Goal: Information Seeking & Learning: Learn about a topic

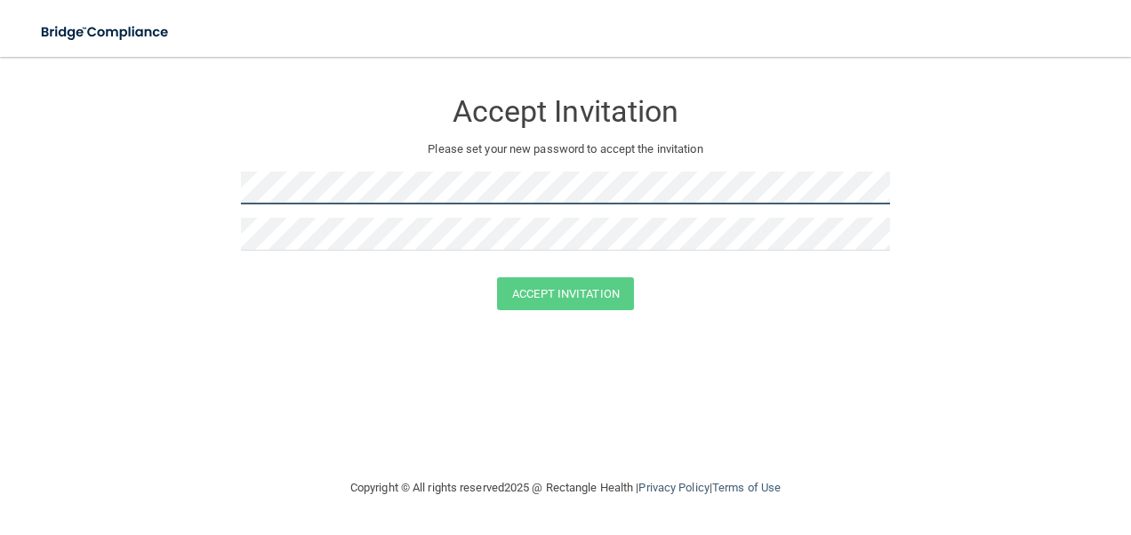
click at [167, 191] on form "Accept Invitation Please set your new password to accept the invitation Accept …" at bounding box center [566, 203] width 1060 height 257
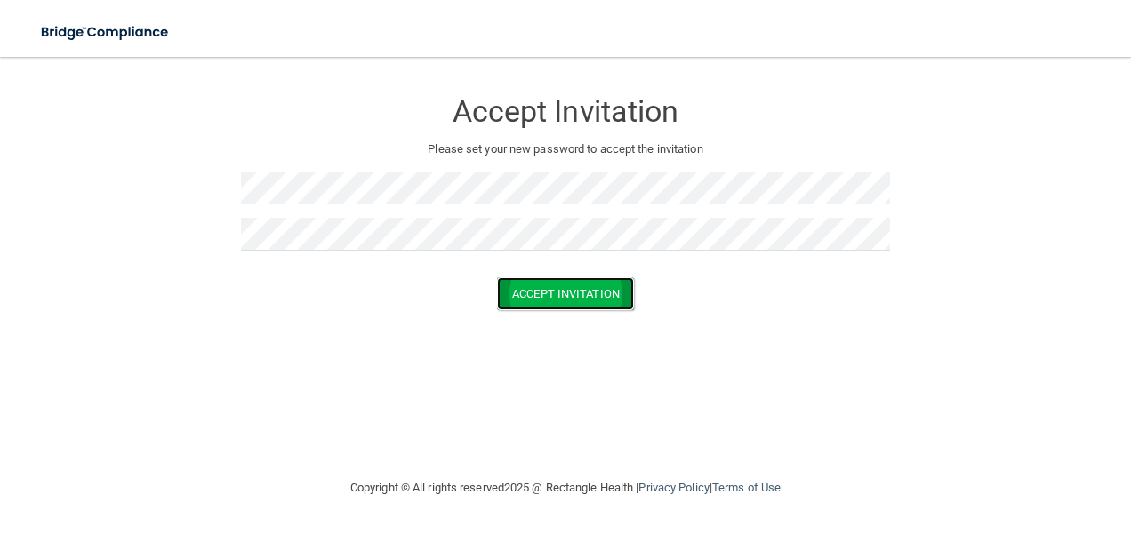
click at [580, 301] on button "Accept Invitation" at bounding box center [565, 293] width 137 height 33
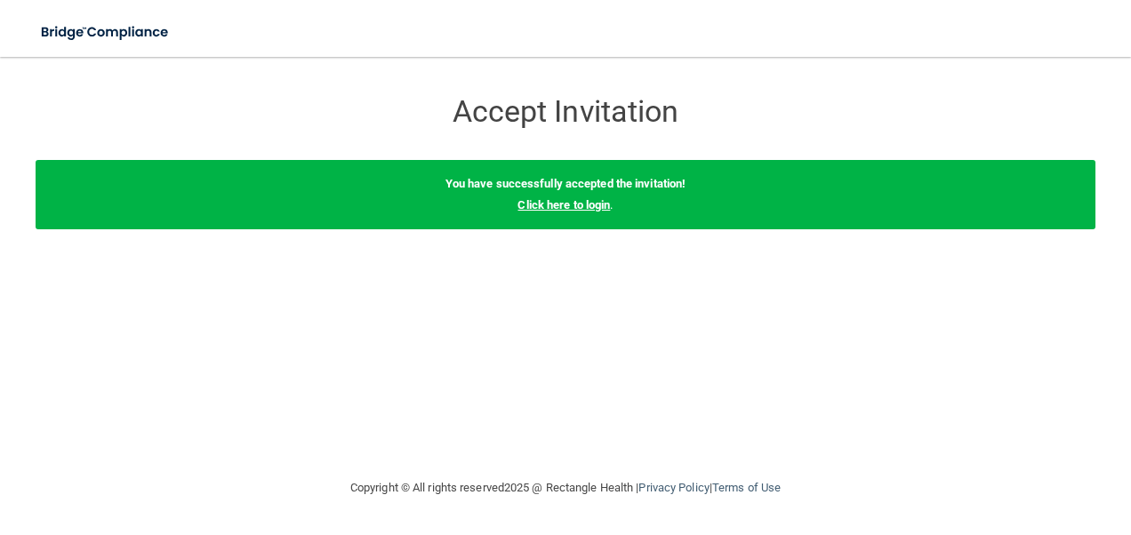
click at [585, 205] on link "Click here to login" at bounding box center [564, 204] width 92 height 13
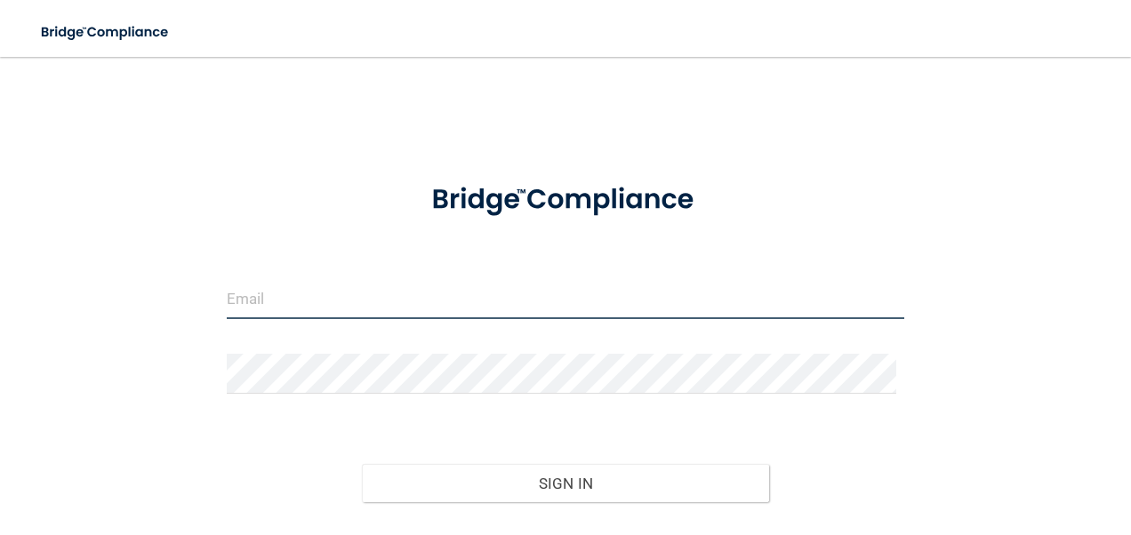
click at [524, 297] on input "email" at bounding box center [566, 299] width 679 height 40
type input "[EMAIL_ADDRESS][DOMAIN_NAME]"
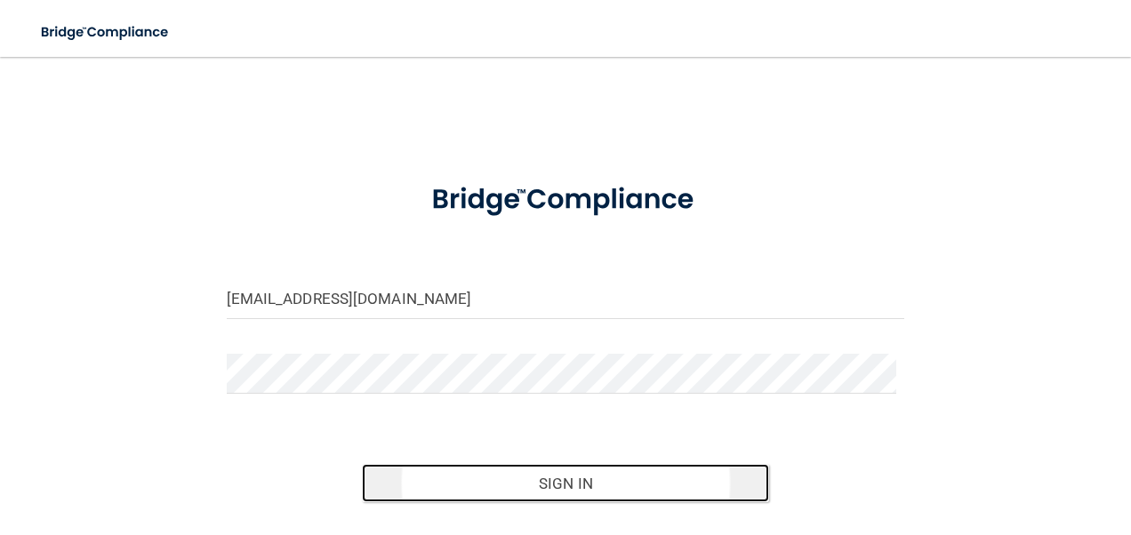
click at [706, 487] on button "Sign In" at bounding box center [565, 483] width 407 height 39
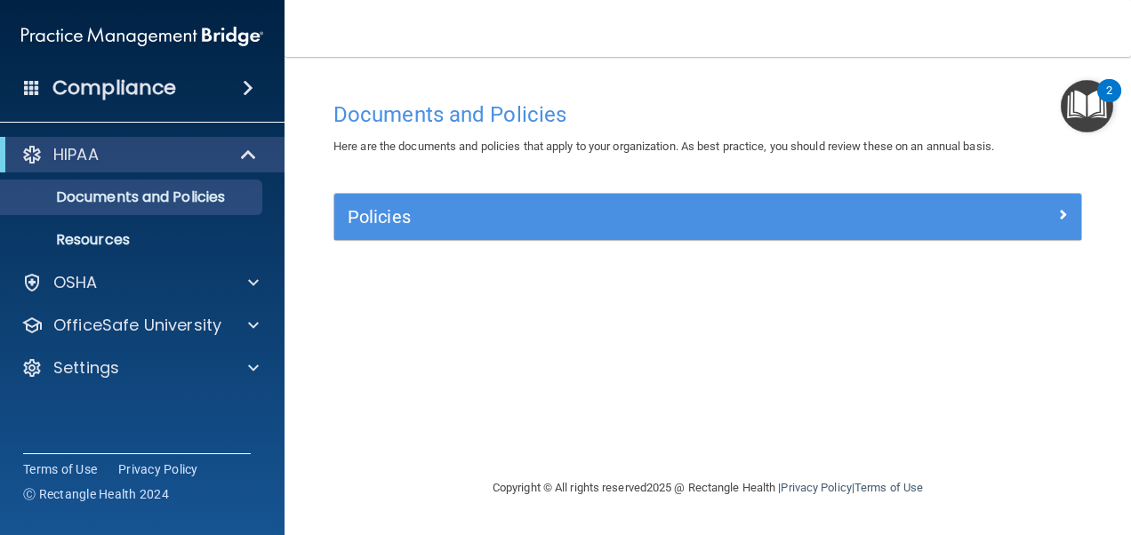
click at [1092, 128] on img "Open Resource Center, 2 new notifications" at bounding box center [1087, 106] width 52 height 52
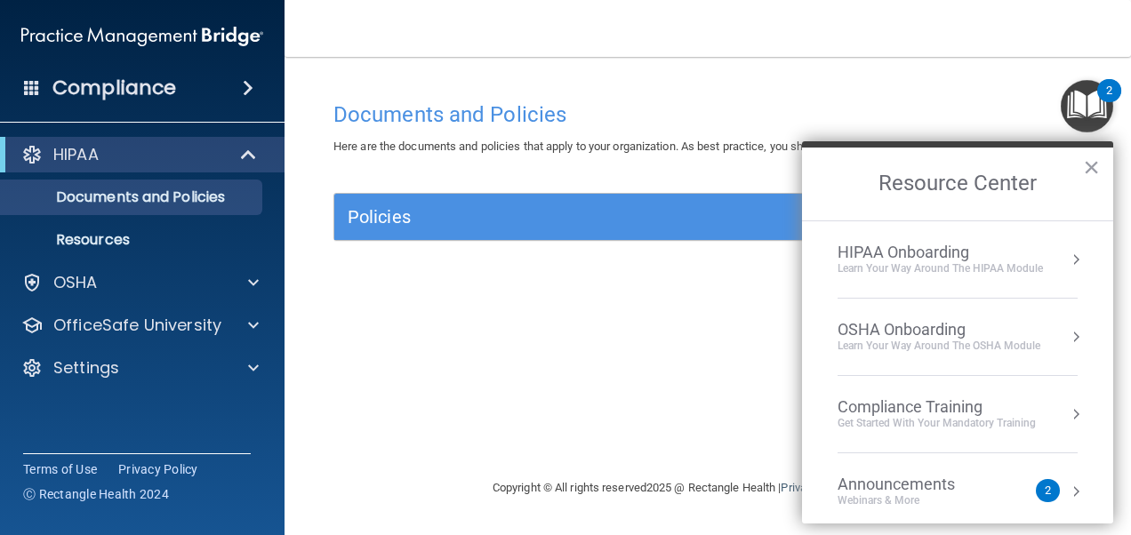
click at [964, 263] on div "Learn Your Way around the HIPAA module" at bounding box center [940, 268] width 205 height 15
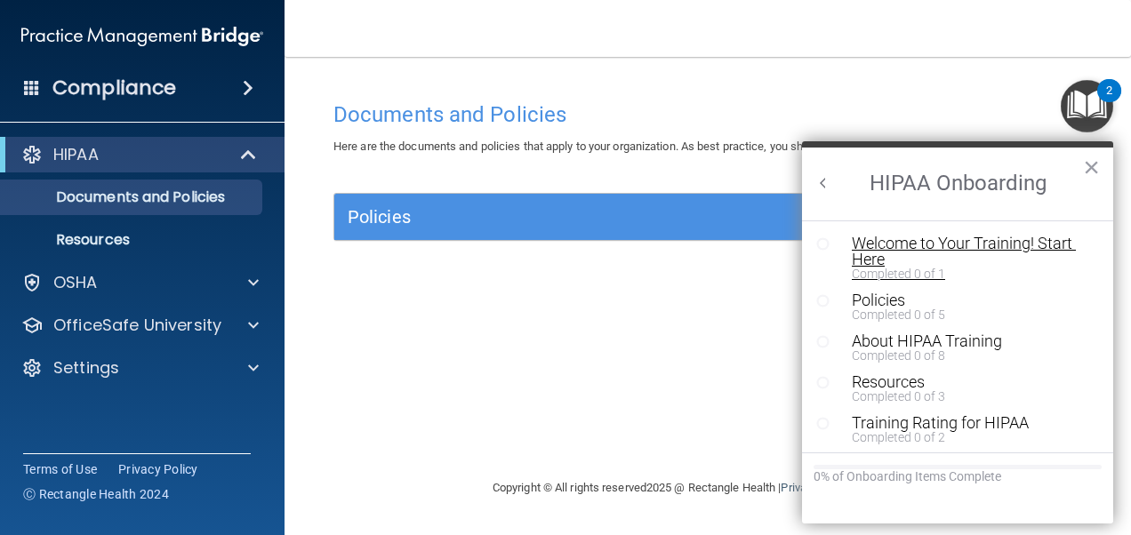
click at [931, 245] on div "Welcome to Your Training! Start Here" at bounding box center [964, 252] width 225 height 32
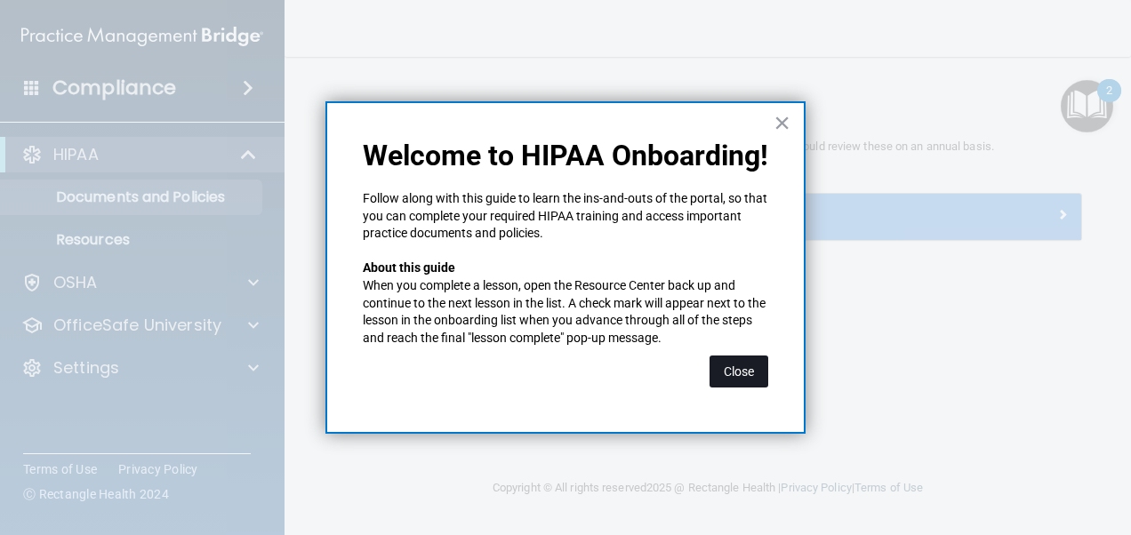
click at [735, 370] on button "Close" at bounding box center [739, 372] width 59 height 32
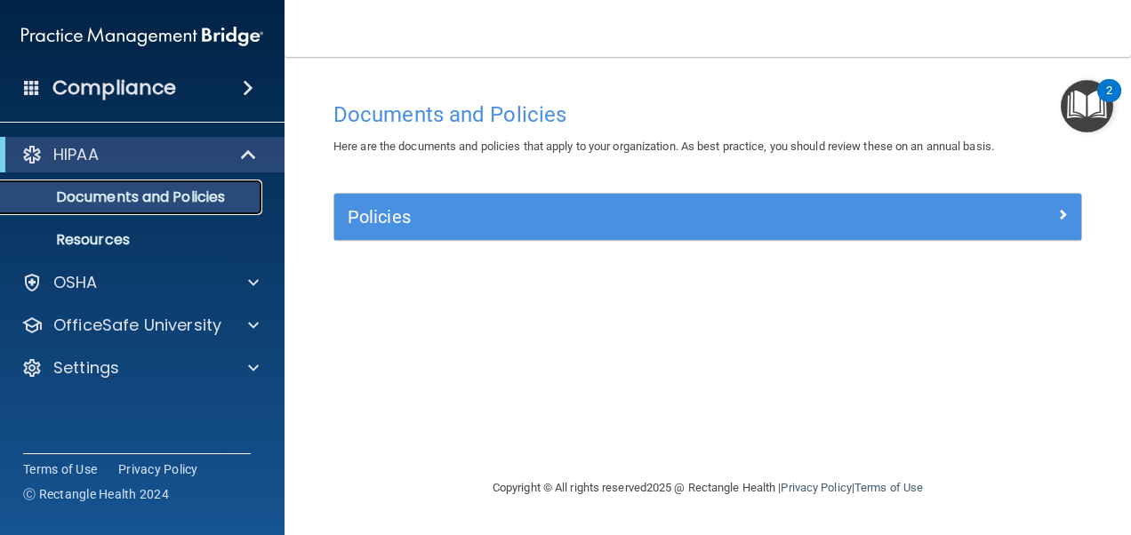
click at [163, 205] on p "Documents and Policies" at bounding box center [133, 198] width 243 height 18
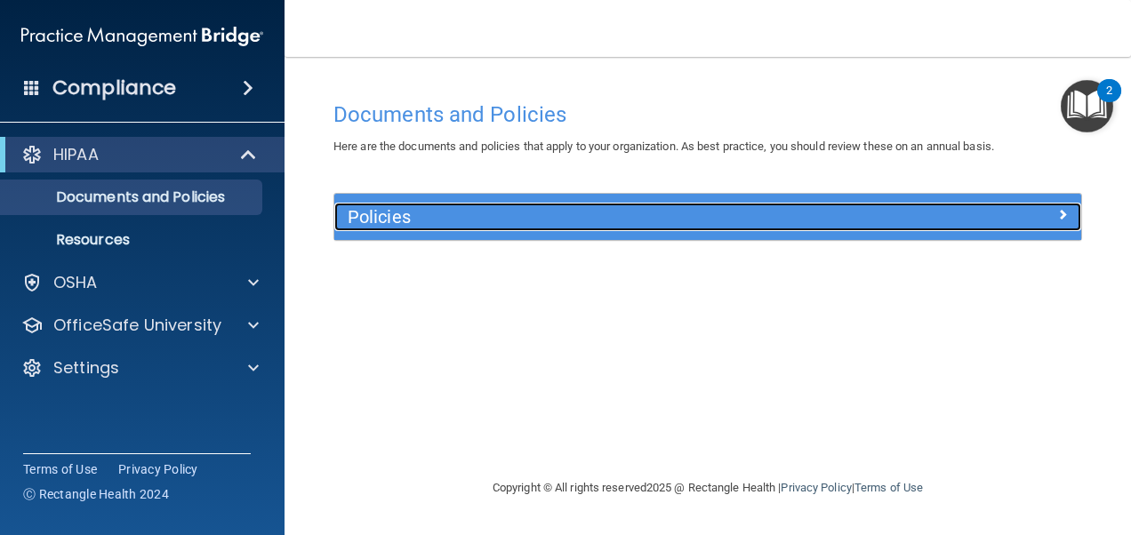
click at [1032, 222] on div at bounding box center [988, 213] width 187 height 21
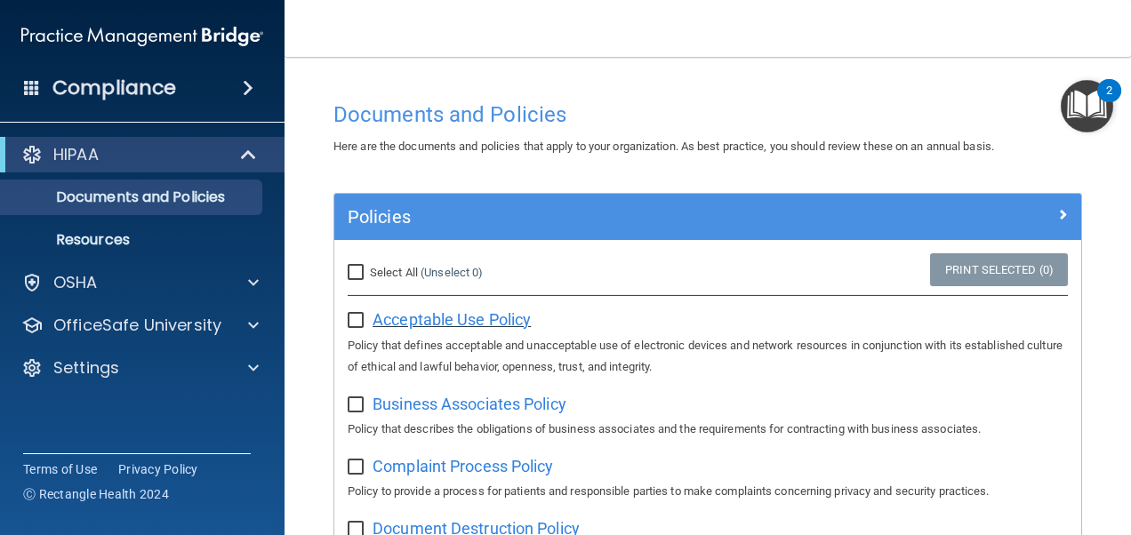
click at [451, 316] on span "Acceptable Use Policy" at bounding box center [452, 319] width 158 height 19
click at [156, 247] on p "Resources" at bounding box center [133, 240] width 243 height 18
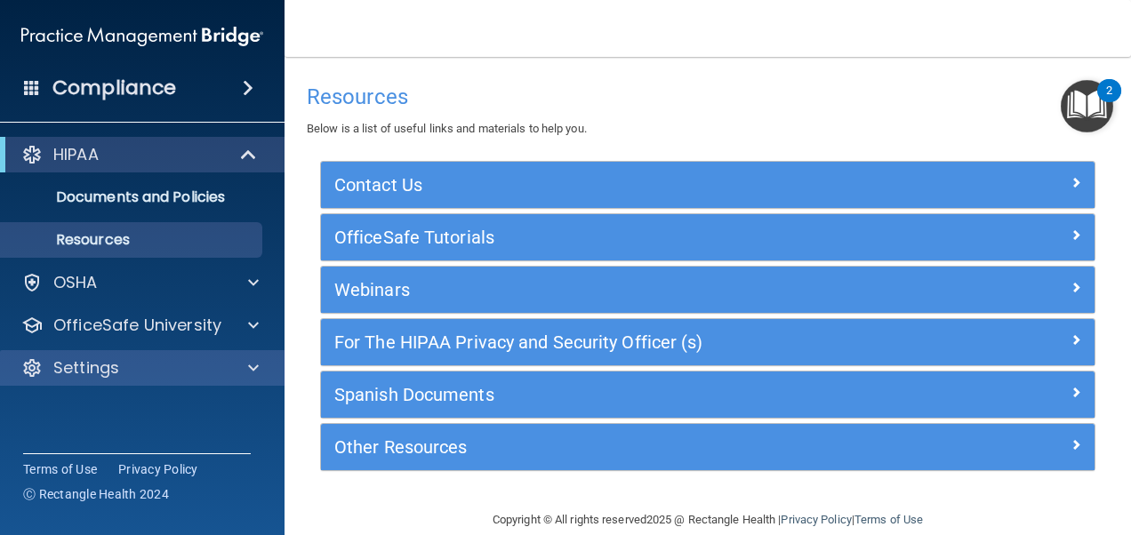
click at [170, 355] on div "Settings" at bounding box center [142, 368] width 285 height 36
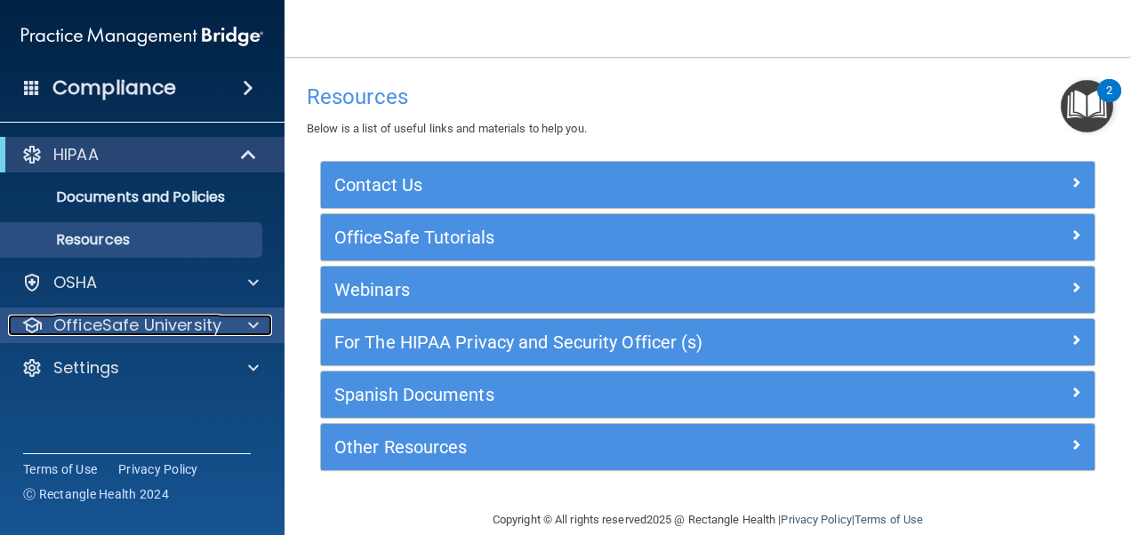
click at [178, 330] on p "OfficeSafe University" at bounding box center [137, 325] width 168 height 21
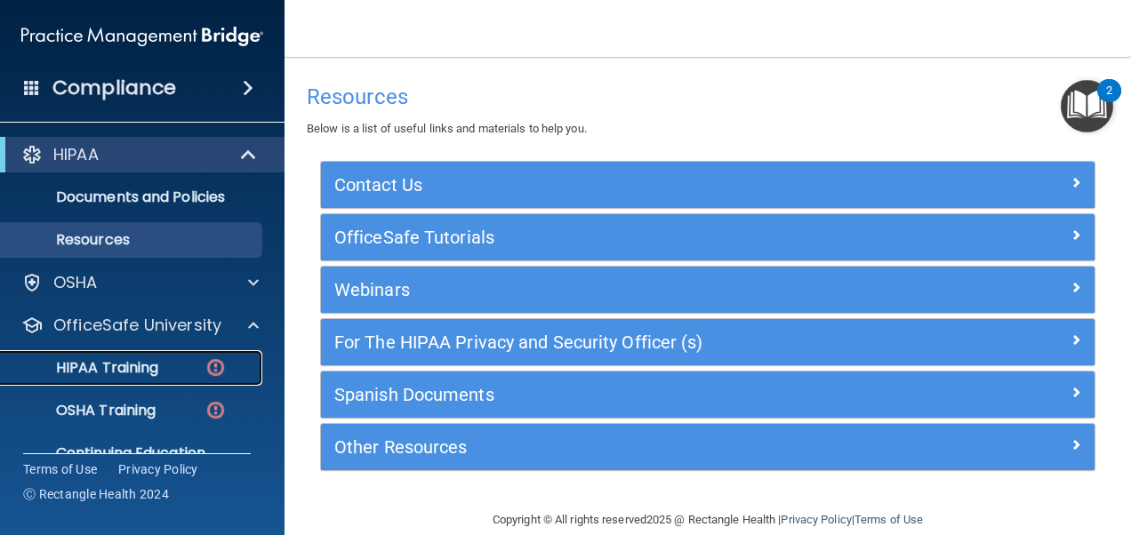
click at [169, 370] on div "HIPAA Training" at bounding box center [133, 368] width 243 height 18
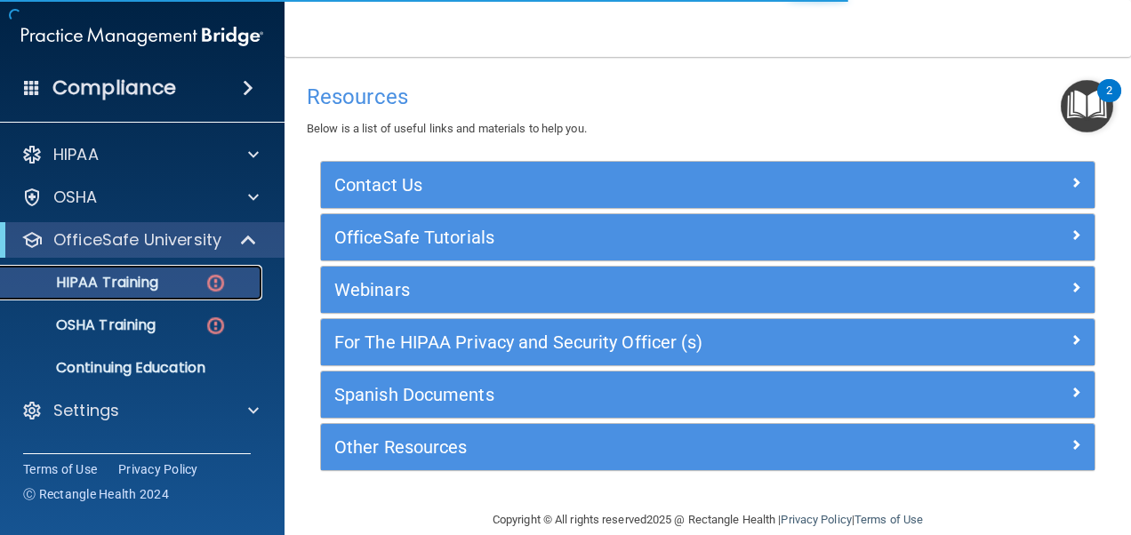
click at [154, 285] on p "HIPAA Training" at bounding box center [85, 283] width 147 height 18
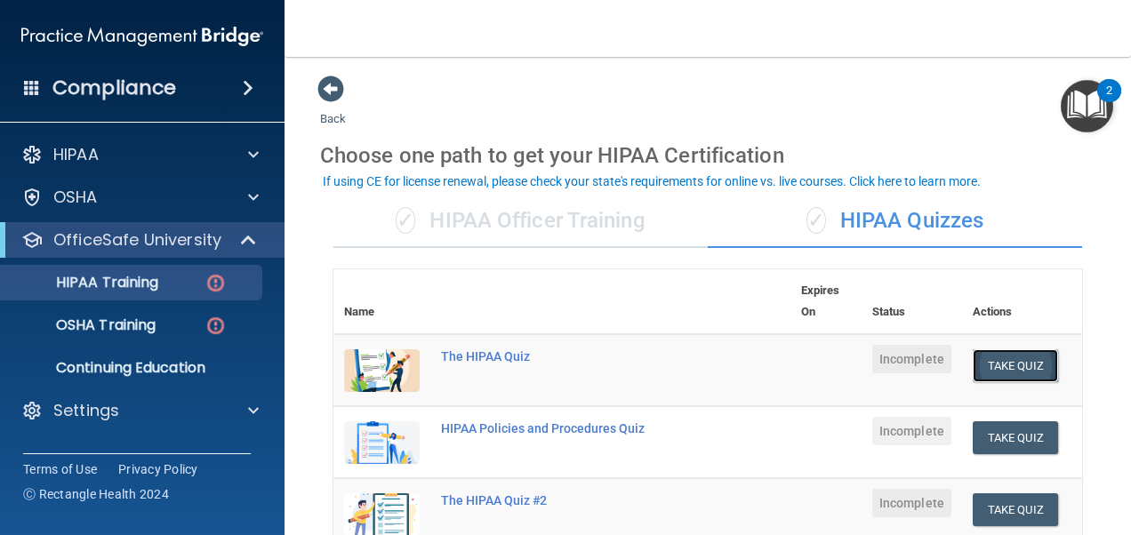
click at [1020, 367] on button "Take Quiz" at bounding box center [1015, 365] width 85 height 33
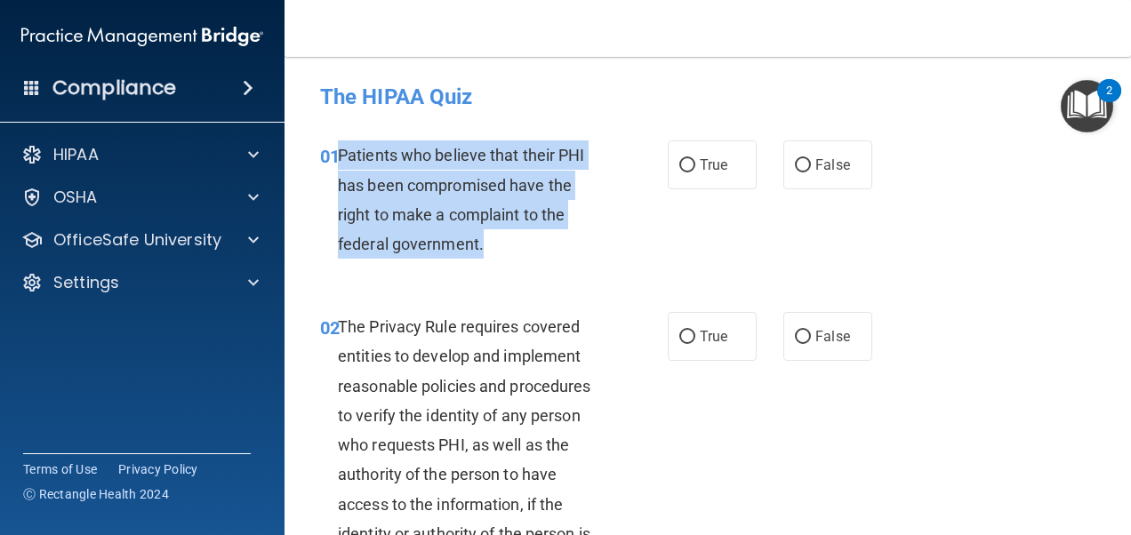
drag, startPoint x: 342, startPoint y: 159, endPoint x: 502, endPoint y: 237, distance: 178.2
click at [502, 237] on div "Patients who believe that their PHI has been compromised have the right to make…" at bounding box center [478, 200] width 281 height 118
copy span "Patients who believe that their PHI has been compromised have the right to make…"
click at [682, 165] on input "True" at bounding box center [687, 165] width 16 height 13
radio input "true"
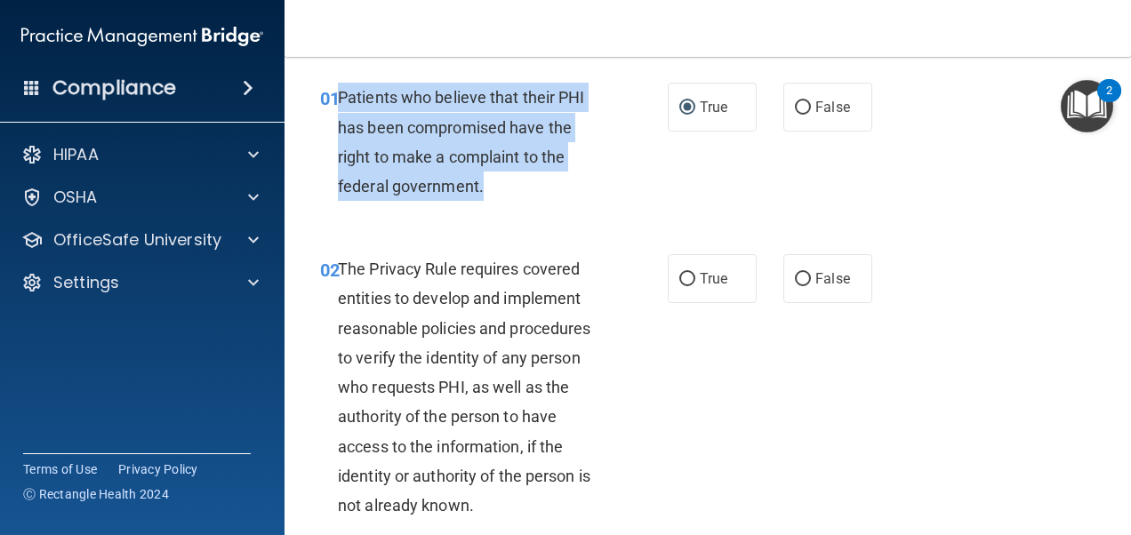
scroll to position [89, 0]
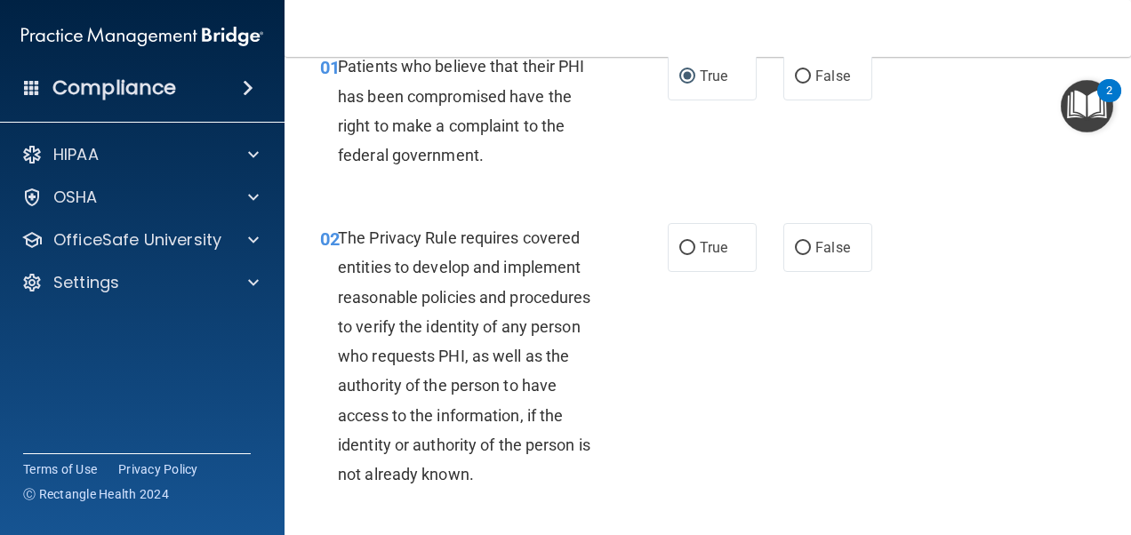
click at [628, 293] on div "02 The Privacy Rule requires covered entities to develop and implement reasonab…" at bounding box center [493, 360] width 401 height 275
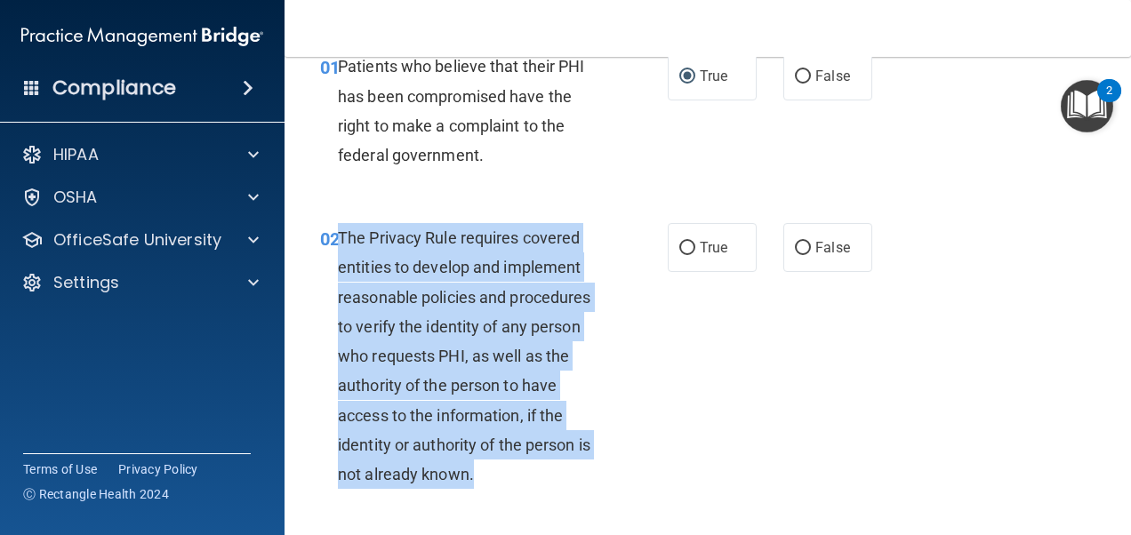
drag, startPoint x: 341, startPoint y: 237, endPoint x: 476, endPoint y: 483, distance: 280.5
click at [476, 483] on div "The Privacy Rule requires covered entities to develop and implement reasonable …" at bounding box center [478, 356] width 281 height 266
drag, startPoint x: 476, startPoint y: 483, endPoint x: 458, endPoint y: 360, distance: 124.0
copy span "The Privacy Rule requires covered entities to develop and implement reasonable …"
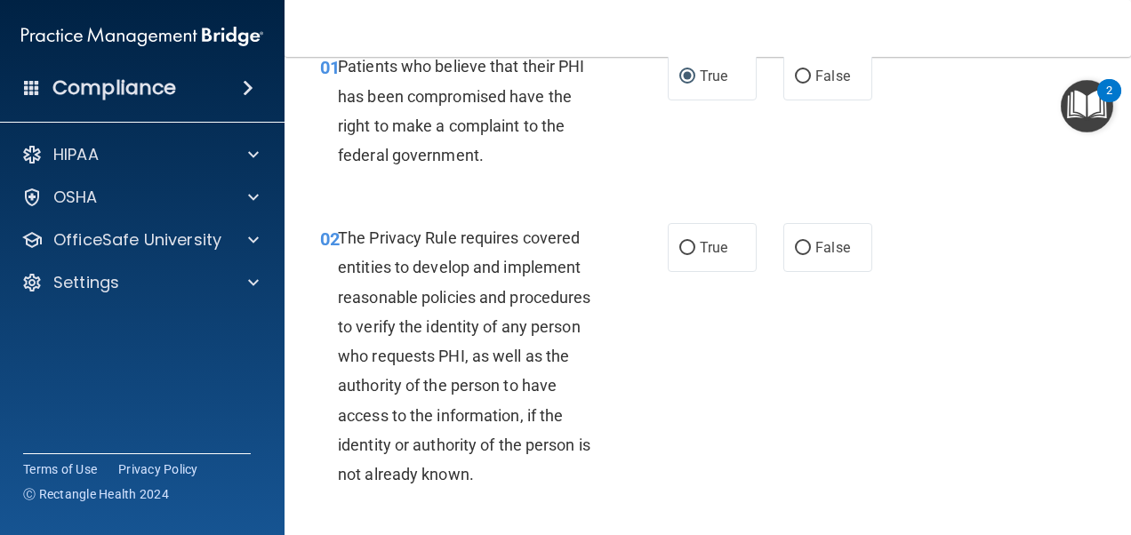
click at [697, 472] on div "02 The Privacy Rule requires covered entities to develop and implement reasonab…" at bounding box center [708, 360] width 802 height 319
click at [690, 249] on label "True" at bounding box center [712, 247] width 89 height 49
click at [690, 249] on input "True" at bounding box center [687, 248] width 16 height 13
radio input "true"
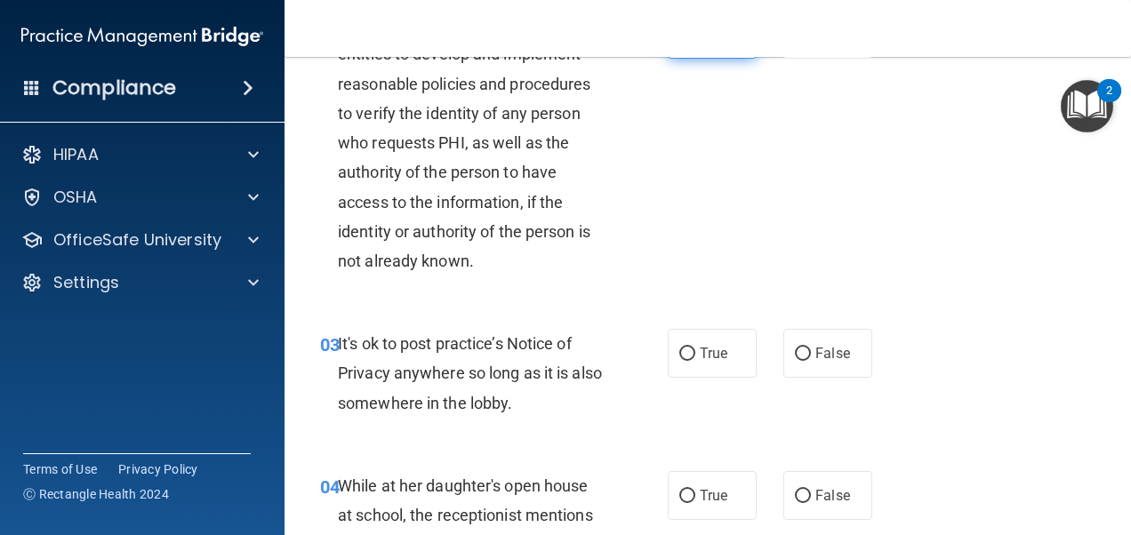
scroll to position [356, 0]
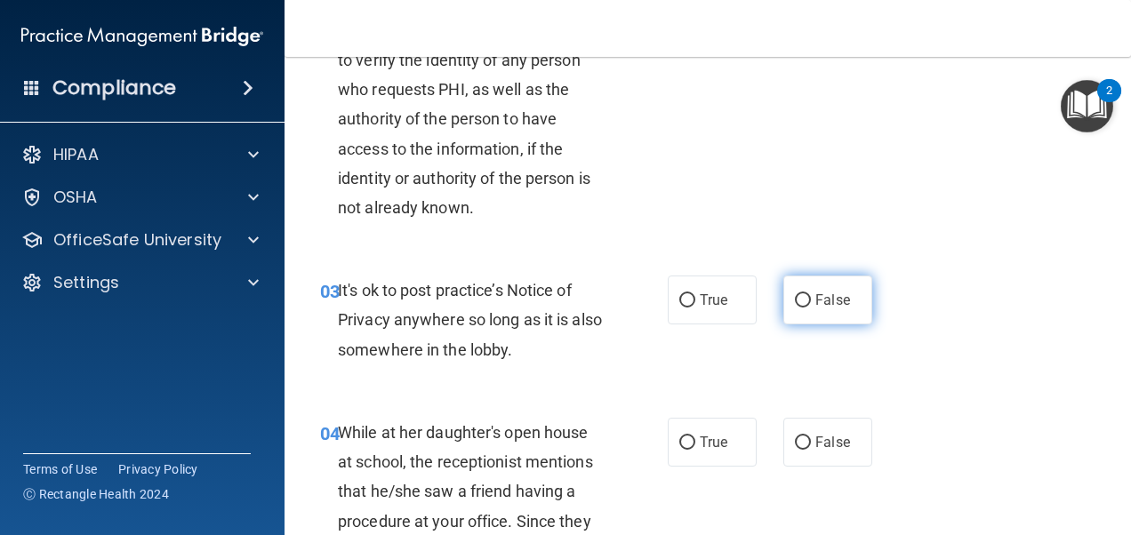
click at [831, 308] on span "False" at bounding box center [832, 300] width 35 height 17
click at [811, 308] on input "False" at bounding box center [803, 300] width 16 height 13
radio input "true"
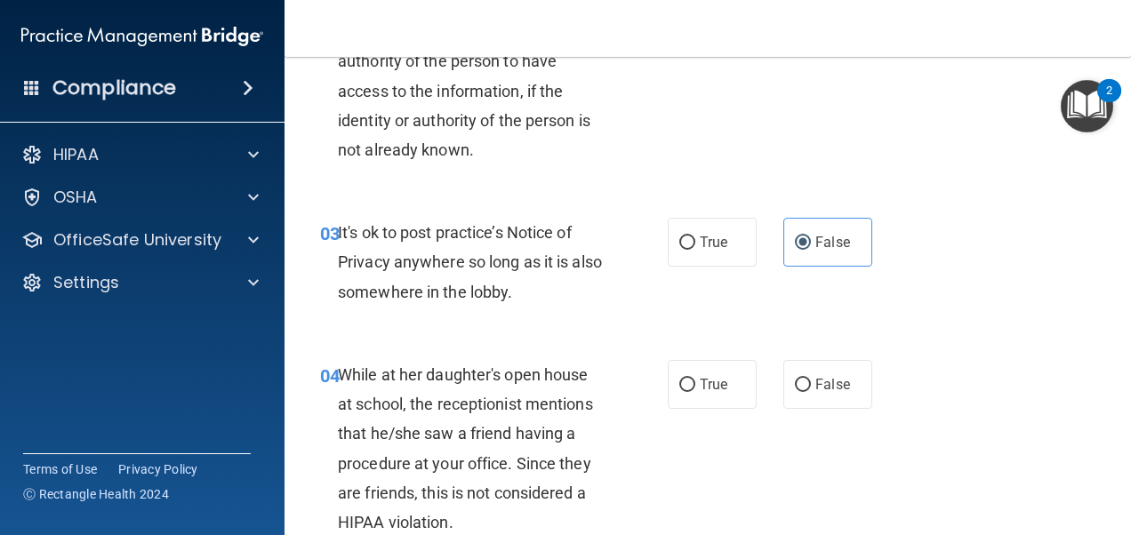
scroll to position [445, 0]
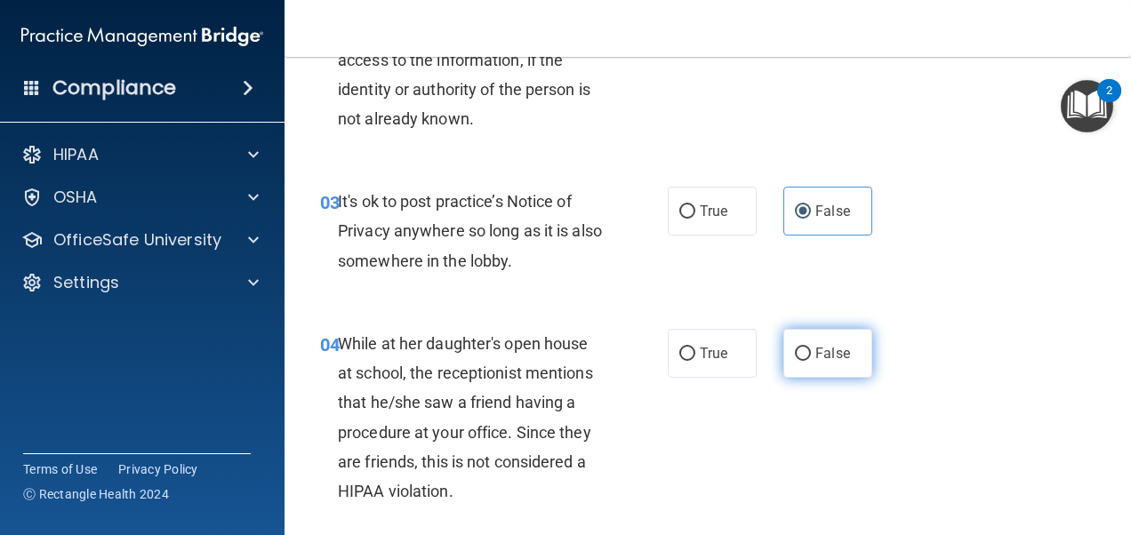
click at [805, 349] on label "False" at bounding box center [827, 353] width 89 height 49
click at [805, 349] on input "False" at bounding box center [803, 354] width 16 height 13
radio input "true"
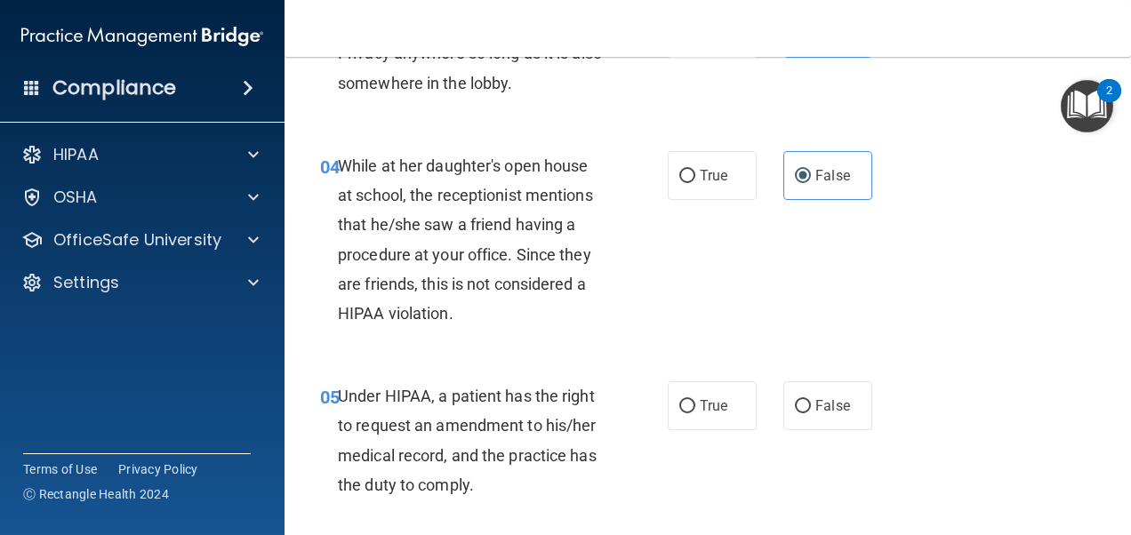
scroll to position [711, 0]
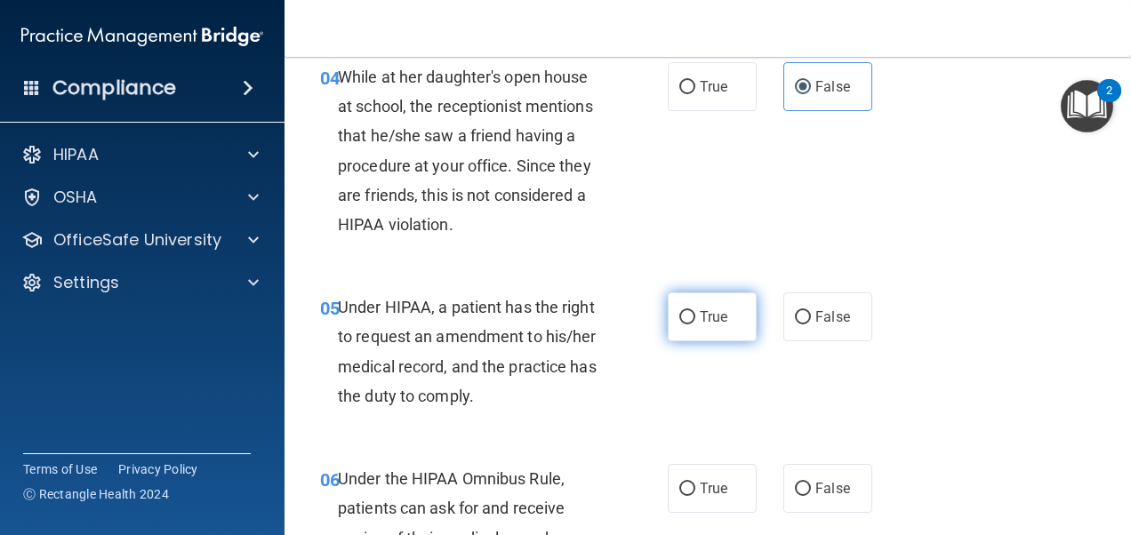
click at [690, 311] on label "True" at bounding box center [712, 317] width 89 height 49
click at [690, 311] on input "True" at bounding box center [687, 317] width 16 height 13
radio input "true"
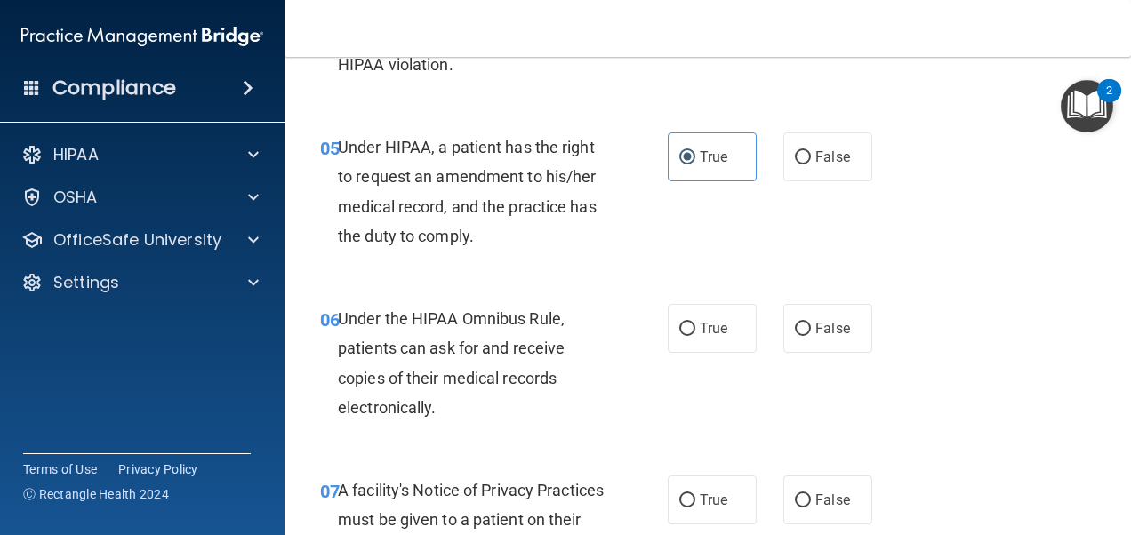
scroll to position [889, 0]
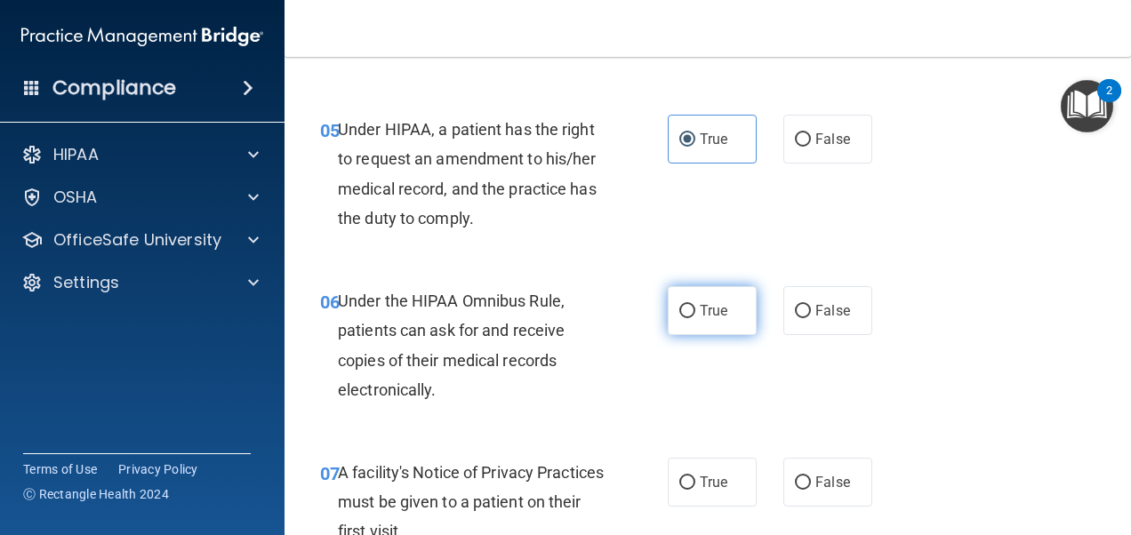
click at [697, 322] on label "True" at bounding box center [712, 310] width 89 height 49
click at [695, 318] on input "True" at bounding box center [687, 311] width 16 height 13
radio input "true"
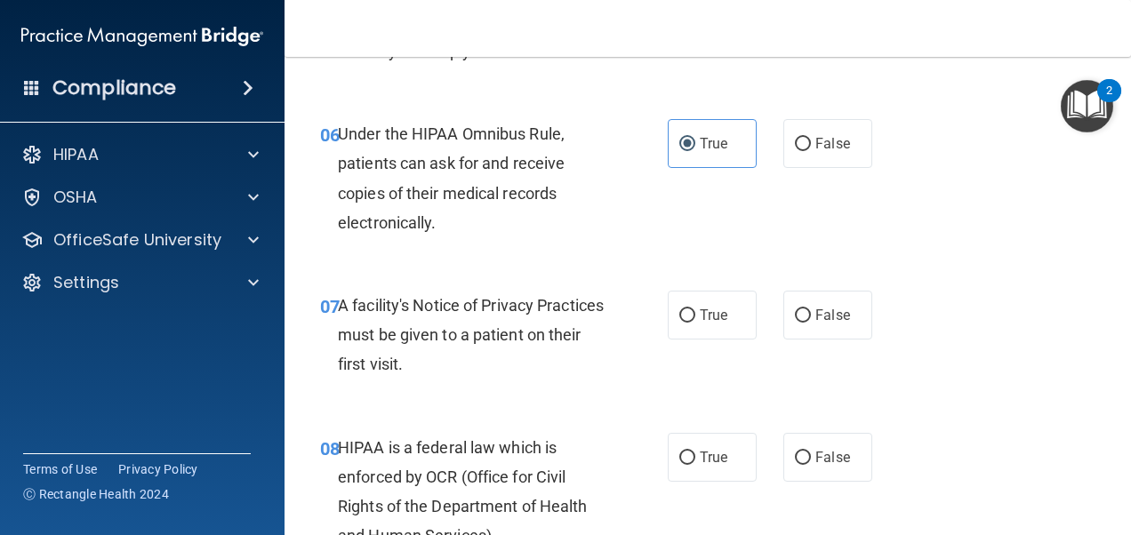
scroll to position [1067, 0]
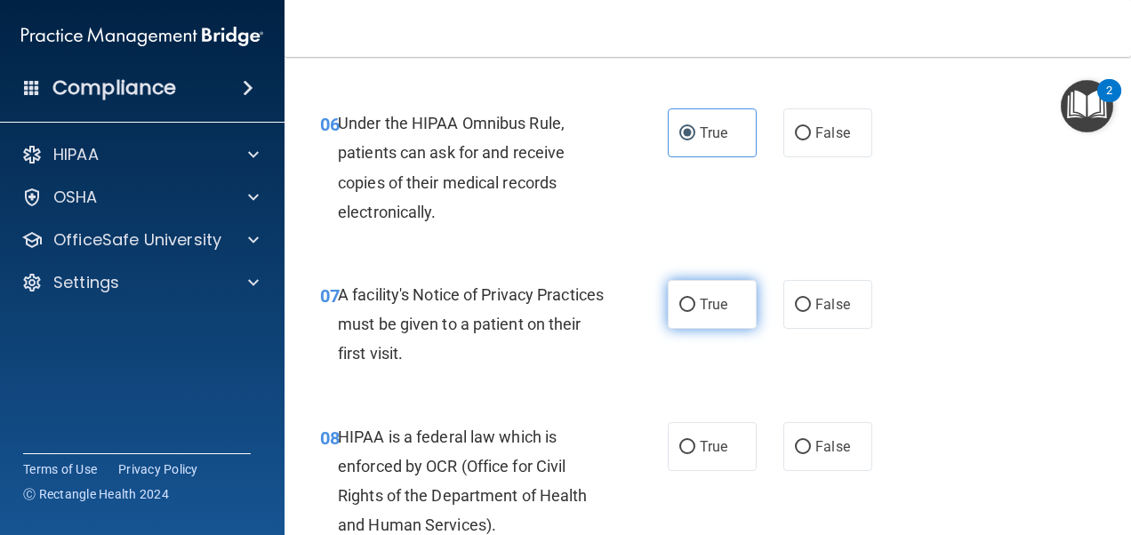
click at [720, 314] on label "True" at bounding box center [712, 304] width 89 height 49
click at [695, 312] on input "True" at bounding box center [687, 305] width 16 height 13
radio input "true"
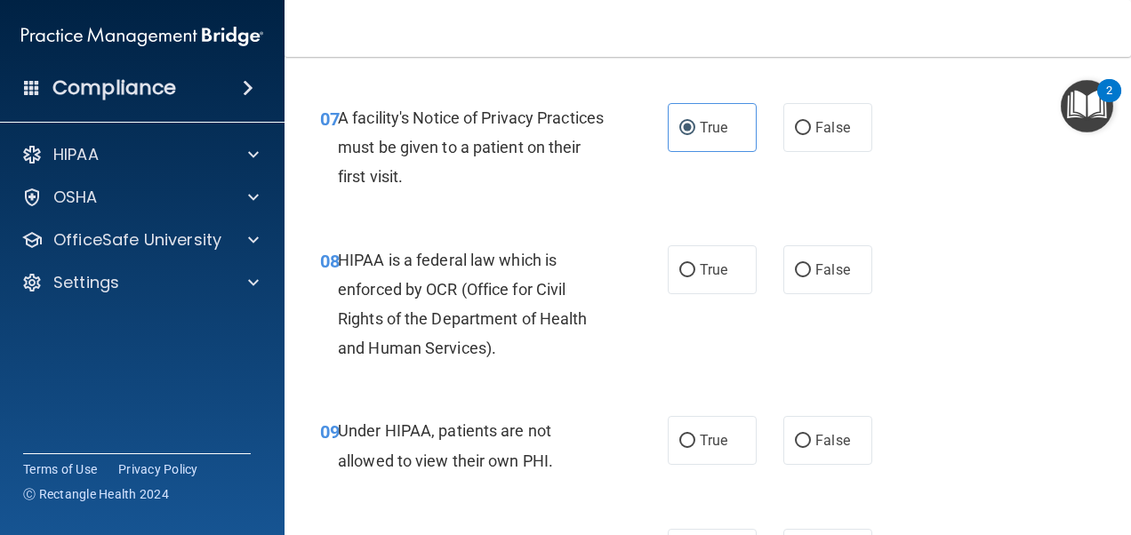
scroll to position [1245, 0]
click at [791, 290] on label "False" at bounding box center [827, 269] width 89 height 49
click at [795, 277] on input "False" at bounding box center [803, 269] width 16 height 13
radio input "true"
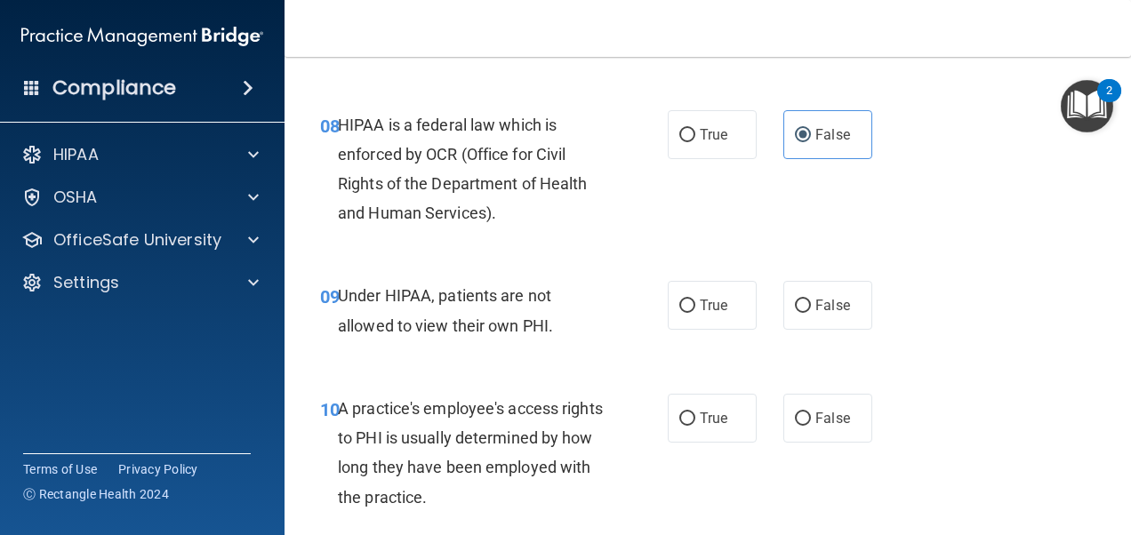
scroll to position [1423, 0]
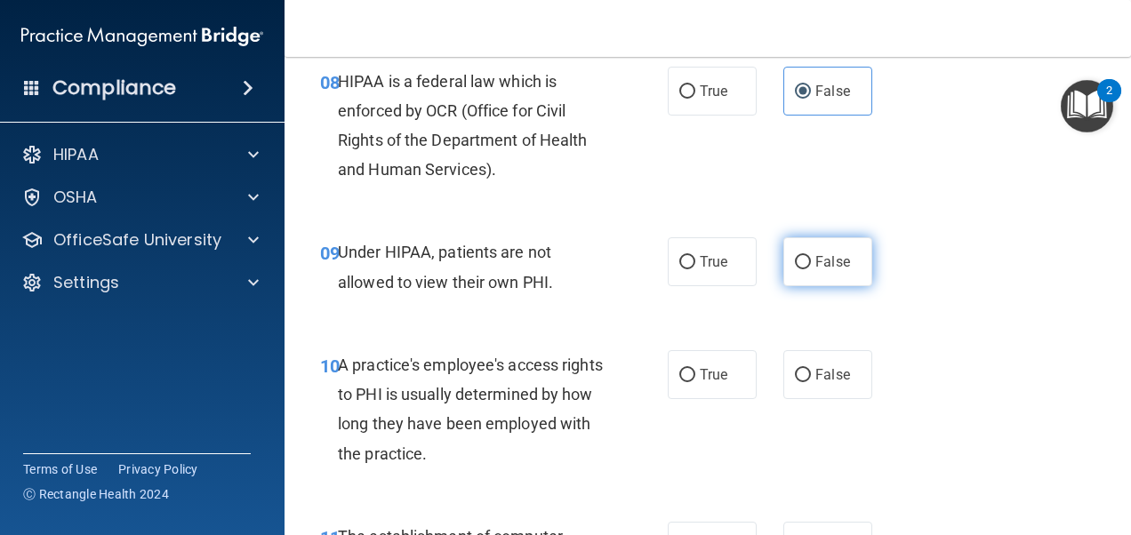
click at [790, 270] on label "False" at bounding box center [827, 261] width 89 height 49
click at [795, 269] on input "False" at bounding box center [803, 262] width 16 height 13
radio input "true"
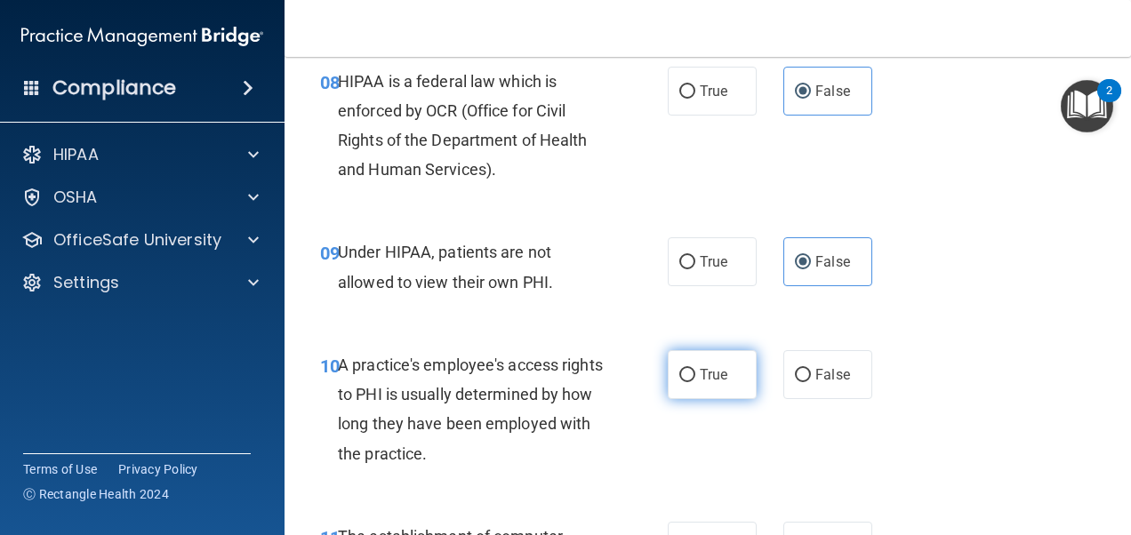
click at [732, 365] on label "True" at bounding box center [712, 374] width 89 height 49
click at [695, 369] on input "True" at bounding box center [687, 375] width 16 height 13
radio input "true"
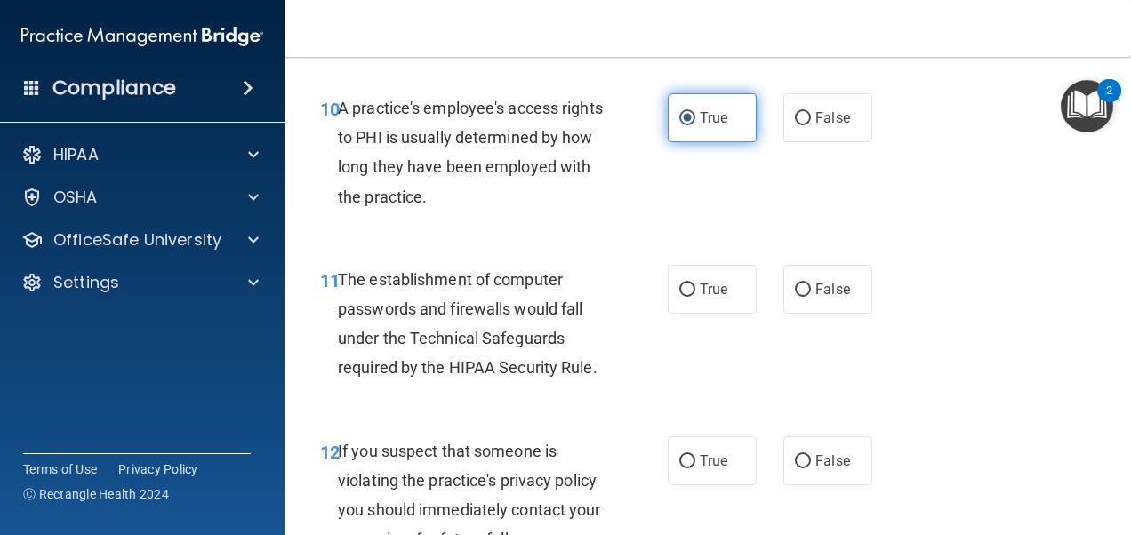
scroll to position [1690, 0]
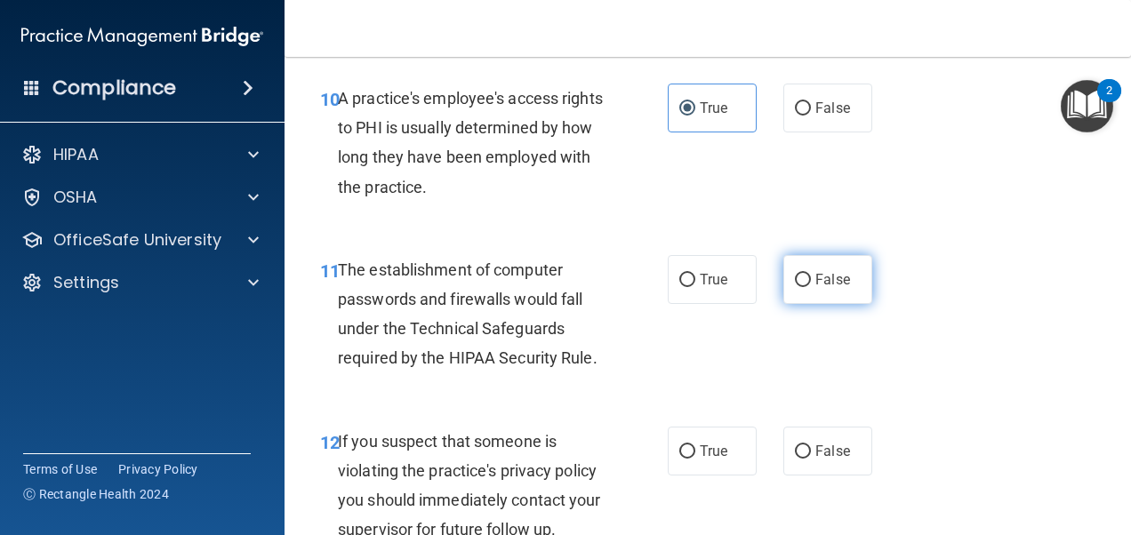
click at [783, 296] on label "False" at bounding box center [827, 279] width 89 height 49
click at [795, 287] on input "False" at bounding box center [803, 280] width 16 height 13
radio input "true"
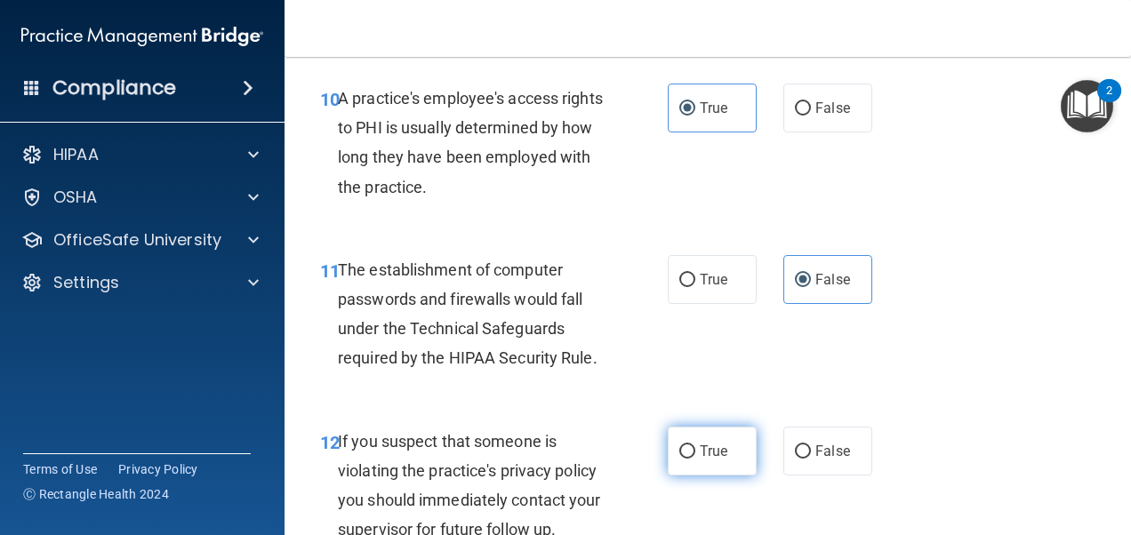
click at [719, 465] on label "True" at bounding box center [712, 451] width 89 height 49
click at [695, 459] on input "True" at bounding box center [687, 452] width 16 height 13
radio input "true"
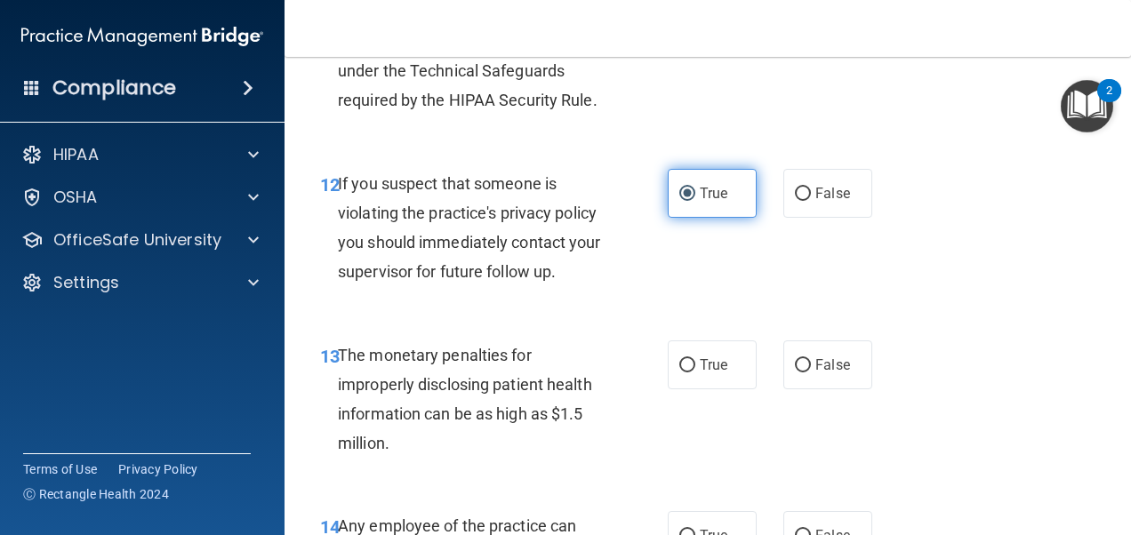
scroll to position [1956, 0]
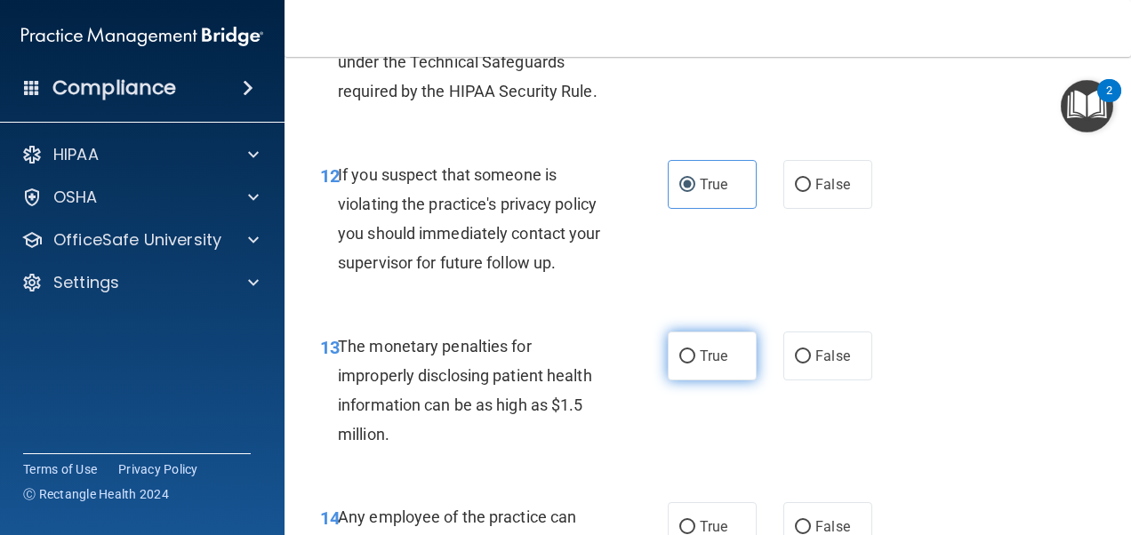
click at [700, 358] on span "True" at bounding box center [714, 356] width 28 height 17
click at [694, 358] on input "True" at bounding box center [687, 356] width 16 height 13
radio input "true"
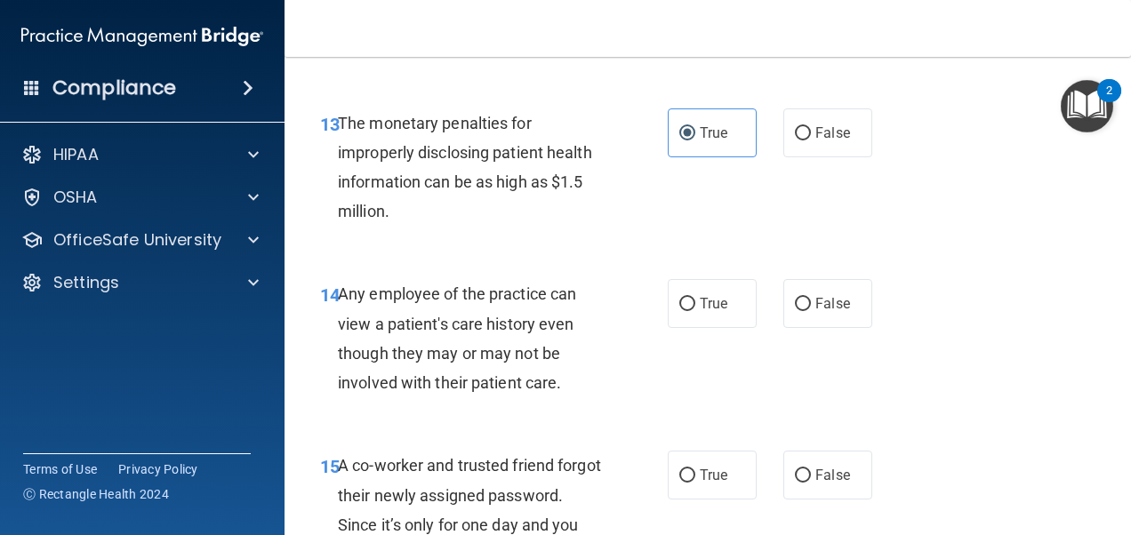
scroll to position [2223, 0]
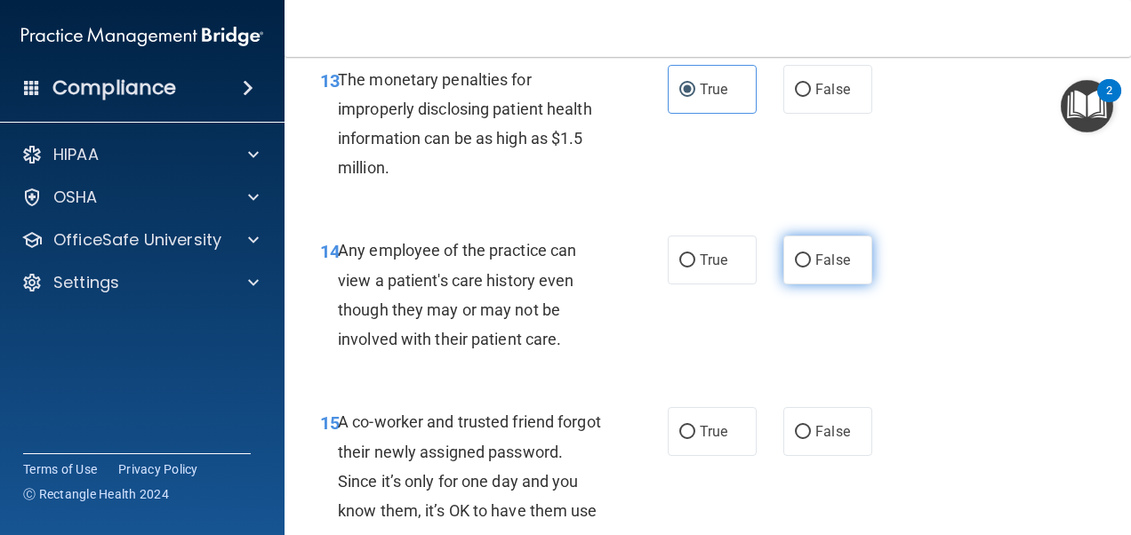
click at [798, 255] on input "False" at bounding box center [803, 260] width 16 height 13
radio input "true"
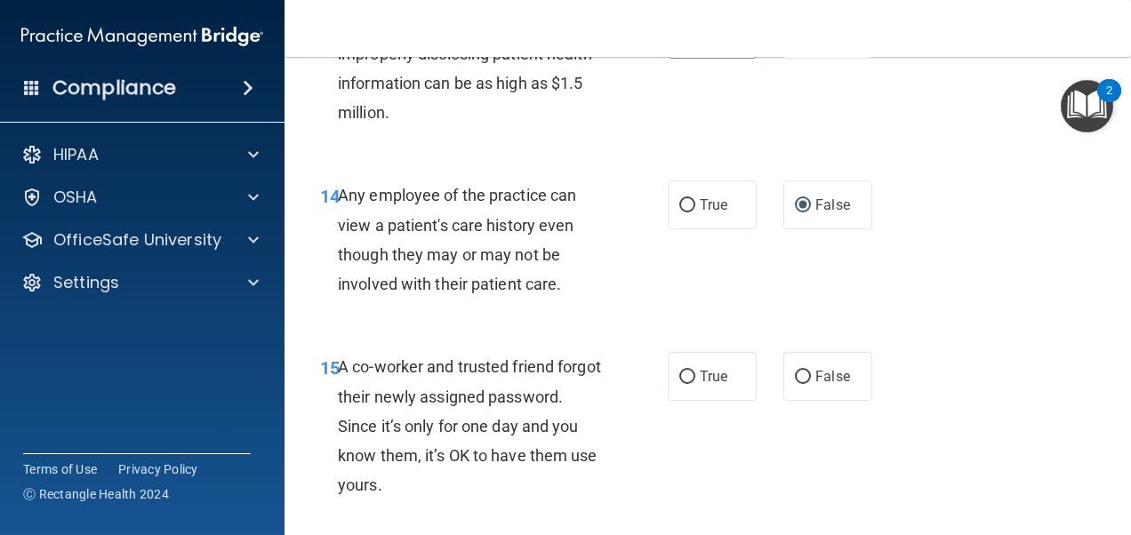
scroll to position [2401, 0]
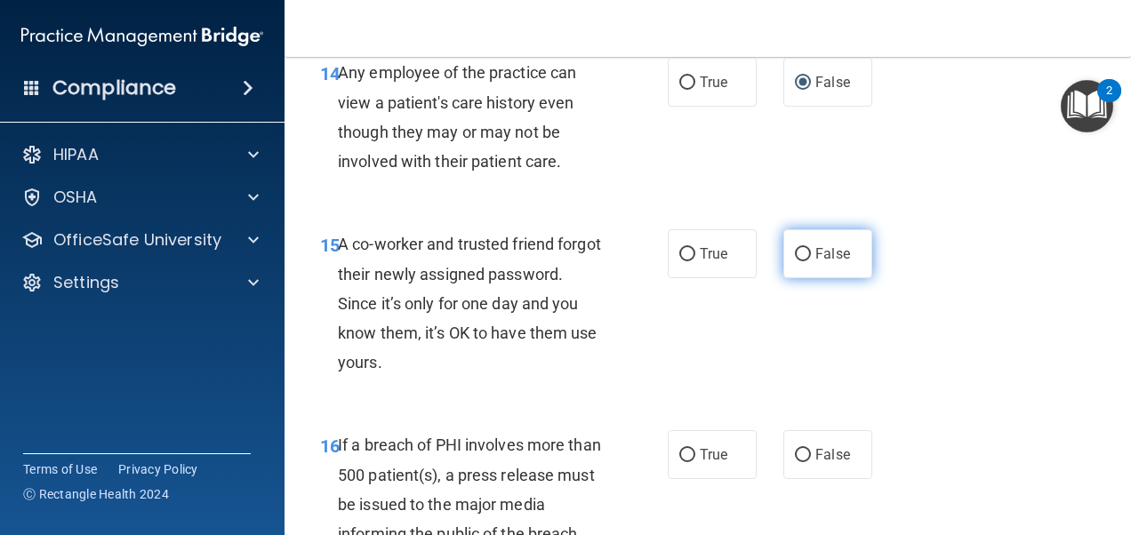
click at [803, 263] on label "False" at bounding box center [827, 253] width 89 height 49
click at [803, 261] on input "False" at bounding box center [803, 254] width 16 height 13
radio input "true"
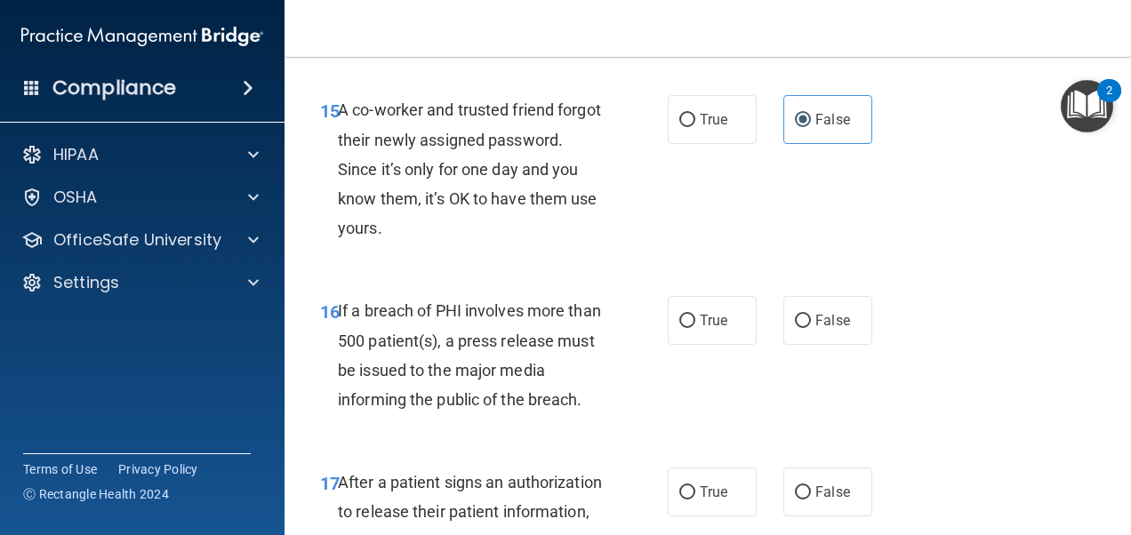
scroll to position [2579, 0]
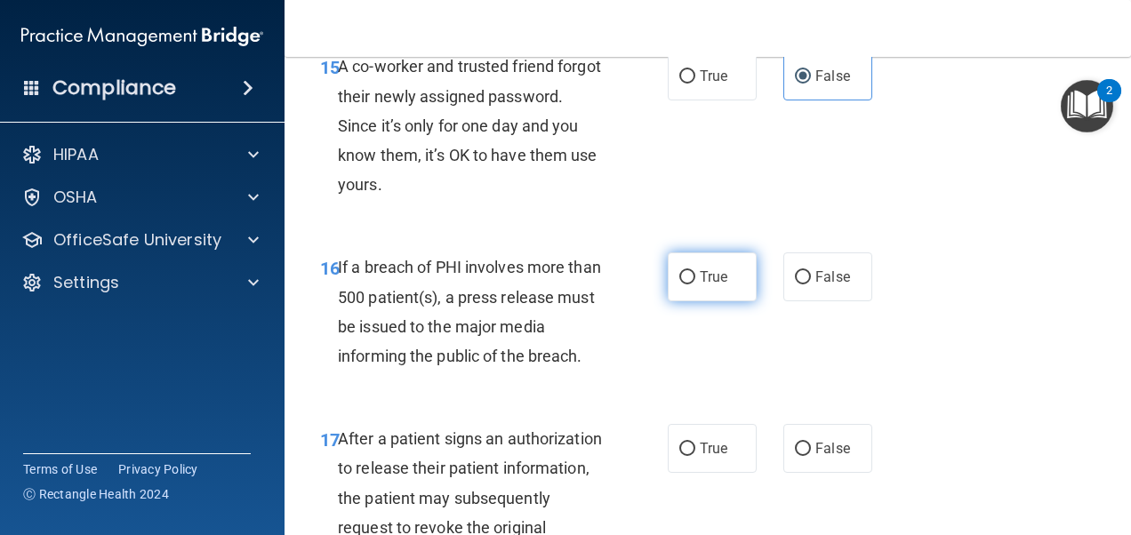
click at [688, 293] on label "True" at bounding box center [712, 277] width 89 height 49
click at [688, 285] on input "True" at bounding box center [687, 277] width 16 height 13
radio input "true"
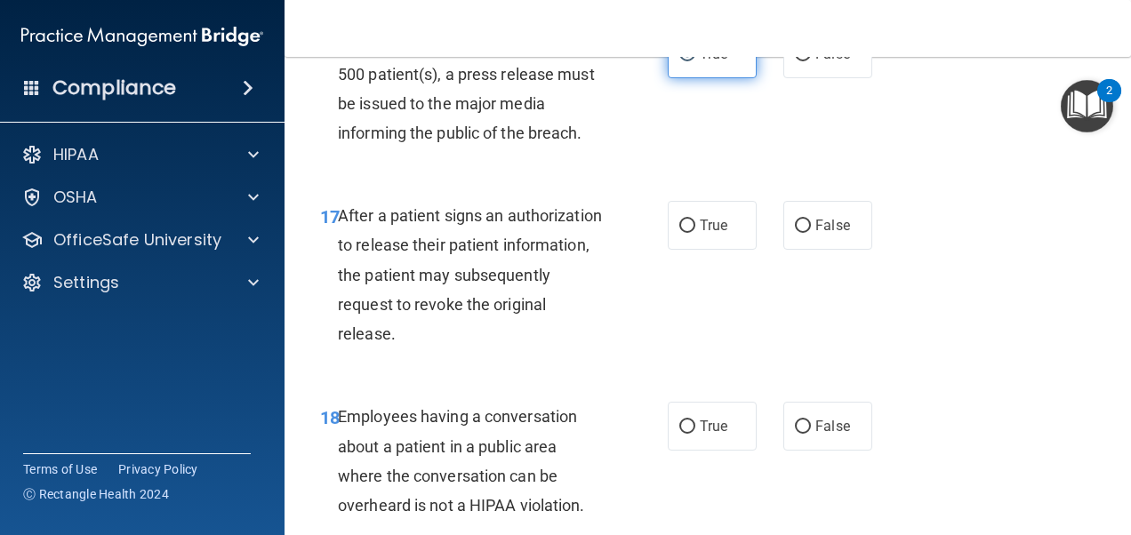
scroll to position [2846, 0]
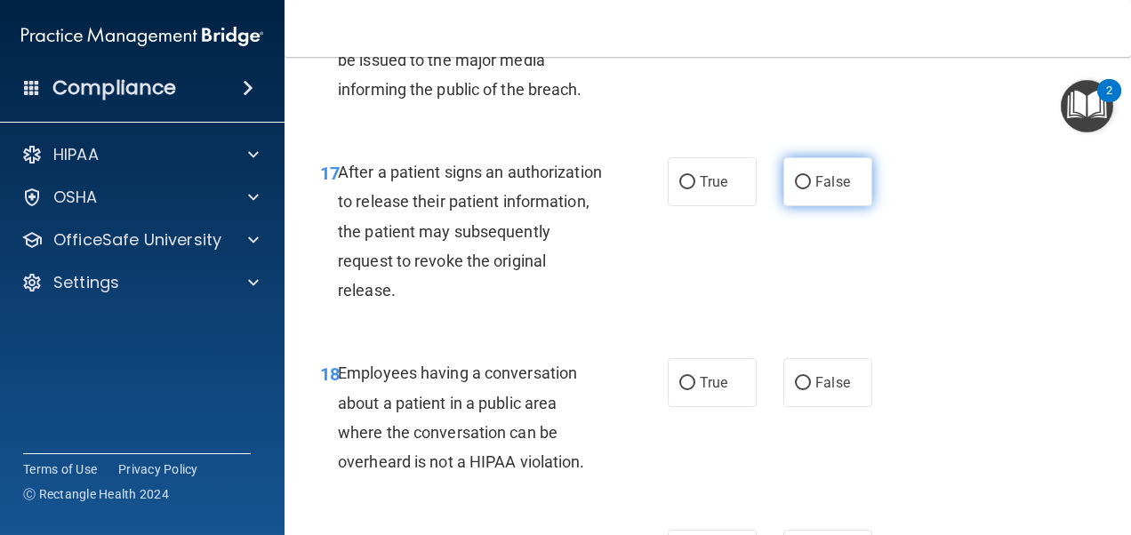
click at [815, 189] on span "False" at bounding box center [832, 181] width 35 height 17
click at [807, 189] on input "False" at bounding box center [803, 182] width 16 height 13
radio input "true"
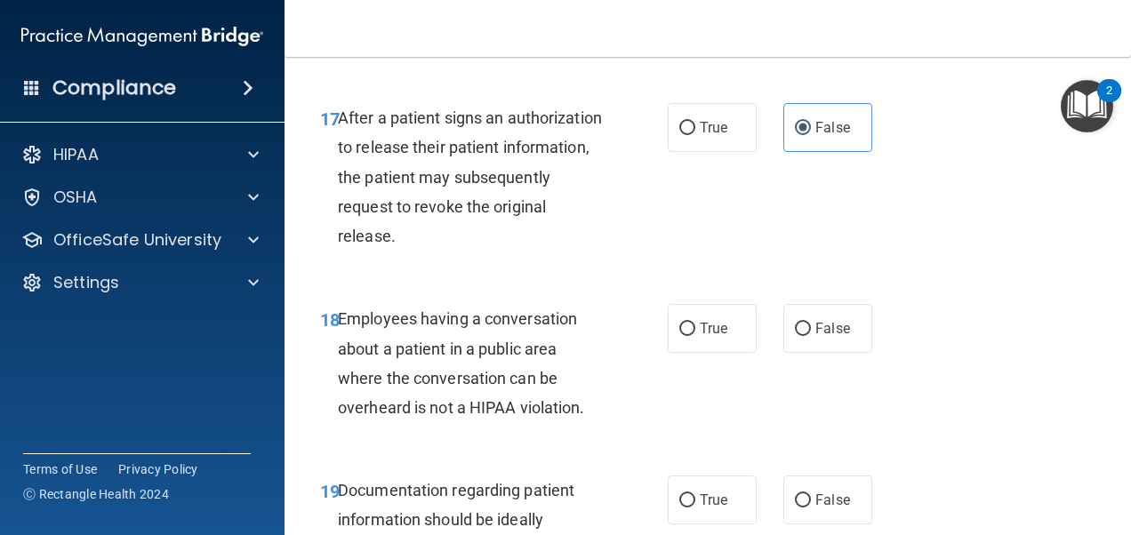
scroll to position [3024, 0]
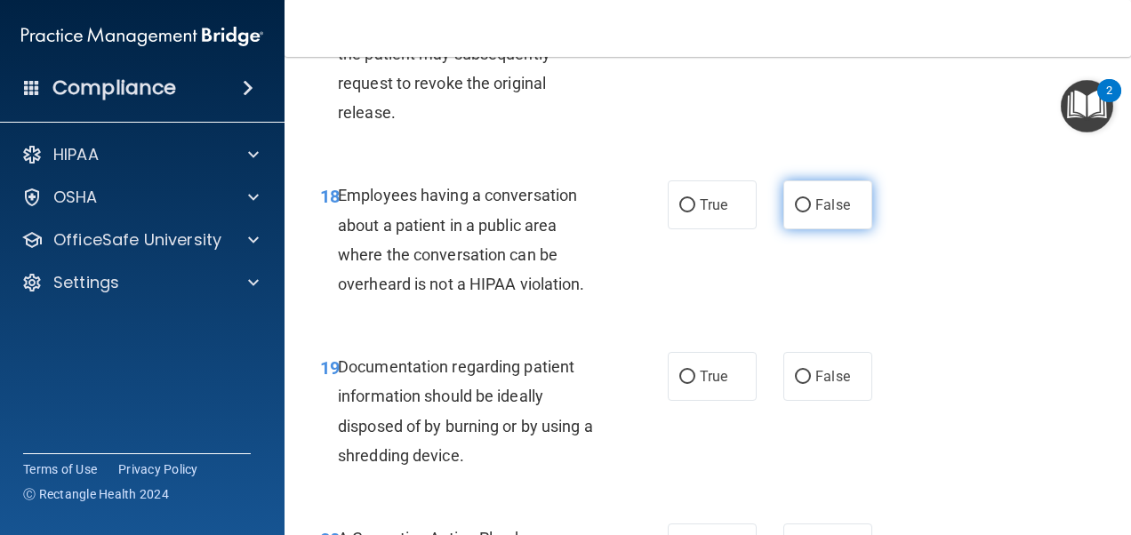
click at [810, 220] on label "False" at bounding box center [827, 205] width 89 height 49
click at [810, 213] on input "False" at bounding box center [803, 205] width 16 height 13
radio input "true"
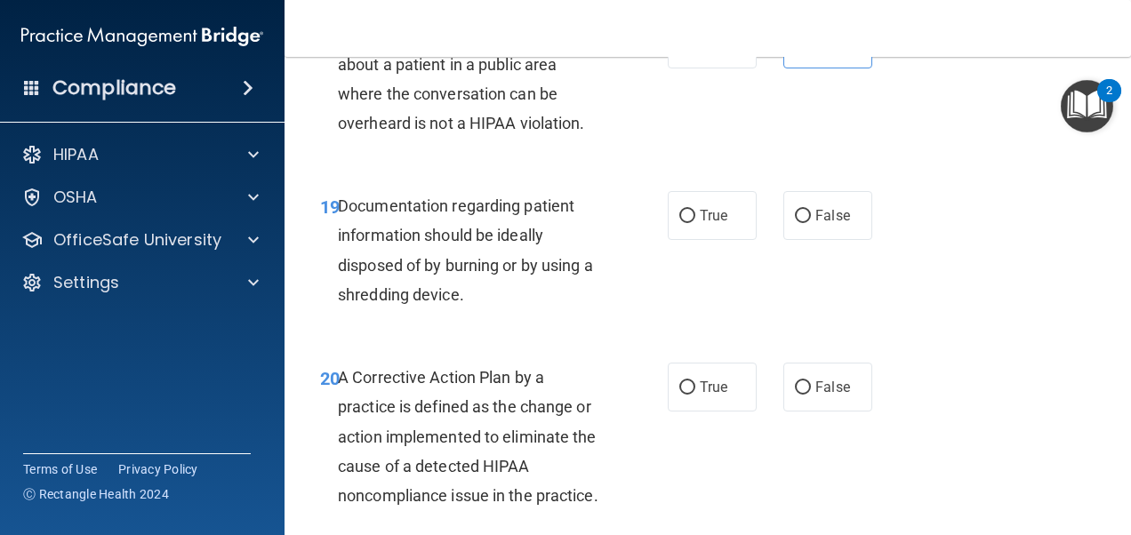
scroll to position [3201, 0]
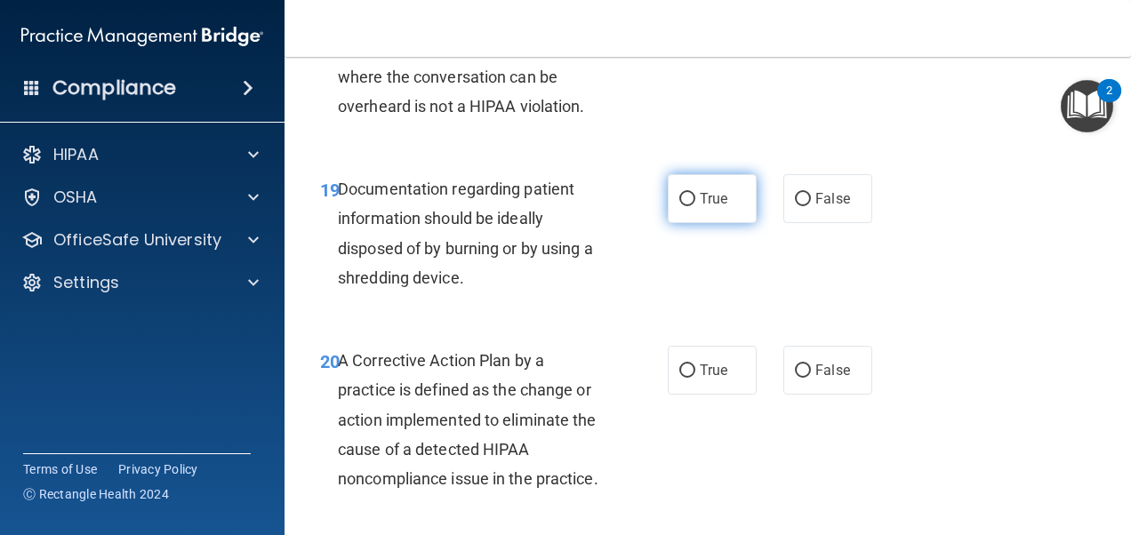
click at [709, 213] on label "True" at bounding box center [712, 198] width 89 height 49
click at [695, 206] on input "True" at bounding box center [687, 199] width 16 height 13
radio input "true"
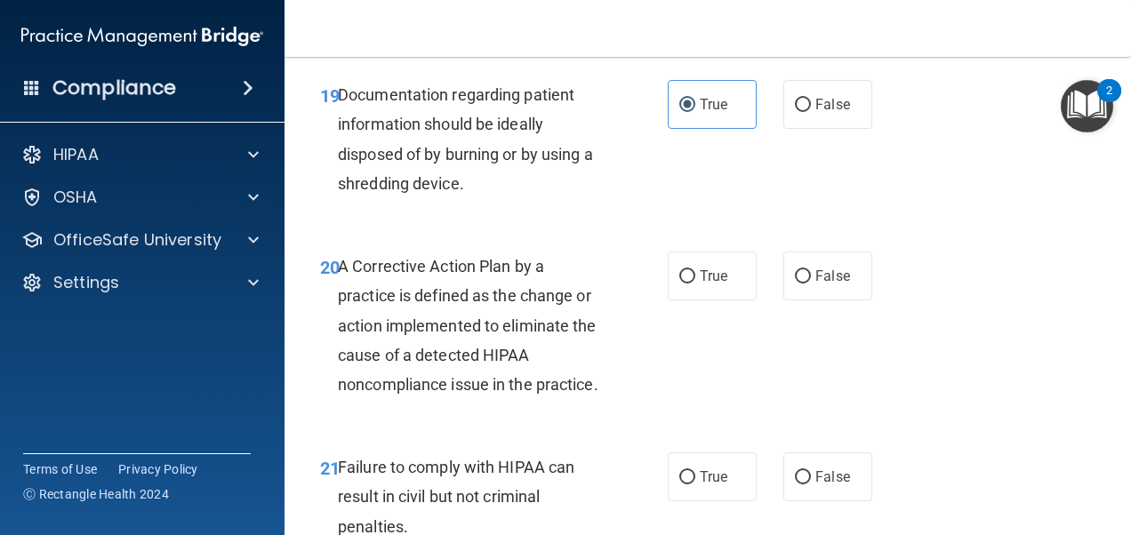
scroll to position [3379, 0]
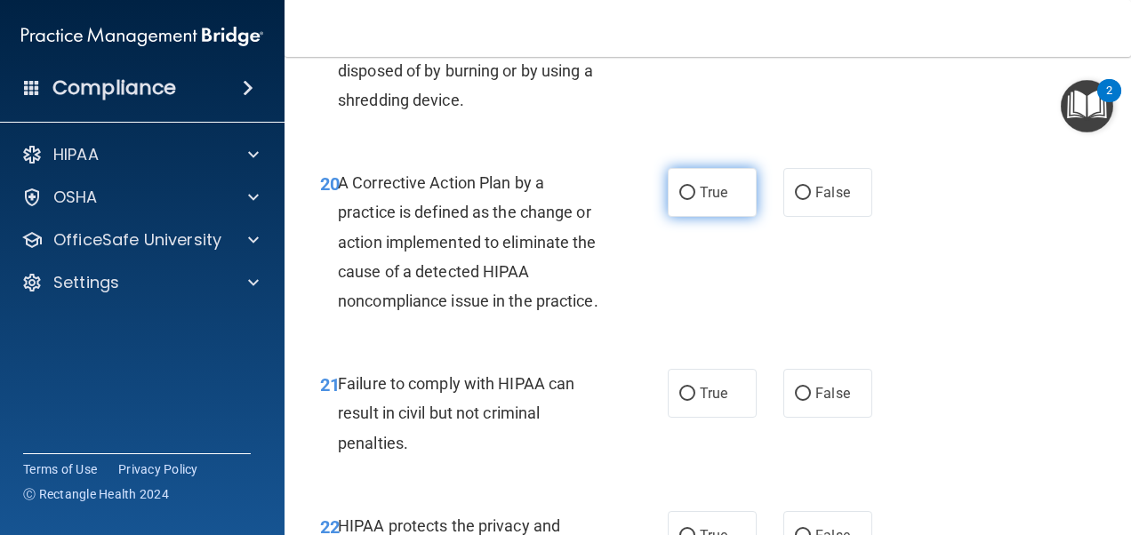
click at [733, 204] on label "True" at bounding box center [712, 192] width 89 height 49
click at [695, 200] on input "True" at bounding box center [687, 193] width 16 height 13
radio input "true"
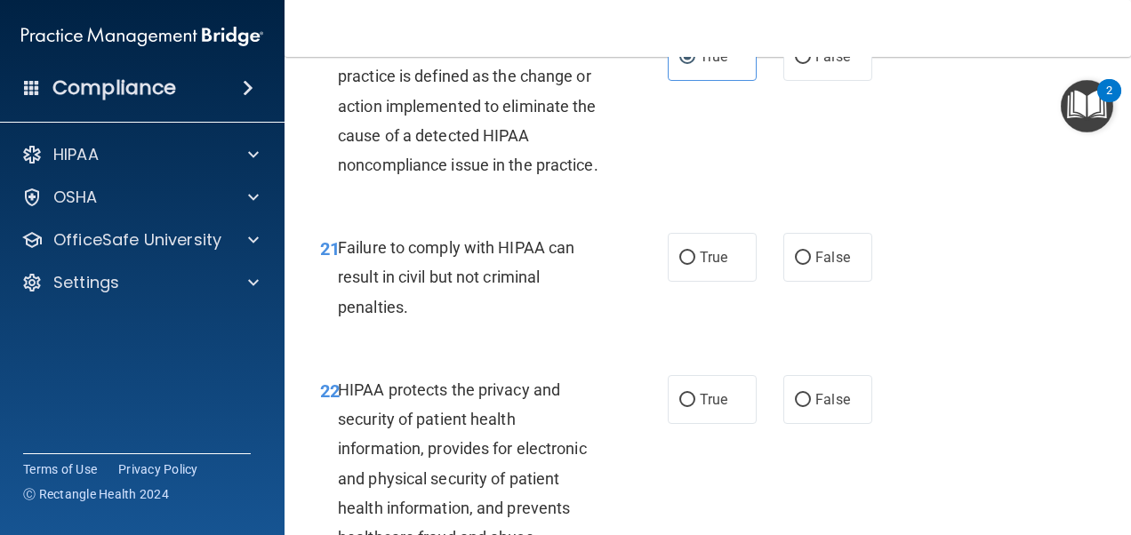
scroll to position [3557, 0]
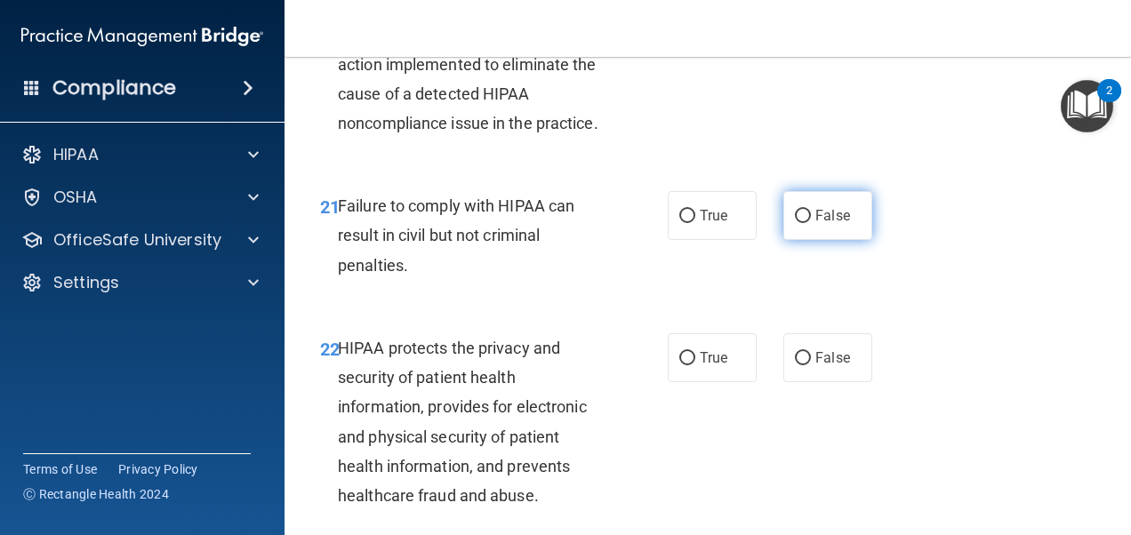
click at [791, 240] on label "False" at bounding box center [827, 215] width 89 height 49
click at [795, 223] on input "False" at bounding box center [803, 216] width 16 height 13
radio input "true"
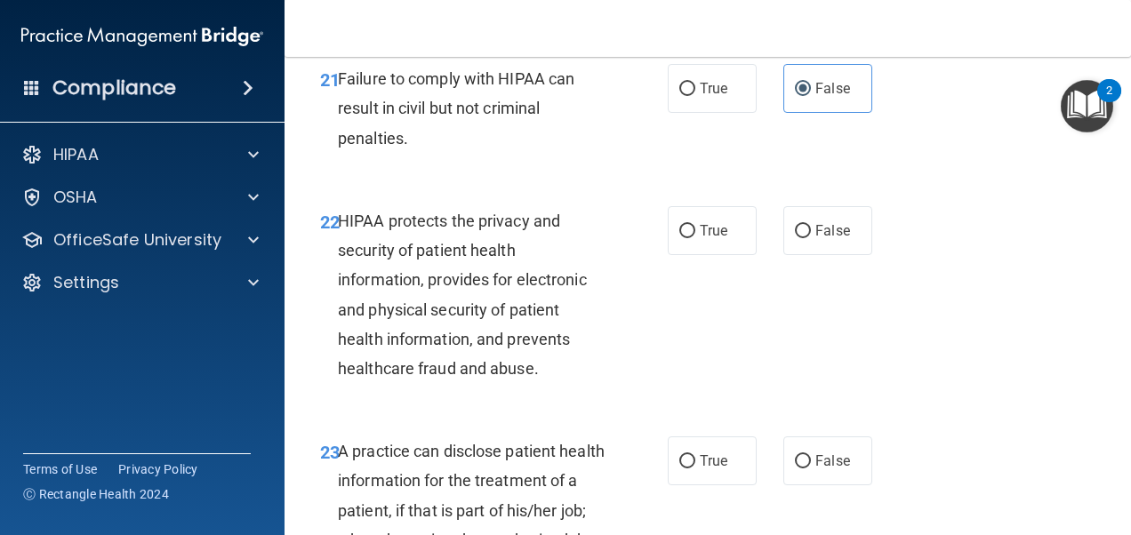
scroll to position [3735, 0]
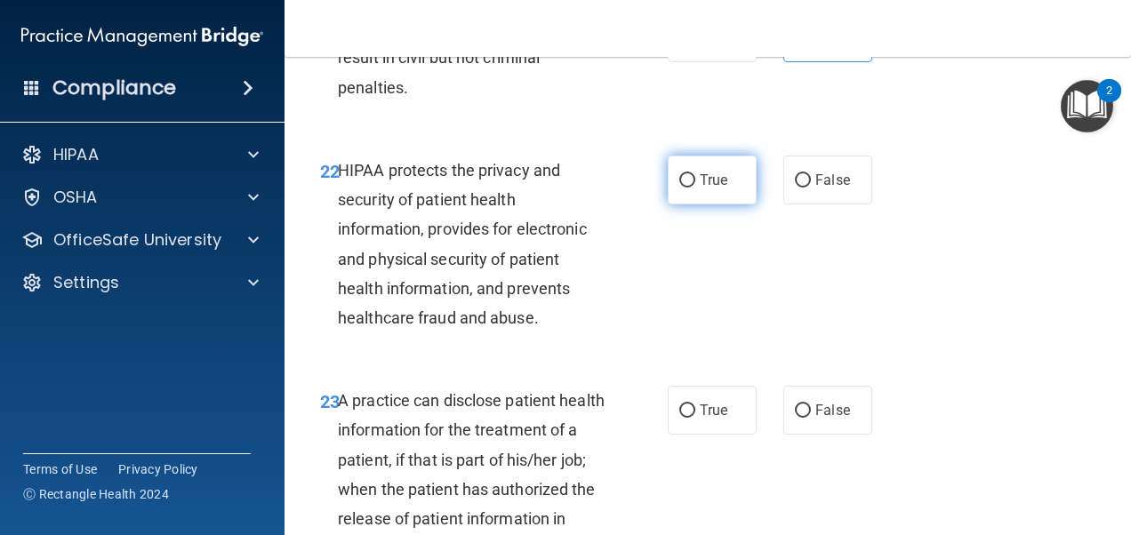
click at [692, 205] on label "True" at bounding box center [712, 180] width 89 height 49
click at [692, 188] on input "True" at bounding box center [687, 180] width 16 height 13
radio input "true"
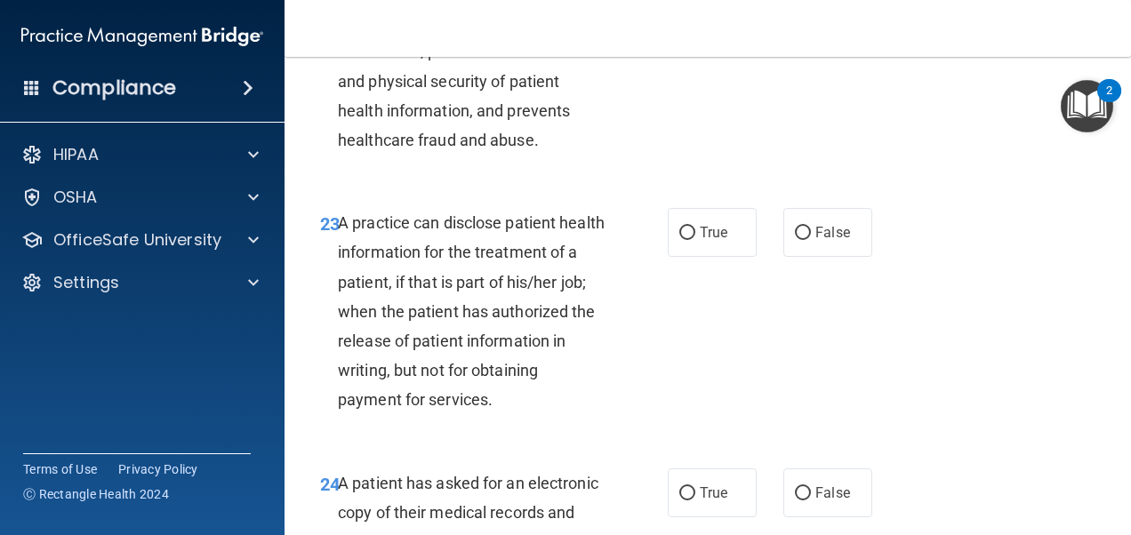
scroll to position [4002, 0]
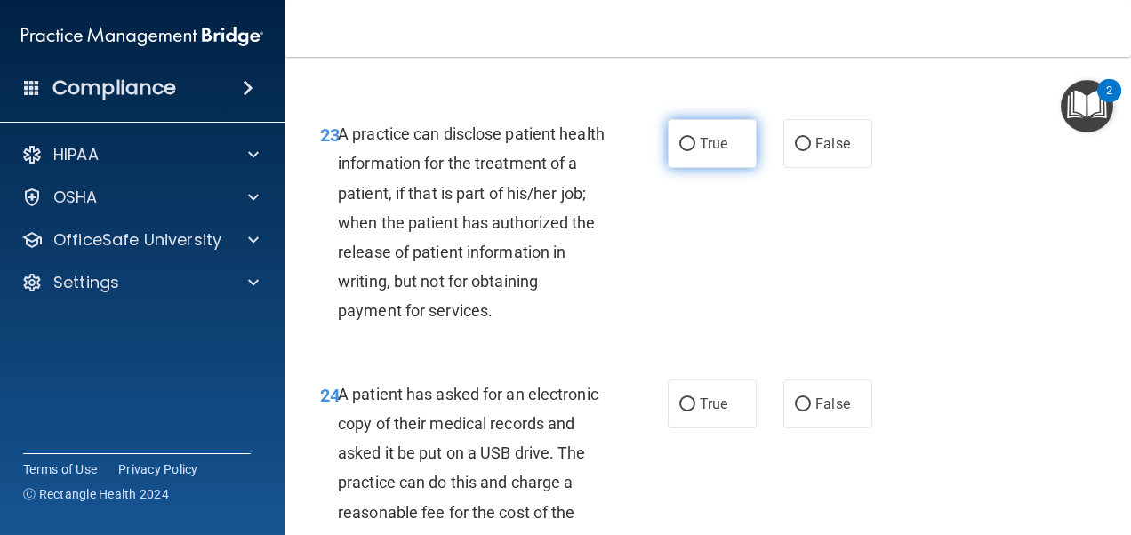
click at [683, 151] on input "True" at bounding box center [687, 144] width 16 height 13
radio input "true"
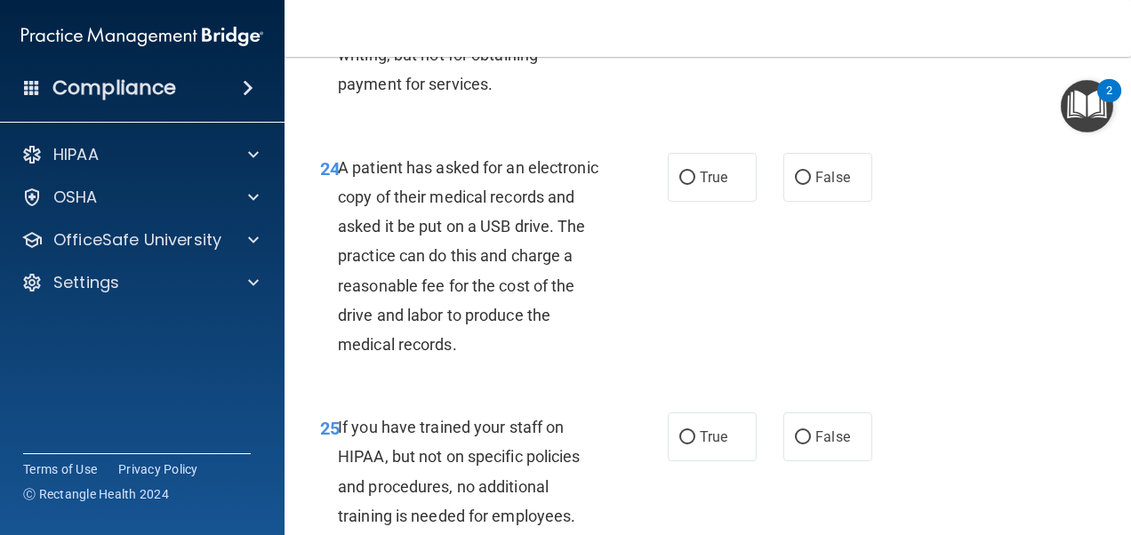
scroll to position [4268, 0]
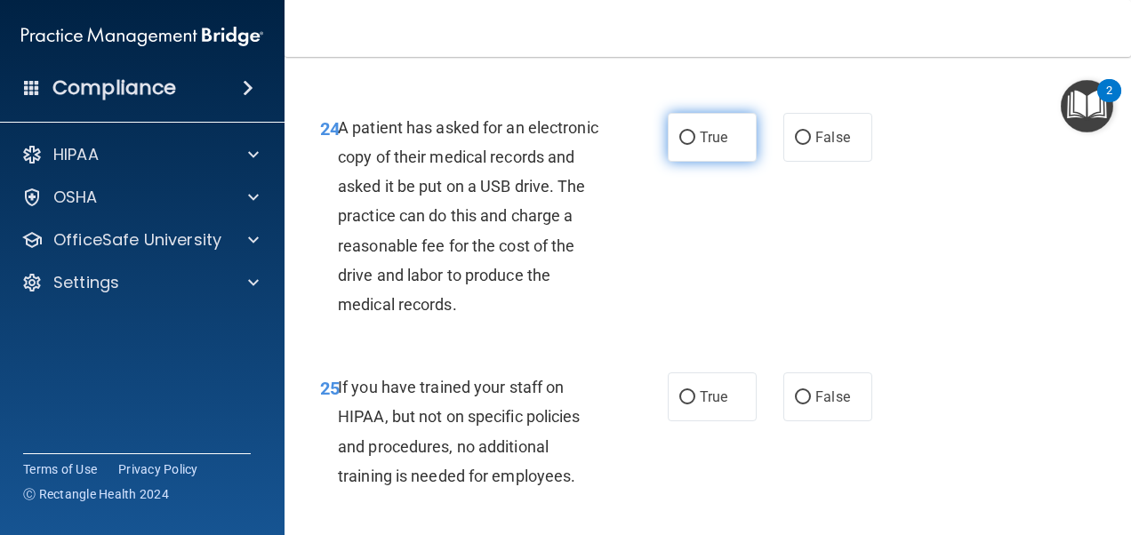
click at [712, 162] on label "True" at bounding box center [712, 137] width 89 height 49
click at [695, 145] on input "True" at bounding box center [687, 138] width 16 height 13
radio input "true"
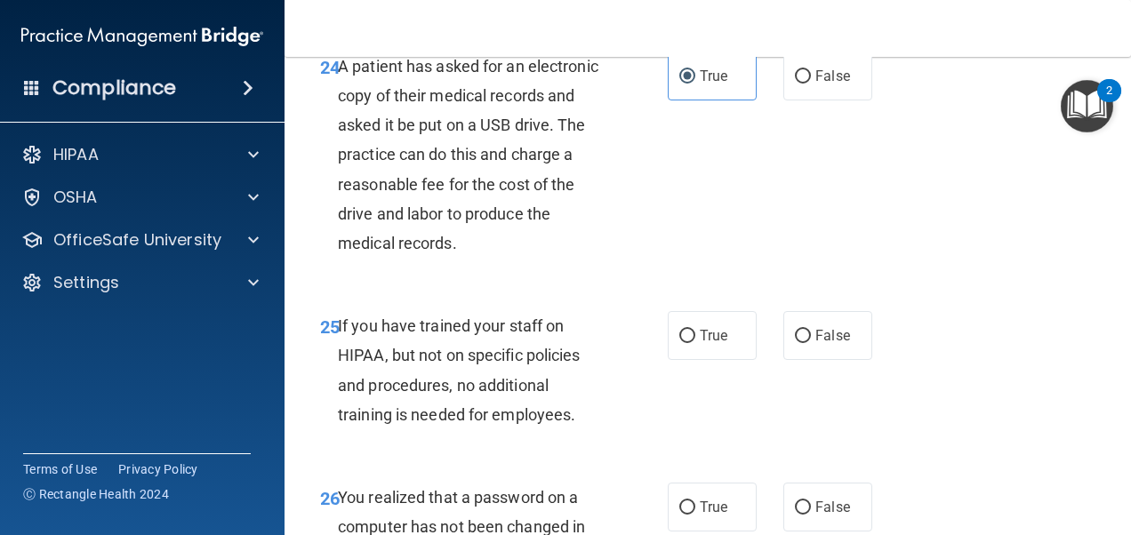
scroll to position [4446, 0]
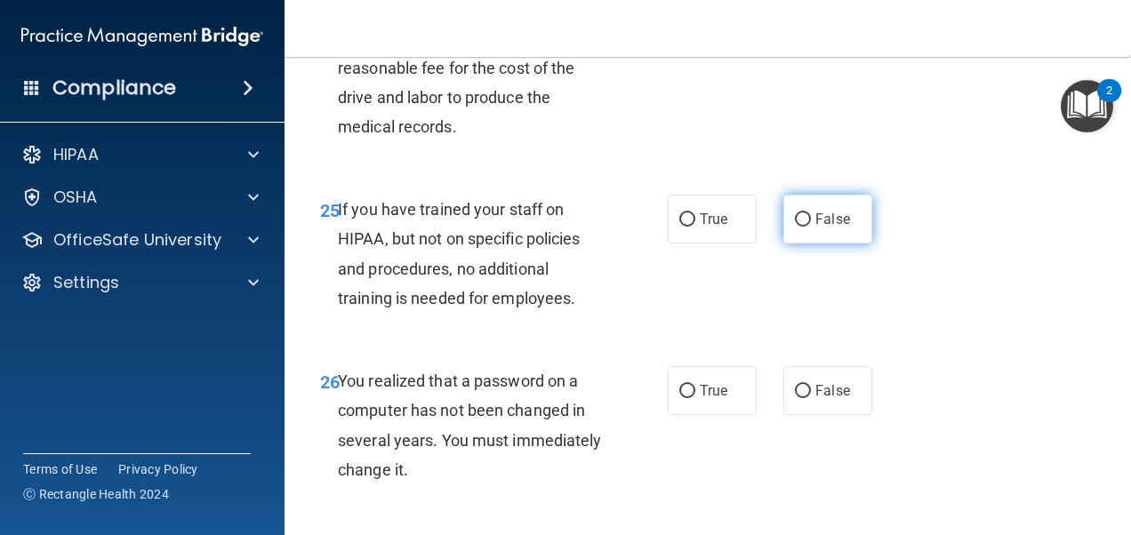
click at [786, 244] on label "False" at bounding box center [827, 219] width 89 height 49
click at [795, 227] on input "False" at bounding box center [803, 219] width 16 height 13
radio input "true"
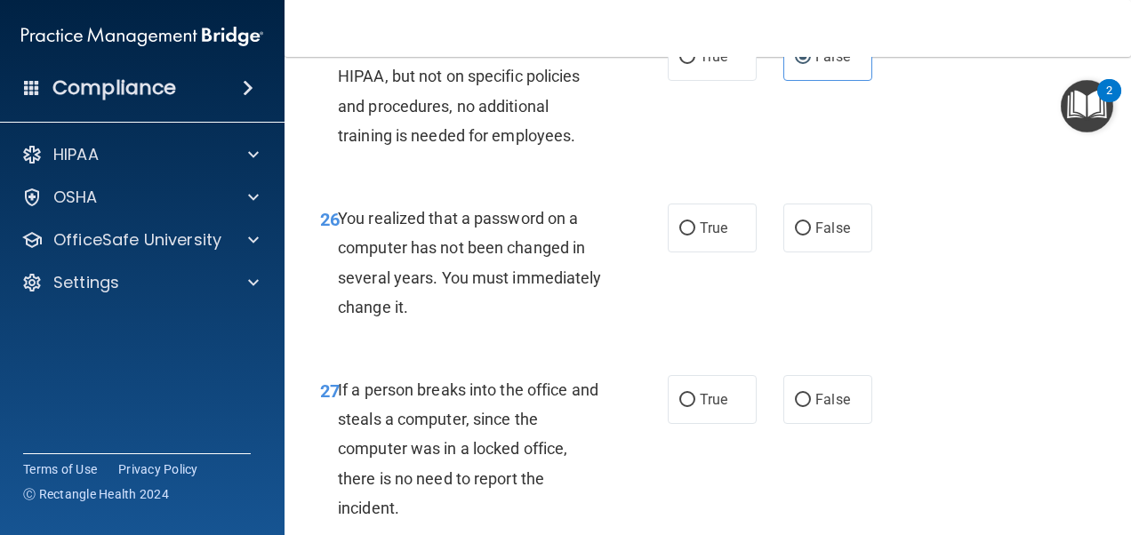
scroll to position [4624, 0]
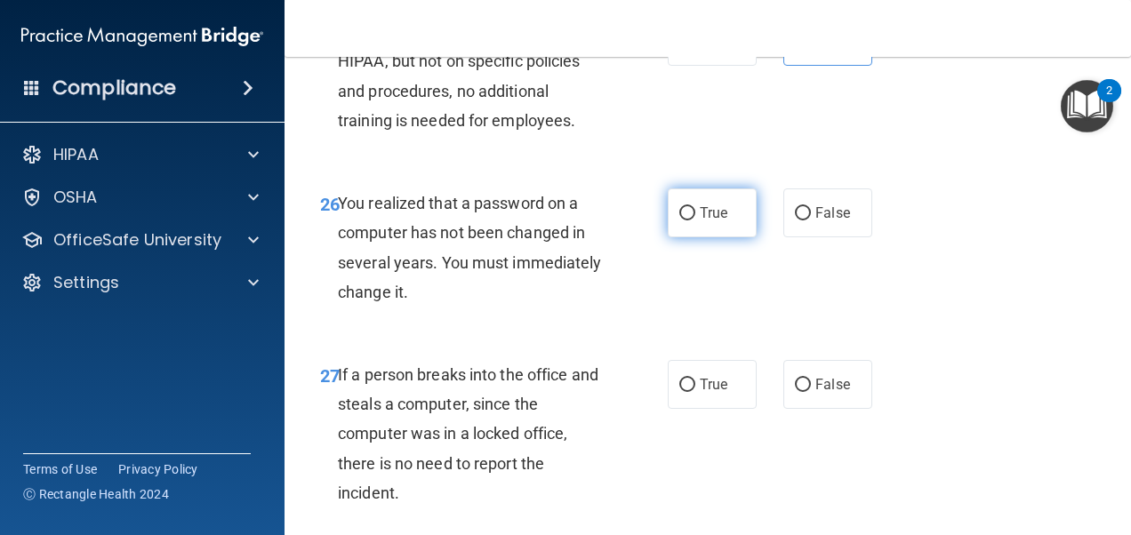
click at [735, 237] on label "True" at bounding box center [712, 213] width 89 height 49
click at [695, 221] on input "True" at bounding box center [687, 213] width 16 height 13
radio input "true"
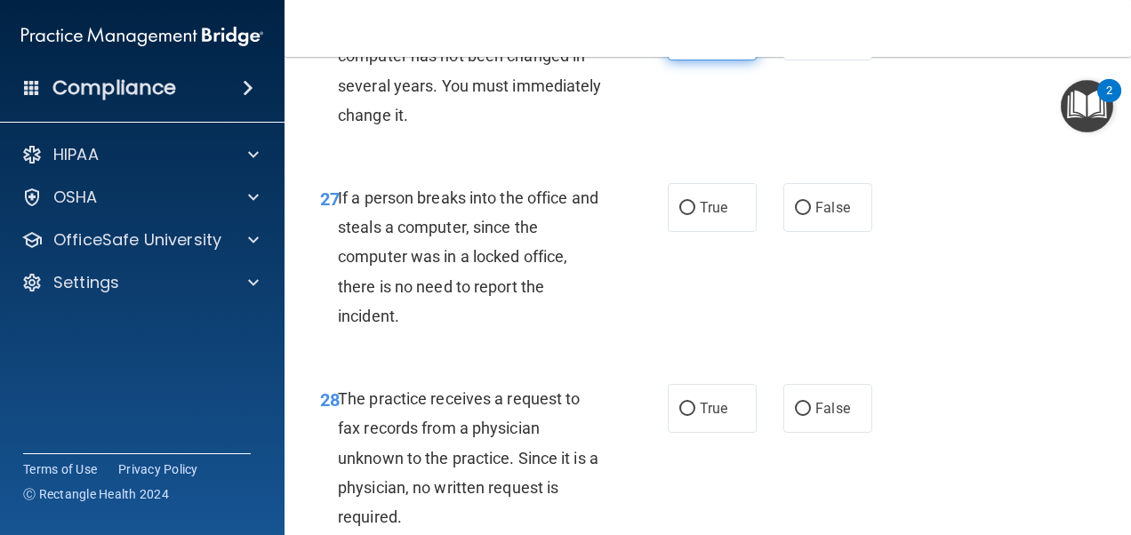
scroll to position [4802, 0]
click at [795, 214] on input "False" at bounding box center [803, 207] width 16 height 13
radio input "true"
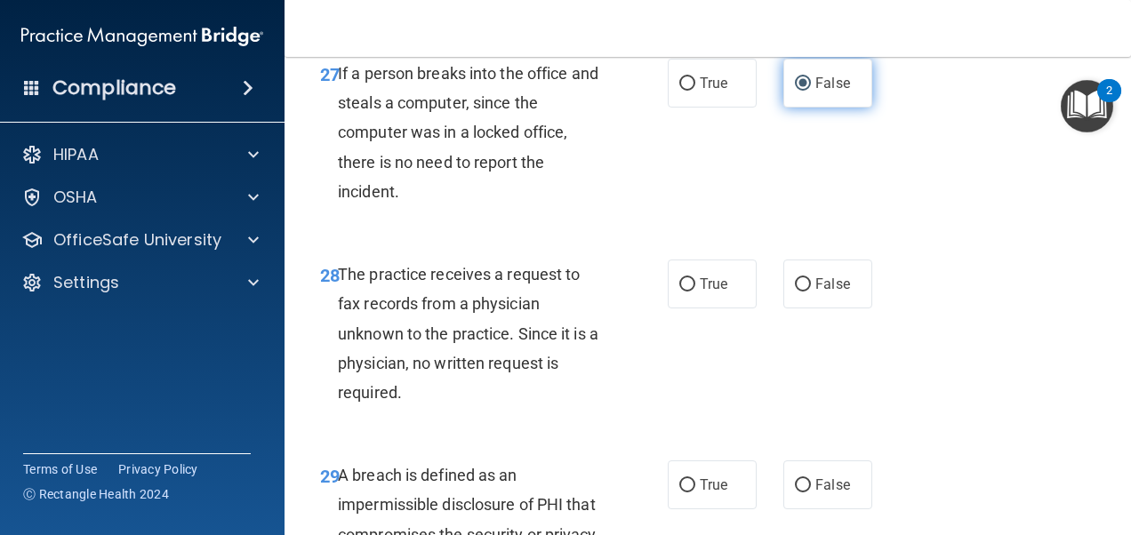
scroll to position [4980, 0]
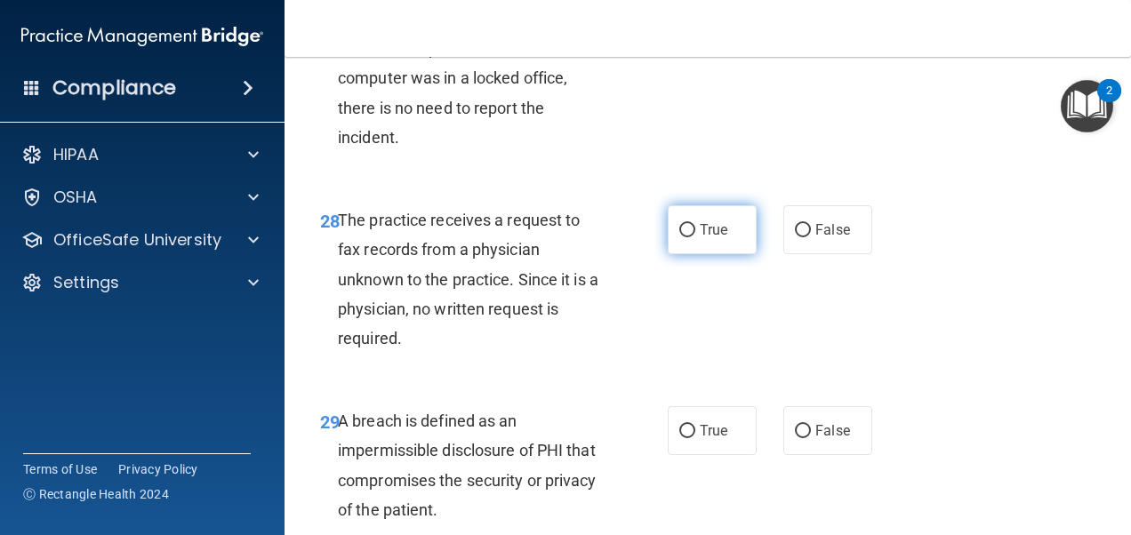
click at [731, 254] on label "True" at bounding box center [712, 229] width 89 height 49
click at [695, 237] on input "True" at bounding box center [687, 230] width 16 height 13
radio input "true"
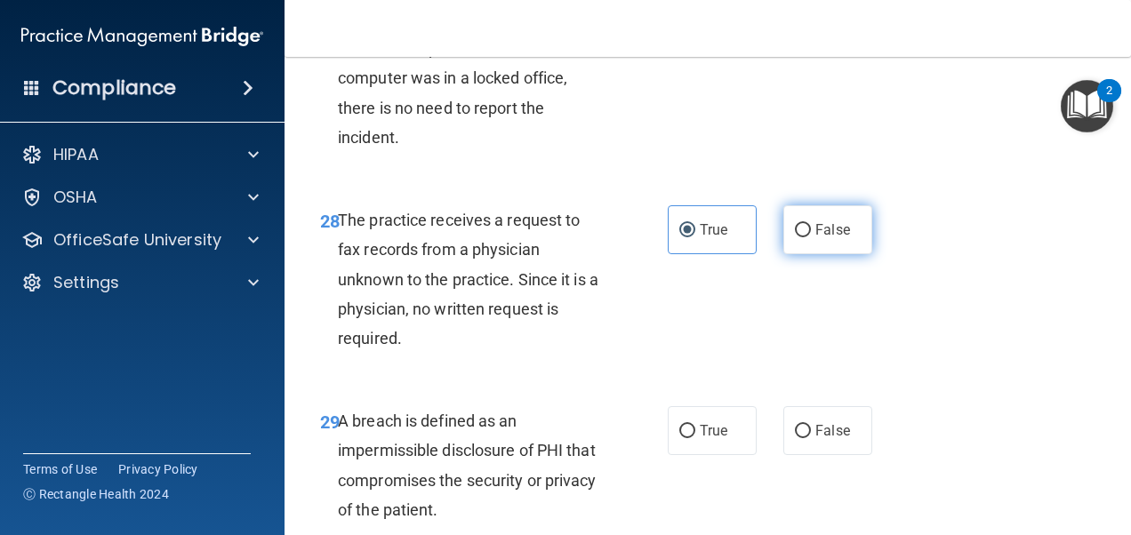
scroll to position [5158, 0]
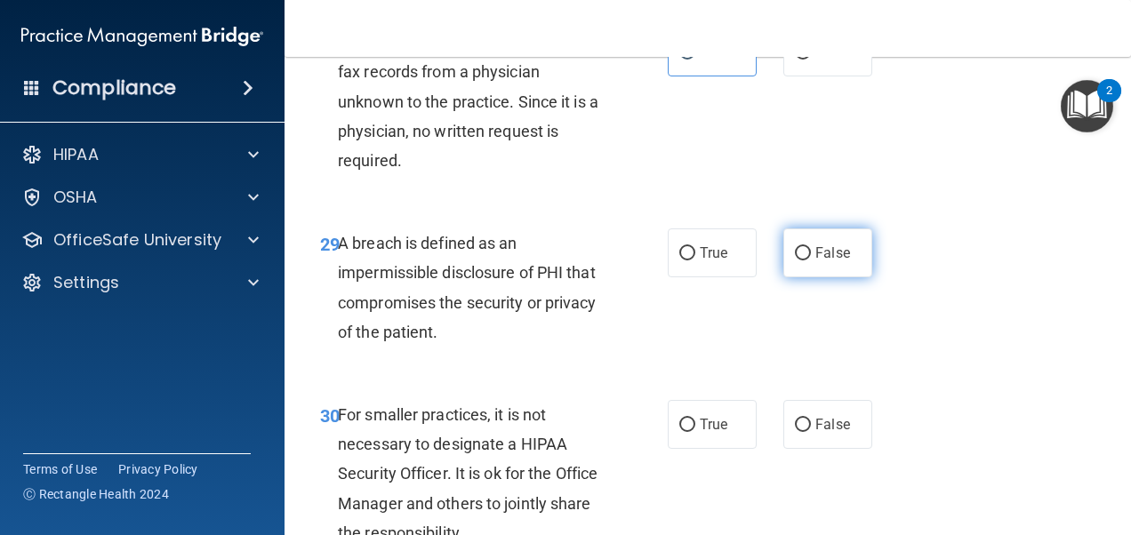
click at [795, 261] on input "False" at bounding box center [803, 253] width 16 height 13
radio input "true"
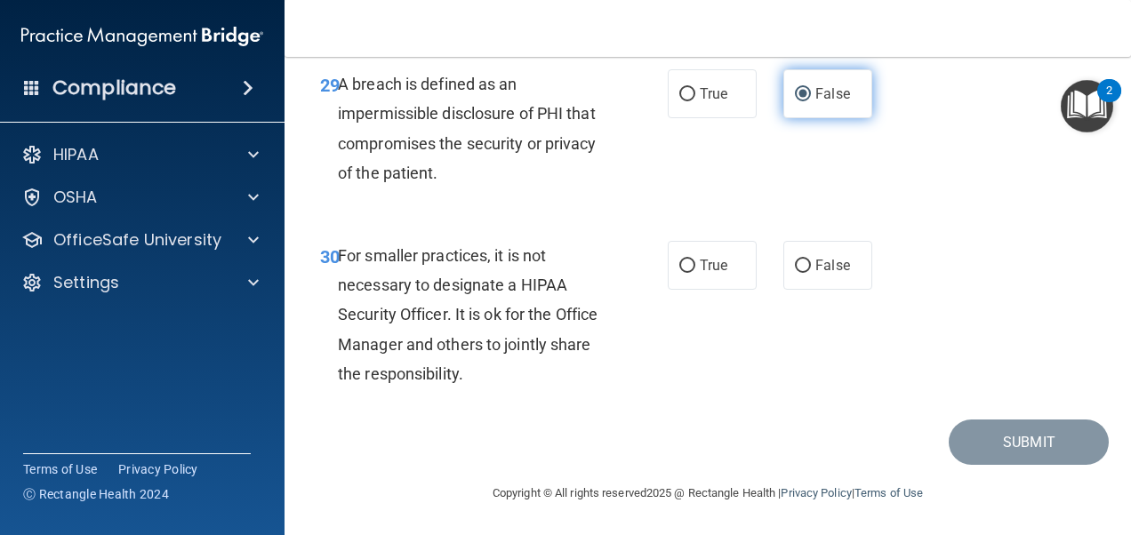
scroll to position [5347, 0]
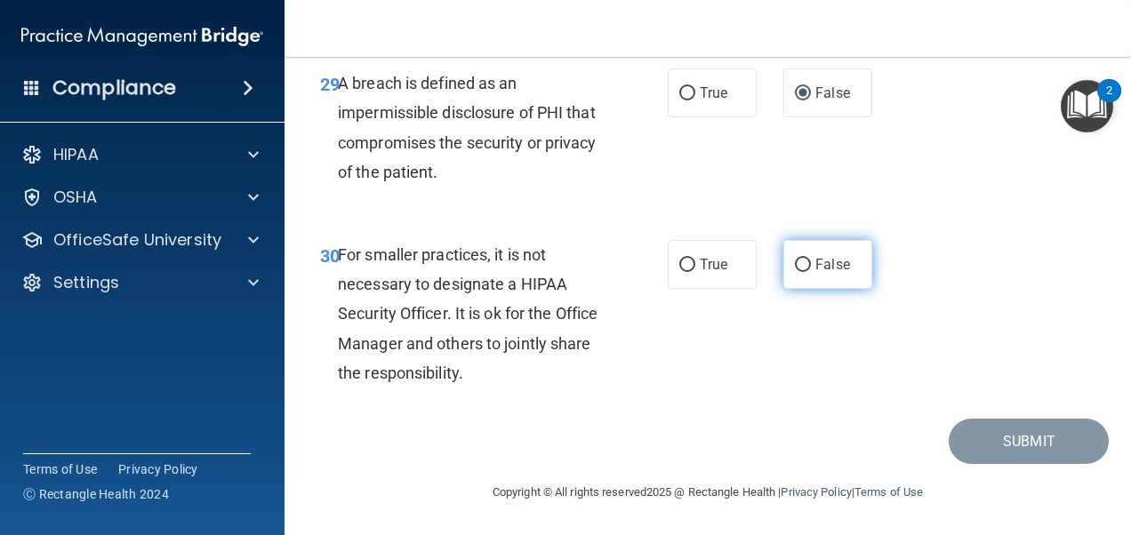
click at [795, 267] on input "False" at bounding box center [803, 265] width 16 height 13
radio input "true"
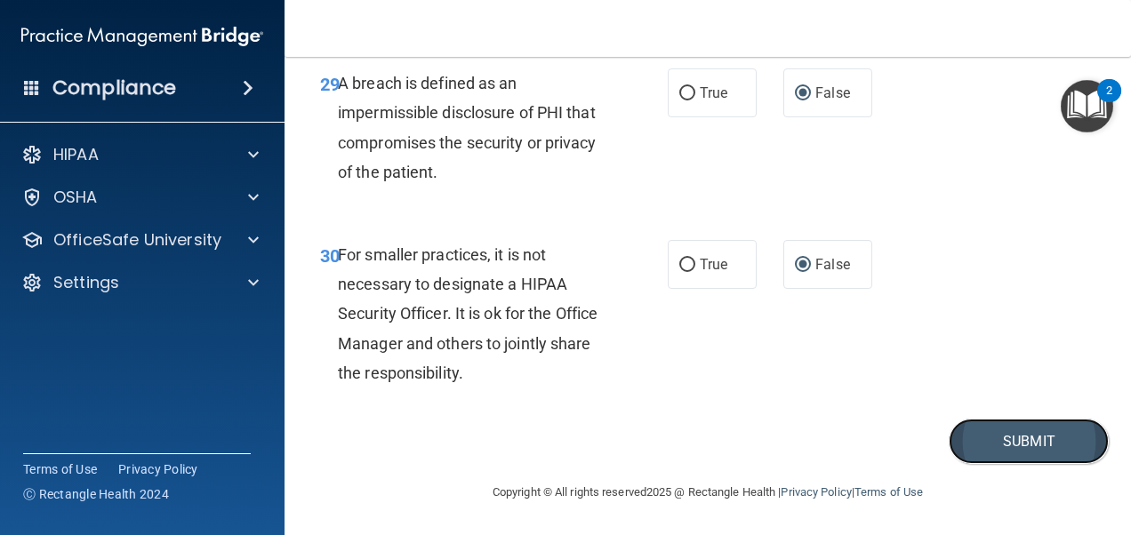
click at [1000, 447] on button "Submit" at bounding box center [1029, 441] width 160 height 45
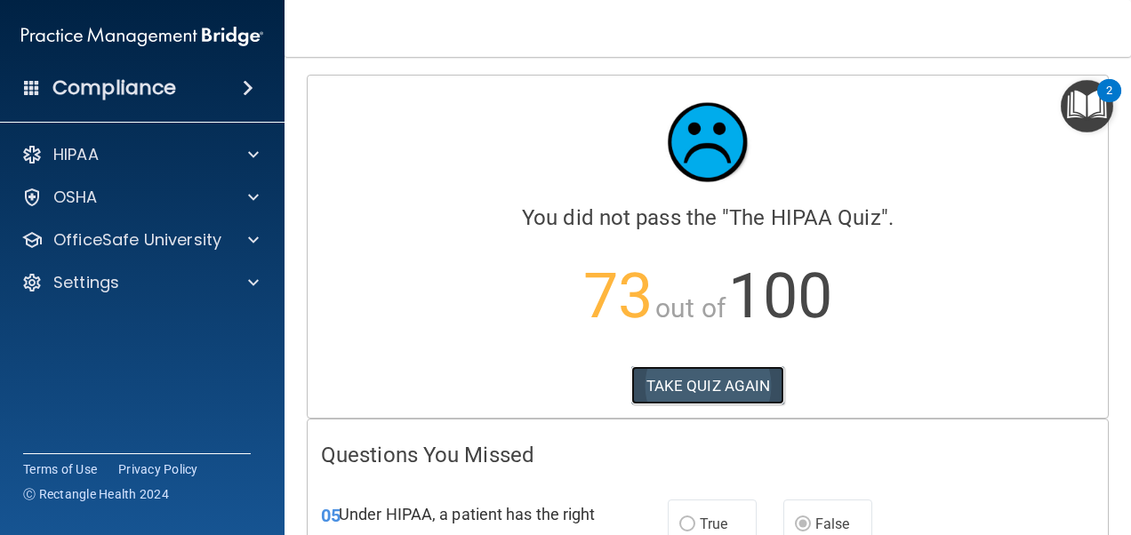
click at [717, 385] on button "TAKE QUIZ AGAIN" at bounding box center [708, 385] width 154 height 39
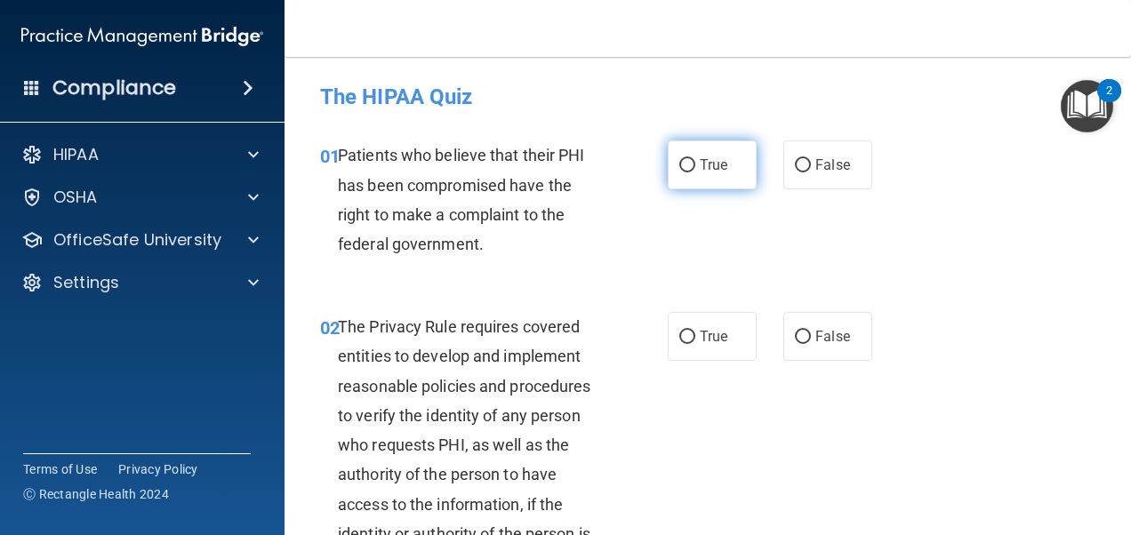
click at [691, 170] on label "True" at bounding box center [712, 165] width 89 height 49
click at [691, 170] on input "True" at bounding box center [687, 165] width 16 height 13
radio input "true"
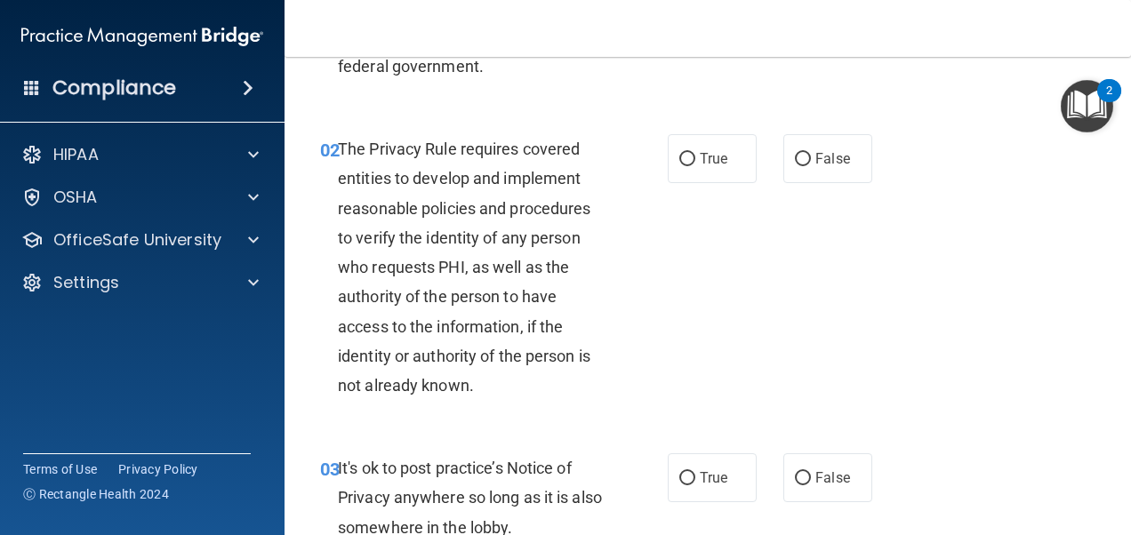
scroll to position [89, 0]
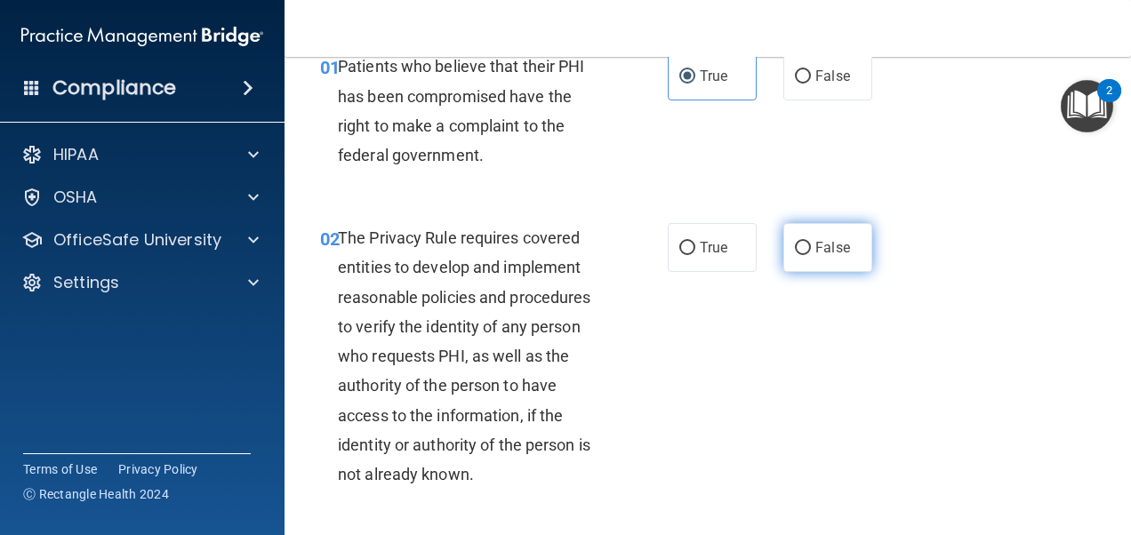
click at [803, 252] on input "False" at bounding box center [803, 248] width 16 height 13
radio input "true"
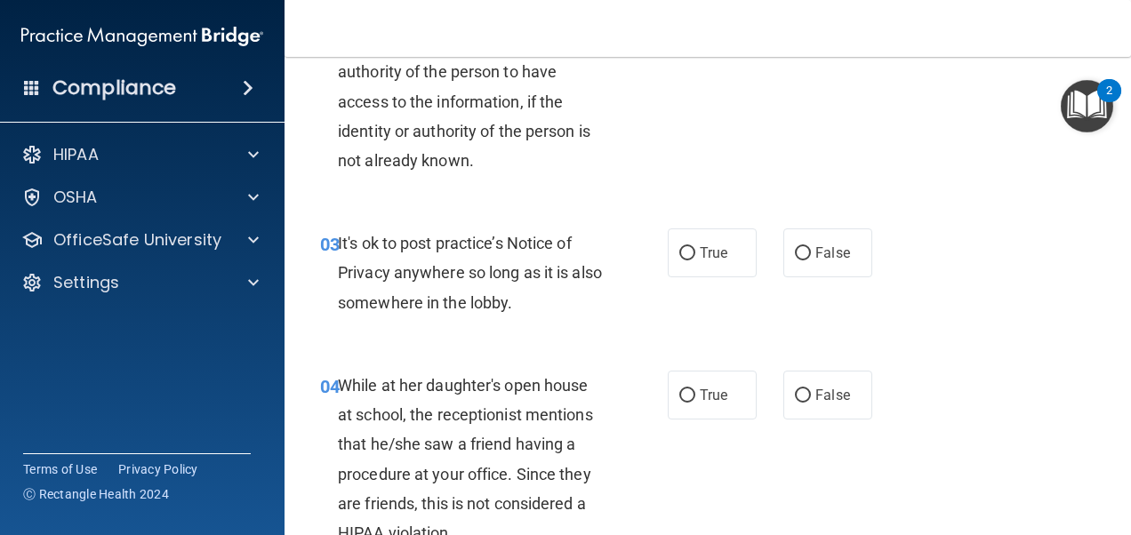
scroll to position [445, 0]
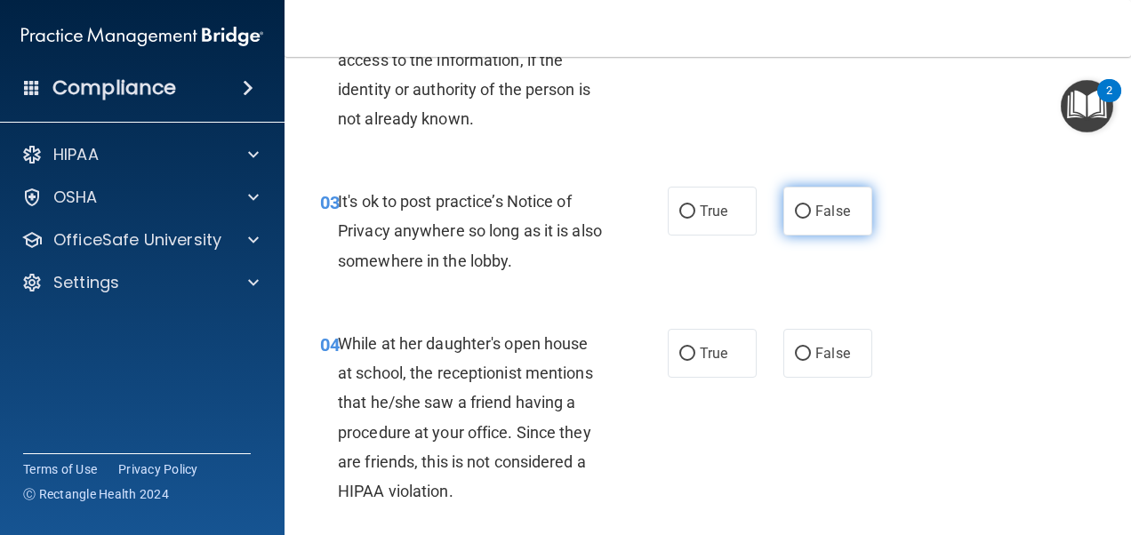
click at [826, 221] on label "False" at bounding box center [827, 211] width 89 height 49
click at [811, 219] on input "False" at bounding box center [803, 211] width 16 height 13
radio input "true"
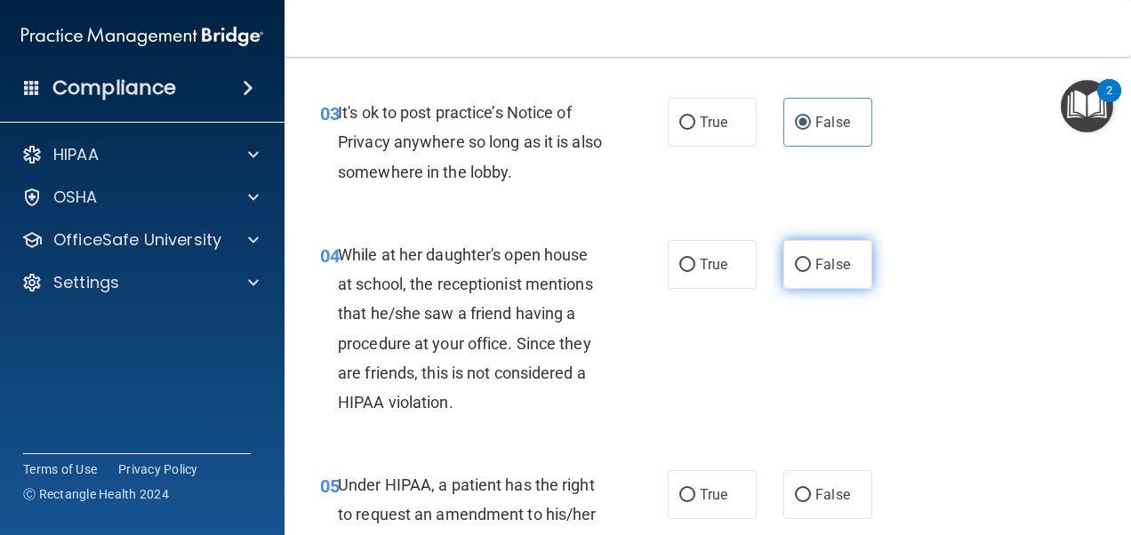
click at [800, 269] on input "False" at bounding box center [803, 265] width 16 height 13
radio input "true"
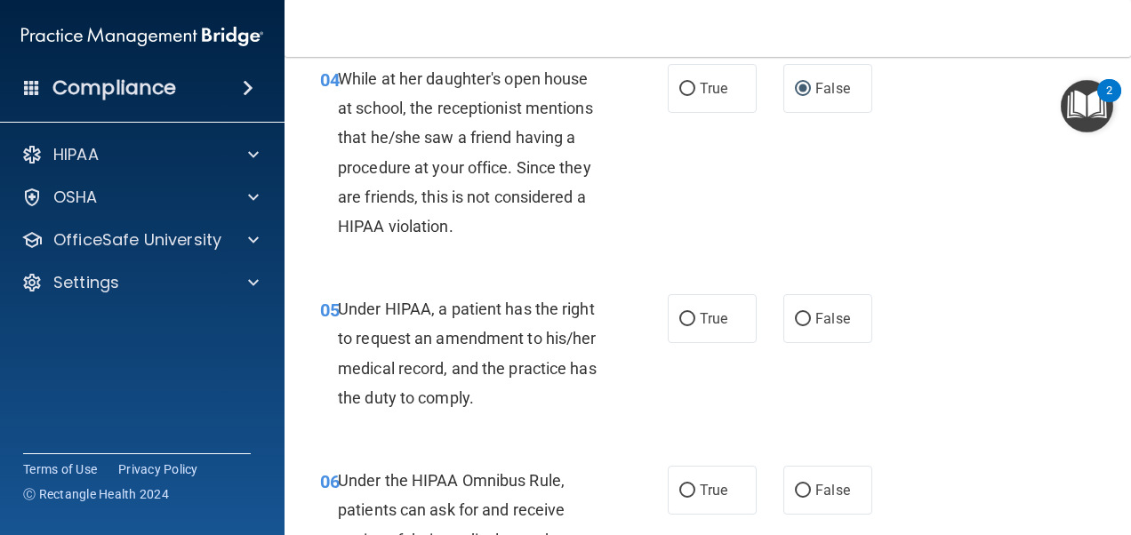
scroll to position [711, 0]
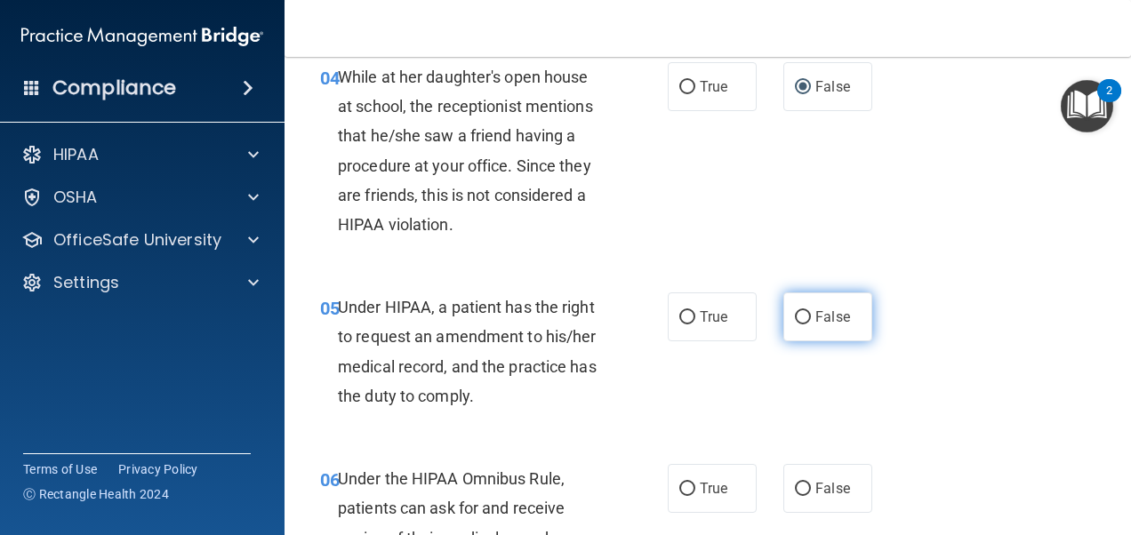
click at [789, 303] on label "False" at bounding box center [827, 317] width 89 height 49
click at [795, 311] on input "False" at bounding box center [803, 317] width 16 height 13
radio input "true"
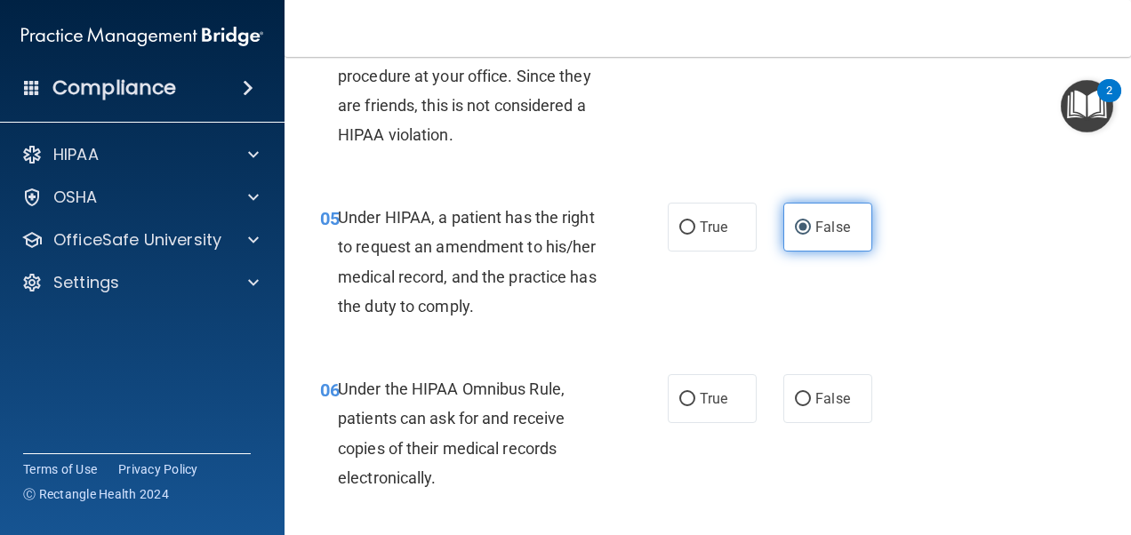
scroll to position [889, 0]
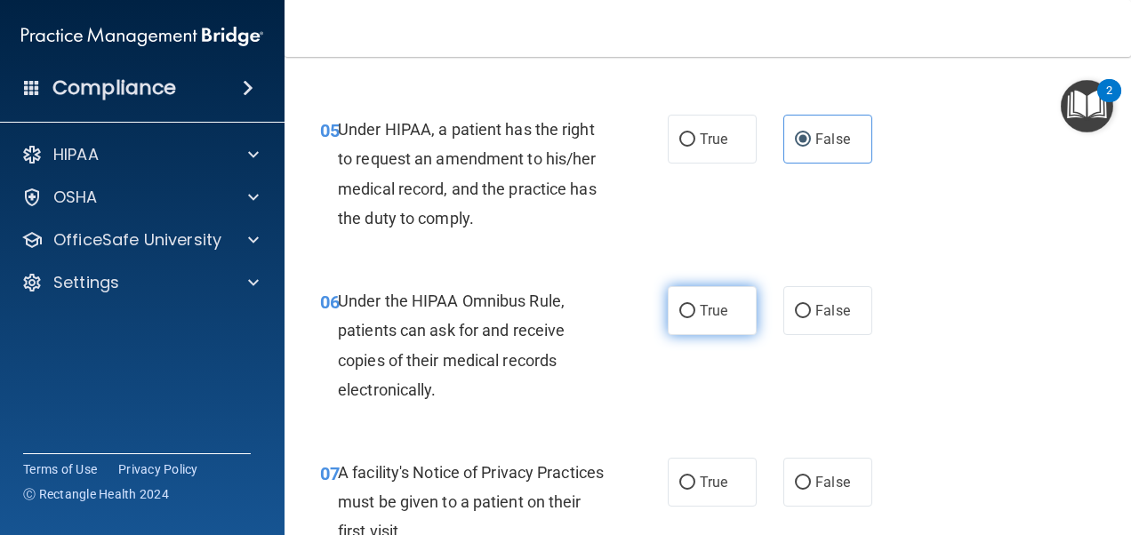
click at [700, 316] on span "True" at bounding box center [714, 310] width 28 height 17
click at [694, 316] on input "True" at bounding box center [687, 311] width 16 height 13
radio input "true"
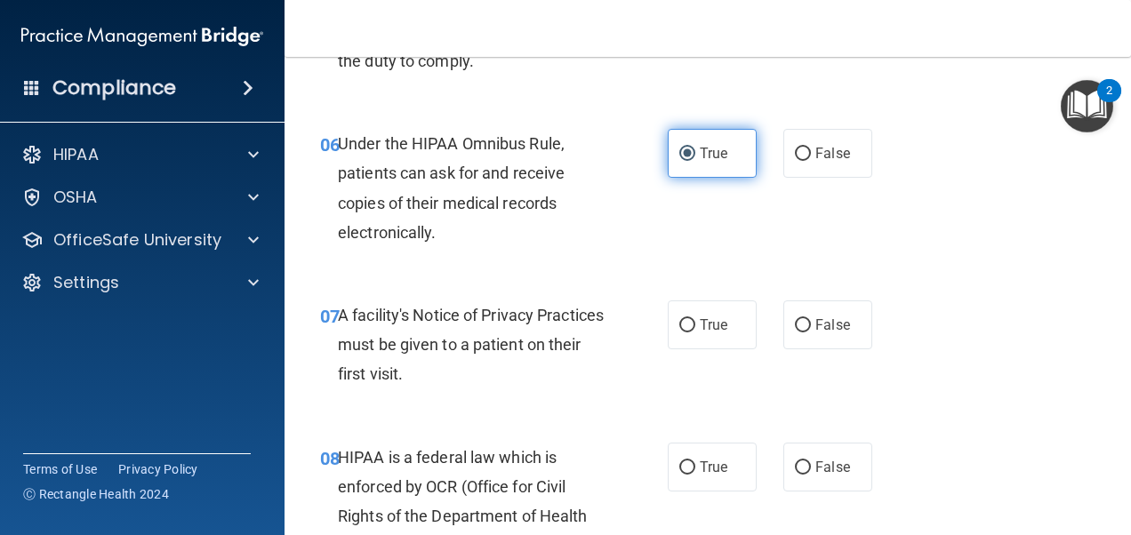
scroll to position [1067, 0]
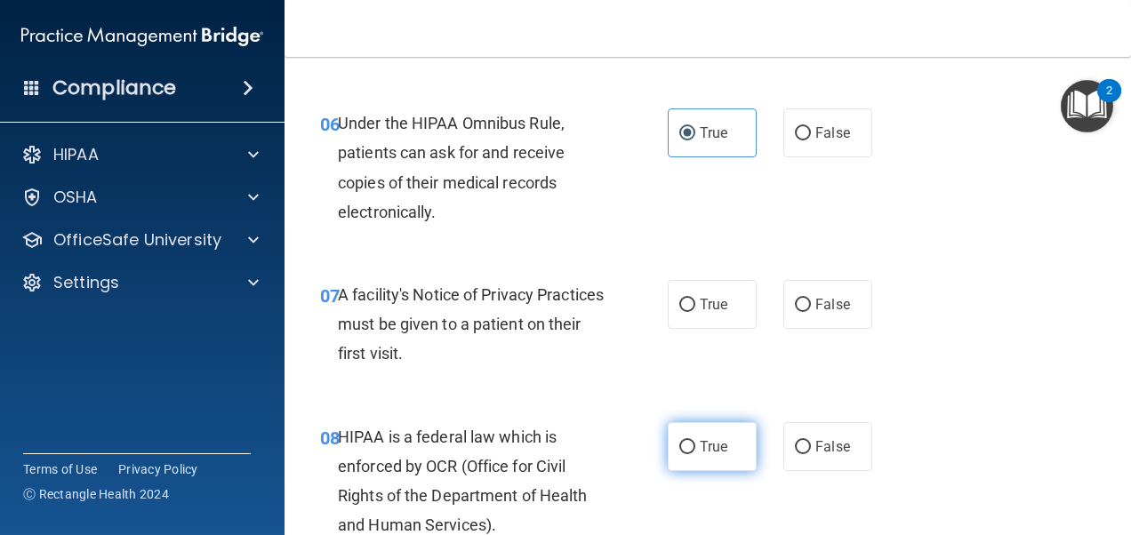
click at [710, 444] on span "True" at bounding box center [714, 446] width 28 height 17
click at [695, 444] on input "True" at bounding box center [687, 447] width 16 height 13
radio input "true"
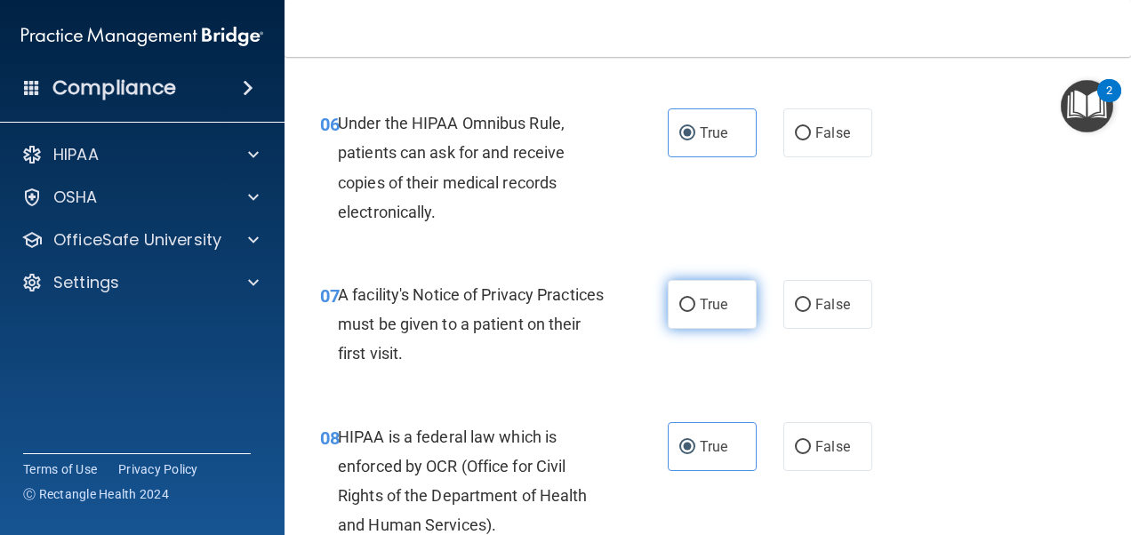
click at [719, 316] on label "True" at bounding box center [712, 304] width 89 height 49
click at [695, 312] on input "True" at bounding box center [687, 305] width 16 height 13
radio input "true"
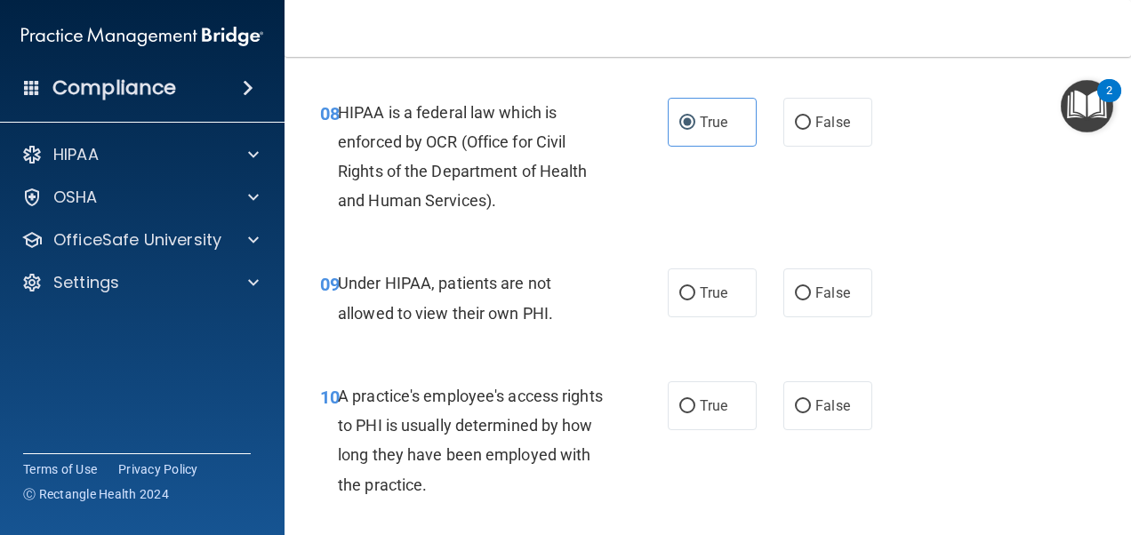
scroll to position [1423, 0]
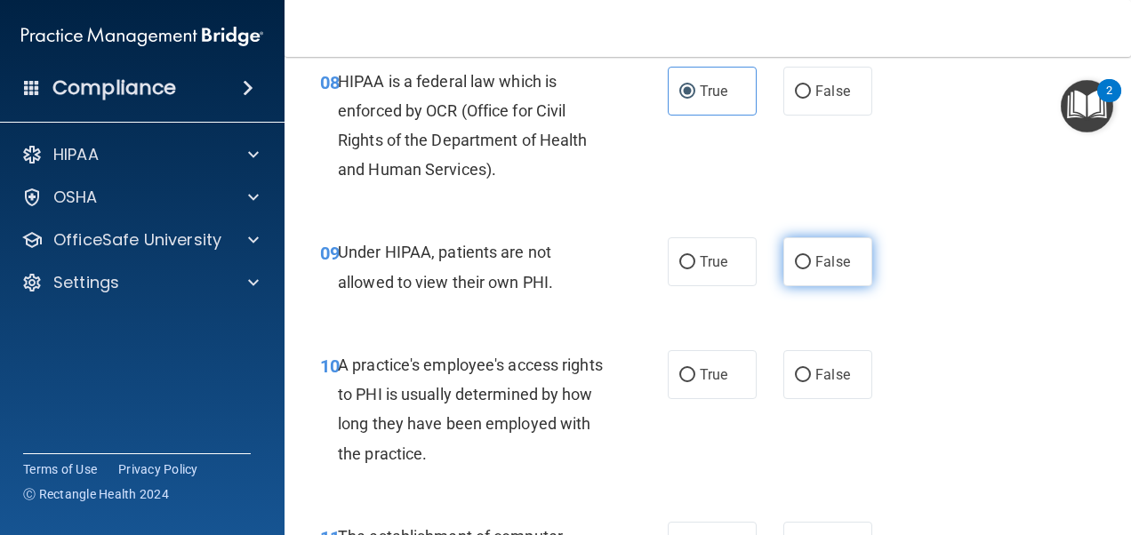
click at [815, 262] on span "False" at bounding box center [832, 261] width 35 height 17
click at [809, 262] on input "False" at bounding box center [803, 262] width 16 height 13
radio input "true"
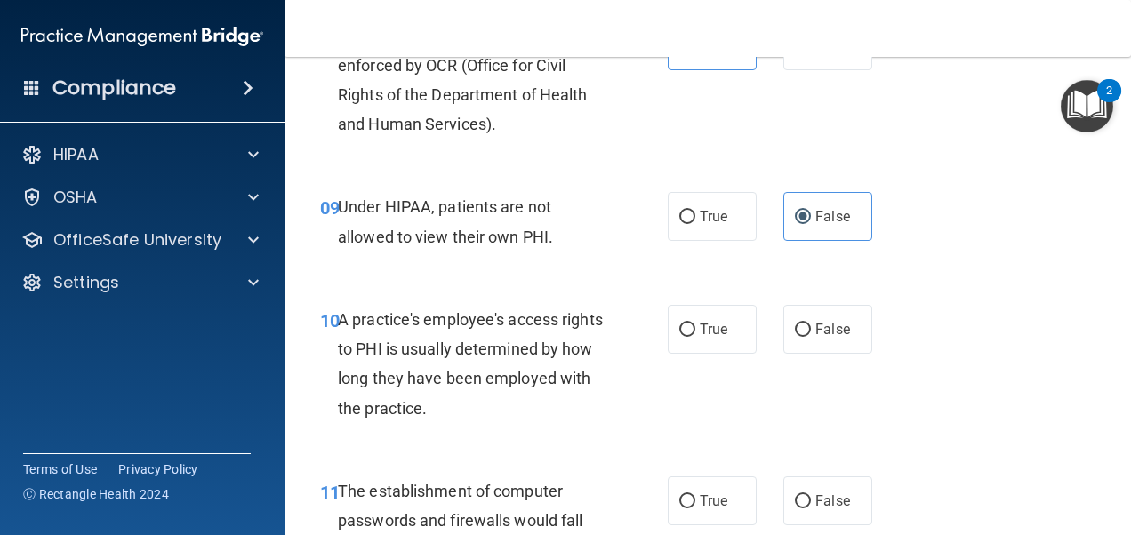
scroll to position [1512, 0]
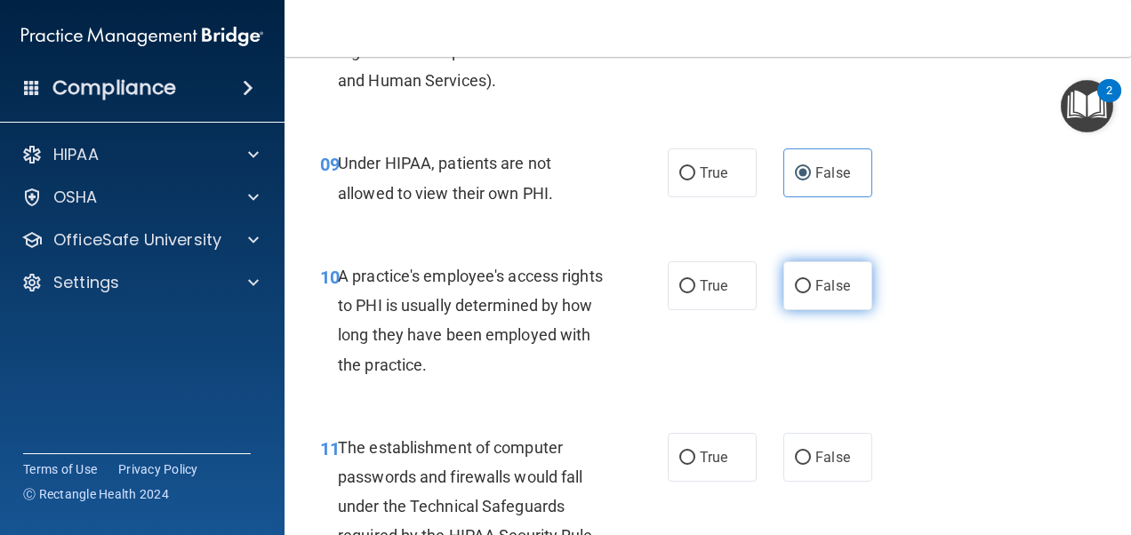
click at [815, 286] on span "False" at bounding box center [832, 285] width 35 height 17
click at [810, 286] on input "False" at bounding box center [803, 286] width 16 height 13
radio input "true"
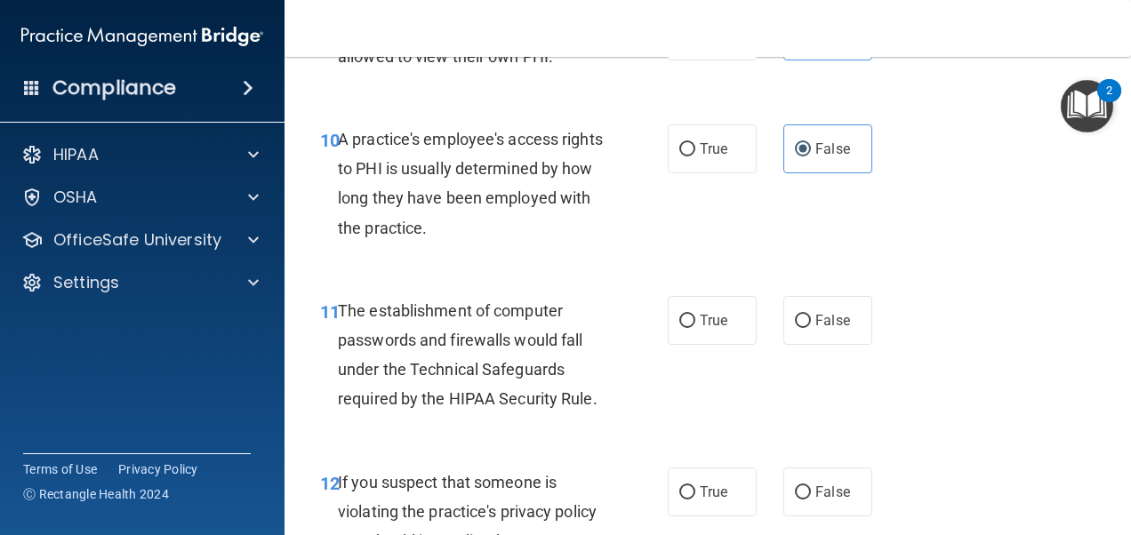
scroll to position [1690, 0]
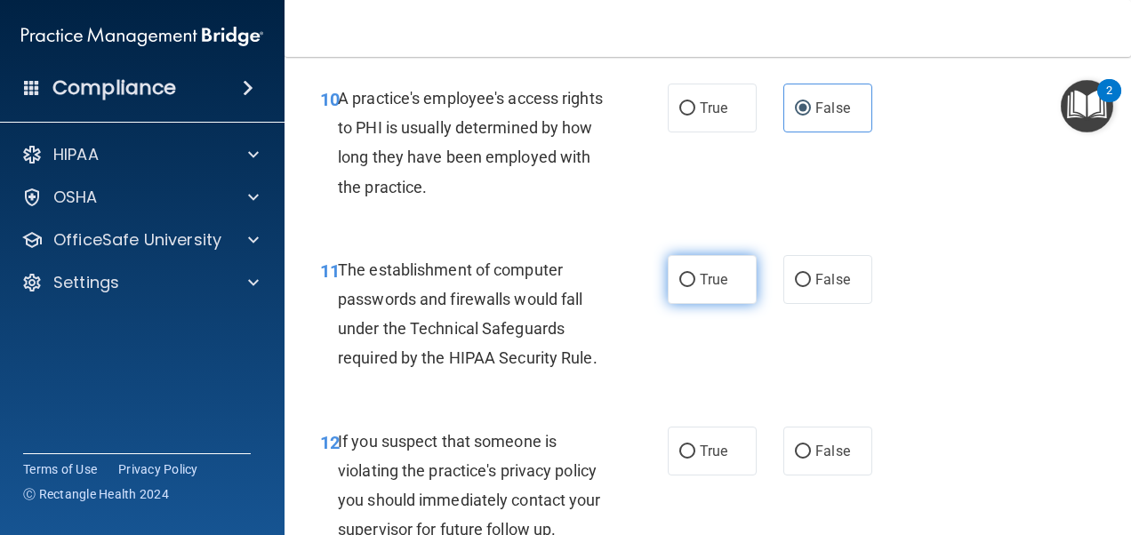
click at [682, 292] on label "True" at bounding box center [712, 279] width 89 height 49
click at [682, 287] on input "True" at bounding box center [687, 280] width 16 height 13
radio input "true"
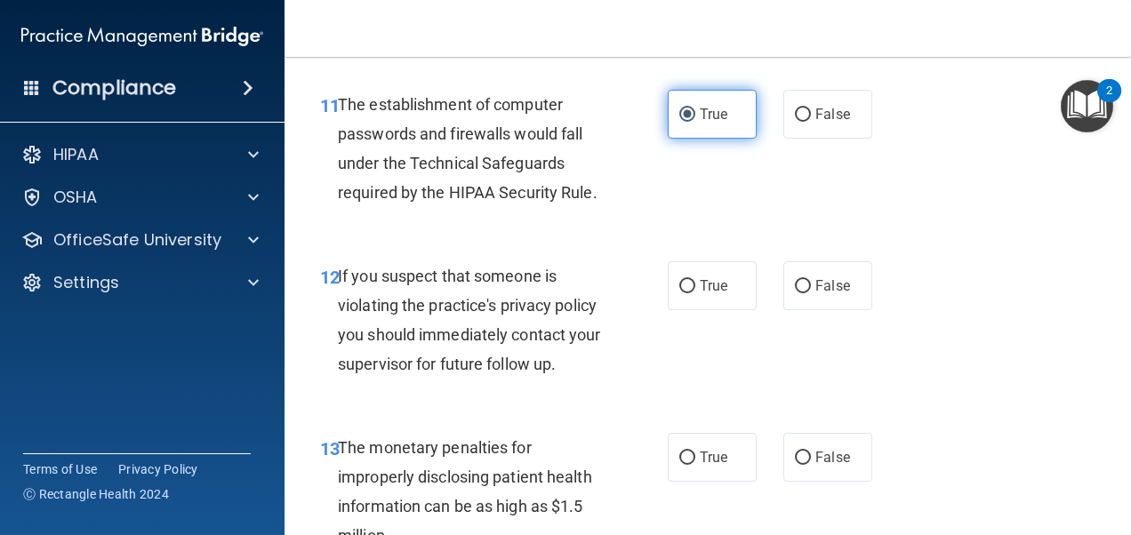
scroll to position [1956, 0]
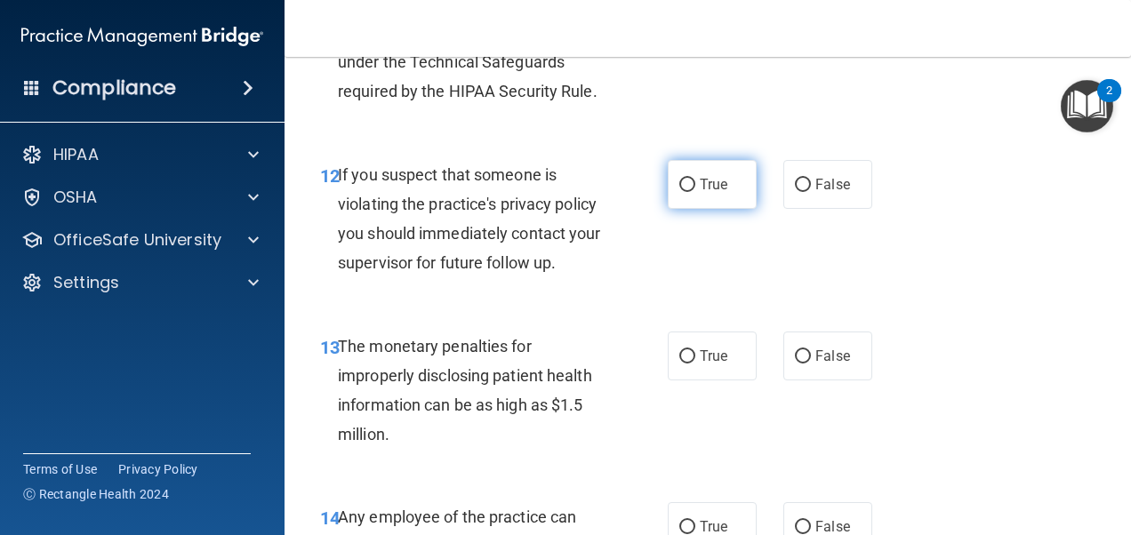
click at [669, 187] on label "True" at bounding box center [712, 184] width 89 height 49
click at [679, 187] on input "True" at bounding box center [687, 185] width 16 height 13
radio input "true"
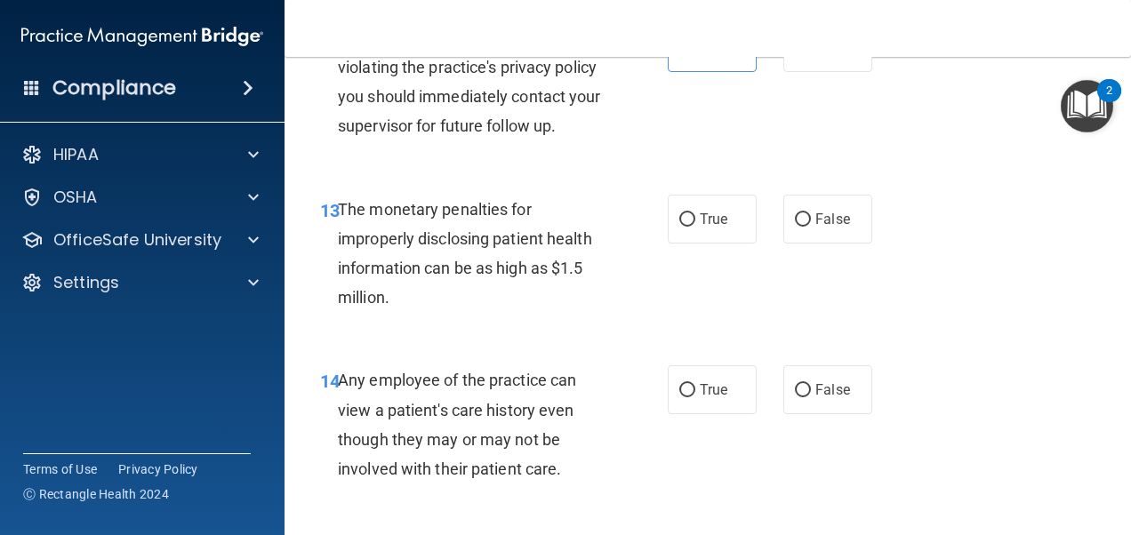
scroll to position [2134, 0]
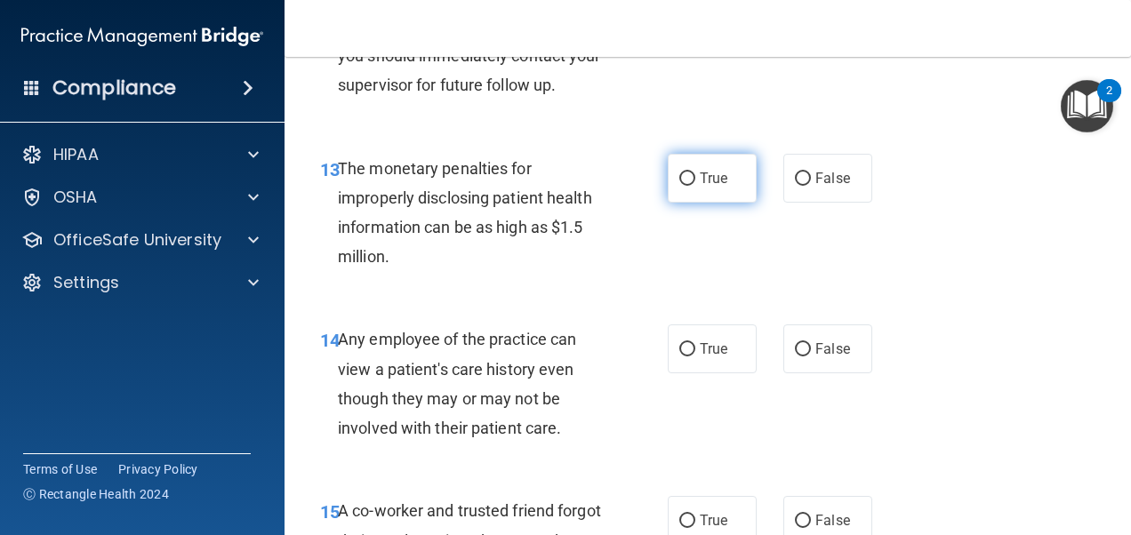
click at [688, 190] on label "True" at bounding box center [712, 178] width 89 height 49
click at [688, 186] on input "True" at bounding box center [687, 179] width 16 height 13
radio input "true"
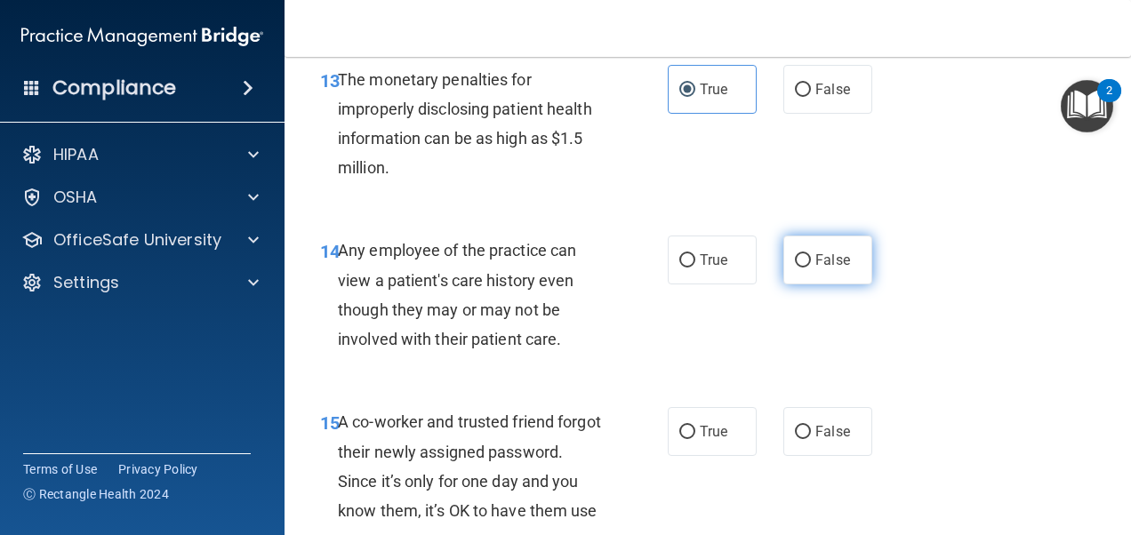
click at [815, 255] on span "False" at bounding box center [832, 260] width 35 height 17
click at [808, 255] on input "False" at bounding box center [803, 260] width 16 height 13
radio input "true"
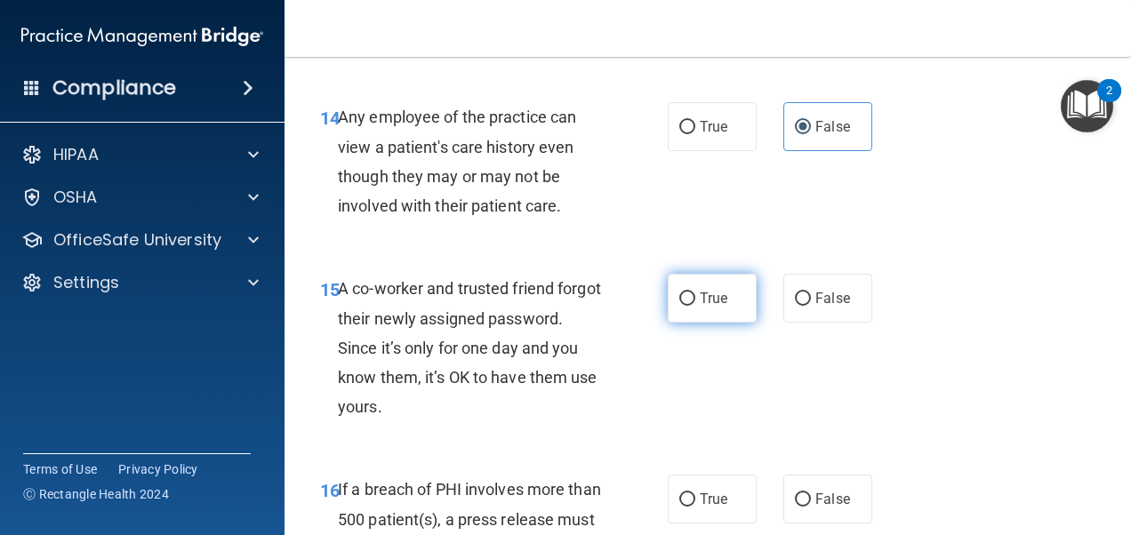
scroll to position [2401, 0]
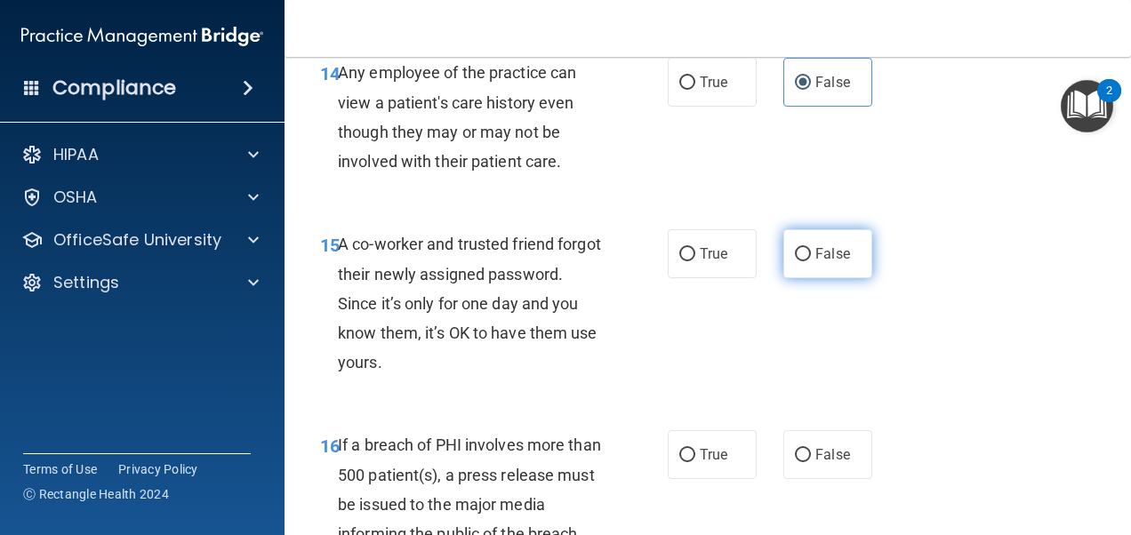
drag, startPoint x: 797, startPoint y: 257, endPoint x: 788, endPoint y: 259, distance: 9.1
click at [796, 257] on input "False" at bounding box center [803, 254] width 16 height 13
radio input "true"
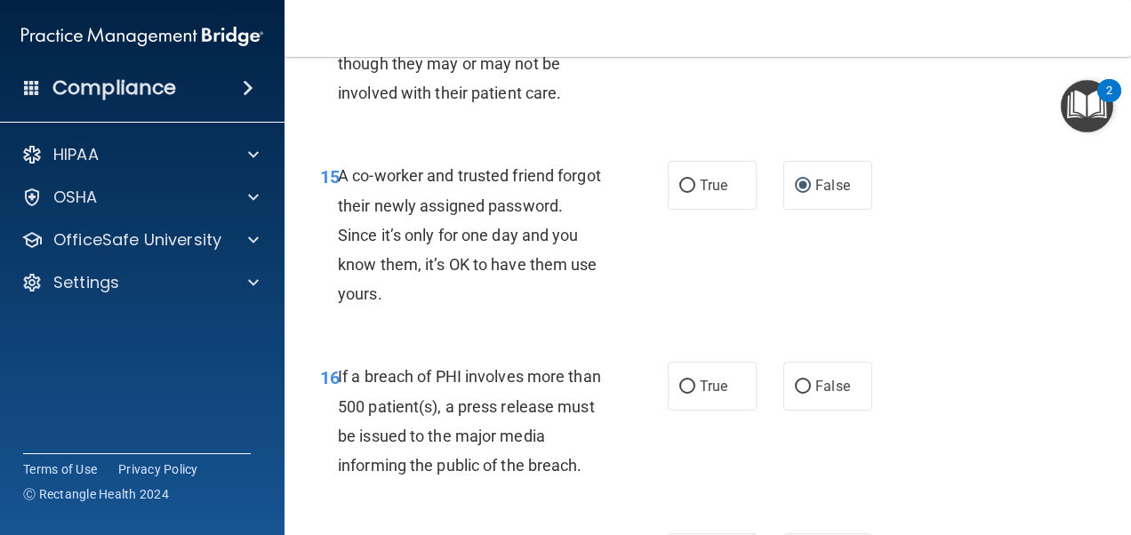
scroll to position [2579, 0]
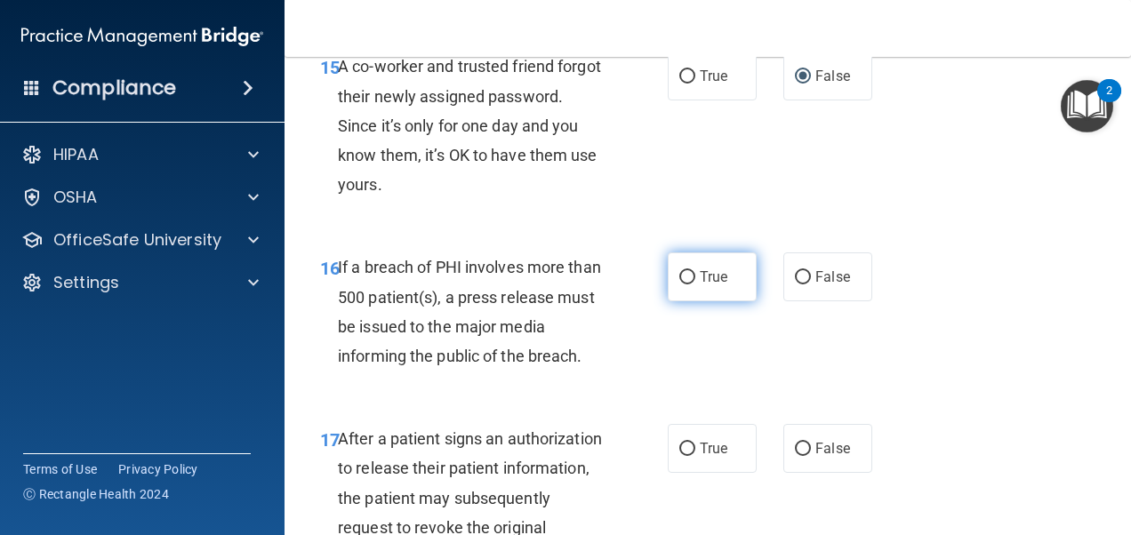
click at [709, 277] on span "True" at bounding box center [714, 277] width 28 height 17
click at [695, 277] on input "True" at bounding box center [687, 277] width 16 height 13
radio input "true"
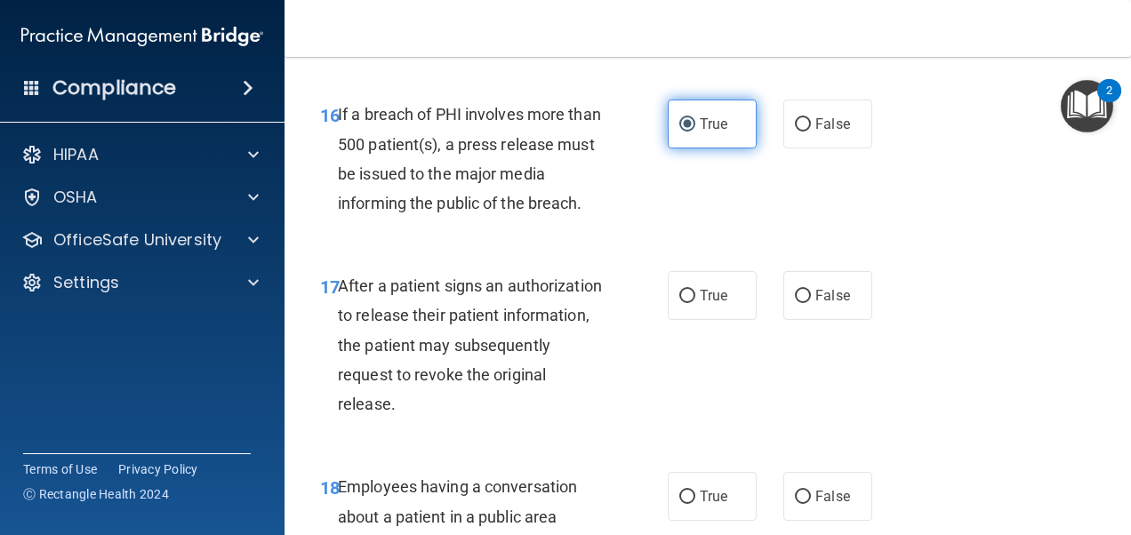
scroll to position [2757, 0]
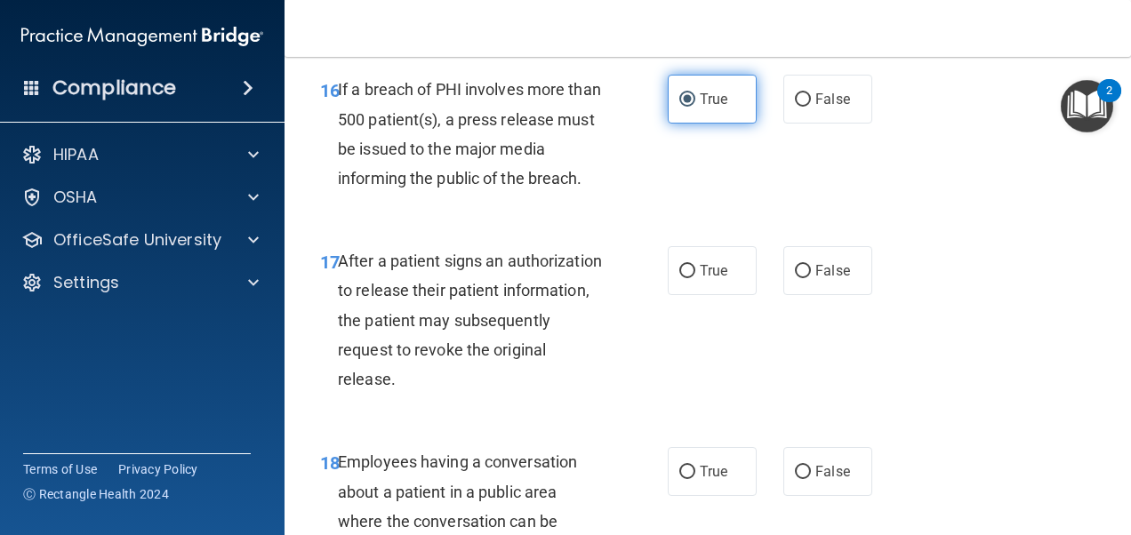
click at [709, 277] on span "True" at bounding box center [714, 270] width 28 height 17
click at [695, 277] on input "True" at bounding box center [687, 271] width 16 height 13
radio input "true"
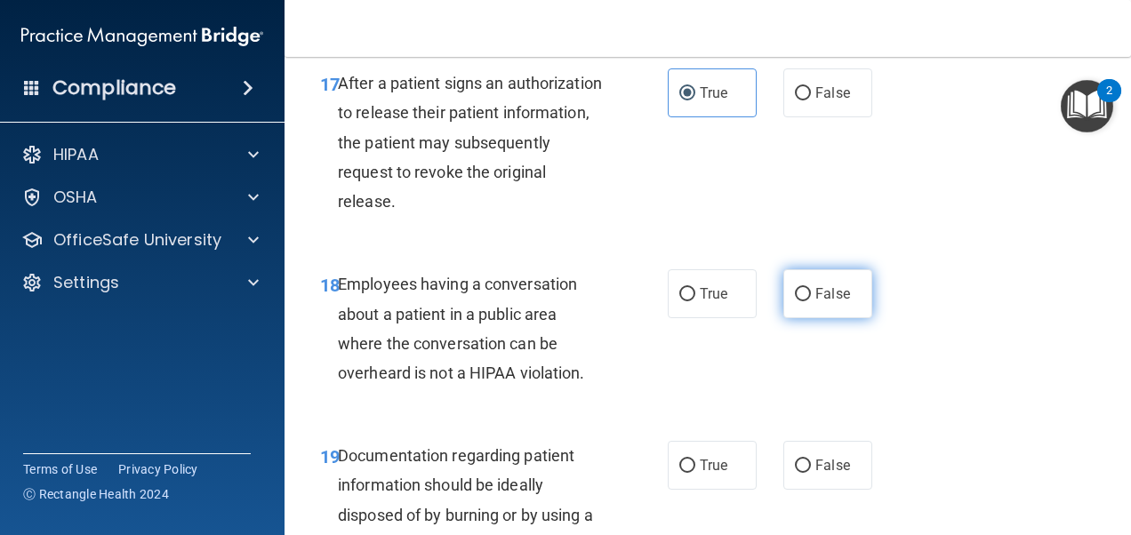
click at [807, 301] on label "False" at bounding box center [827, 293] width 89 height 49
click at [807, 301] on input "False" at bounding box center [803, 294] width 16 height 13
radio input "true"
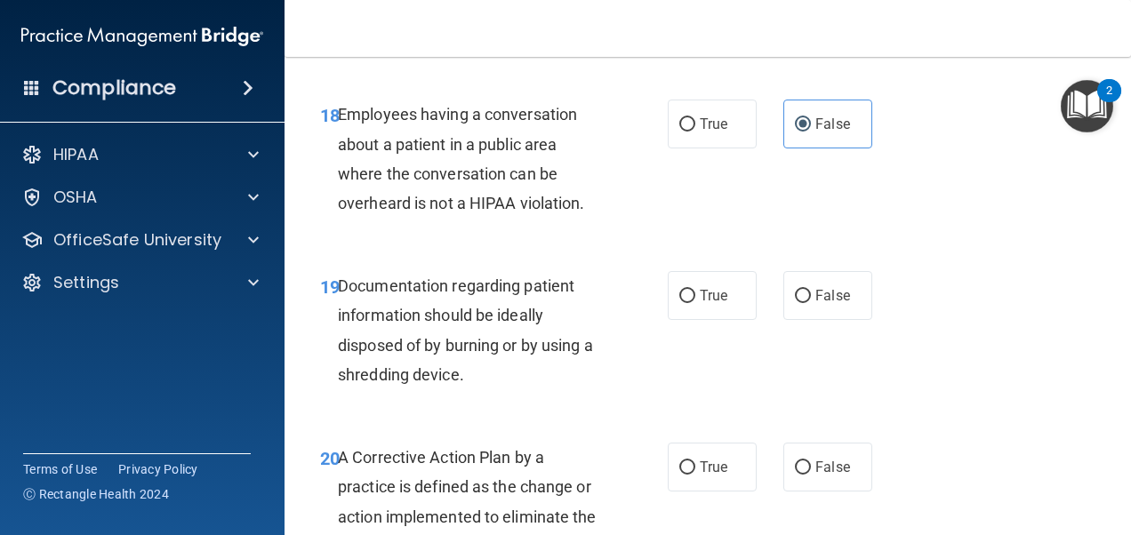
scroll to position [3112, 0]
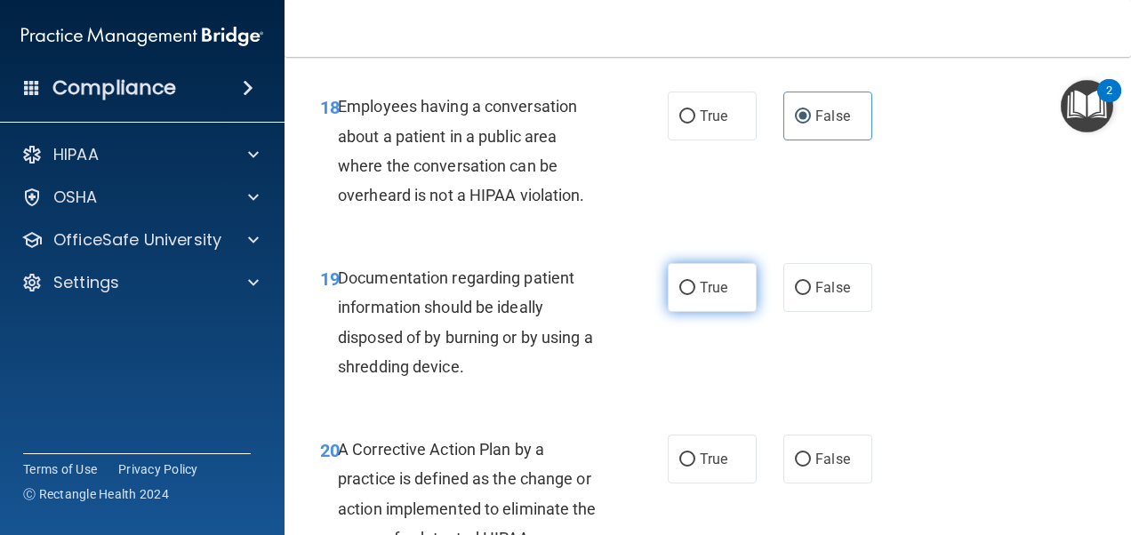
click at [705, 293] on span "True" at bounding box center [714, 287] width 28 height 17
click at [695, 293] on input "True" at bounding box center [687, 288] width 16 height 13
radio input "true"
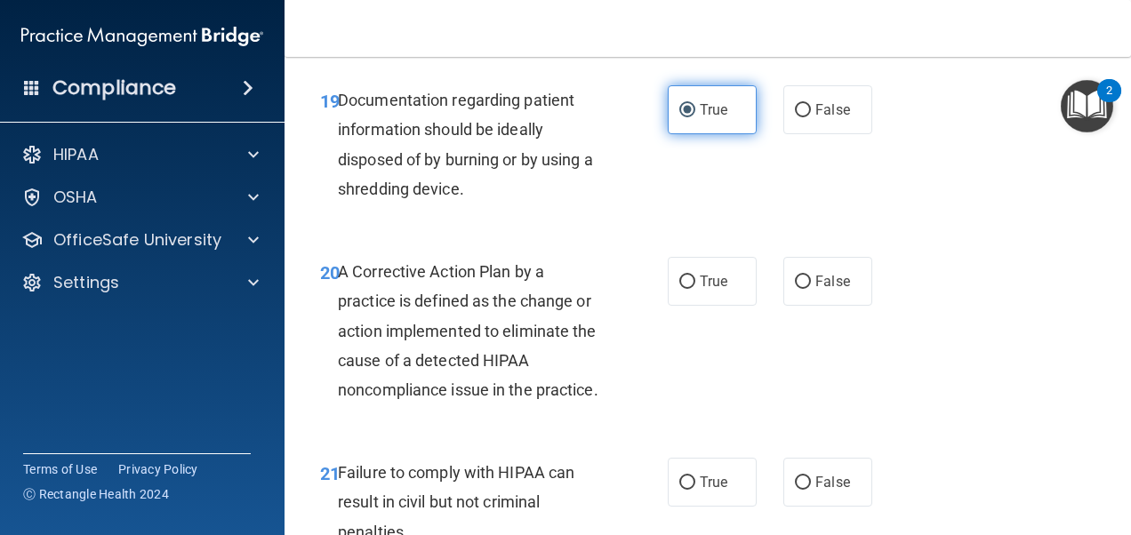
scroll to position [3379, 0]
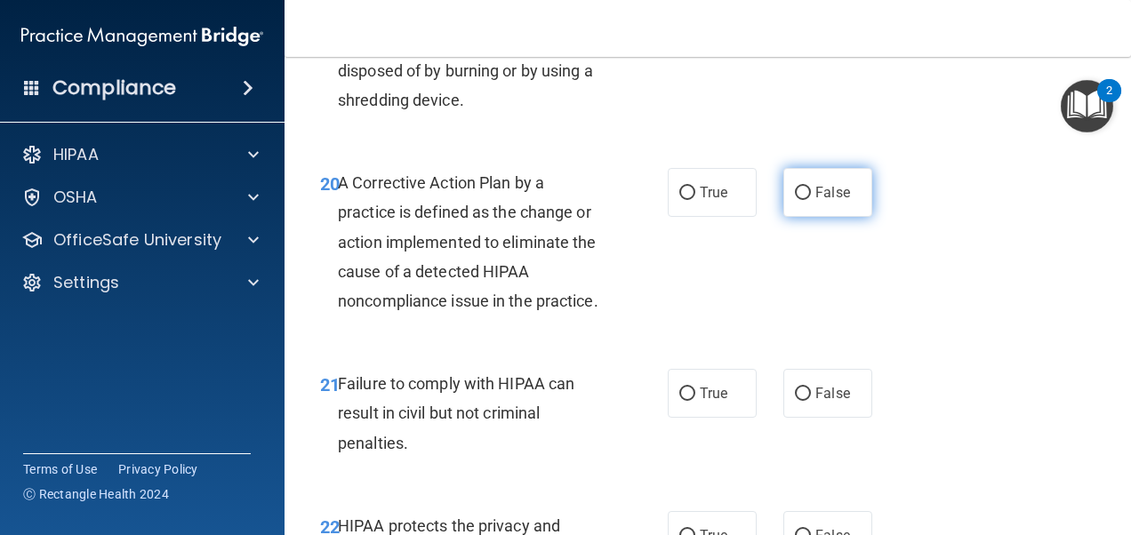
click at [815, 197] on span "False" at bounding box center [832, 192] width 35 height 17
click at [809, 197] on input "False" at bounding box center [803, 193] width 16 height 13
radio input "true"
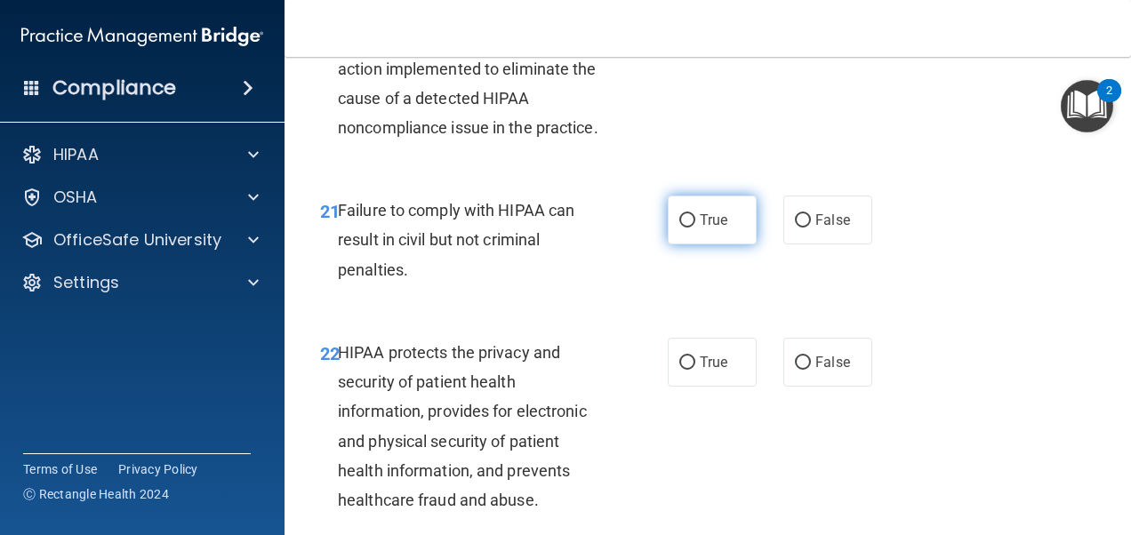
scroll to position [3557, 0]
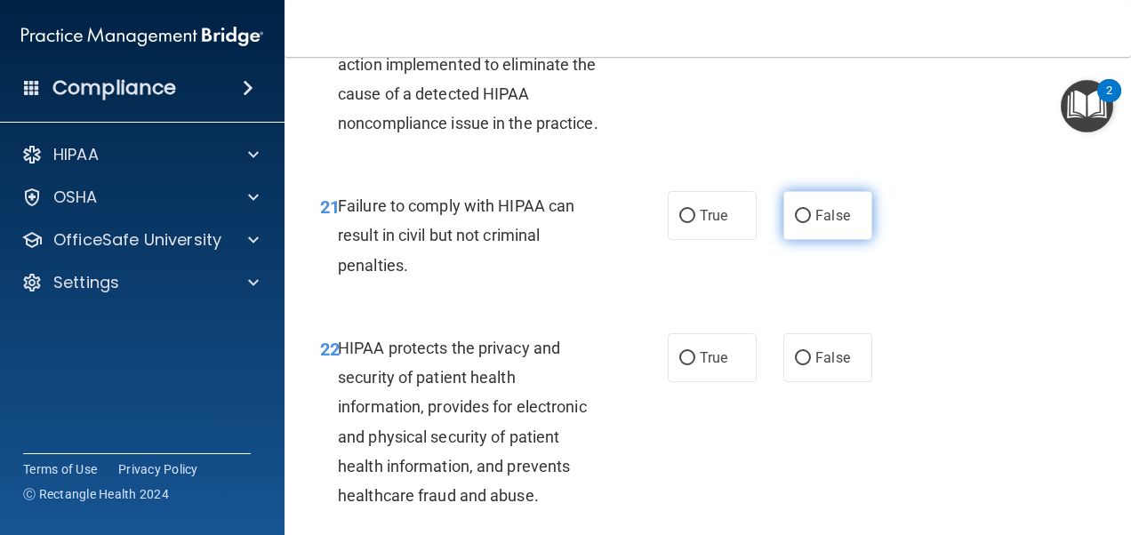
click at [816, 224] on span "False" at bounding box center [832, 215] width 35 height 17
click at [811, 223] on input "False" at bounding box center [803, 216] width 16 height 13
radio input "true"
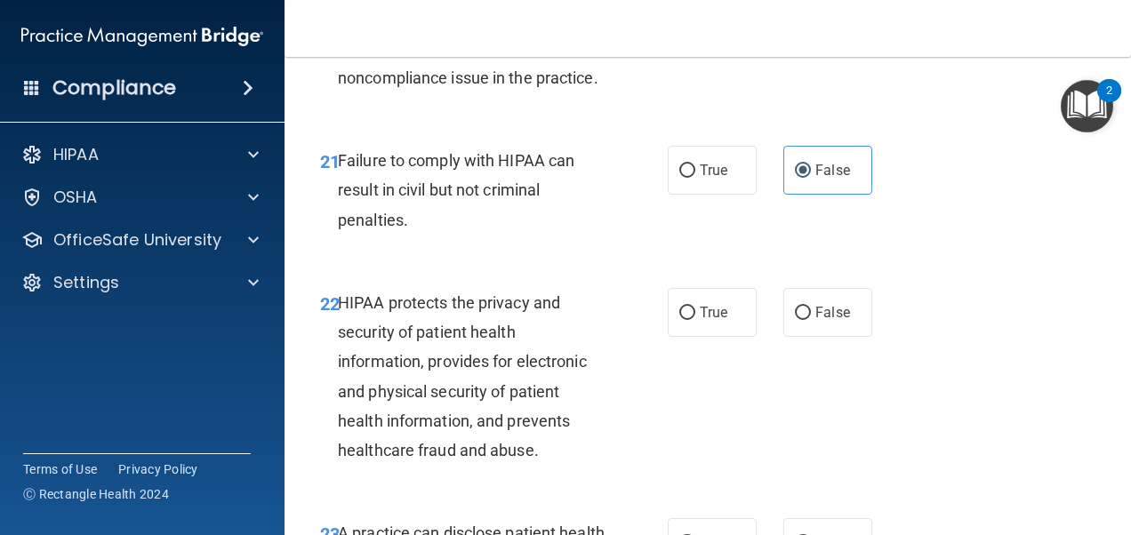
scroll to position [3735, 0]
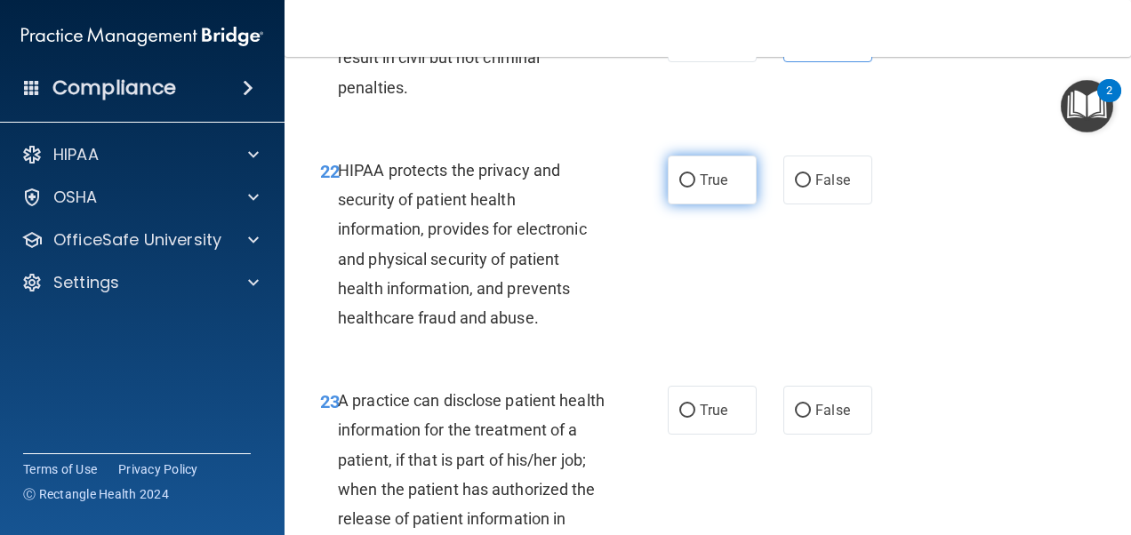
click at [682, 188] on input "True" at bounding box center [687, 180] width 16 height 13
radio input "true"
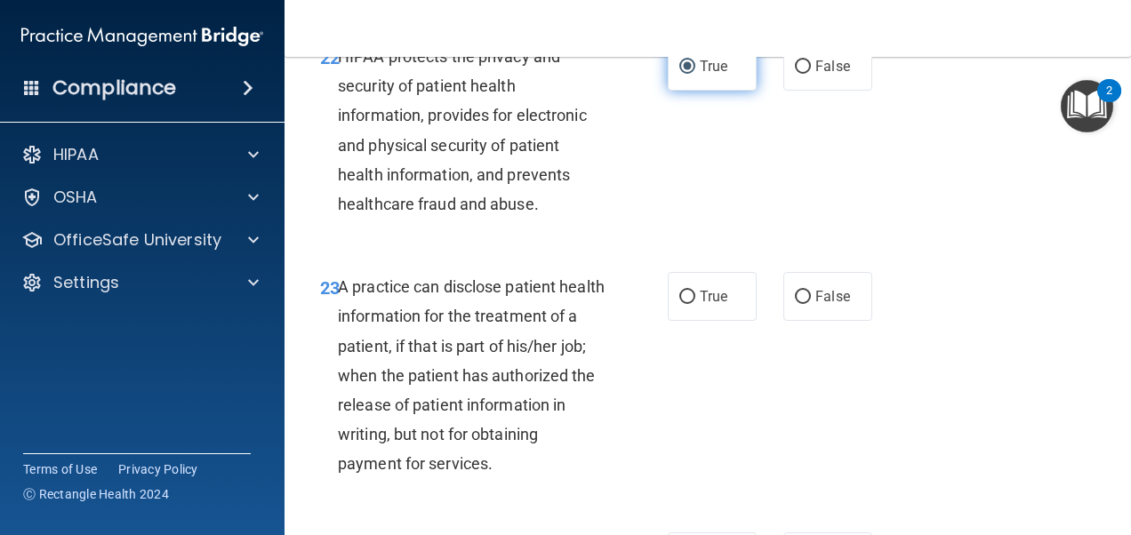
scroll to position [3913, 0]
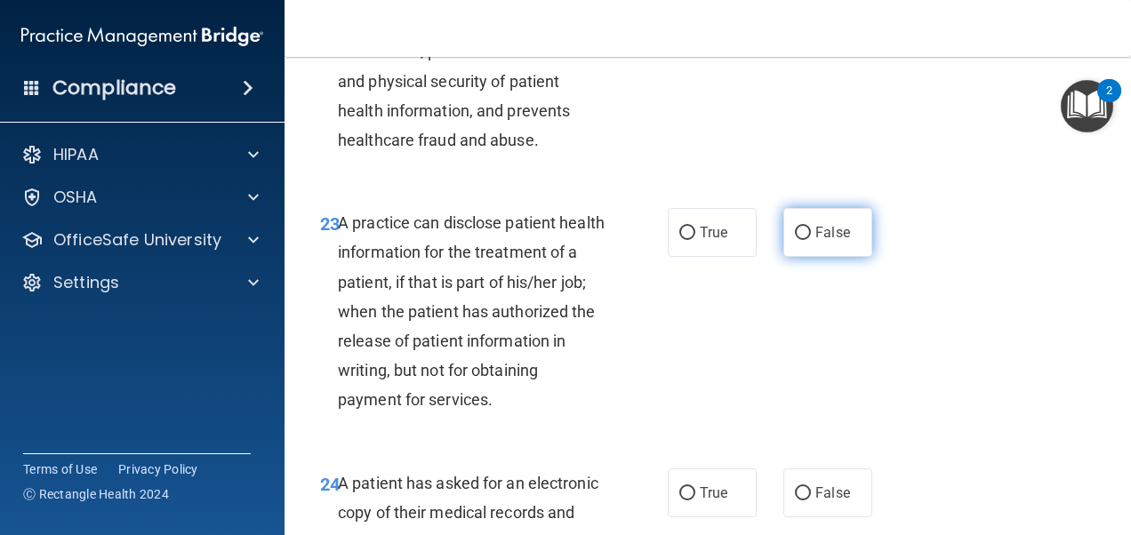
click at [837, 241] on span "False" at bounding box center [832, 232] width 35 height 17
click at [811, 240] on input "False" at bounding box center [803, 233] width 16 height 13
radio input "true"
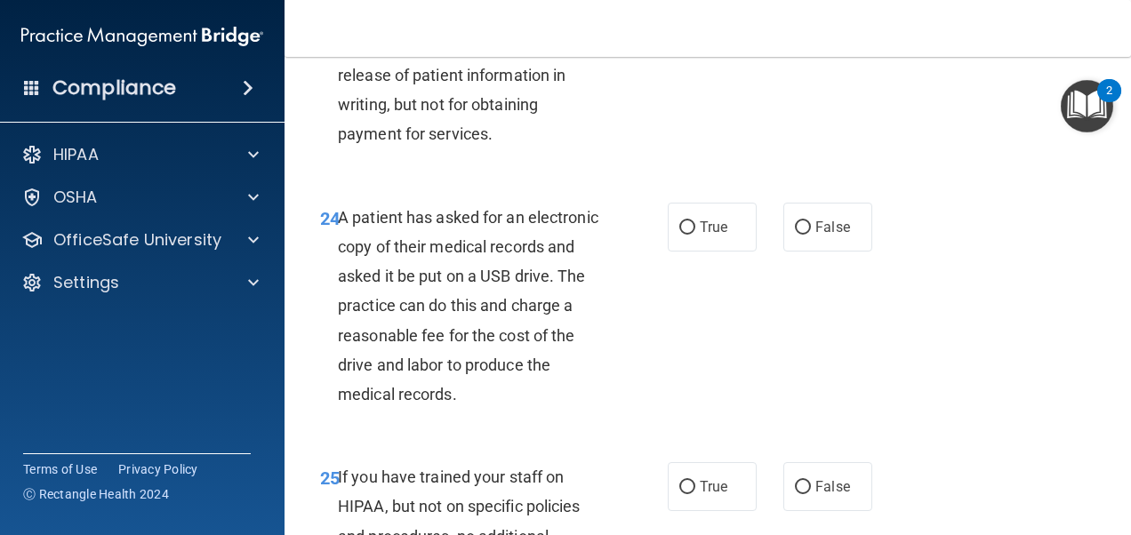
scroll to position [4180, 0]
click at [680, 251] on label "True" at bounding box center [712, 226] width 89 height 49
click at [680, 234] on input "True" at bounding box center [687, 227] width 16 height 13
radio input "true"
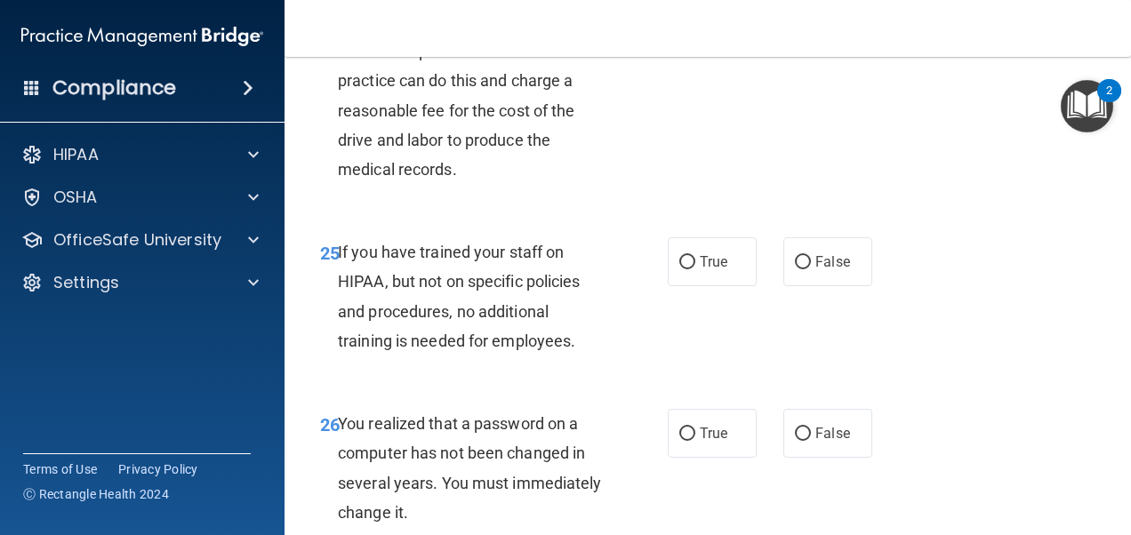
scroll to position [4446, 0]
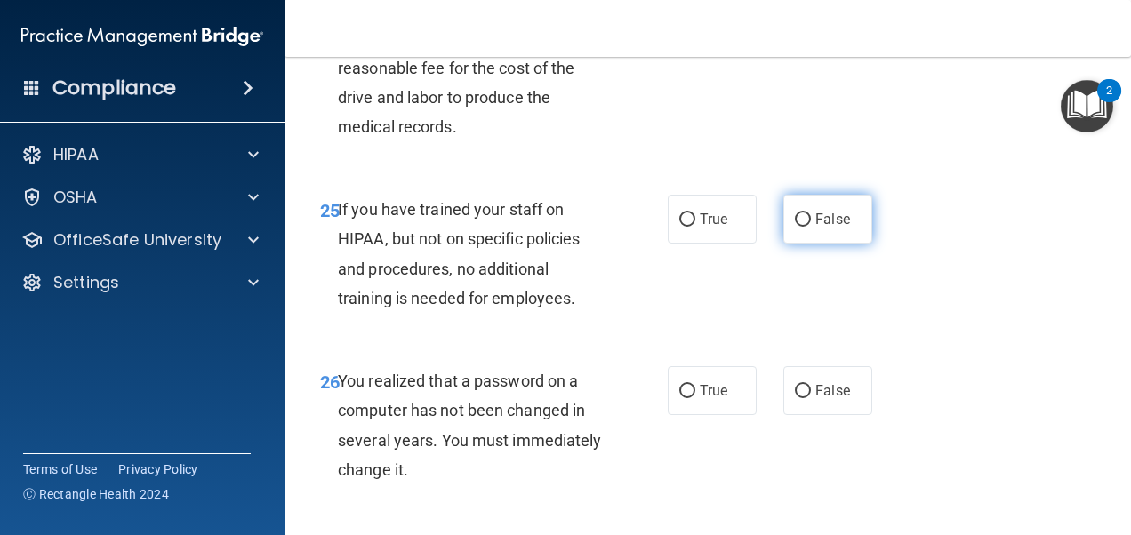
click at [795, 227] on input "False" at bounding box center [803, 219] width 16 height 13
radio input "true"
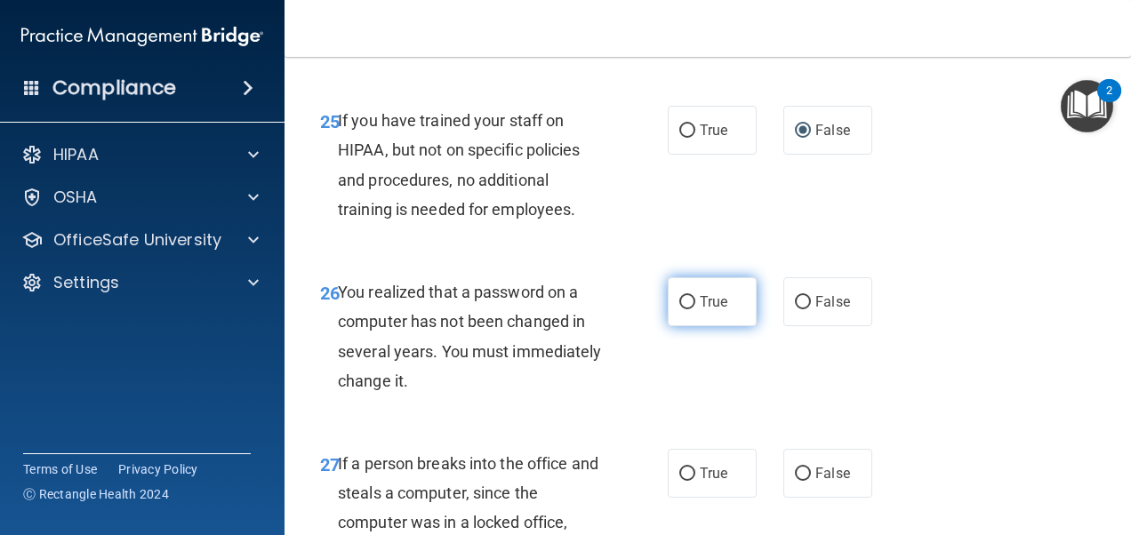
click at [735, 326] on label "True" at bounding box center [712, 301] width 89 height 49
click at [695, 309] on input "True" at bounding box center [687, 302] width 16 height 13
radio input "true"
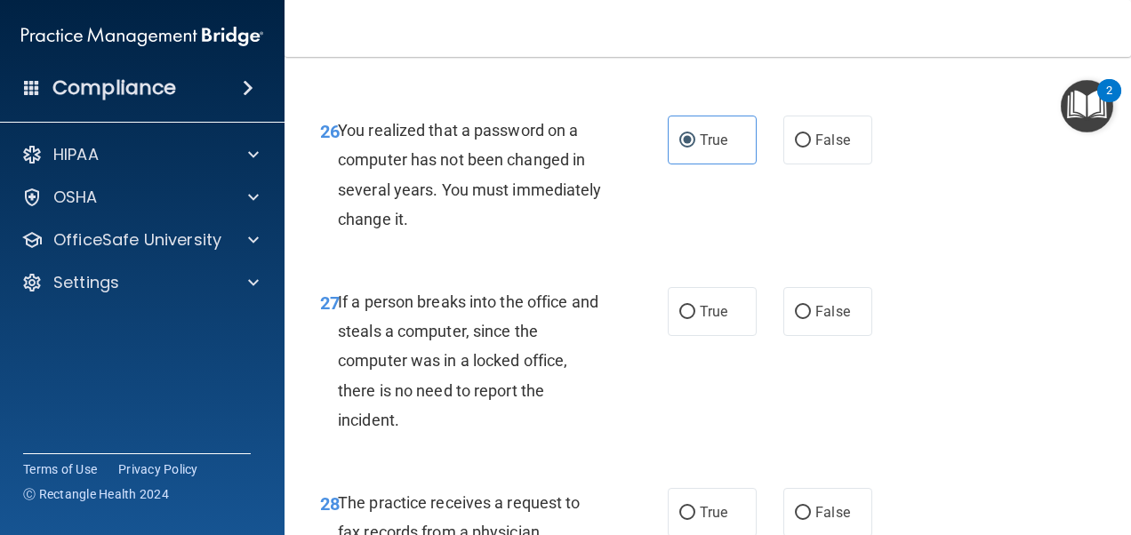
scroll to position [4713, 0]
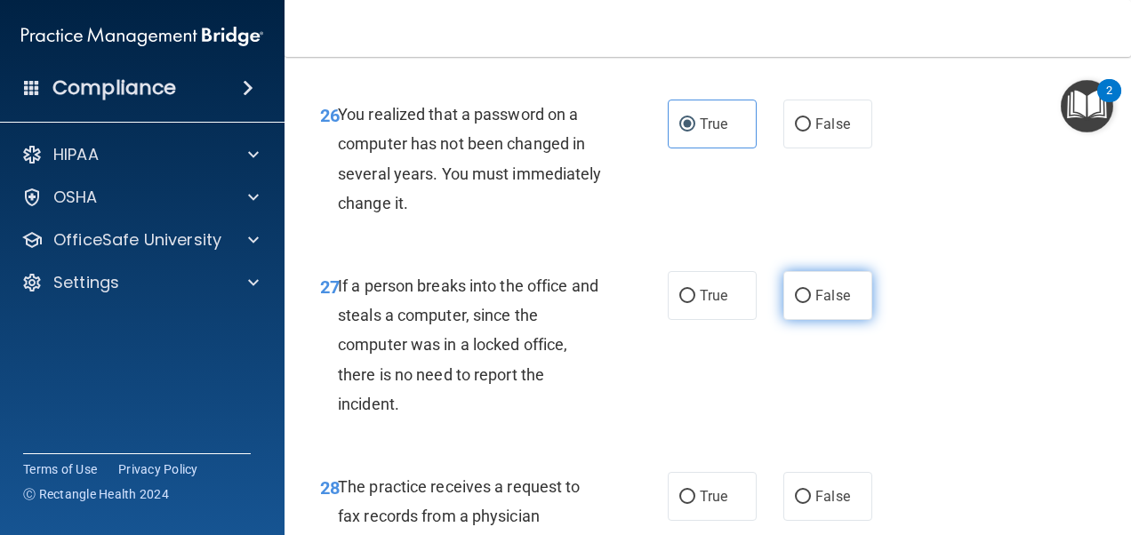
click at [783, 320] on label "False" at bounding box center [827, 295] width 89 height 49
click at [795, 303] on input "False" at bounding box center [803, 296] width 16 height 13
radio input "true"
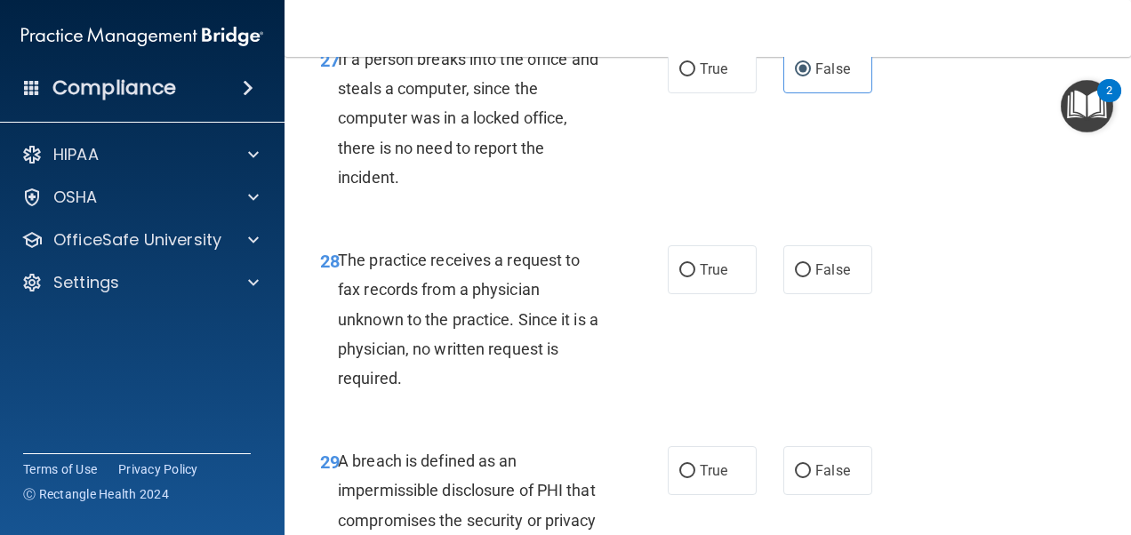
scroll to position [4980, 0]
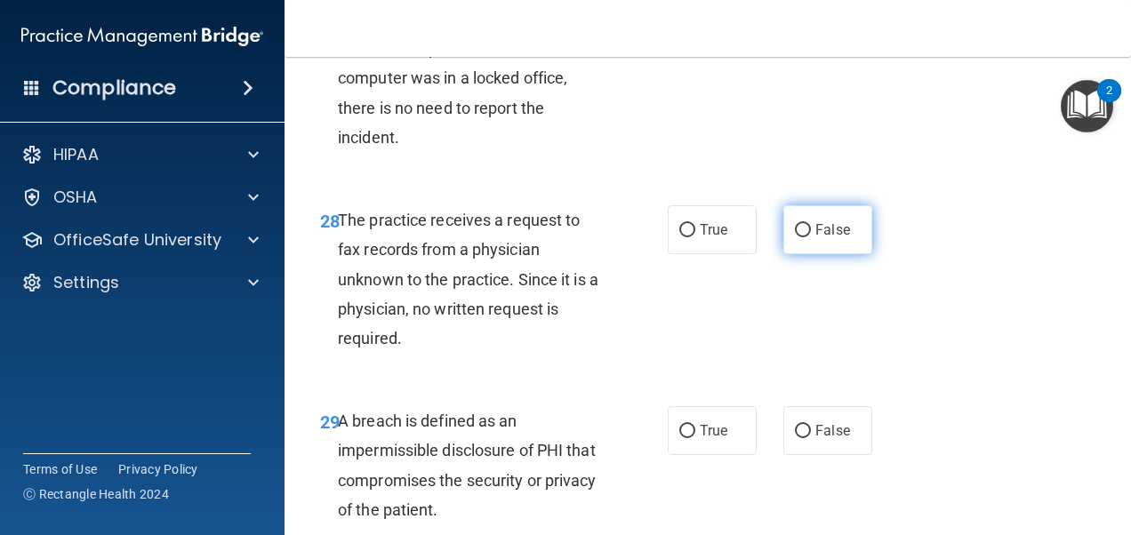
click at [819, 238] on span "False" at bounding box center [832, 229] width 35 height 17
click at [811, 237] on input "False" at bounding box center [803, 230] width 16 height 13
radio input "true"
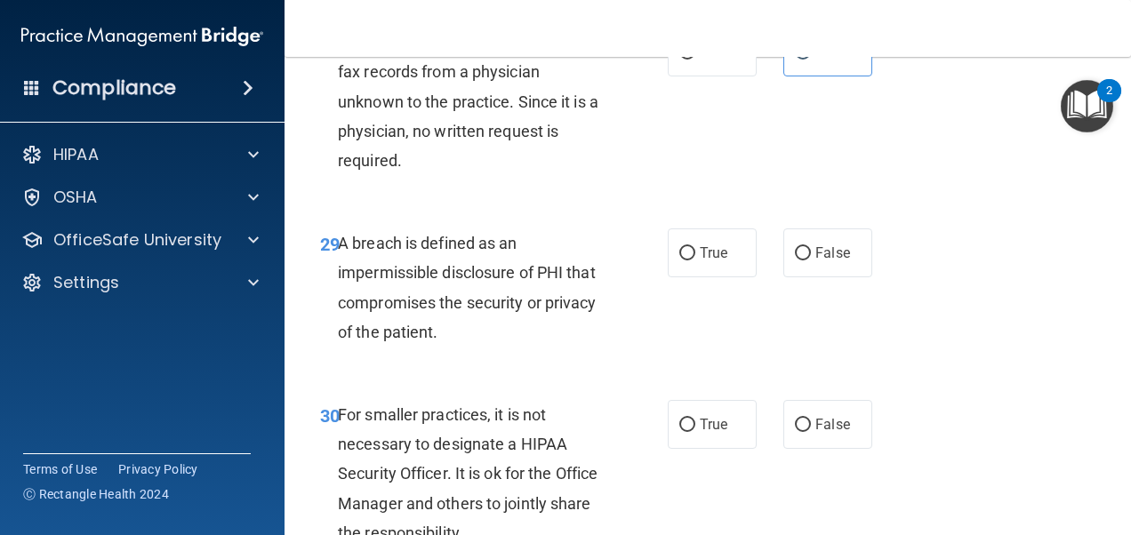
scroll to position [5247, 0]
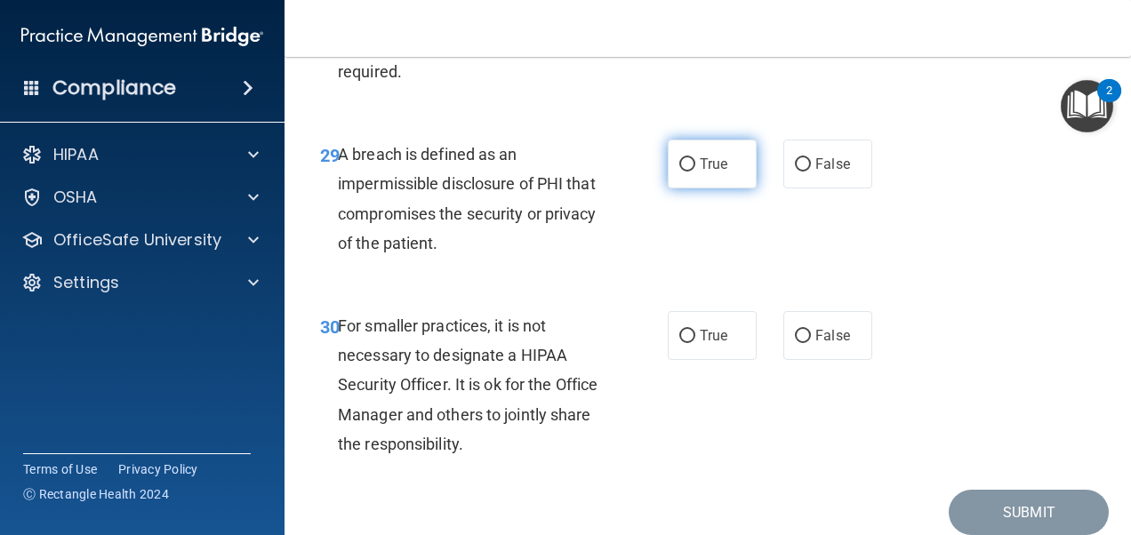
click at [713, 173] on span "True" at bounding box center [714, 164] width 28 height 17
click at [695, 172] on input "True" at bounding box center [687, 164] width 16 height 13
radio input "true"
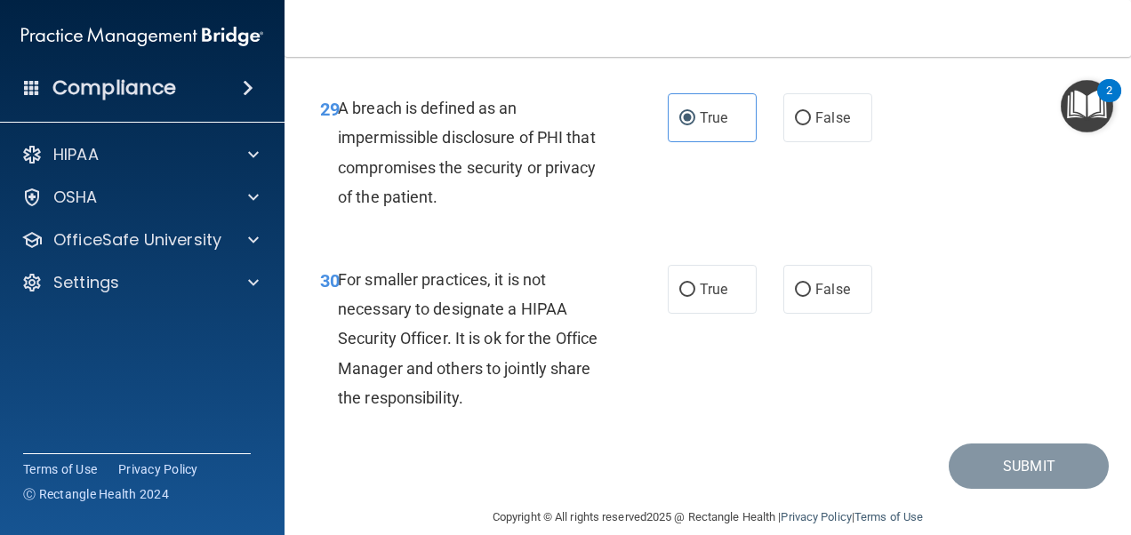
scroll to position [5336, 0]
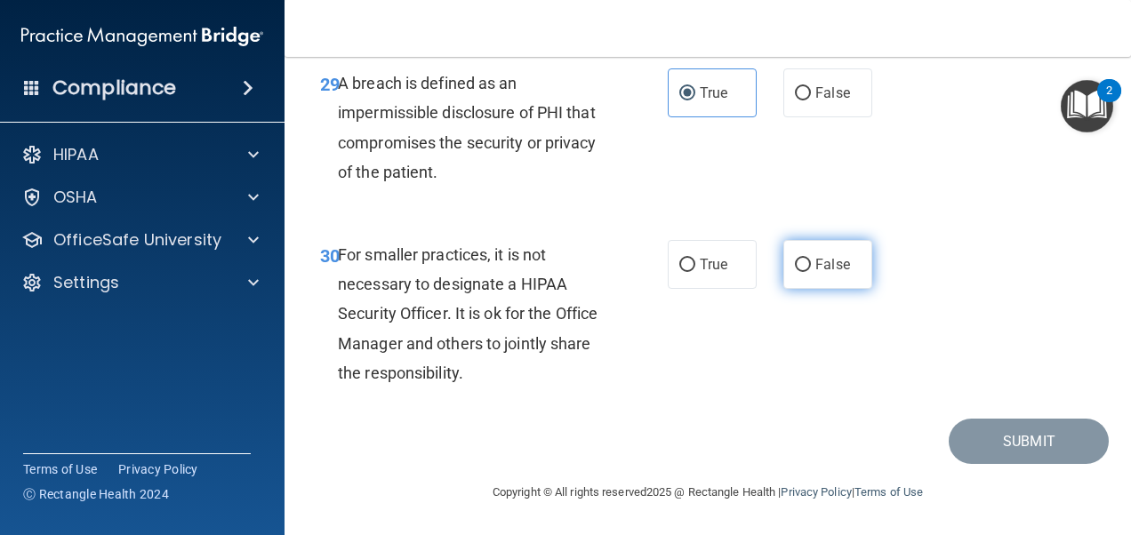
click at [811, 288] on label "False" at bounding box center [827, 264] width 89 height 49
click at [811, 272] on input "False" at bounding box center [803, 265] width 16 height 13
radio input "true"
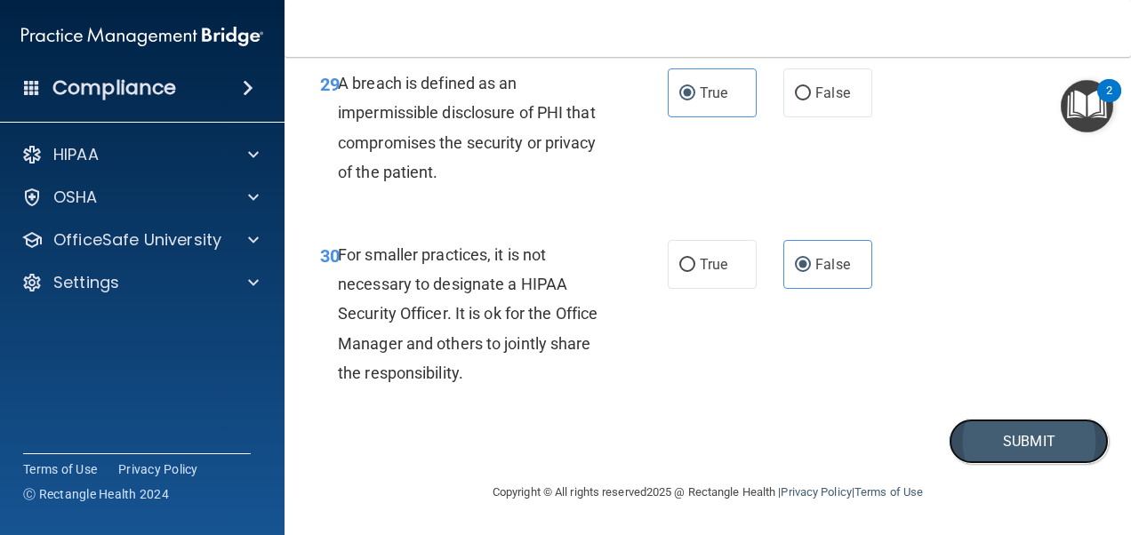
click at [962, 446] on button "Submit" at bounding box center [1029, 441] width 160 height 45
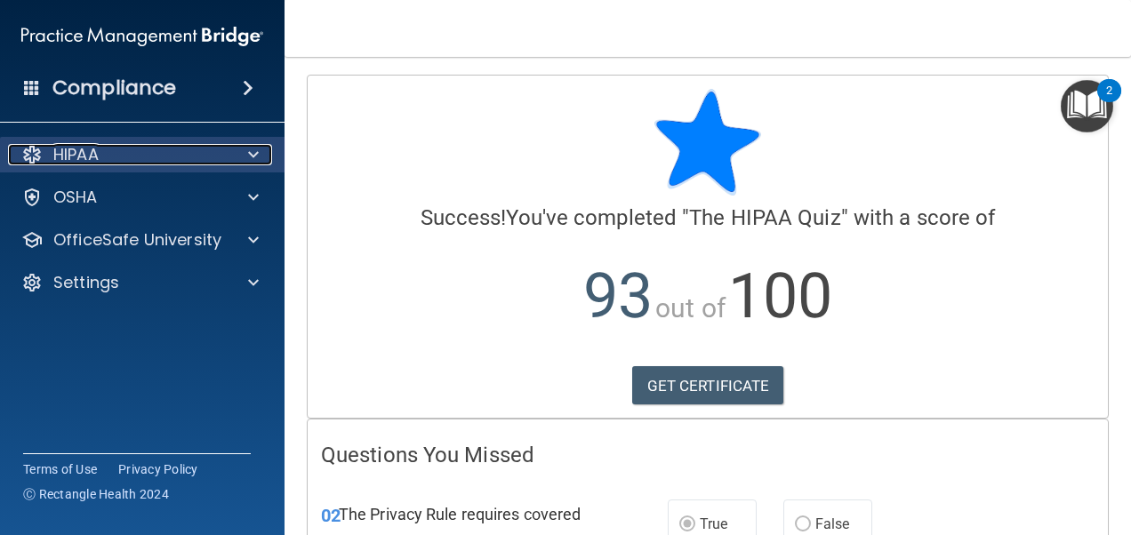
click at [225, 151] on div "HIPAA" at bounding box center [118, 154] width 221 height 21
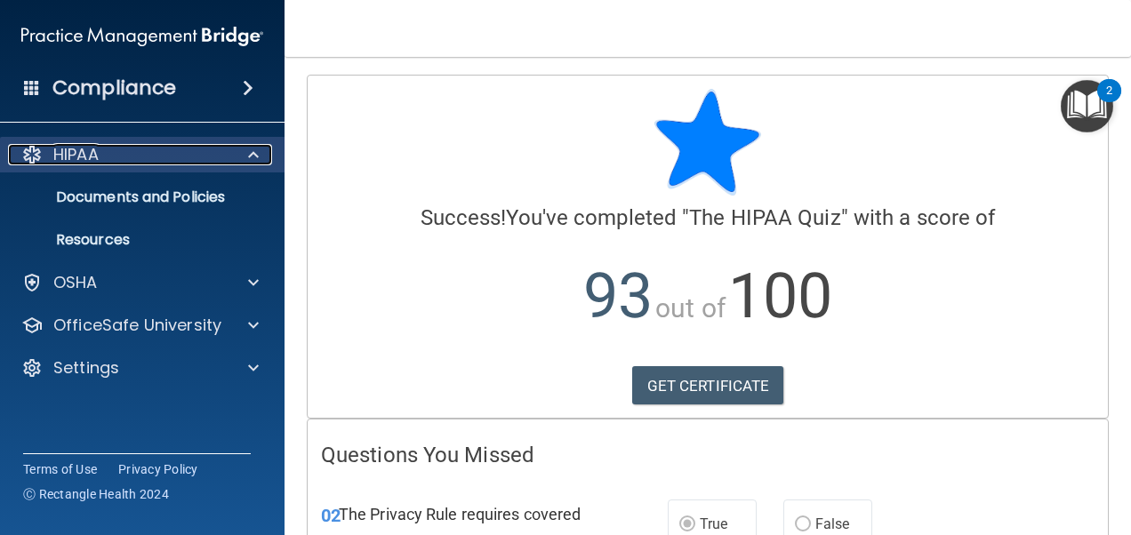
click at [225, 151] on div "HIPAA" at bounding box center [118, 154] width 221 height 21
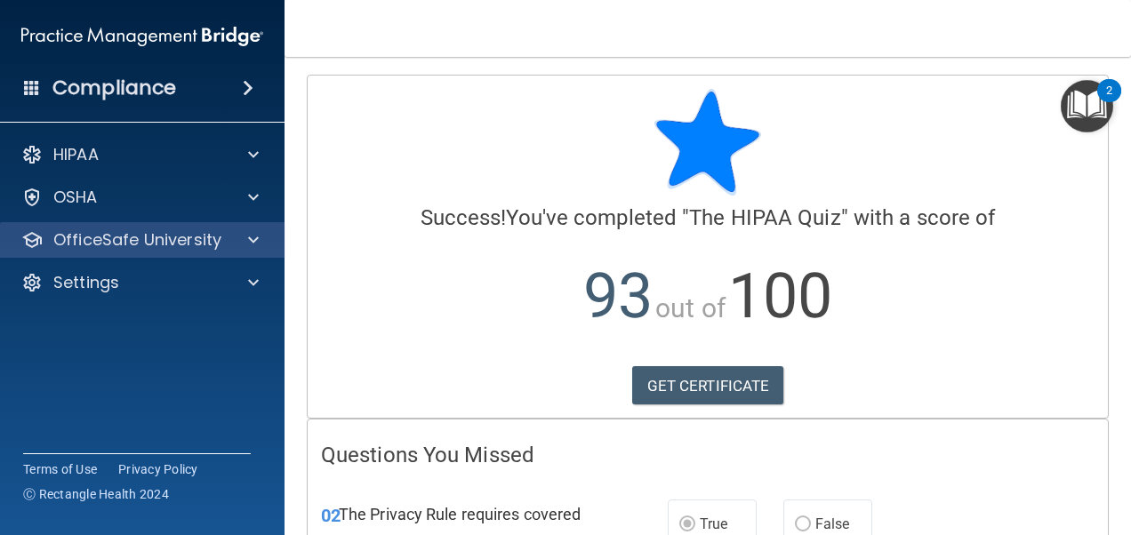
click at [224, 228] on div "OfficeSafe University" at bounding box center [142, 240] width 285 height 36
click at [255, 249] on span at bounding box center [253, 239] width 11 height 21
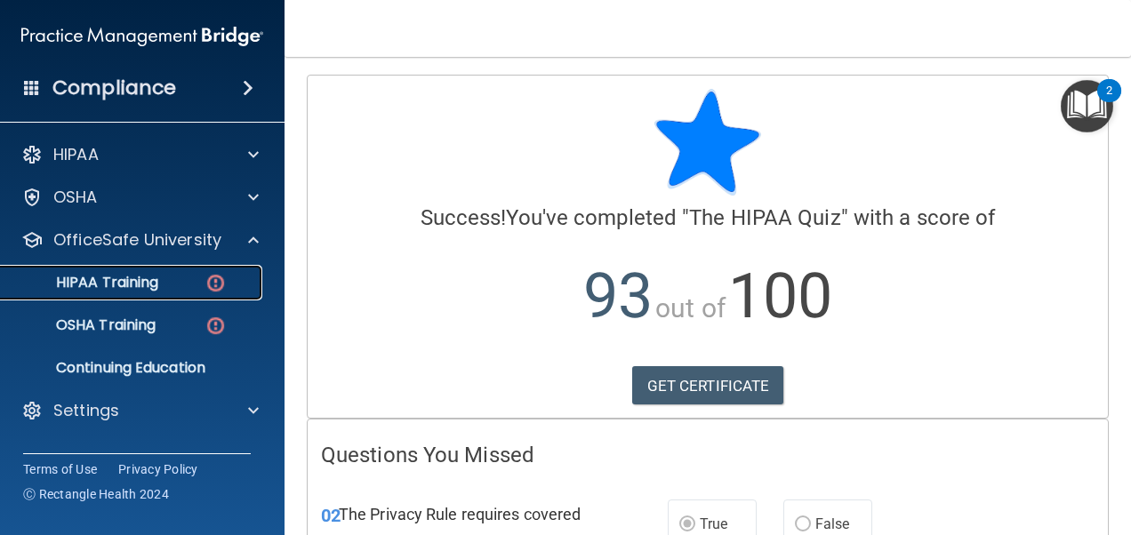
click at [165, 281] on div "HIPAA Training" at bounding box center [133, 283] width 243 height 18
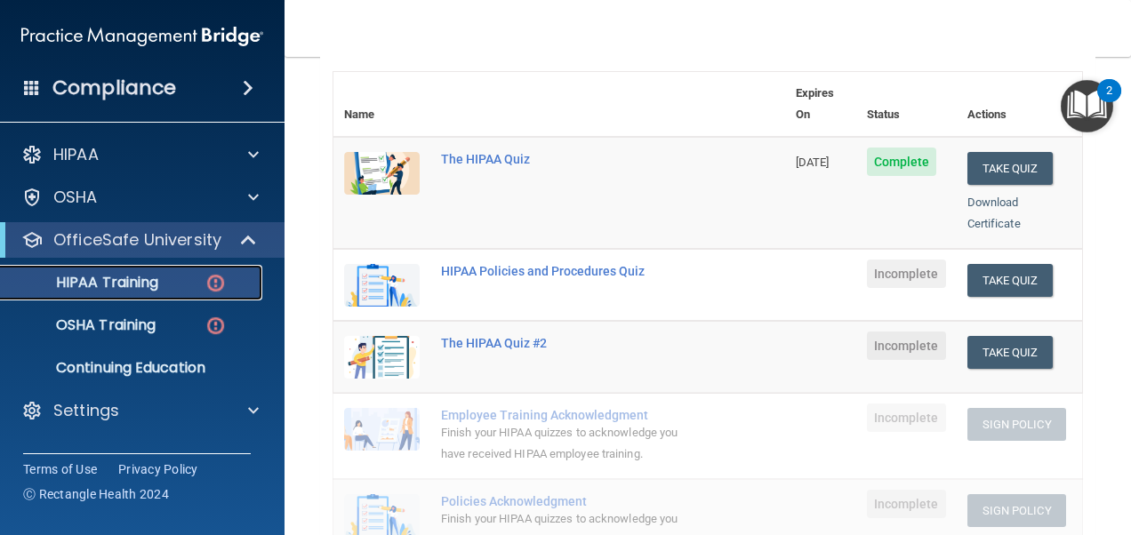
scroll to position [178, 0]
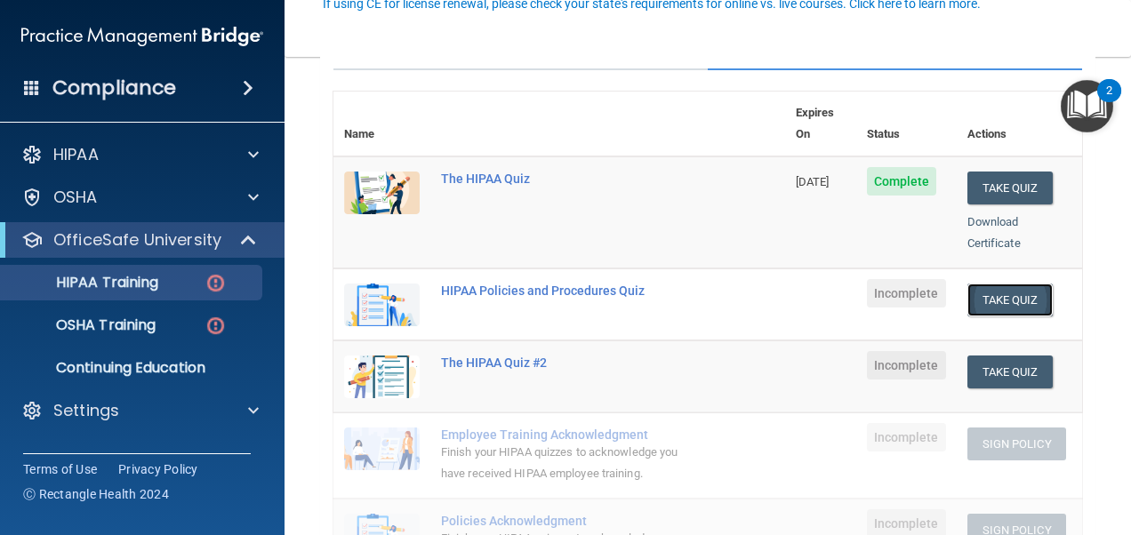
click at [998, 284] on button "Take Quiz" at bounding box center [1010, 300] width 85 height 33
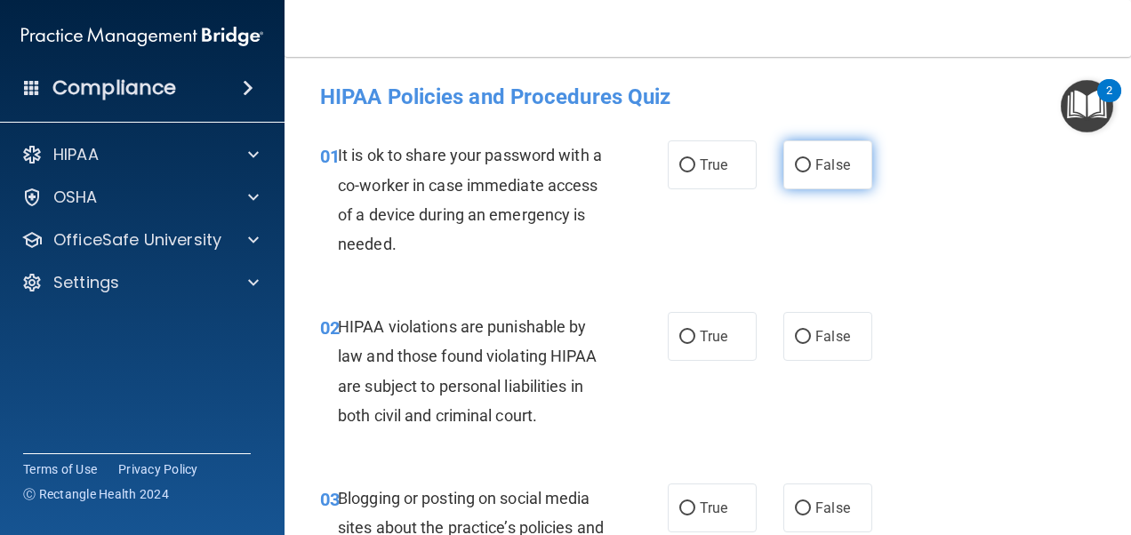
click at [799, 164] on input "False" at bounding box center [803, 165] width 16 height 13
radio input "true"
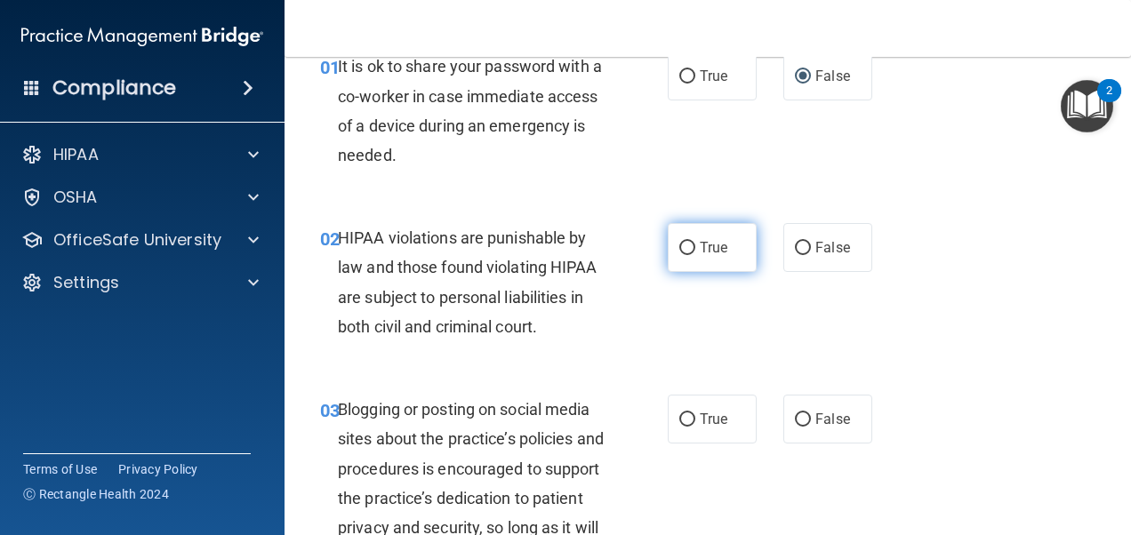
click at [686, 250] on input "True" at bounding box center [687, 248] width 16 height 13
radio input "true"
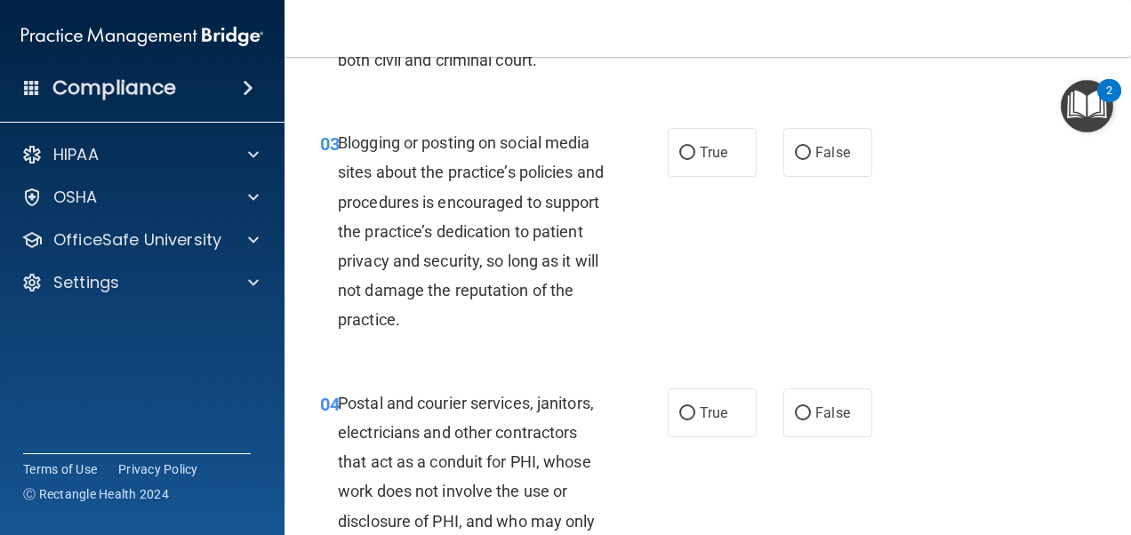
scroll to position [267, 0]
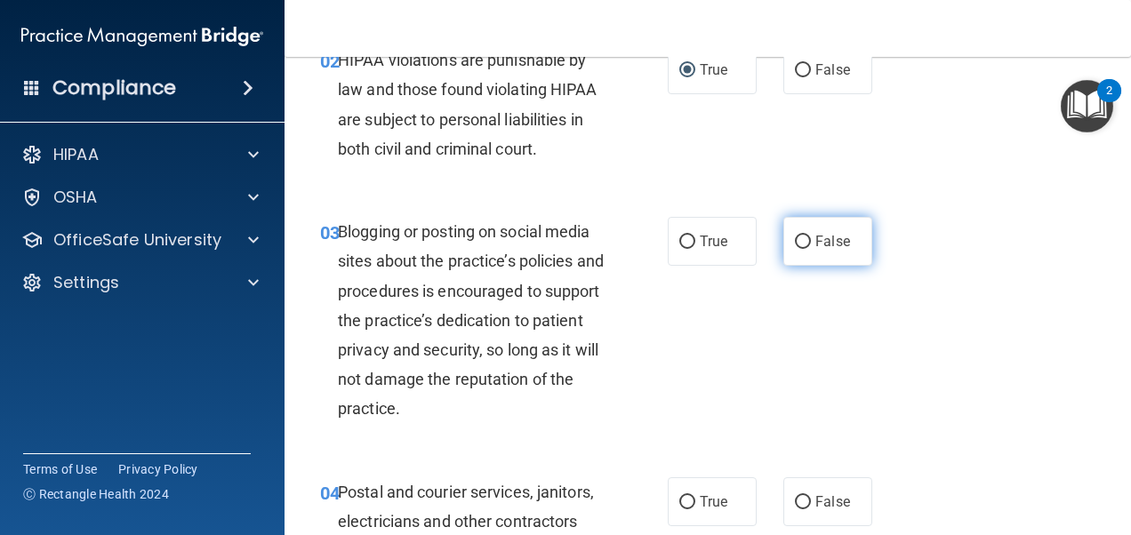
click at [791, 228] on label "False" at bounding box center [827, 241] width 89 height 49
click at [795, 236] on input "False" at bounding box center [803, 242] width 16 height 13
radio input "true"
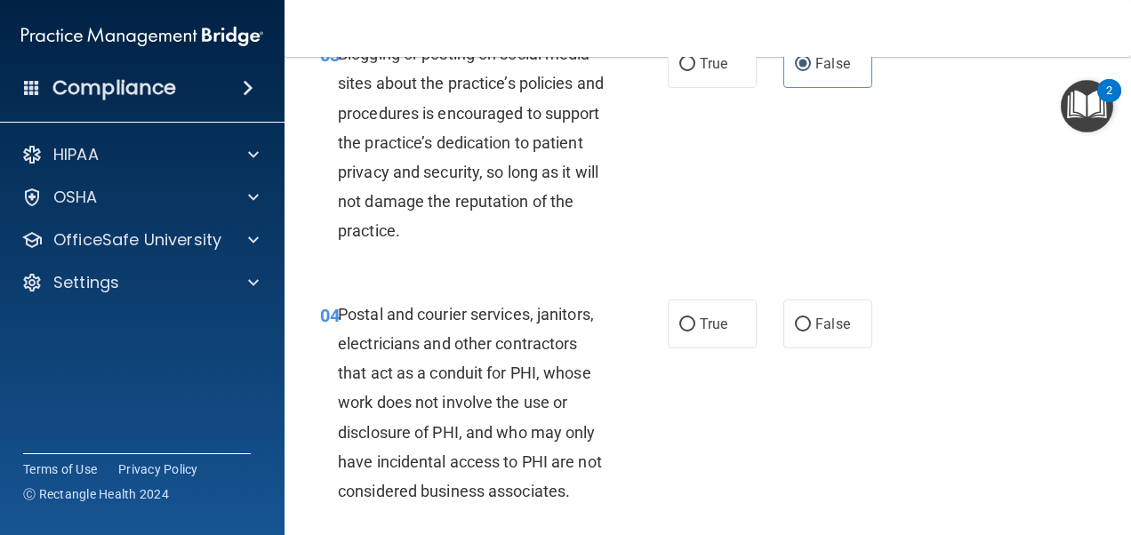
scroll to position [534, 0]
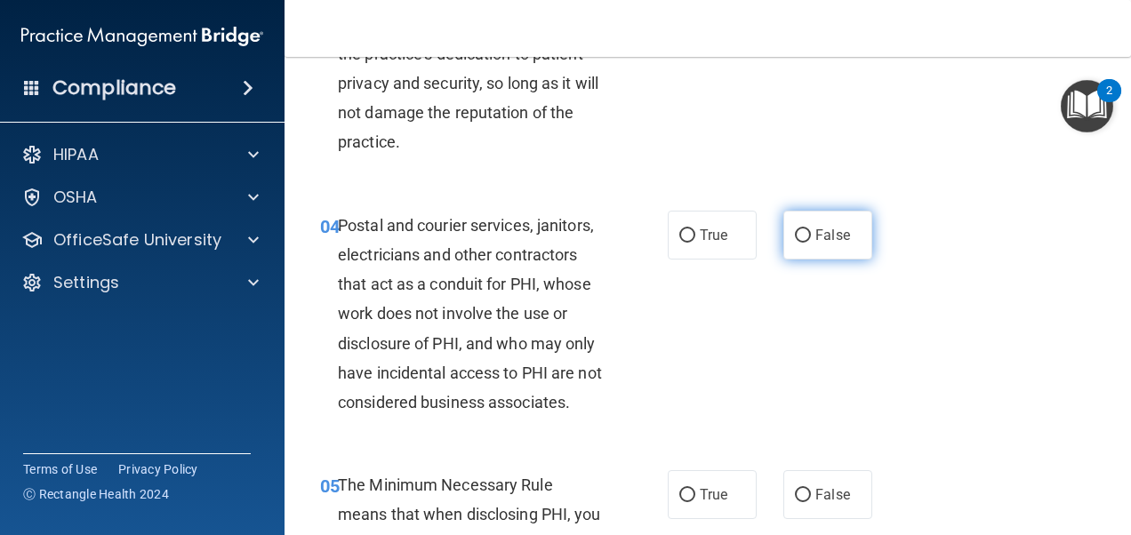
click at [831, 213] on label "False" at bounding box center [827, 235] width 89 height 49
click at [811, 229] on input "False" at bounding box center [803, 235] width 16 height 13
radio input "true"
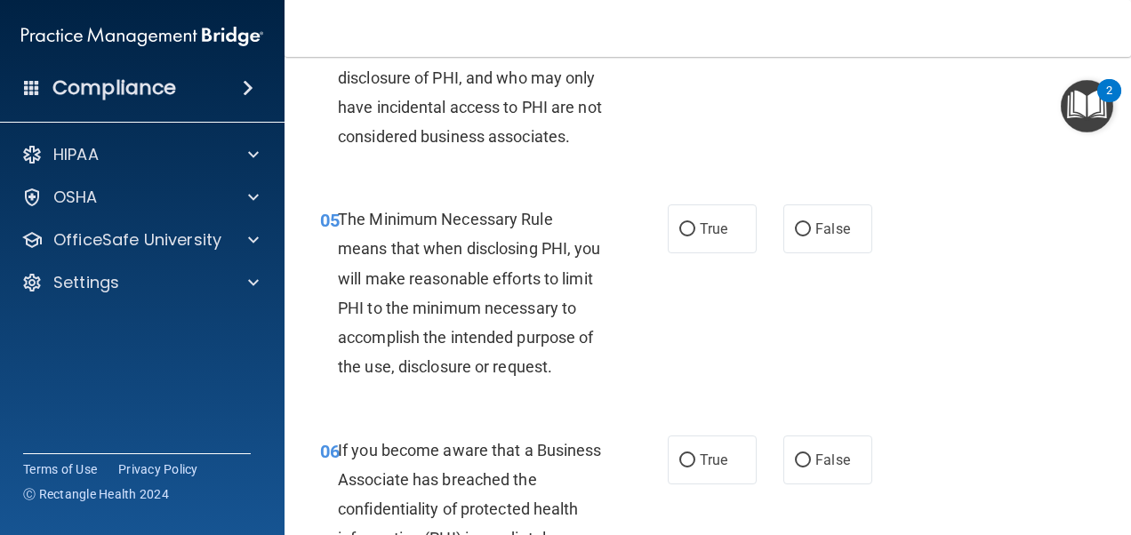
scroll to position [800, 0]
click at [783, 236] on label "False" at bounding box center [827, 228] width 89 height 49
click at [795, 236] on input "False" at bounding box center [803, 228] width 16 height 13
radio input "true"
click at [735, 227] on label "True" at bounding box center [712, 228] width 89 height 49
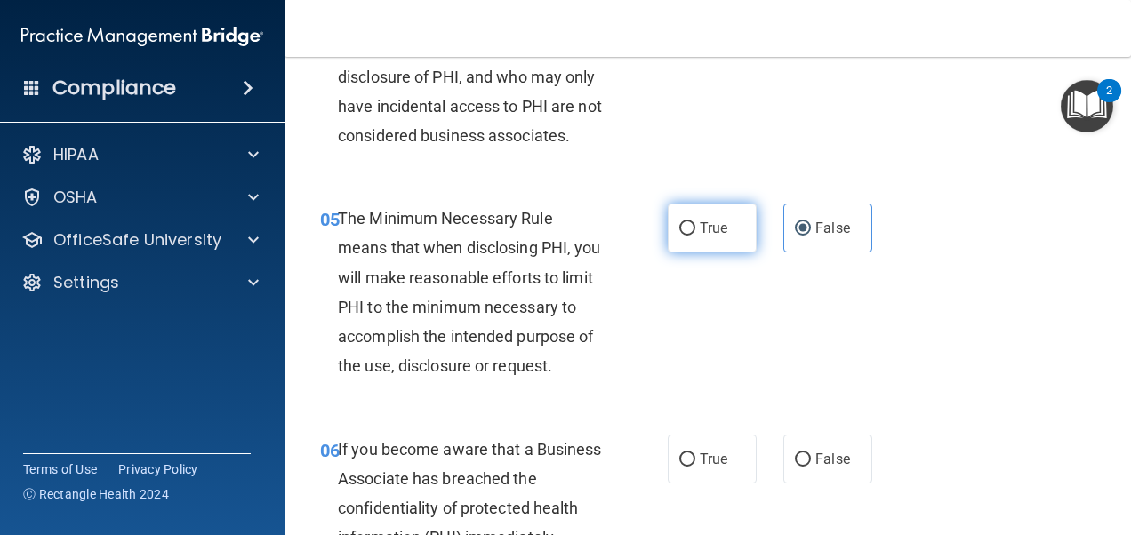
click at [695, 227] on input "True" at bounding box center [687, 228] width 16 height 13
radio input "true"
radio input "false"
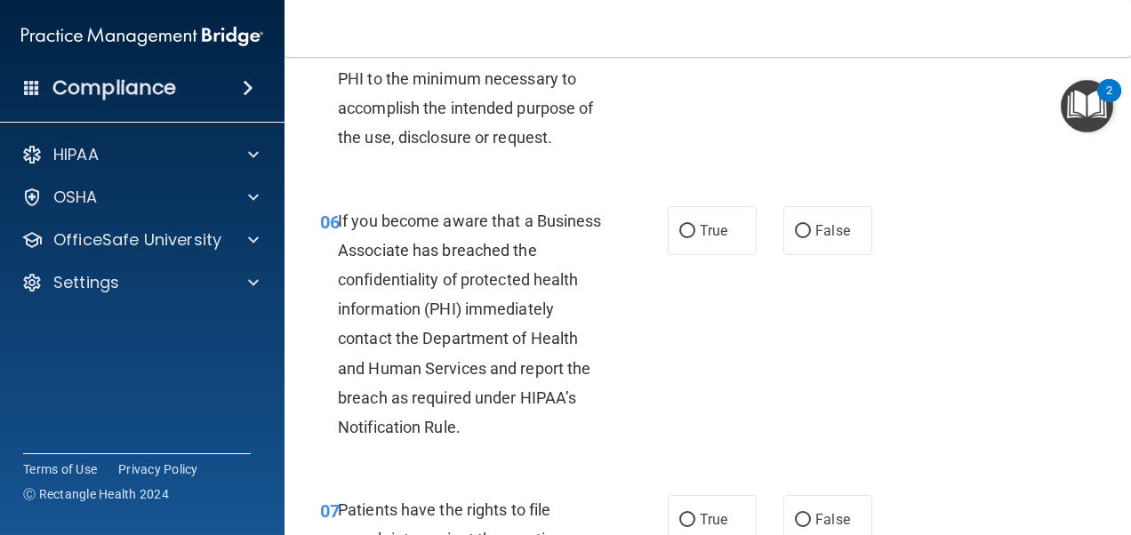
scroll to position [1067, 0]
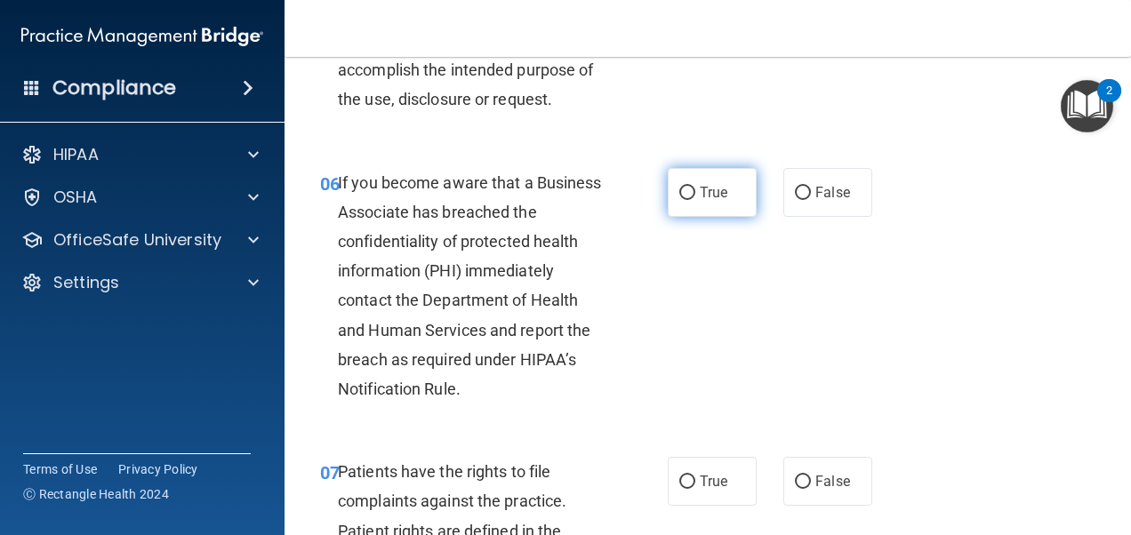
click at [681, 197] on input "True" at bounding box center [687, 193] width 16 height 13
radio input "true"
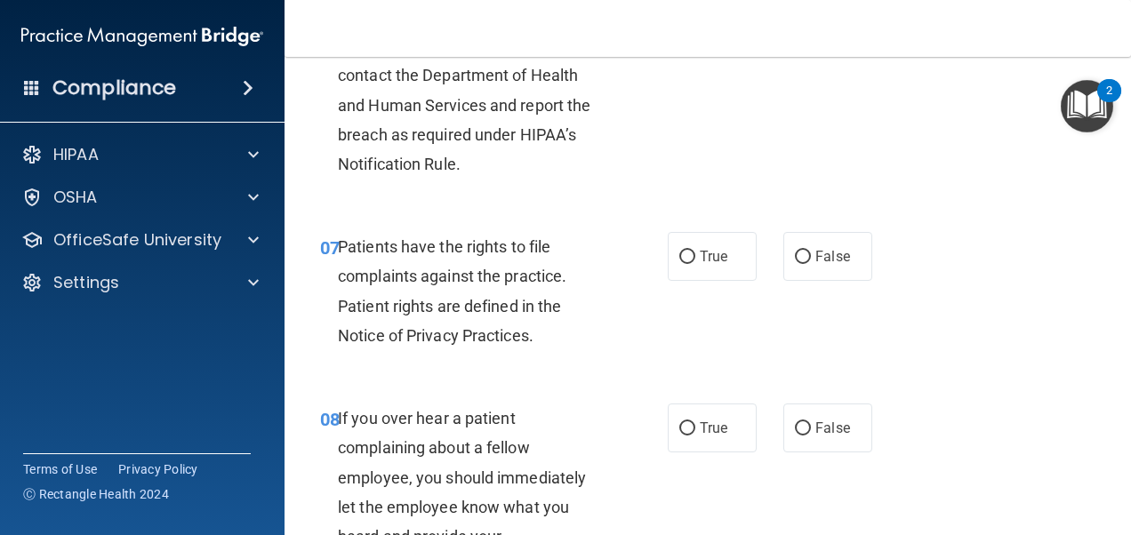
scroll to position [1334, 0]
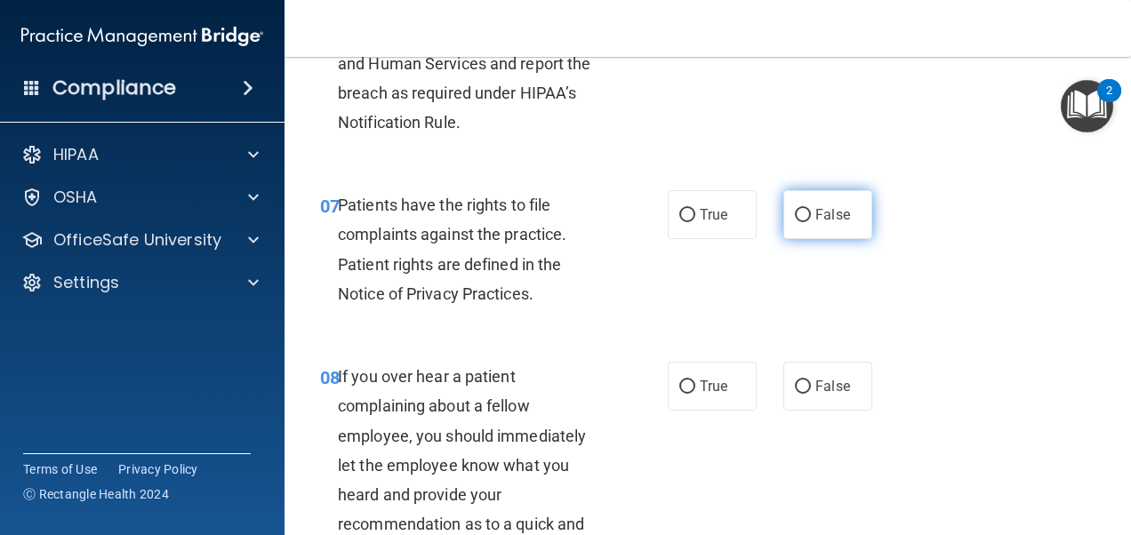
click at [820, 223] on span "False" at bounding box center [832, 214] width 35 height 17
click at [811, 222] on input "False" at bounding box center [803, 215] width 16 height 13
radio input "true"
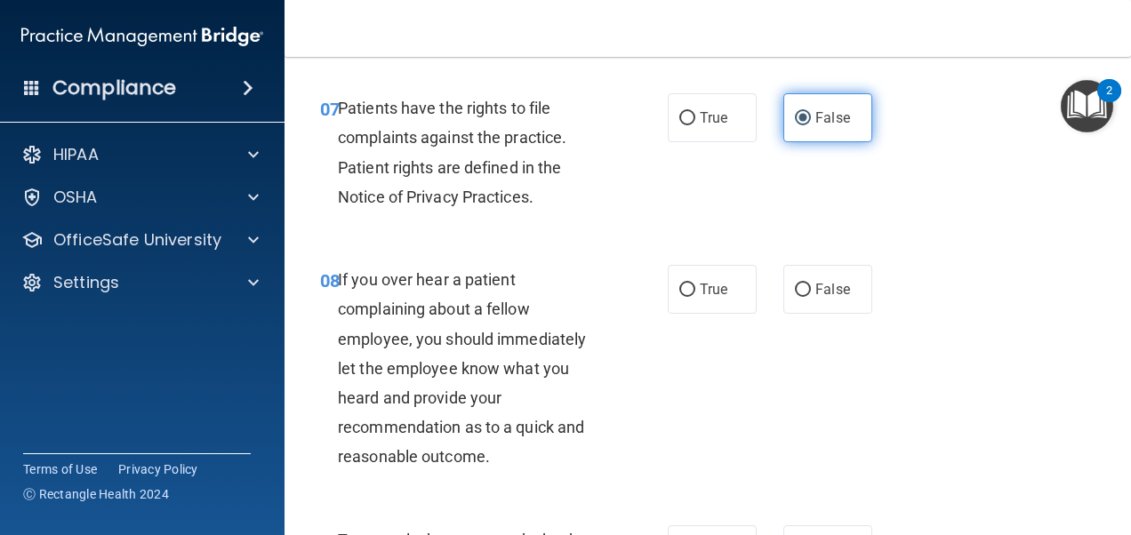
scroll to position [1512, 0]
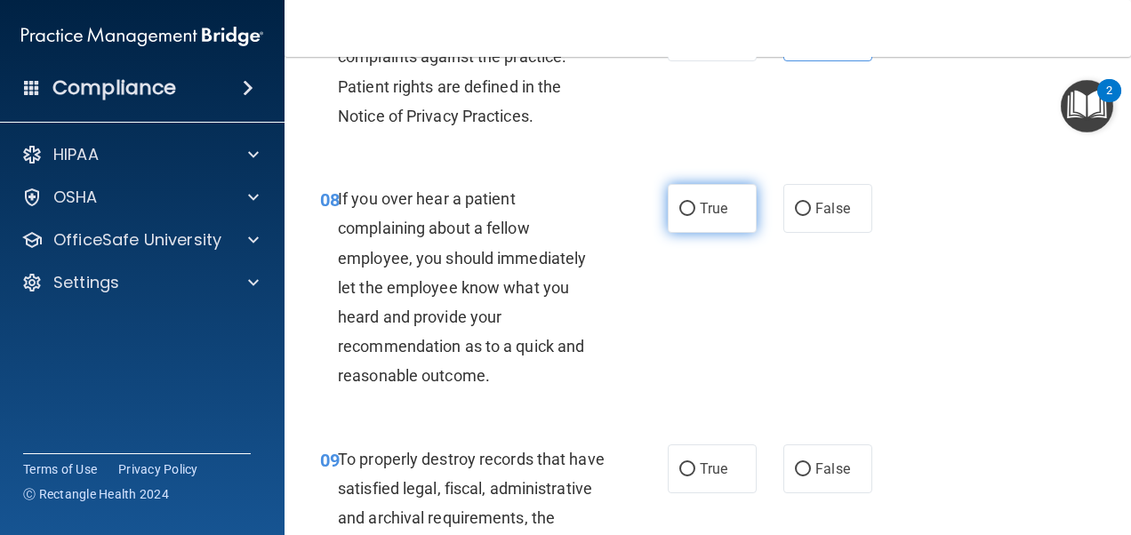
click at [706, 229] on label "True" at bounding box center [712, 208] width 89 height 49
click at [695, 216] on input "True" at bounding box center [687, 209] width 16 height 13
radio input "true"
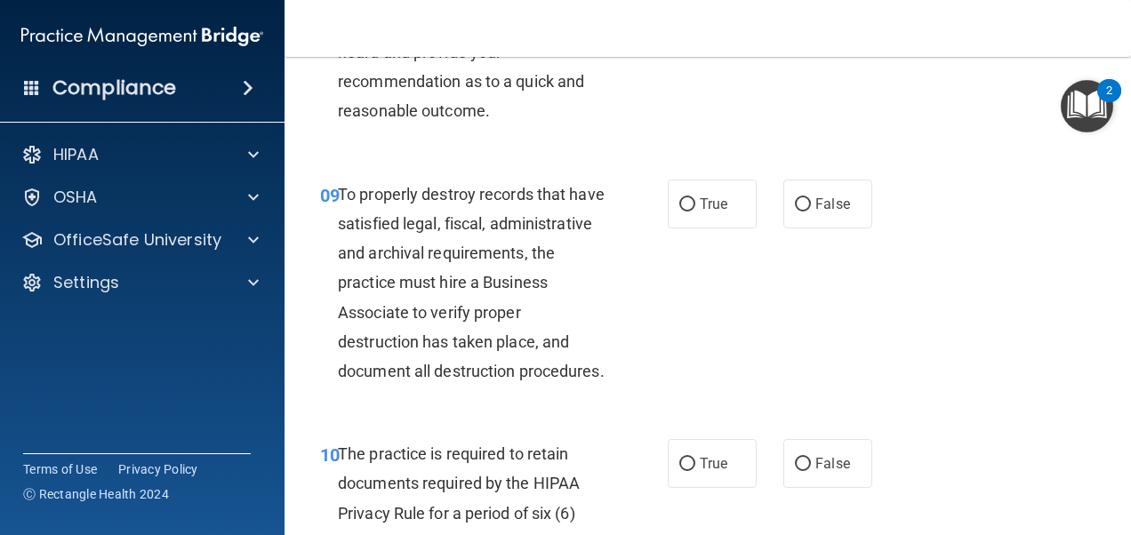
scroll to position [1779, 0]
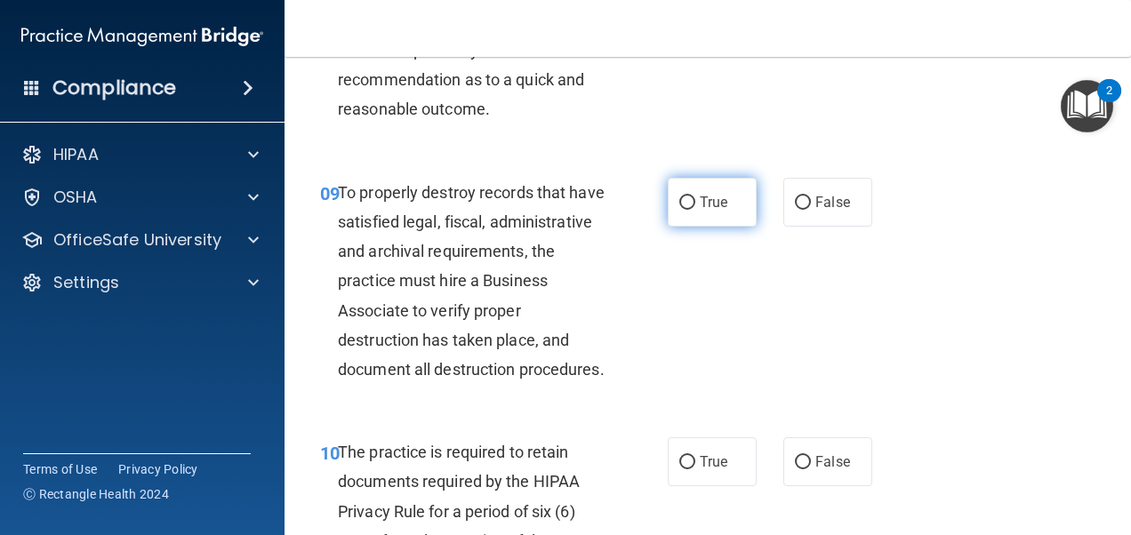
click at [736, 227] on label "True" at bounding box center [712, 202] width 89 height 49
click at [695, 210] on input "True" at bounding box center [687, 203] width 16 height 13
radio input "true"
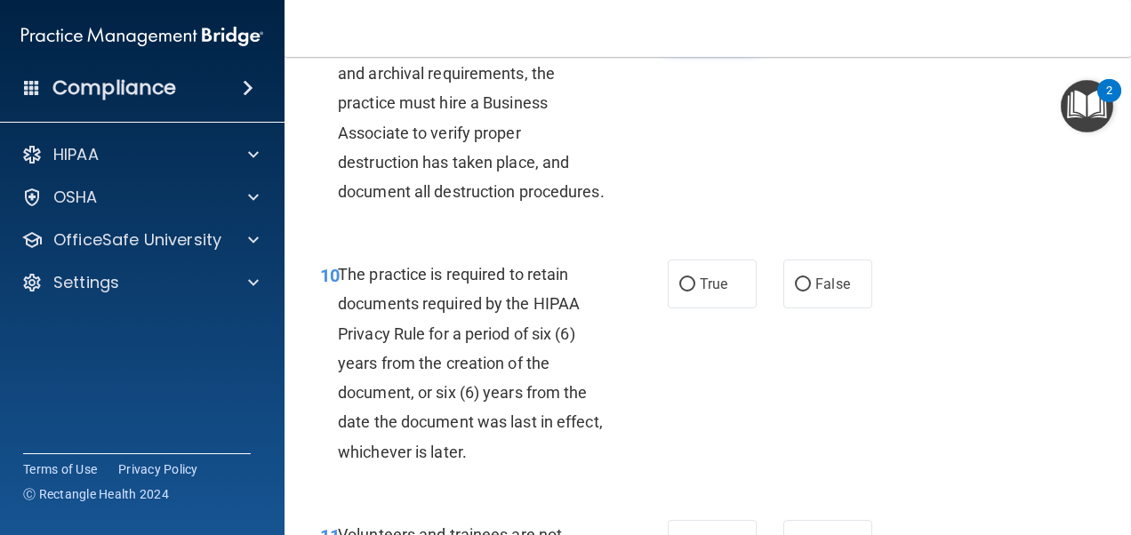
scroll to position [2045, 0]
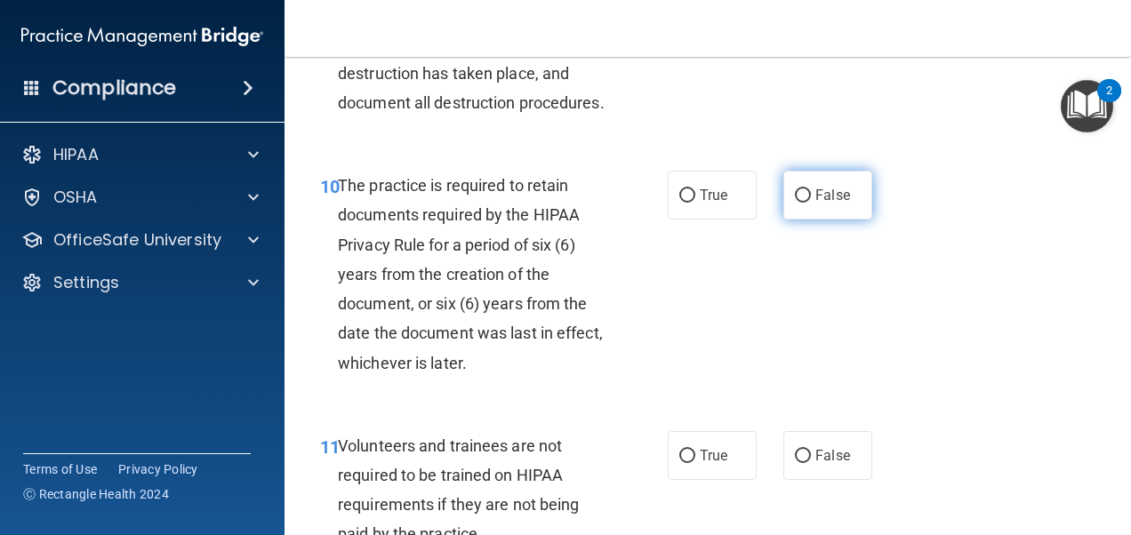
click at [813, 220] on label "False" at bounding box center [827, 195] width 89 height 49
click at [811, 203] on input "False" at bounding box center [803, 195] width 16 height 13
radio input "true"
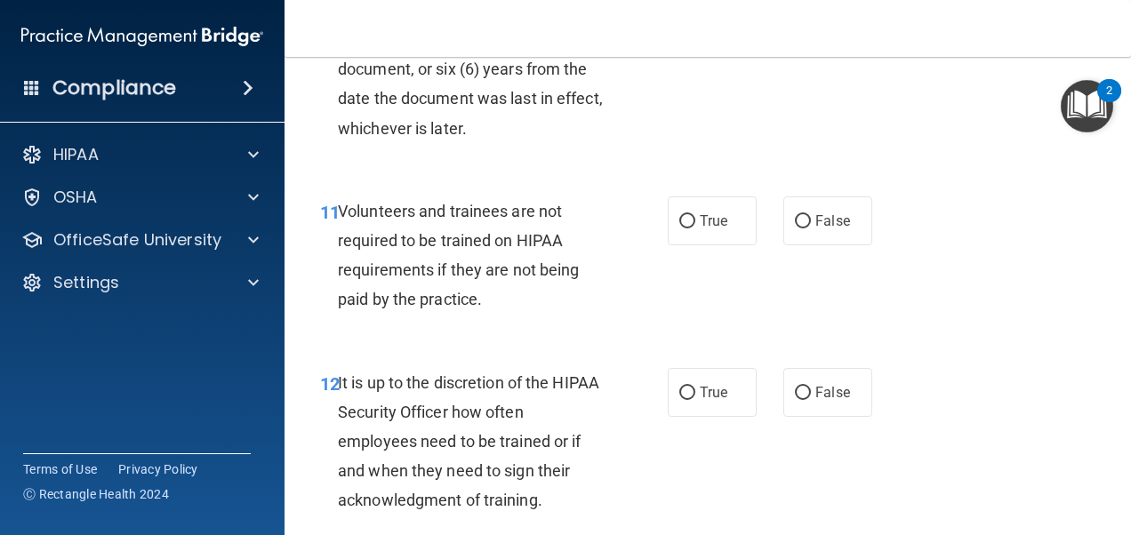
scroll to position [2312, 0]
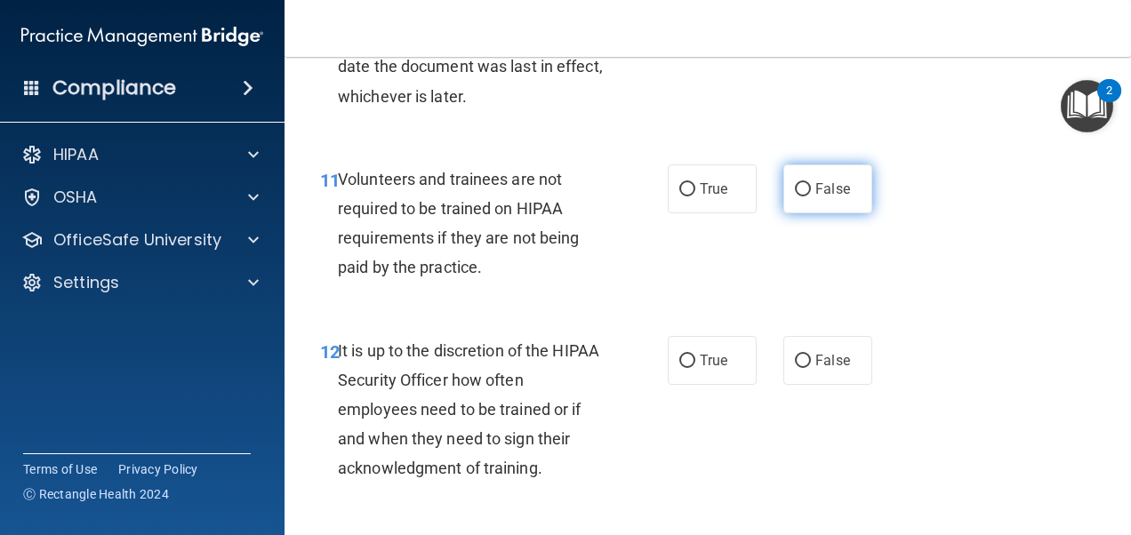
click at [783, 213] on label "False" at bounding box center [827, 189] width 89 height 49
click at [795, 197] on input "False" at bounding box center [803, 189] width 16 height 13
radio input "true"
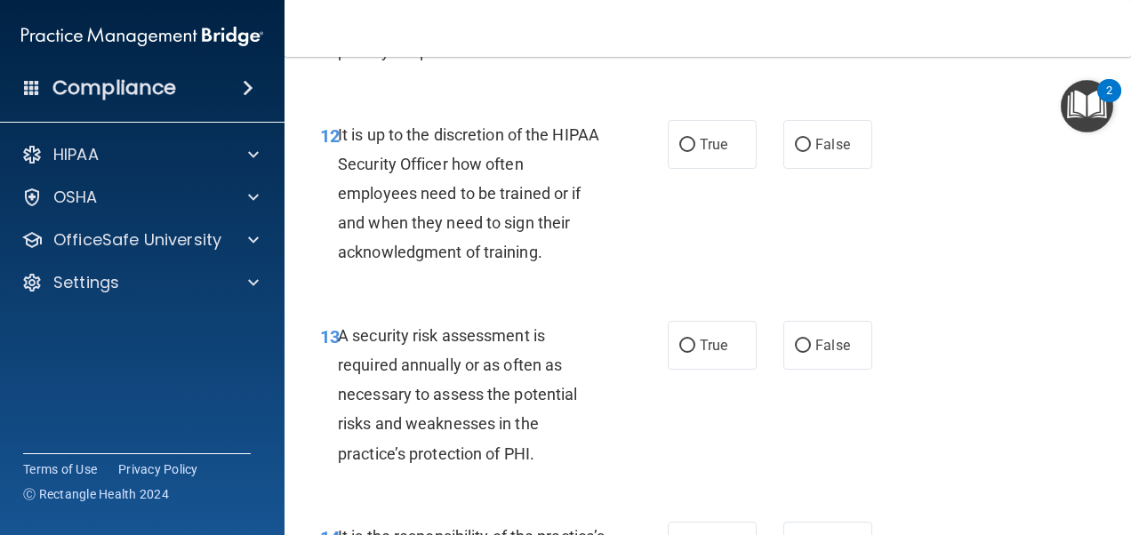
scroll to position [2579, 0]
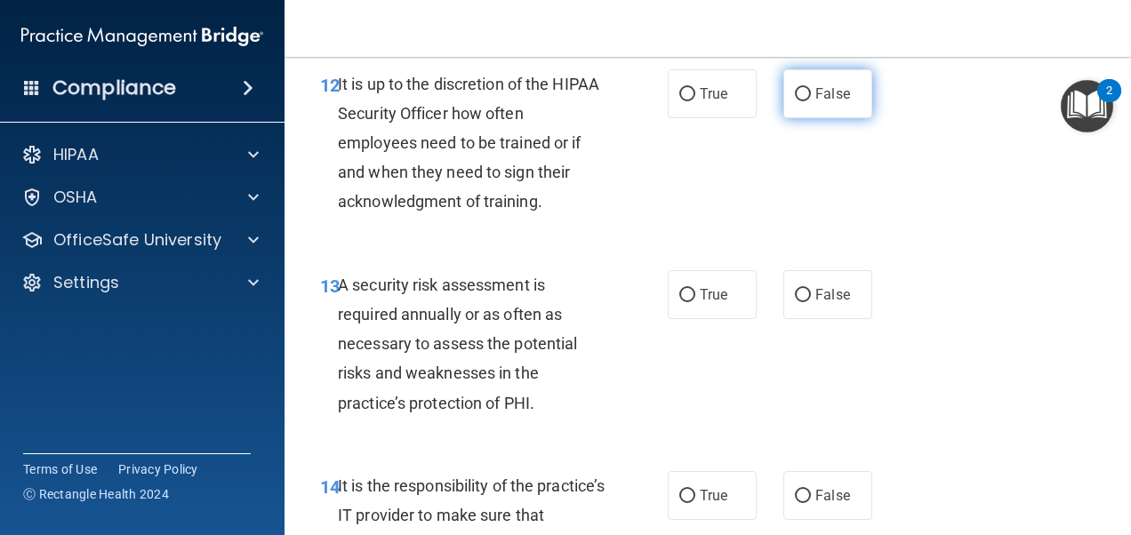
click at [803, 118] on label "False" at bounding box center [827, 93] width 89 height 49
click at [803, 101] on input "False" at bounding box center [803, 94] width 16 height 13
radio input "true"
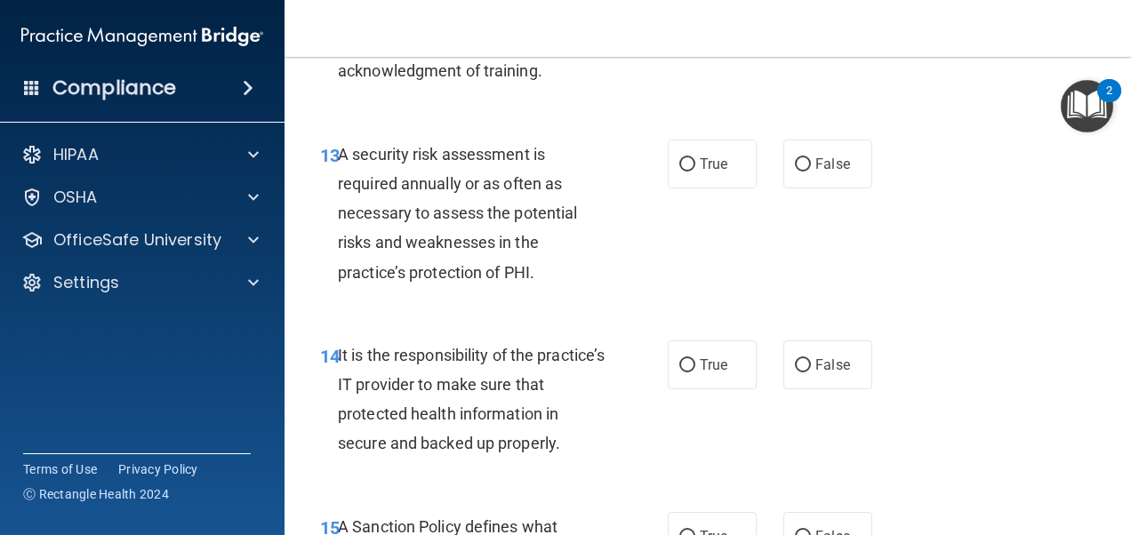
scroll to position [2757, 0]
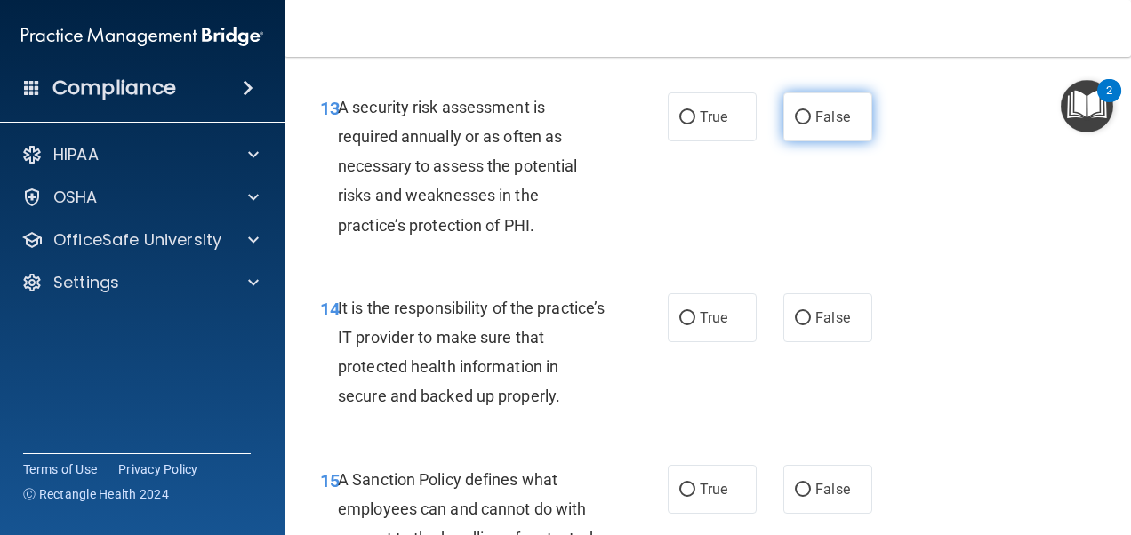
click at [801, 124] on input "False" at bounding box center [803, 117] width 16 height 13
radio input "true"
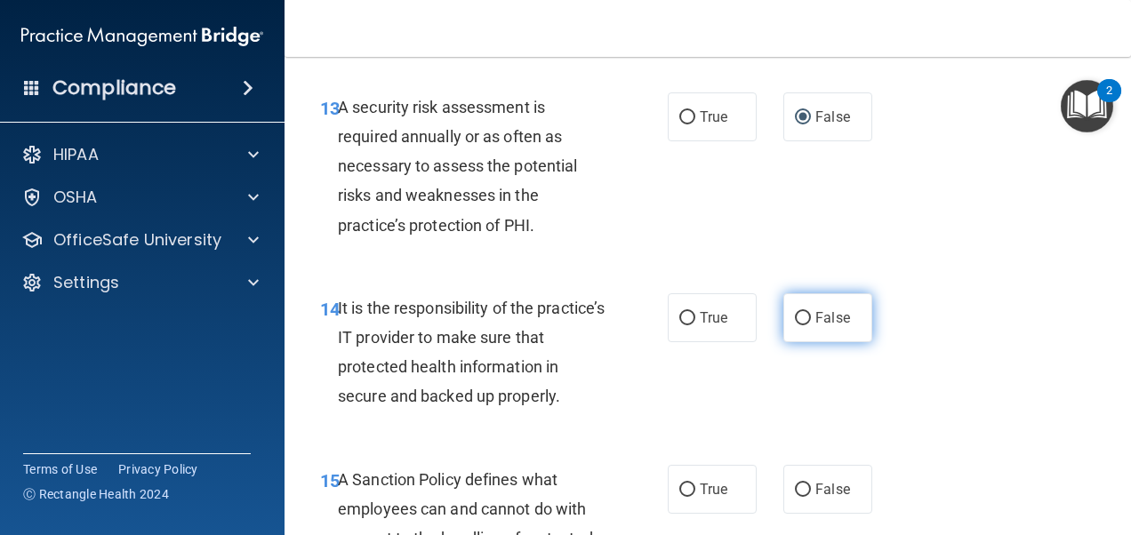
click at [815, 326] on span "False" at bounding box center [832, 317] width 35 height 17
click at [808, 325] on input "False" at bounding box center [803, 318] width 16 height 13
radio input "true"
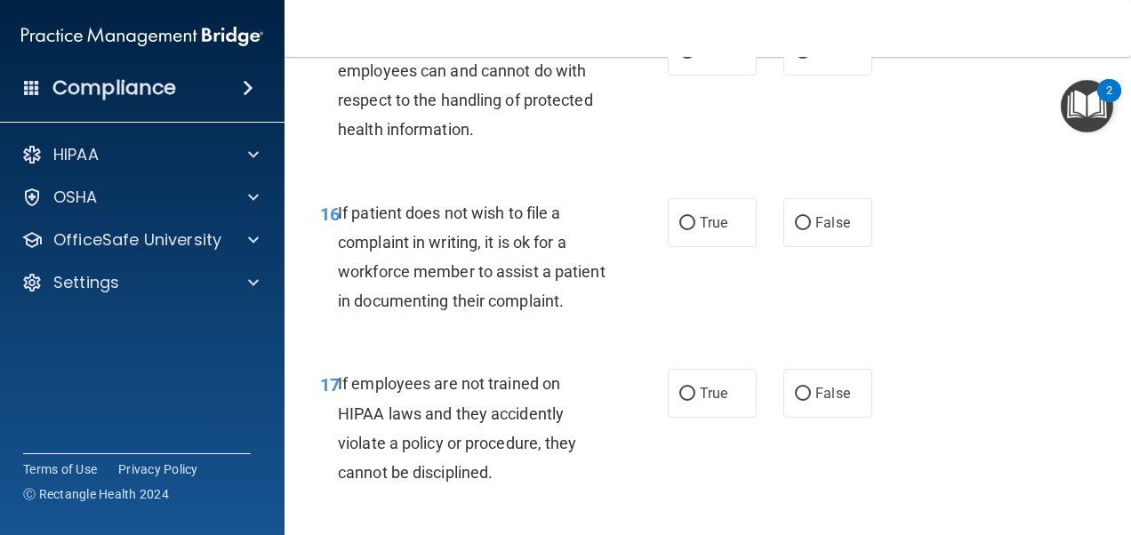
scroll to position [3201, 0]
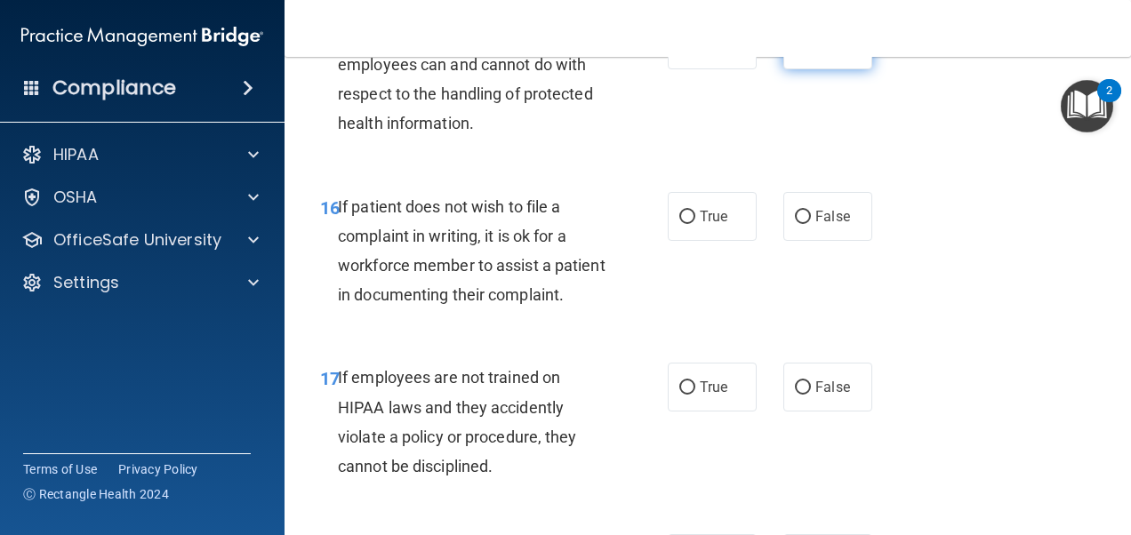
click at [831, 53] on span "False" at bounding box center [832, 44] width 35 height 17
click at [811, 52] on input "False" at bounding box center [803, 45] width 16 height 13
radio input "true"
click at [821, 241] on label "False" at bounding box center [827, 216] width 89 height 49
click at [811, 224] on input "False" at bounding box center [803, 217] width 16 height 13
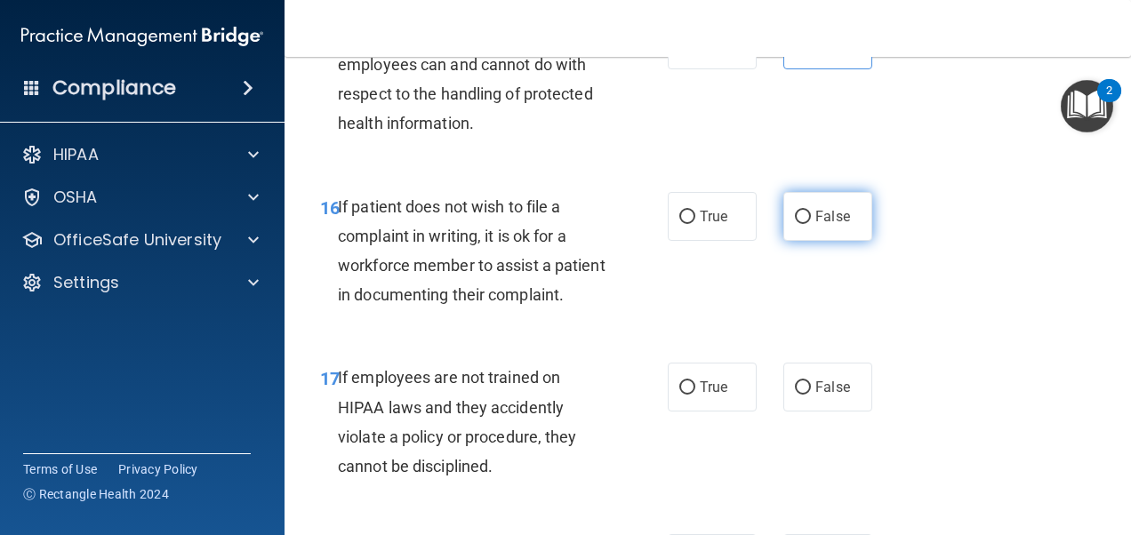
radio input "true"
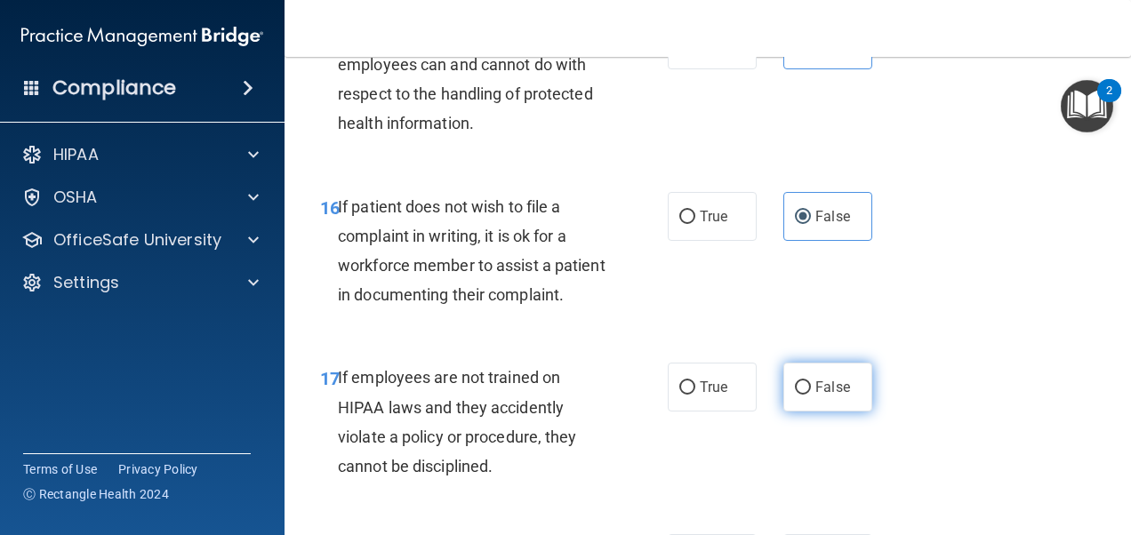
click at [815, 396] on span "False" at bounding box center [832, 387] width 35 height 17
click at [811, 395] on input "False" at bounding box center [803, 387] width 16 height 13
radio input "true"
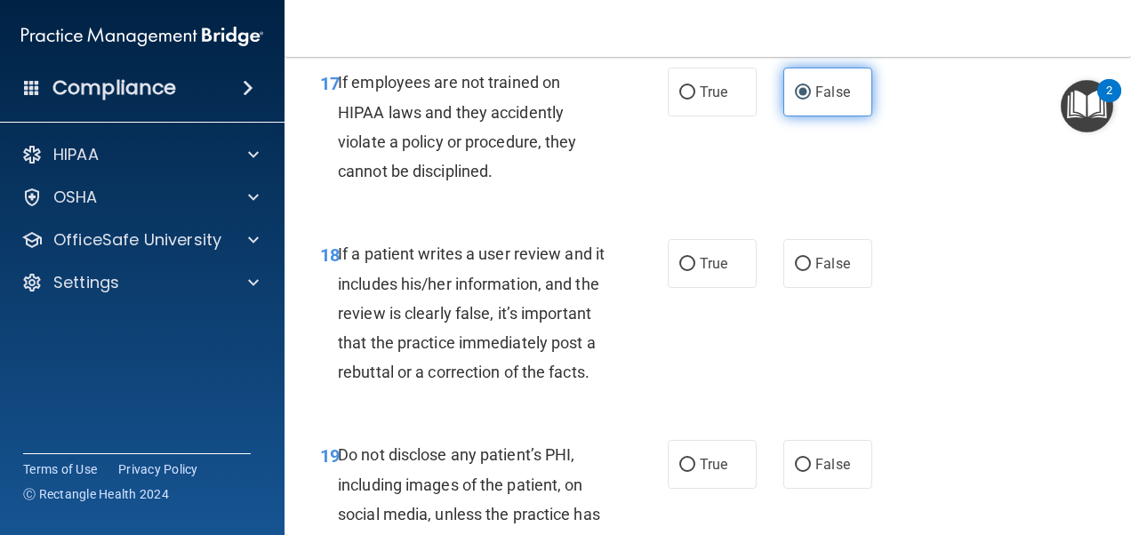
scroll to position [3646, 0]
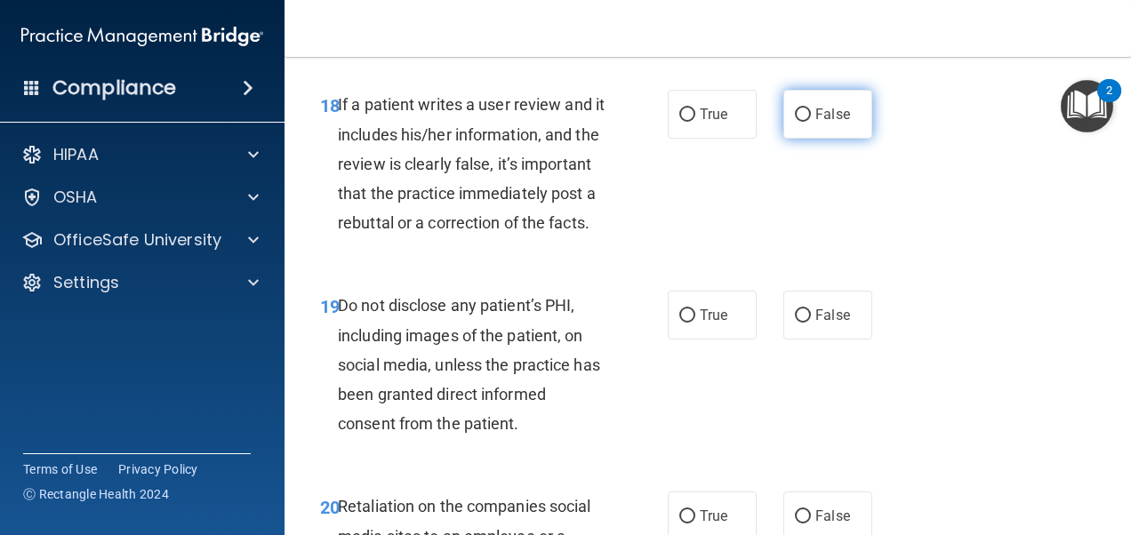
click at [802, 139] on label "False" at bounding box center [827, 114] width 89 height 49
click at [802, 122] on input "False" at bounding box center [803, 114] width 16 height 13
radio input "true"
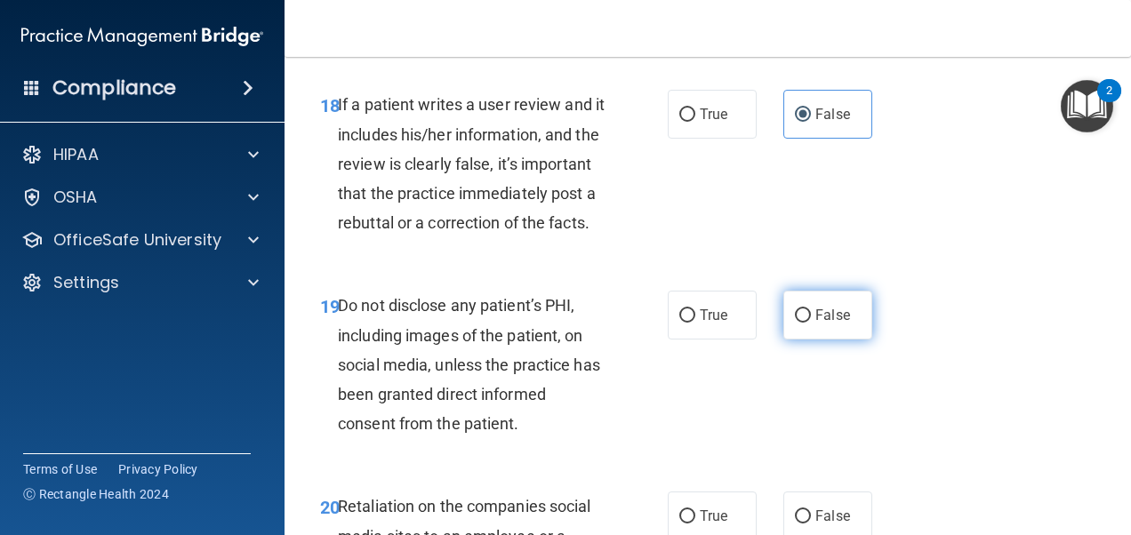
click at [834, 340] on label "False" at bounding box center [827, 315] width 89 height 49
click at [811, 323] on input "False" at bounding box center [803, 315] width 16 height 13
radio input "true"
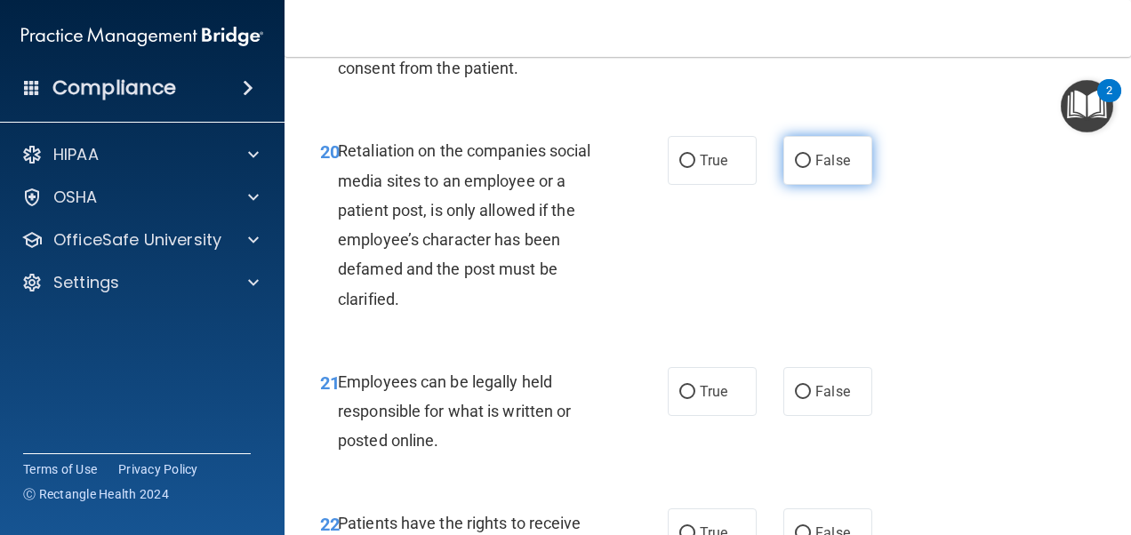
click at [817, 169] on span "False" at bounding box center [832, 160] width 35 height 17
click at [811, 168] on input "False" at bounding box center [803, 161] width 16 height 13
radio input "true"
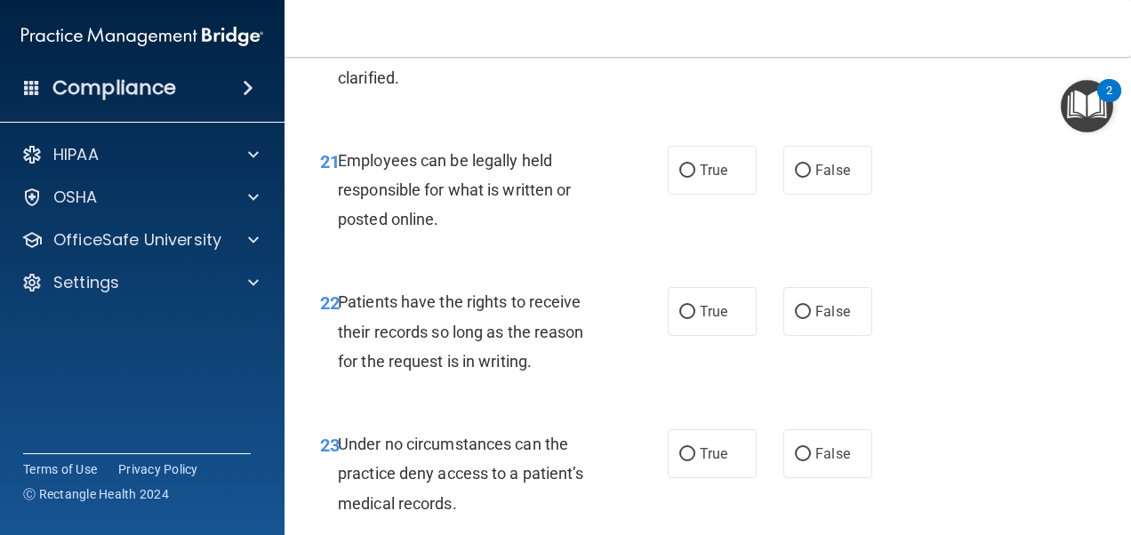
scroll to position [4268, 0]
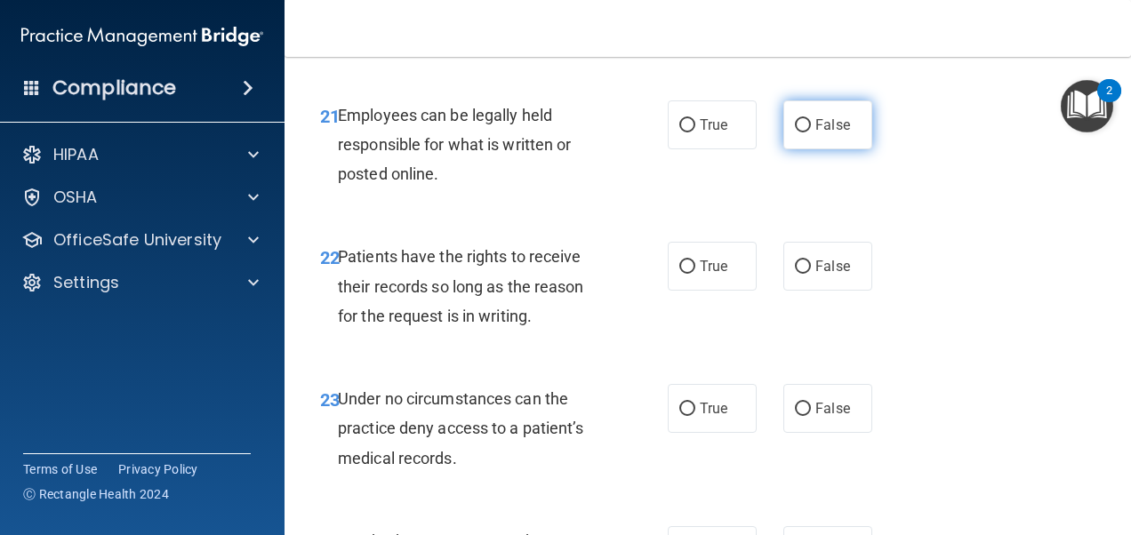
click at [815, 133] on span "False" at bounding box center [832, 124] width 35 height 17
click at [807, 133] on input "False" at bounding box center [803, 125] width 16 height 13
radio input "true"
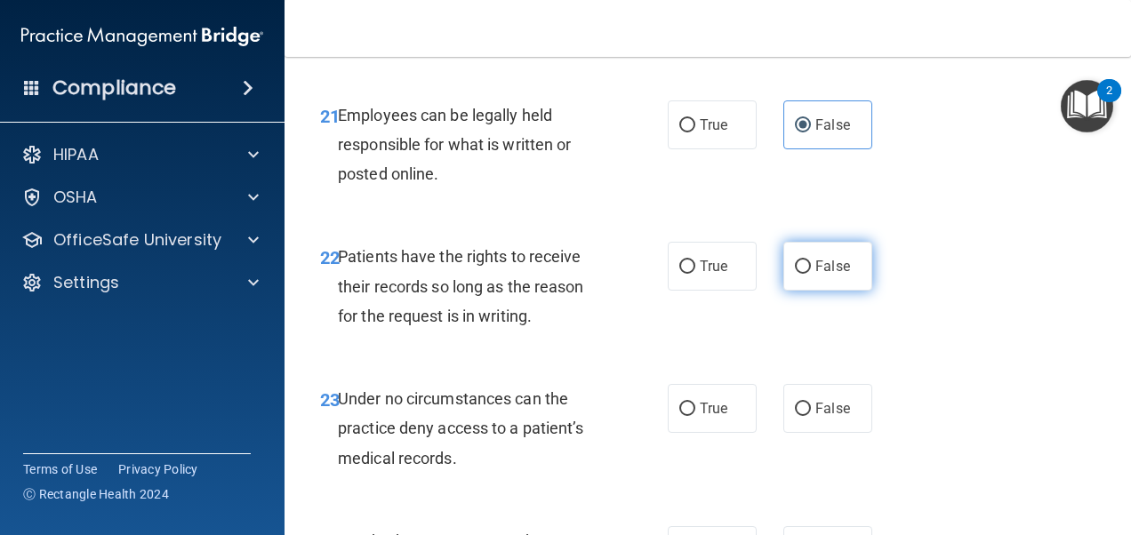
click at [828, 275] on span "False" at bounding box center [832, 266] width 35 height 17
click at [811, 274] on input "False" at bounding box center [803, 267] width 16 height 13
radio input "true"
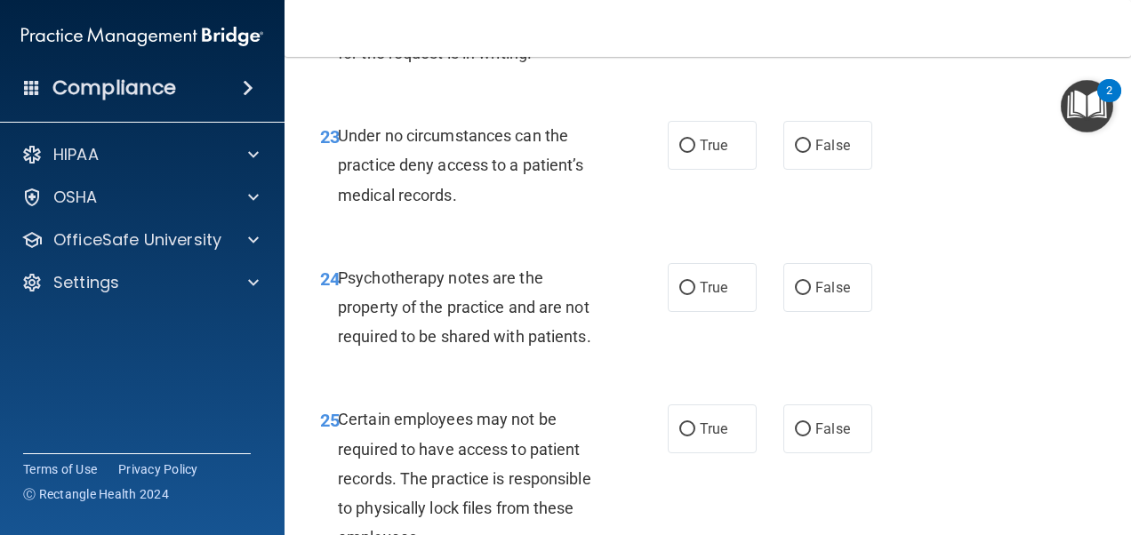
scroll to position [4535, 0]
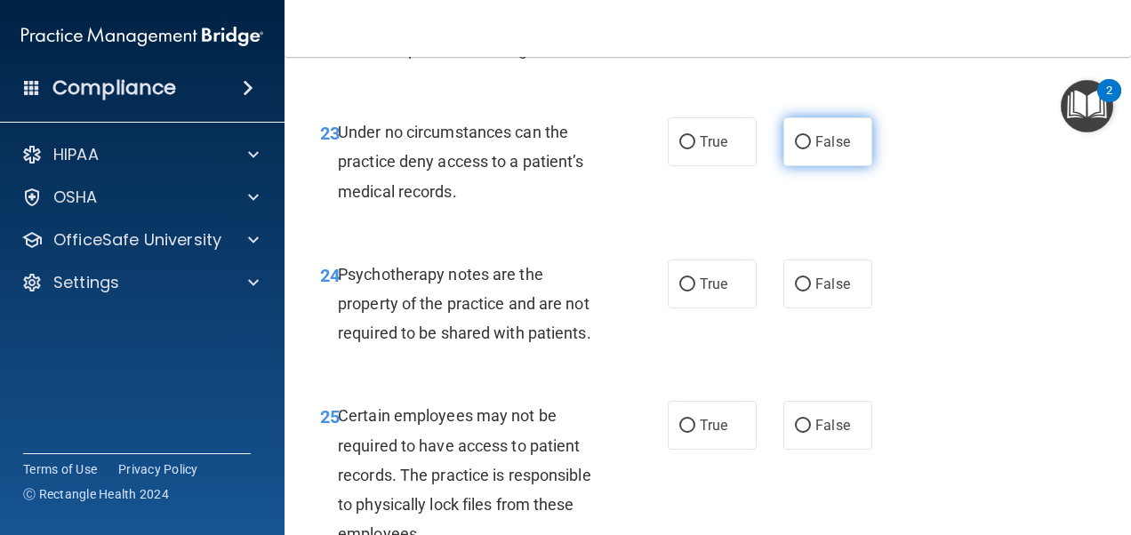
click at [804, 166] on label "False" at bounding box center [827, 141] width 89 height 49
click at [804, 149] on input "False" at bounding box center [803, 142] width 16 height 13
radio input "true"
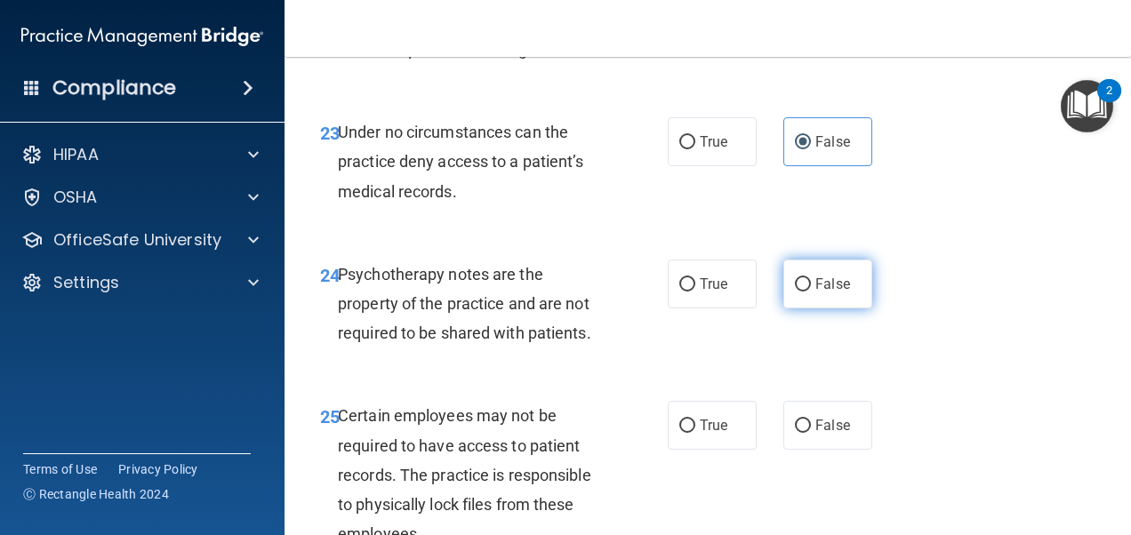
click at [815, 293] on span "False" at bounding box center [832, 284] width 35 height 17
click at [810, 292] on input "False" at bounding box center [803, 284] width 16 height 13
radio input "true"
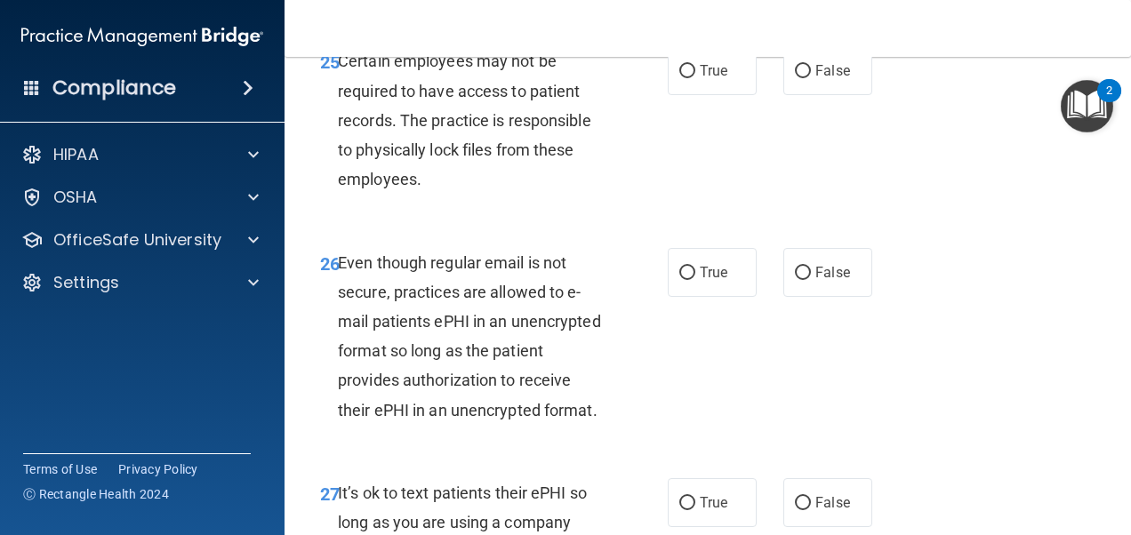
scroll to position [4891, 0]
click at [806, 94] on label "False" at bounding box center [827, 69] width 89 height 49
click at [806, 77] on input "False" at bounding box center [803, 70] width 16 height 13
radio input "true"
click at [801, 279] on input "False" at bounding box center [803, 272] width 16 height 13
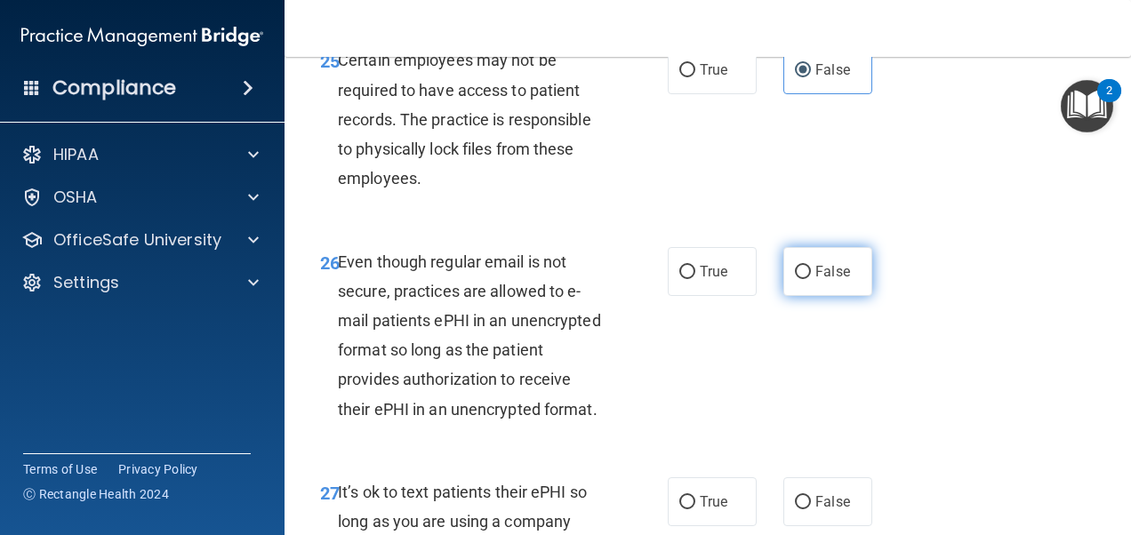
radio input "true"
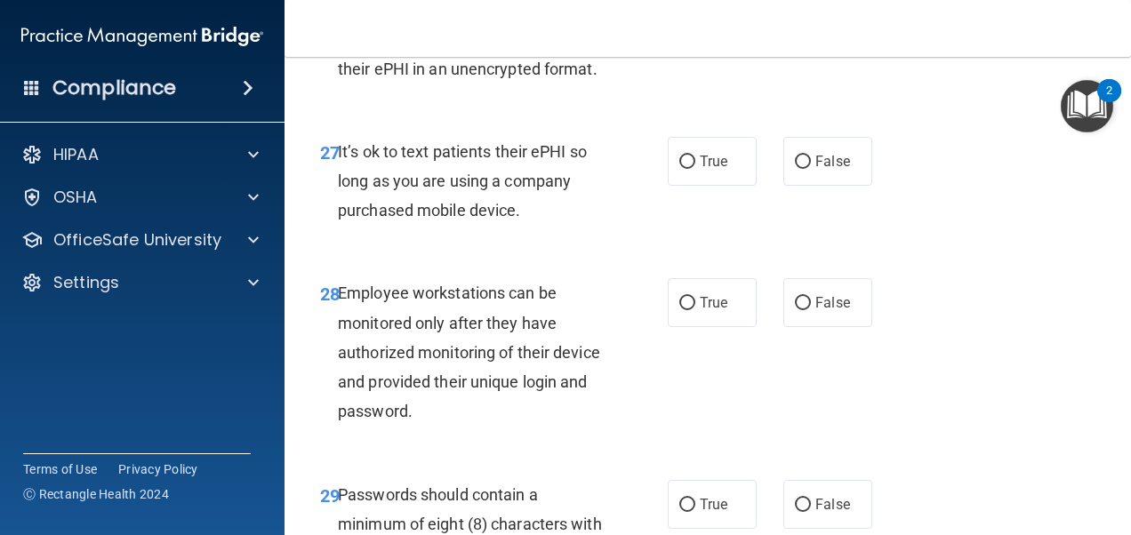
scroll to position [5336, 0]
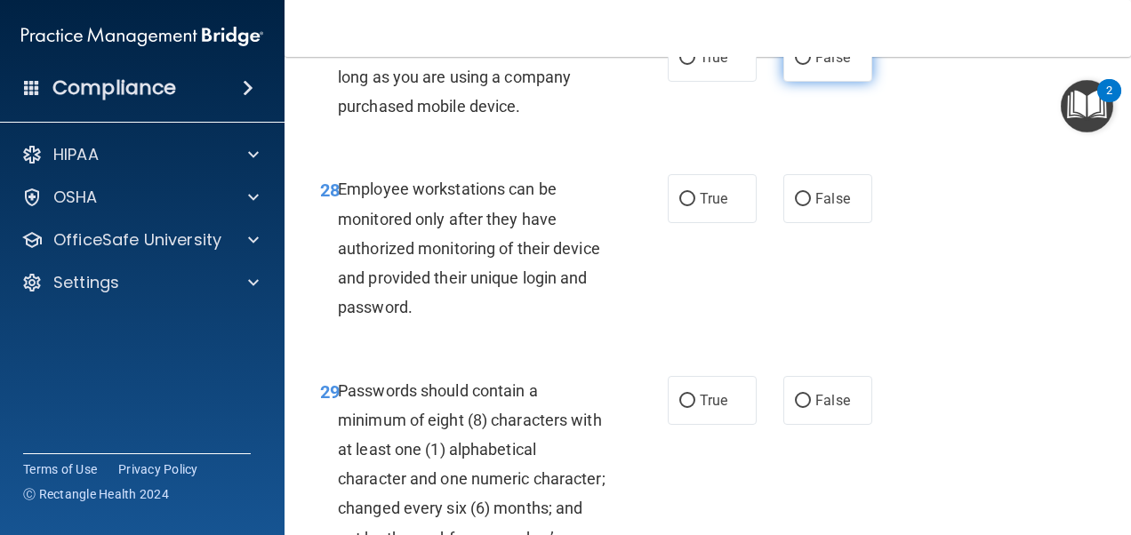
click at [846, 82] on label "False" at bounding box center [827, 57] width 89 height 49
click at [811, 65] on input "False" at bounding box center [803, 58] width 16 height 13
radio input "true"
click at [851, 223] on label "False" at bounding box center [827, 198] width 89 height 49
click at [811, 206] on input "False" at bounding box center [803, 199] width 16 height 13
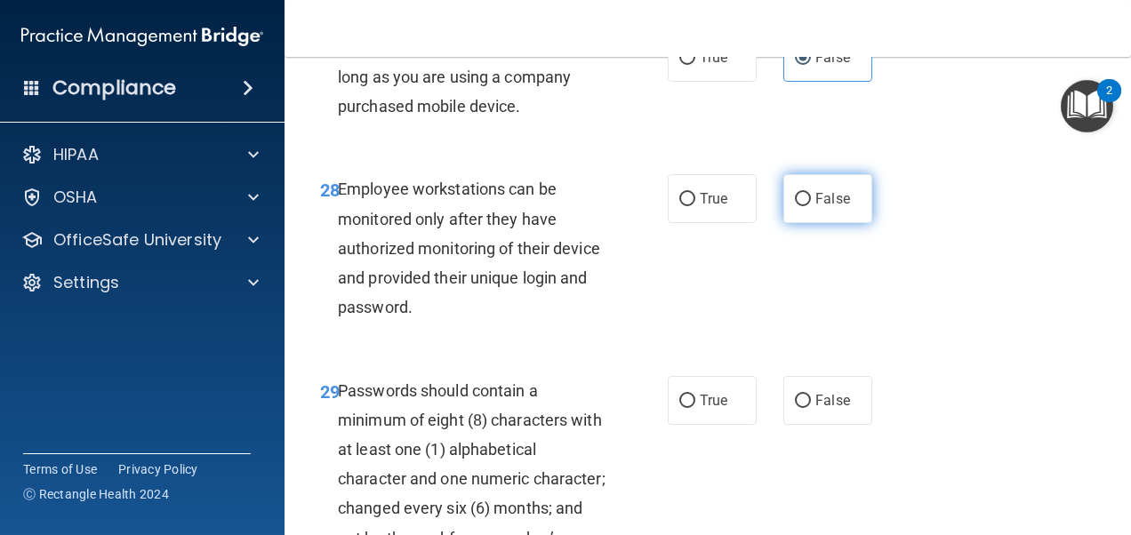
radio input "true"
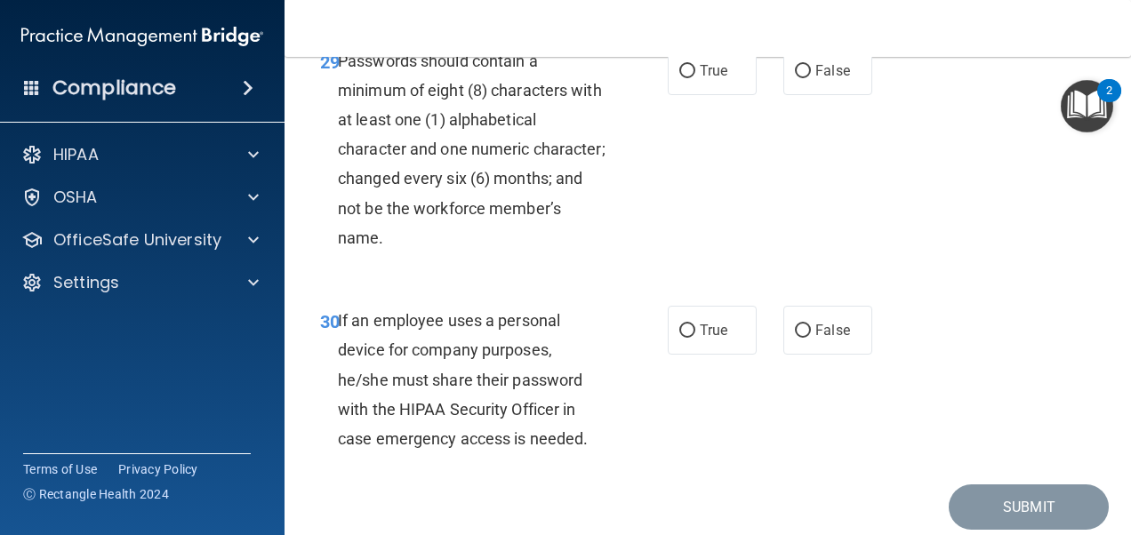
scroll to position [5780, 0]
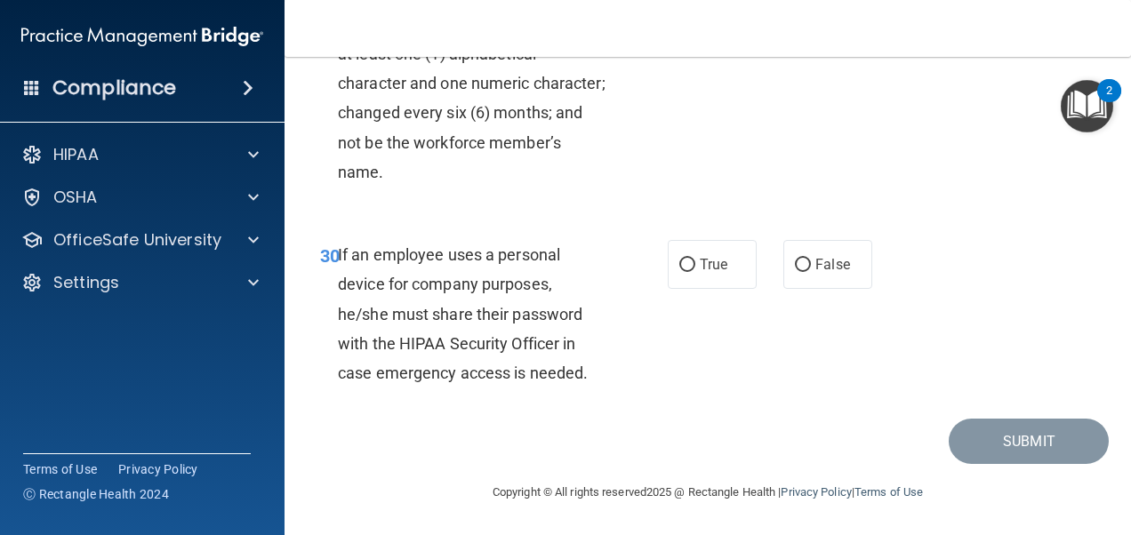
click at [812, 29] on label "False" at bounding box center [827, 4] width 89 height 49
click at [811, 12] on input "False" at bounding box center [803, 5] width 16 height 13
radio input "true"
click at [815, 289] on label "False" at bounding box center [827, 264] width 89 height 49
click at [811, 272] on input "False" at bounding box center [803, 265] width 16 height 13
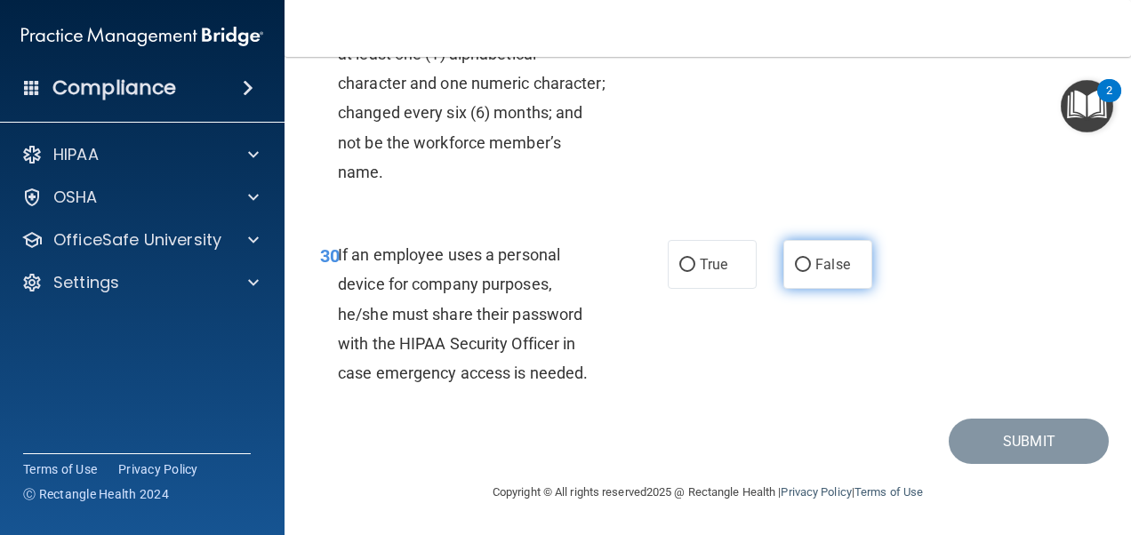
radio input "true"
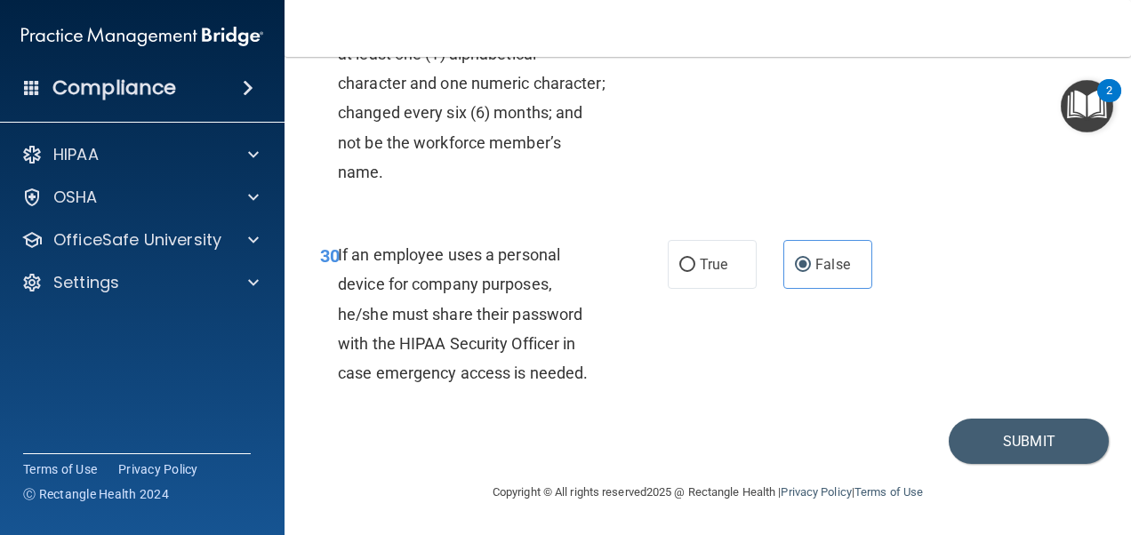
scroll to position [5869, 0]
click at [1005, 464] on button "Submit" at bounding box center [1029, 441] width 160 height 45
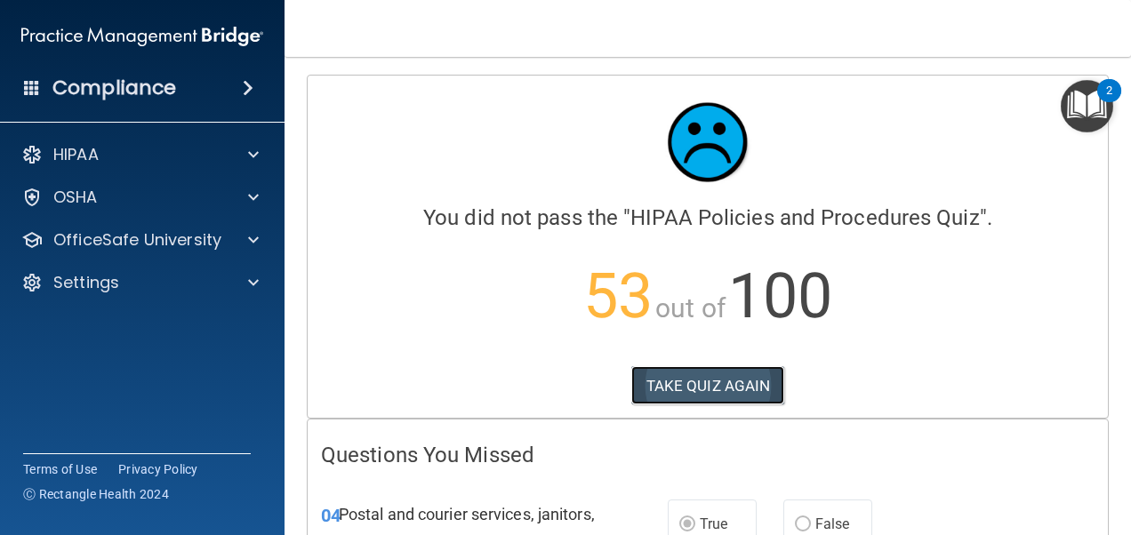
click at [765, 388] on button "TAKE QUIZ AGAIN" at bounding box center [708, 385] width 154 height 39
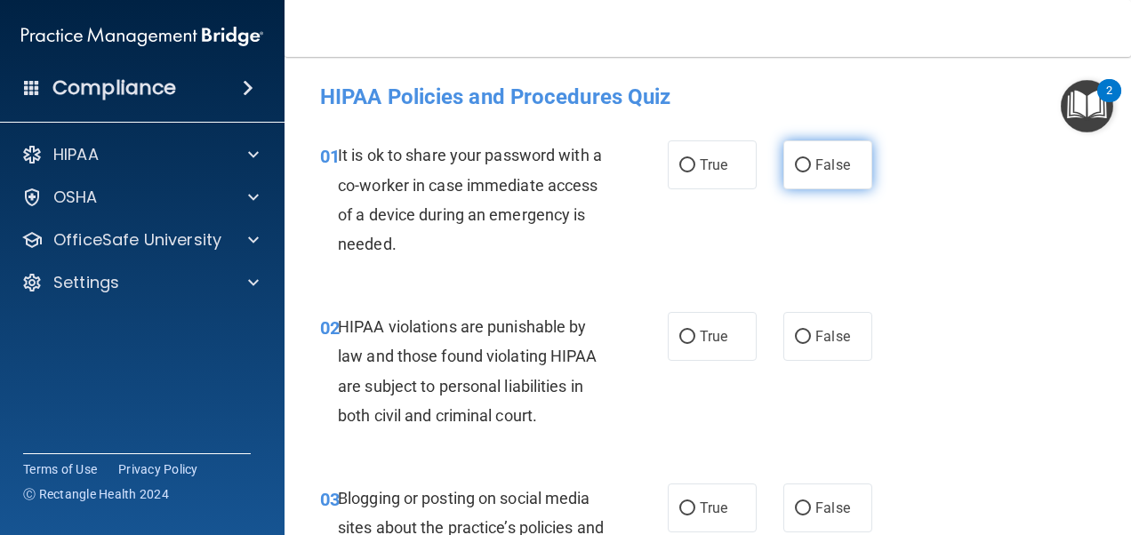
click at [795, 172] on input "False" at bounding box center [803, 165] width 16 height 13
radio input "true"
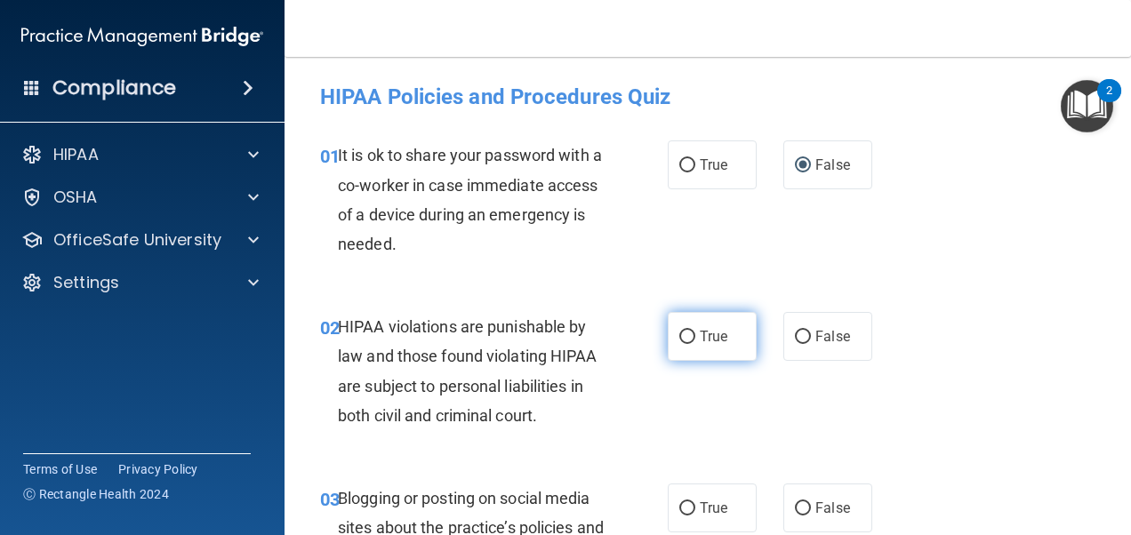
click at [690, 330] on label "True" at bounding box center [712, 336] width 89 height 49
click at [690, 331] on input "True" at bounding box center [687, 337] width 16 height 13
radio input "true"
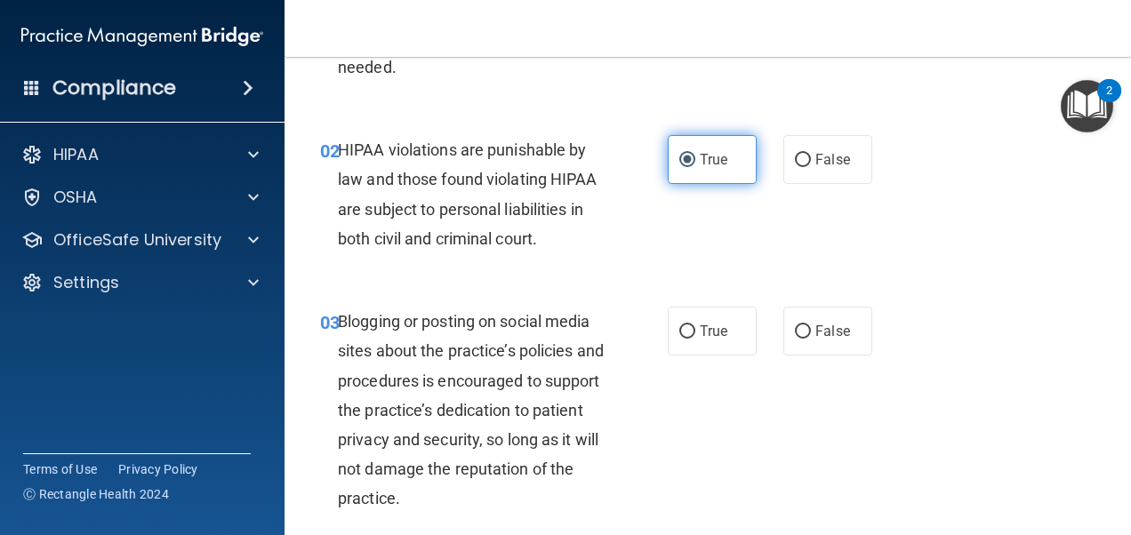
scroll to position [178, 0]
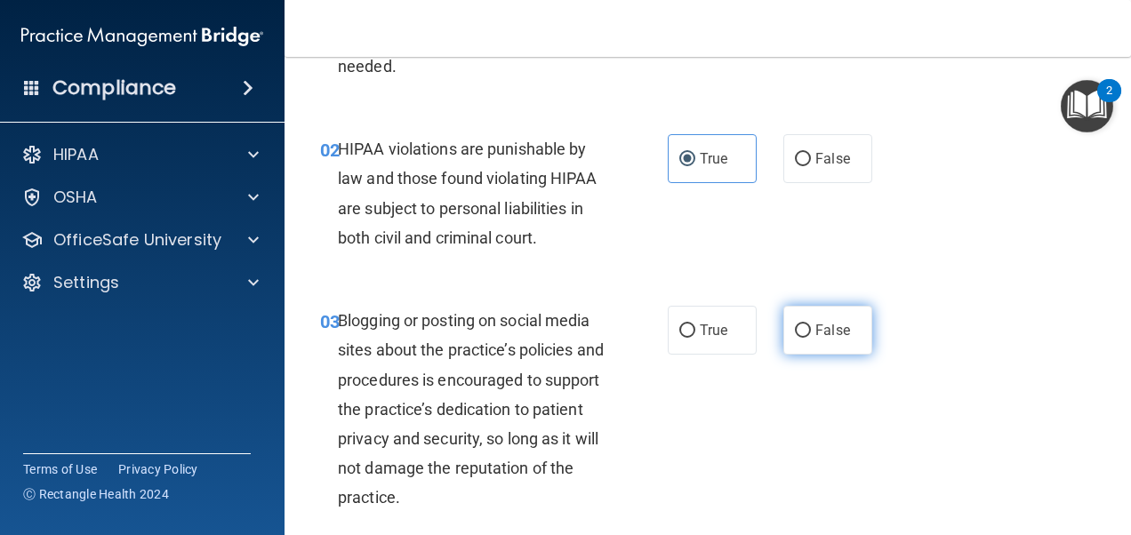
click at [801, 327] on input "False" at bounding box center [803, 331] width 16 height 13
radio input "true"
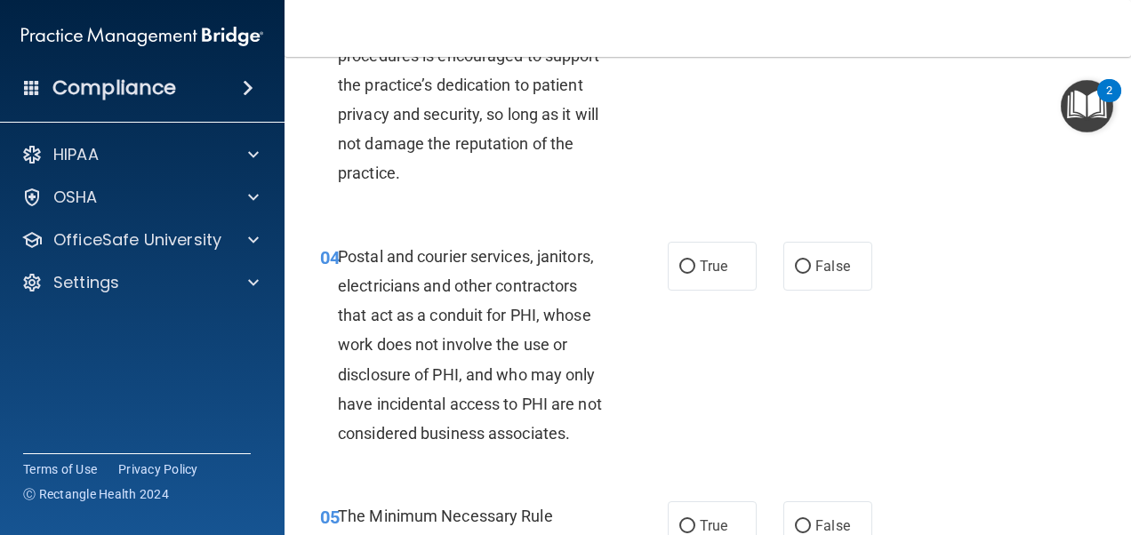
scroll to position [534, 0]
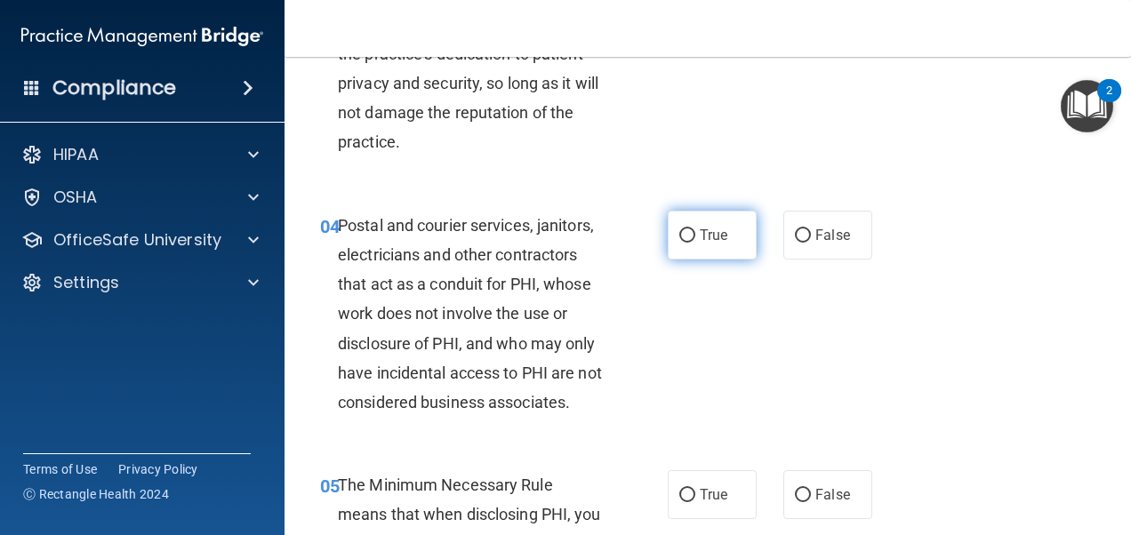
click at [725, 231] on label "True" at bounding box center [712, 235] width 89 height 49
click at [695, 231] on input "True" at bounding box center [687, 235] width 16 height 13
radio input "true"
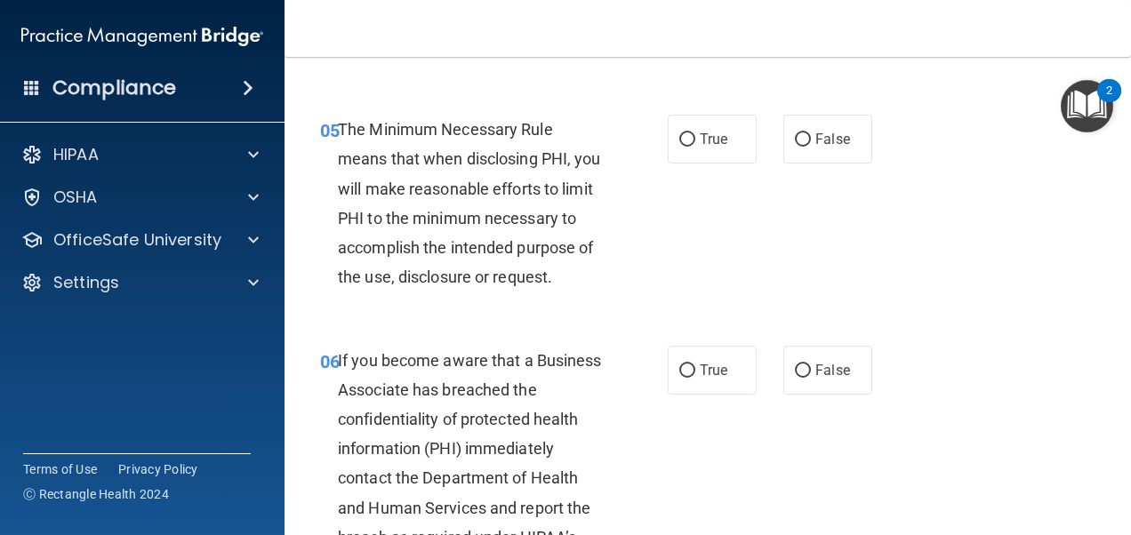
scroll to position [978, 0]
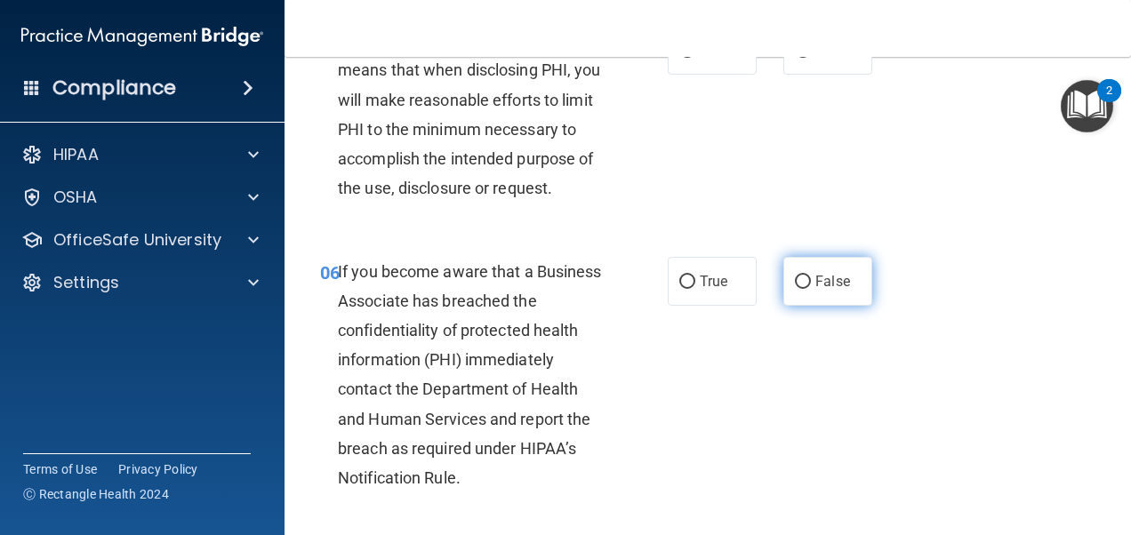
click at [831, 298] on label "False" at bounding box center [827, 281] width 89 height 49
click at [811, 289] on input "False" at bounding box center [803, 282] width 16 height 13
radio input "true"
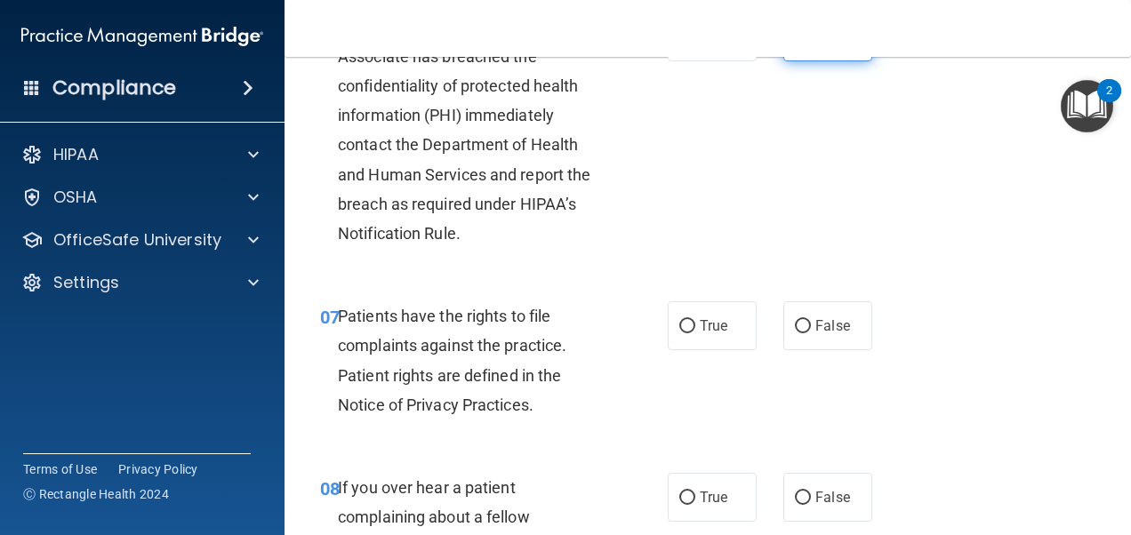
scroll to position [1245, 0]
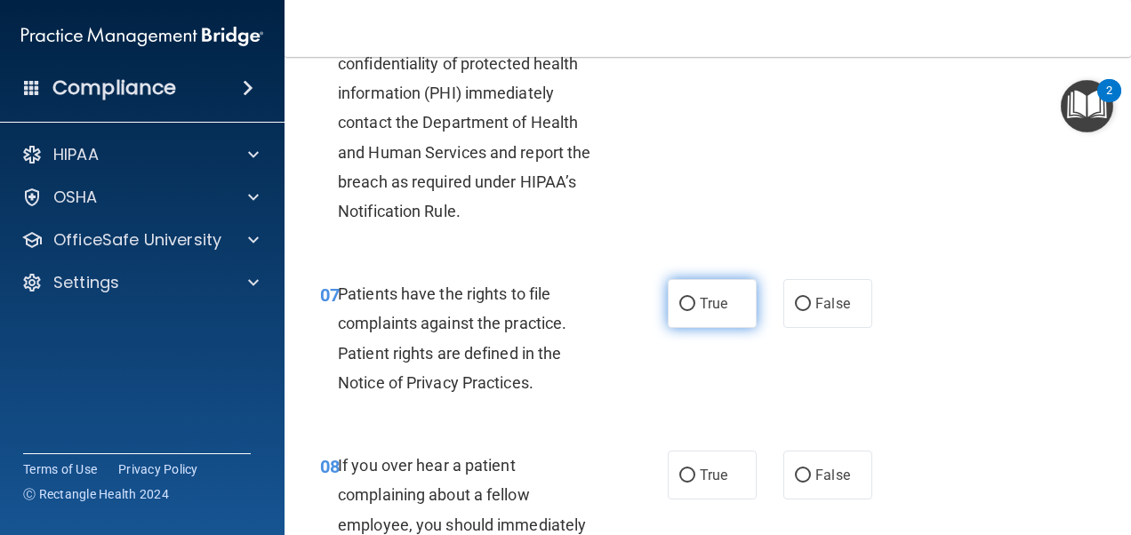
click at [711, 312] on span "True" at bounding box center [714, 303] width 28 height 17
click at [695, 311] on input "True" at bounding box center [687, 304] width 16 height 13
radio input "true"
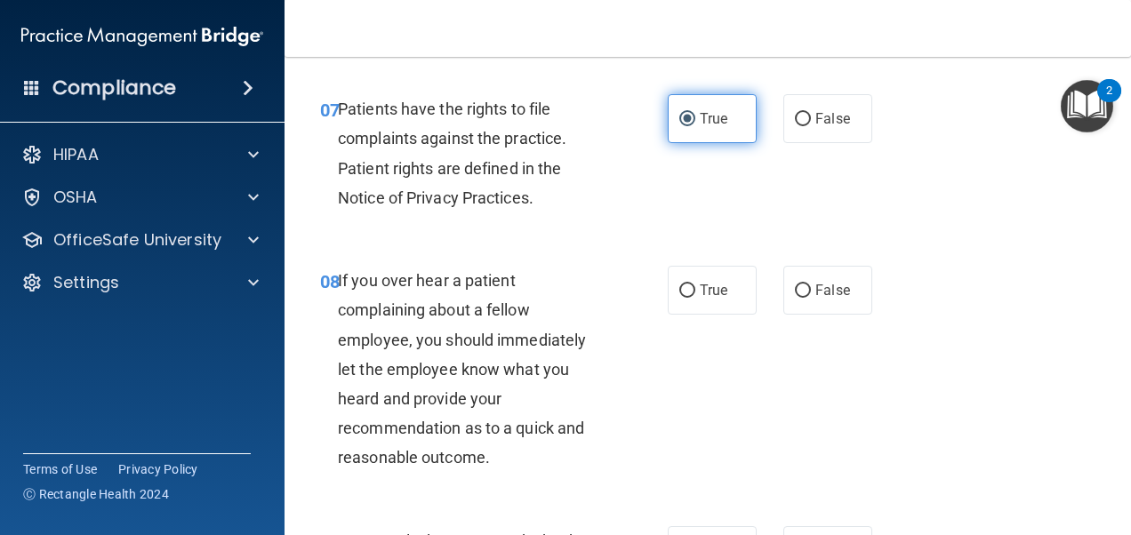
scroll to position [1512, 0]
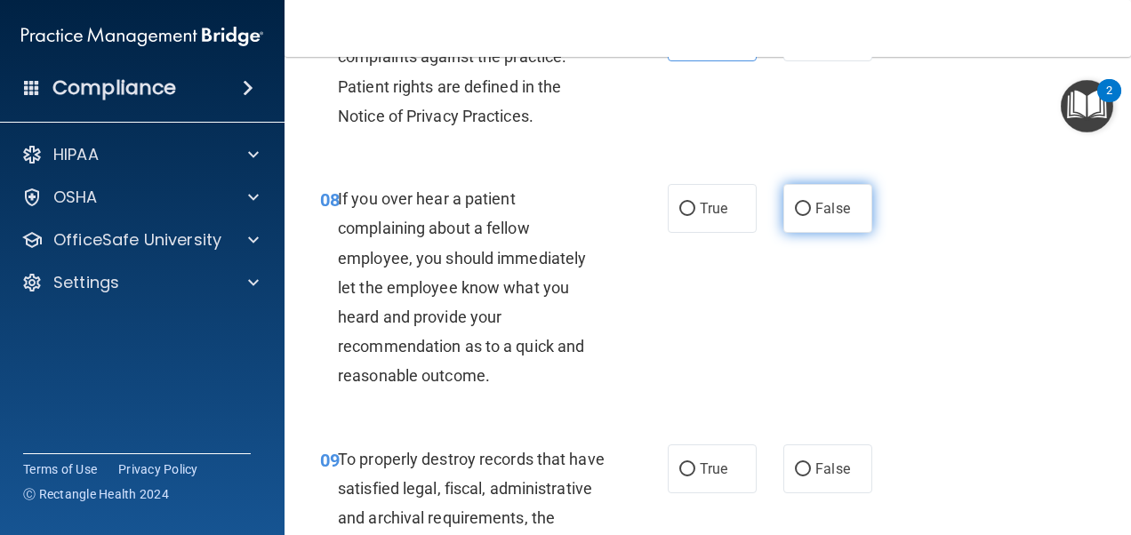
click at [829, 217] on span "False" at bounding box center [832, 208] width 35 height 17
click at [811, 216] on input "False" at bounding box center [803, 209] width 16 height 13
radio input "true"
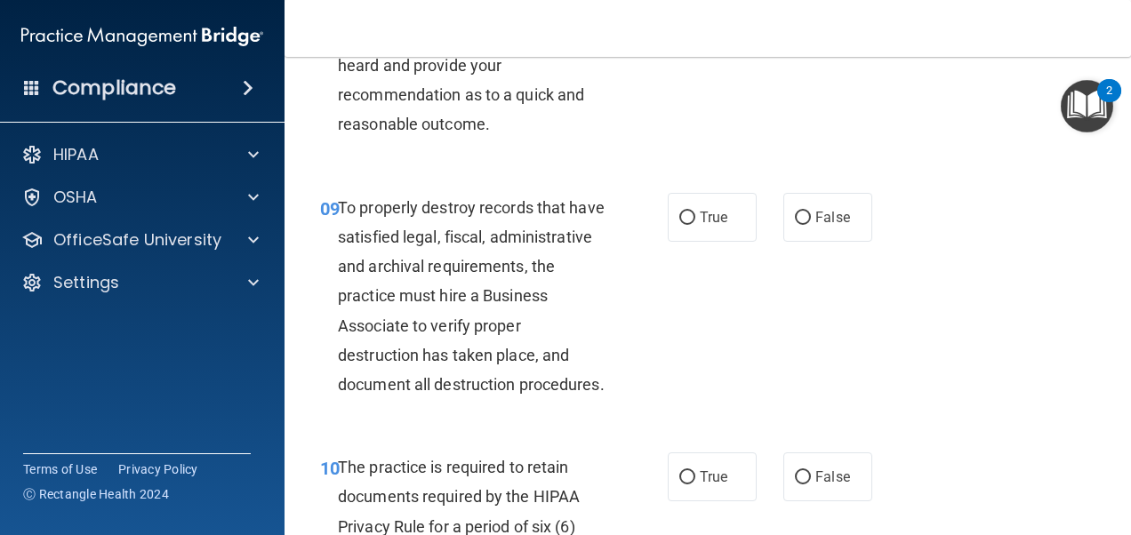
scroll to position [1779, 0]
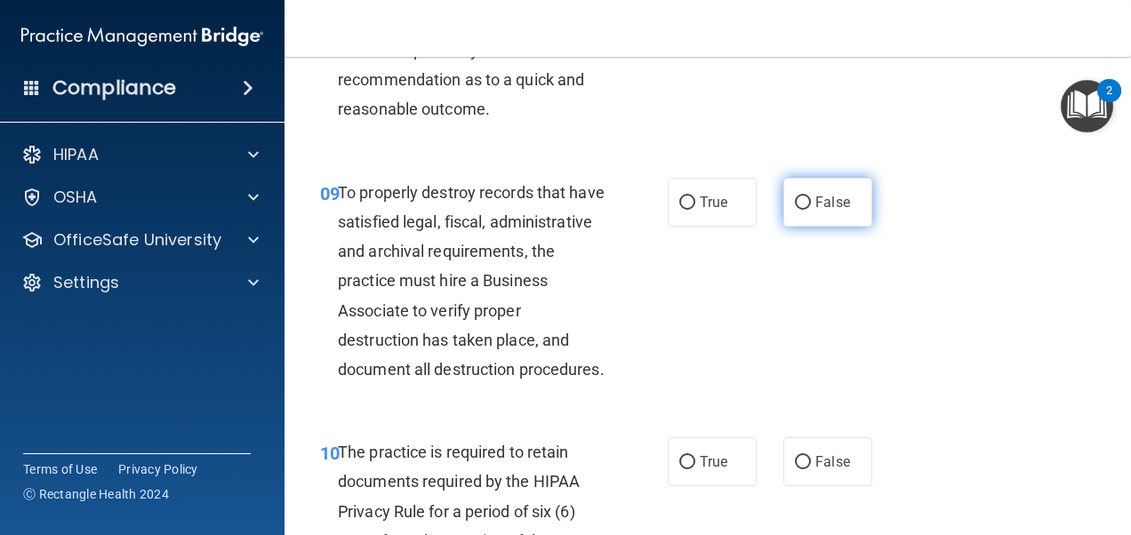
click at [799, 210] on input "False" at bounding box center [803, 203] width 16 height 13
radio input "true"
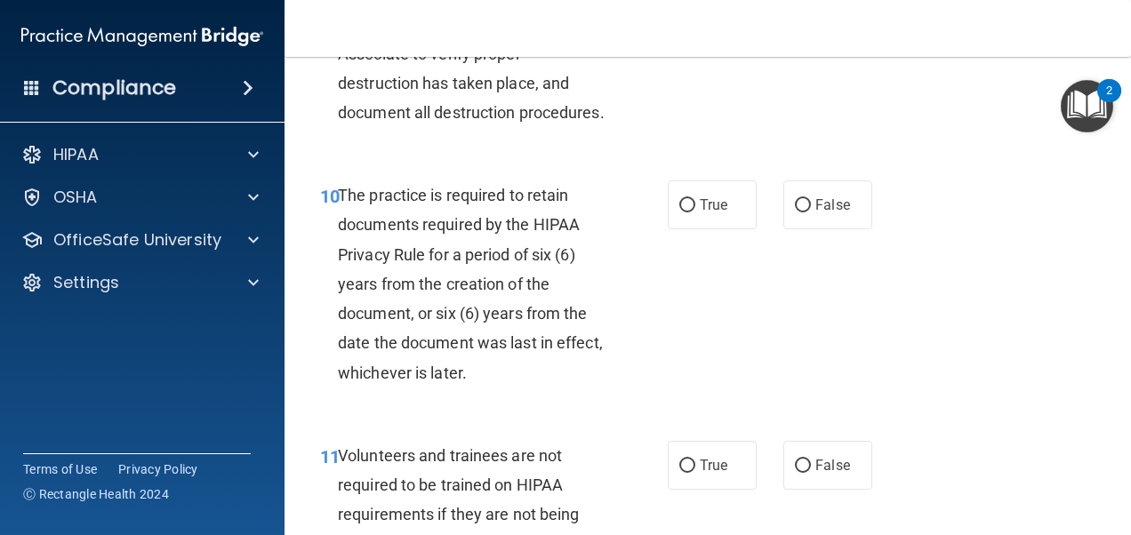
scroll to position [2134, 0]
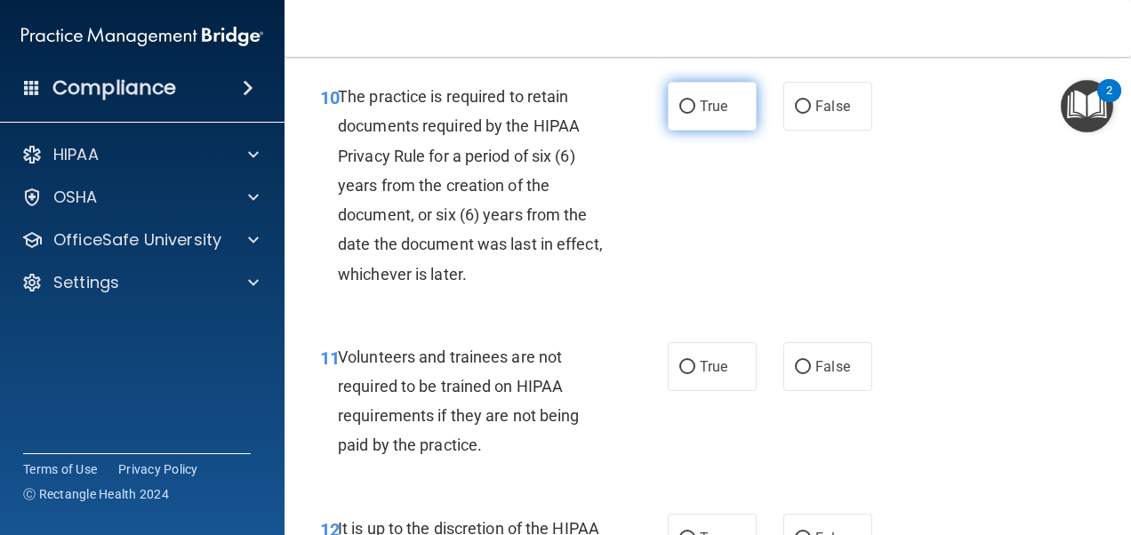
click at [684, 114] on input "True" at bounding box center [687, 106] width 16 height 13
radio input "true"
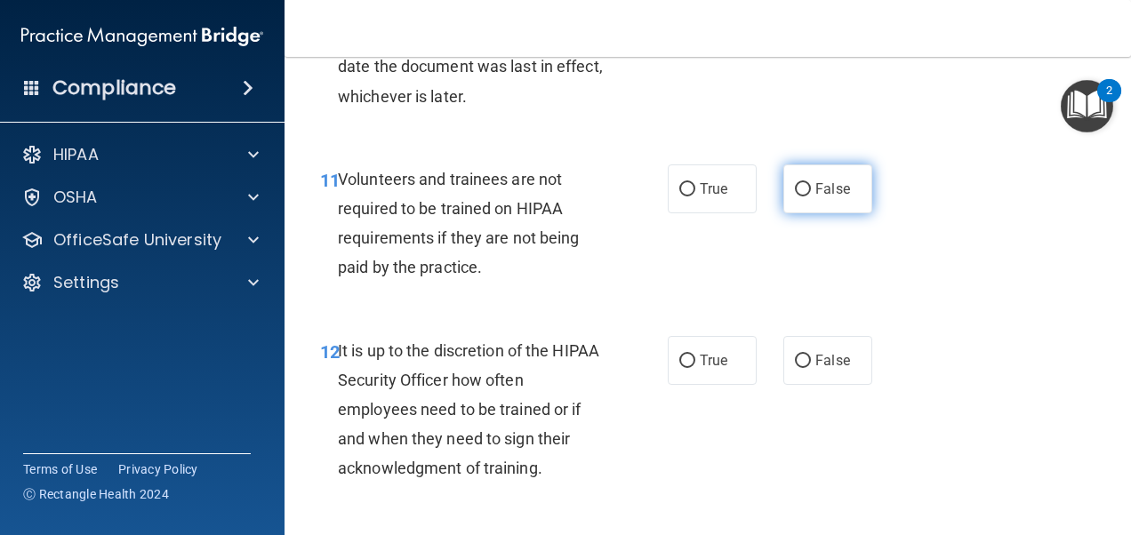
click at [815, 197] on span "False" at bounding box center [832, 189] width 35 height 17
click at [811, 197] on input "False" at bounding box center [803, 189] width 16 height 13
radio input "true"
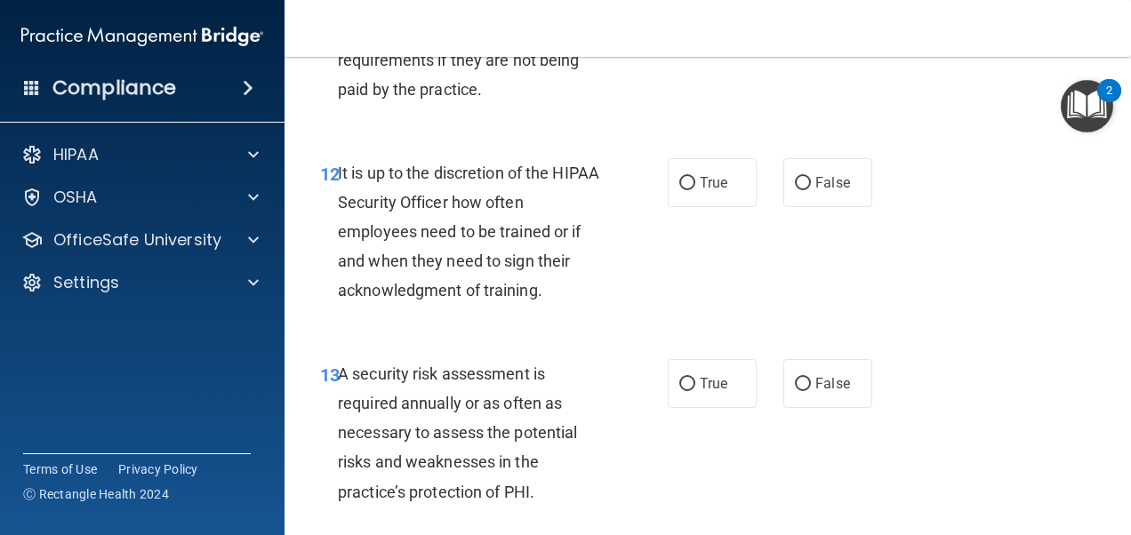
scroll to position [2579, 0]
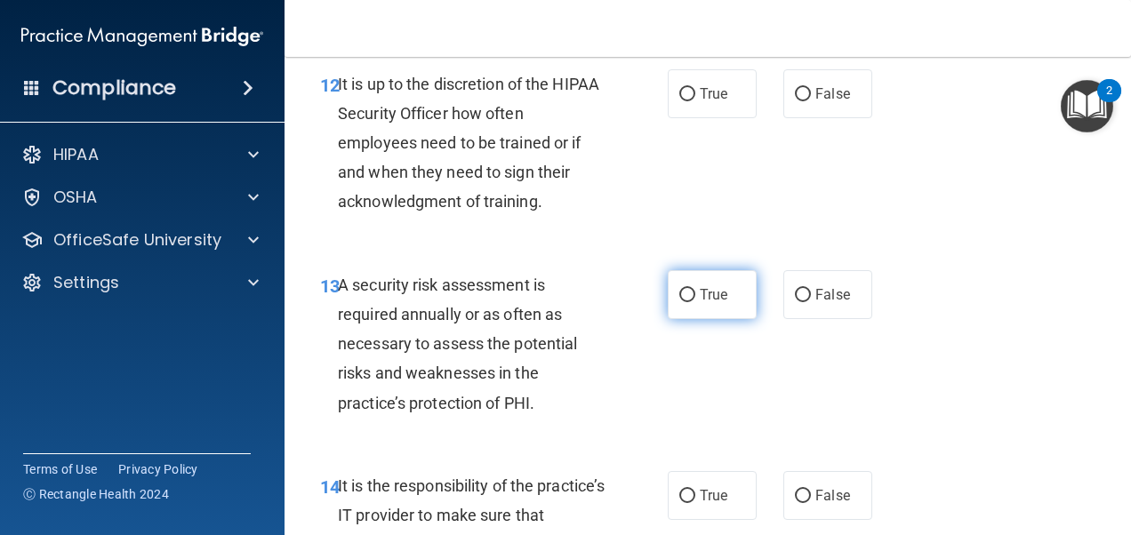
click at [711, 303] on span "True" at bounding box center [714, 294] width 28 height 17
click at [695, 302] on input "True" at bounding box center [687, 295] width 16 height 13
radio input "true"
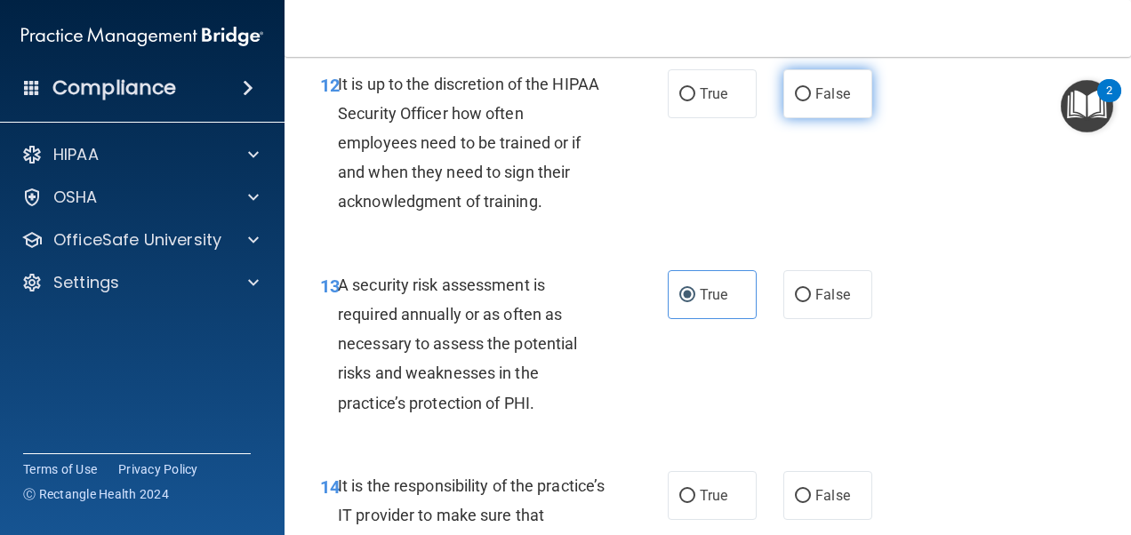
click at [852, 118] on label "False" at bounding box center [827, 93] width 89 height 49
click at [811, 101] on input "False" at bounding box center [803, 94] width 16 height 13
radio input "true"
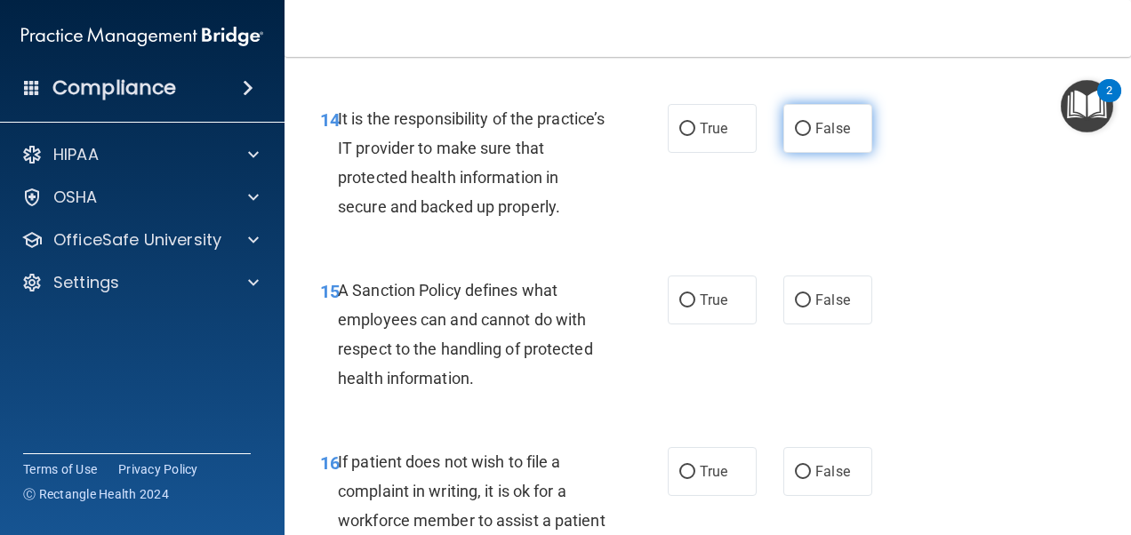
scroll to position [3024, 0]
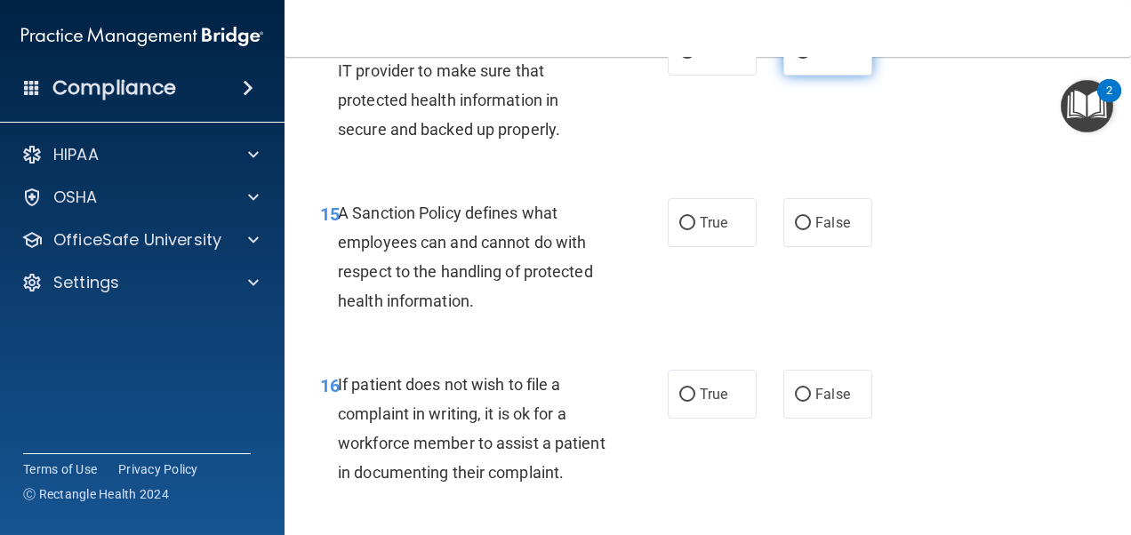
click at [805, 247] on label "False" at bounding box center [827, 222] width 89 height 49
click at [805, 230] on input "False" at bounding box center [803, 223] width 16 height 13
radio input "true"
click at [811, 76] on label "False" at bounding box center [827, 51] width 89 height 49
click at [811, 59] on input "False" at bounding box center [803, 51] width 16 height 13
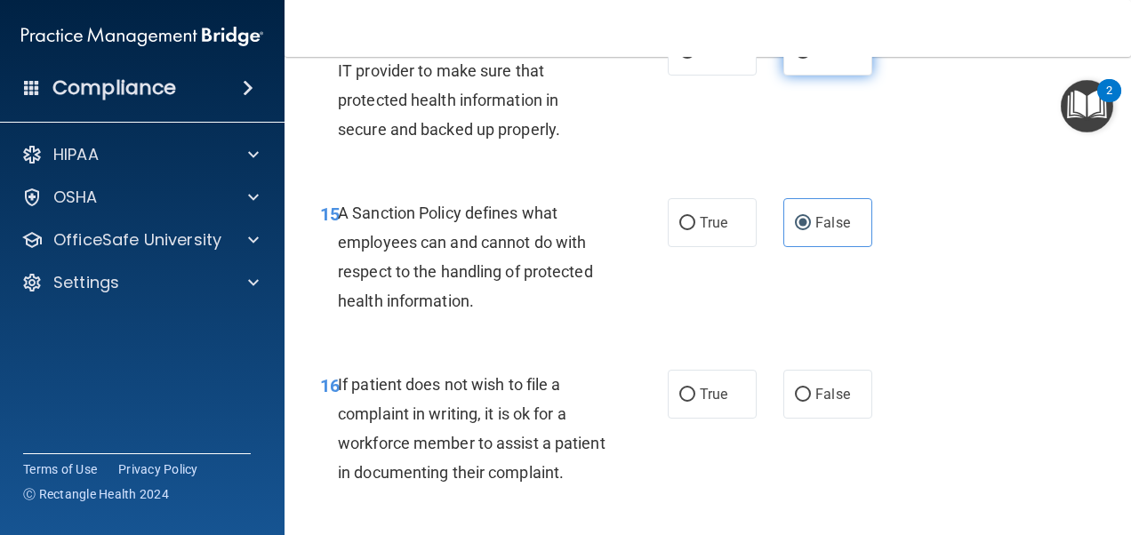
radio input "true"
click at [714, 403] on span "True" at bounding box center [714, 394] width 28 height 17
click at [695, 402] on input "True" at bounding box center [687, 395] width 16 height 13
radio input "true"
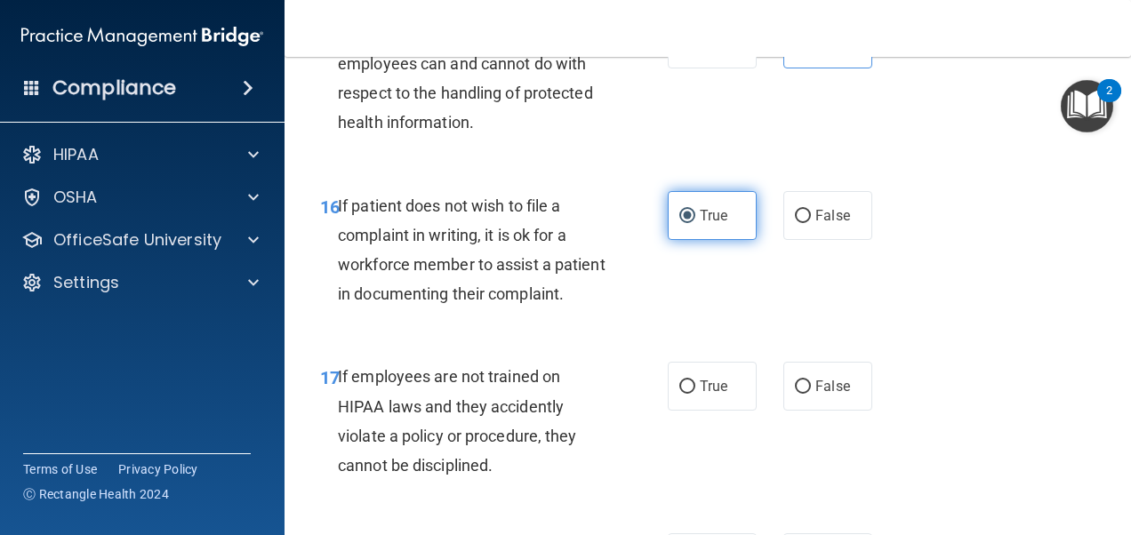
scroll to position [3290, 0]
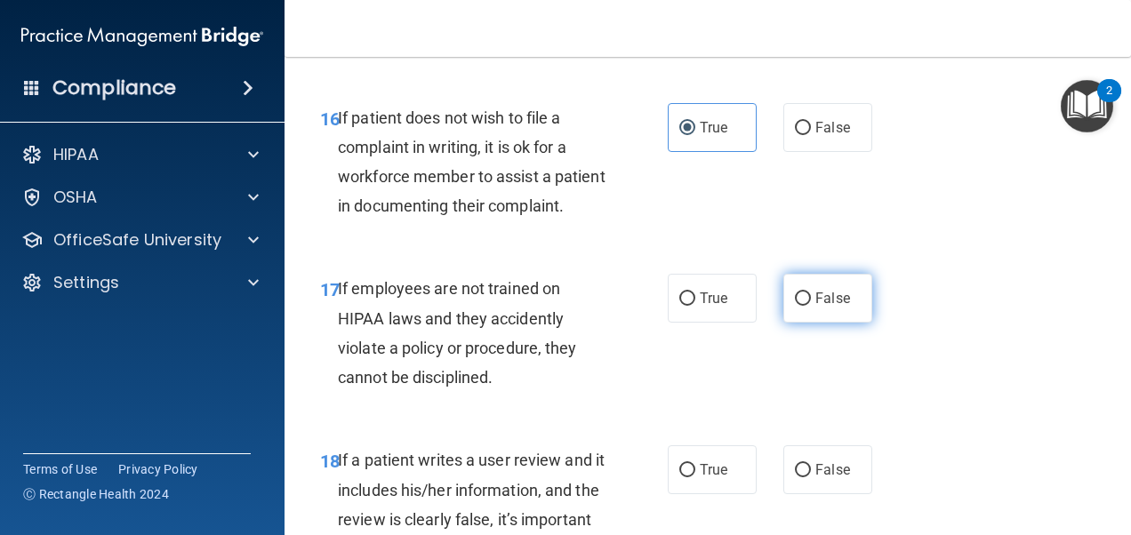
click at [791, 323] on label "False" at bounding box center [827, 298] width 89 height 49
click at [795, 306] on input "False" at bounding box center [803, 299] width 16 height 13
radio input "true"
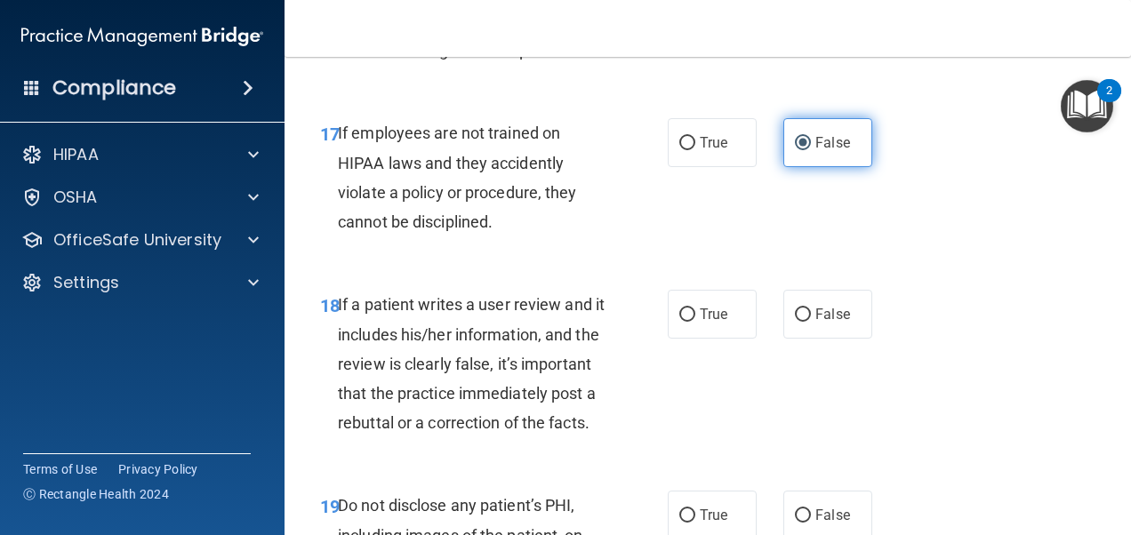
scroll to position [3468, 0]
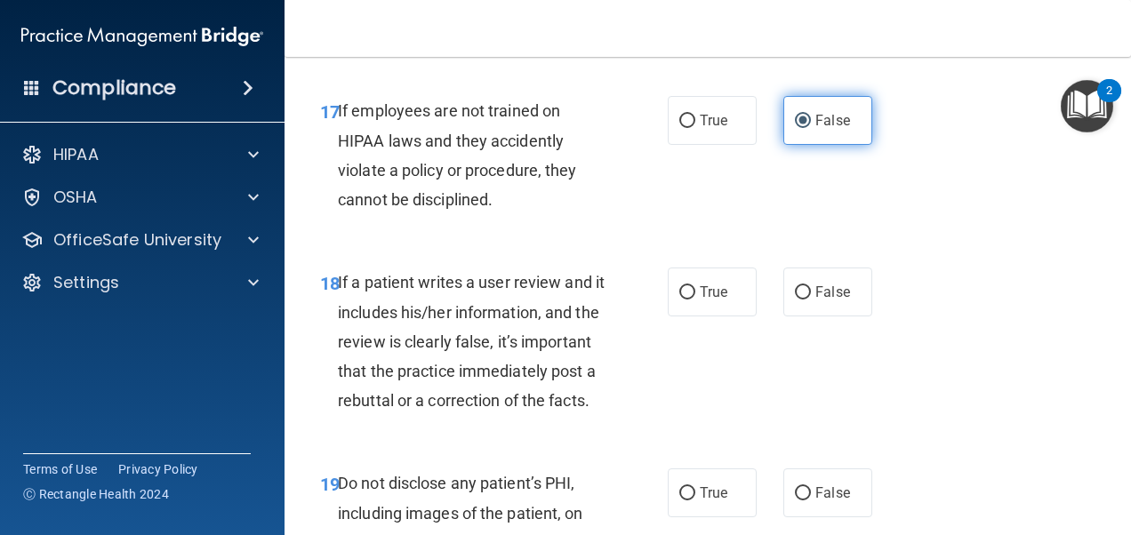
click at [791, 317] on label "False" at bounding box center [827, 292] width 89 height 49
click at [795, 300] on input "False" at bounding box center [803, 292] width 16 height 13
radio input "true"
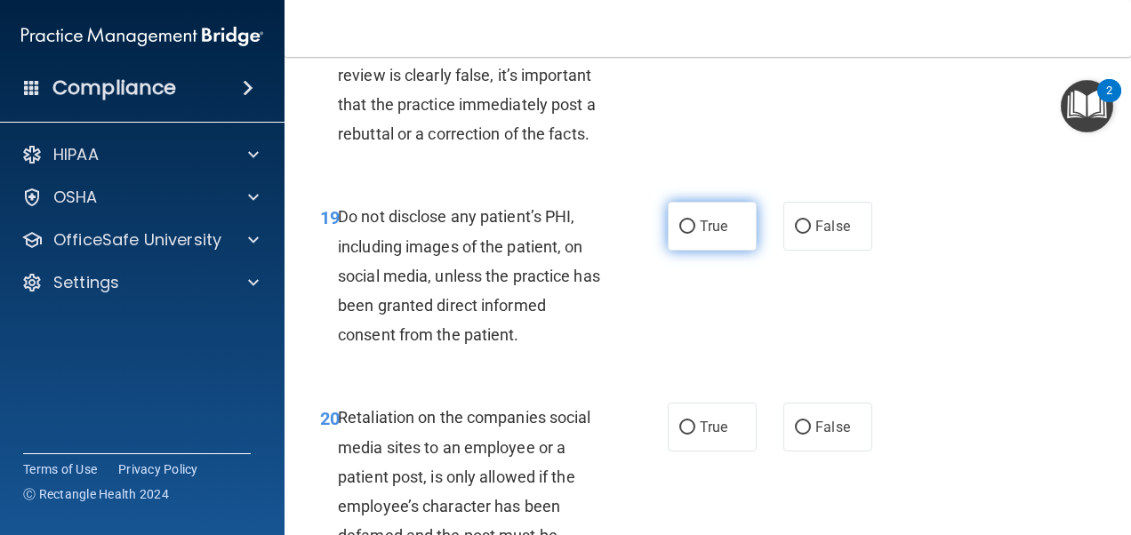
click at [737, 251] on label "True" at bounding box center [712, 226] width 89 height 49
click at [695, 234] on input "True" at bounding box center [687, 227] width 16 height 13
radio input "true"
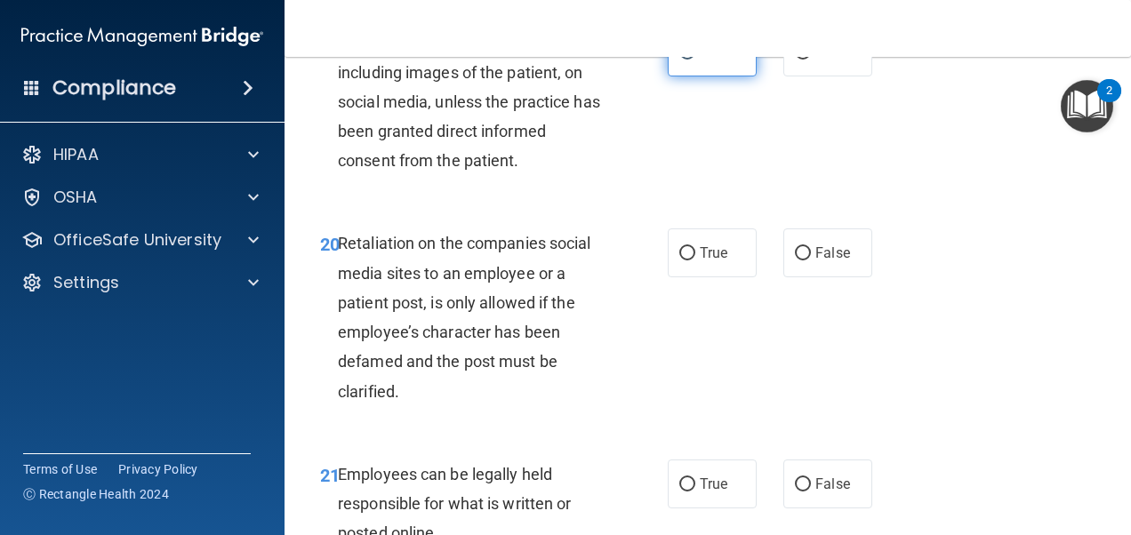
scroll to position [3913, 0]
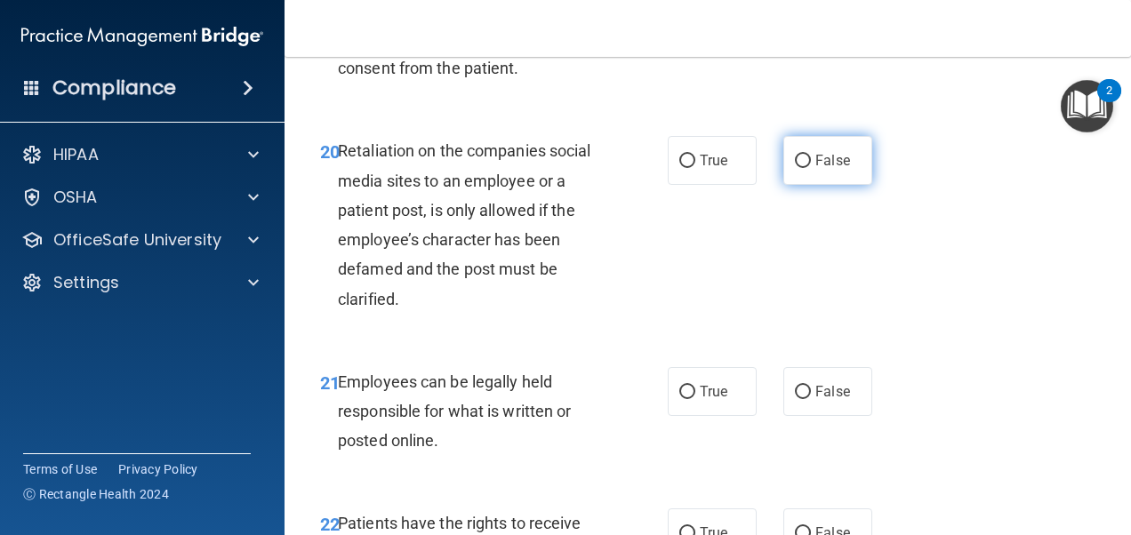
click at [813, 185] on label "False" at bounding box center [827, 160] width 89 height 49
click at [811, 168] on input "False" at bounding box center [803, 161] width 16 height 13
radio input "true"
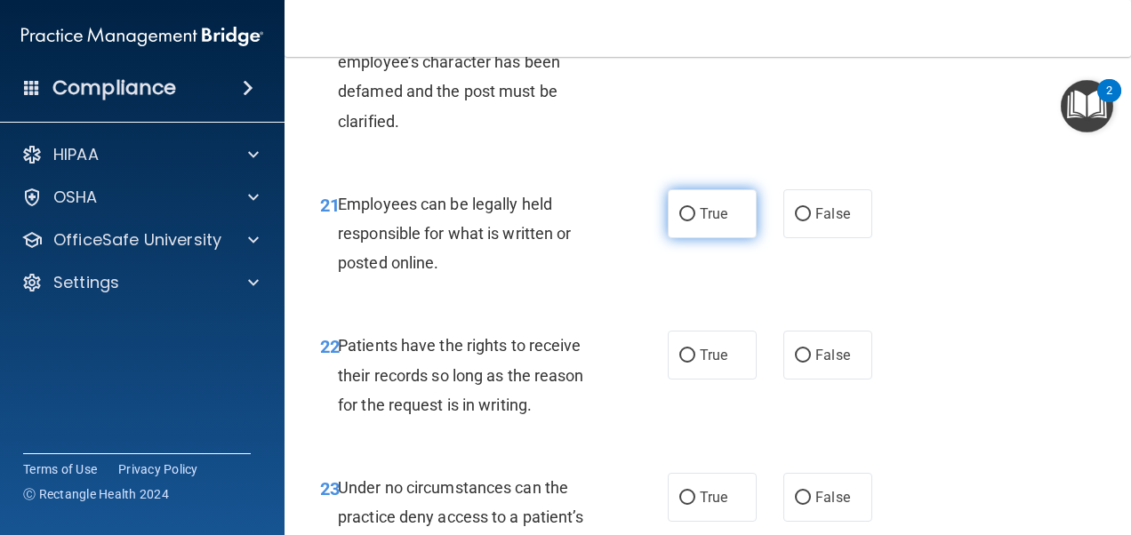
click at [727, 238] on label "True" at bounding box center [712, 213] width 89 height 49
click at [695, 221] on input "True" at bounding box center [687, 214] width 16 height 13
radio input "true"
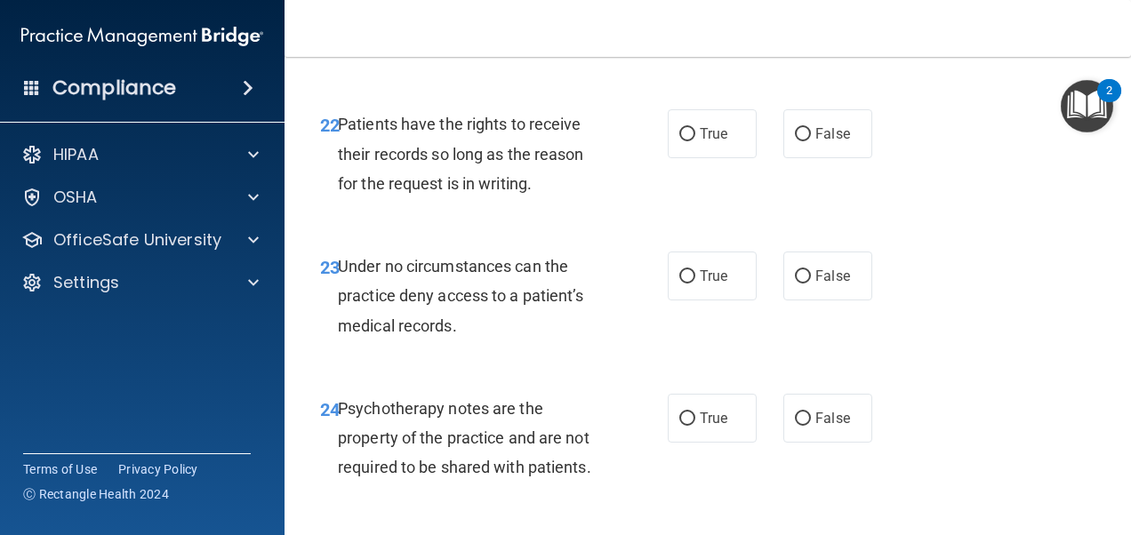
scroll to position [4446, 0]
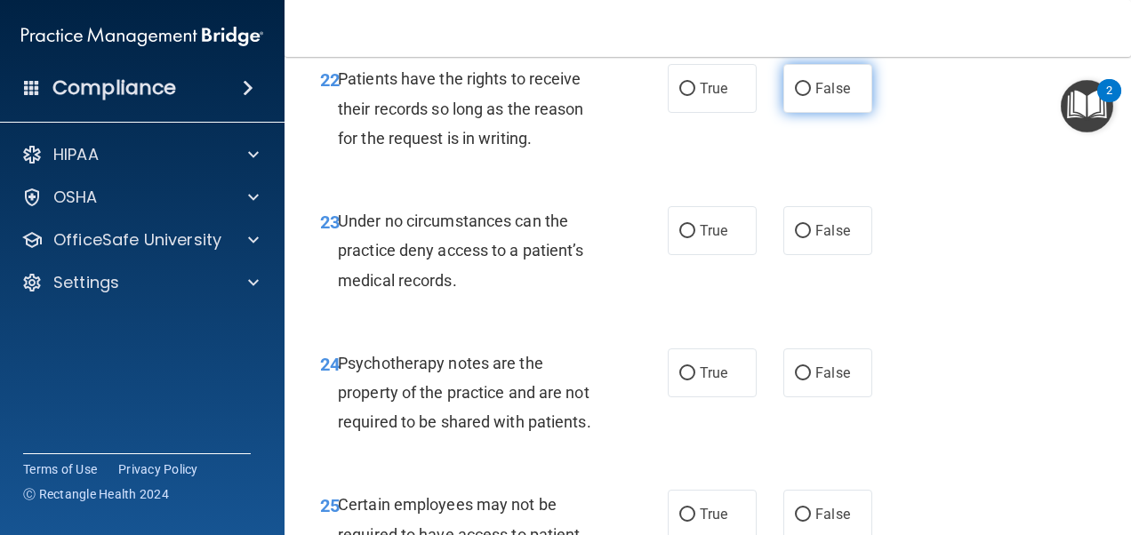
click at [834, 97] on span "False" at bounding box center [832, 88] width 35 height 17
click at [811, 96] on input "False" at bounding box center [803, 89] width 16 height 13
radio input "true"
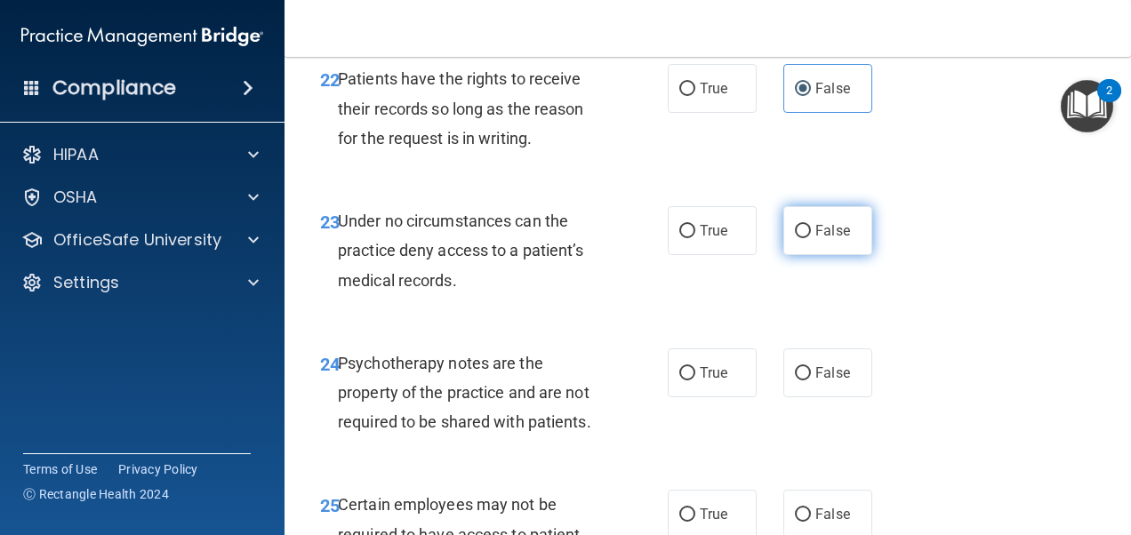
click at [800, 255] on label "False" at bounding box center [827, 230] width 89 height 49
click at [800, 238] on input "False" at bounding box center [803, 231] width 16 height 13
radio input "true"
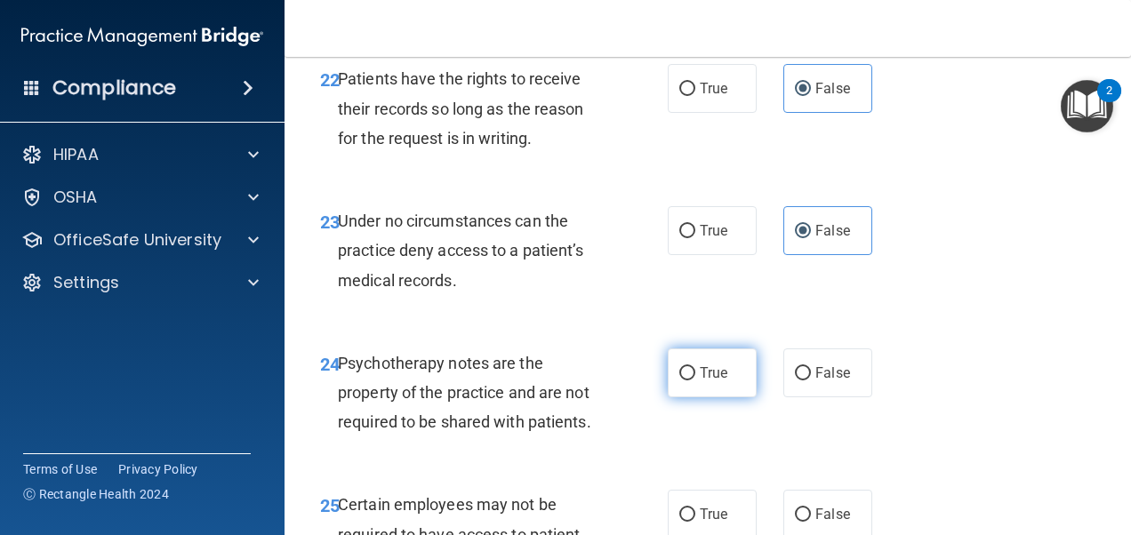
click at [700, 398] on label "True" at bounding box center [712, 373] width 89 height 49
click at [695, 381] on input "True" at bounding box center [687, 373] width 16 height 13
radio input "true"
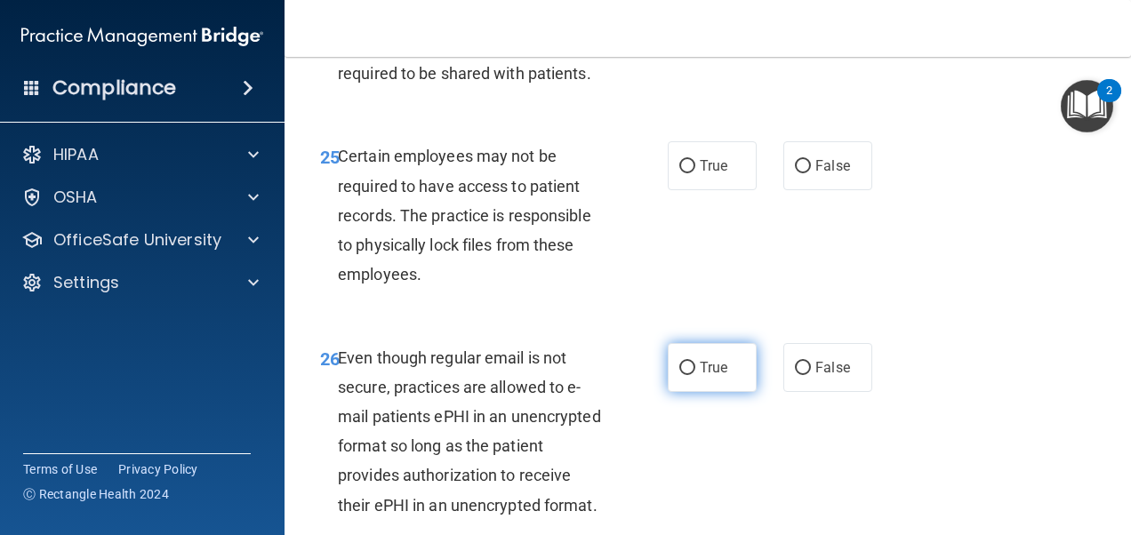
scroll to position [4802, 0]
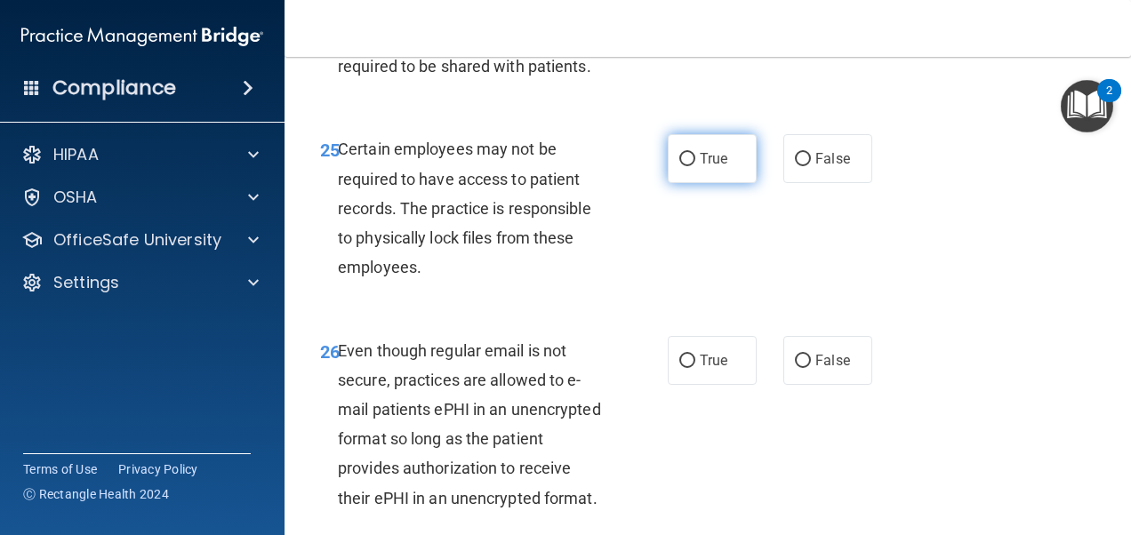
click at [706, 183] on label "True" at bounding box center [712, 158] width 89 height 49
click at [695, 166] on input "True" at bounding box center [687, 159] width 16 height 13
radio input "true"
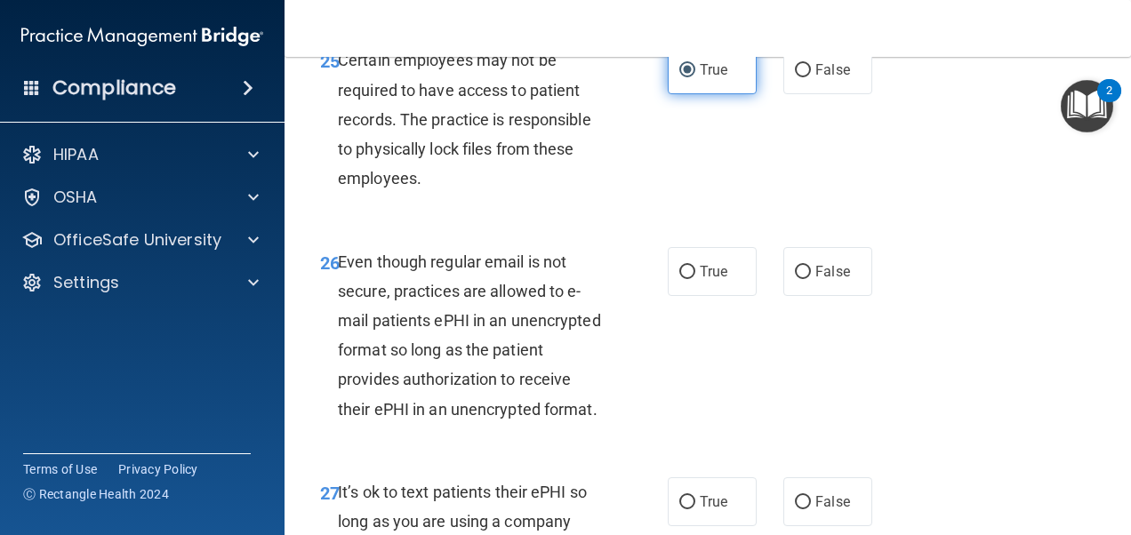
scroll to position [4980, 0]
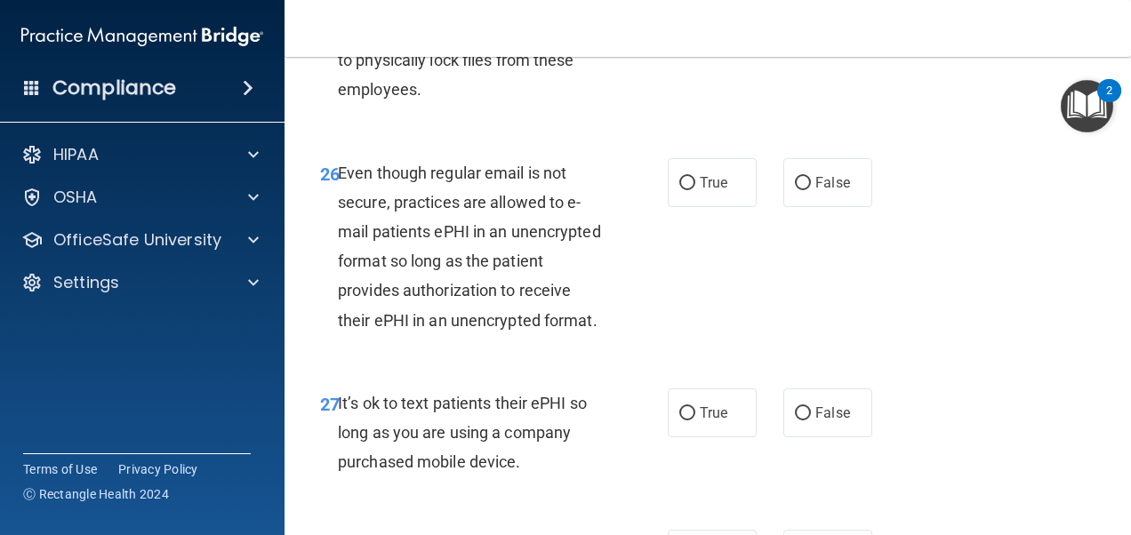
click at [706, 191] on span "True" at bounding box center [714, 182] width 28 height 17
click at [695, 190] on input "True" at bounding box center [687, 183] width 16 height 13
radio input "true"
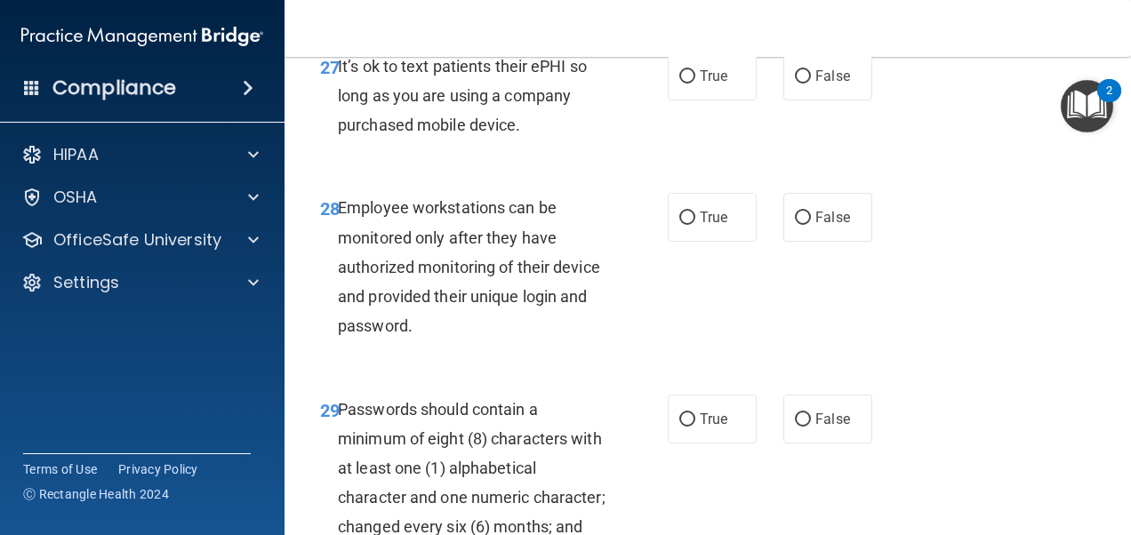
scroll to position [5336, 0]
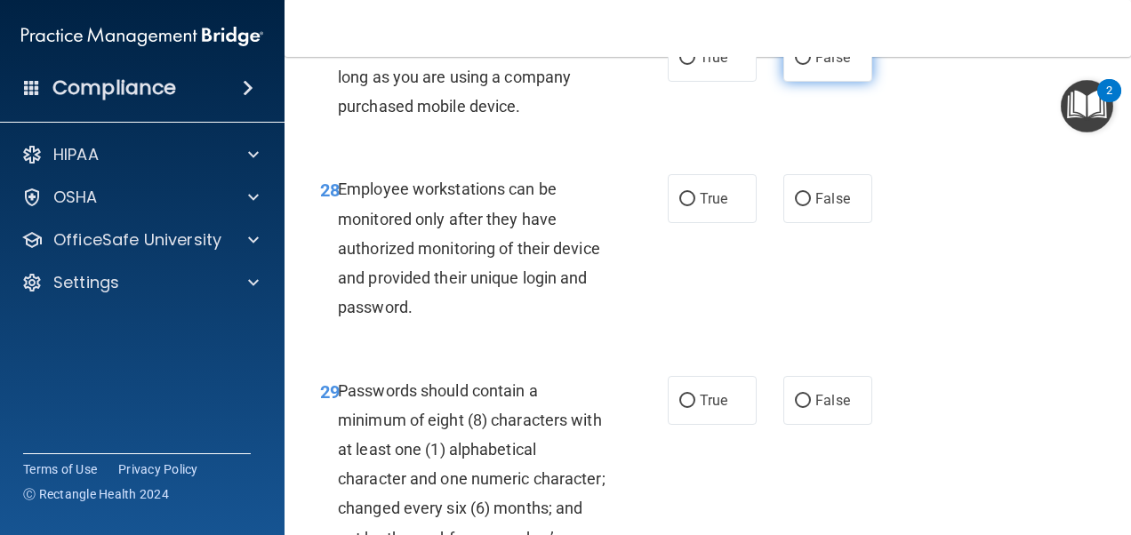
click at [803, 82] on label "False" at bounding box center [827, 57] width 89 height 49
click at [803, 65] on input "False" at bounding box center [803, 58] width 16 height 13
radio input "true"
click at [783, 223] on label "False" at bounding box center [827, 198] width 89 height 49
click at [795, 206] on input "False" at bounding box center [803, 199] width 16 height 13
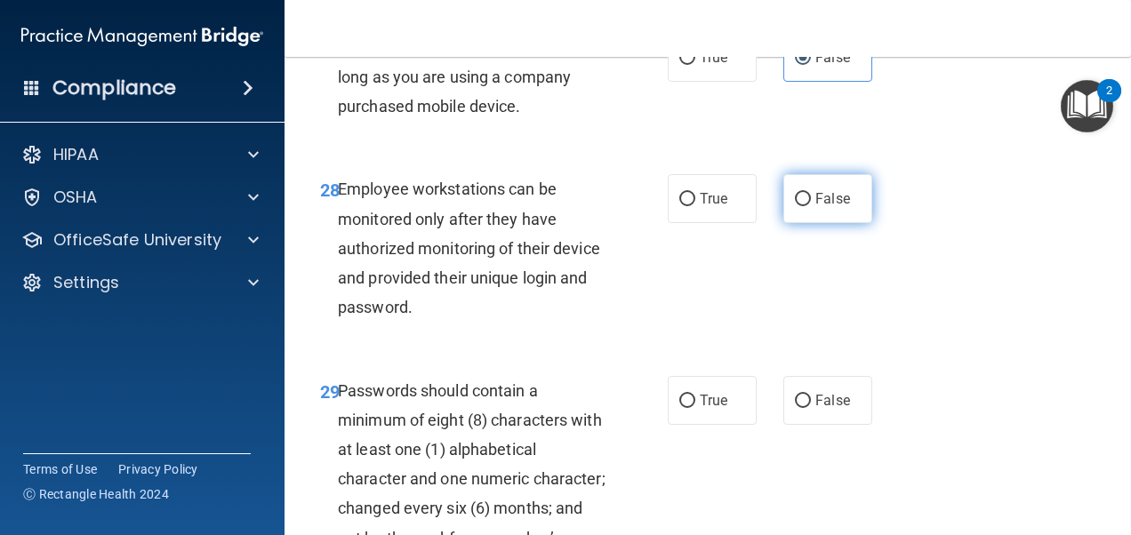
radio input "true"
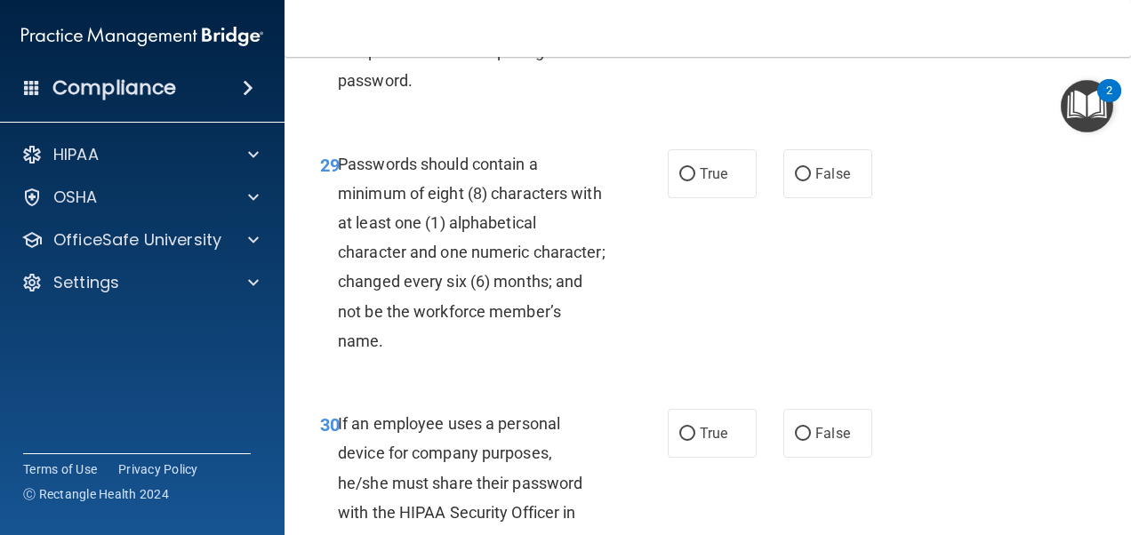
scroll to position [5602, 0]
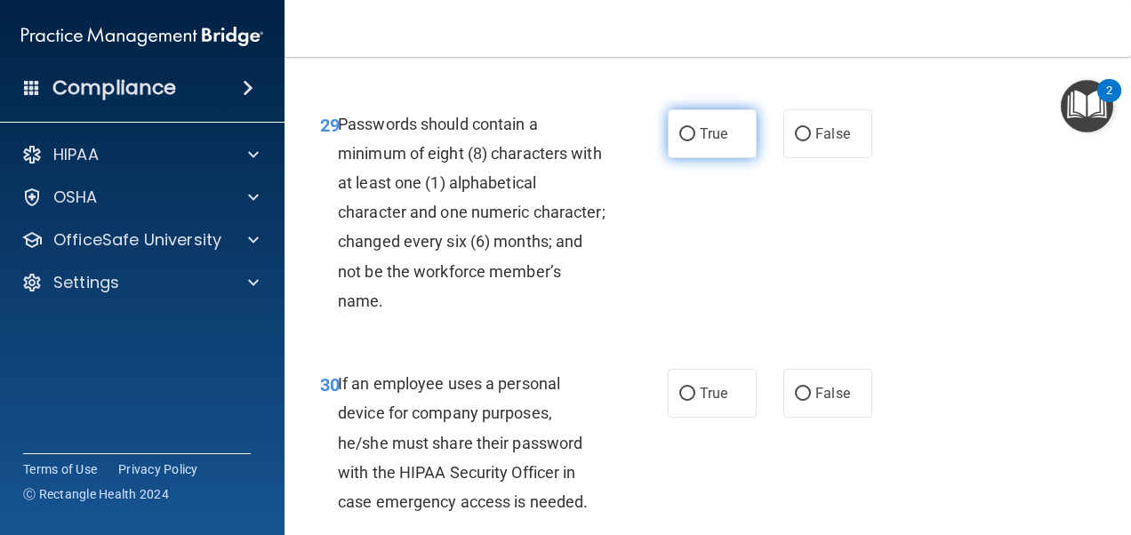
click at [735, 158] on label "True" at bounding box center [712, 133] width 89 height 49
click at [695, 141] on input "True" at bounding box center [687, 134] width 16 height 13
radio input "true"
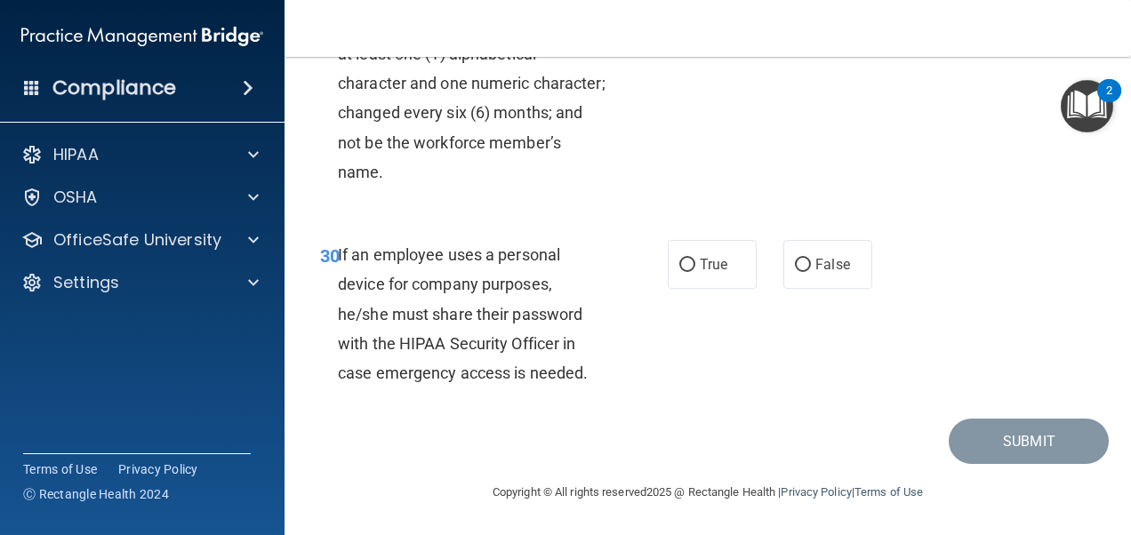
scroll to position [5869, 0]
click at [807, 283] on label "False" at bounding box center [827, 264] width 89 height 49
click at [807, 272] on input "False" at bounding box center [803, 265] width 16 height 13
radio input "true"
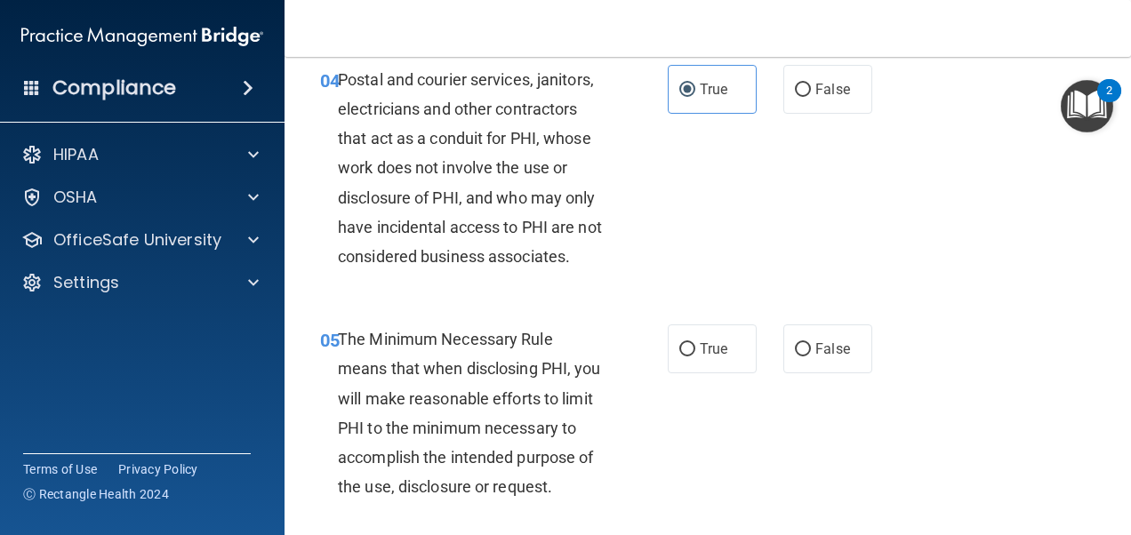
scroll to position [711, 0]
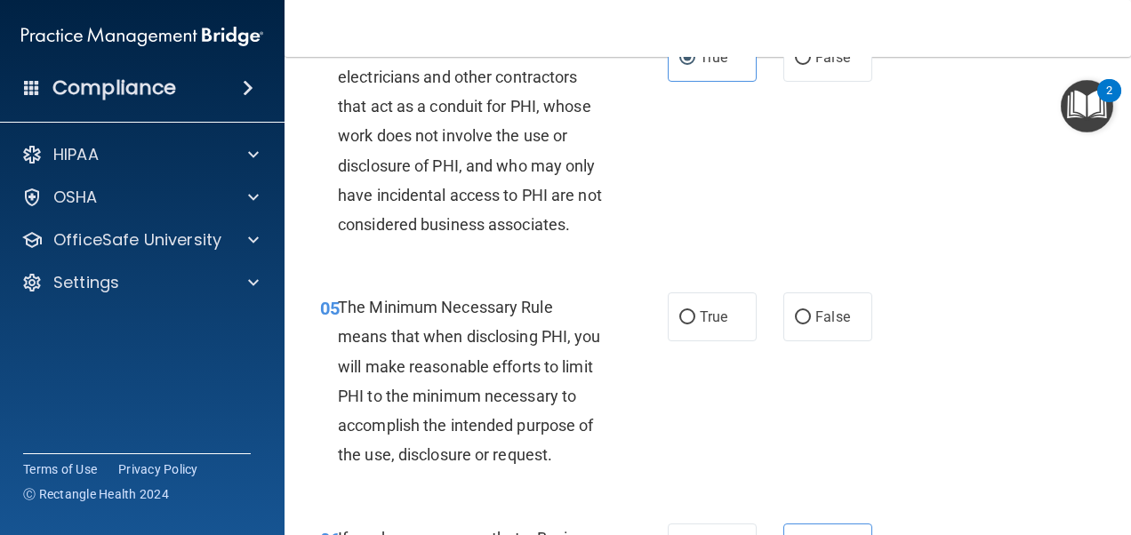
click at [449, 368] on span "The Minimum Necessary Rule means that when disclosing PHI, you will make reason…" at bounding box center [469, 381] width 263 height 166
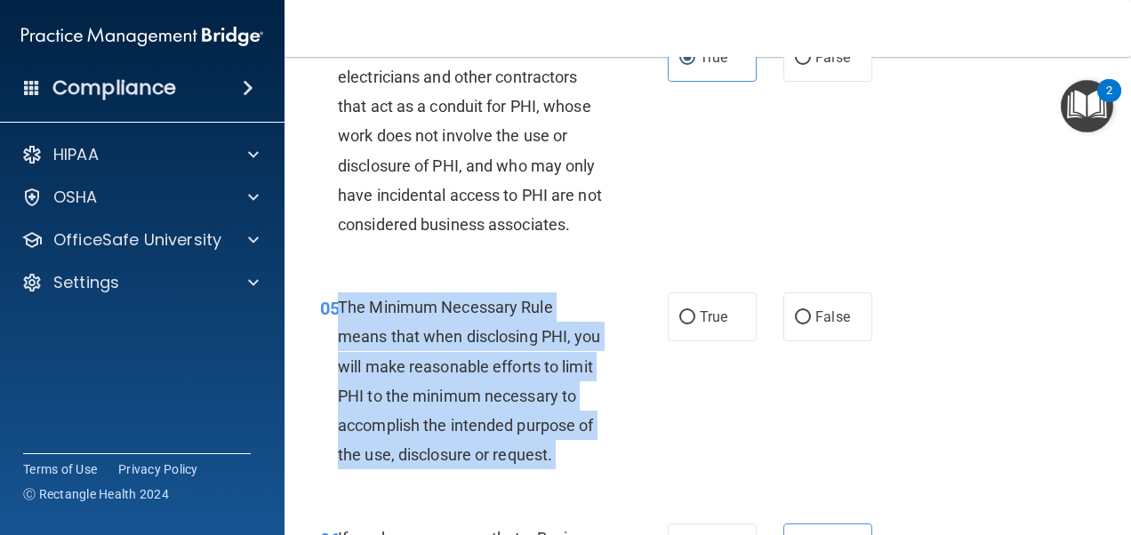
click at [449, 368] on span "The Minimum Necessary Rule means that when disclosing PHI, you will make reason…" at bounding box center [469, 381] width 263 height 166
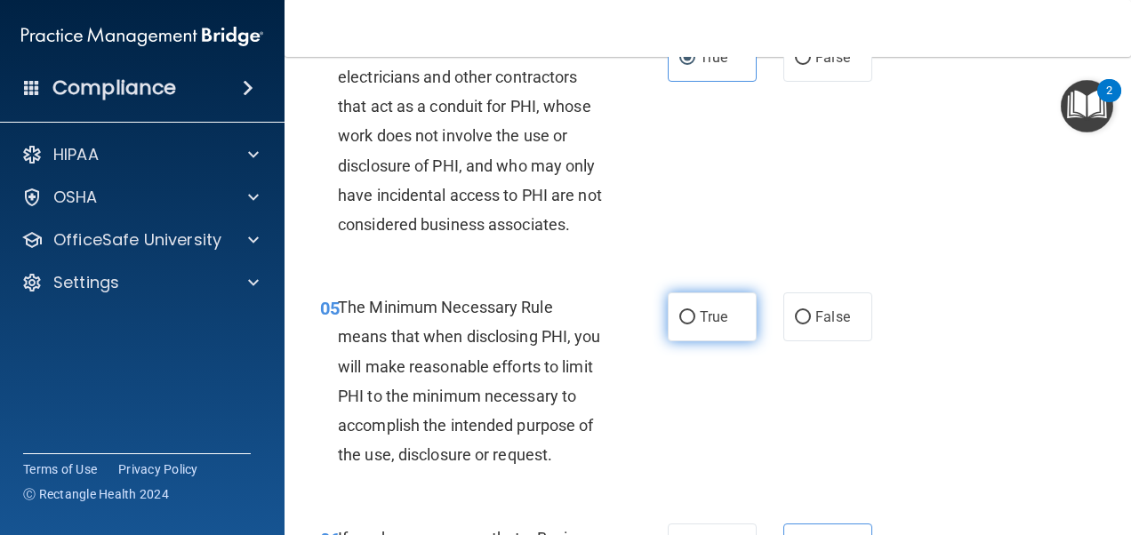
click at [712, 331] on label "True" at bounding box center [712, 317] width 89 height 49
click at [695, 325] on input "True" at bounding box center [687, 317] width 16 height 13
radio input "true"
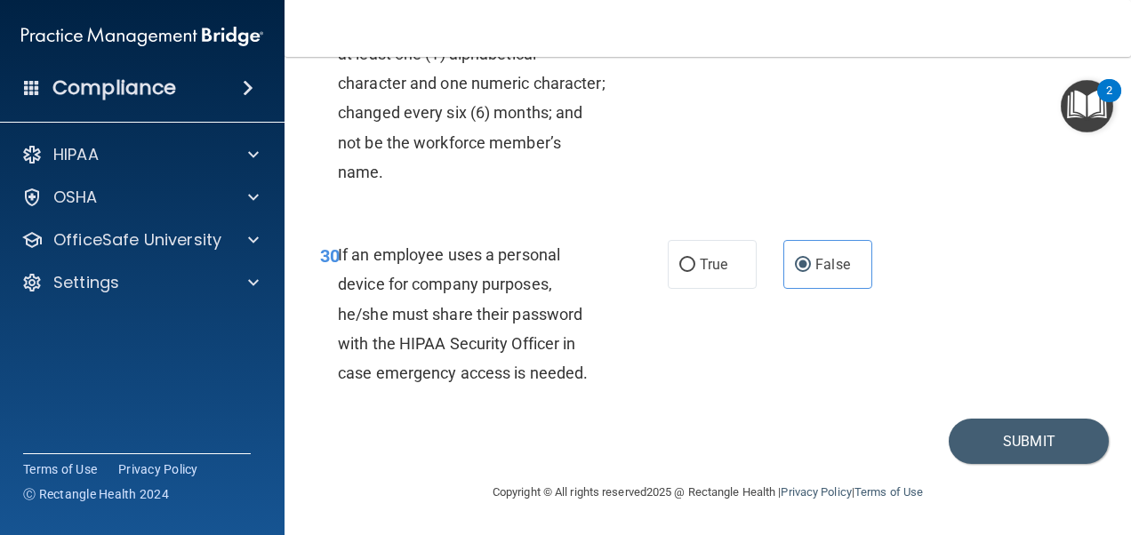
scroll to position [5879, 0]
click at [993, 441] on button "Submit" at bounding box center [1029, 441] width 160 height 45
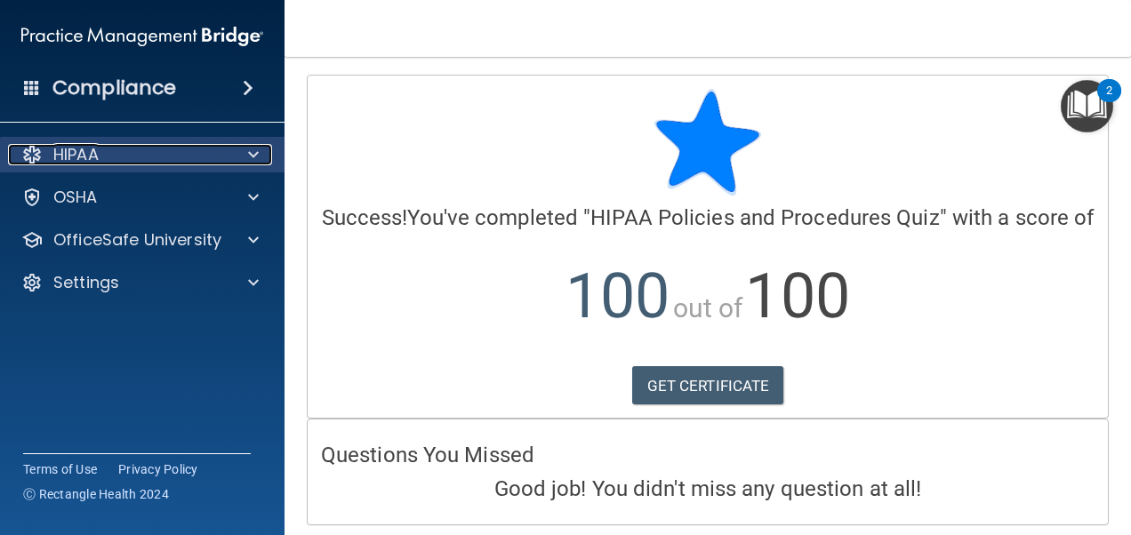
click at [165, 159] on div "HIPAA" at bounding box center [118, 154] width 221 height 21
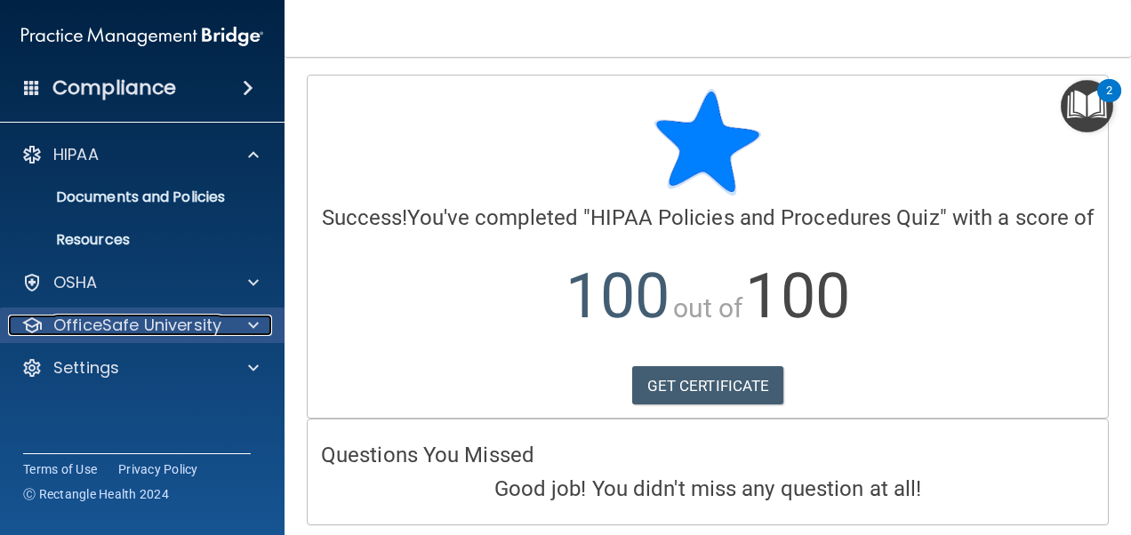
click at [111, 324] on p "OfficeSafe University" at bounding box center [137, 325] width 168 height 21
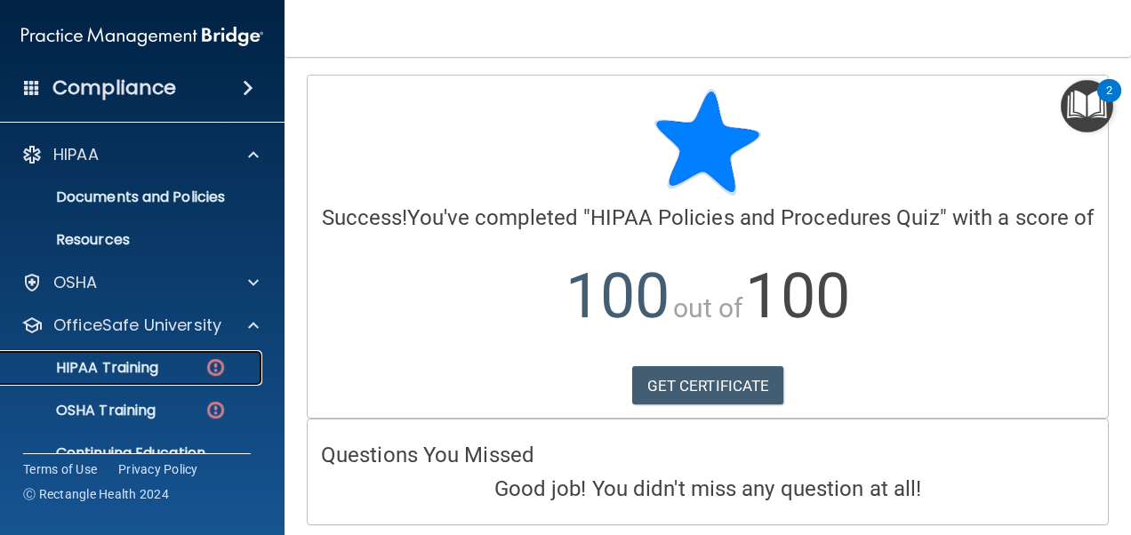
click at [133, 366] on p "HIPAA Training" at bounding box center [85, 368] width 147 height 18
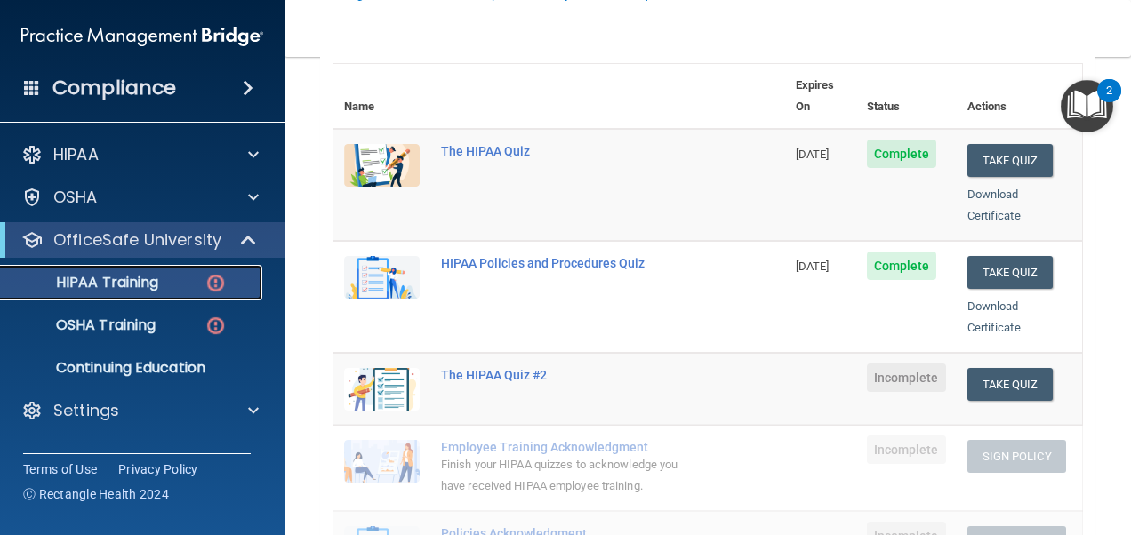
scroll to position [267, 0]
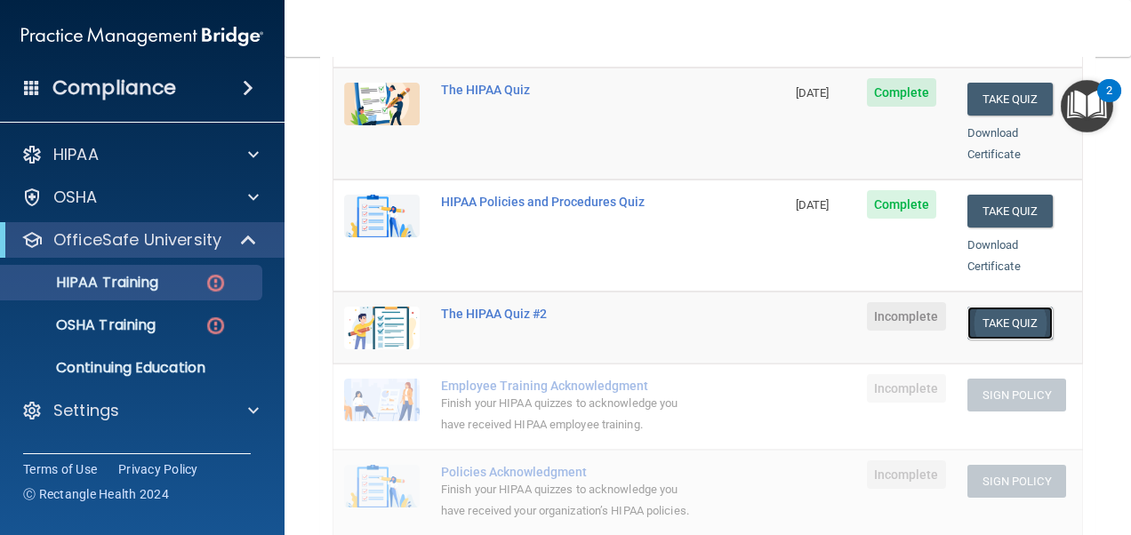
click at [1035, 307] on button "Take Quiz" at bounding box center [1010, 323] width 85 height 33
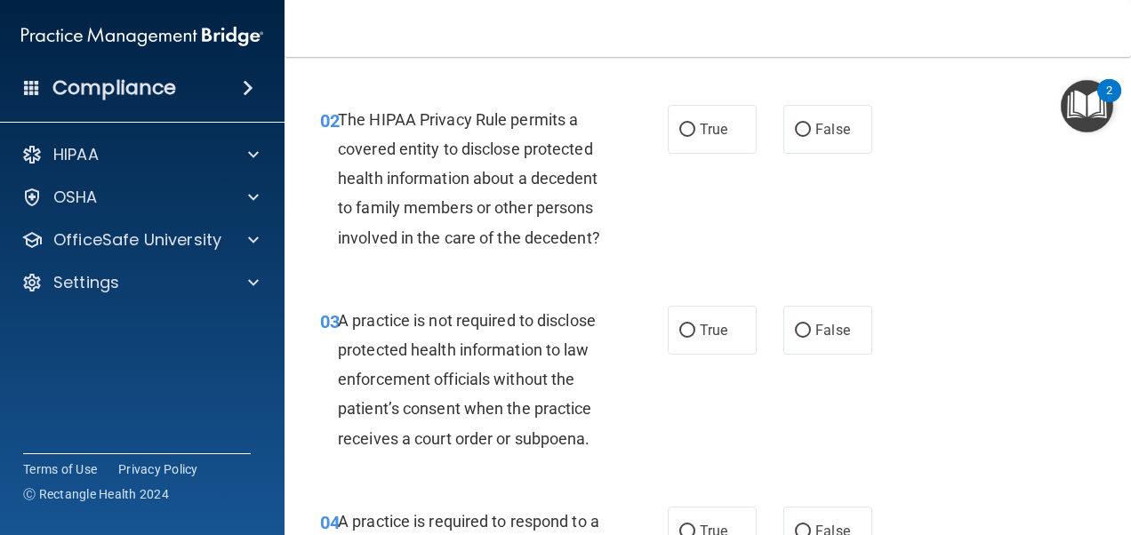
drag, startPoint x: 509, startPoint y: 181, endPoint x: 397, endPoint y: 244, distance: 128.2
click at [397, 244] on span "The HIPAA Privacy Rule permits a covered entity to disclose protected health in…" at bounding box center [469, 178] width 262 height 137
click at [433, 194] on div "The HIPAA Privacy Rule permits a covered entity to disclose protected health in…" at bounding box center [478, 179] width 281 height 148
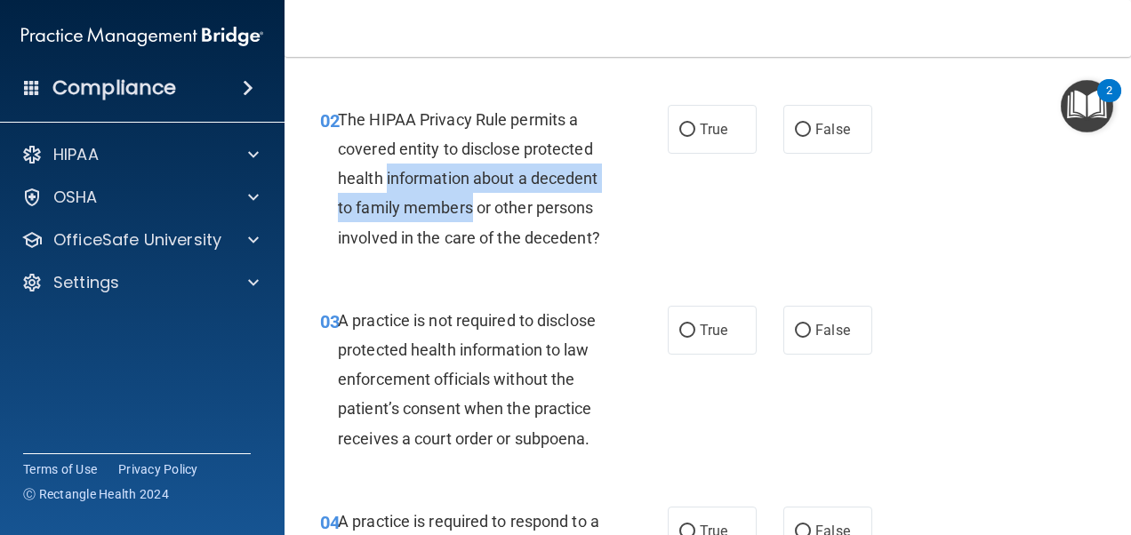
click at [433, 193] on div "The HIPAA Privacy Rule permits a covered entity to disclose protected health in…" at bounding box center [478, 179] width 281 height 148
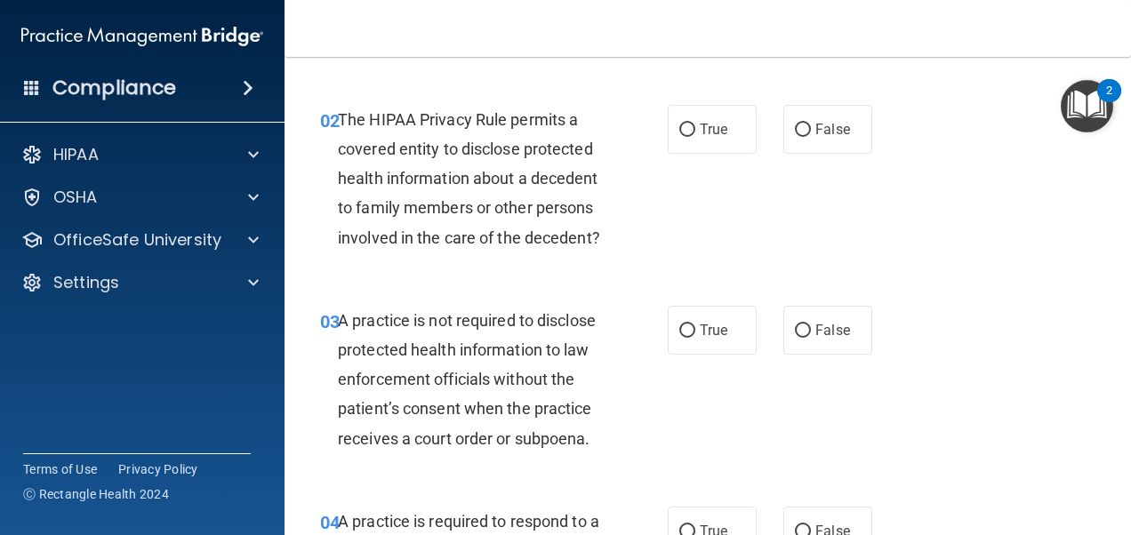
drag, startPoint x: 433, startPoint y: 193, endPoint x: 485, endPoint y: 246, distance: 74.2
click at [485, 246] on span "The HIPAA Privacy Rule permits a covered entity to disclose protected health in…" at bounding box center [469, 178] width 262 height 137
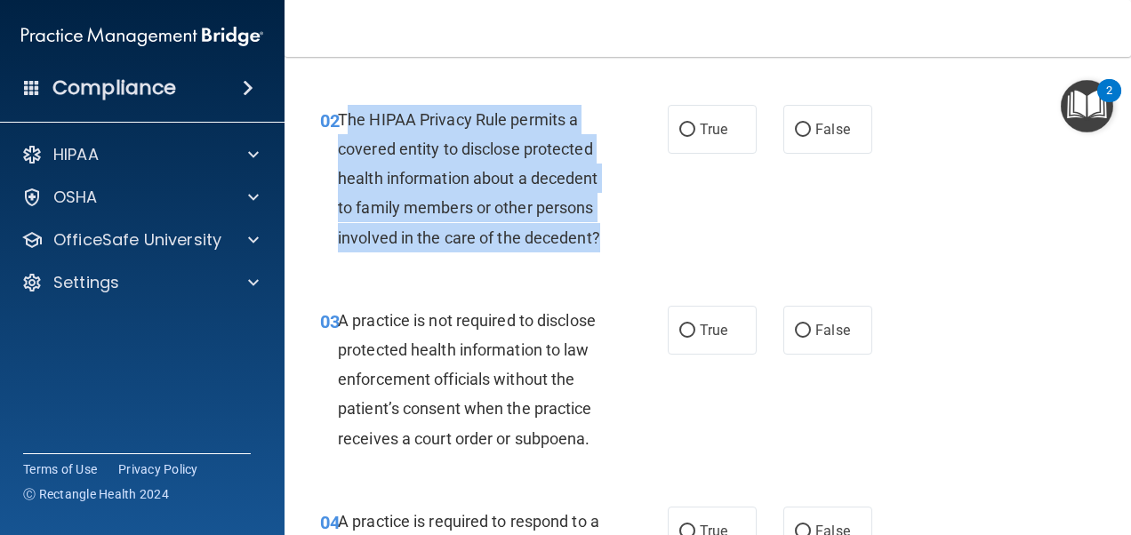
drag, startPoint x: 414, startPoint y: 263, endPoint x: 346, endPoint y: 121, distance: 157.9
click at [346, 121] on div "The HIPAA Privacy Rule permits a covered entity to disclose protected health in…" at bounding box center [478, 179] width 281 height 148
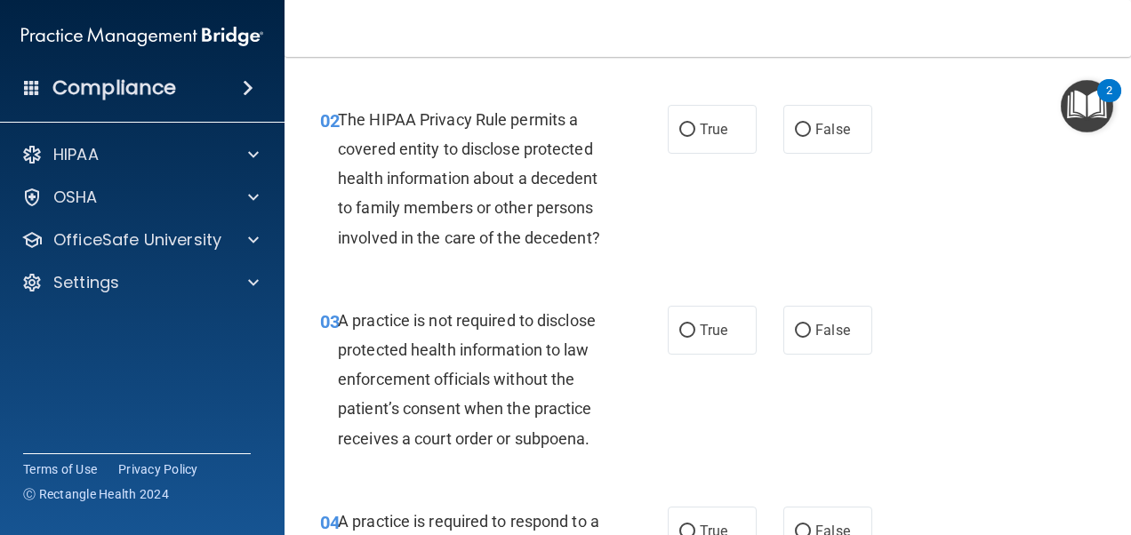
drag, startPoint x: 346, startPoint y: 121, endPoint x: 520, endPoint y: 299, distance: 249.0
click at [527, 284] on div "02 The HIPAA Privacy Rule permits a covered entity to disclose protected health…" at bounding box center [708, 183] width 802 height 201
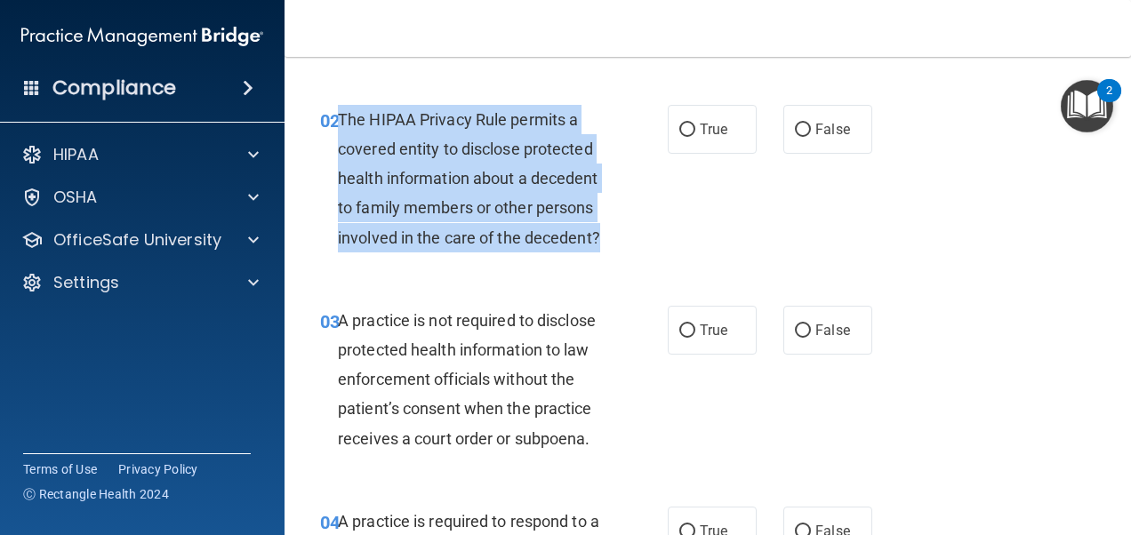
drag, startPoint x: 418, startPoint y: 270, endPoint x: 341, endPoint y: 122, distance: 167.0
click at [341, 122] on div "The HIPAA Privacy Rule permits a covered entity to disclose protected health in…" at bounding box center [478, 179] width 281 height 148
drag, startPoint x: 341, startPoint y: 122, endPoint x: 453, endPoint y: 191, distance: 131.0
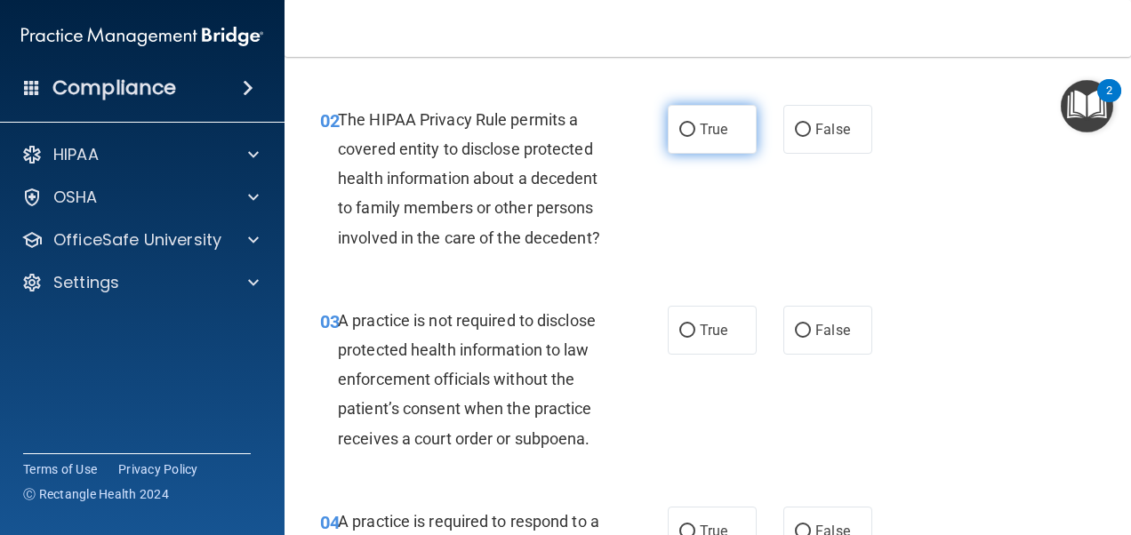
click at [700, 131] on span "True" at bounding box center [714, 129] width 28 height 17
click at [694, 131] on input "True" at bounding box center [687, 130] width 16 height 13
radio input "true"
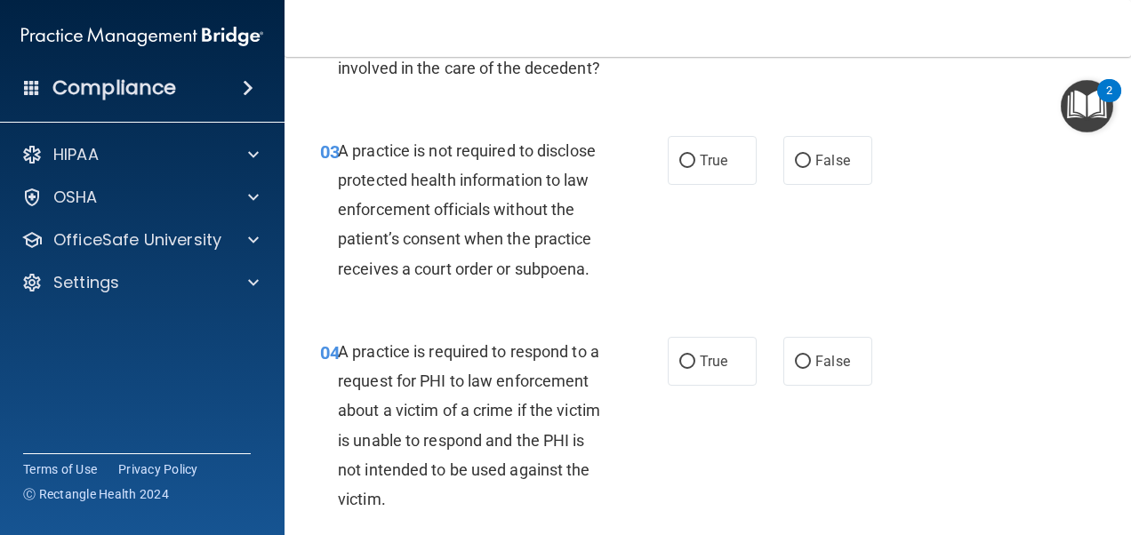
scroll to position [445, 0]
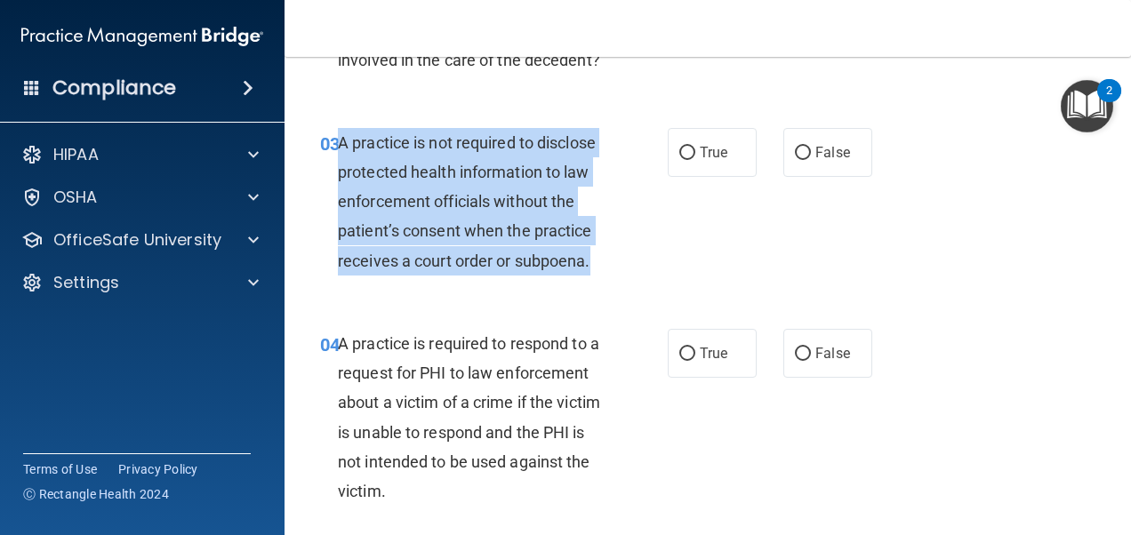
drag, startPoint x: 341, startPoint y: 172, endPoint x: 598, endPoint y: 292, distance: 283.7
click at [598, 276] on div "A practice is not required to disclose protected health information to law enfo…" at bounding box center [478, 202] width 281 height 148
drag, startPoint x: 598, startPoint y: 292, endPoint x: 525, endPoint y: 269, distance: 76.5
click at [655, 254] on div "03 A practice is not required to disclose protected health information to law e…" at bounding box center [493, 206] width 401 height 157
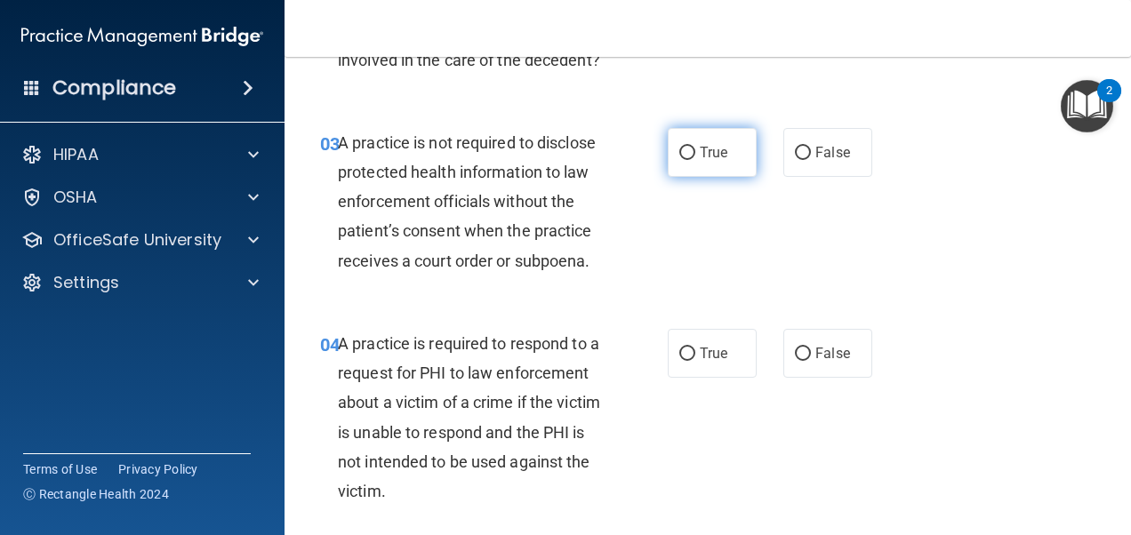
click at [687, 177] on label "True" at bounding box center [712, 152] width 89 height 49
click at [687, 160] on input "True" at bounding box center [687, 153] width 16 height 13
radio input "true"
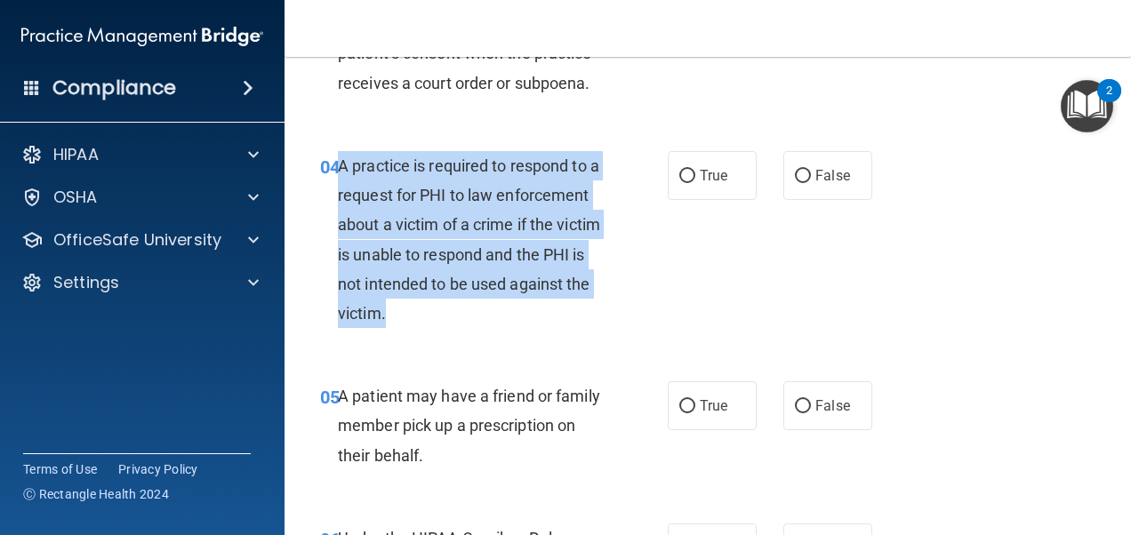
drag, startPoint x: 341, startPoint y: 198, endPoint x: 549, endPoint y: 344, distance: 253.4
click at [549, 323] on span "A practice is required to respond to a request for PHI to law enforcement about…" at bounding box center [469, 240] width 262 height 166
drag, startPoint x: 549, startPoint y: 344, endPoint x: 439, endPoint y: 277, distance: 128.1
click at [654, 306] on div "04 A practice is required to respond to a request for PHI to law enforcement ab…" at bounding box center [493, 244] width 401 height 186
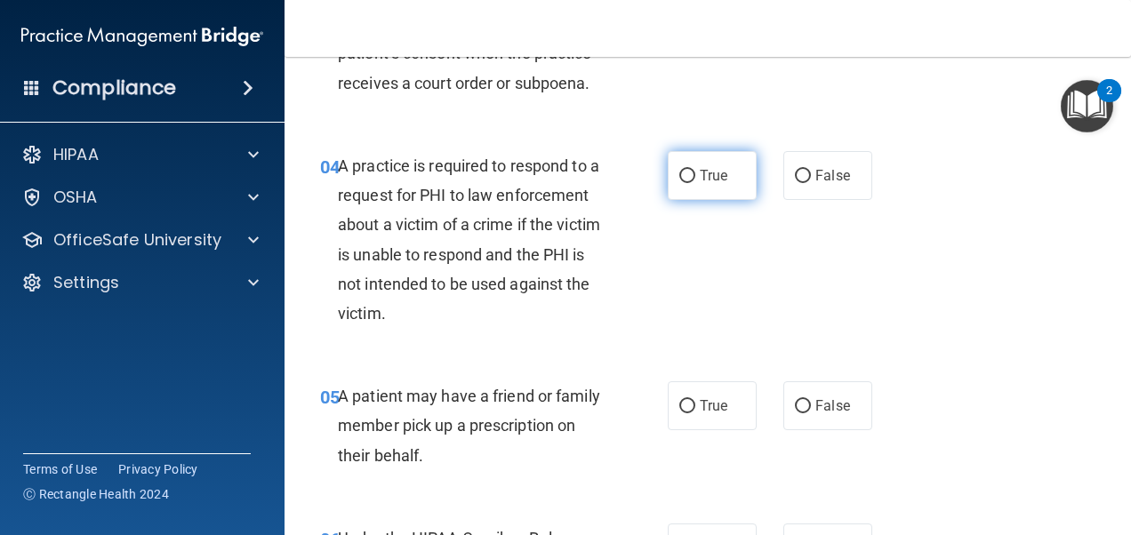
click at [688, 200] on label "True" at bounding box center [712, 175] width 89 height 49
click at [688, 183] on input "True" at bounding box center [687, 176] width 16 height 13
radio input "true"
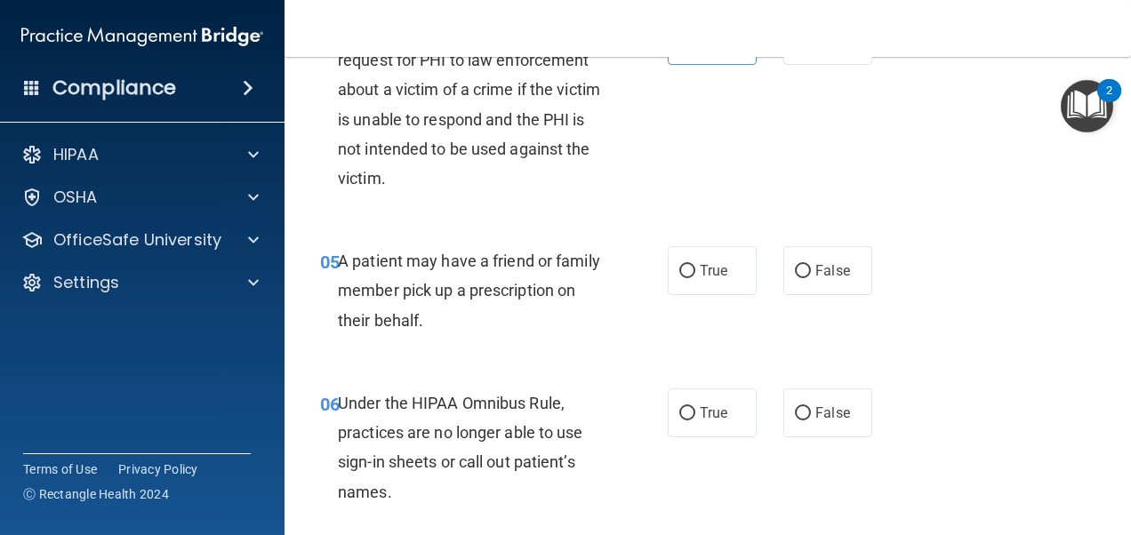
scroll to position [800, 0]
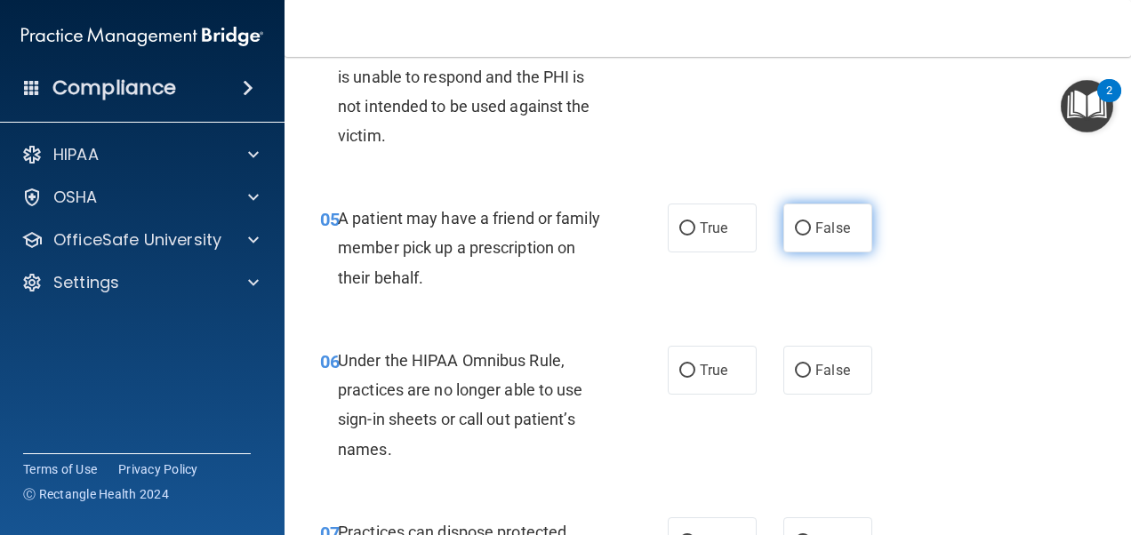
click at [816, 237] on span "False" at bounding box center [832, 228] width 35 height 17
click at [811, 236] on input "False" at bounding box center [803, 228] width 16 height 13
radio input "true"
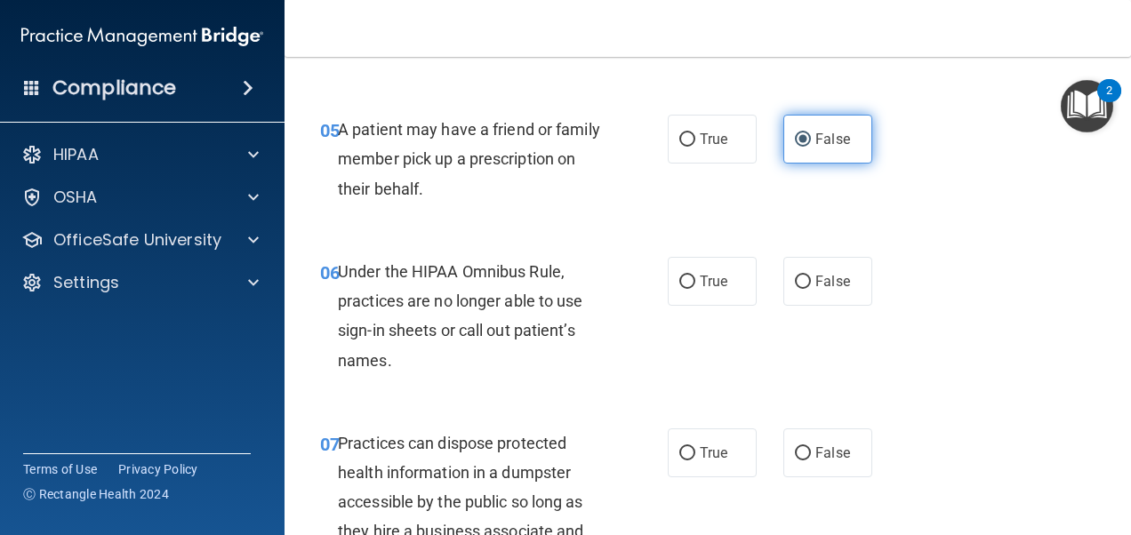
scroll to position [978, 0]
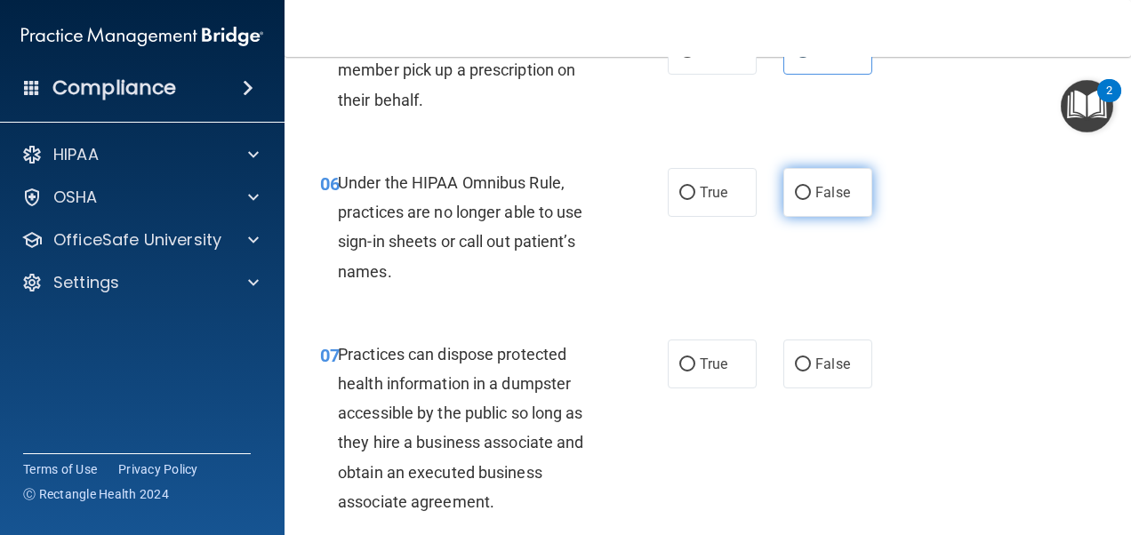
click at [858, 211] on label "False" at bounding box center [827, 192] width 89 height 49
click at [811, 200] on input "False" at bounding box center [803, 193] width 16 height 13
radio input "true"
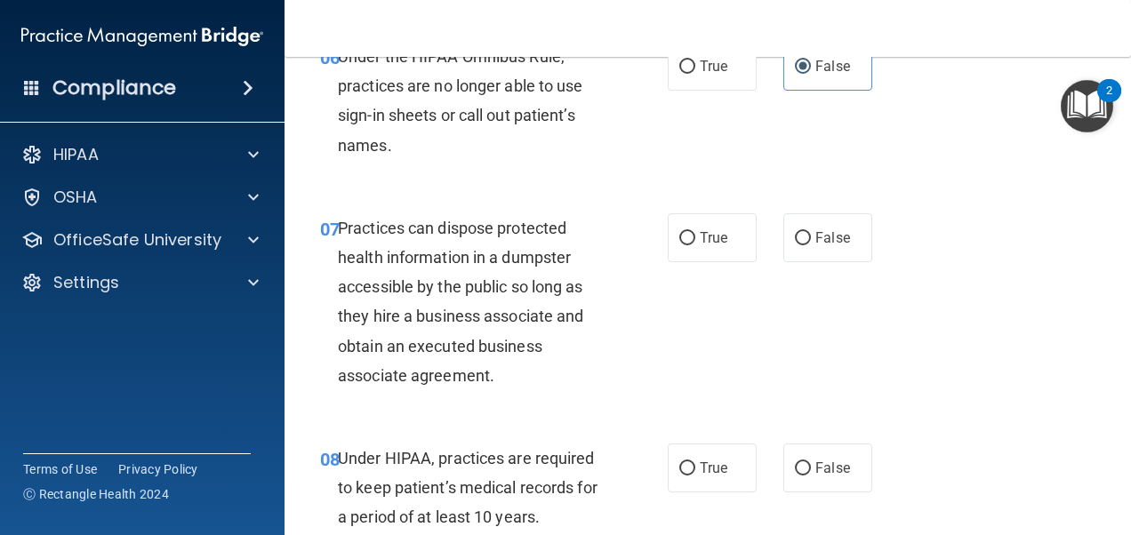
scroll to position [1156, 0]
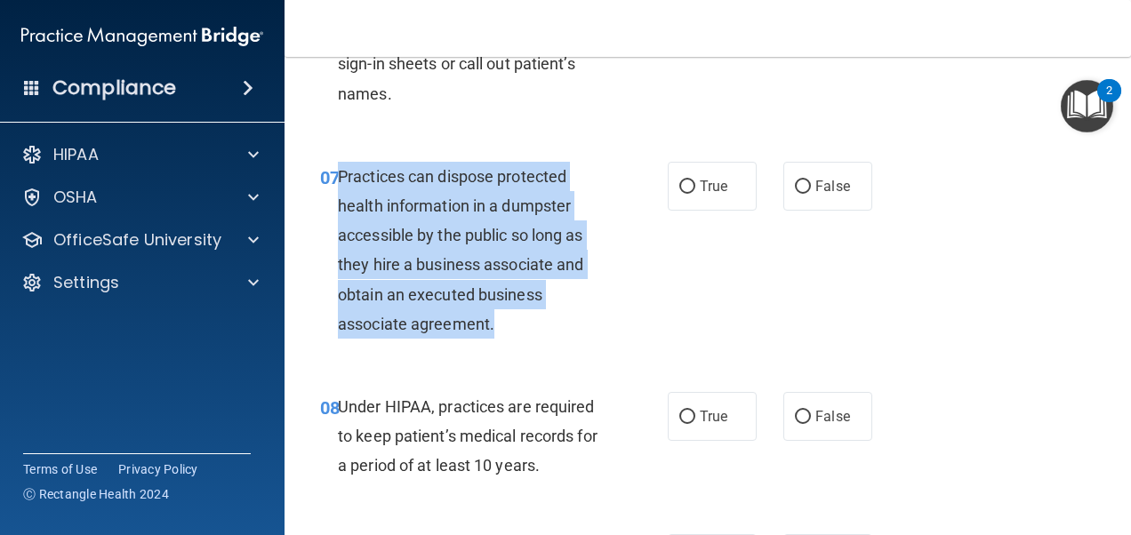
drag, startPoint x: 339, startPoint y: 206, endPoint x: 527, endPoint y: 374, distance: 252.6
click at [527, 348] on div "07 Practices can dispose protected health information in a dumpster accessible …" at bounding box center [493, 255] width 401 height 186
drag, startPoint x: 527, startPoint y: 374, endPoint x: 438, endPoint y: 299, distance: 117.4
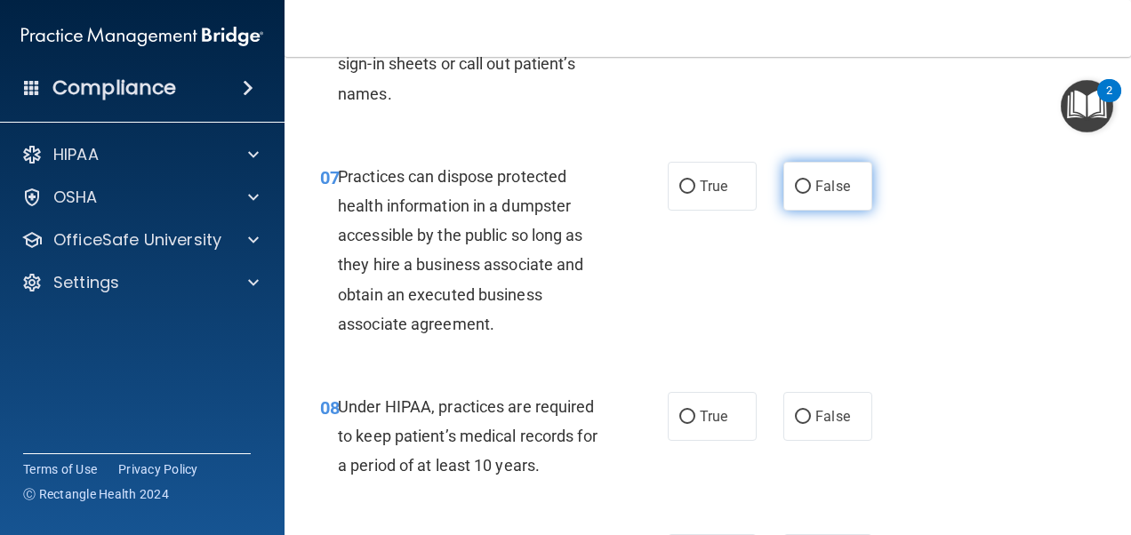
click at [818, 211] on label "False" at bounding box center [827, 186] width 89 height 49
click at [811, 194] on input "False" at bounding box center [803, 187] width 16 height 13
radio input "true"
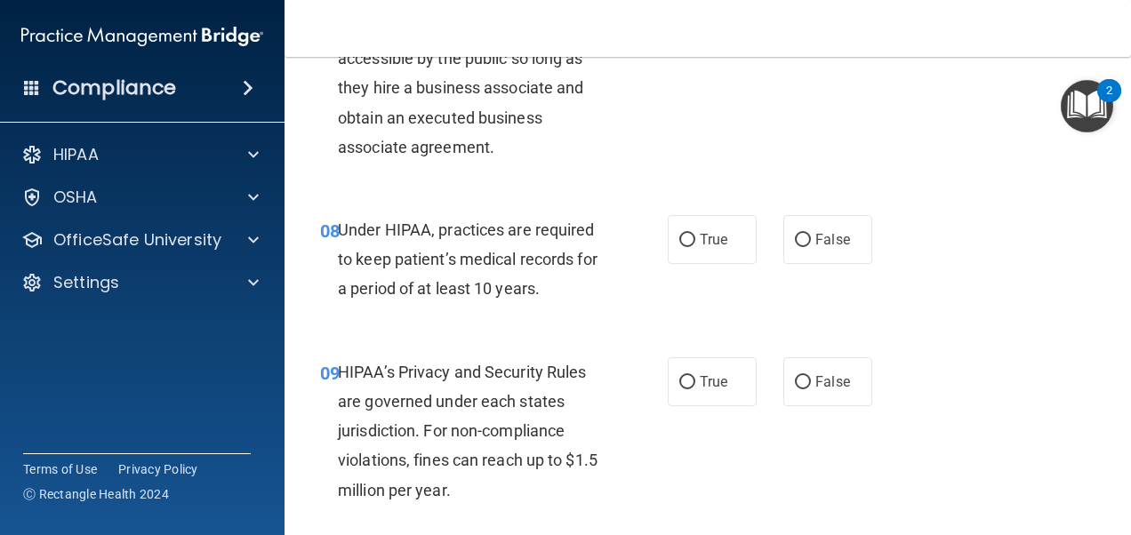
scroll to position [1334, 0]
click at [693, 256] on label "True" at bounding box center [712, 238] width 89 height 49
click at [693, 246] on input "True" at bounding box center [687, 239] width 16 height 13
radio input "true"
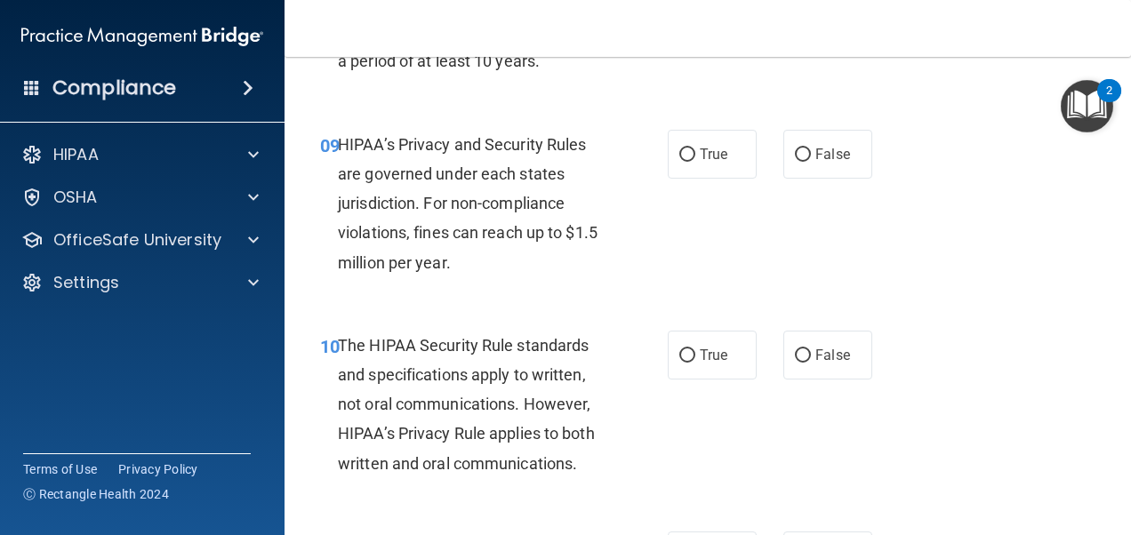
scroll to position [1601, 0]
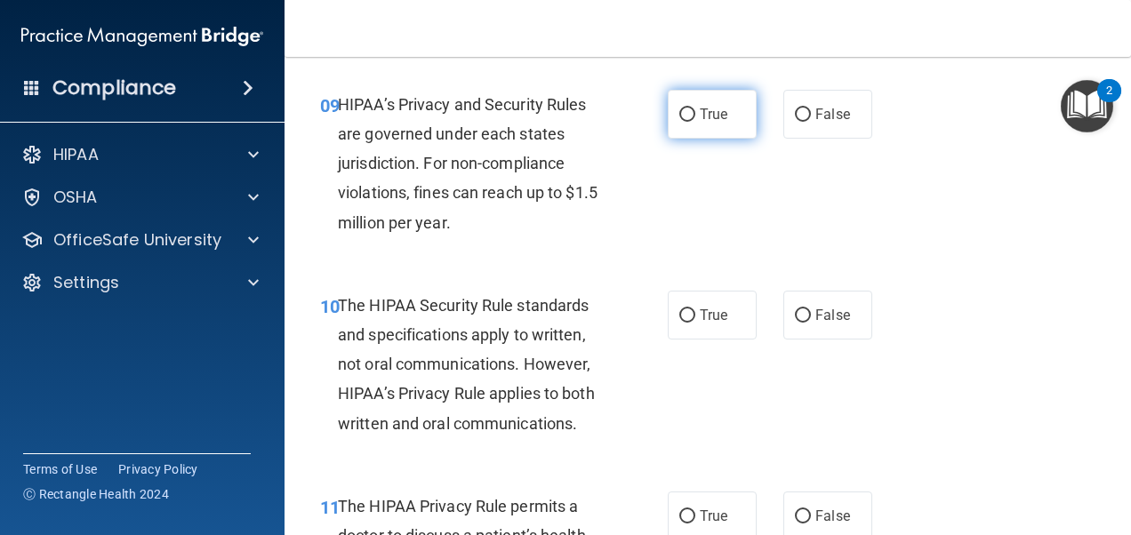
click at [705, 123] on span "True" at bounding box center [714, 114] width 28 height 17
click at [695, 122] on input "True" at bounding box center [687, 114] width 16 height 13
radio input "true"
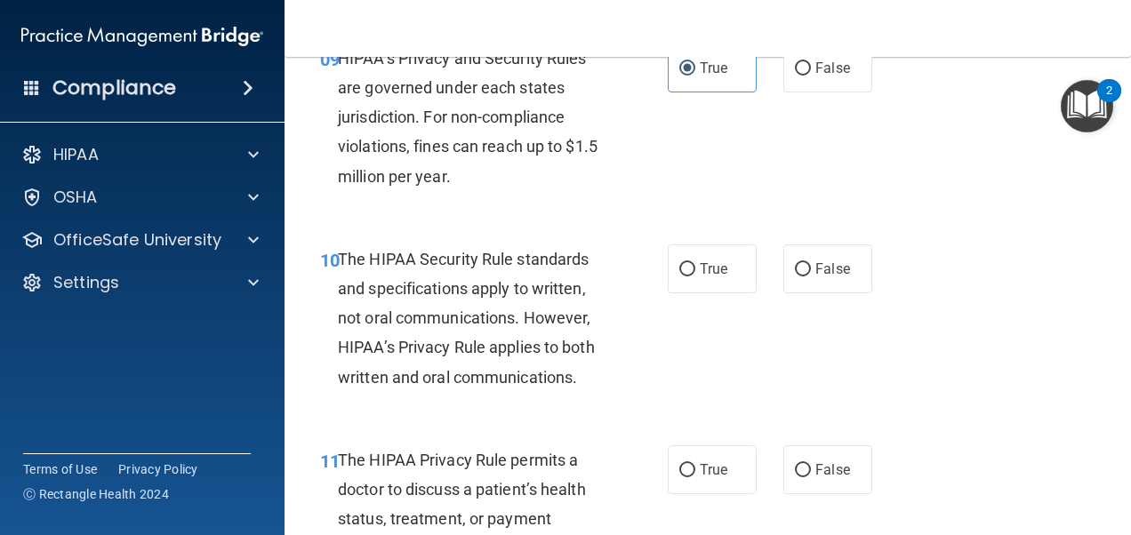
scroll to position [1779, 0]
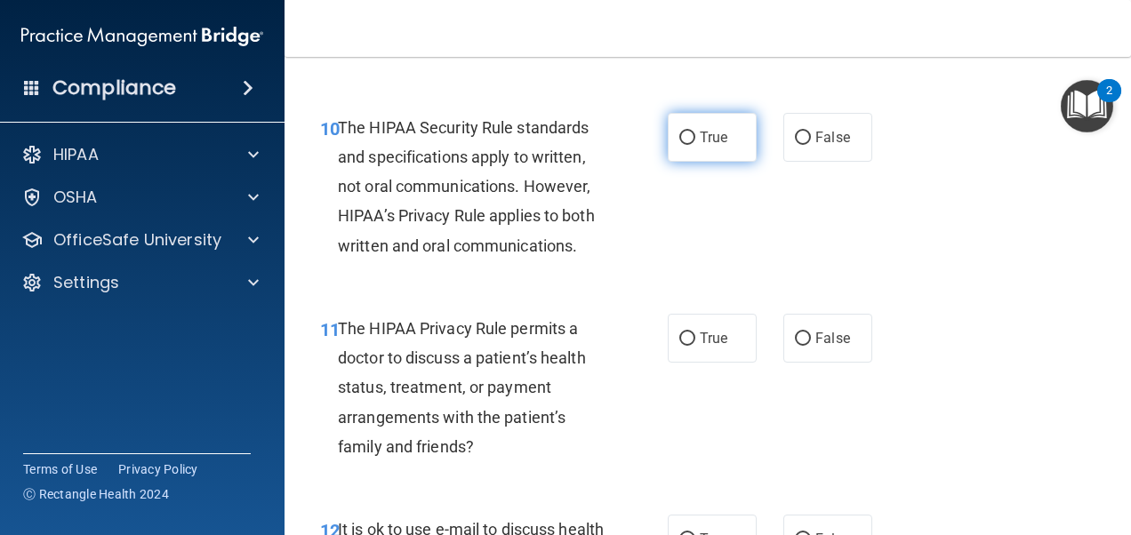
click at [690, 162] on label "True" at bounding box center [712, 137] width 89 height 49
click at [690, 145] on input "True" at bounding box center [687, 138] width 16 height 13
radio input "true"
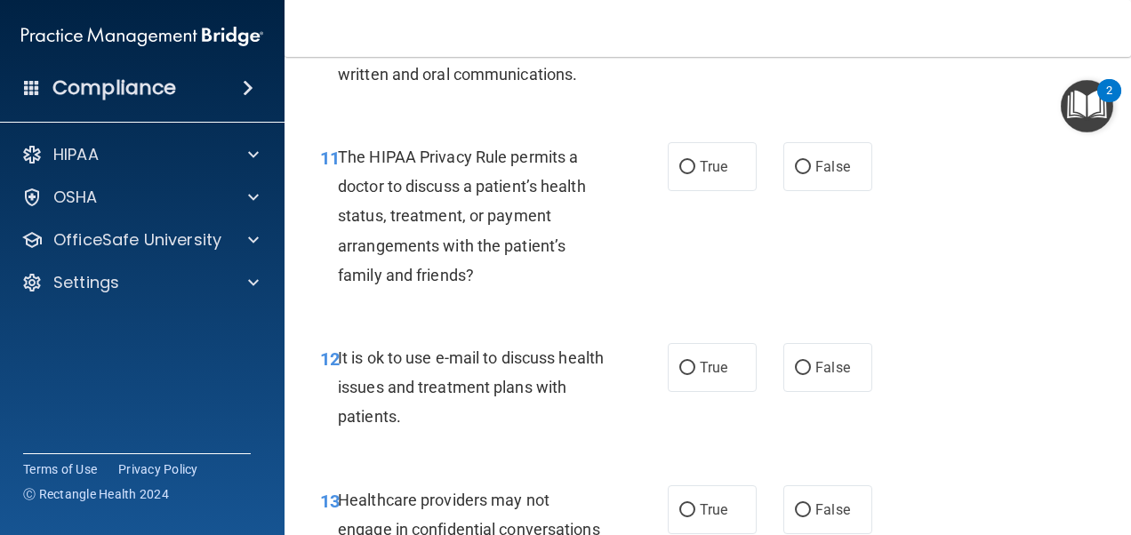
scroll to position [1956, 0]
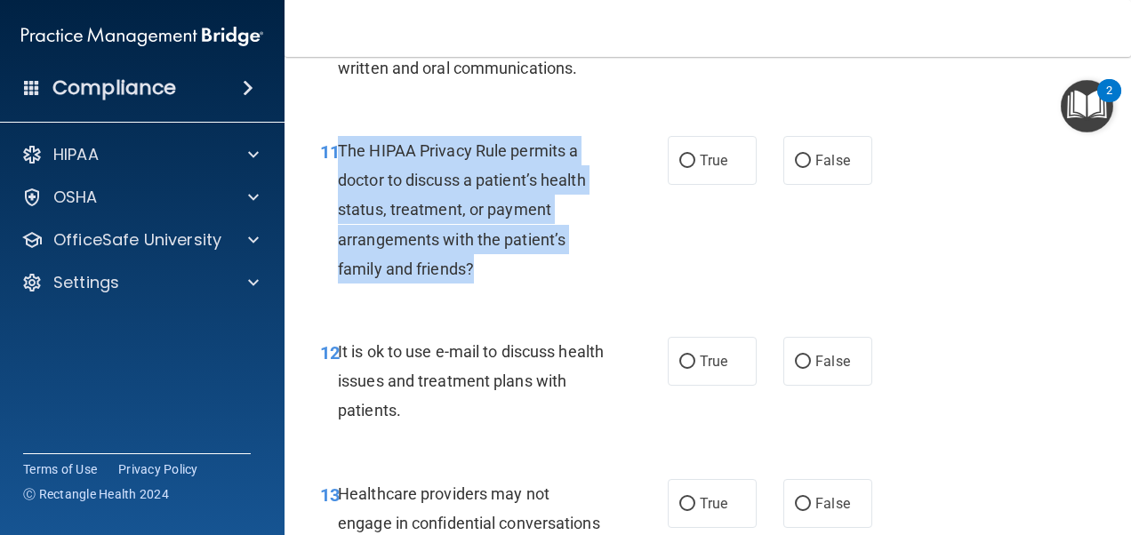
drag, startPoint x: 340, startPoint y: 182, endPoint x: 505, endPoint y: 309, distance: 208.1
click at [505, 284] on div "The HIPAA Privacy Rule permits a doctor to discuss a patient’s health status, t…" at bounding box center [478, 210] width 281 height 148
drag, startPoint x: 505, startPoint y: 309, endPoint x: 457, endPoint y: 258, distance: 69.8
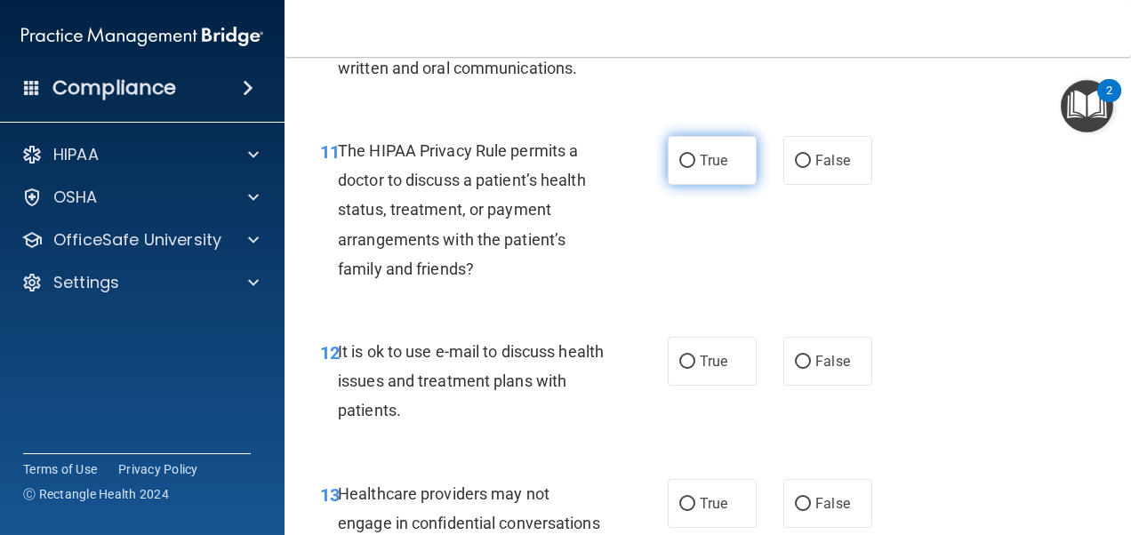
click at [700, 169] on span "True" at bounding box center [714, 160] width 28 height 17
click at [695, 168] on input "True" at bounding box center [687, 161] width 16 height 13
radio input "true"
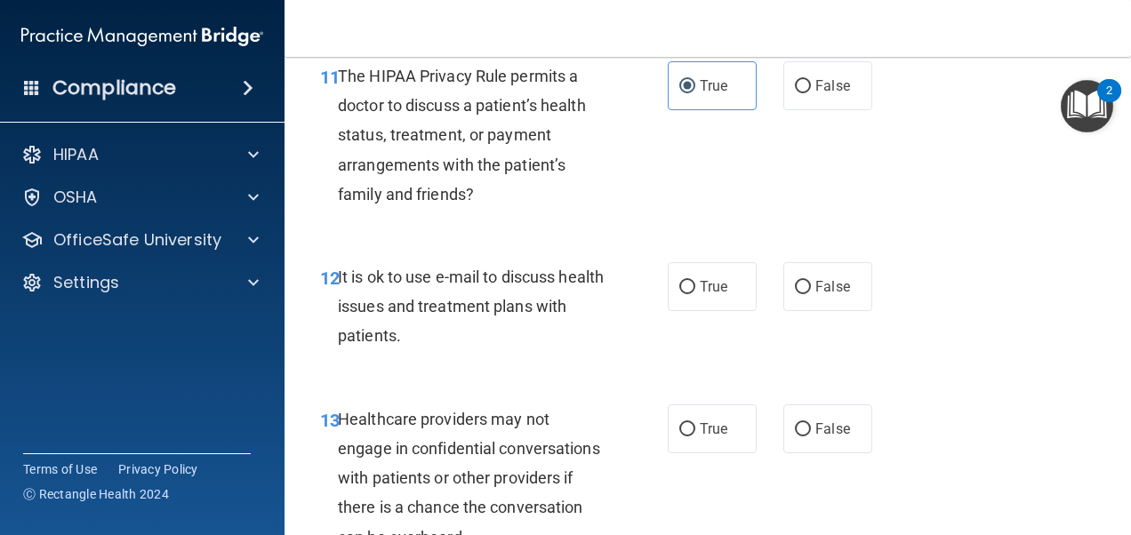
scroll to position [2134, 0]
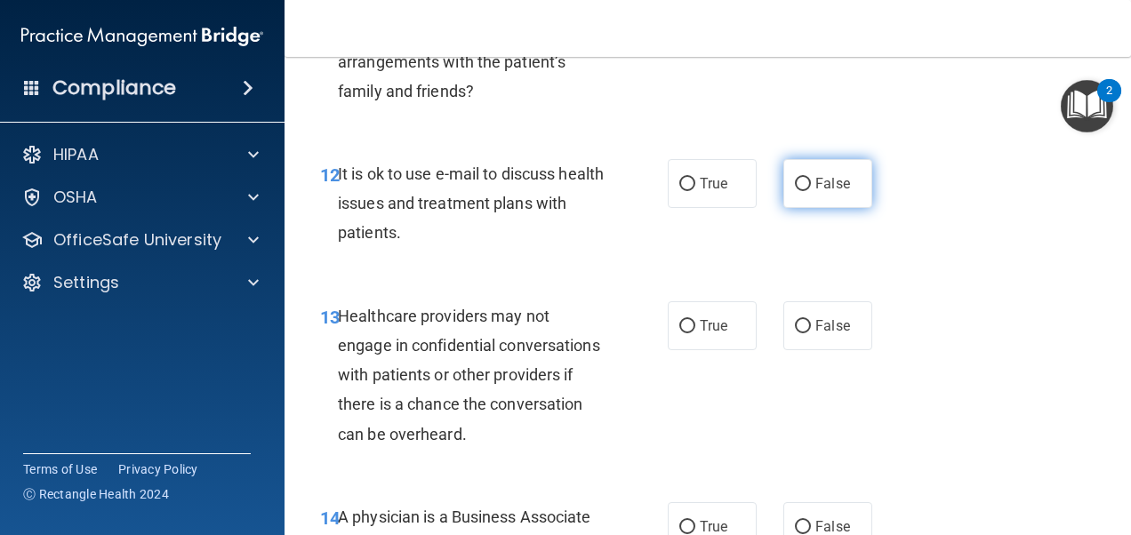
click at [823, 208] on label "False" at bounding box center [827, 183] width 89 height 49
click at [811, 191] on input "False" at bounding box center [803, 184] width 16 height 13
radio input "true"
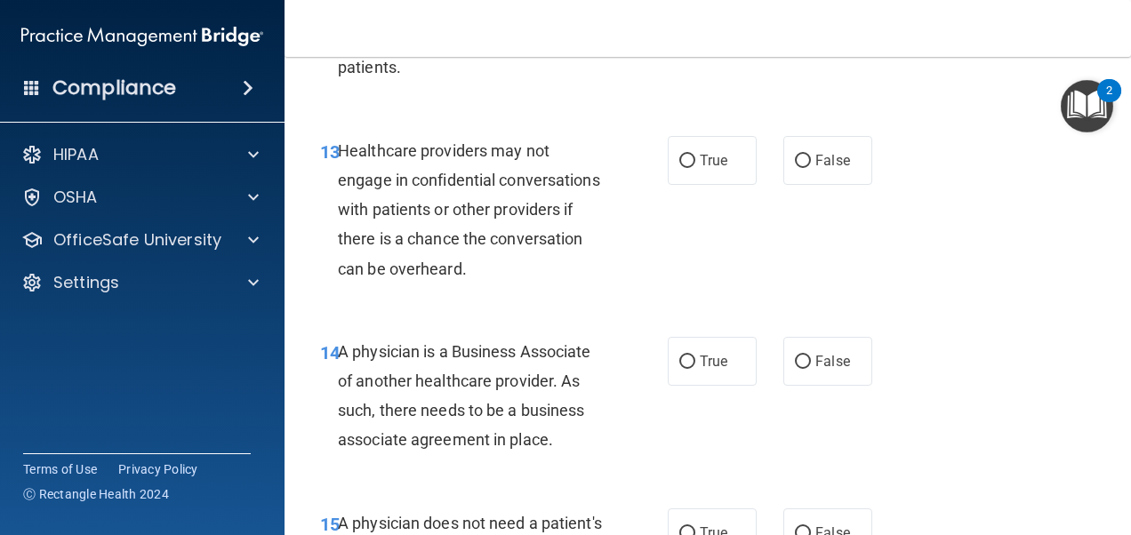
scroll to position [2312, 0]
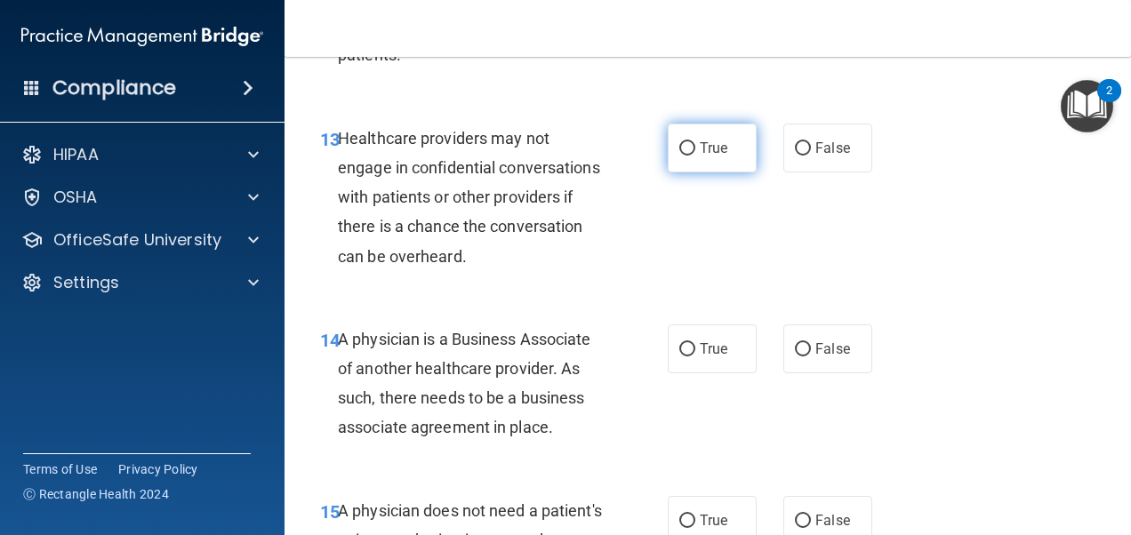
click at [697, 173] on label "True" at bounding box center [712, 148] width 89 height 49
click at [695, 156] on input "True" at bounding box center [687, 148] width 16 height 13
radio input "true"
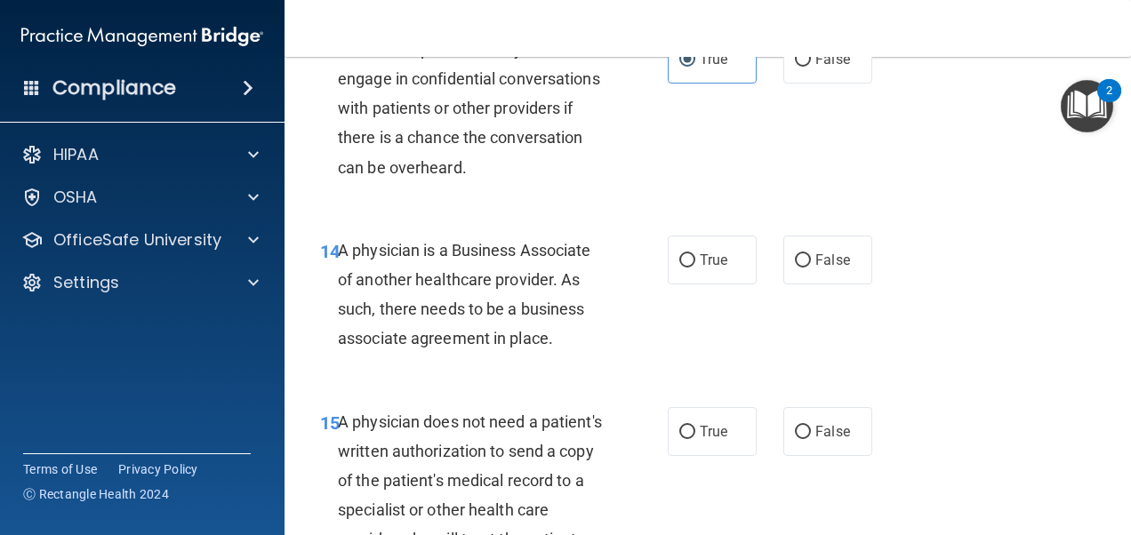
scroll to position [2490, 0]
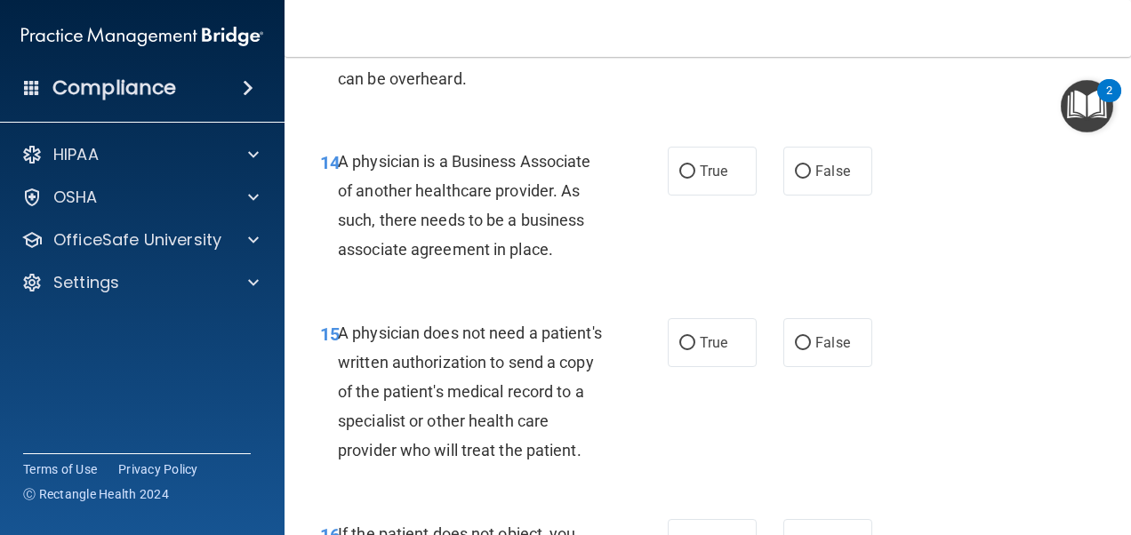
drag, startPoint x: 339, startPoint y: 188, endPoint x: 554, endPoint y: 286, distance: 236.8
click at [554, 265] on div "A physician is a Business Associate of another healthcare provider. As such, th…" at bounding box center [478, 206] width 281 height 118
drag, startPoint x: 554, startPoint y: 286, endPoint x: 475, endPoint y: 234, distance: 95.0
click at [697, 191] on label "True" at bounding box center [712, 171] width 89 height 49
click at [695, 179] on input "True" at bounding box center [687, 171] width 16 height 13
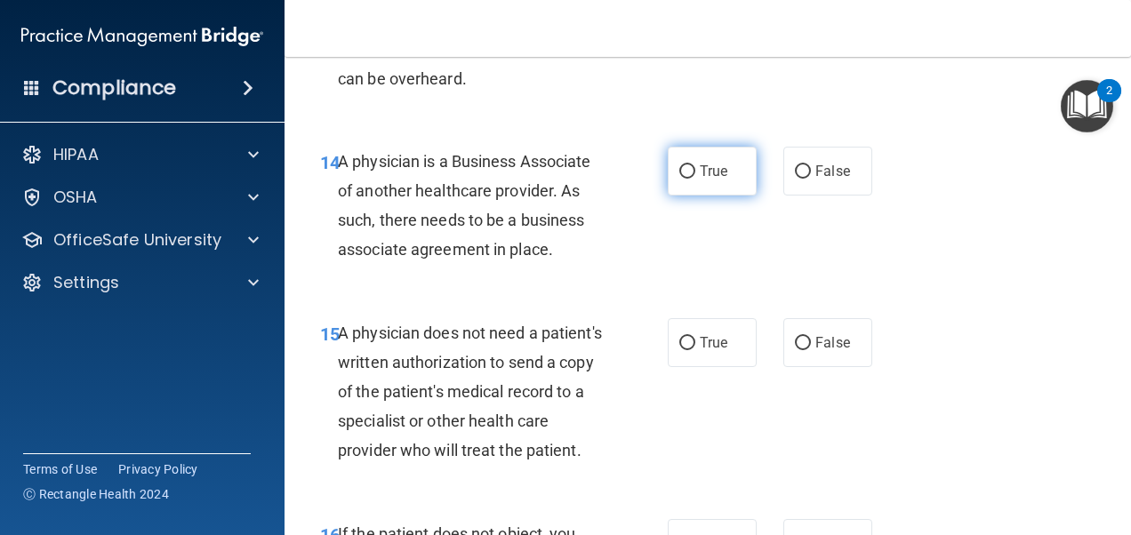
radio input "true"
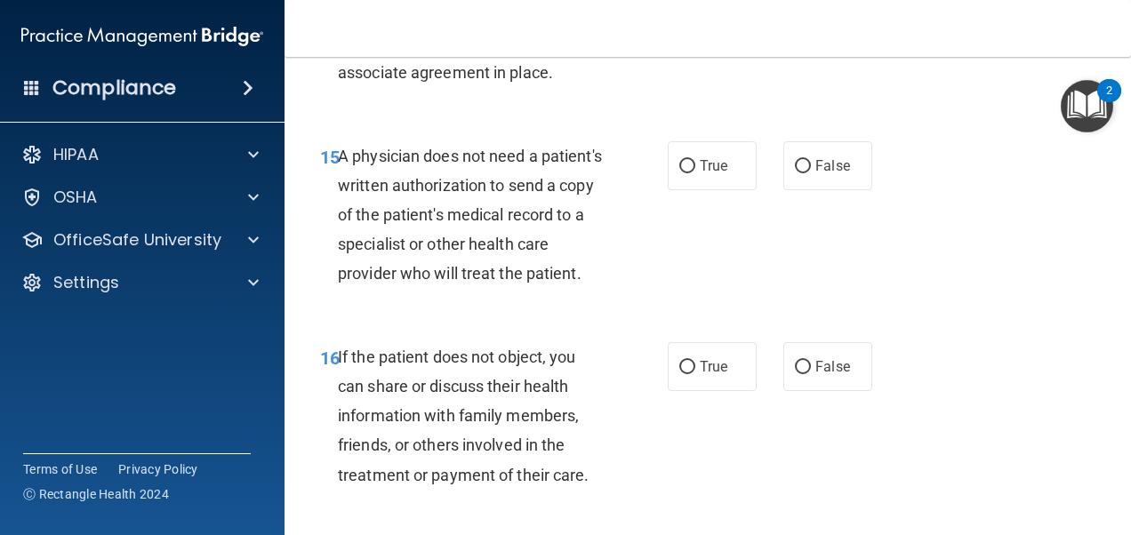
scroll to position [2668, 0]
click at [845, 189] on label "False" at bounding box center [827, 165] width 89 height 49
click at [811, 173] on input "False" at bounding box center [803, 165] width 16 height 13
radio input "true"
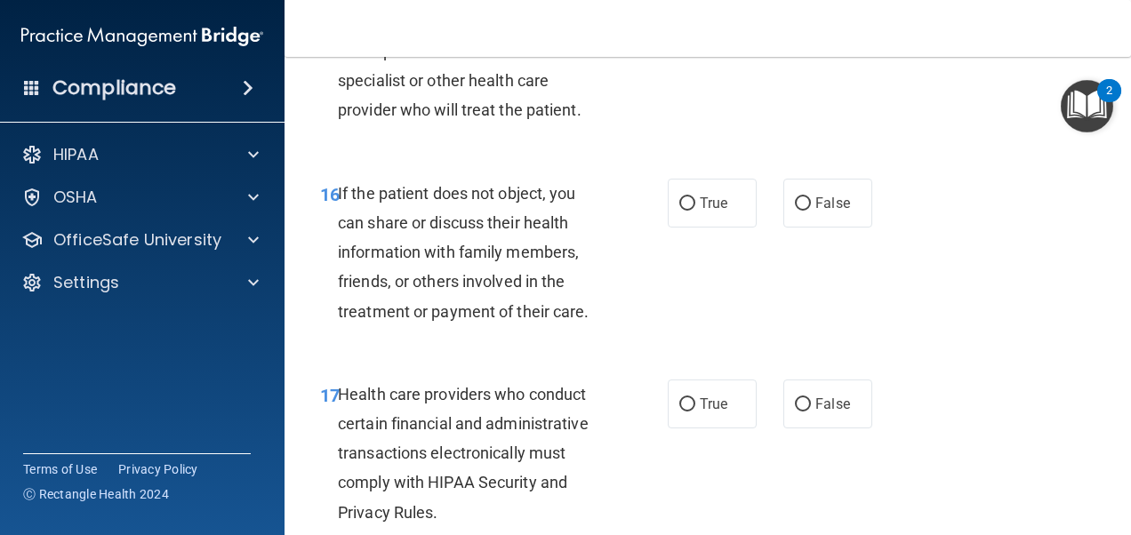
scroll to position [2846, 0]
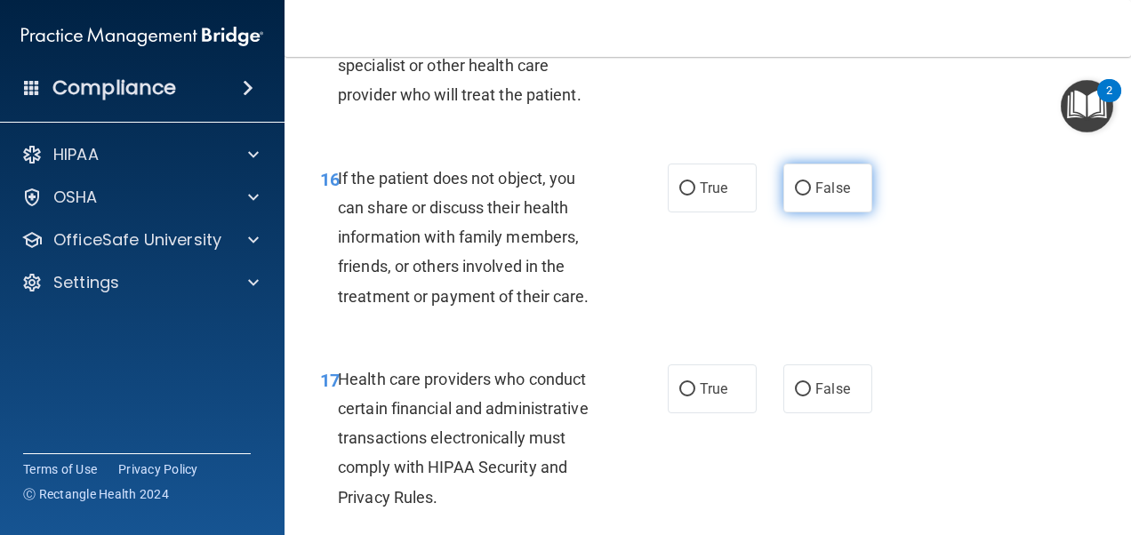
click at [819, 213] on label "False" at bounding box center [827, 188] width 89 height 49
click at [811, 196] on input "False" at bounding box center [803, 188] width 16 height 13
radio input "true"
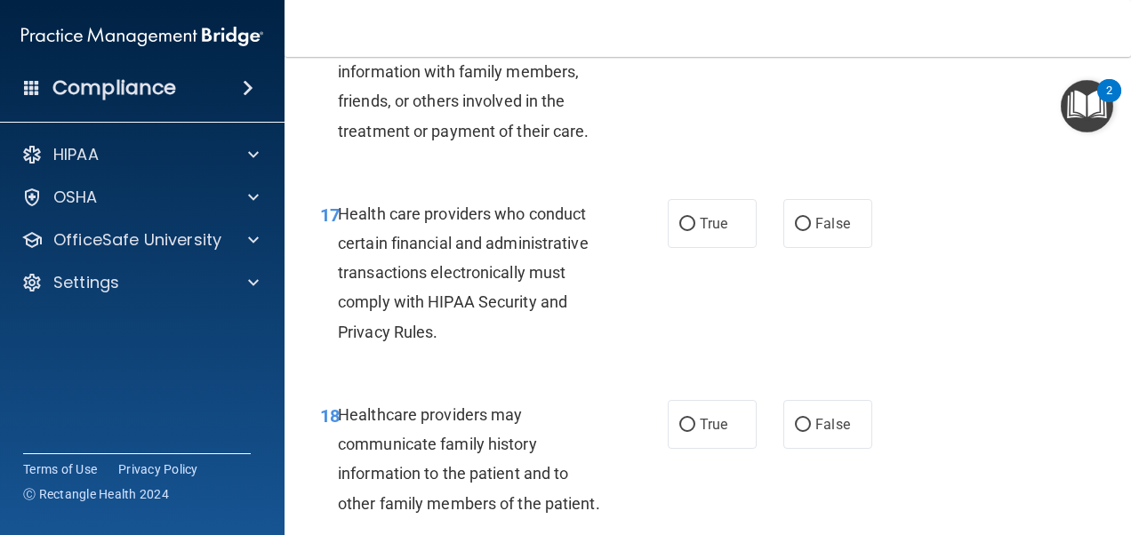
scroll to position [3024, 0]
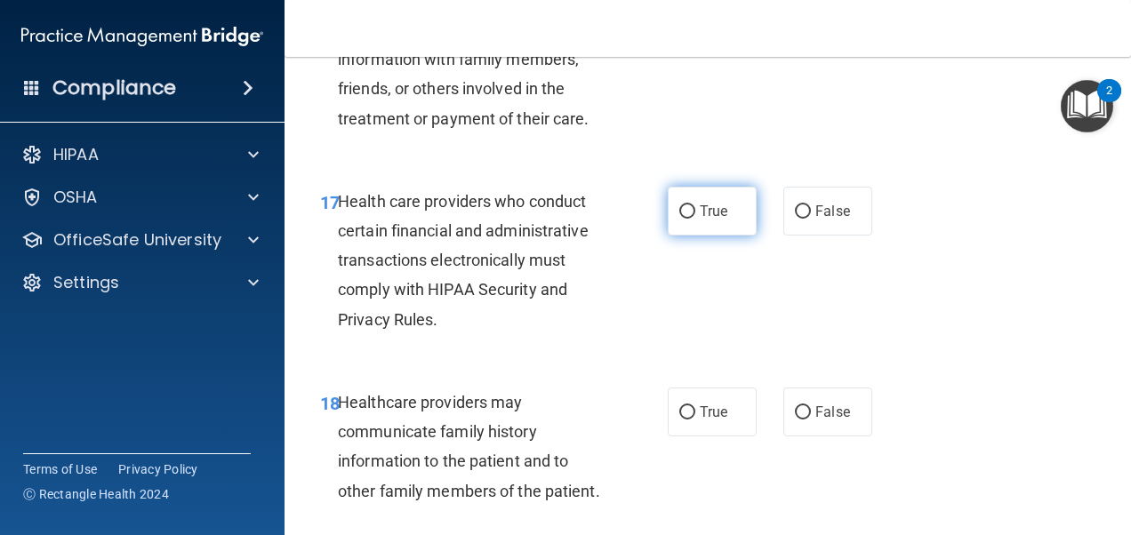
click at [702, 236] on label "True" at bounding box center [712, 211] width 89 height 49
click at [695, 219] on input "True" at bounding box center [687, 211] width 16 height 13
radio input "true"
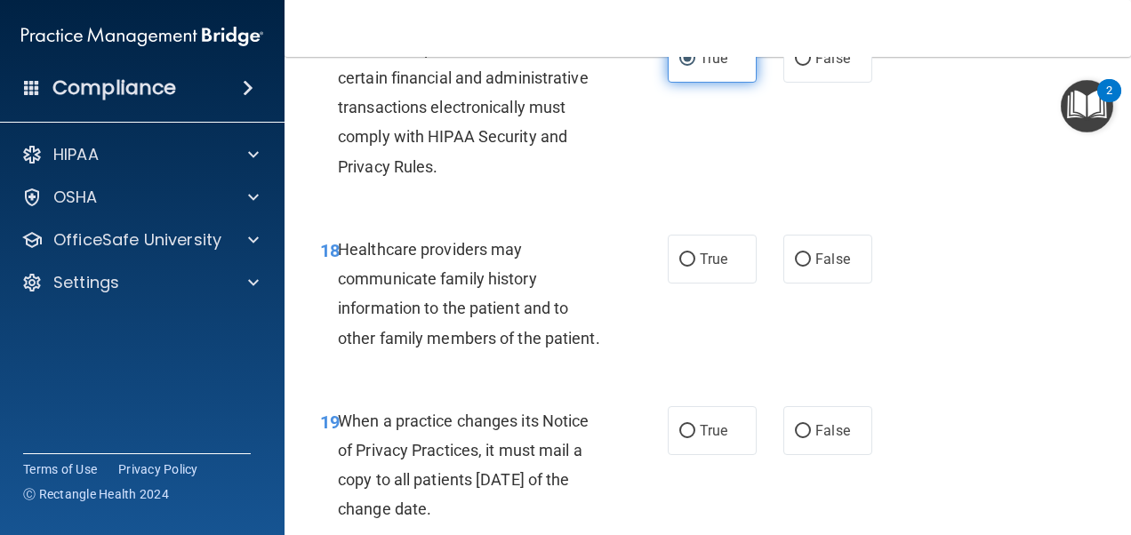
scroll to position [3201, 0]
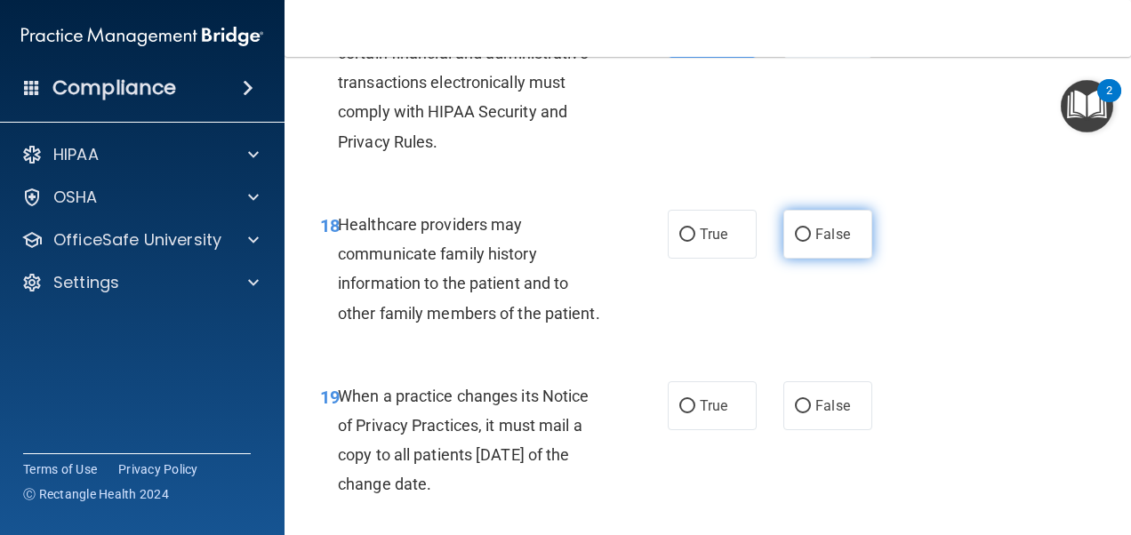
click at [839, 243] on span "False" at bounding box center [832, 234] width 35 height 17
click at [811, 242] on input "False" at bounding box center [803, 235] width 16 height 13
radio input "true"
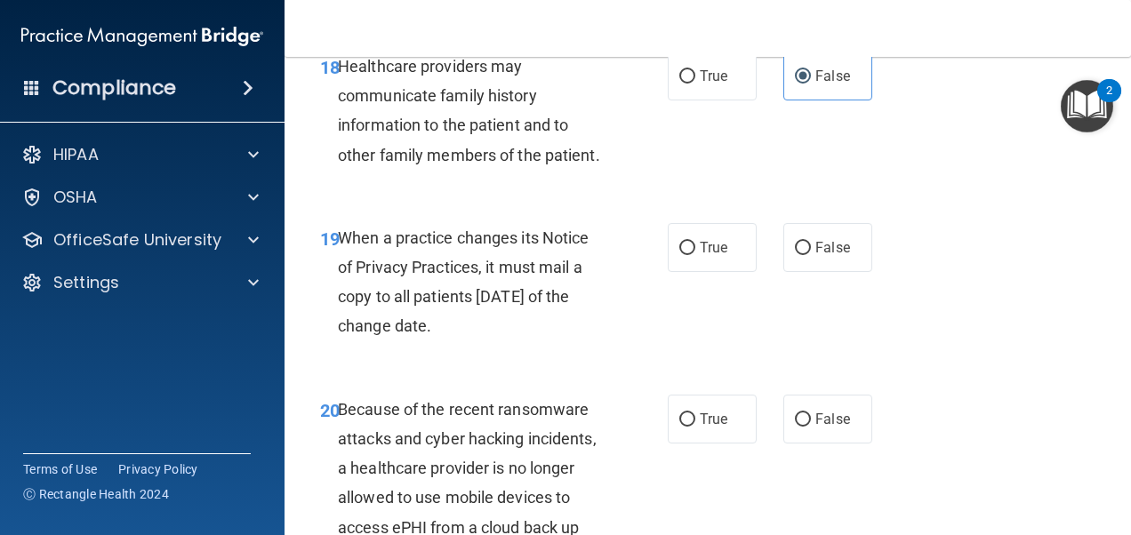
scroll to position [3379, 0]
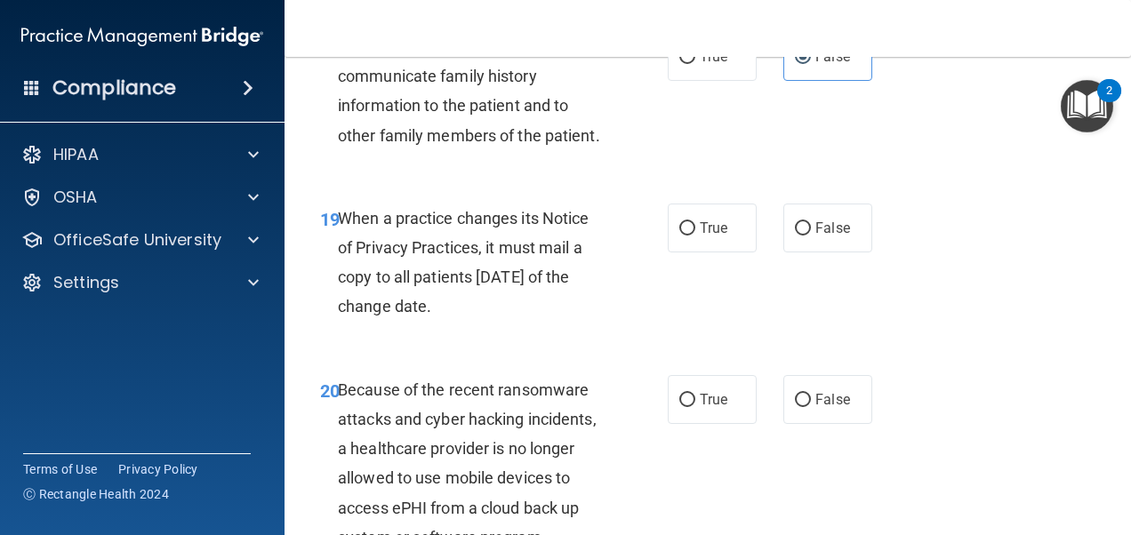
drag, startPoint x: 341, startPoint y: 277, endPoint x: 454, endPoint y: 359, distance: 139.3
click at [454, 317] on span "When a practice changes its Notice of Privacy Practices, it must mail a copy to…" at bounding box center [463, 263] width 251 height 108
drag, startPoint x: 454, startPoint y: 359, endPoint x: 424, endPoint y: 306, distance: 60.9
click at [846, 253] on label "False" at bounding box center [827, 228] width 89 height 49
click at [811, 236] on input "False" at bounding box center [803, 228] width 16 height 13
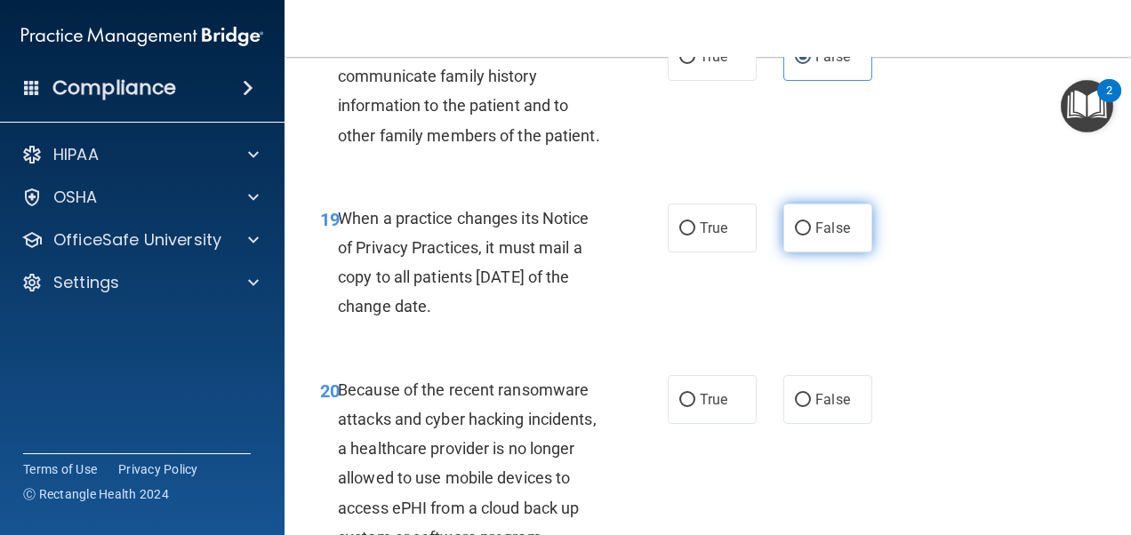
radio input "true"
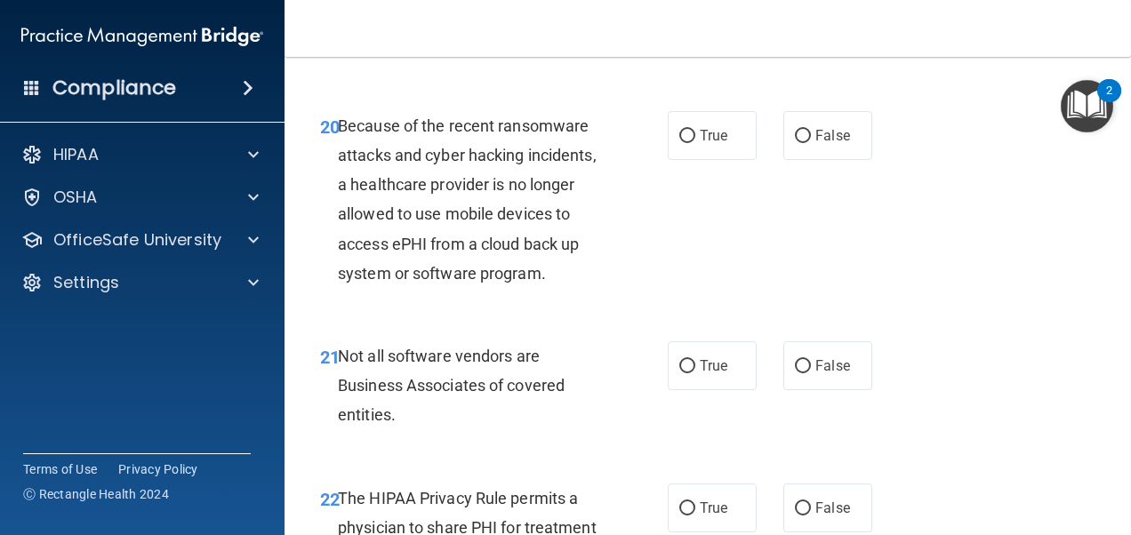
scroll to position [3646, 0]
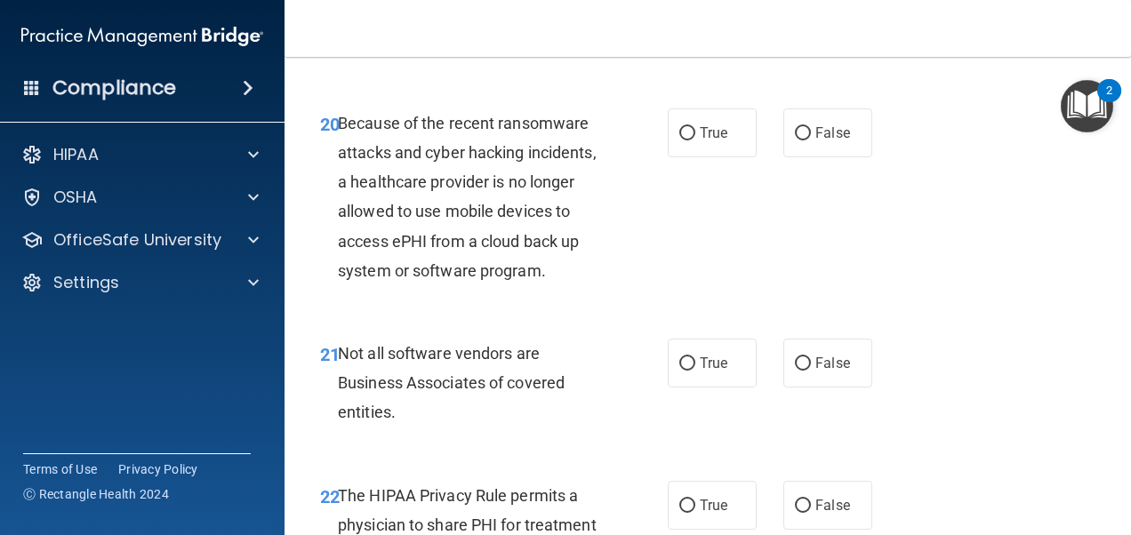
click at [546, 285] on div "Because of the recent ransomware attacks and cyber hacking incidents, a healthc…" at bounding box center [478, 196] width 281 height 177
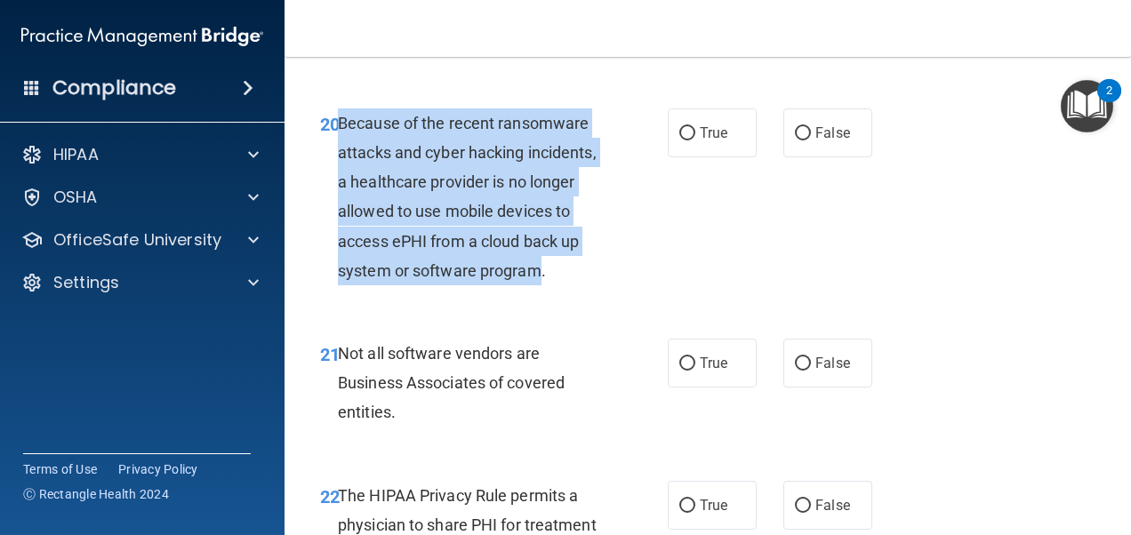
drag, startPoint x: 542, startPoint y: 331, endPoint x: 341, endPoint y: 175, distance: 254.2
click at [341, 175] on span "Because of the recent ransomware attacks and cyber hacking incidents, a healthc…" at bounding box center [467, 197] width 259 height 166
drag, startPoint x: 341, startPoint y: 175, endPoint x: 386, endPoint y: 220, distance: 62.9
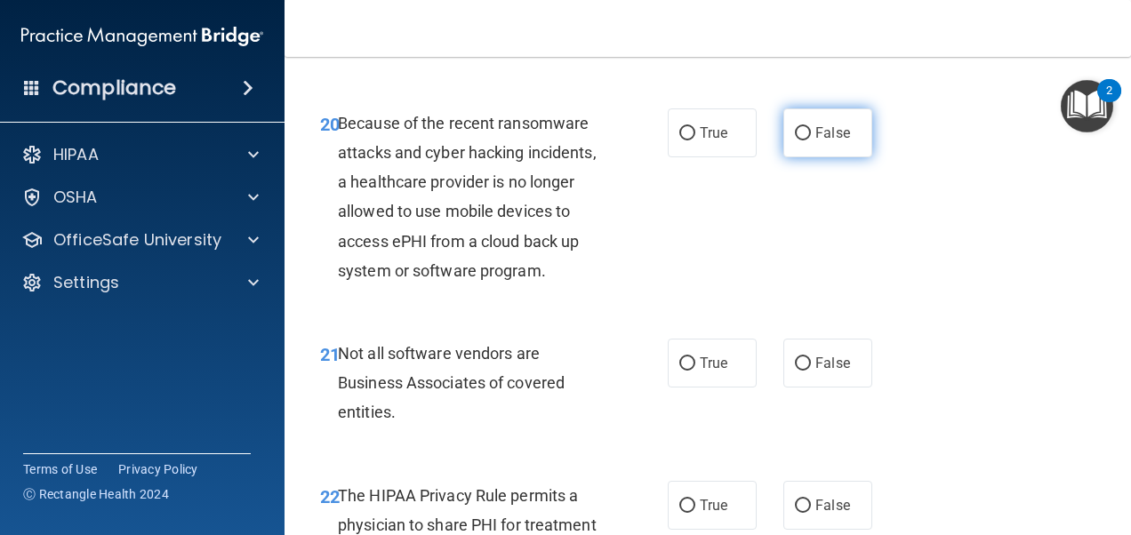
click at [815, 141] on span "False" at bounding box center [832, 132] width 35 height 17
click at [811, 141] on input "False" at bounding box center [803, 133] width 16 height 13
radio input "true"
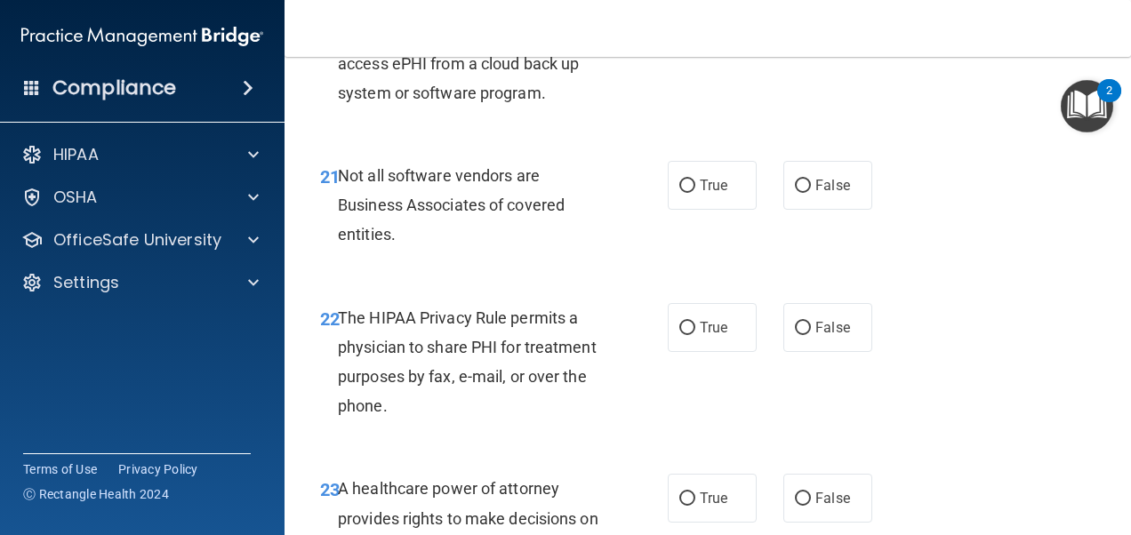
scroll to position [3735, 0]
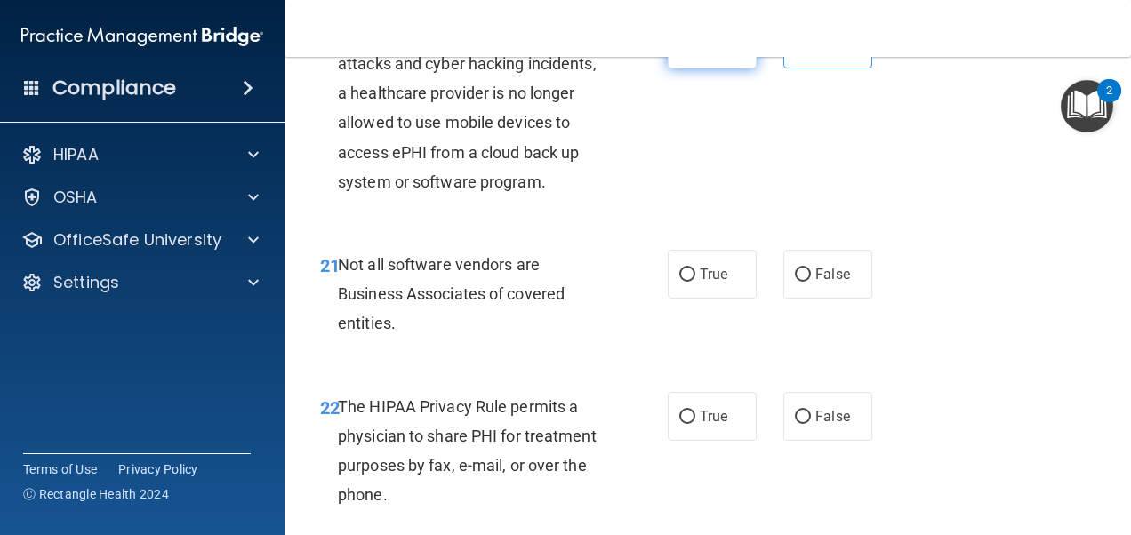
click at [707, 68] on label "True" at bounding box center [712, 44] width 89 height 49
click at [695, 52] on input "True" at bounding box center [687, 44] width 16 height 13
radio input "true"
radio input "false"
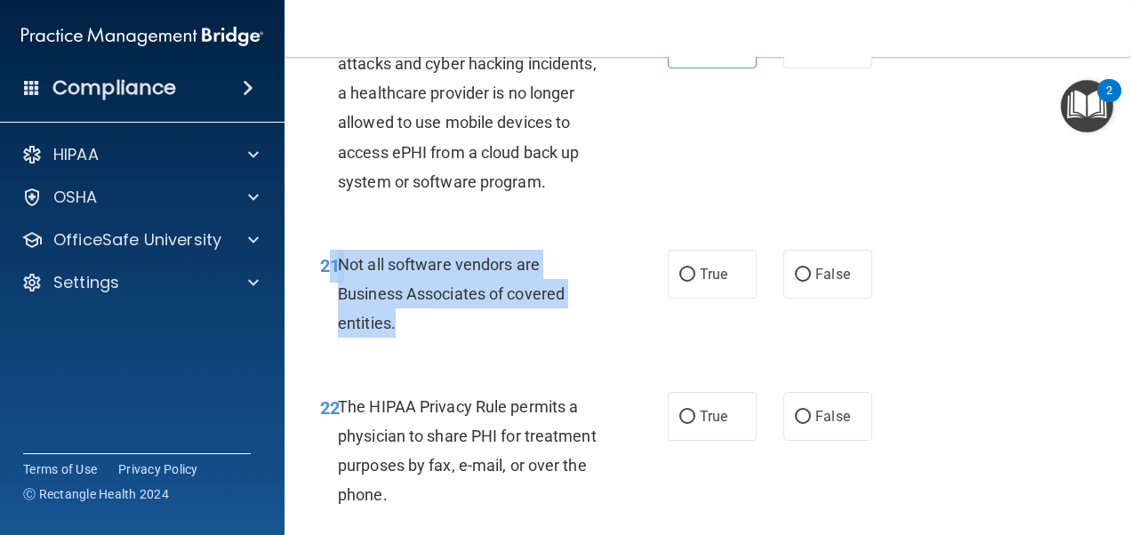
drag, startPoint x: 335, startPoint y: 317, endPoint x: 432, endPoint y: 377, distance: 113.8
click at [432, 348] on div "21 Not all software vendors are Business Associates of covered entities." at bounding box center [493, 299] width 401 height 98
drag, startPoint x: 432, startPoint y: 377, endPoint x: 405, endPoint y: 385, distance: 28.7
click at [427, 348] on div "21 Not all software vendors are Business Associates of covered entities." at bounding box center [493, 299] width 401 height 98
drag, startPoint x: 396, startPoint y: 382, endPoint x: 341, endPoint y: 326, distance: 78.6
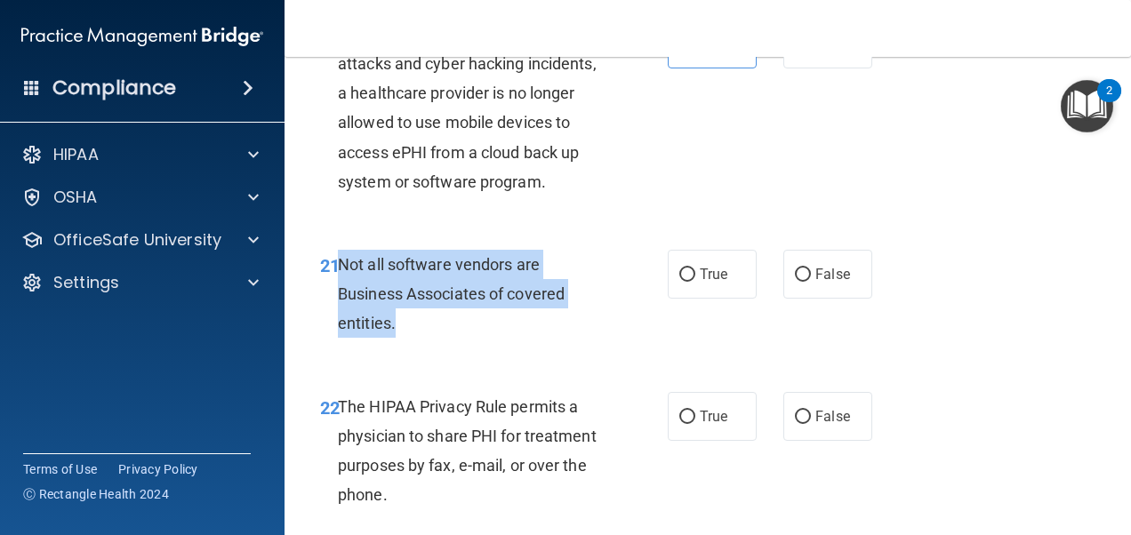
click at [341, 326] on div "Not all software vendors are Business Associates of covered entities." at bounding box center [478, 294] width 281 height 89
drag, startPoint x: 341, startPoint y: 326, endPoint x: 377, endPoint y: 341, distance: 39.1
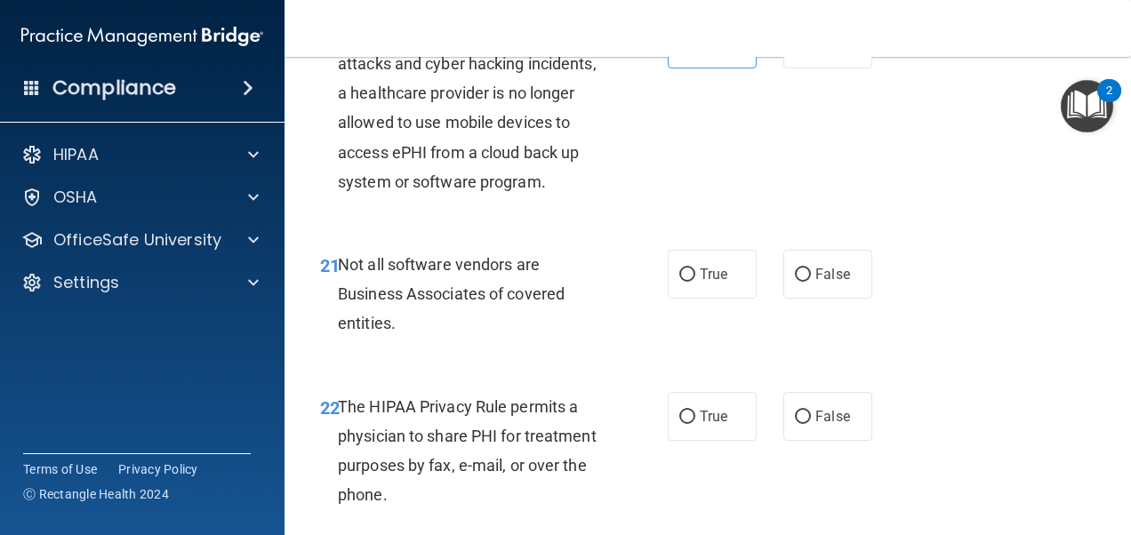
click at [573, 228] on div "20 Because of the recent ransomware attacks and cyber hacking incidents, a heal…" at bounding box center [708, 112] width 802 height 230
click at [706, 299] on label "True" at bounding box center [712, 274] width 89 height 49
click at [695, 282] on input "True" at bounding box center [687, 275] width 16 height 13
radio input "true"
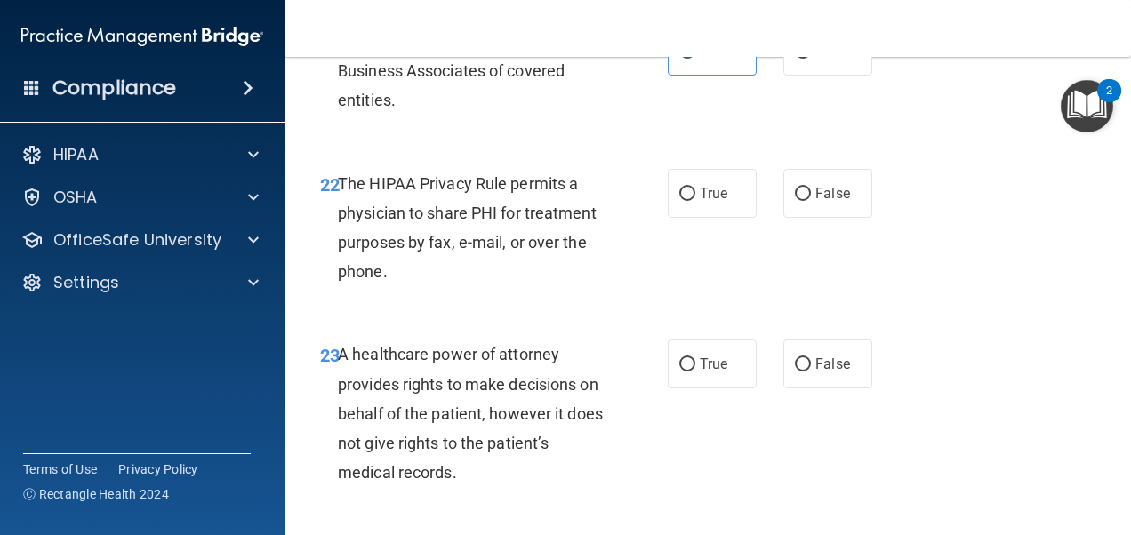
scroll to position [4002, 0]
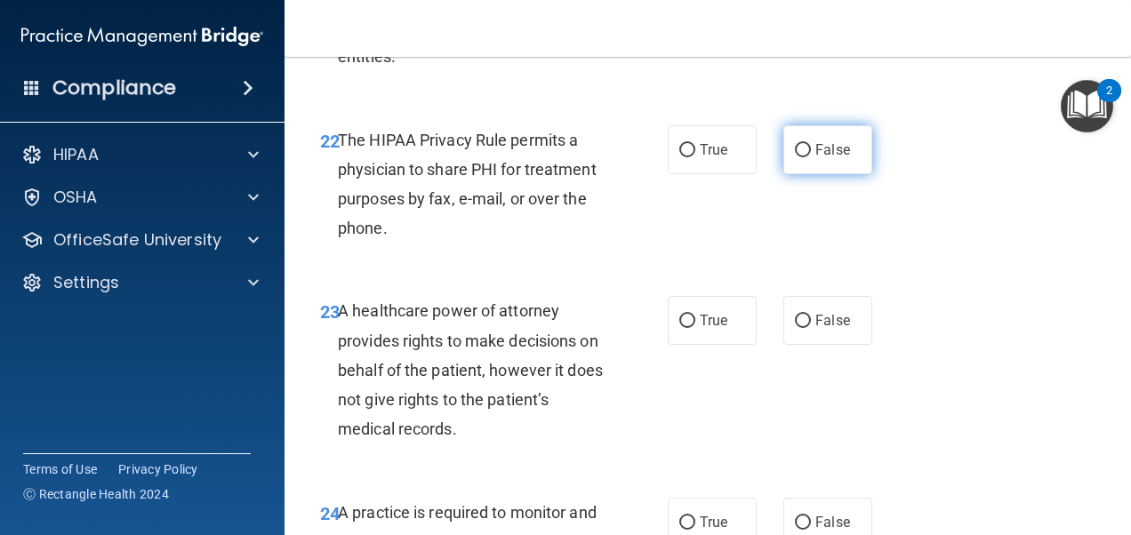
click at [839, 158] on span "False" at bounding box center [832, 149] width 35 height 17
click at [811, 157] on input "False" at bounding box center [803, 150] width 16 height 13
radio input "true"
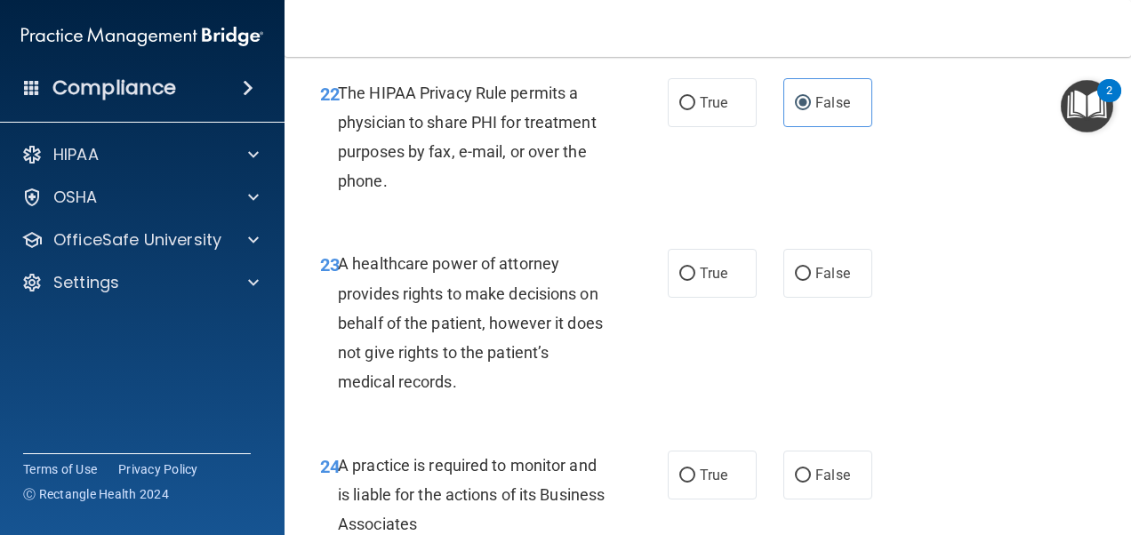
scroll to position [4091, 0]
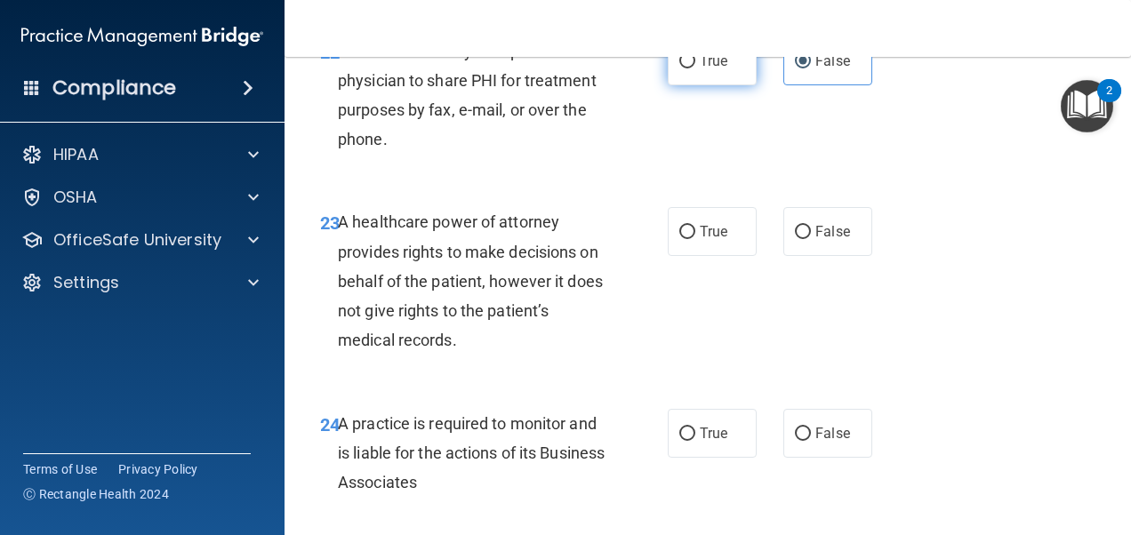
click at [721, 69] on span "True" at bounding box center [714, 60] width 28 height 17
click at [695, 68] on input "True" at bounding box center [687, 61] width 16 height 13
radio input "true"
radio input "false"
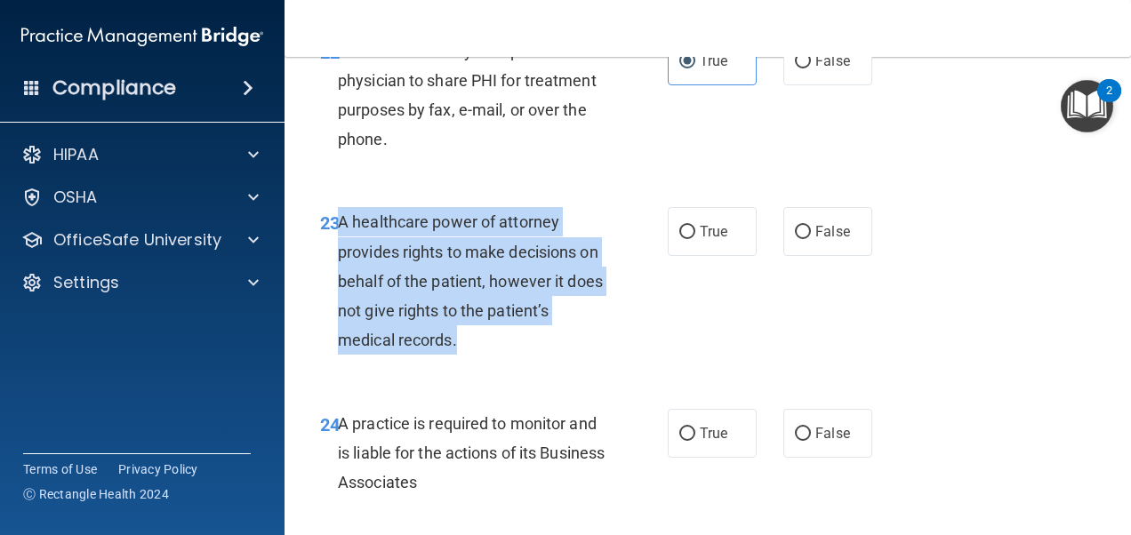
drag, startPoint x: 455, startPoint y: 402, endPoint x: 338, endPoint y: 286, distance: 164.8
click at [338, 286] on span "A healthcare power of attorney provides rights to make decisions on behalf of t…" at bounding box center [470, 281] width 265 height 137
drag, startPoint x: 338, startPoint y: 286, endPoint x: 424, endPoint y: 330, distance: 96.6
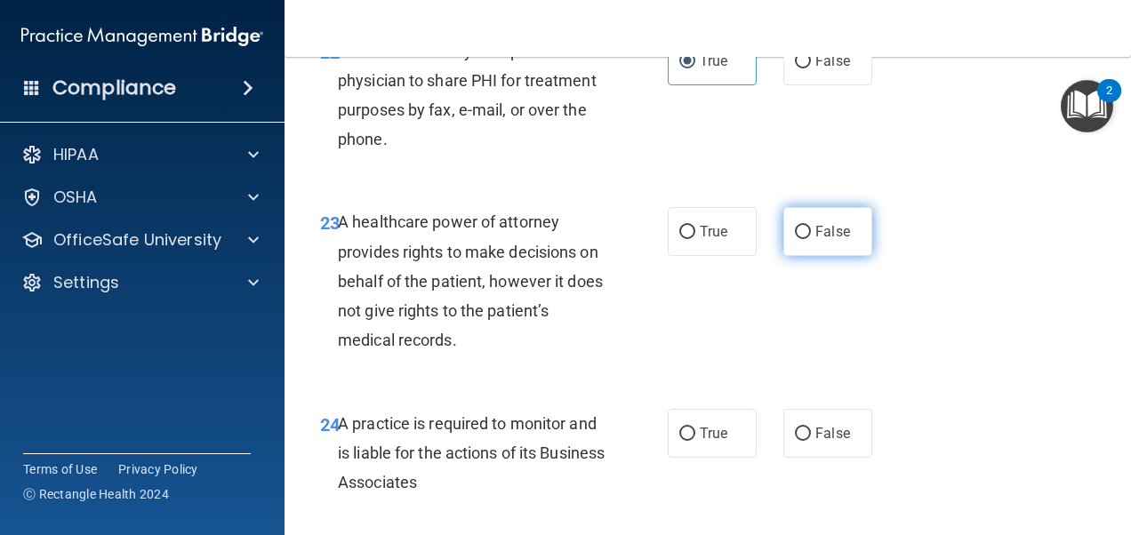
click at [846, 256] on label "False" at bounding box center [827, 231] width 89 height 49
click at [811, 239] on input "False" at bounding box center [803, 232] width 16 height 13
radio input "true"
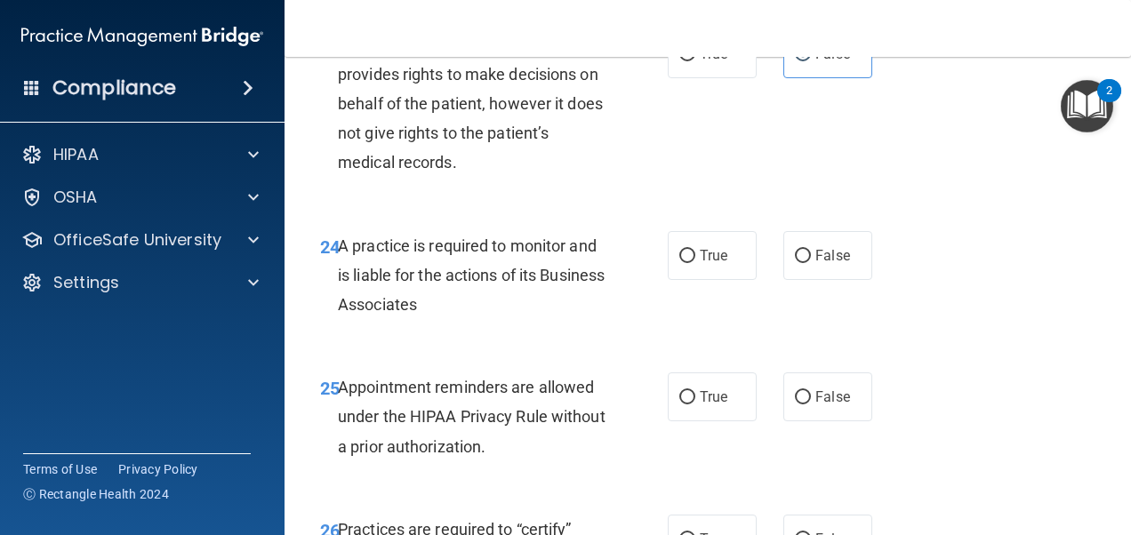
scroll to position [4357, 0]
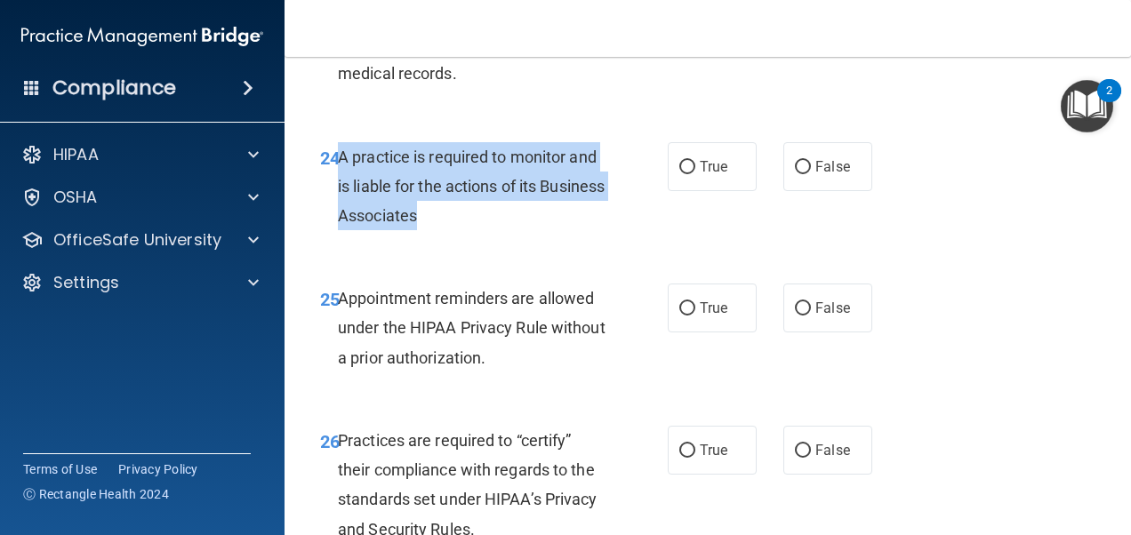
drag, startPoint x: 486, startPoint y: 275, endPoint x: 340, endPoint y: 223, distance: 154.7
click at [340, 223] on span "A practice is required to monitor and is liable for the actions of its Business…" at bounding box center [471, 186] width 267 height 77
drag, startPoint x: 340, startPoint y: 223, endPoint x: 390, endPoint y: 269, distance: 68.6
click at [646, 240] on div "24 A practice is required to monitor and is liable for the actions of its Busin…" at bounding box center [493, 191] width 401 height 98
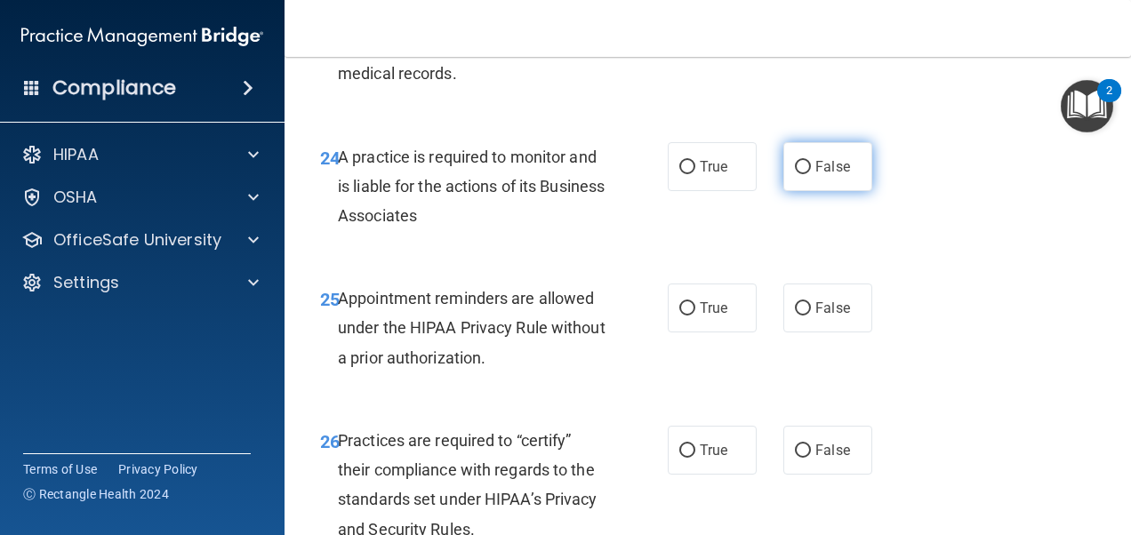
click at [807, 191] on label "False" at bounding box center [827, 166] width 89 height 49
click at [807, 174] on input "False" at bounding box center [803, 167] width 16 height 13
radio input "true"
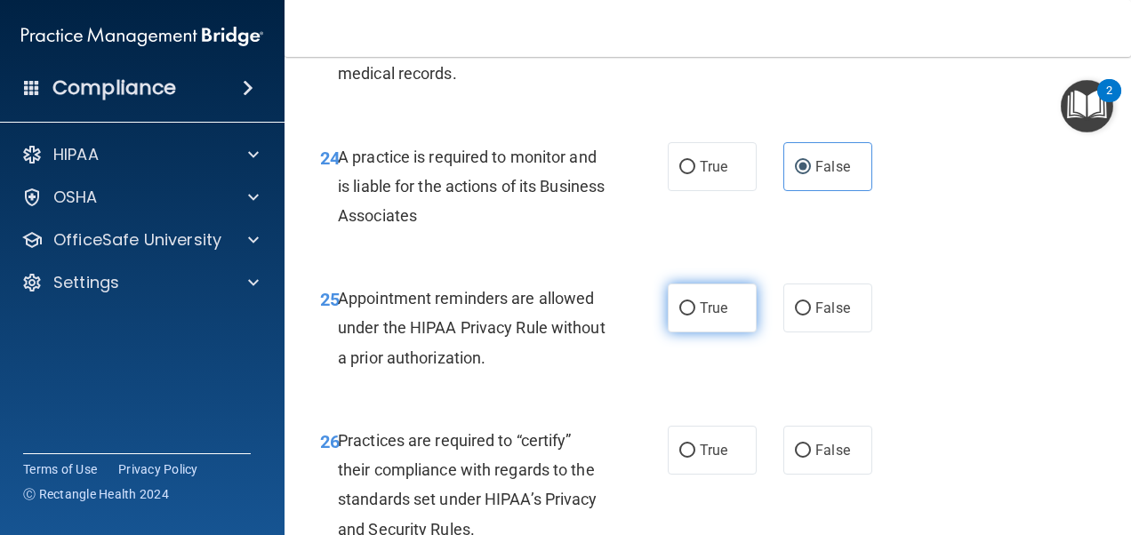
click at [698, 333] on label "True" at bounding box center [712, 308] width 89 height 49
click at [695, 316] on input "True" at bounding box center [687, 308] width 16 height 13
radio input "true"
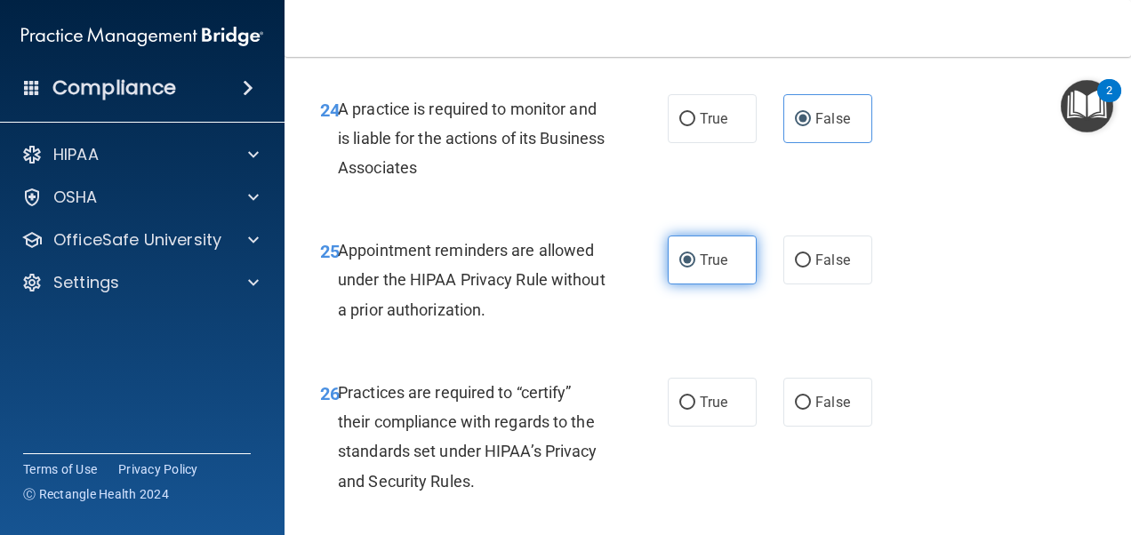
scroll to position [4446, 0]
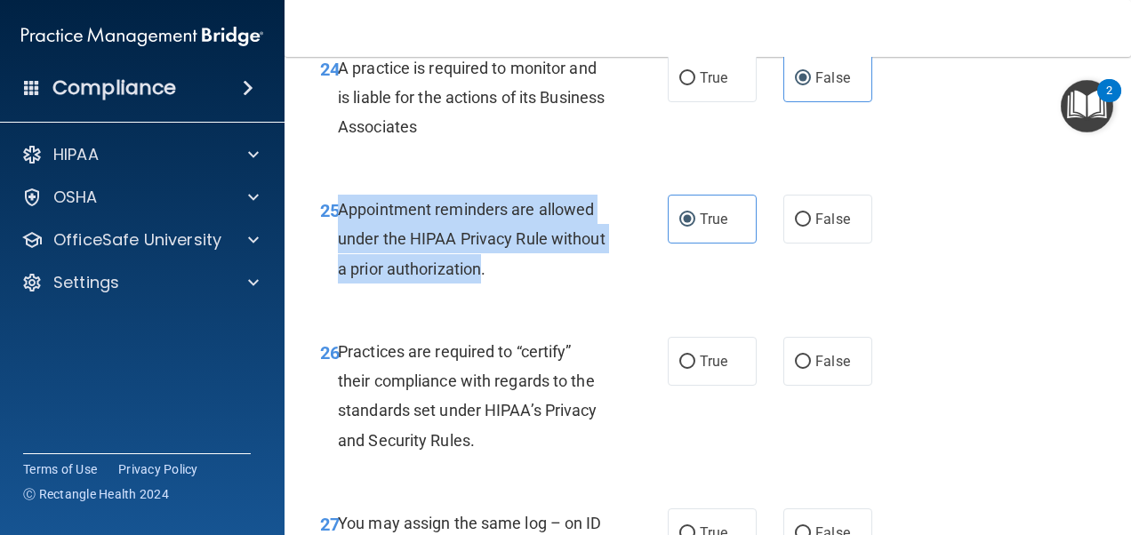
drag, startPoint x: 541, startPoint y: 328, endPoint x: 342, endPoint y: 277, distance: 204.9
click at [342, 277] on span "Appointment reminders are allowed under the HIPAA Privacy Rule without a prior …" at bounding box center [472, 238] width 268 height 77
drag, startPoint x: 342, startPoint y: 277, endPoint x: 376, endPoint y: 300, distance: 40.9
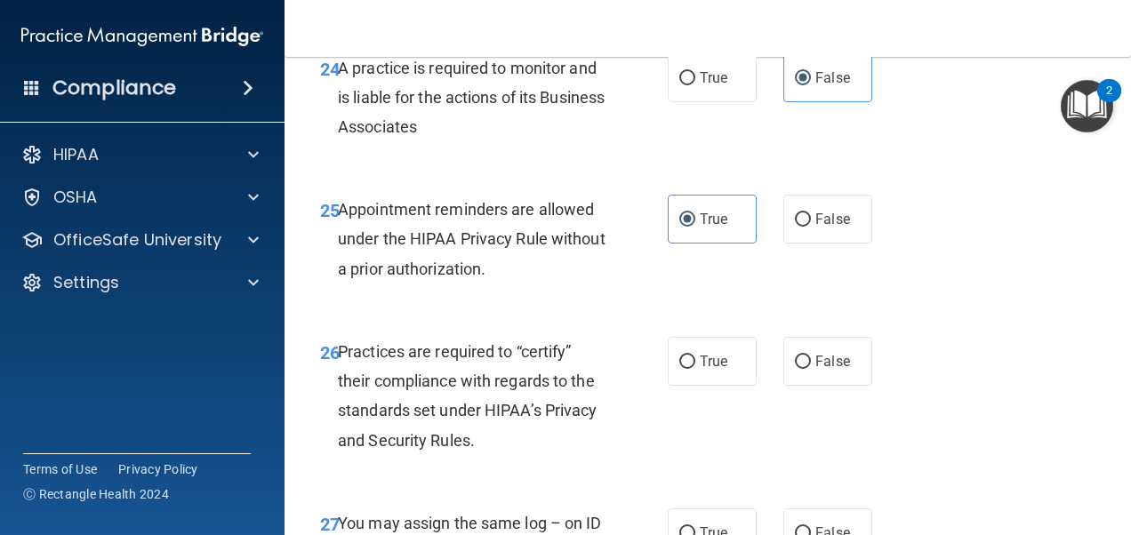
click at [489, 382] on div "26 Practices are required to “certify” their compliance with regards to the sta…" at bounding box center [708, 401] width 802 height 172
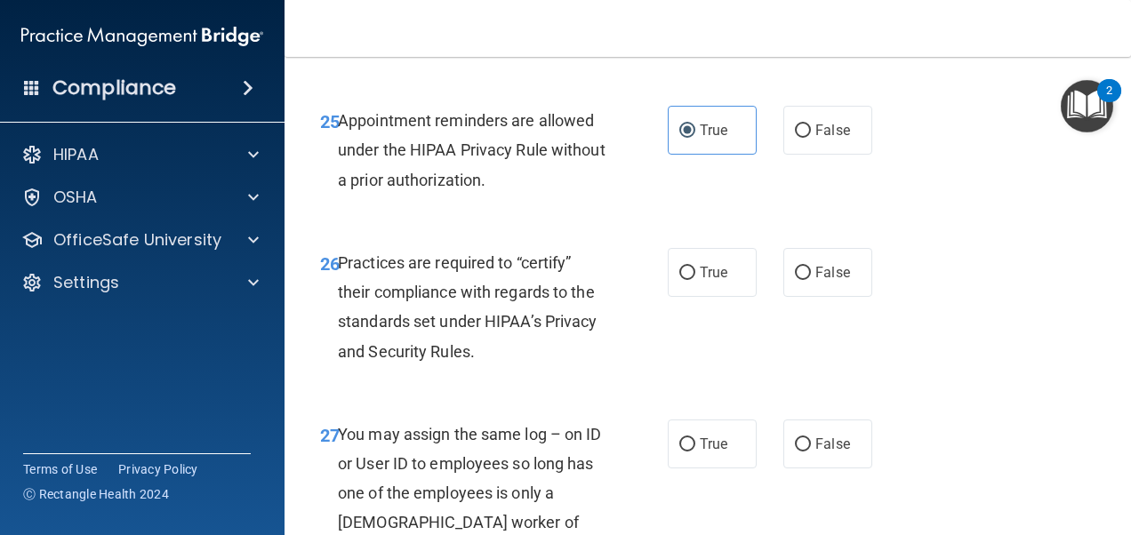
scroll to position [4624, 0]
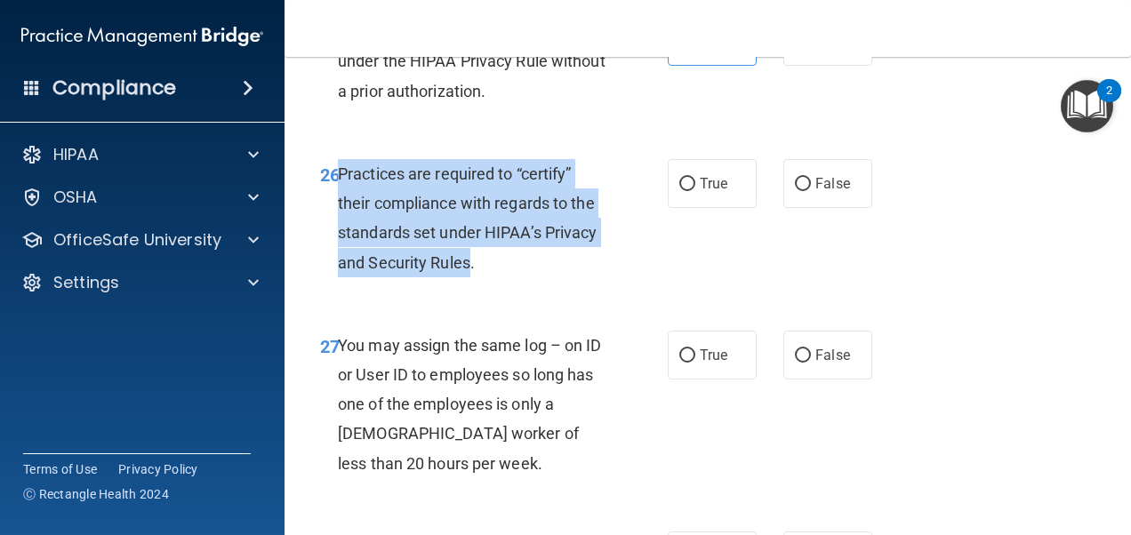
drag, startPoint x: 470, startPoint y: 320, endPoint x: 338, endPoint y: 237, distance: 156.7
click at [338, 237] on span "Practices are required to “certify” their compliance with regards to the standa…" at bounding box center [468, 219] width 260 height 108
drag, startPoint x: 338, startPoint y: 237, endPoint x: 400, endPoint y: 309, distance: 95.2
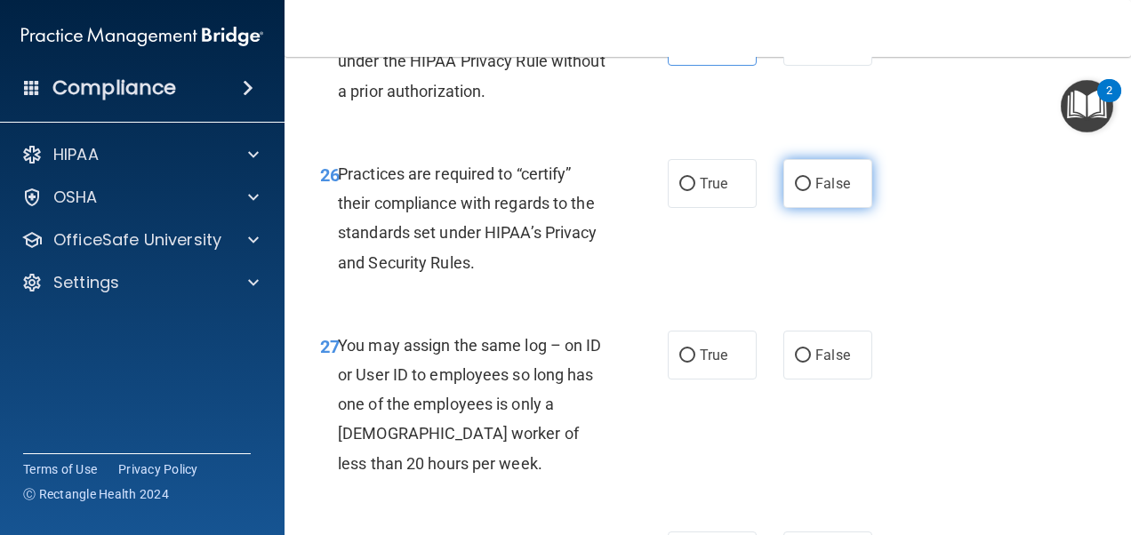
click at [816, 208] on label "False" at bounding box center [827, 183] width 89 height 49
click at [811, 191] on input "False" at bounding box center [803, 184] width 16 height 13
radio input "true"
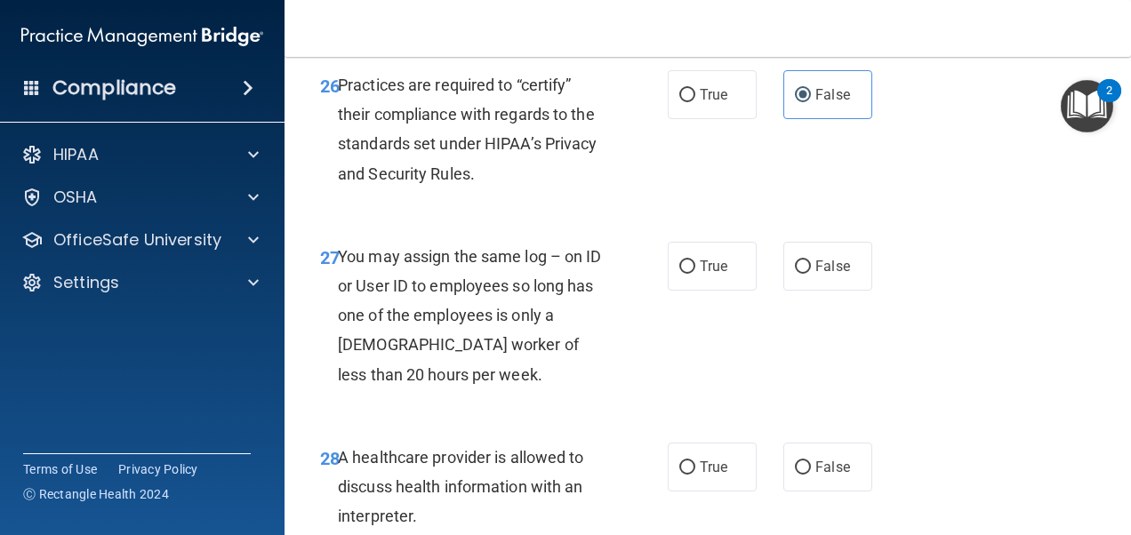
scroll to position [4802, 0]
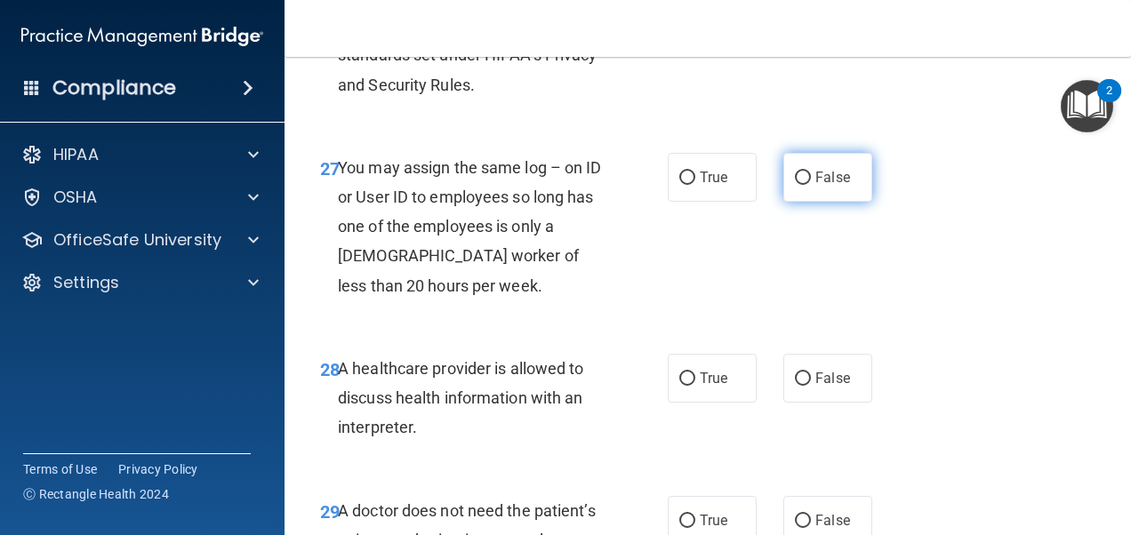
click at [783, 202] on label "False" at bounding box center [827, 177] width 89 height 49
click at [795, 185] on input "False" at bounding box center [803, 178] width 16 height 13
radio input "true"
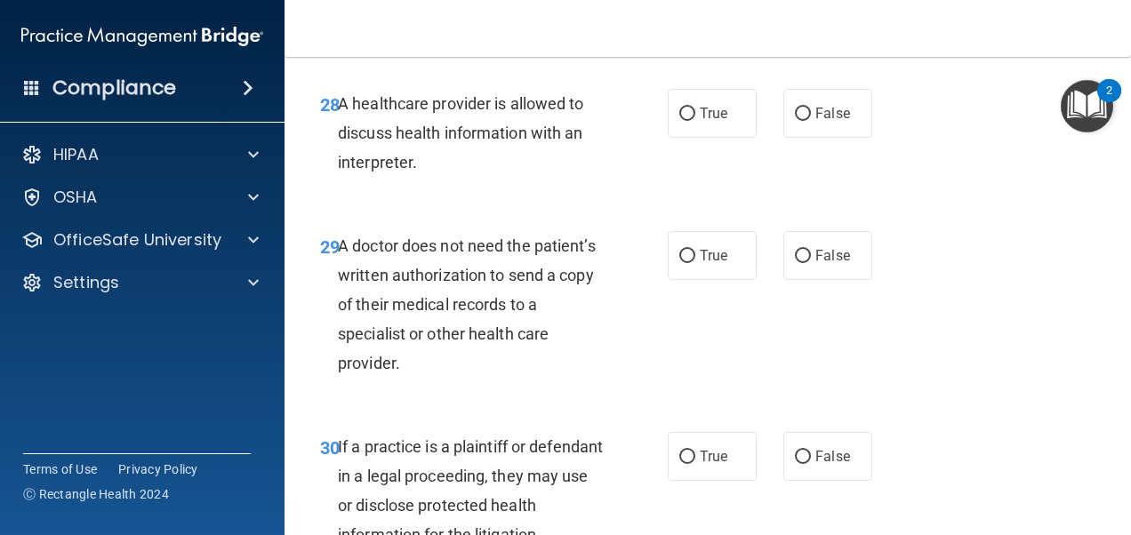
scroll to position [5069, 0]
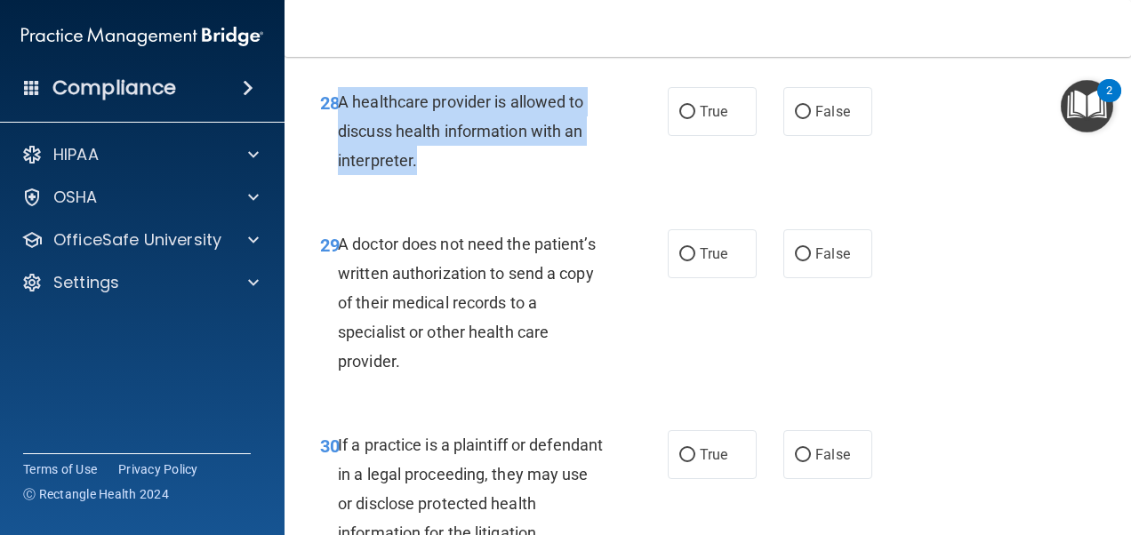
drag, startPoint x: 414, startPoint y: 218, endPoint x: 341, endPoint y: 162, distance: 92.7
click at [341, 162] on span "A healthcare provider is allowed to discuss health information with an interpre…" at bounding box center [461, 130] width 246 height 77
drag, startPoint x: 341, startPoint y: 162, endPoint x: 390, endPoint y: 195, distance: 59.7
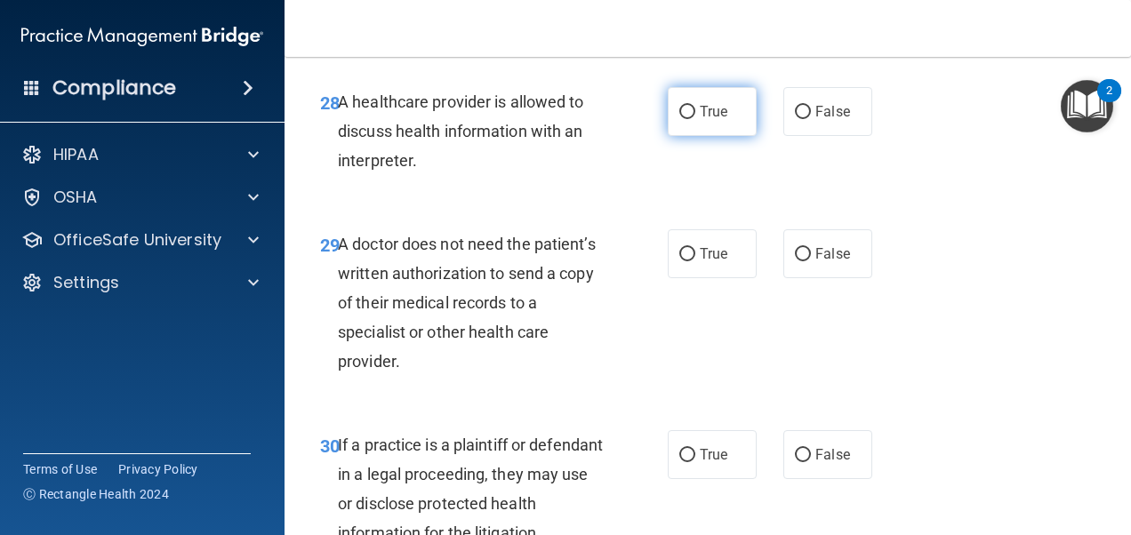
click at [715, 136] on label "True" at bounding box center [712, 111] width 89 height 49
click at [695, 119] on input "True" at bounding box center [687, 112] width 16 height 13
radio input "true"
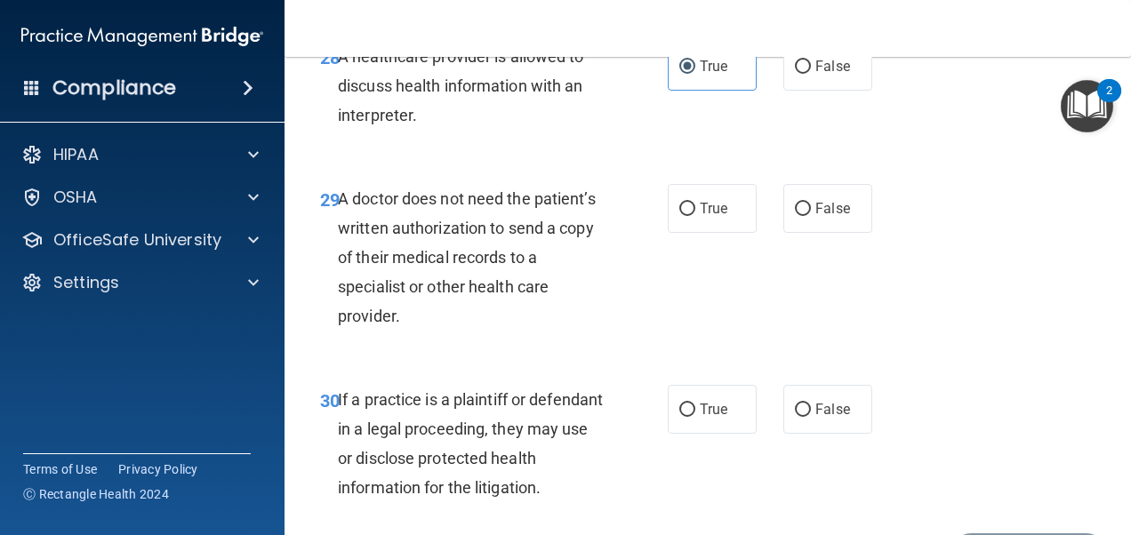
scroll to position [5158, 0]
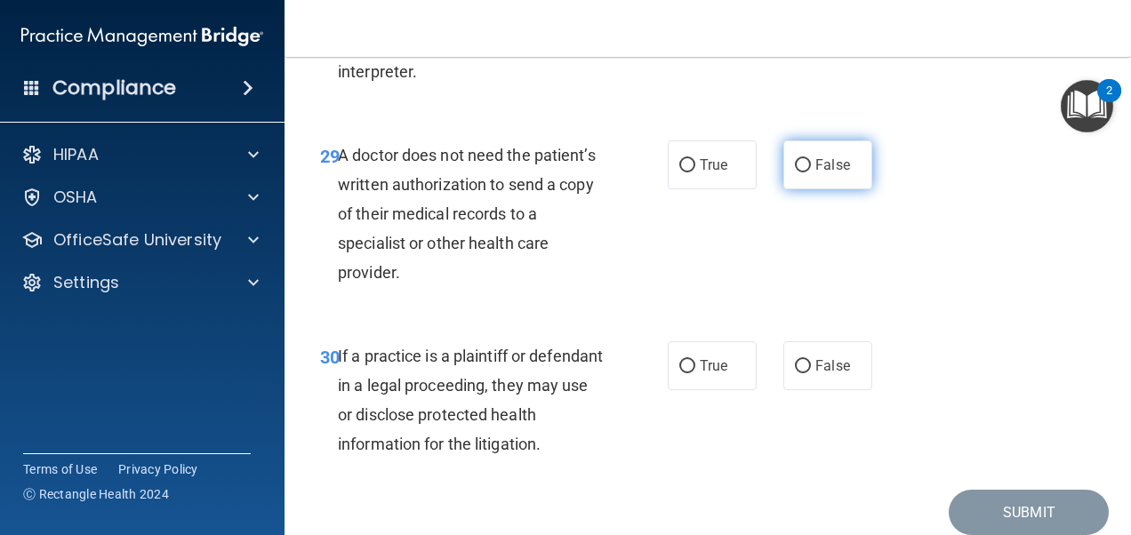
click at [835, 173] on span "False" at bounding box center [832, 165] width 35 height 17
click at [811, 173] on input "False" at bounding box center [803, 165] width 16 height 13
radio input "true"
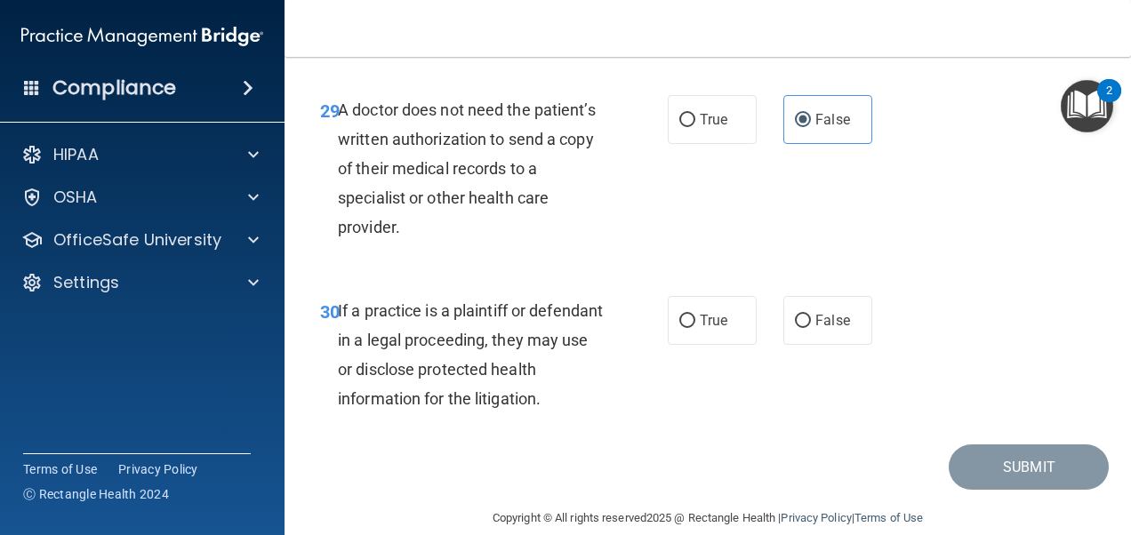
scroll to position [5247, 0]
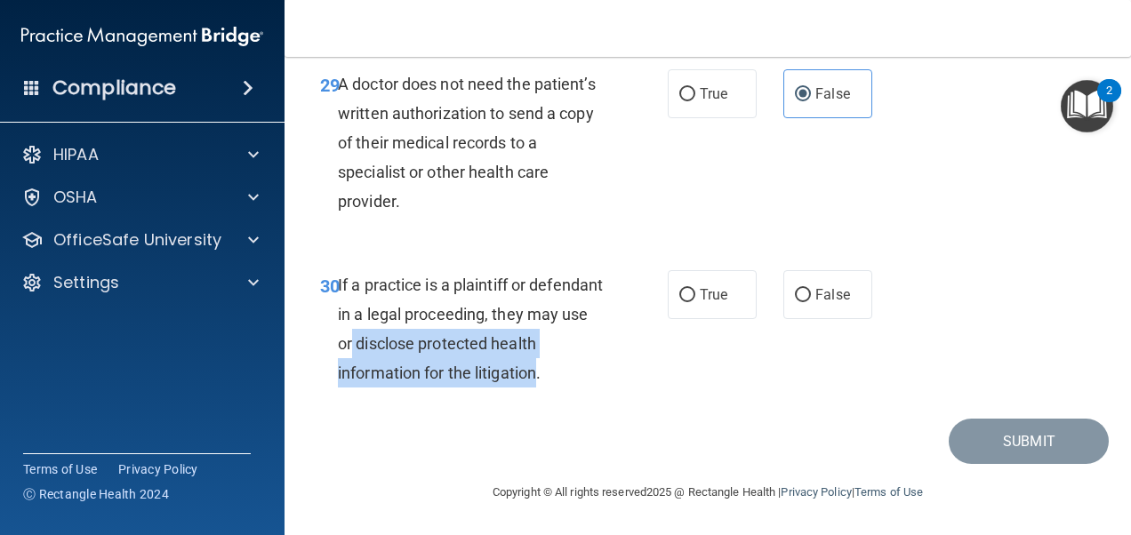
drag, startPoint x: 590, startPoint y: 416, endPoint x: 406, endPoint y: 357, distance: 192.6
click at [406, 357] on span "If a practice is a plaintiff or defendant in a legal proceeding, they may use o…" at bounding box center [470, 330] width 265 height 108
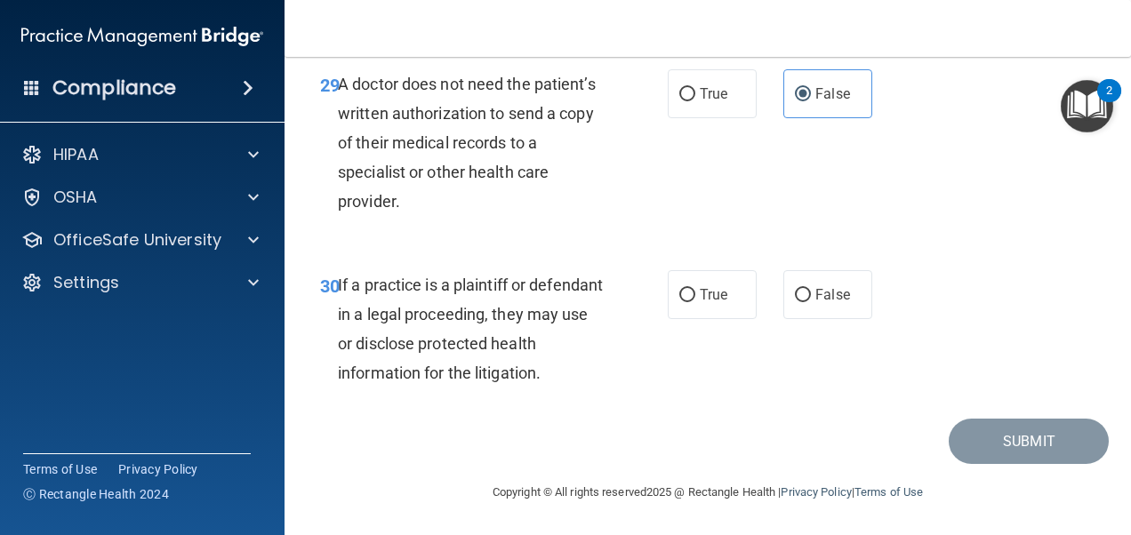
drag, startPoint x: 406, startPoint y: 357, endPoint x: 369, endPoint y: 336, distance: 42.6
click at [369, 336] on div "If a practice is a plaintiff or defendant in a legal proceeding, they may use o…" at bounding box center [478, 329] width 281 height 118
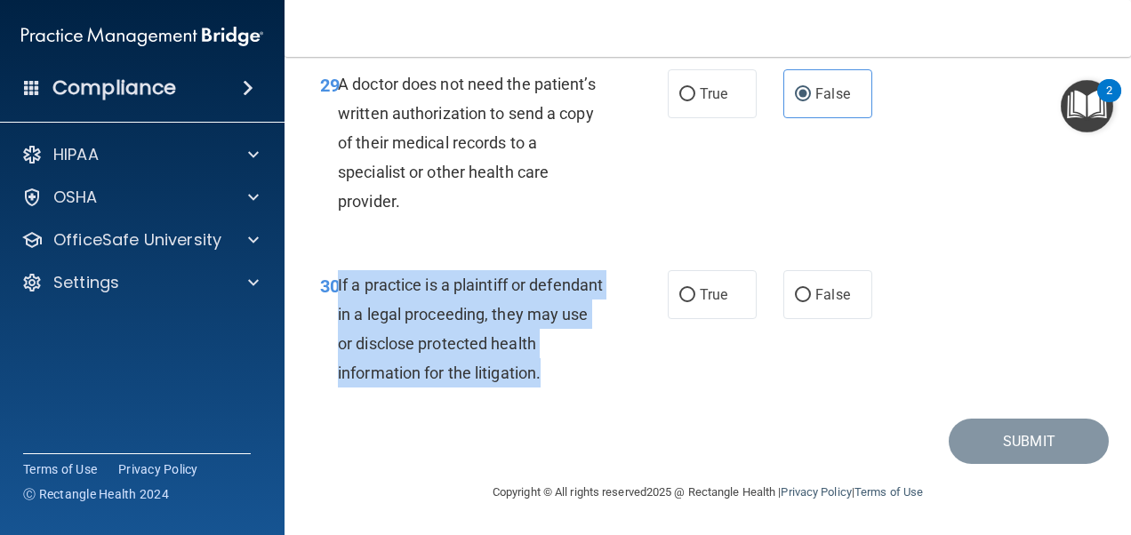
drag, startPoint x: 338, startPoint y: 323, endPoint x: 624, endPoint y: 423, distance: 303.5
click at [624, 398] on div "30 If a practice is a plaintiff or defendant in a legal proceeding, they may us…" at bounding box center [493, 333] width 401 height 127
drag, startPoint x: 624, startPoint y: 423, endPoint x: 507, endPoint y: 378, distance: 125.8
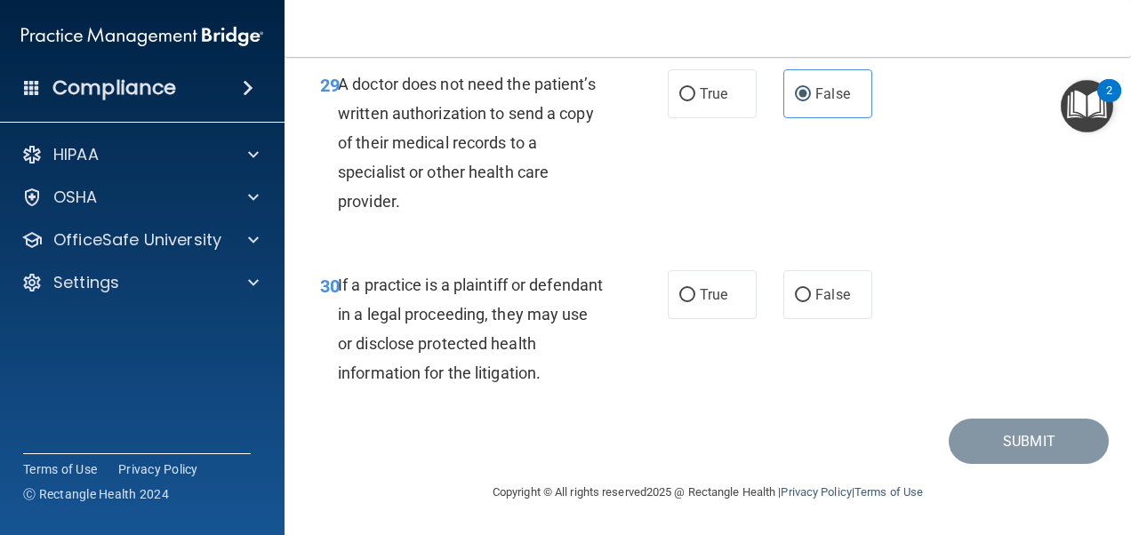
click at [637, 420] on div "30 If a practice is a plaintiff or defendant in a legal proceeding, they may us…" at bounding box center [708, 334] width 802 height 172
click at [686, 319] on label "True" at bounding box center [712, 294] width 89 height 49
click at [686, 302] on input "True" at bounding box center [687, 295] width 16 height 13
radio input "true"
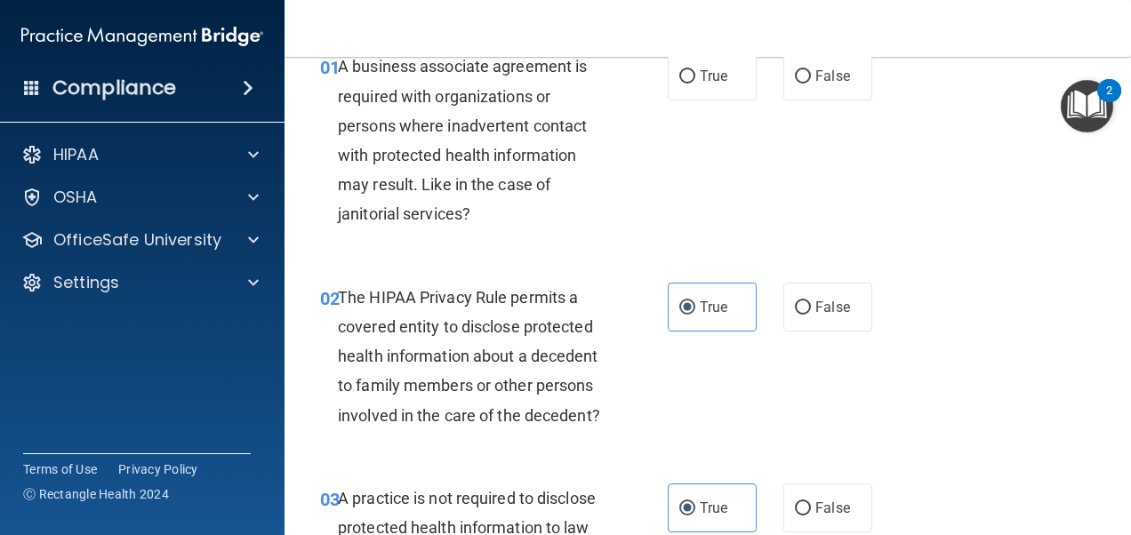
scroll to position [0, 0]
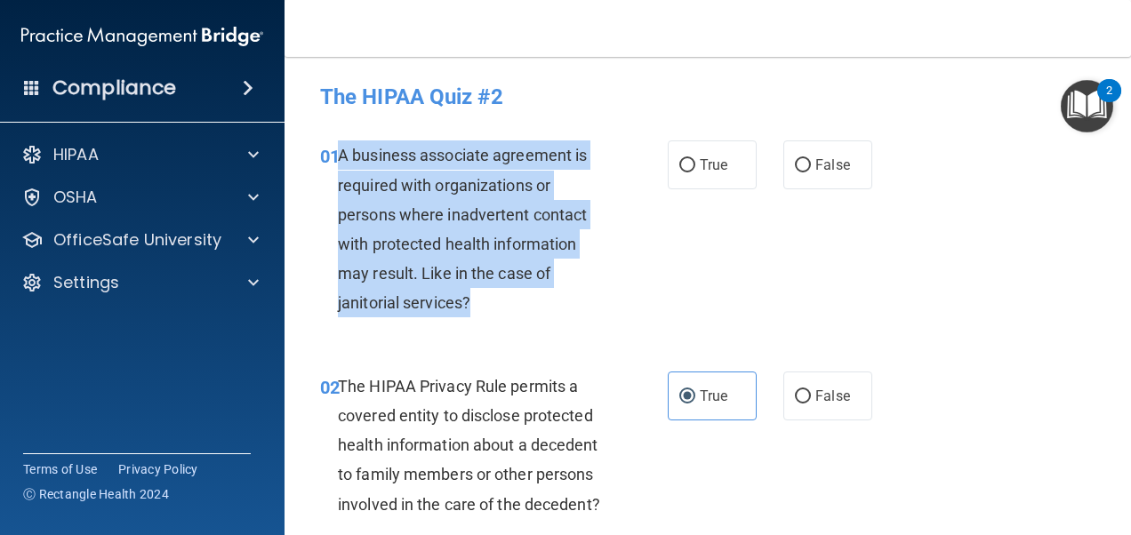
drag, startPoint x: 471, startPoint y: 302, endPoint x: 337, endPoint y: 161, distance: 195.0
click at [338, 161] on div "A business associate agreement is required with organizations or persons where …" at bounding box center [478, 229] width 281 height 177
drag, startPoint x: 337, startPoint y: 161, endPoint x: 408, endPoint y: 229, distance: 98.1
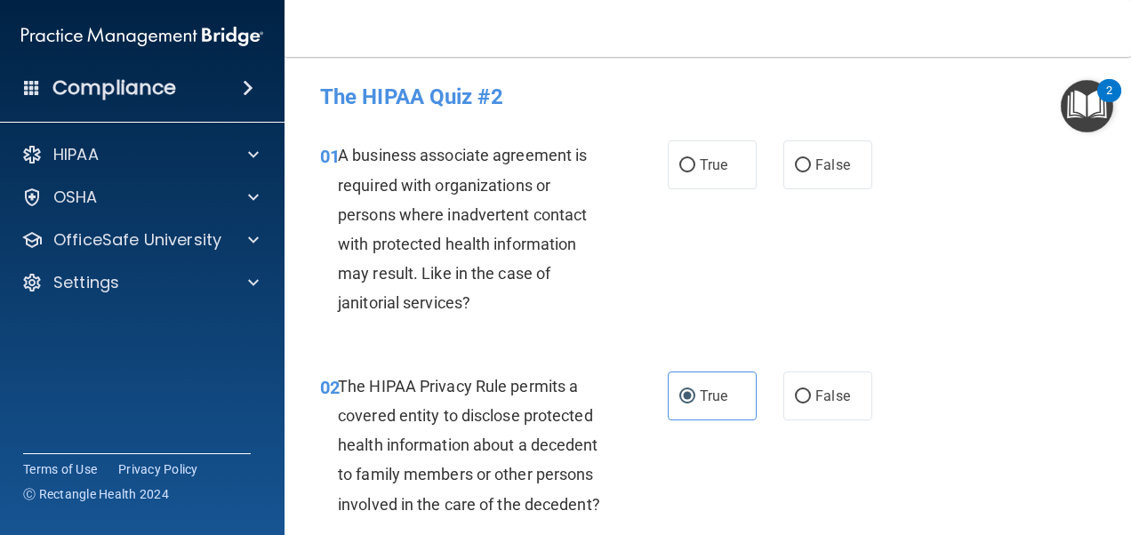
click at [740, 236] on div "01 A business associate agreement is required with organizations or persons whe…" at bounding box center [708, 233] width 802 height 230
click at [783, 181] on label "False" at bounding box center [827, 165] width 89 height 49
click at [795, 173] on input "False" at bounding box center [803, 165] width 16 height 13
radio input "true"
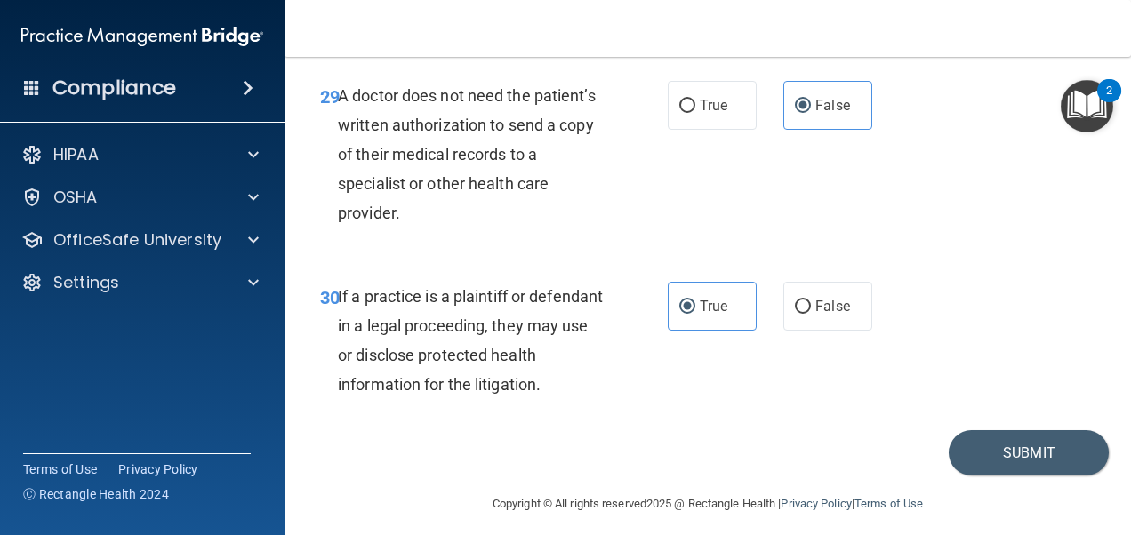
scroll to position [5288, 0]
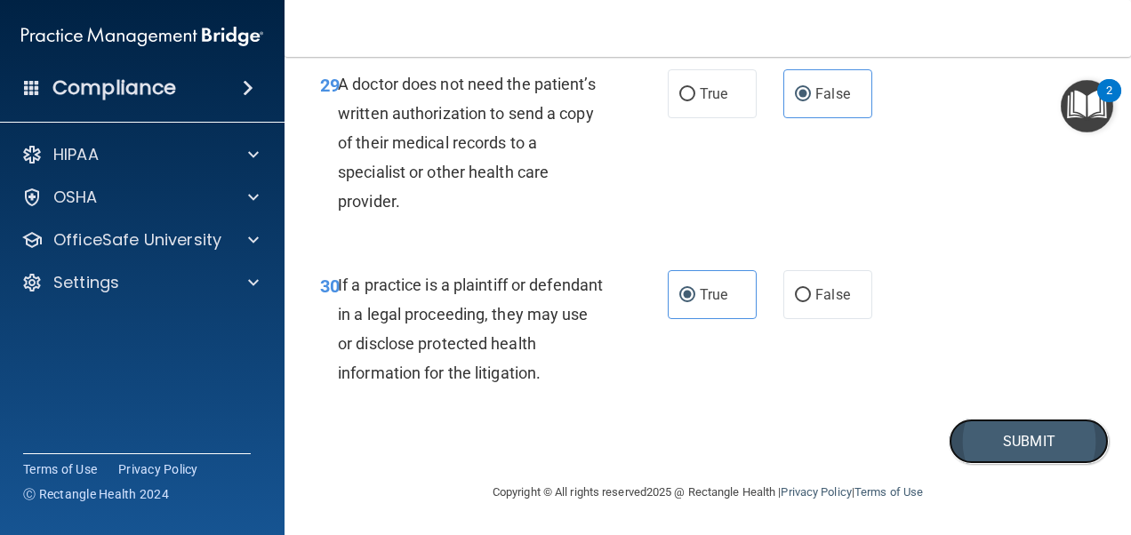
click at [1025, 443] on button "Submit" at bounding box center [1029, 441] width 160 height 45
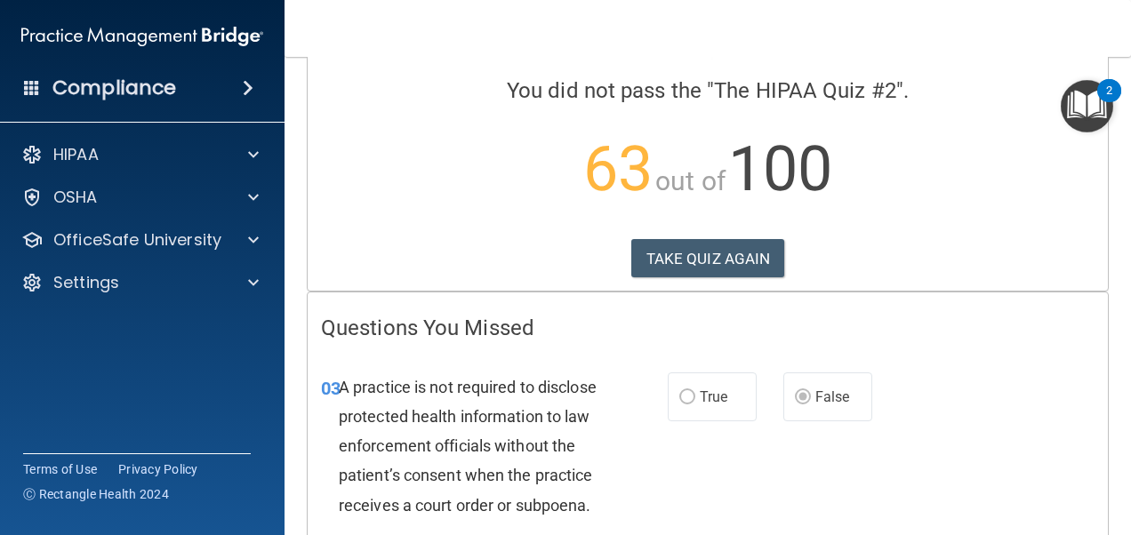
scroll to position [267, 0]
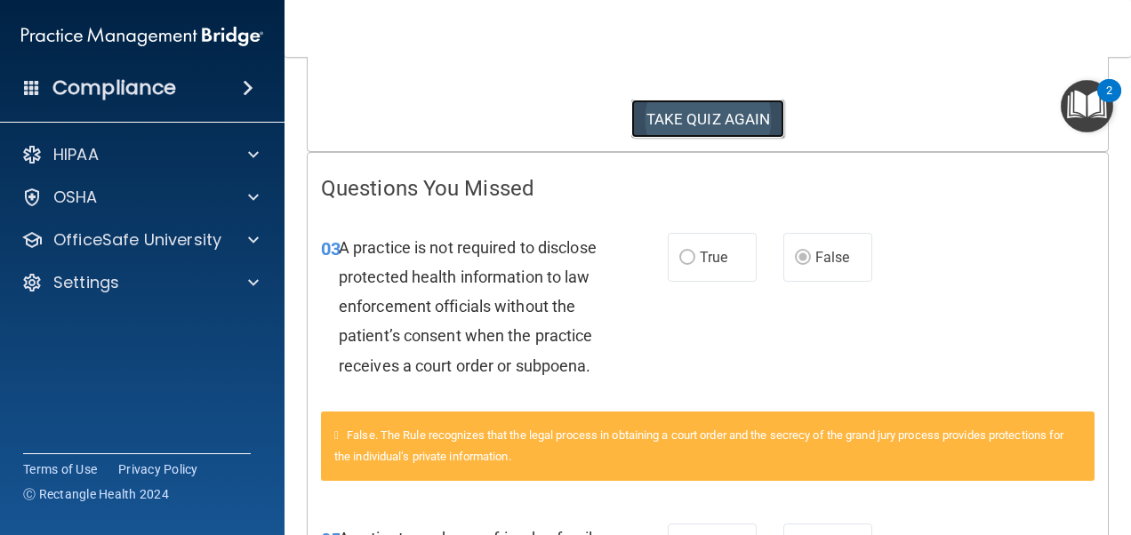
click at [717, 130] on button "TAKE QUIZ AGAIN" at bounding box center [708, 119] width 154 height 39
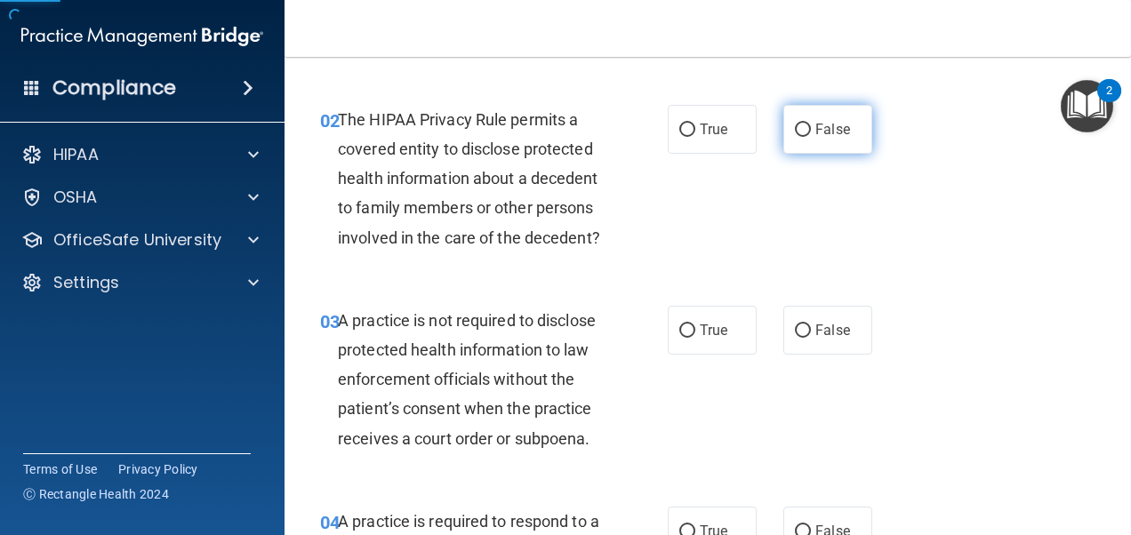
click at [831, 135] on span "False" at bounding box center [832, 129] width 35 height 17
click at [811, 135] on input "False" at bounding box center [803, 130] width 16 height 13
radio input "true"
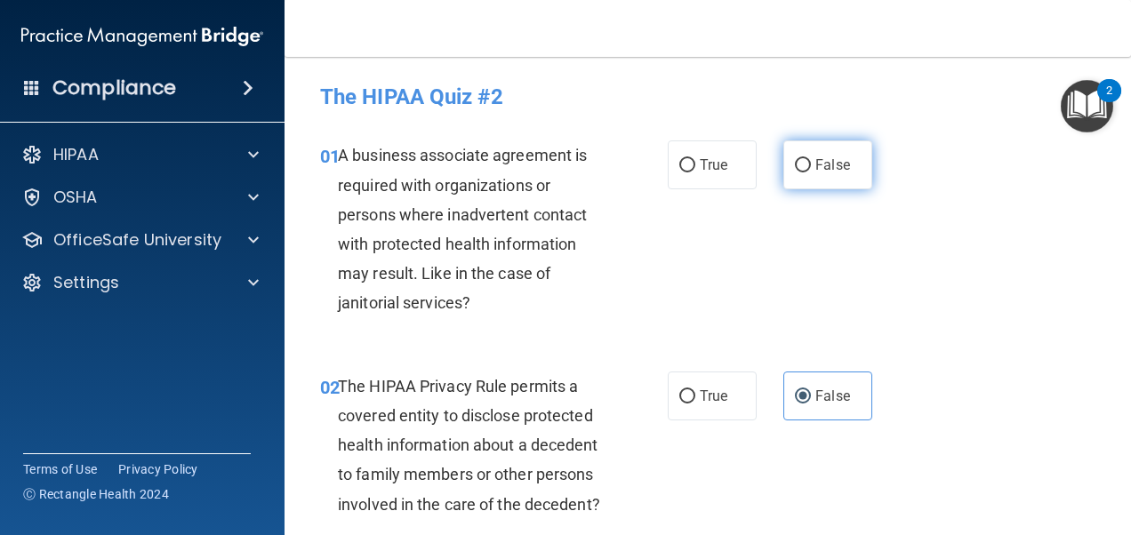
click at [823, 170] on span "False" at bounding box center [832, 165] width 35 height 17
click at [811, 170] on input "False" at bounding box center [803, 165] width 16 height 13
radio input "true"
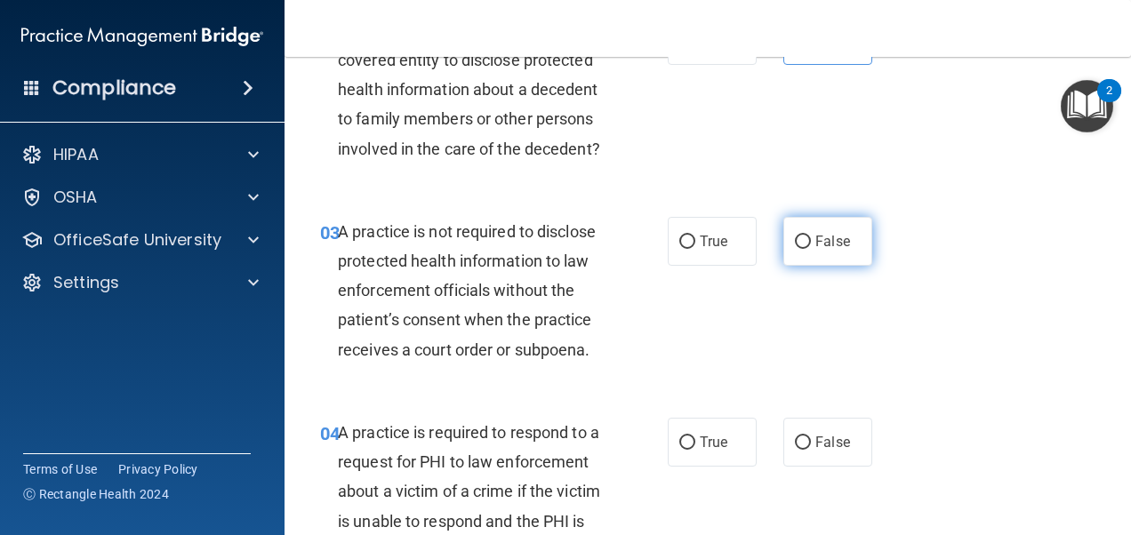
click at [822, 266] on label "False" at bounding box center [827, 241] width 89 height 49
click at [811, 249] on input "False" at bounding box center [803, 242] width 16 height 13
radio input "true"
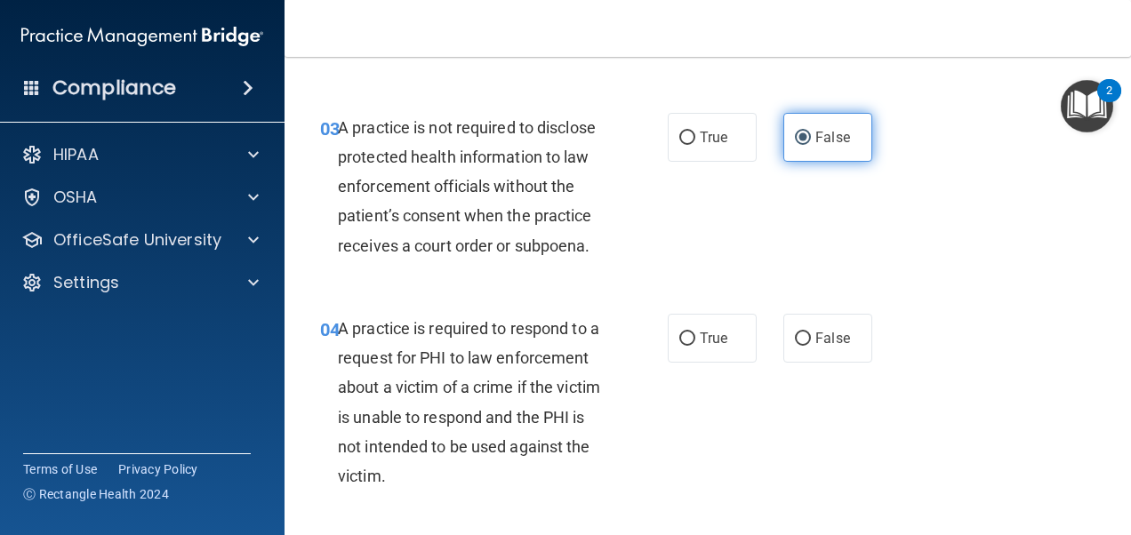
scroll to position [622, 0]
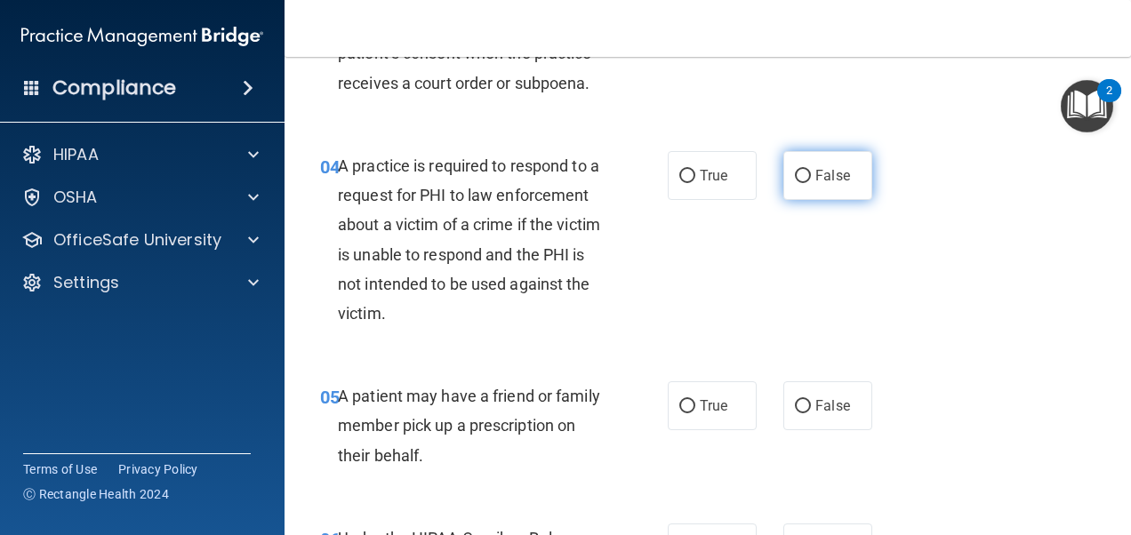
click at [822, 184] on span "False" at bounding box center [832, 175] width 35 height 17
click at [811, 183] on input "False" at bounding box center [803, 176] width 16 height 13
radio input "true"
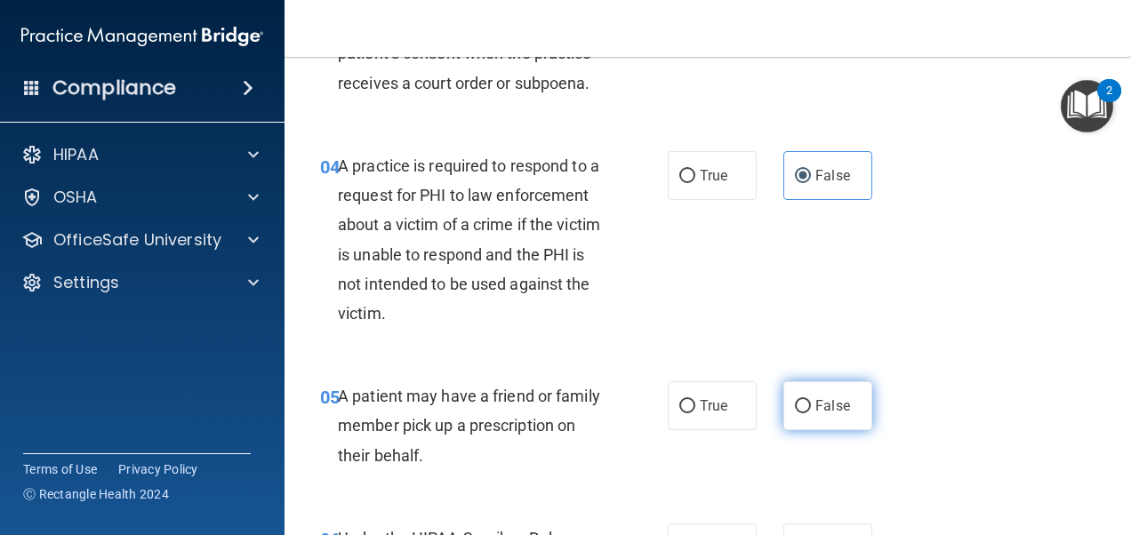
drag, startPoint x: 822, startPoint y: 437, endPoint x: 830, endPoint y: 431, distance: 9.6
click at [824, 414] on span "False" at bounding box center [832, 406] width 35 height 17
click at [811, 414] on input "False" at bounding box center [803, 406] width 16 height 13
radio input "true"
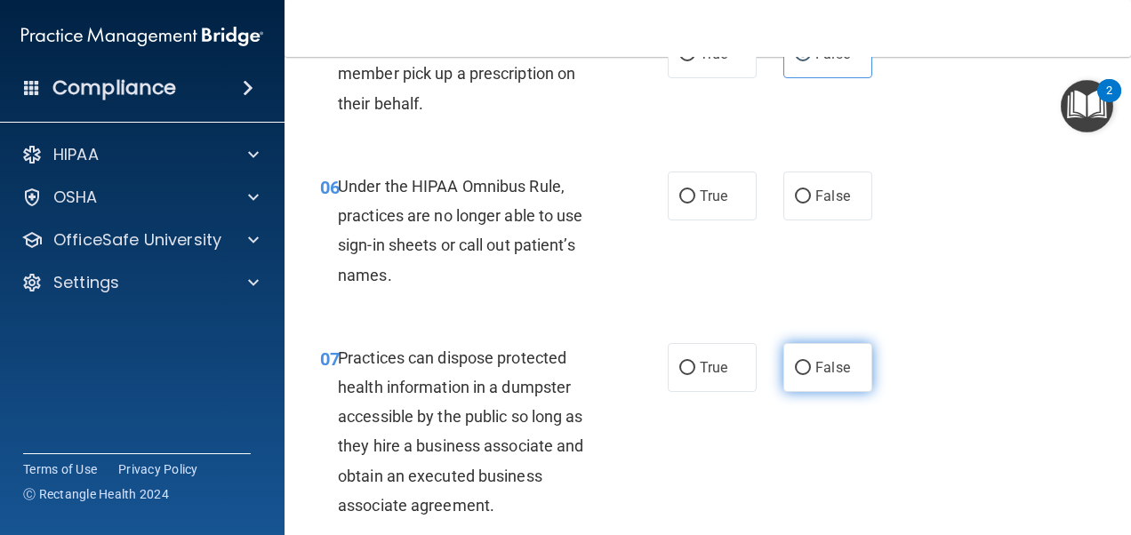
scroll to position [978, 0]
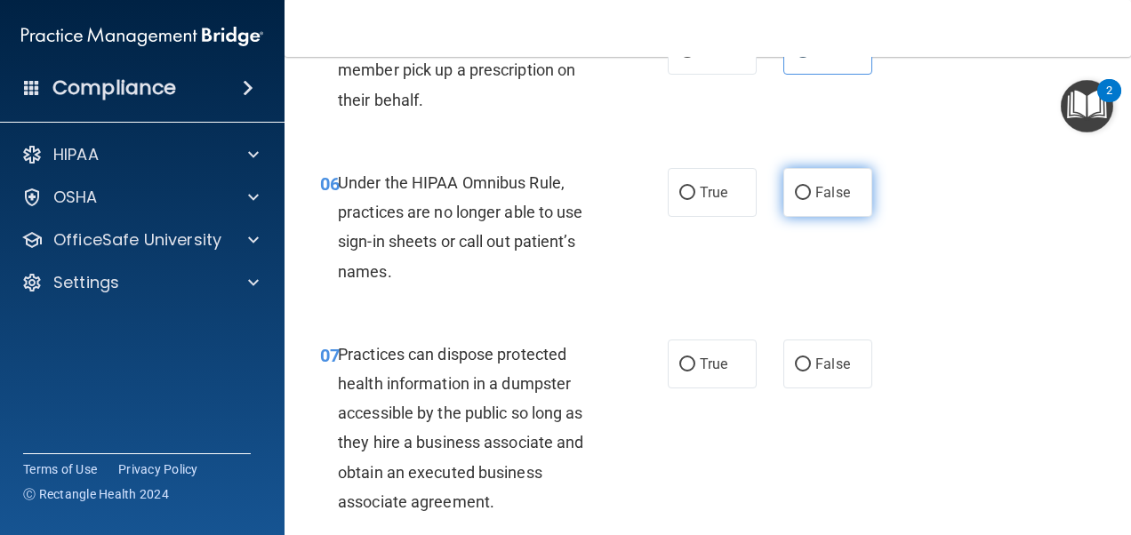
click at [826, 201] on span "False" at bounding box center [832, 192] width 35 height 17
click at [811, 200] on input "False" at bounding box center [803, 193] width 16 height 13
radio input "true"
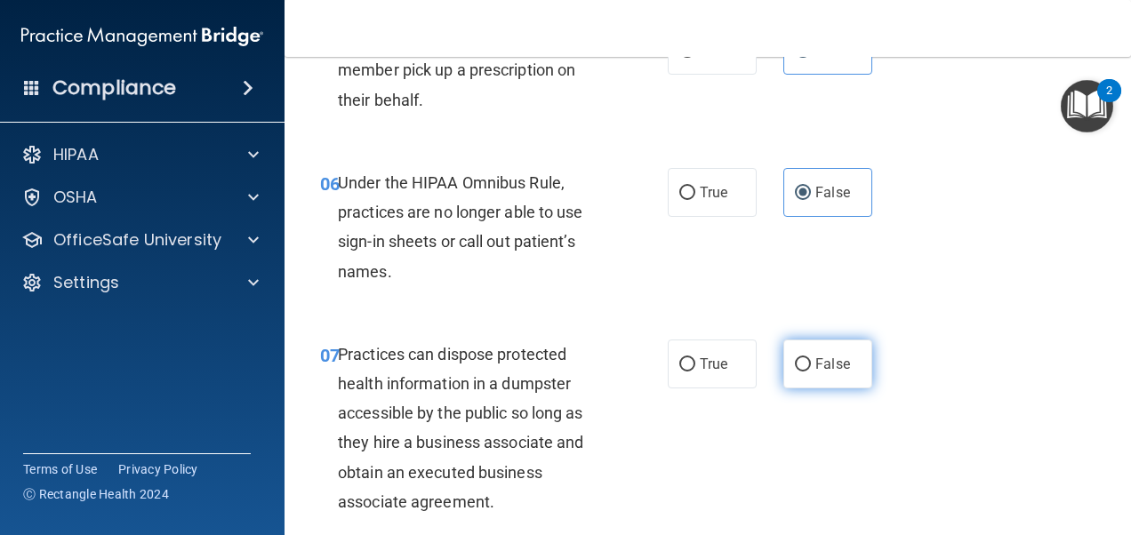
click at [835, 373] on span "False" at bounding box center [832, 364] width 35 height 17
click at [811, 372] on input "False" at bounding box center [803, 364] width 16 height 13
radio input "true"
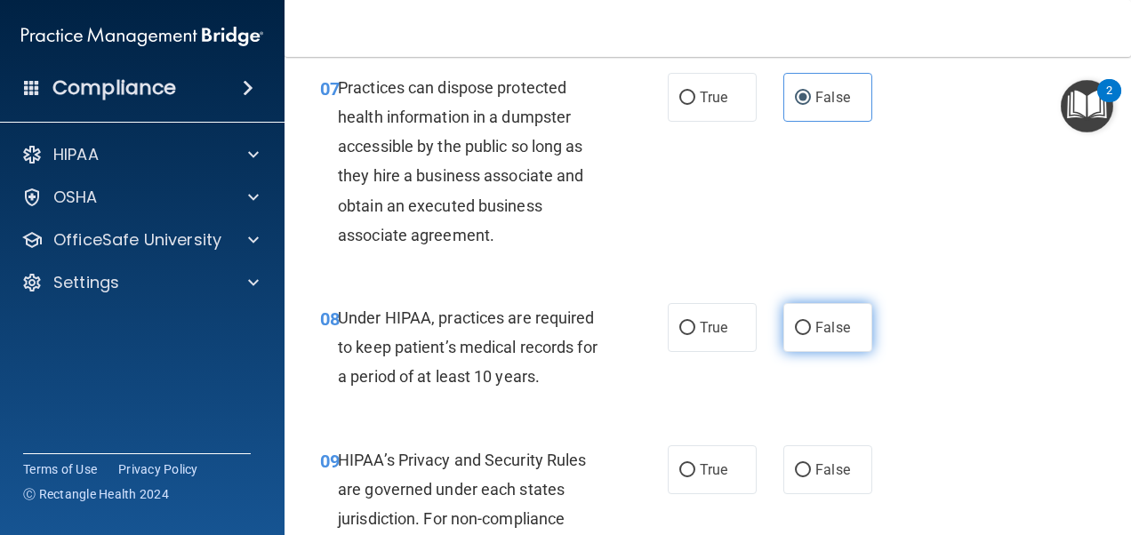
click at [835, 336] on span "False" at bounding box center [832, 327] width 35 height 17
click at [811, 335] on input "False" at bounding box center [803, 328] width 16 height 13
radio input "true"
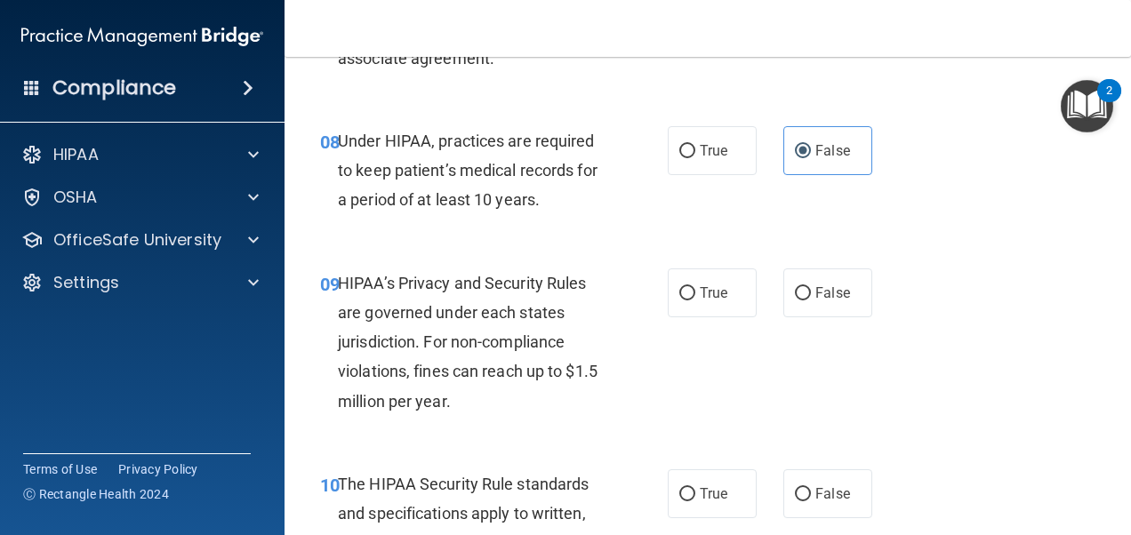
scroll to position [1423, 0]
click at [815, 301] on span "False" at bounding box center [832, 292] width 35 height 17
click at [811, 300] on input "False" at bounding box center [803, 292] width 16 height 13
radio input "true"
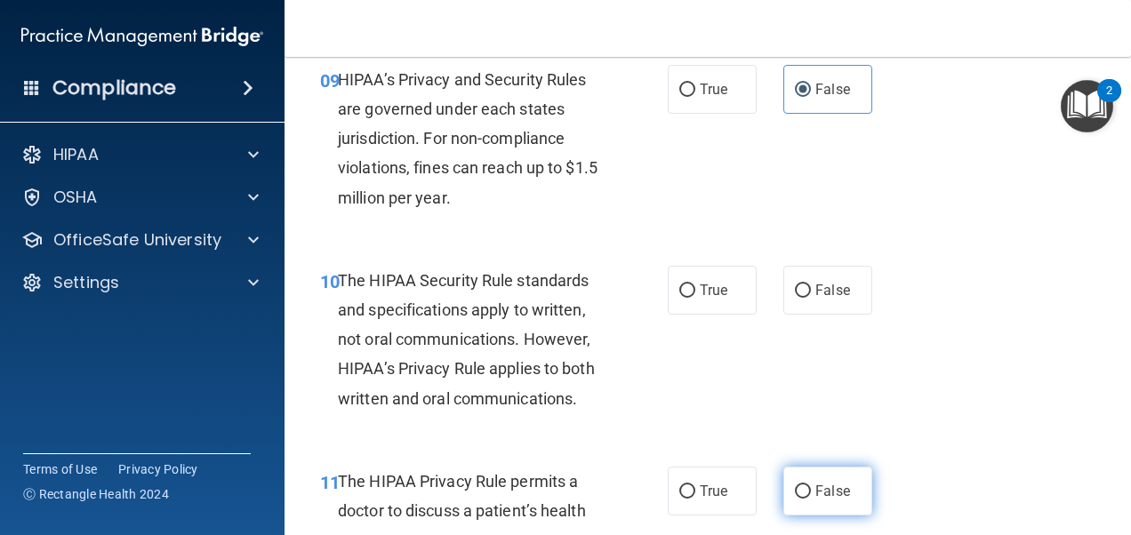
scroll to position [1690, 0]
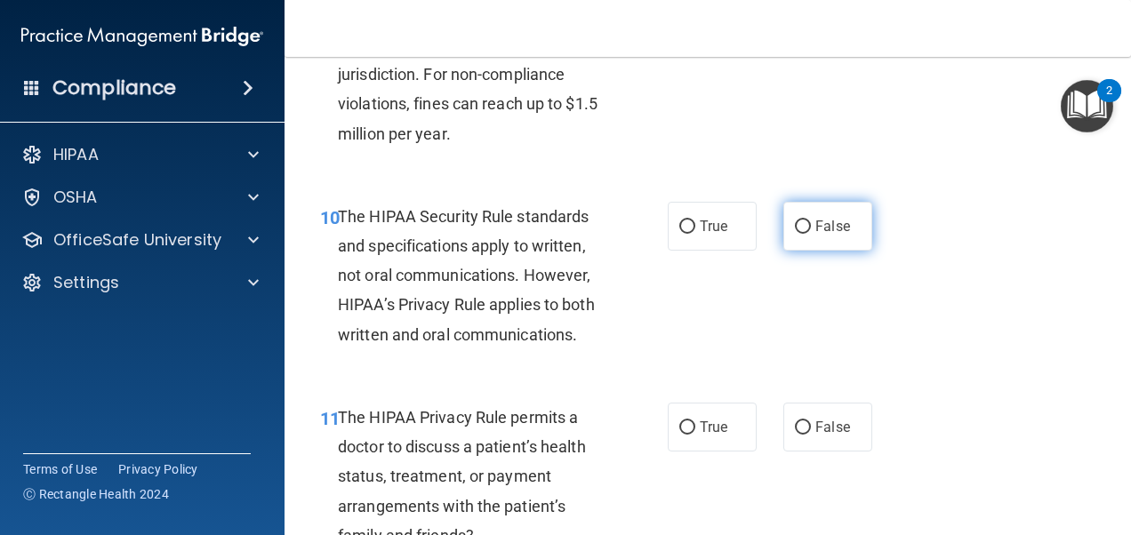
click at [816, 251] on label "False" at bounding box center [827, 226] width 89 height 49
click at [811, 234] on input "False" at bounding box center [803, 227] width 16 height 13
radio input "true"
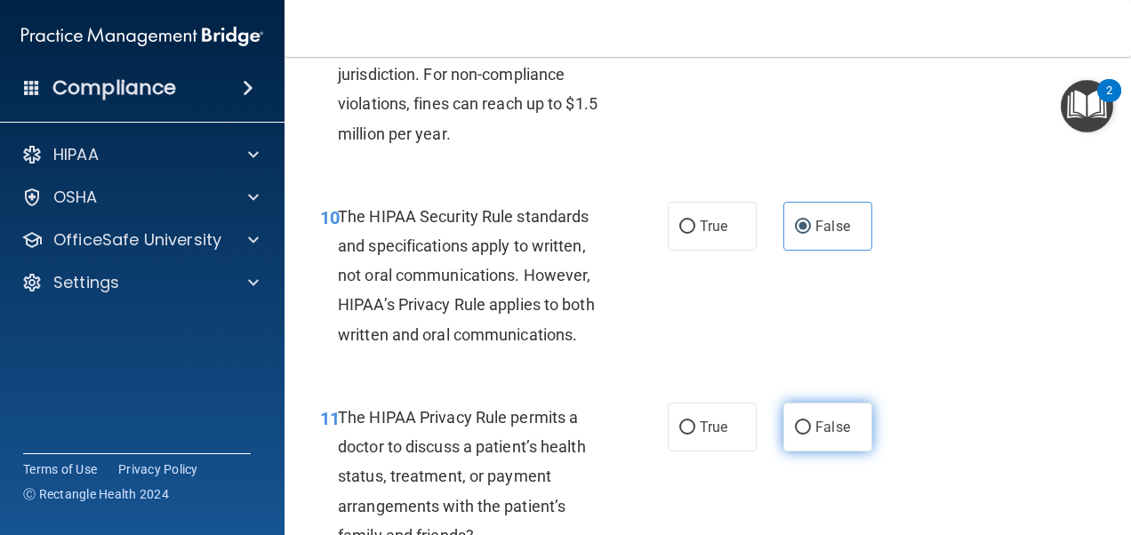
click at [825, 436] on span "False" at bounding box center [832, 427] width 35 height 17
click at [811, 435] on input "False" at bounding box center [803, 428] width 16 height 13
radio input "true"
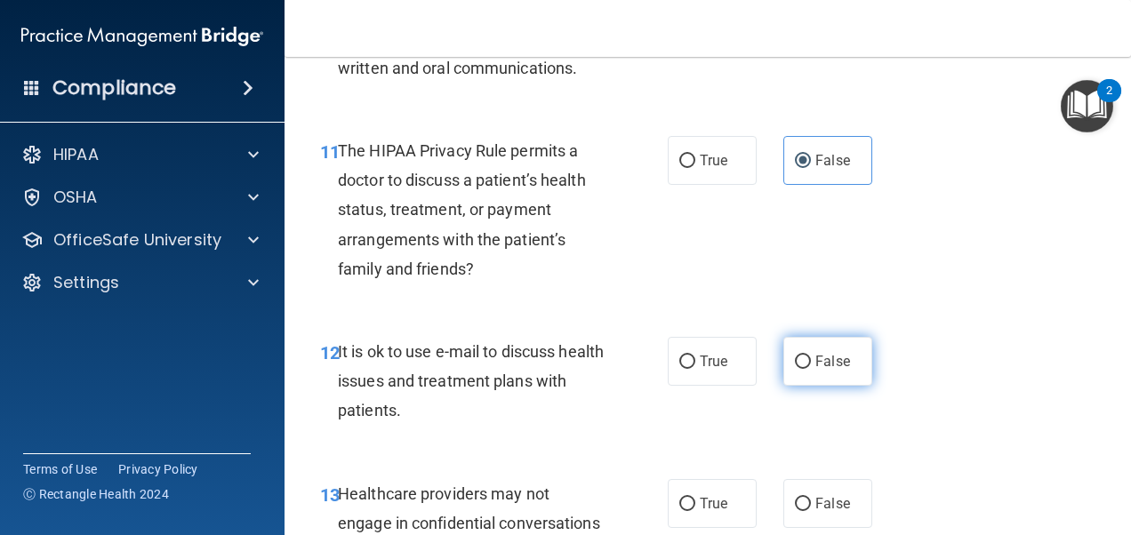
click at [819, 386] on label "False" at bounding box center [827, 361] width 89 height 49
click at [811, 369] on input "False" at bounding box center [803, 362] width 16 height 13
radio input "true"
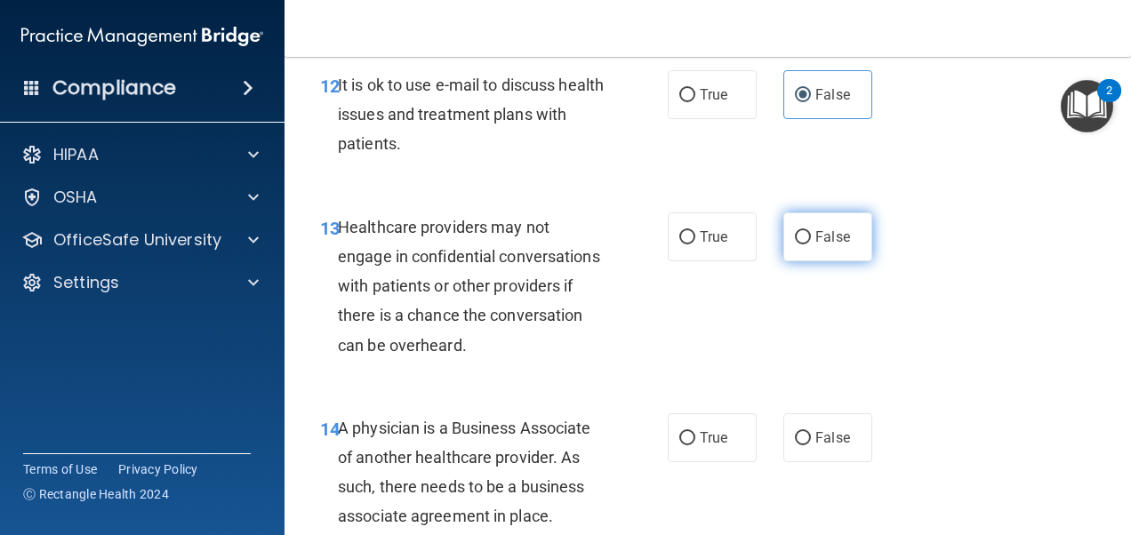
click at [815, 245] on span "False" at bounding box center [832, 237] width 35 height 17
click at [811, 245] on input "False" at bounding box center [803, 237] width 16 height 13
radio input "true"
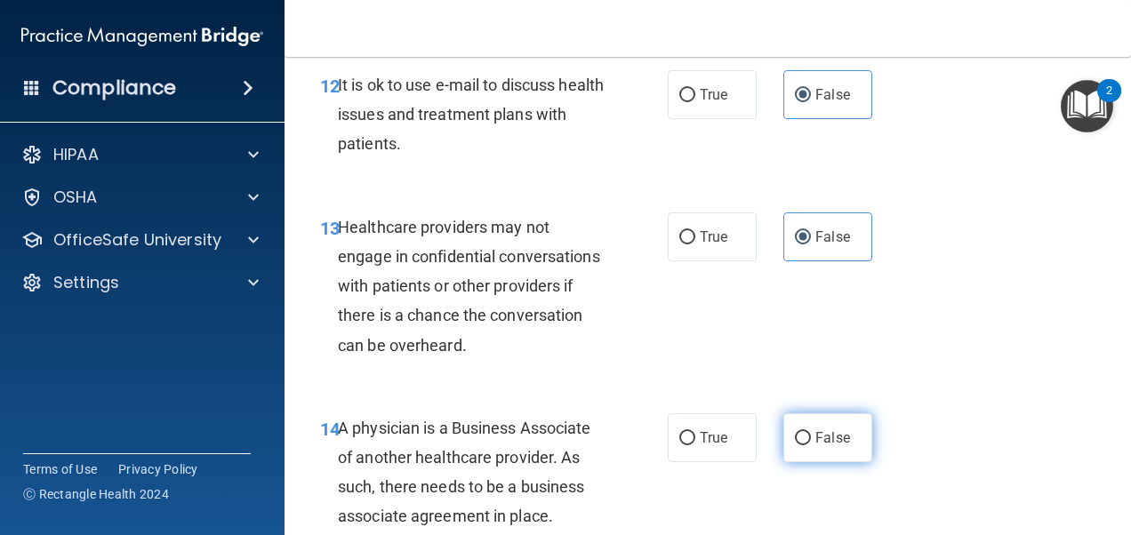
click at [834, 446] on span "False" at bounding box center [832, 438] width 35 height 17
click at [811, 446] on input "False" at bounding box center [803, 438] width 16 height 13
radio input "true"
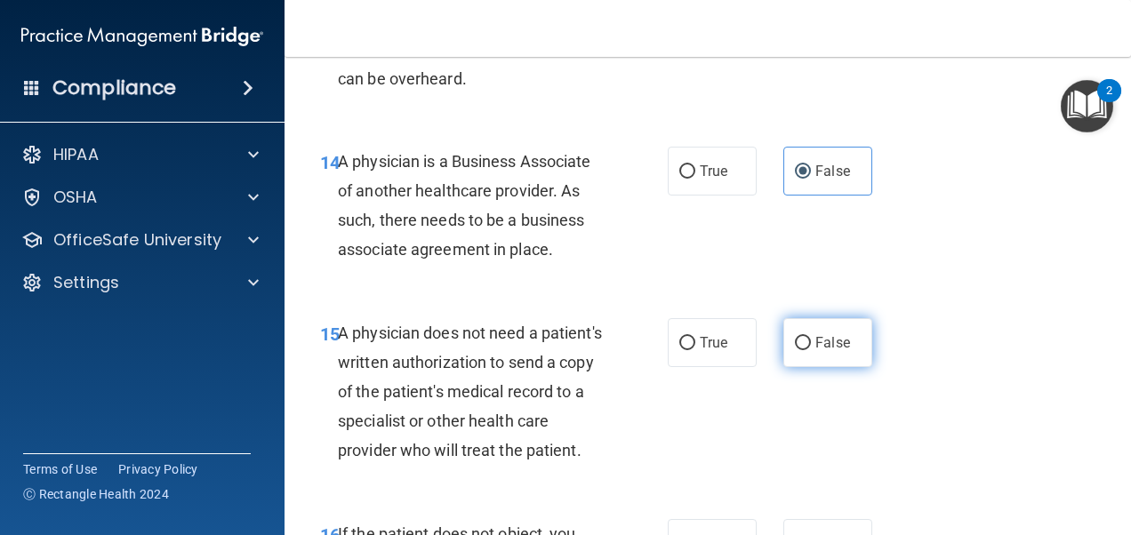
click at [829, 351] on span "False" at bounding box center [832, 342] width 35 height 17
click at [811, 350] on input "False" at bounding box center [803, 343] width 16 height 13
radio input "true"
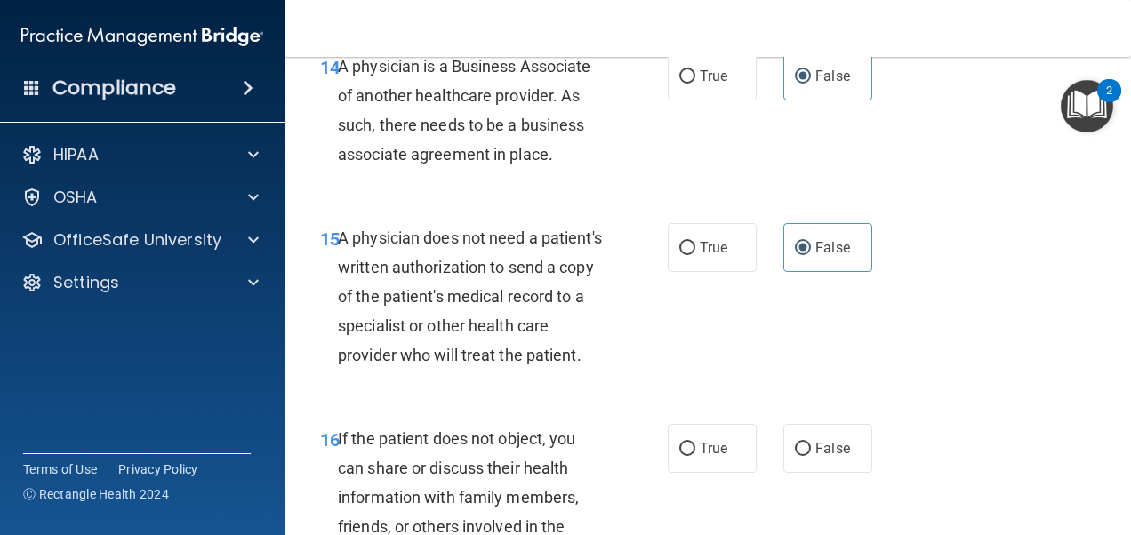
scroll to position [2757, 0]
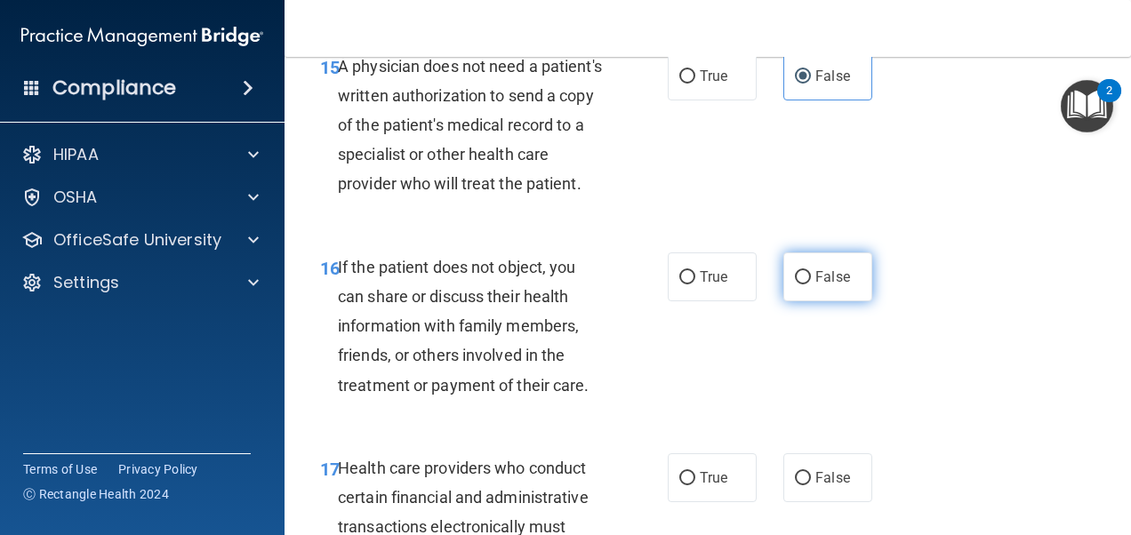
click at [826, 301] on label "False" at bounding box center [827, 277] width 89 height 49
click at [811, 285] on input "False" at bounding box center [803, 277] width 16 height 13
radio input "true"
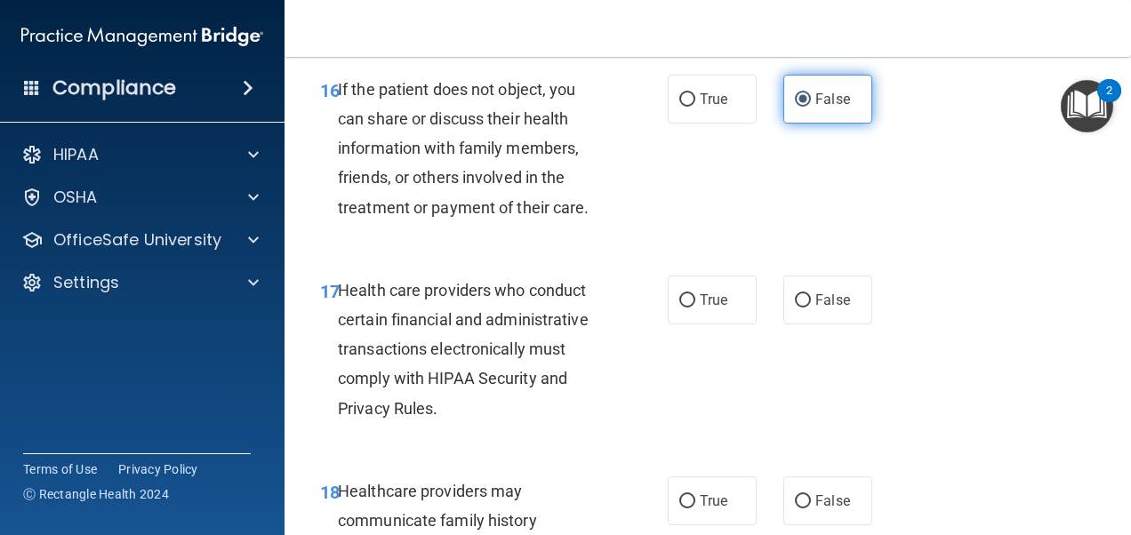
click at [826, 325] on label "False" at bounding box center [827, 300] width 89 height 49
click at [811, 308] on input "False" at bounding box center [803, 300] width 16 height 13
radio input "true"
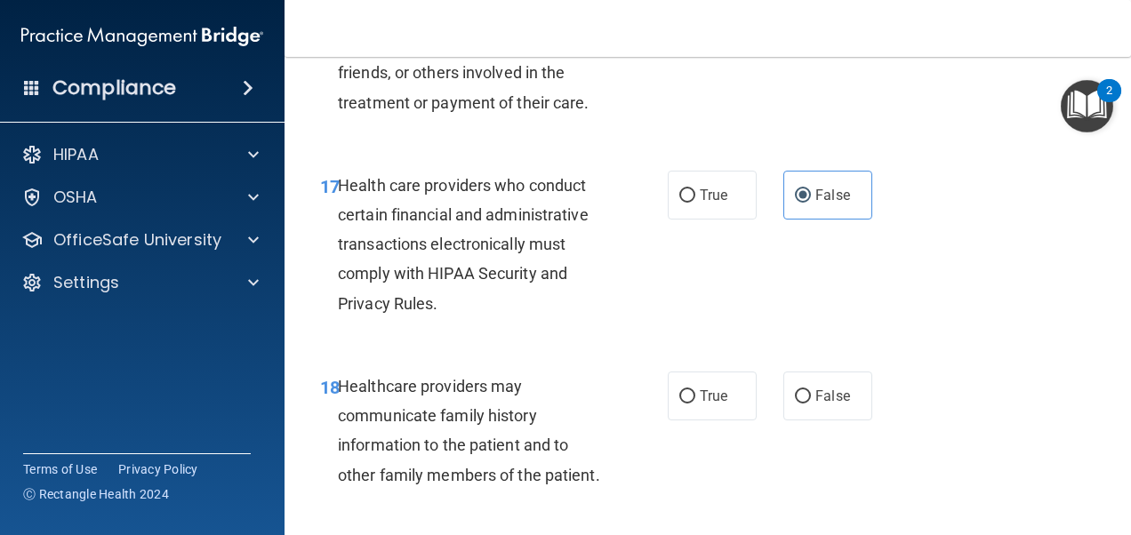
scroll to position [3201, 0]
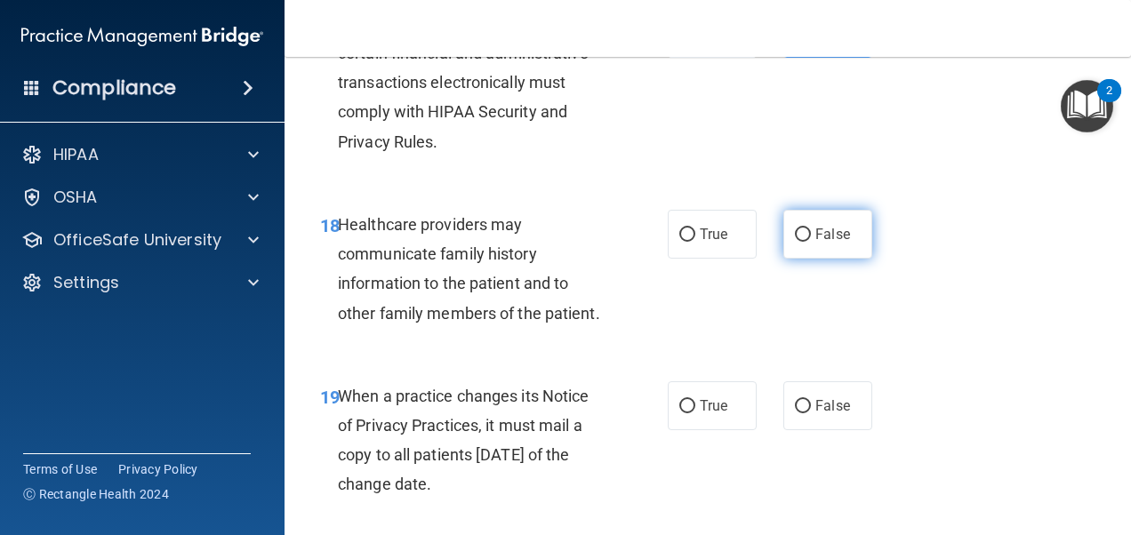
click at [823, 259] on label "False" at bounding box center [827, 234] width 89 height 49
click at [811, 242] on input "False" at bounding box center [803, 235] width 16 height 13
radio input "true"
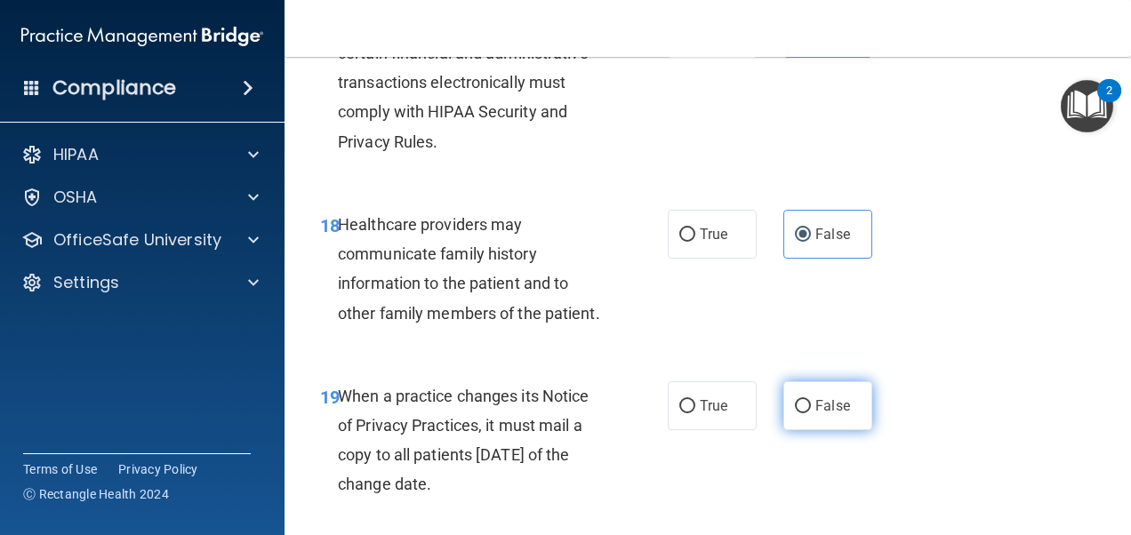
click at [823, 414] on span "False" at bounding box center [832, 406] width 35 height 17
click at [811, 414] on input "False" at bounding box center [803, 406] width 16 height 13
radio input "true"
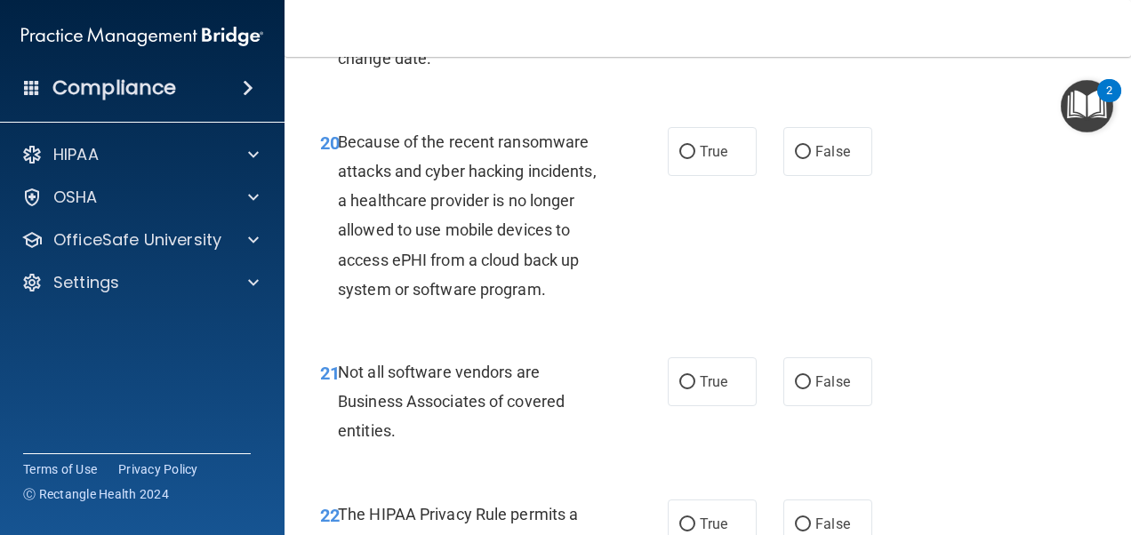
scroll to position [3646, 0]
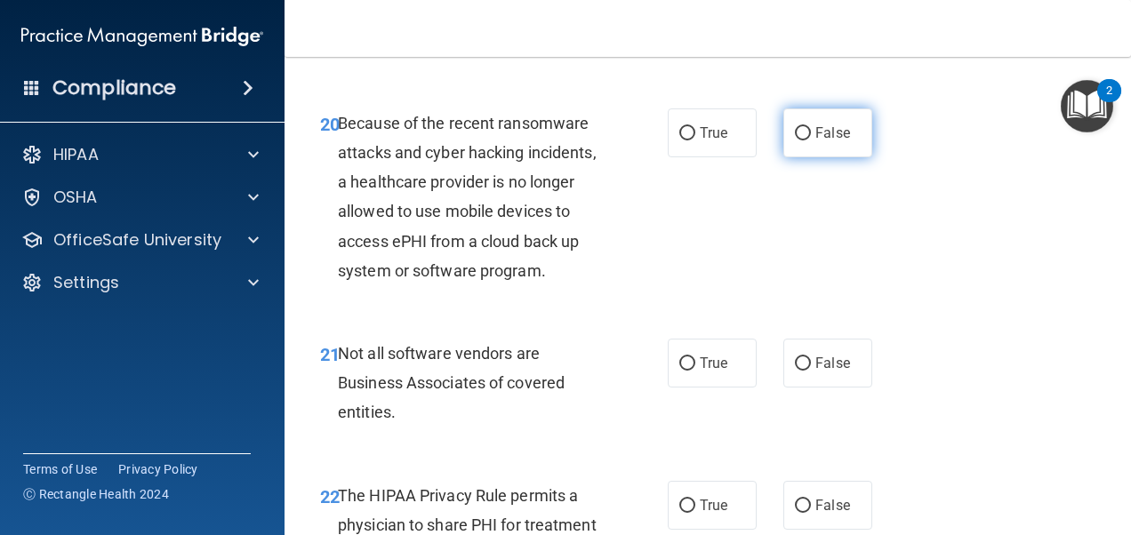
click at [814, 157] on label "False" at bounding box center [827, 132] width 89 height 49
click at [811, 141] on input "False" at bounding box center [803, 133] width 16 height 13
radio input "true"
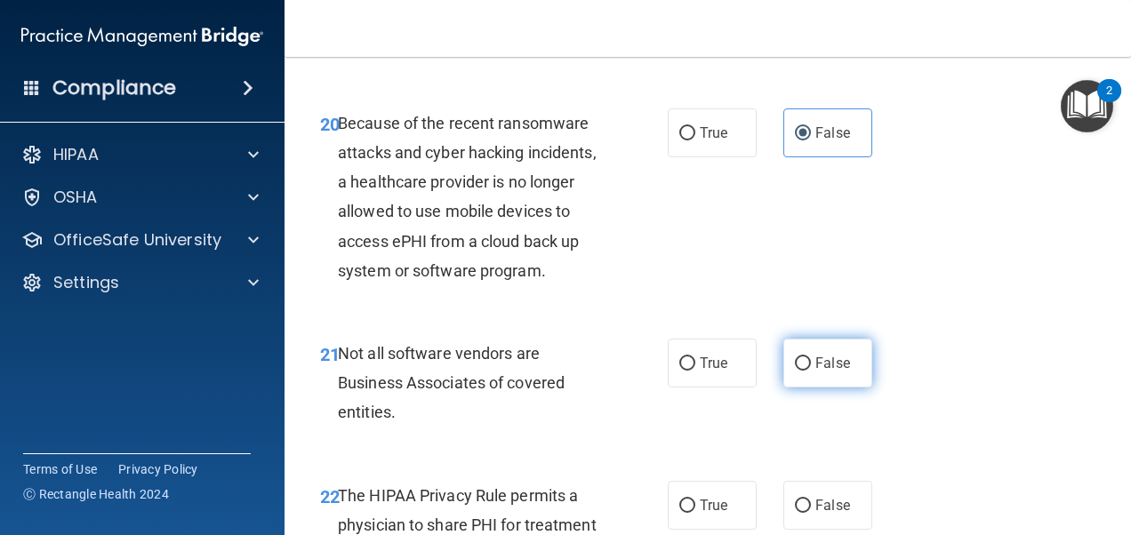
click at [815, 372] on span "False" at bounding box center [832, 363] width 35 height 17
click at [811, 371] on input "False" at bounding box center [803, 363] width 16 height 13
radio input "true"
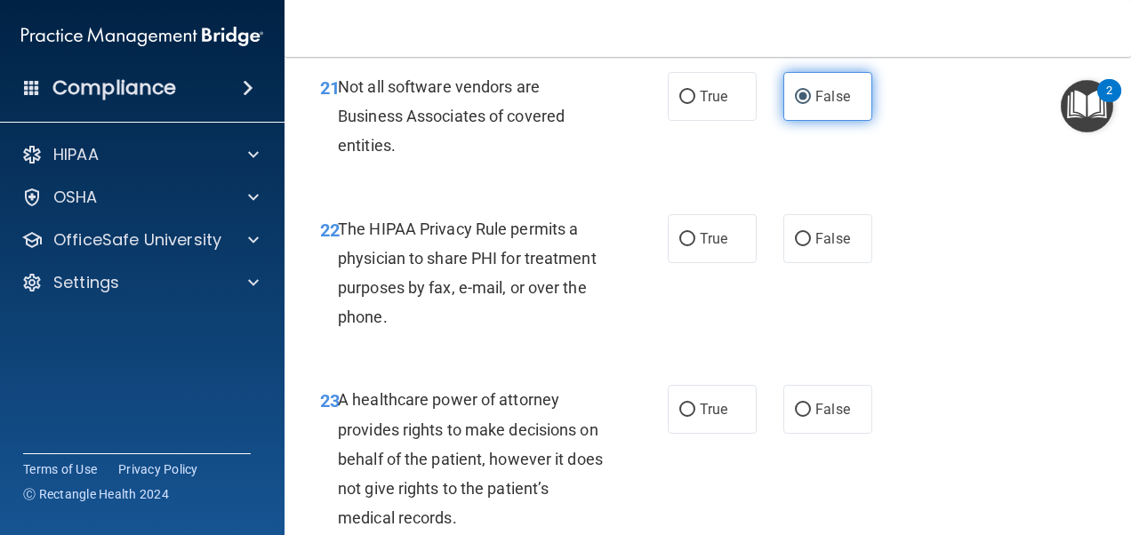
scroll to position [4091, 0]
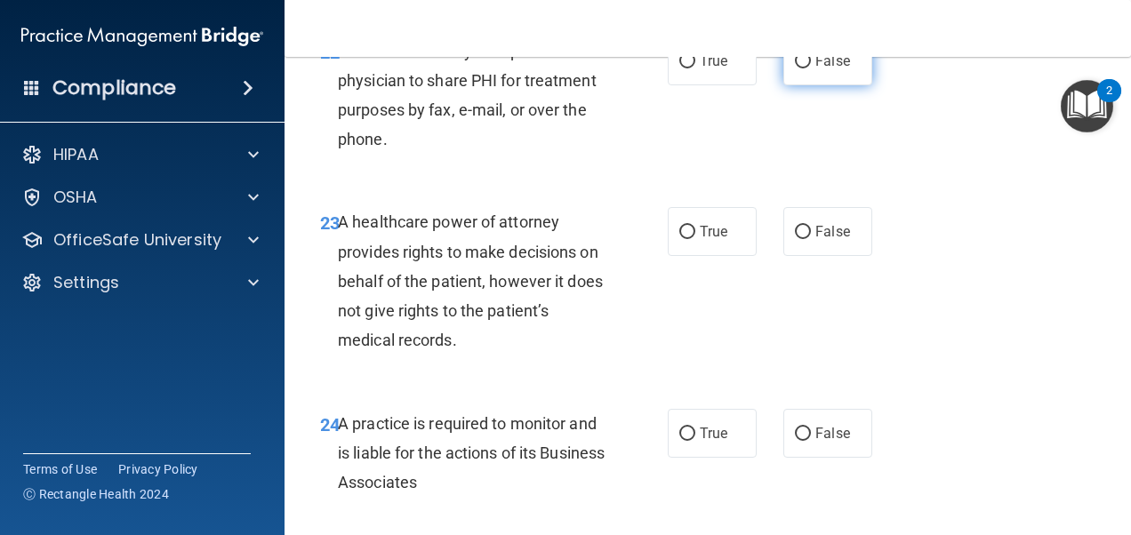
click at [841, 85] on label "False" at bounding box center [827, 60] width 89 height 49
click at [811, 68] on input "False" at bounding box center [803, 61] width 16 height 13
radio input "true"
click at [823, 240] on span "False" at bounding box center [832, 231] width 35 height 17
click at [811, 239] on input "False" at bounding box center [803, 232] width 16 height 13
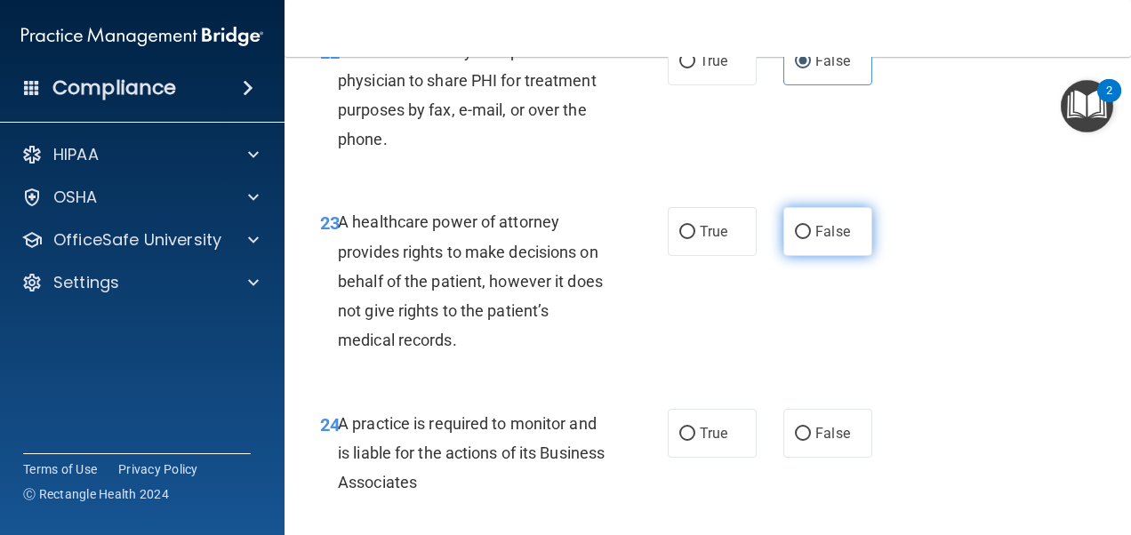
radio input "true"
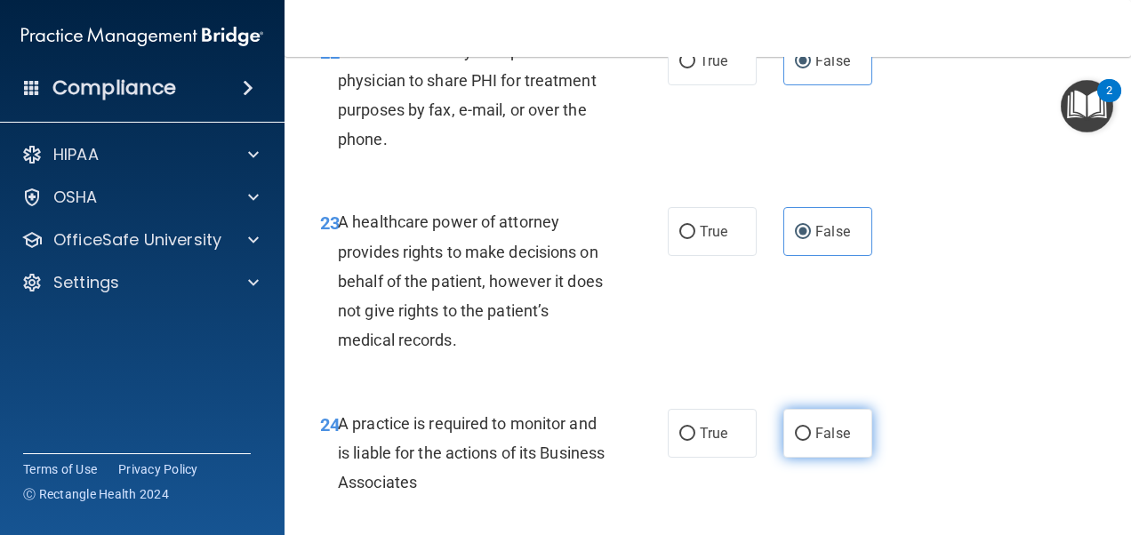
click at [831, 442] on span "False" at bounding box center [832, 433] width 35 height 17
click at [811, 441] on input "False" at bounding box center [803, 434] width 16 height 13
radio input "true"
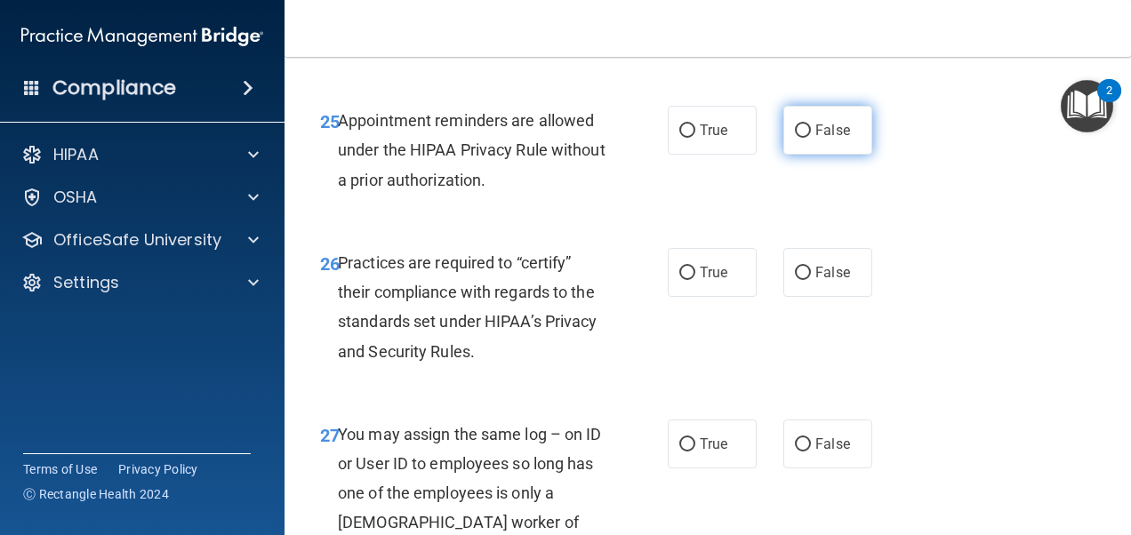
click at [816, 139] on span "False" at bounding box center [832, 130] width 35 height 17
click at [811, 138] on input "False" at bounding box center [803, 130] width 16 height 13
radio input "true"
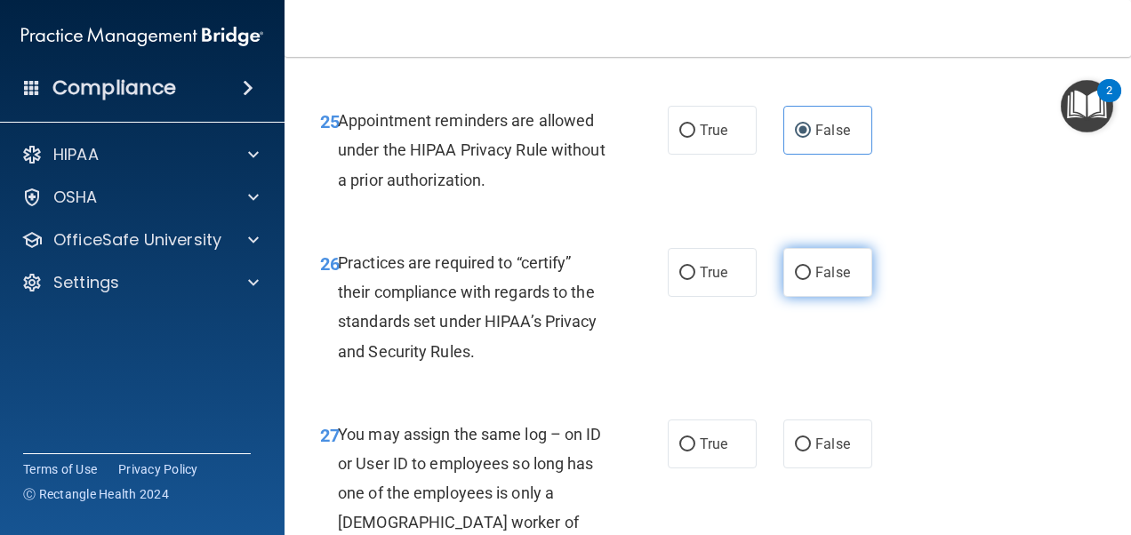
click at [831, 297] on label "False" at bounding box center [827, 272] width 89 height 49
click at [811, 280] on input "False" at bounding box center [803, 273] width 16 height 13
radio input "true"
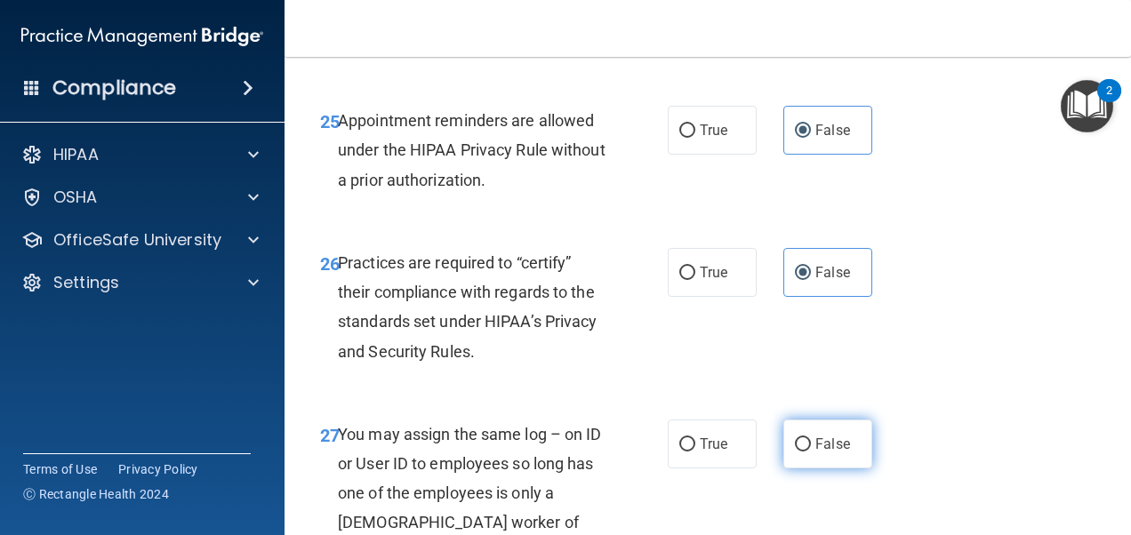
click at [832, 469] on label "False" at bounding box center [827, 444] width 89 height 49
click at [811, 452] on input "False" at bounding box center [803, 444] width 16 height 13
radio input "true"
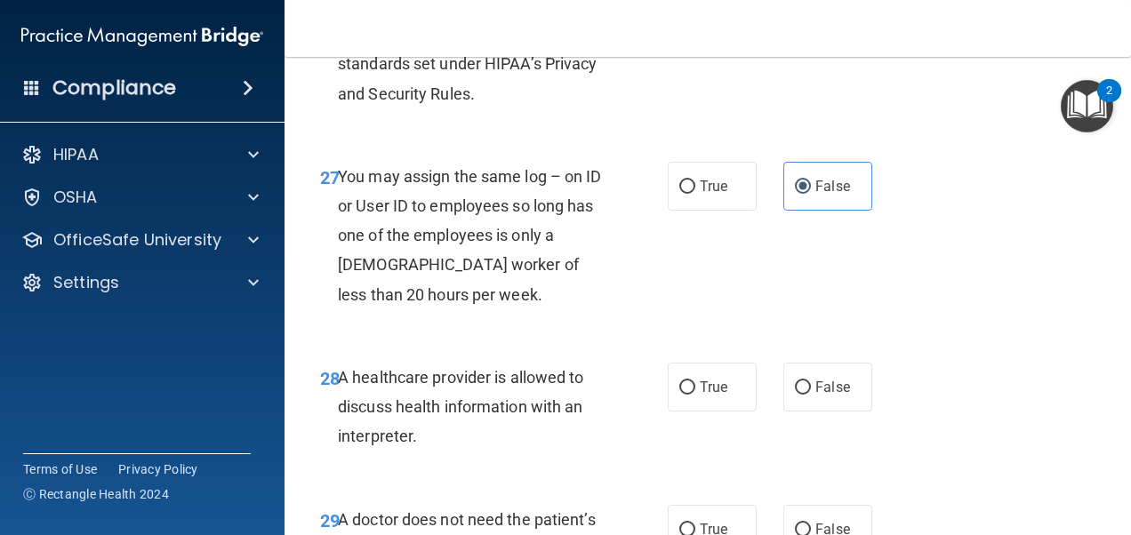
scroll to position [4802, 0]
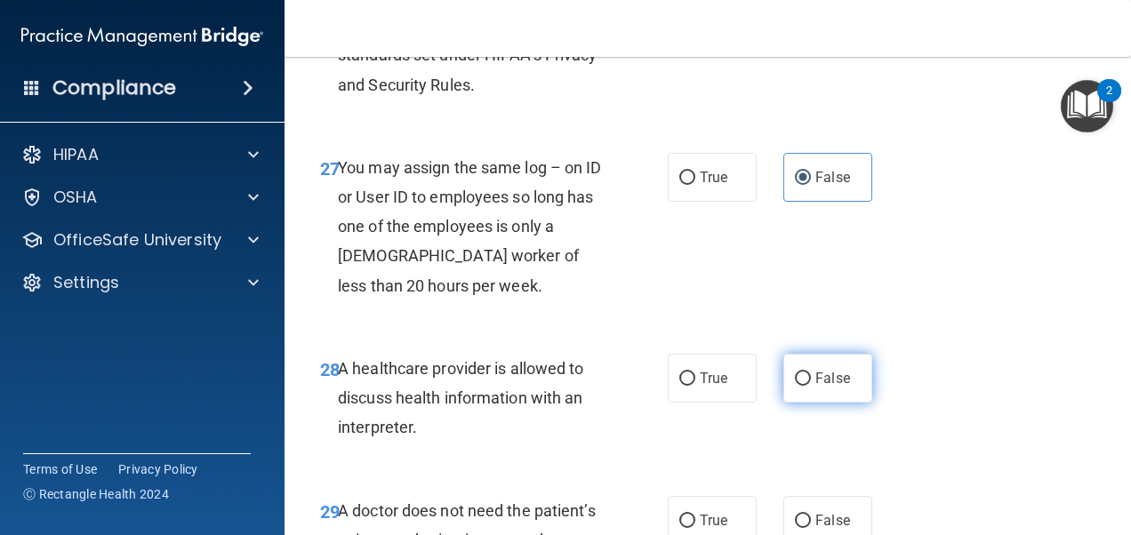
click at [831, 387] on span "False" at bounding box center [832, 378] width 35 height 17
click at [811, 386] on input "False" at bounding box center [803, 379] width 16 height 13
radio input "true"
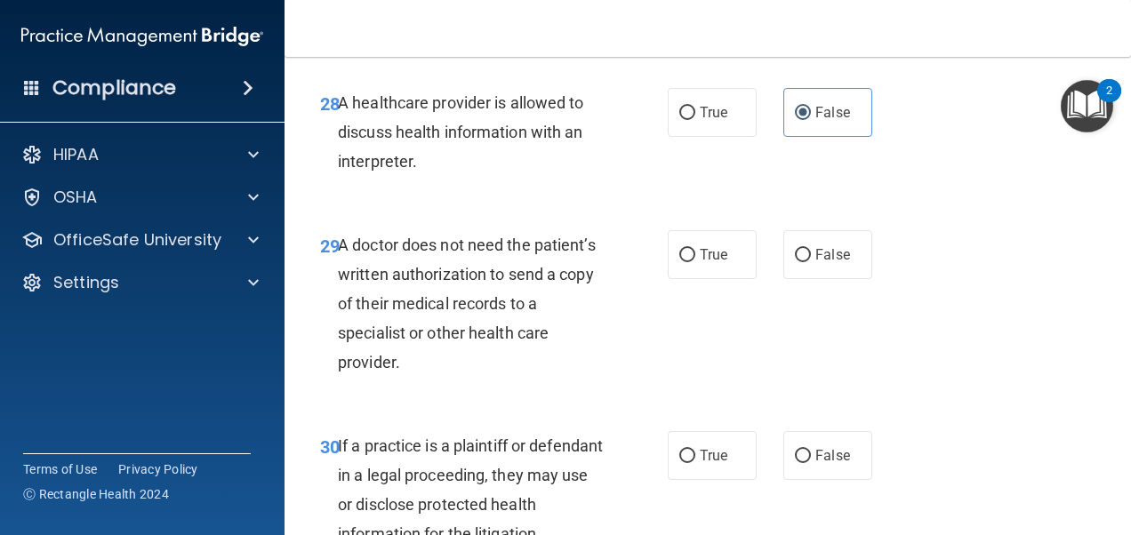
scroll to position [5069, 0]
click at [815, 262] on span "False" at bounding box center [832, 253] width 35 height 17
click at [811, 261] on input "False" at bounding box center [803, 254] width 16 height 13
radio input "true"
click at [817, 463] on span "False" at bounding box center [832, 454] width 35 height 17
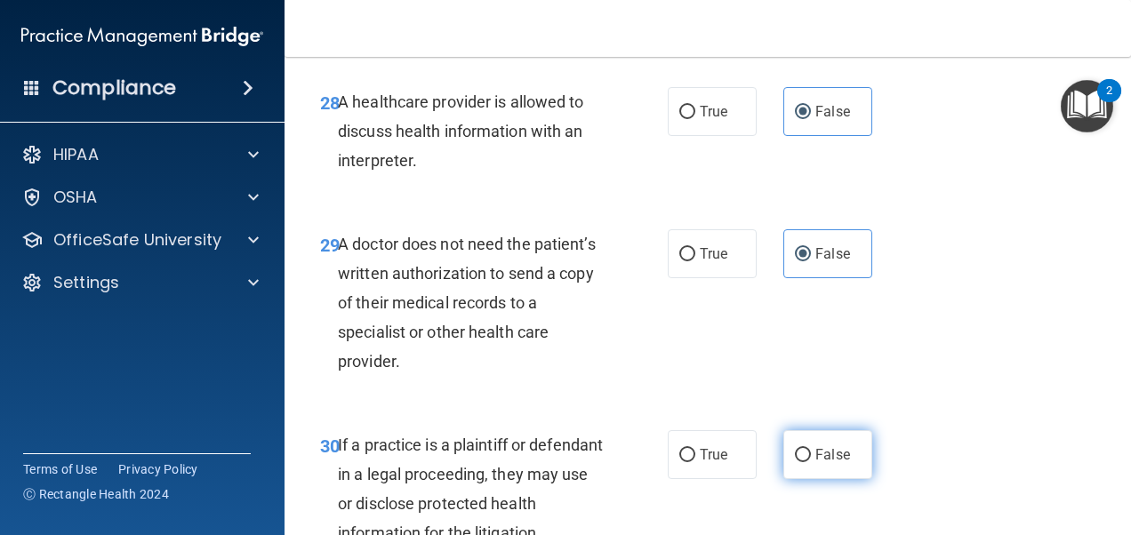
click at [811, 462] on input "False" at bounding box center [803, 455] width 16 height 13
radio input "true"
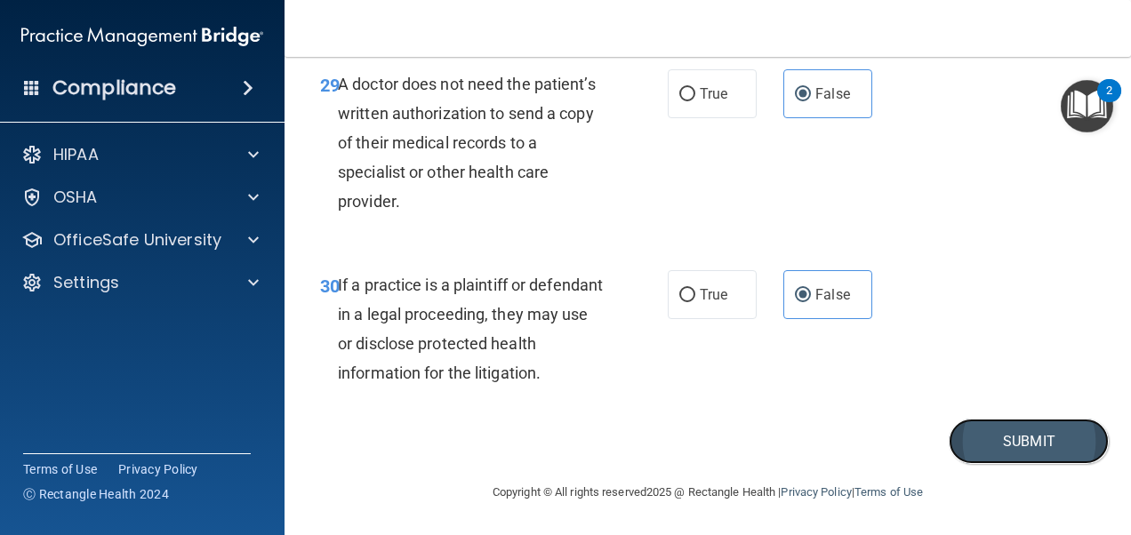
click at [949, 441] on button "Submit" at bounding box center [1029, 441] width 160 height 45
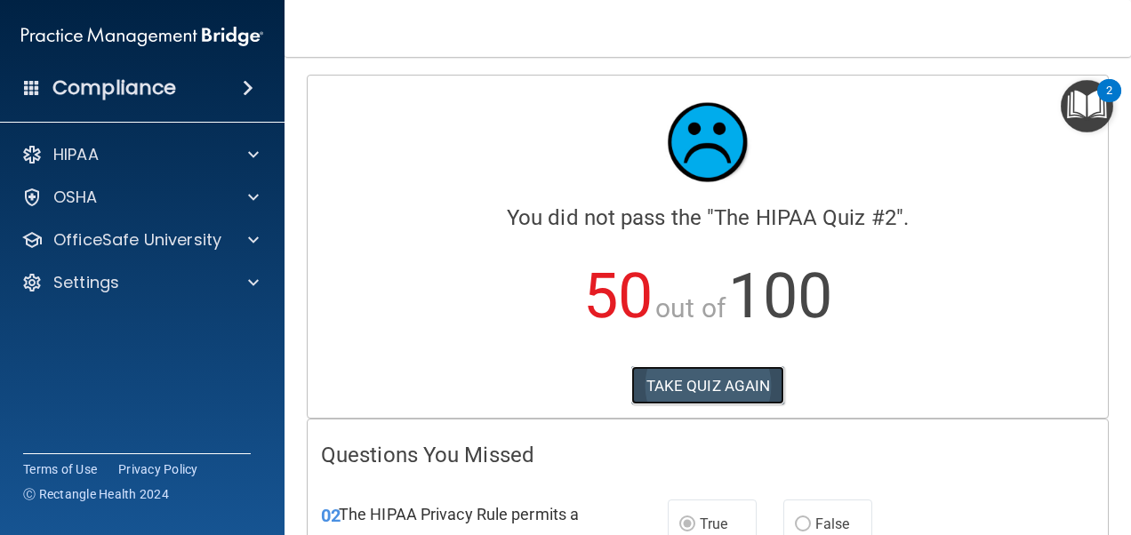
click at [710, 402] on button "TAKE QUIZ AGAIN" at bounding box center [708, 385] width 154 height 39
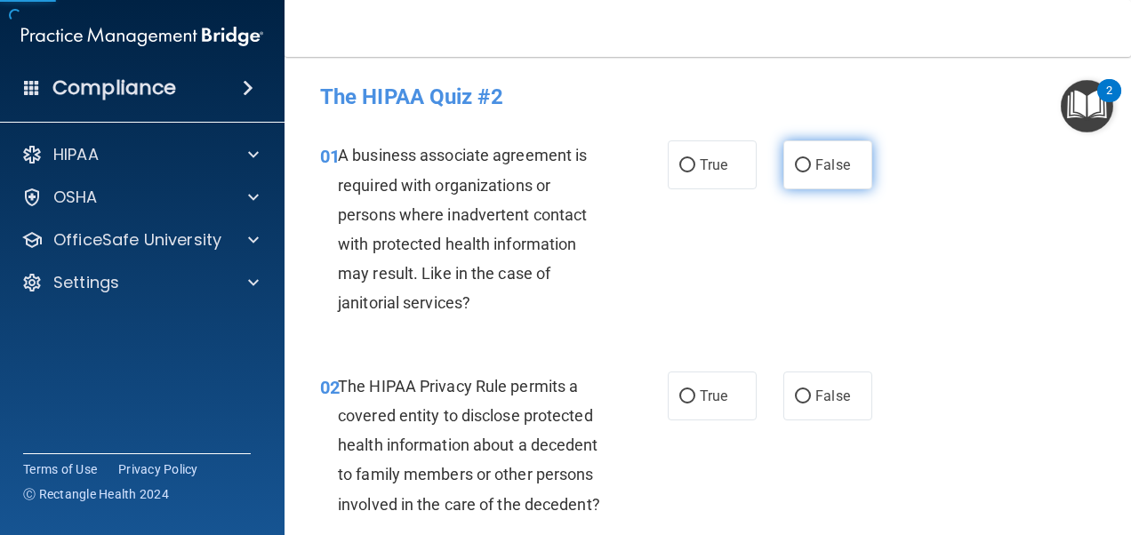
click at [817, 175] on label "False" at bounding box center [827, 165] width 89 height 49
click at [811, 173] on input "False" at bounding box center [803, 165] width 16 height 13
radio input "true"
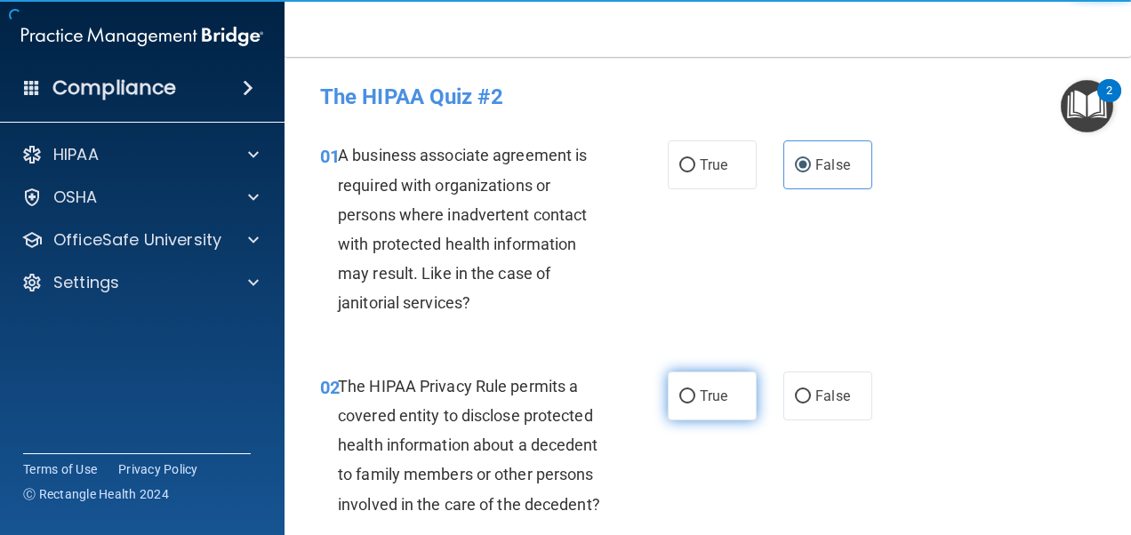
click at [719, 398] on span "True" at bounding box center [714, 396] width 28 height 17
click at [695, 398] on input "True" at bounding box center [687, 396] width 16 height 13
radio input "true"
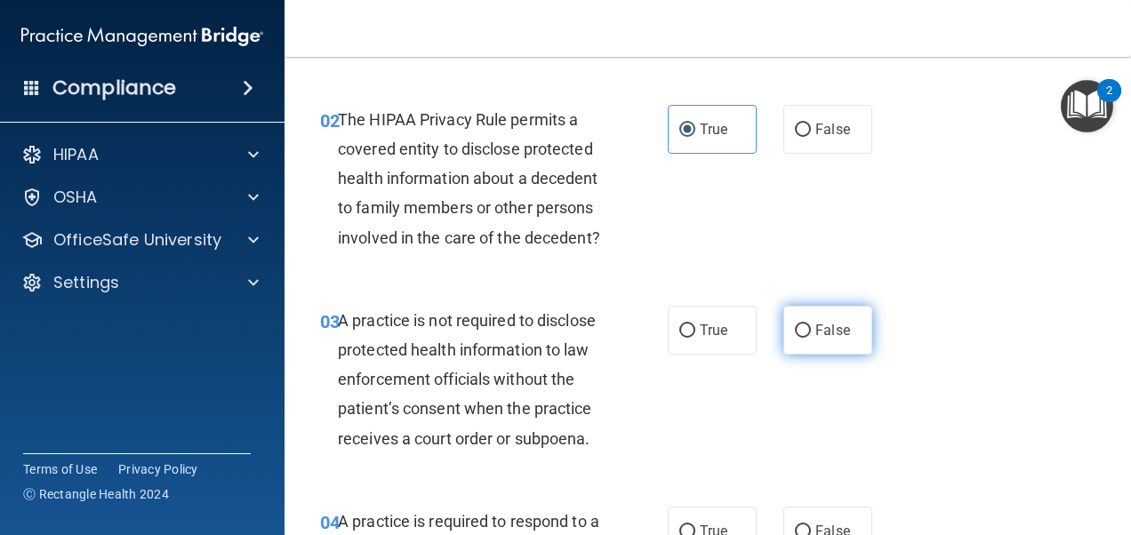
click at [795, 338] on input "False" at bounding box center [803, 331] width 16 height 13
radio input "true"
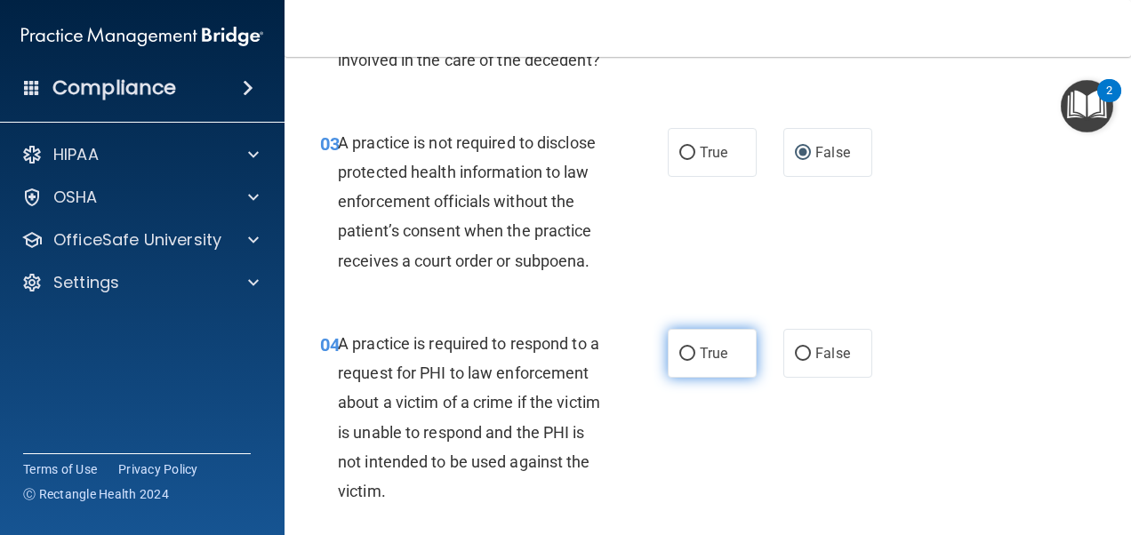
click at [725, 374] on label "True" at bounding box center [712, 353] width 89 height 49
click at [695, 361] on input "True" at bounding box center [687, 354] width 16 height 13
radio input "true"
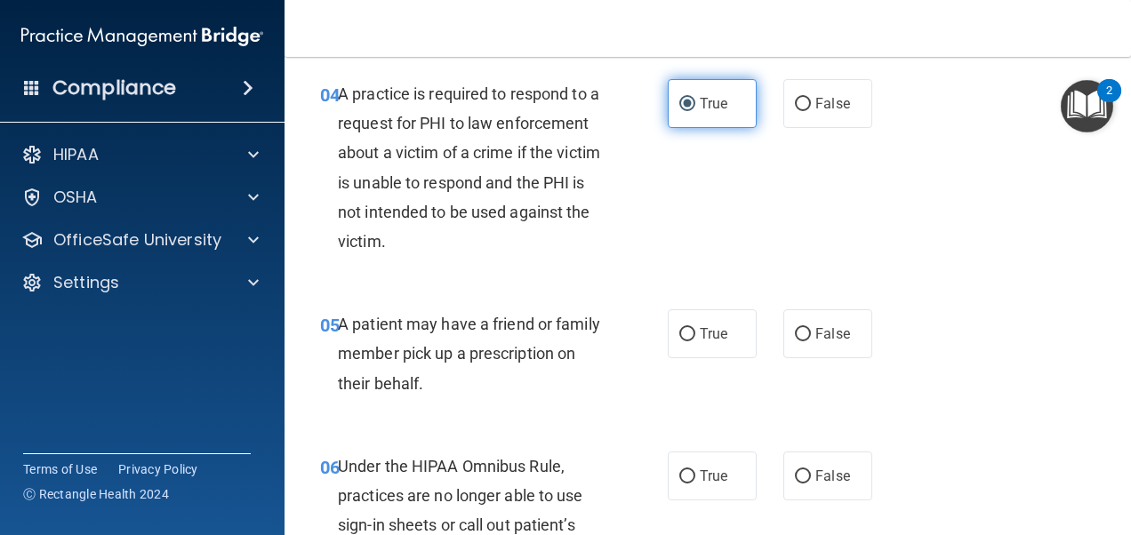
scroll to position [800, 0]
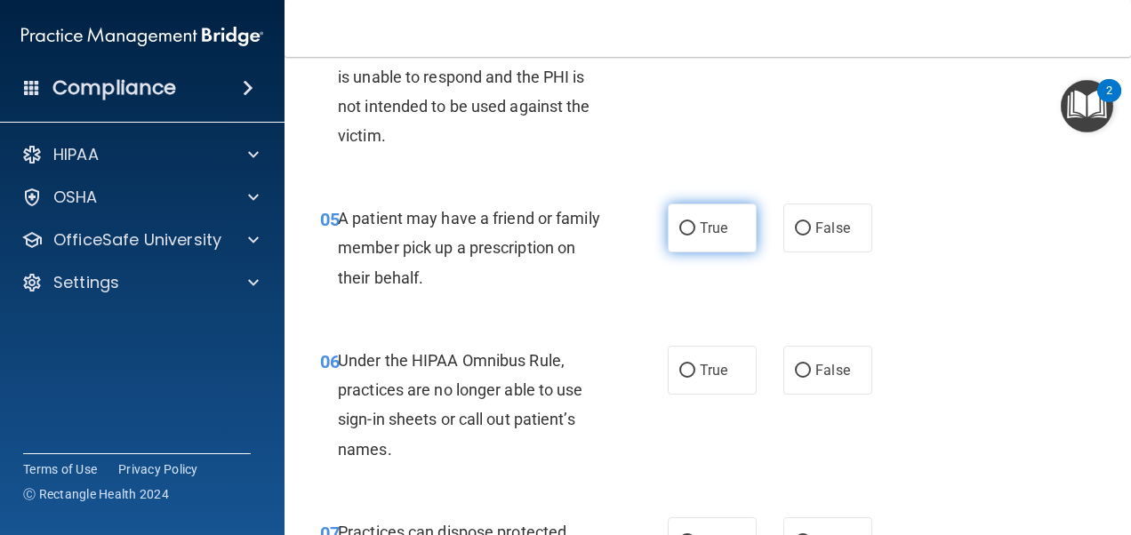
click at [717, 253] on label "True" at bounding box center [712, 228] width 89 height 49
click at [695, 236] on input "True" at bounding box center [687, 228] width 16 height 13
radio input "true"
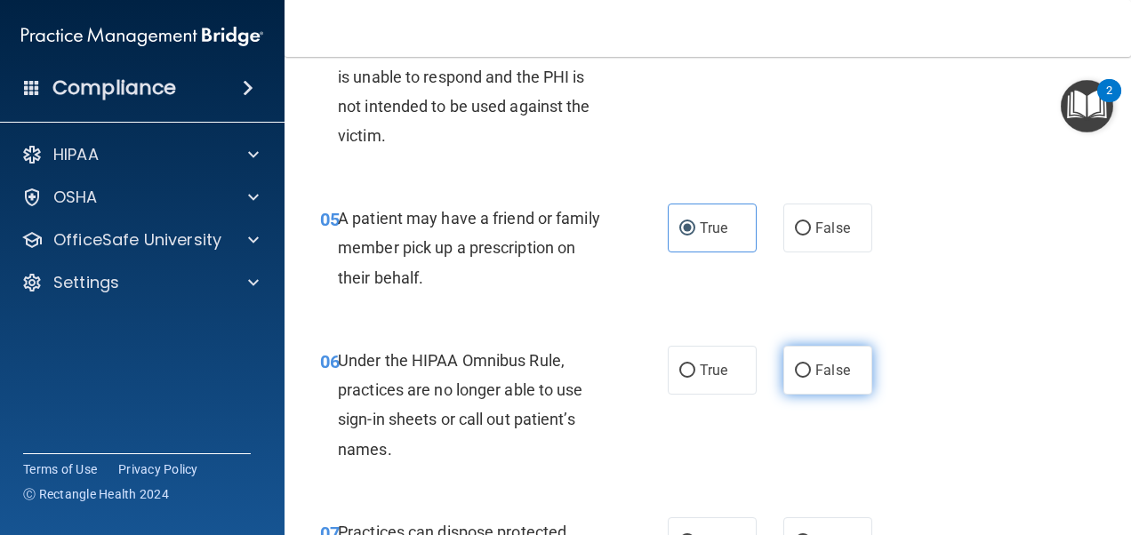
click at [826, 379] on span "False" at bounding box center [832, 370] width 35 height 17
click at [811, 378] on input "False" at bounding box center [803, 371] width 16 height 13
radio input "true"
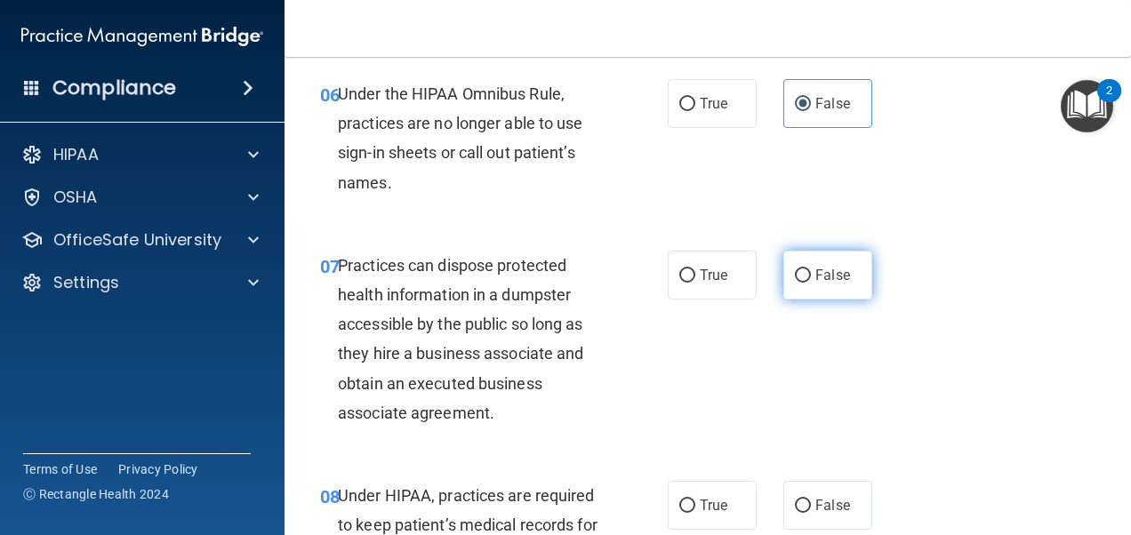
click at [822, 300] on label "False" at bounding box center [827, 275] width 89 height 49
click at [811, 283] on input "False" at bounding box center [803, 275] width 16 height 13
radio input "true"
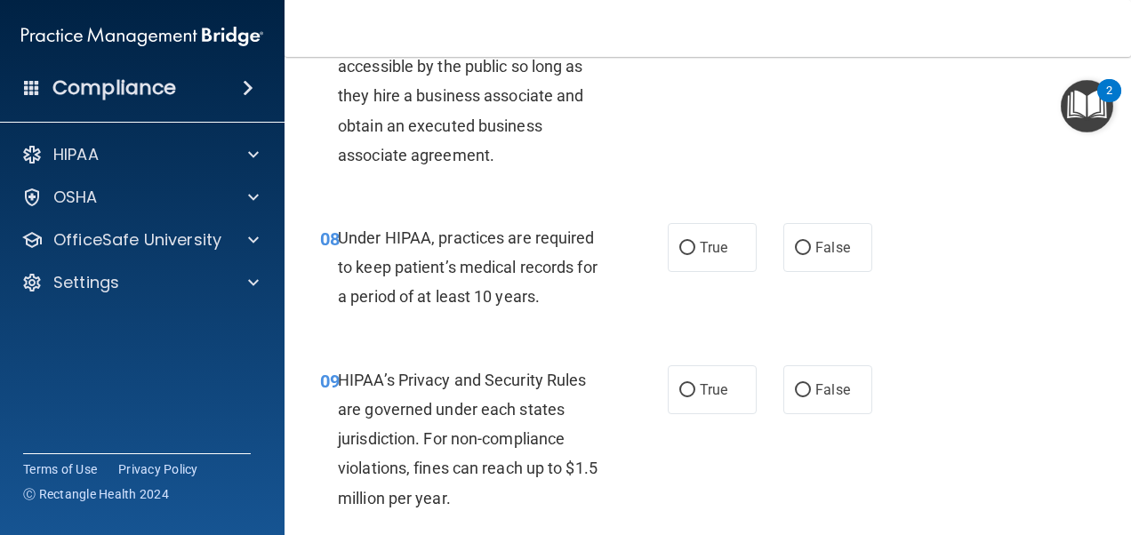
scroll to position [1334, 0]
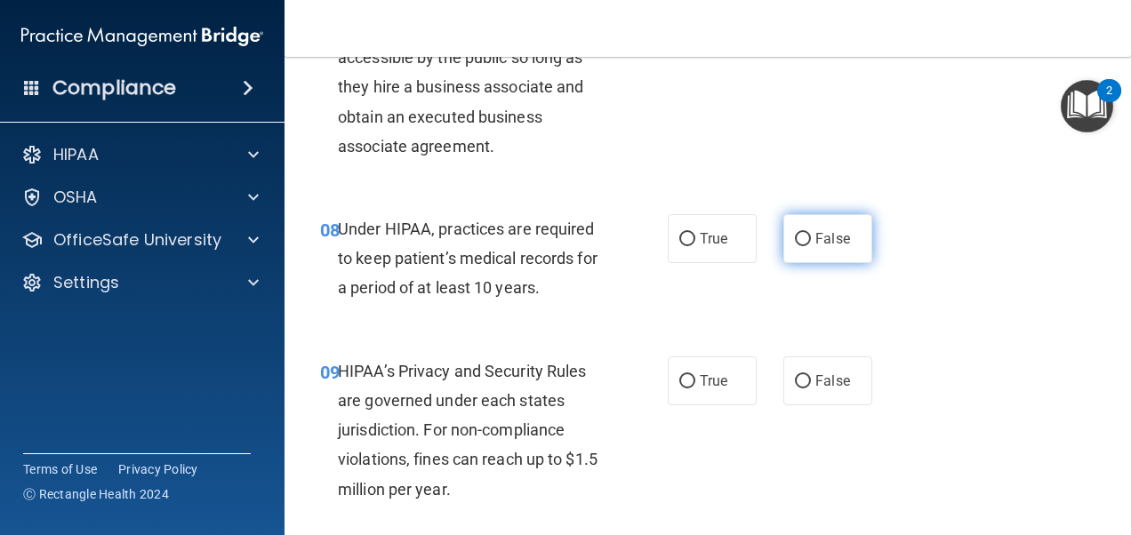
click at [818, 263] on label "False" at bounding box center [827, 238] width 89 height 49
click at [811, 246] on input "False" at bounding box center [803, 239] width 16 height 13
radio input "true"
click at [819, 389] on span "False" at bounding box center [832, 381] width 35 height 17
click at [811, 389] on input "False" at bounding box center [803, 381] width 16 height 13
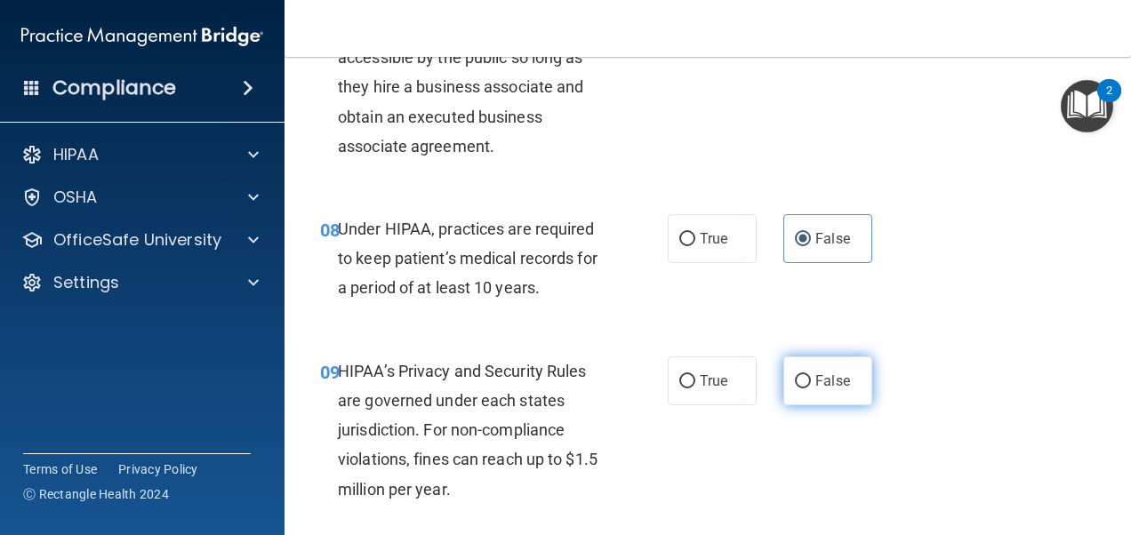
radio input "true"
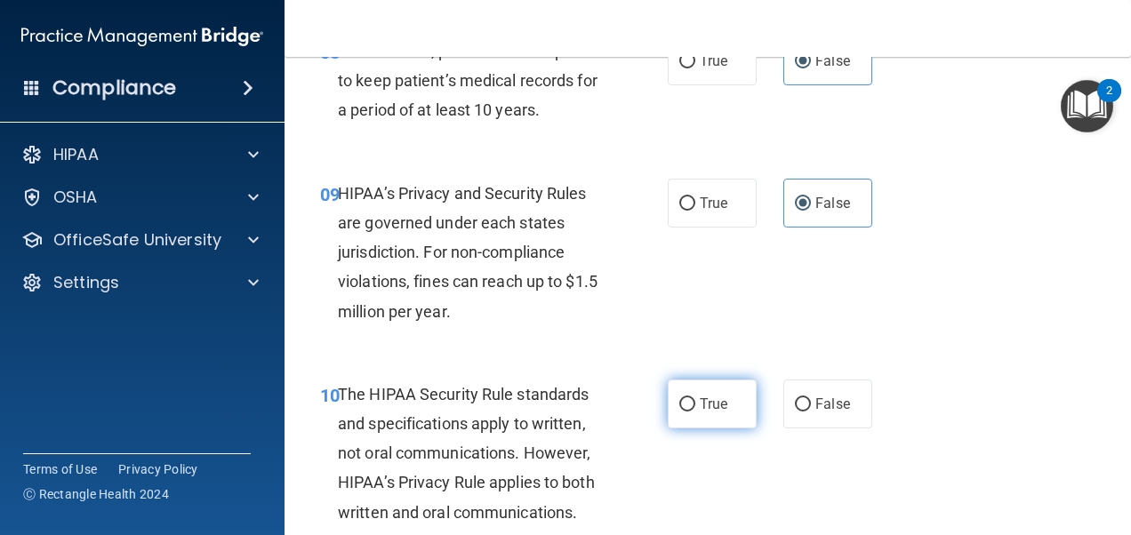
click at [690, 429] on label "True" at bounding box center [712, 404] width 89 height 49
click at [690, 412] on input "True" at bounding box center [687, 404] width 16 height 13
radio input "true"
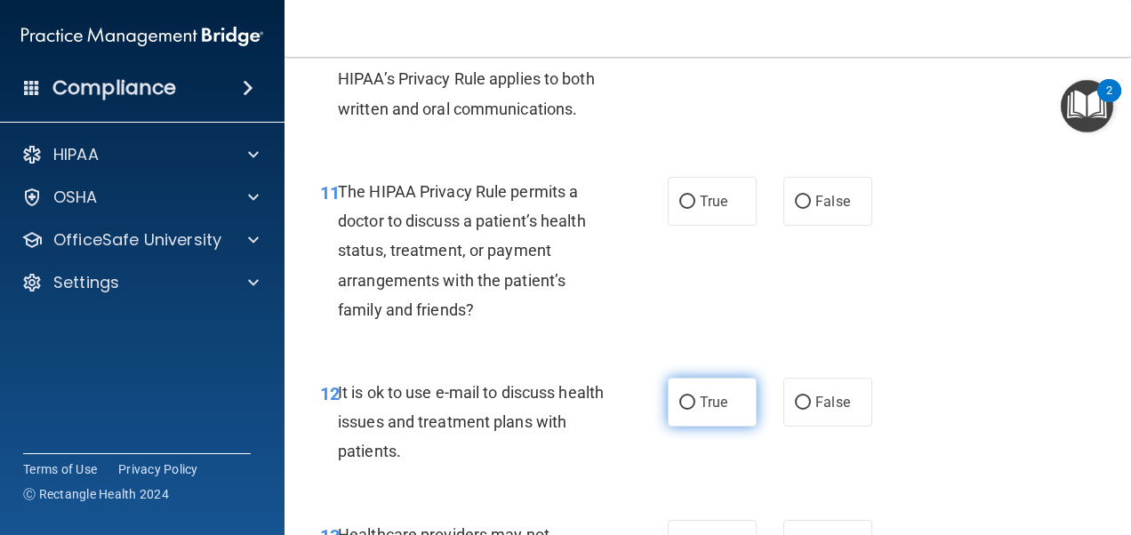
scroll to position [1956, 0]
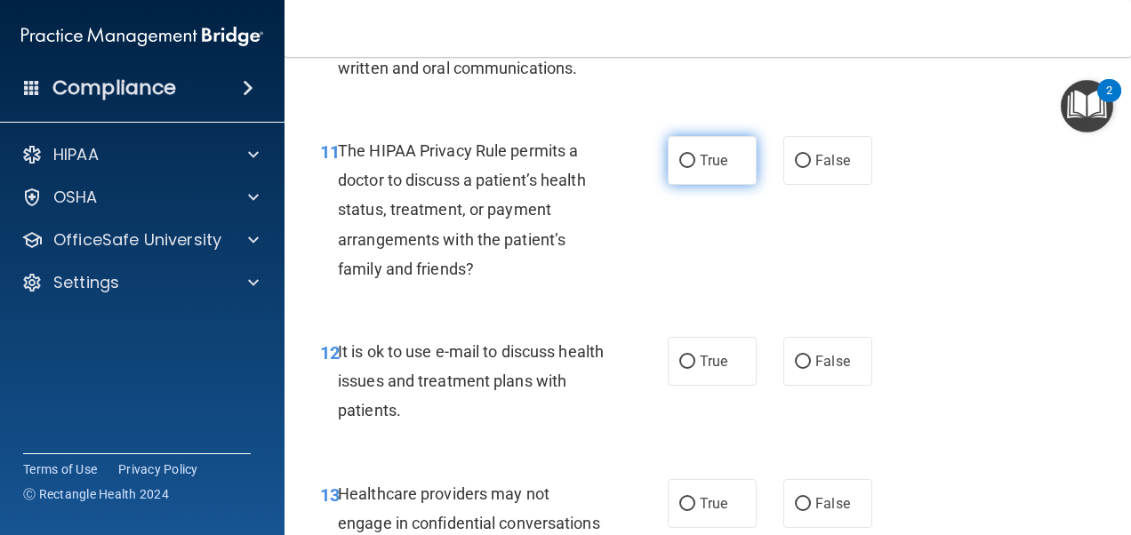
click at [701, 185] on label "True" at bounding box center [712, 160] width 89 height 49
click at [695, 168] on input "True" at bounding box center [687, 161] width 16 height 13
radio input "true"
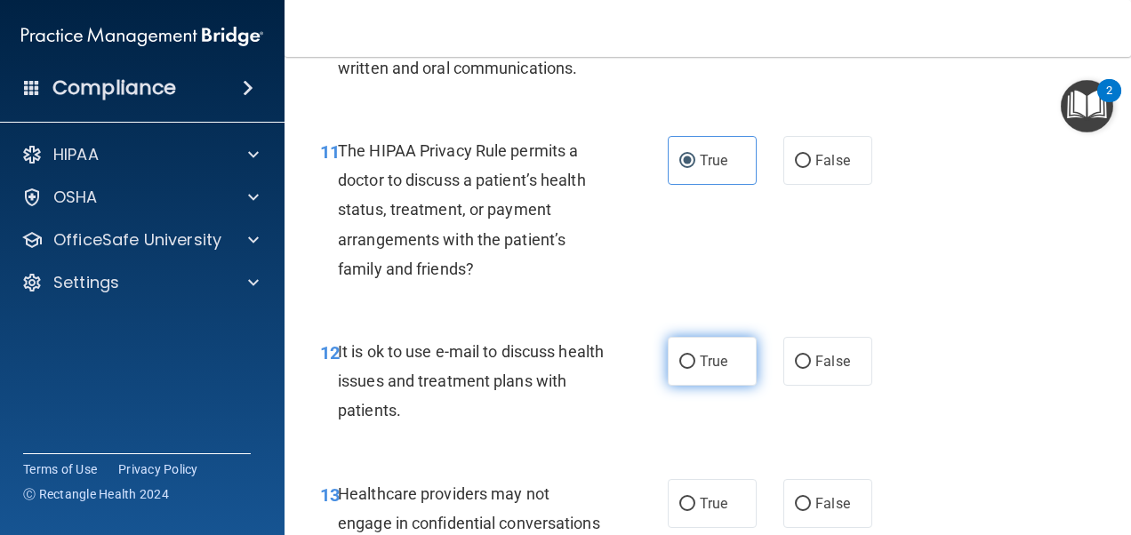
click at [704, 370] on span "True" at bounding box center [714, 361] width 28 height 17
click at [695, 369] on input "True" at bounding box center [687, 362] width 16 height 13
radio input "true"
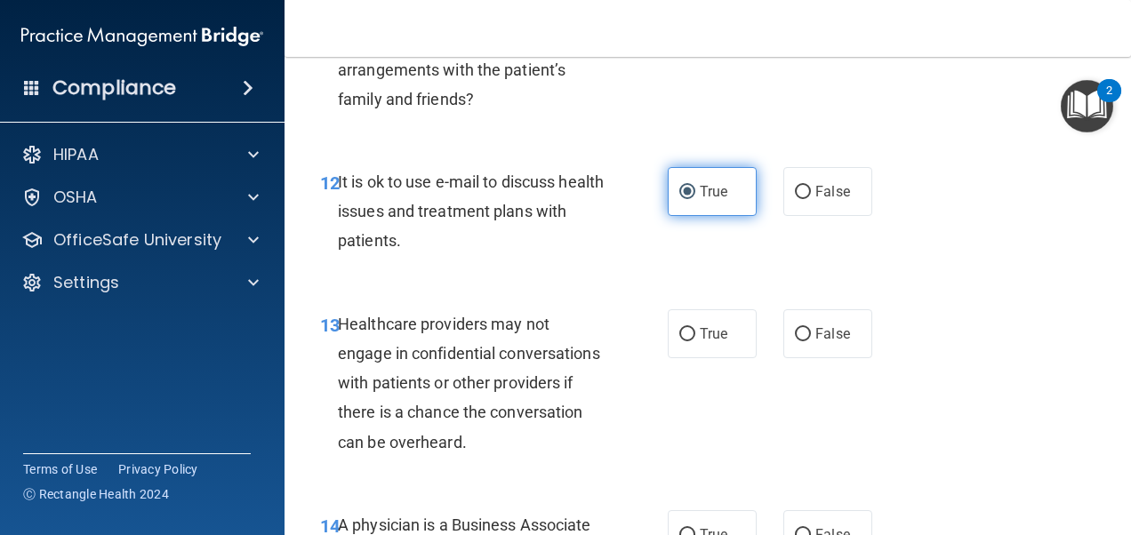
scroll to position [2223, 0]
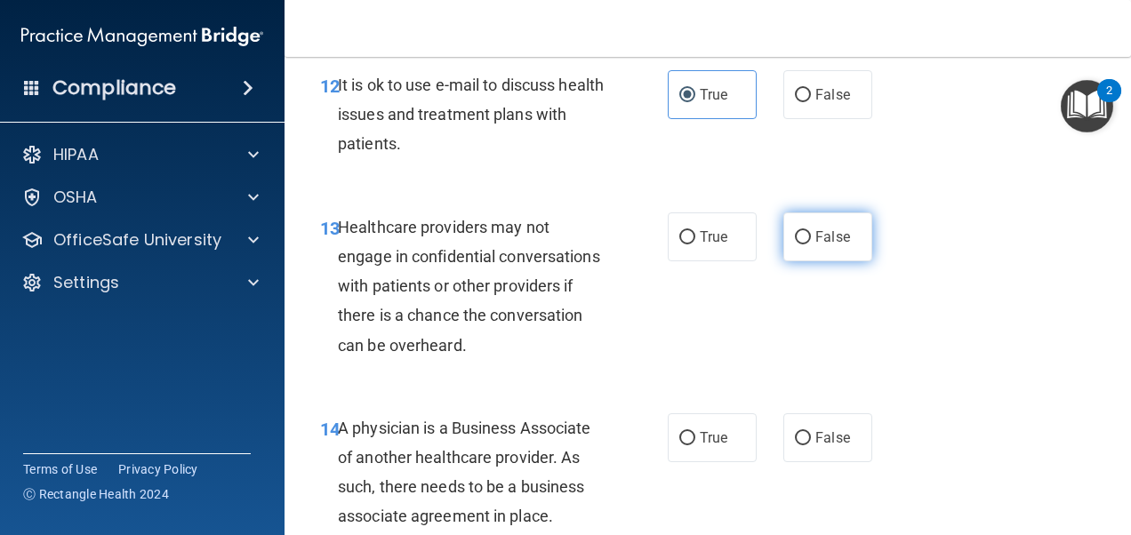
click at [833, 245] on span "False" at bounding box center [832, 237] width 35 height 17
click at [811, 245] on input "False" at bounding box center [803, 237] width 16 height 13
radio input "true"
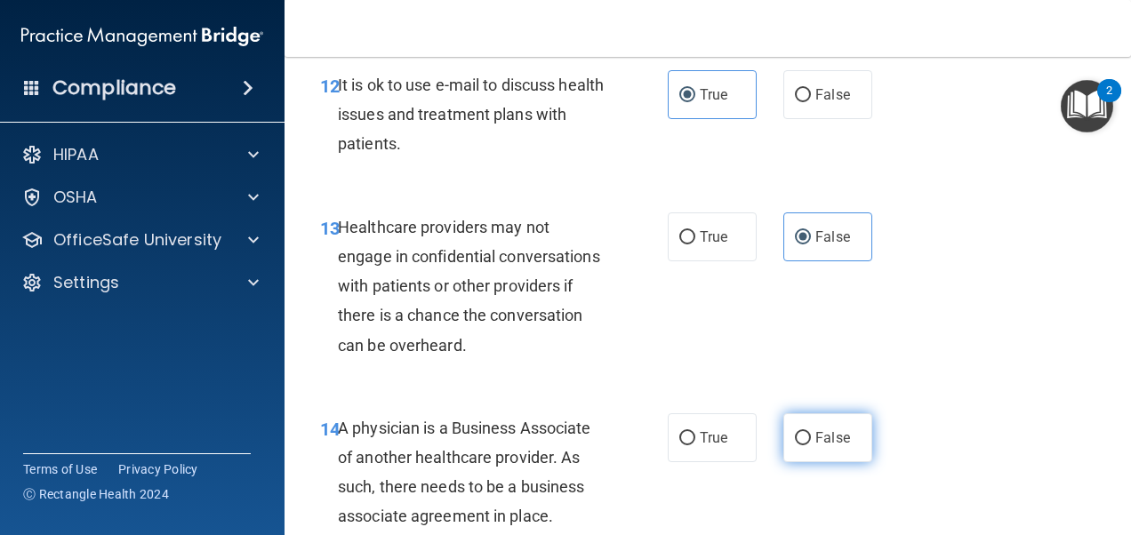
click at [795, 446] on input "False" at bounding box center [803, 438] width 16 height 13
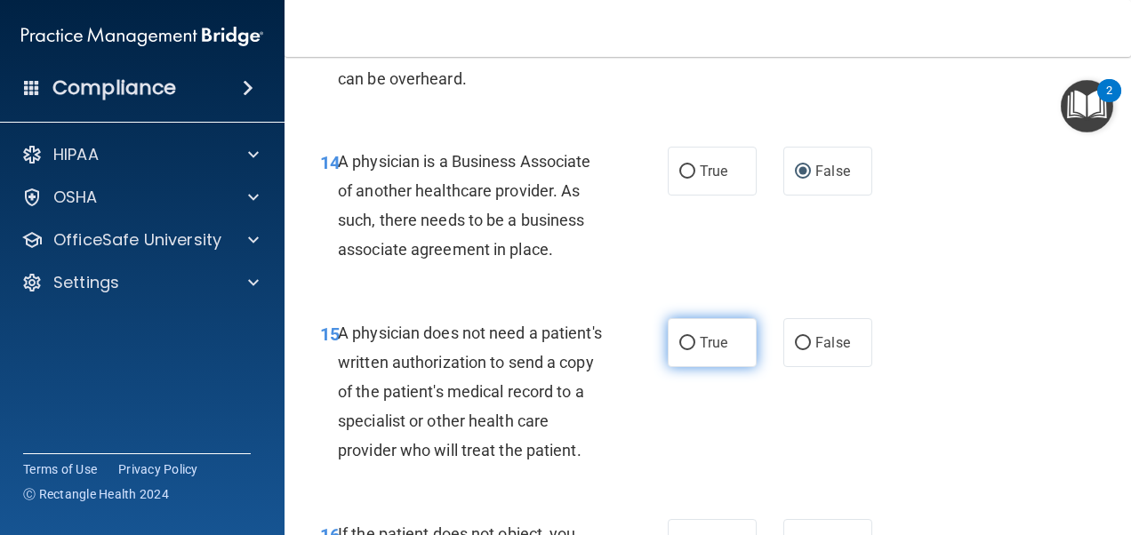
click at [739, 365] on label "True" at bounding box center [712, 342] width 89 height 49
click at [695, 350] on input "True" at bounding box center [687, 343] width 16 height 13
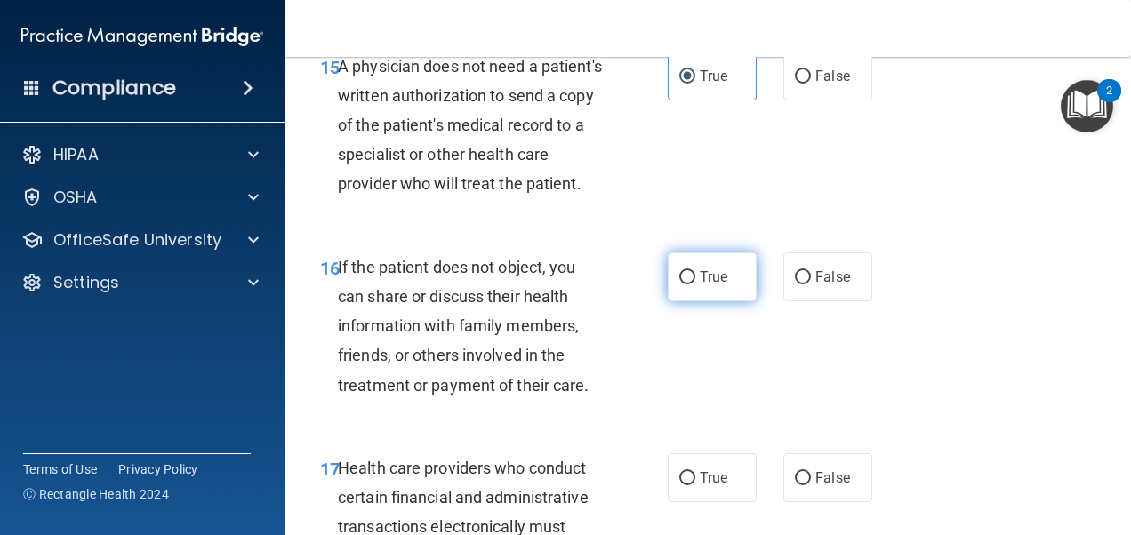
click at [735, 301] on label "True" at bounding box center [712, 277] width 89 height 49
click at [695, 285] on input "True" at bounding box center [687, 277] width 16 height 13
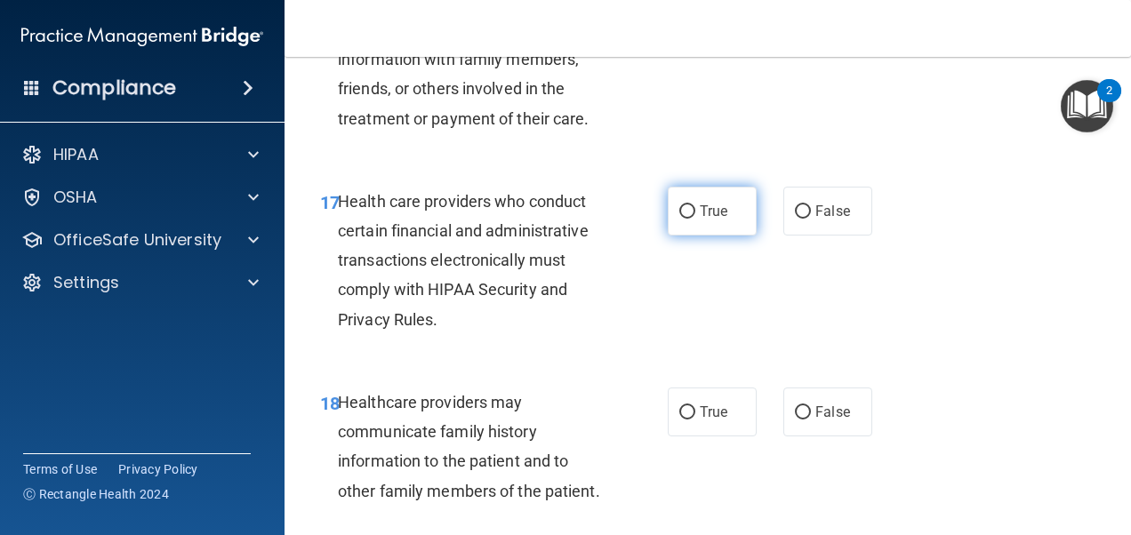
click at [719, 236] on label "True" at bounding box center [712, 211] width 89 height 49
click at [695, 219] on input "True" at bounding box center [687, 211] width 16 height 13
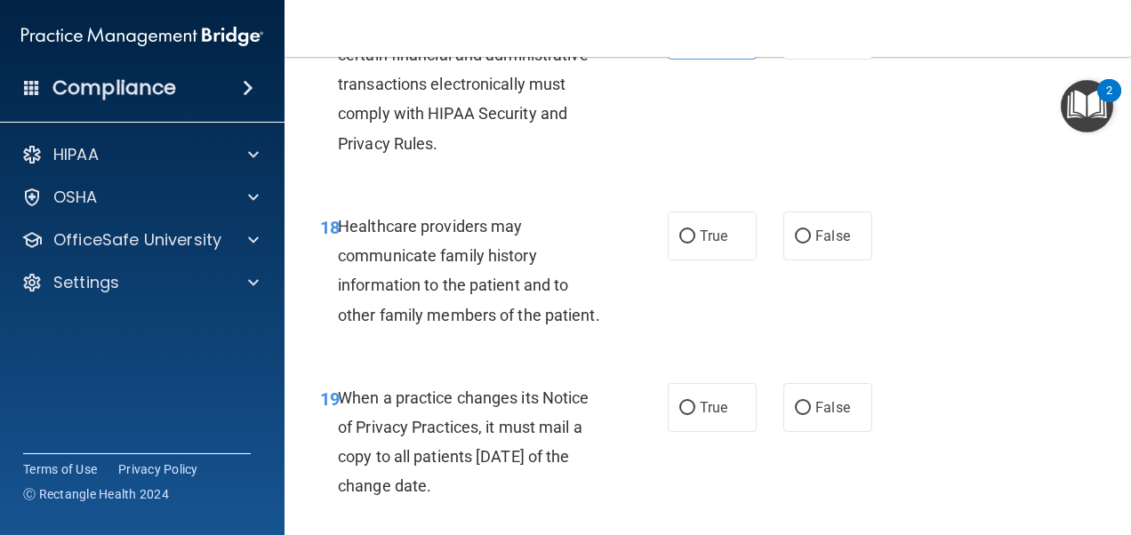
scroll to position [3201, 0]
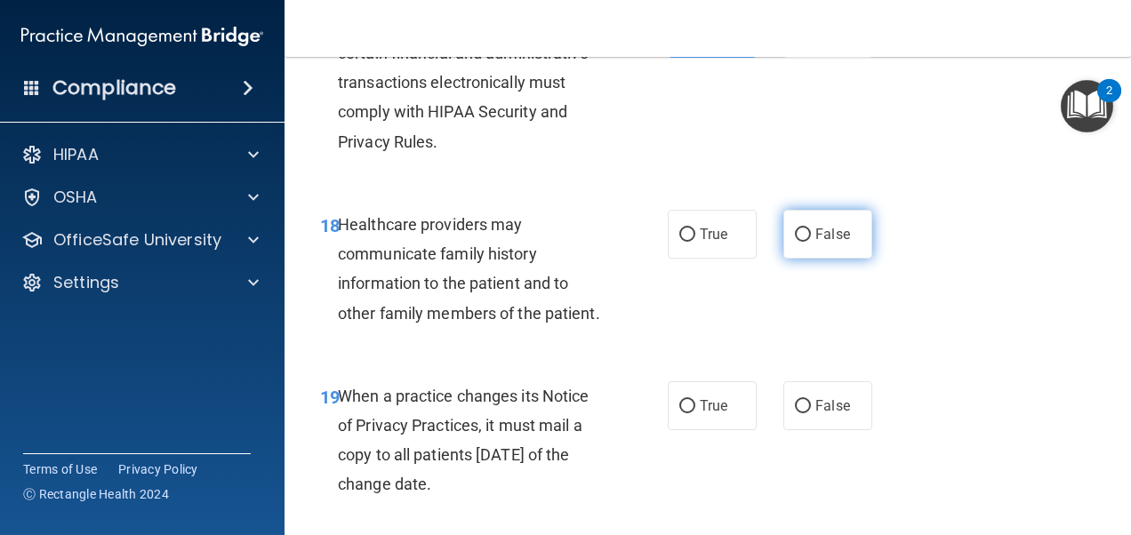
click at [808, 259] on label "False" at bounding box center [827, 234] width 89 height 49
click at [808, 242] on input "False" at bounding box center [803, 235] width 16 height 13
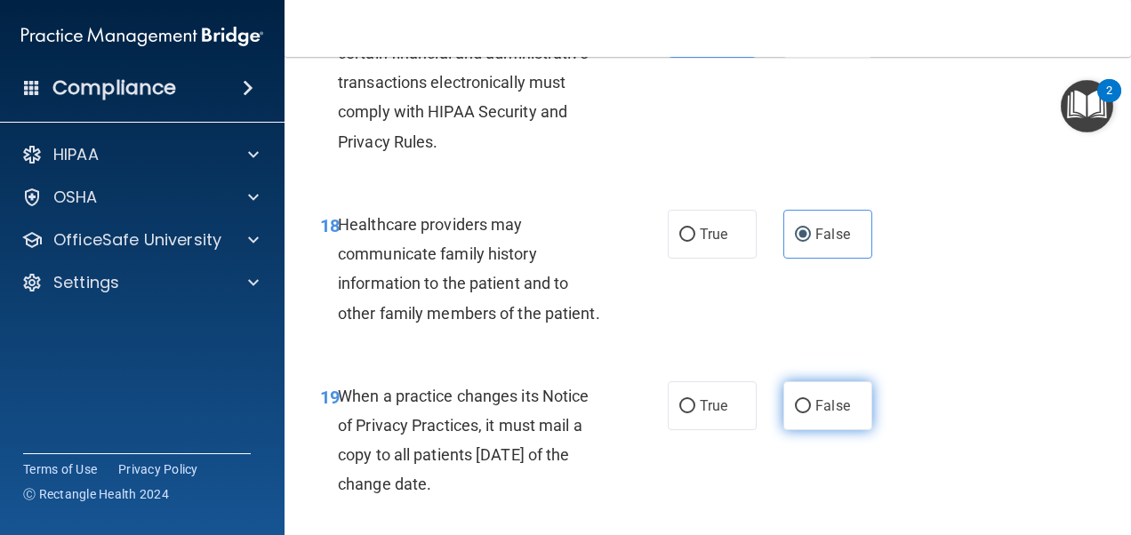
click at [831, 430] on label "False" at bounding box center [827, 405] width 89 height 49
click at [811, 414] on input "False" at bounding box center [803, 406] width 16 height 13
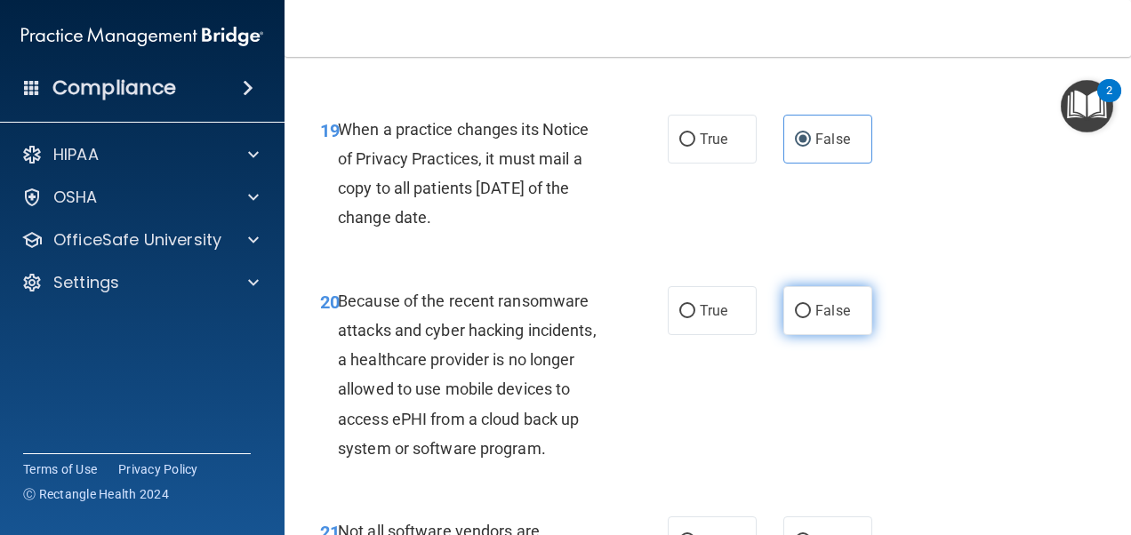
click at [823, 335] on label "False" at bounding box center [827, 310] width 89 height 49
click at [811, 318] on input "False" at bounding box center [803, 311] width 16 height 13
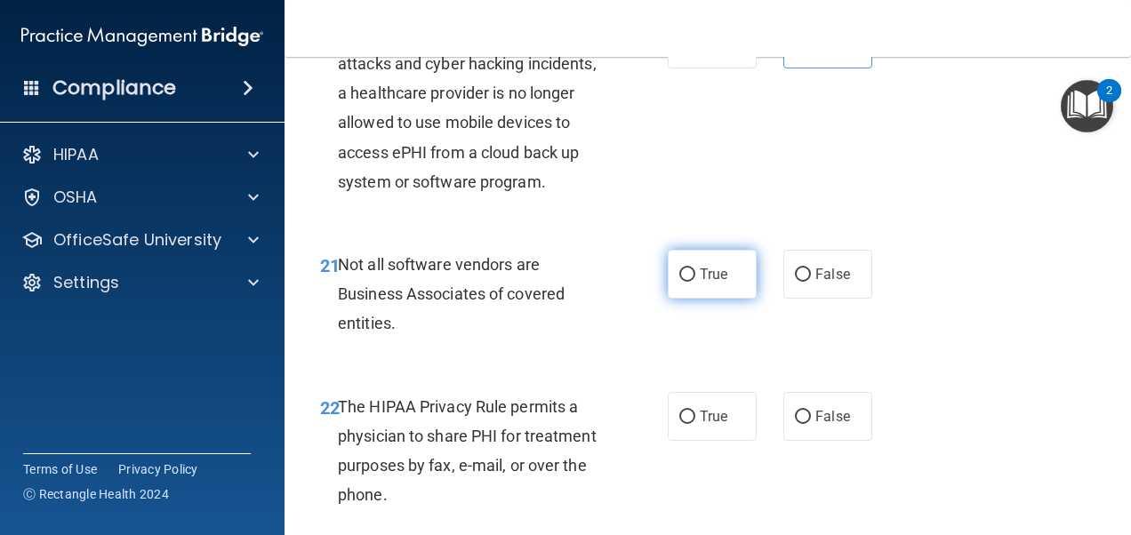
click at [713, 299] on label "True" at bounding box center [712, 274] width 89 height 49
click at [695, 282] on input "True" at bounding box center [687, 275] width 16 height 13
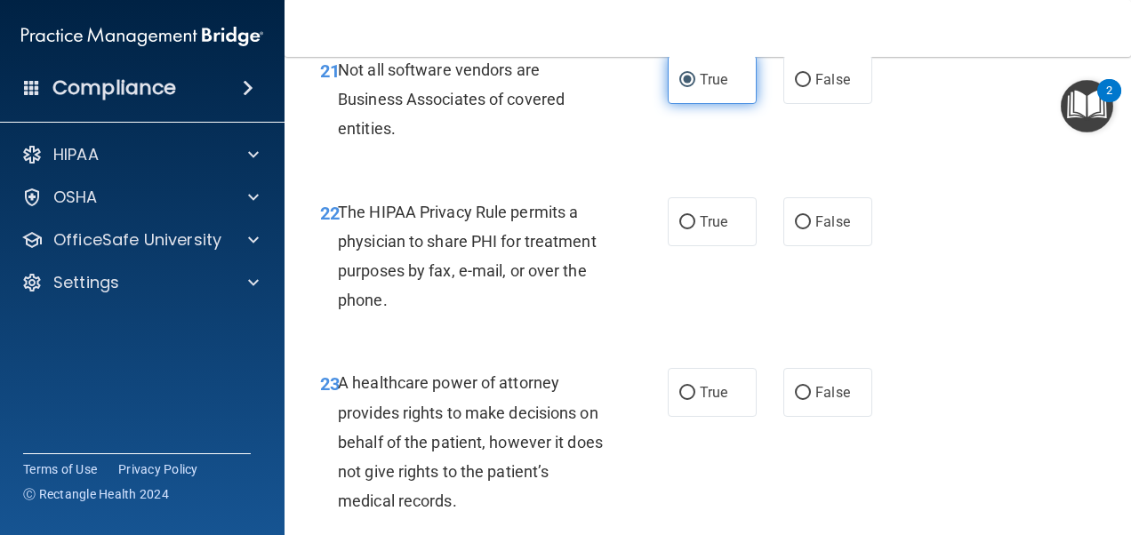
scroll to position [4091, 0]
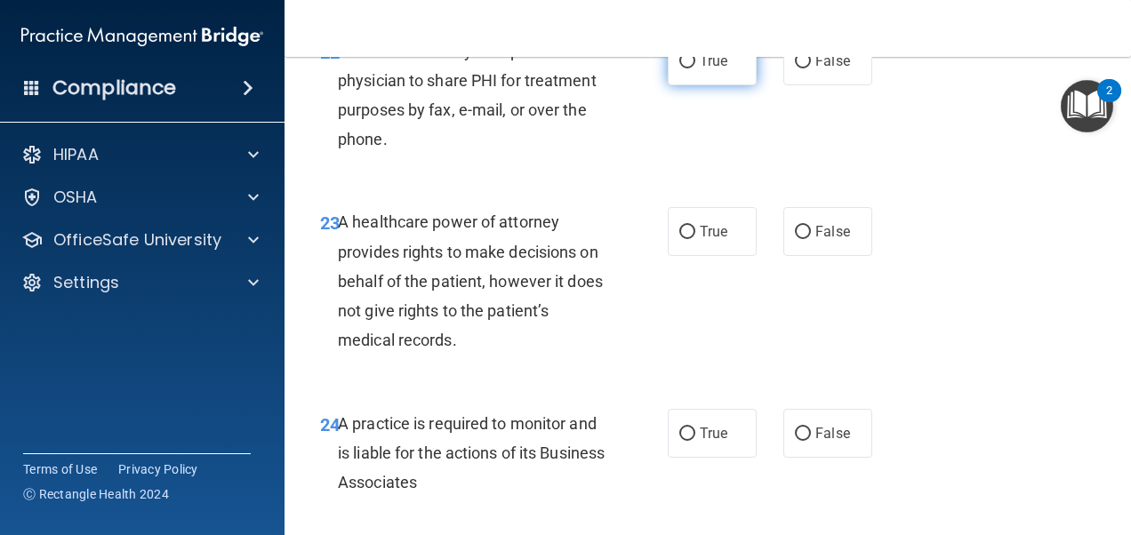
click at [699, 85] on label "True" at bounding box center [712, 60] width 89 height 49
click at [695, 68] on input "True" at bounding box center [687, 61] width 16 height 13
click at [815, 240] on span "False" at bounding box center [832, 231] width 35 height 17
click at [810, 239] on input "False" at bounding box center [803, 232] width 16 height 13
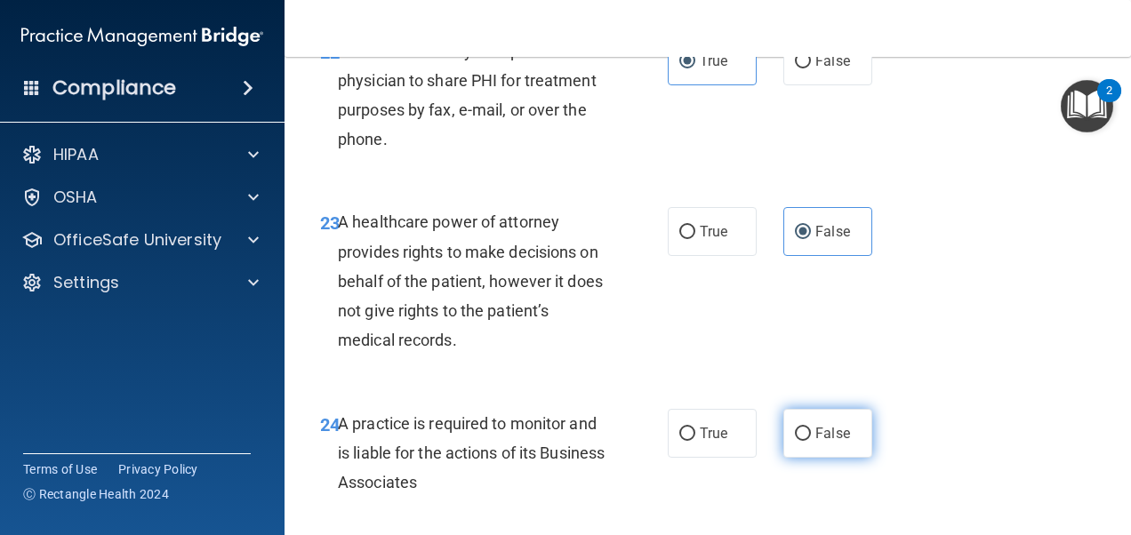
click at [795, 441] on input "False" at bounding box center [803, 434] width 16 height 13
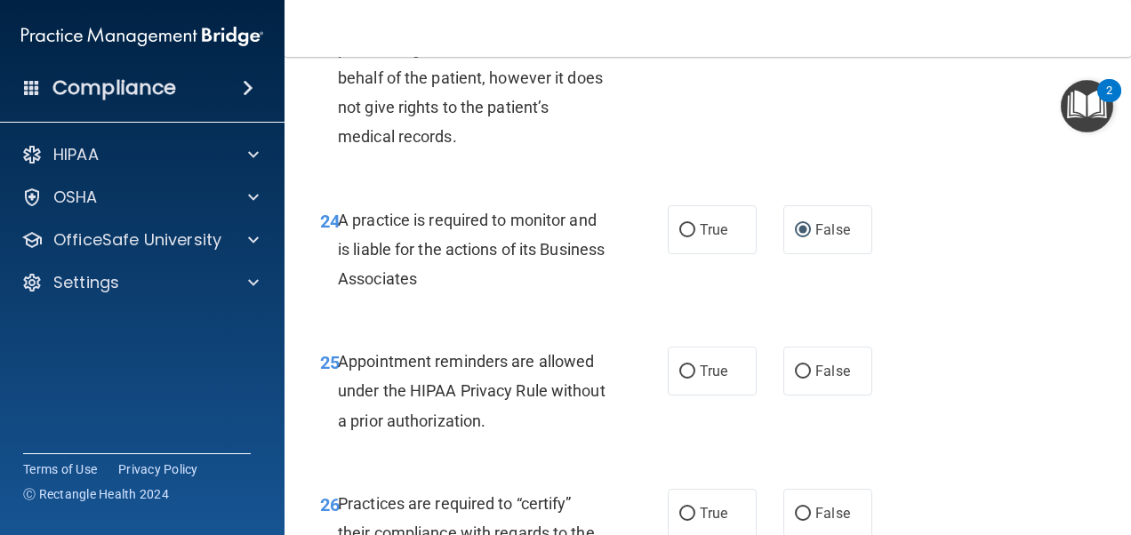
scroll to position [4357, 0]
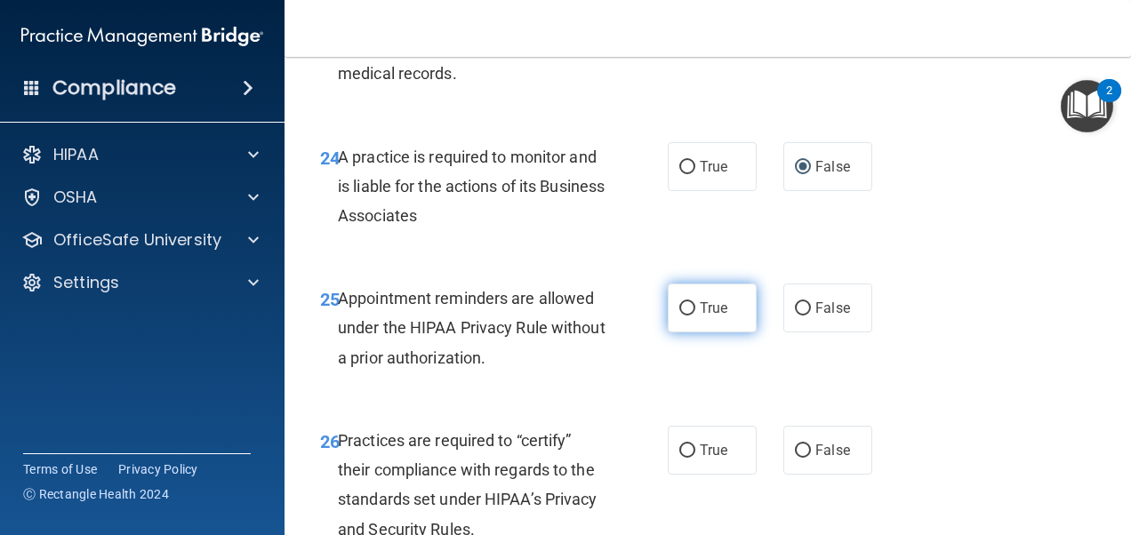
click at [727, 333] on label "True" at bounding box center [712, 308] width 89 height 49
click at [695, 316] on input "True" at bounding box center [687, 308] width 16 height 13
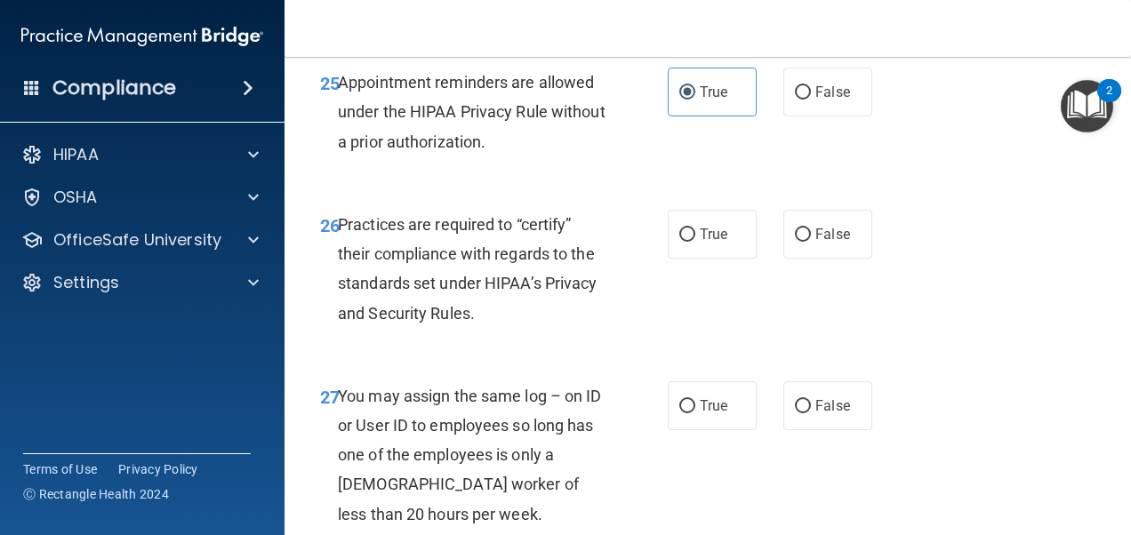
scroll to position [4624, 0]
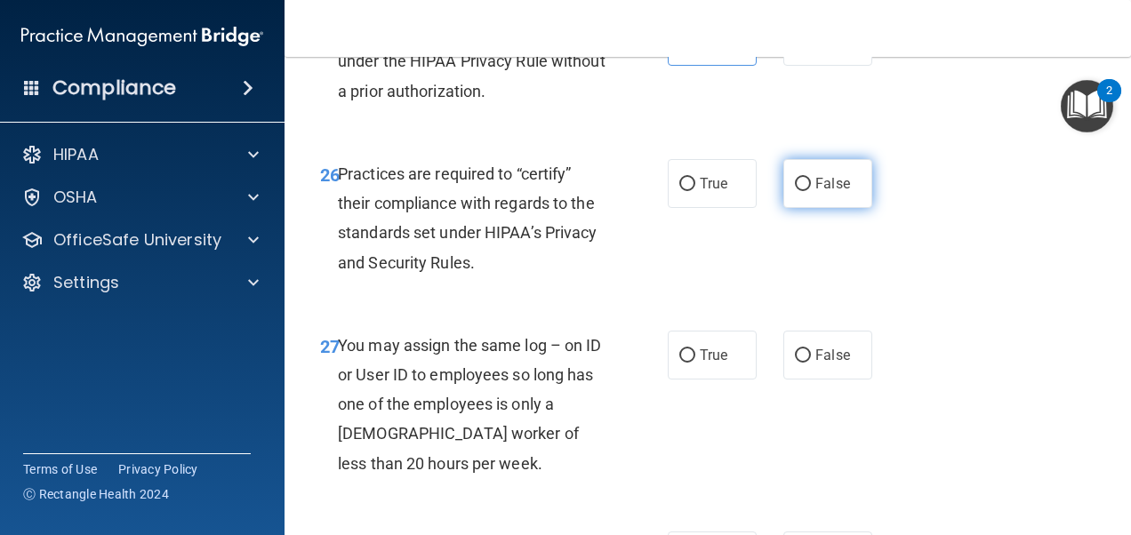
click at [823, 208] on label "False" at bounding box center [827, 183] width 89 height 49
click at [811, 191] on input "False" at bounding box center [803, 184] width 16 height 13
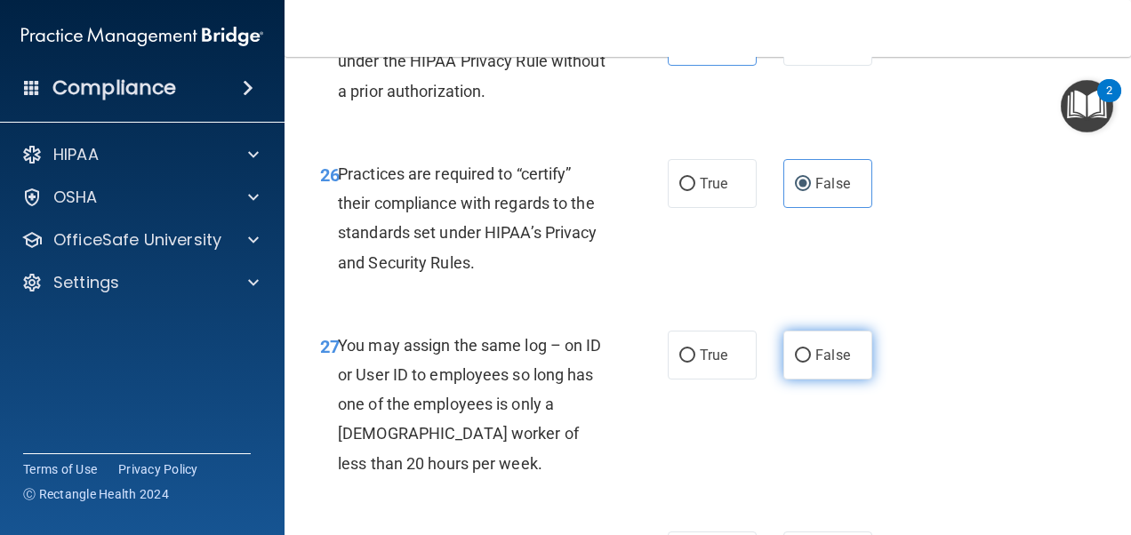
click at [840, 380] on label "False" at bounding box center [827, 355] width 89 height 49
click at [811, 363] on input "False" at bounding box center [803, 355] width 16 height 13
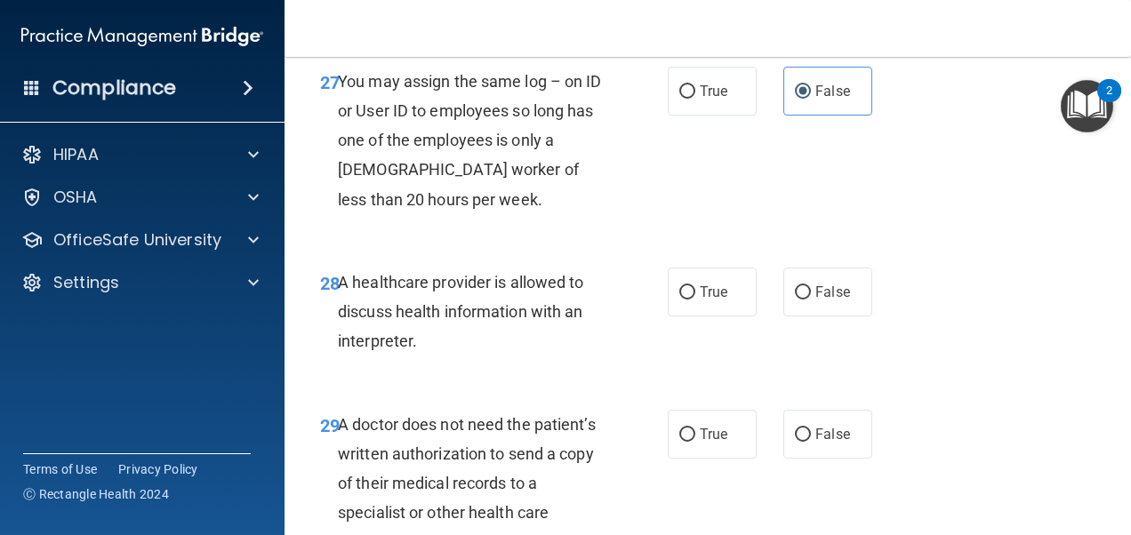
scroll to position [4891, 0]
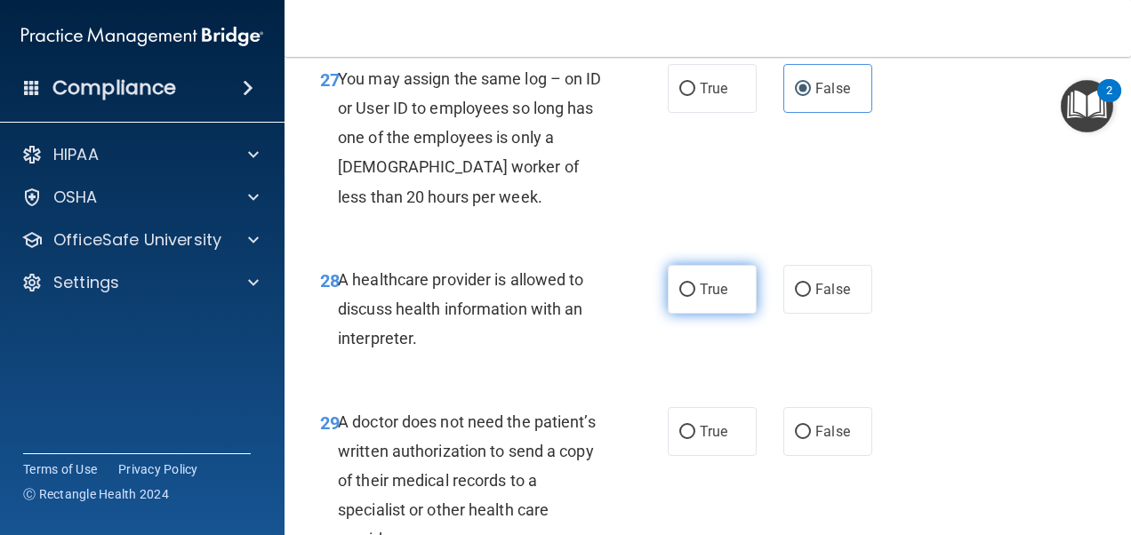
click at [706, 314] on label "True" at bounding box center [712, 289] width 89 height 49
click at [695, 297] on input "True" at bounding box center [687, 290] width 16 height 13
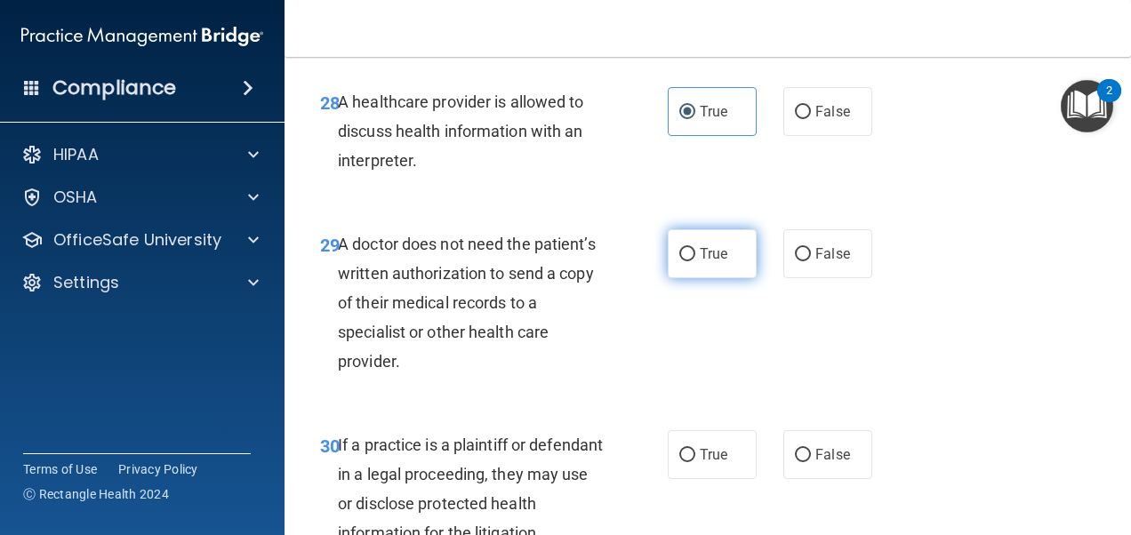
click at [700, 262] on span "True" at bounding box center [714, 253] width 28 height 17
click at [695, 261] on input "True" at bounding box center [687, 254] width 16 height 13
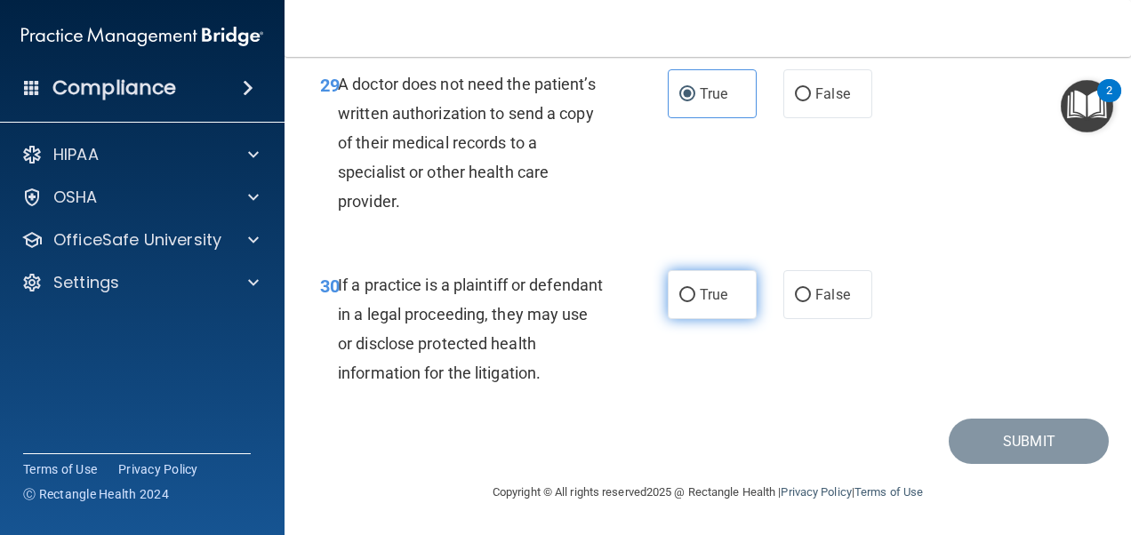
click at [704, 303] on label "True" at bounding box center [712, 294] width 89 height 49
click at [695, 302] on input "True" at bounding box center [687, 295] width 16 height 13
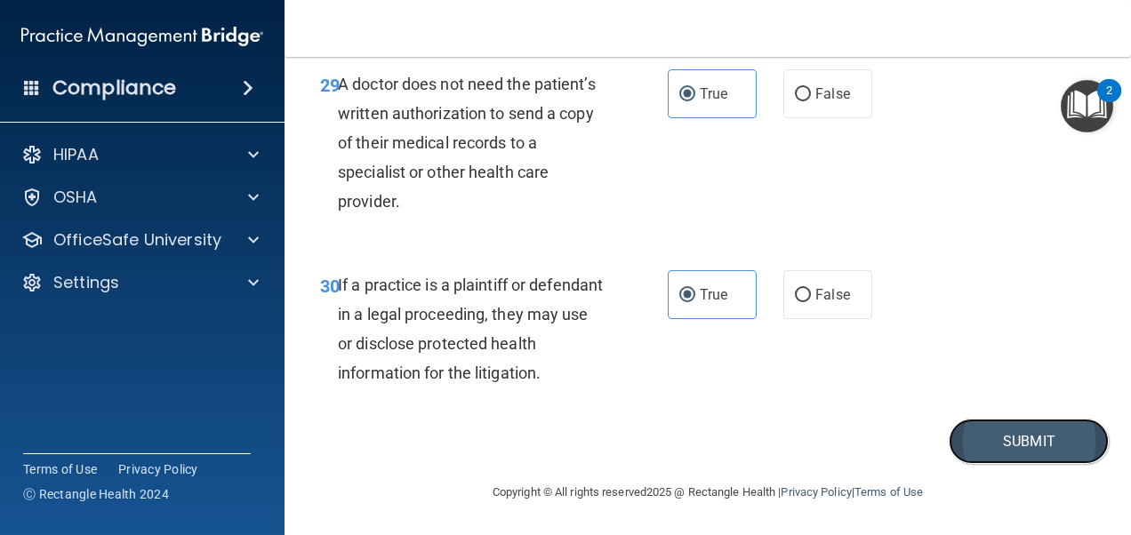
click at [953, 445] on button "Submit" at bounding box center [1029, 441] width 160 height 45
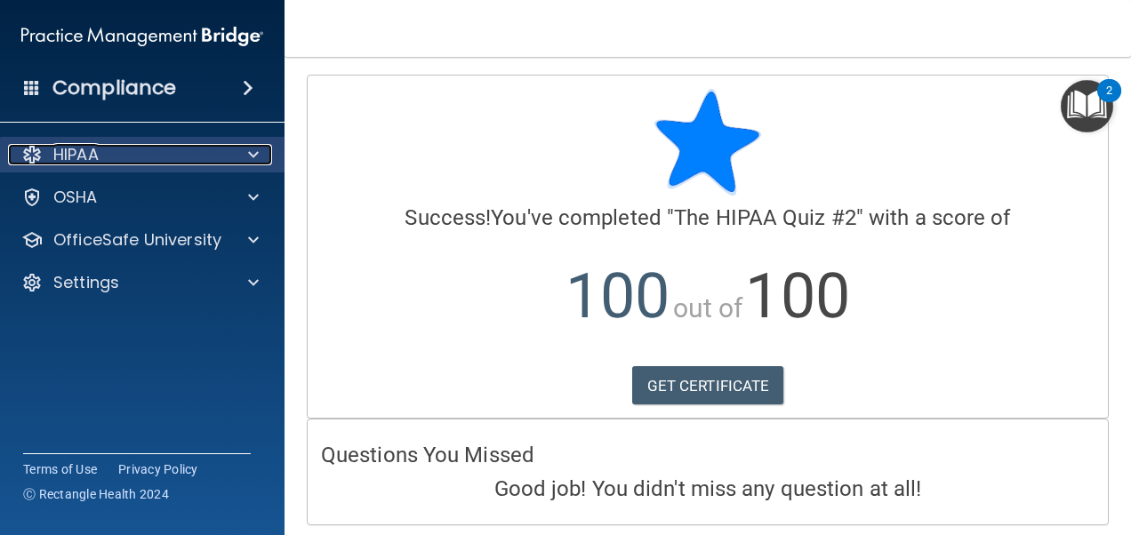
click at [173, 165] on div "HIPAA" at bounding box center [118, 154] width 221 height 21
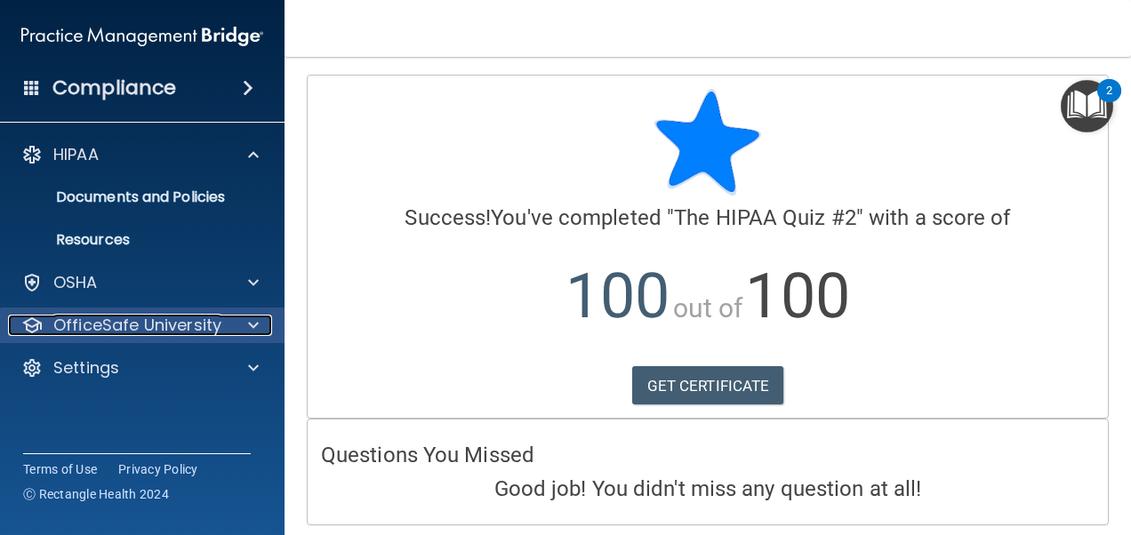
click at [92, 319] on p "OfficeSafe University" at bounding box center [137, 325] width 168 height 21
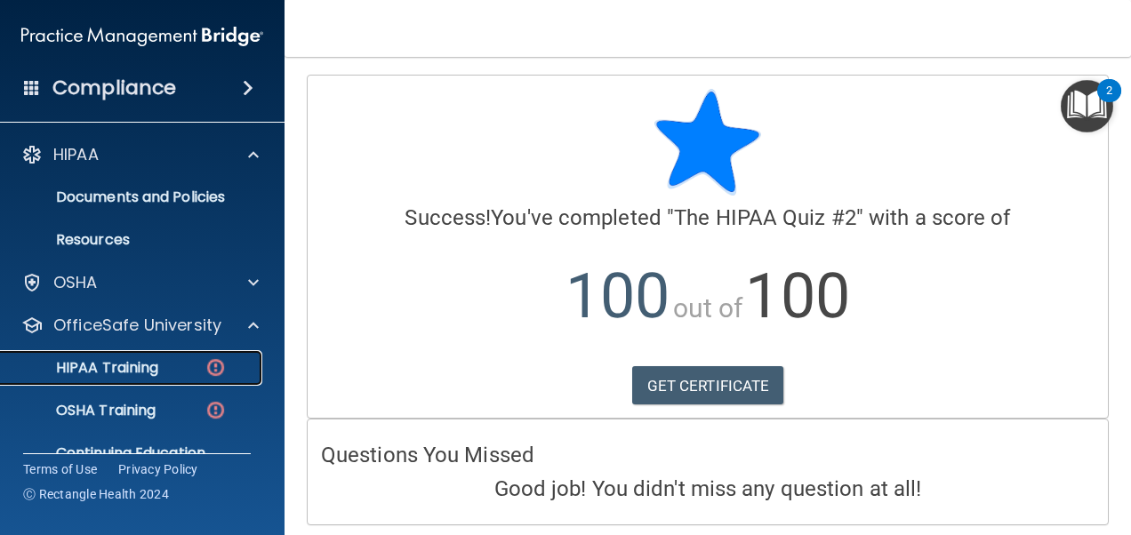
click at [95, 361] on p "HIPAA Training" at bounding box center [85, 368] width 147 height 18
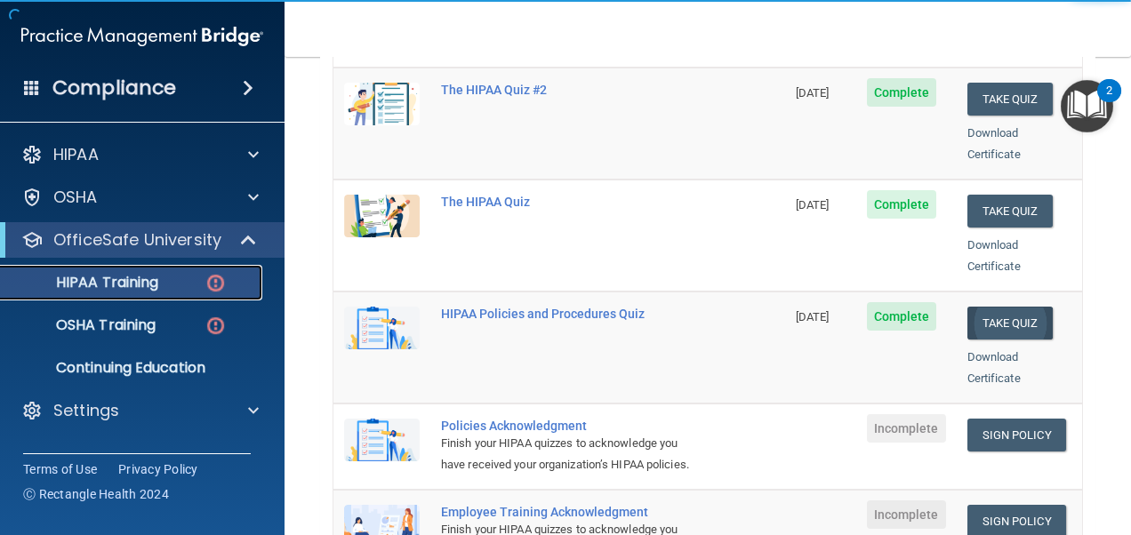
scroll to position [356, 0]
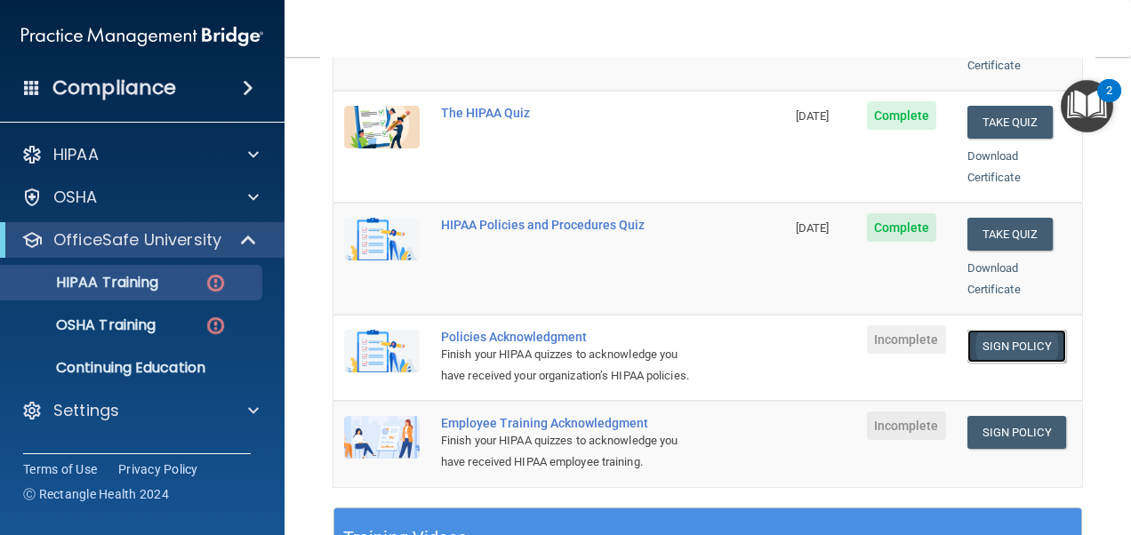
click at [995, 330] on link "Sign Policy" at bounding box center [1017, 346] width 99 height 33
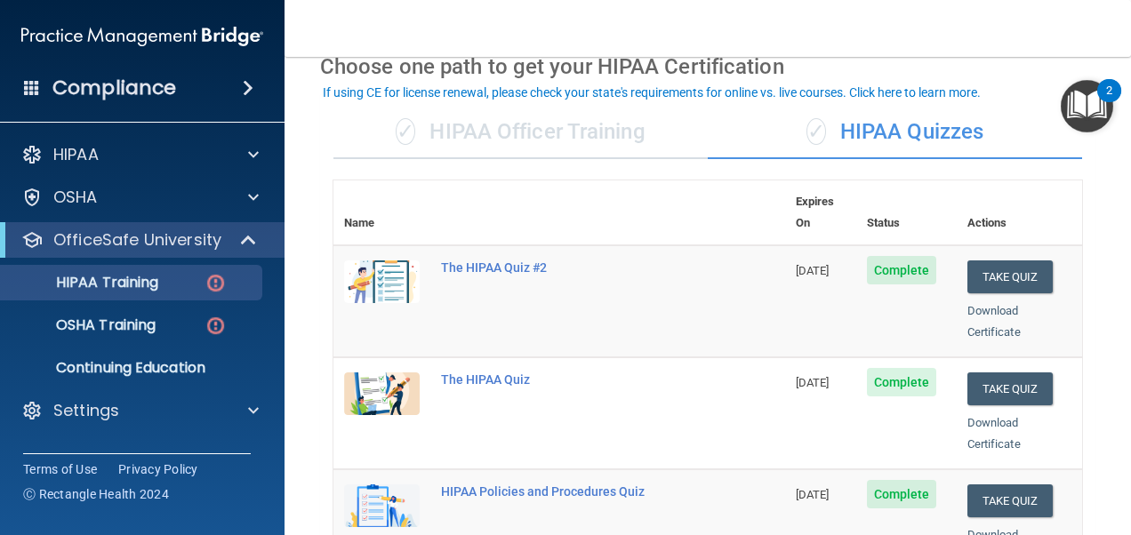
scroll to position [0, 0]
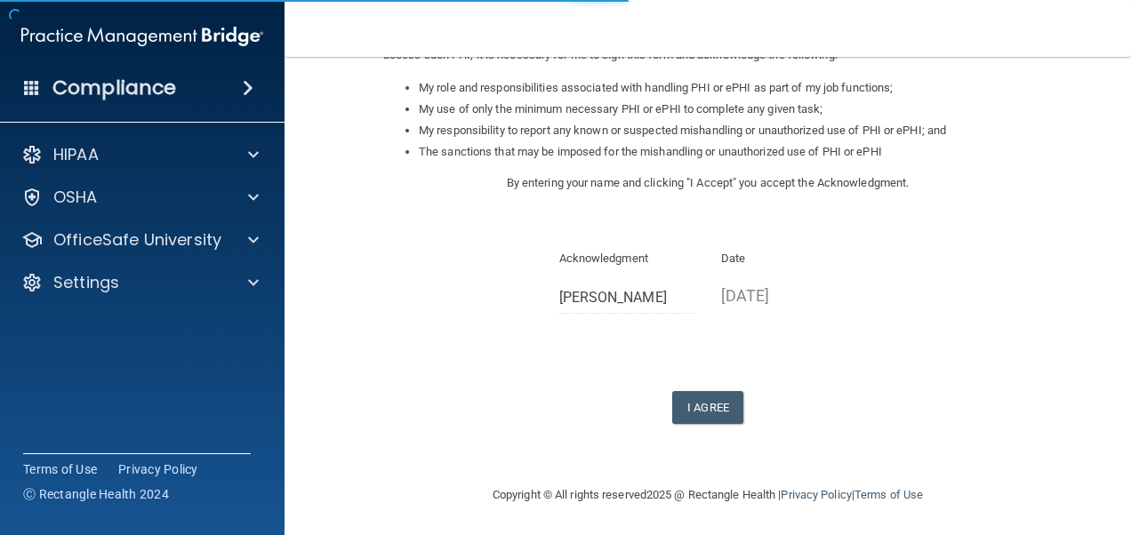
scroll to position [279, 0]
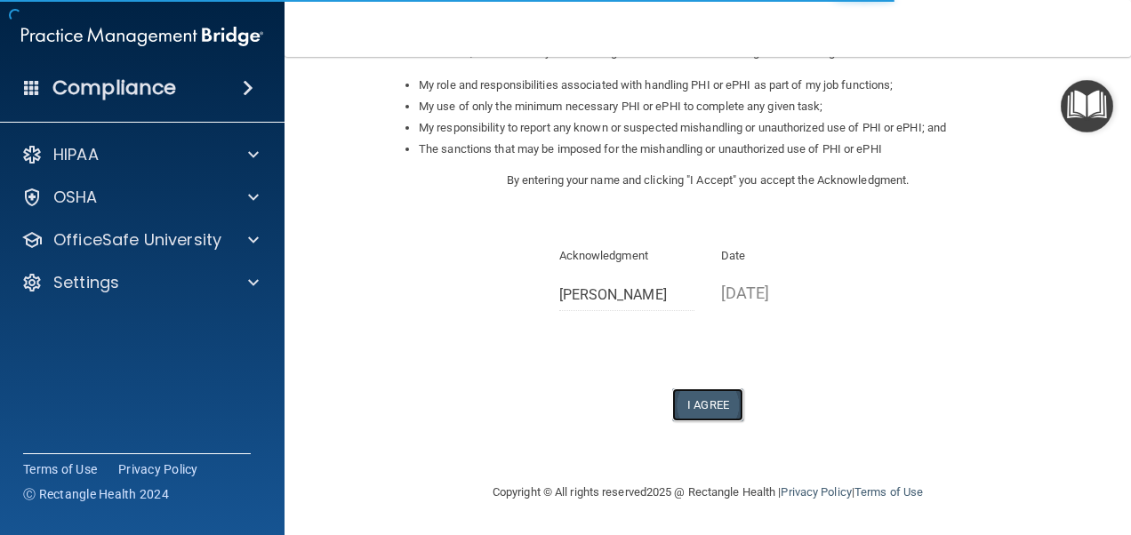
click at [685, 403] on button "I Agree" at bounding box center [707, 405] width 71 height 33
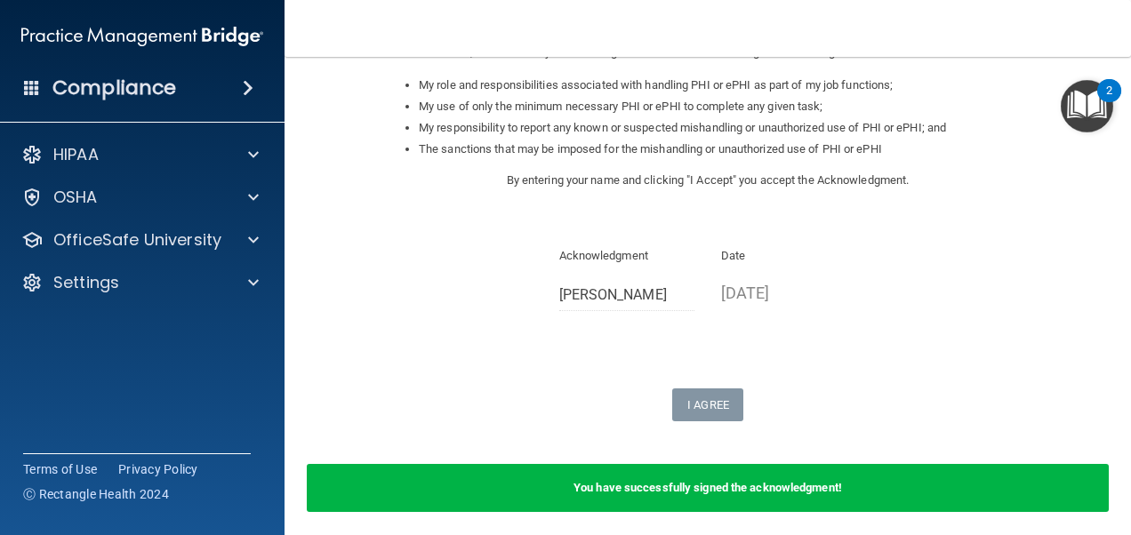
scroll to position [349, 0]
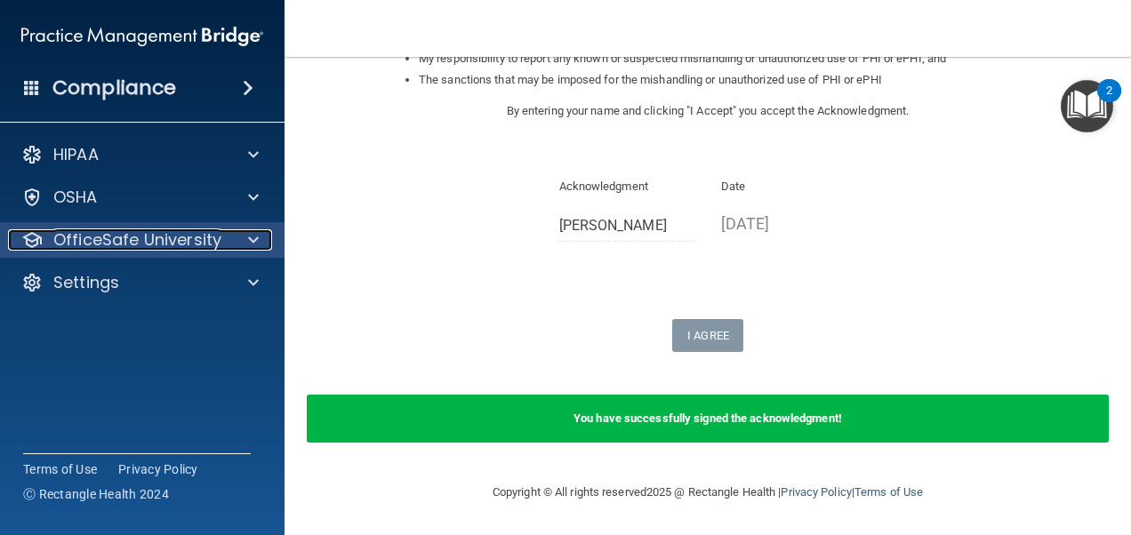
click at [139, 232] on p "OfficeSafe University" at bounding box center [137, 239] width 168 height 21
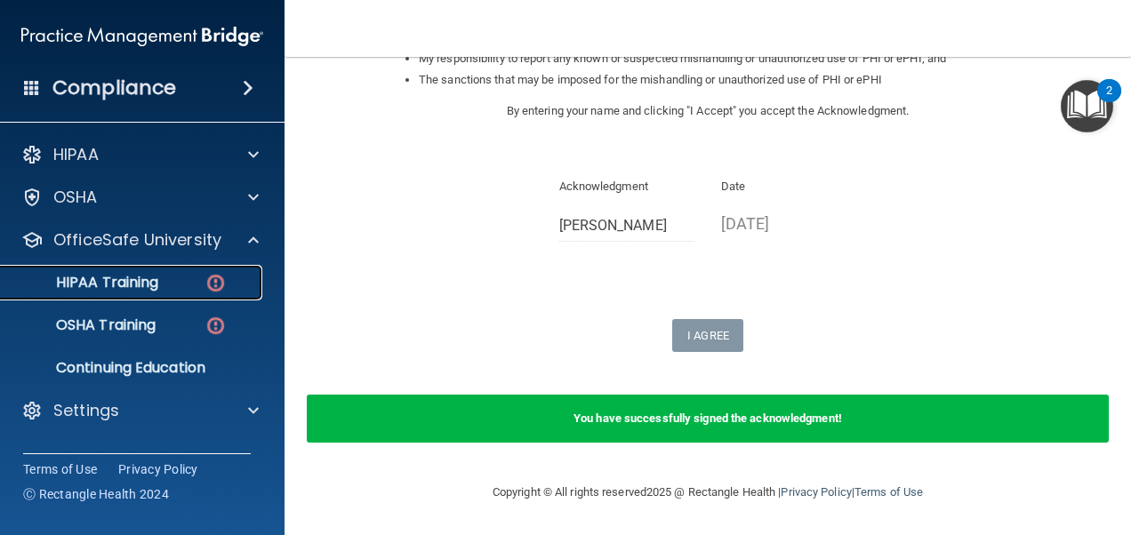
click at [135, 293] on link "HIPAA Training" at bounding box center [122, 283] width 280 height 36
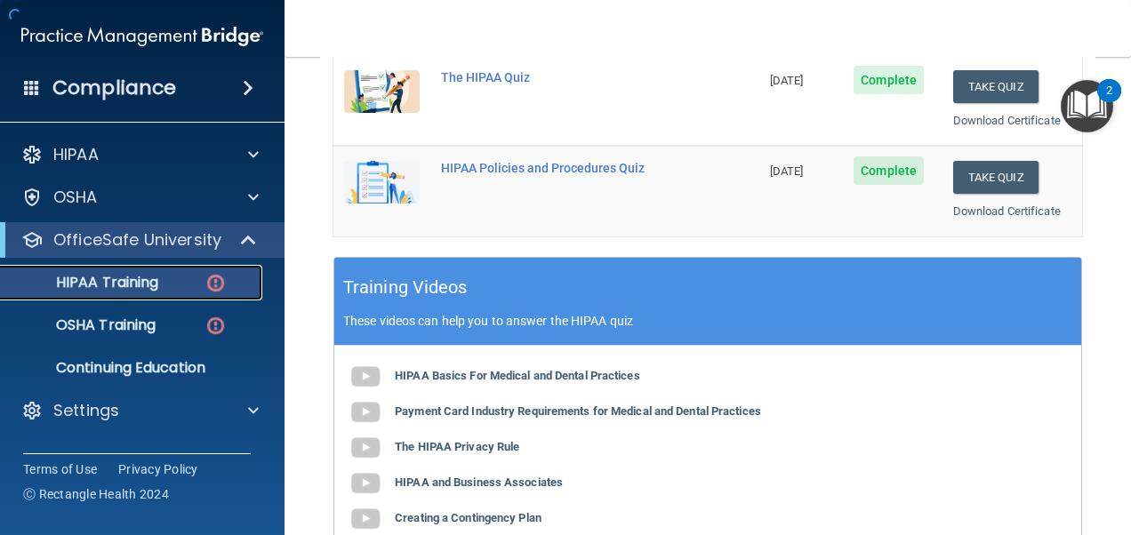
scroll to position [882, 0]
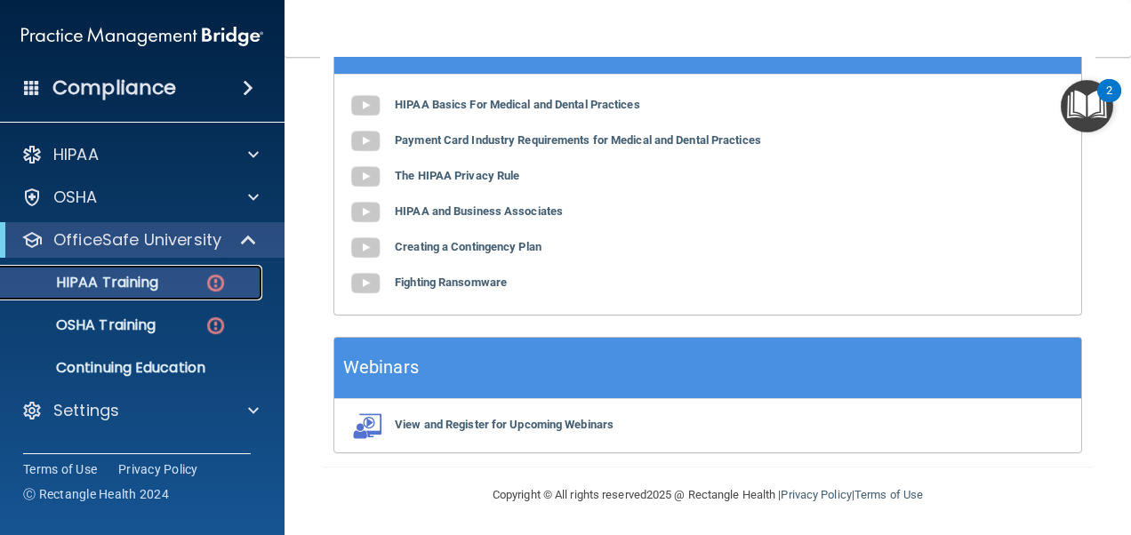
click at [142, 291] on p "HIPAA Training" at bounding box center [85, 283] width 147 height 18
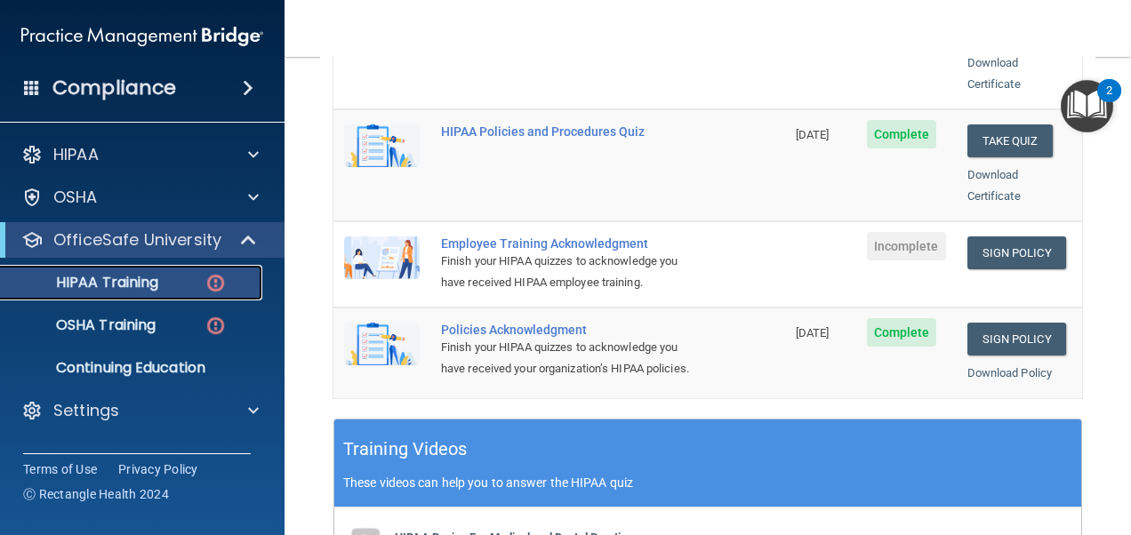
scroll to position [438, 0]
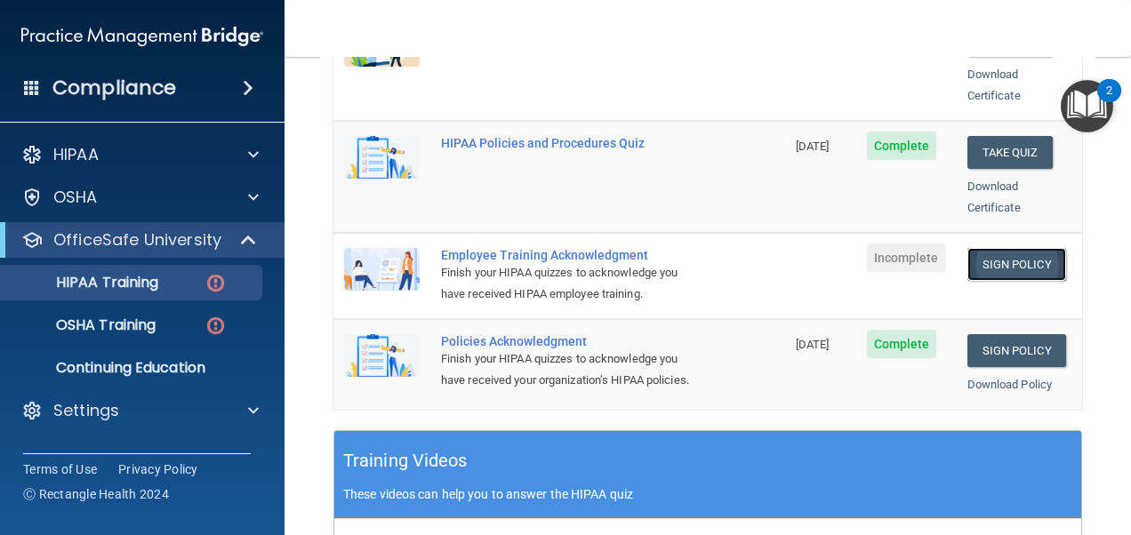
click at [996, 248] on link "Sign Policy" at bounding box center [1017, 264] width 99 height 33
click at [1082, 101] on img "Open Resource Center, 2 new notifications" at bounding box center [1087, 106] width 52 height 52
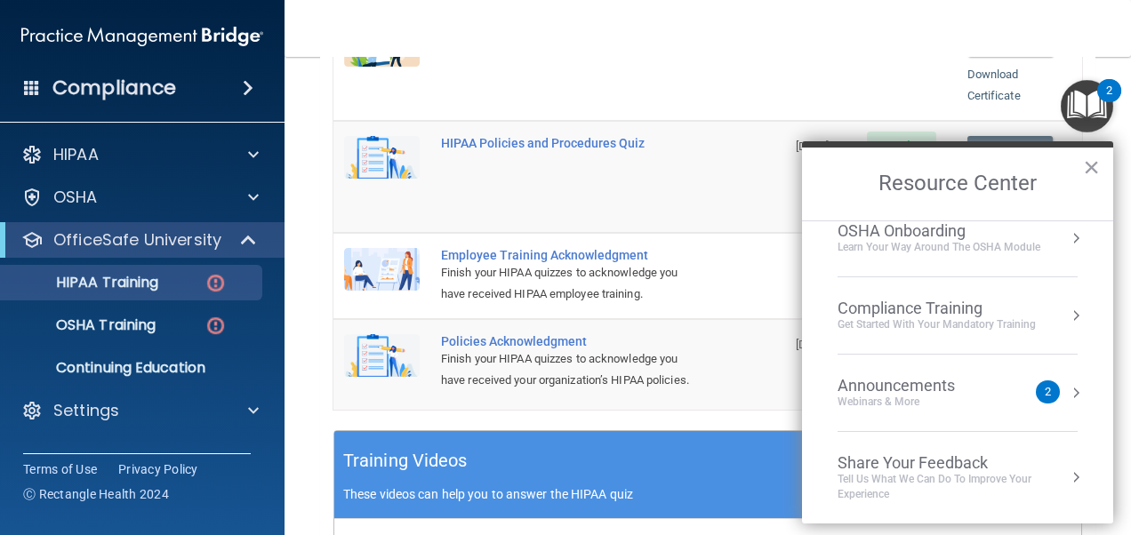
scroll to position [100, 0]
click at [911, 387] on div "Announcements" at bounding box center [914, 385] width 153 height 20
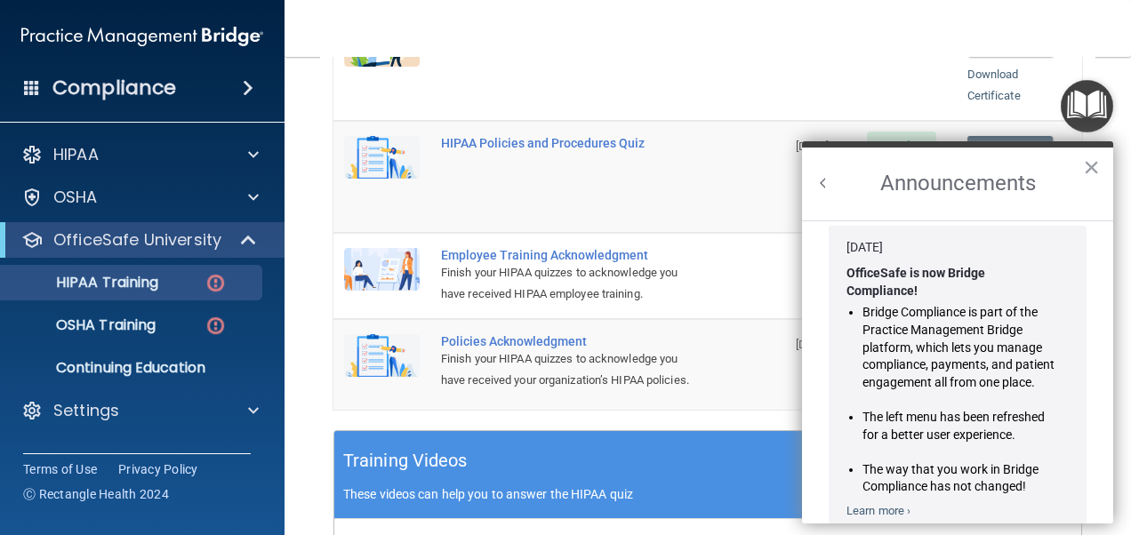
scroll to position [0, 0]
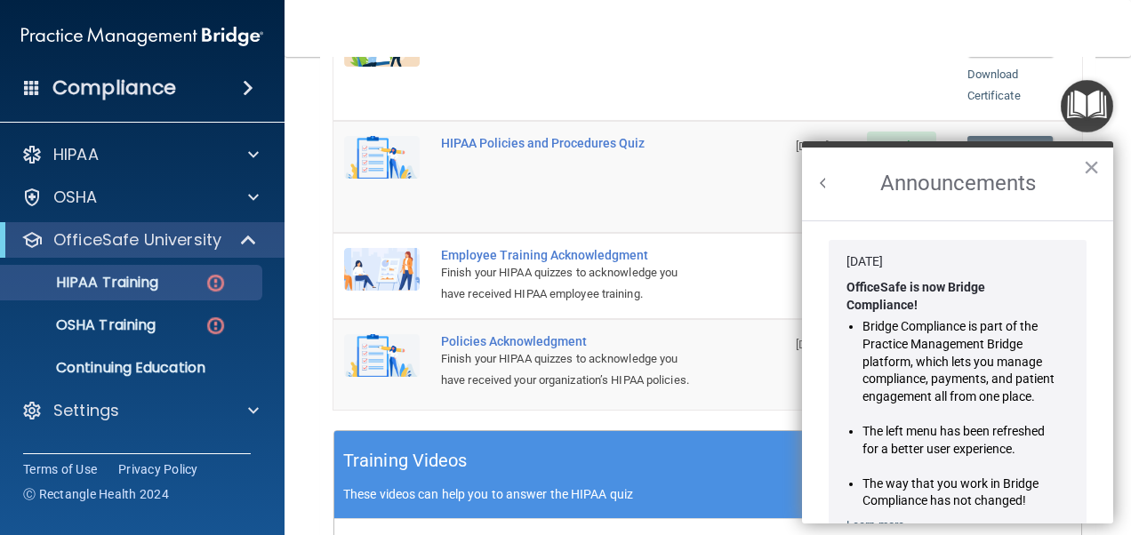
click at [1090, 115] on img "Open Resource Center" at bounding box center [1087, 106] width 52 height 52
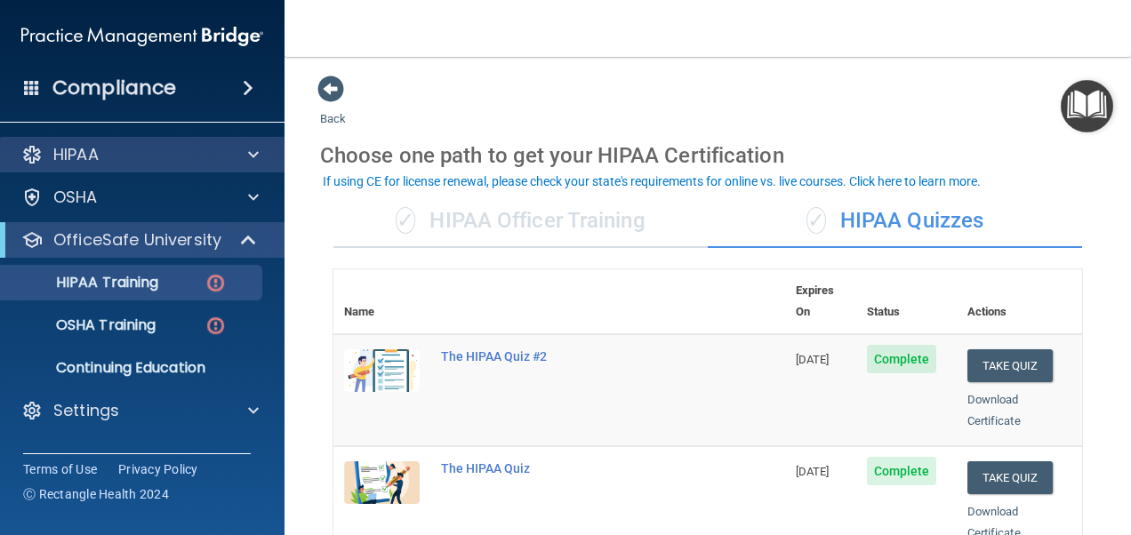
click at [142, 165] on div "HIPAA" at bounding box center [142, 155] width 285 height 36
click at [203, 153] on div "HIPAA" at bounding box center [118, 154] width 221 height 21
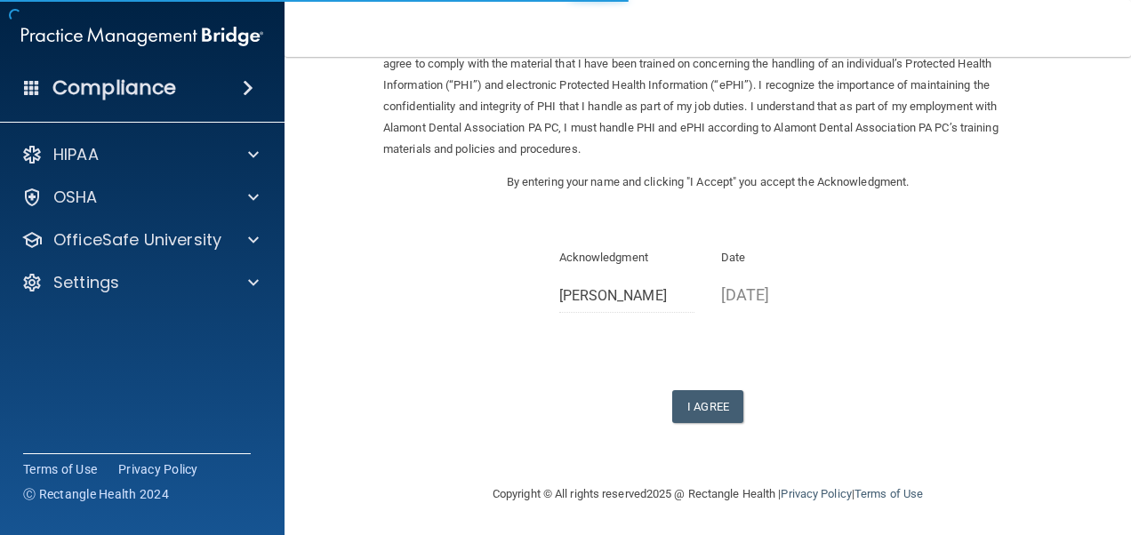
scroll to position [108, 0]
click at [676, 405] on button "I Agree" at bounding box center [707, 405] width 71 height 33
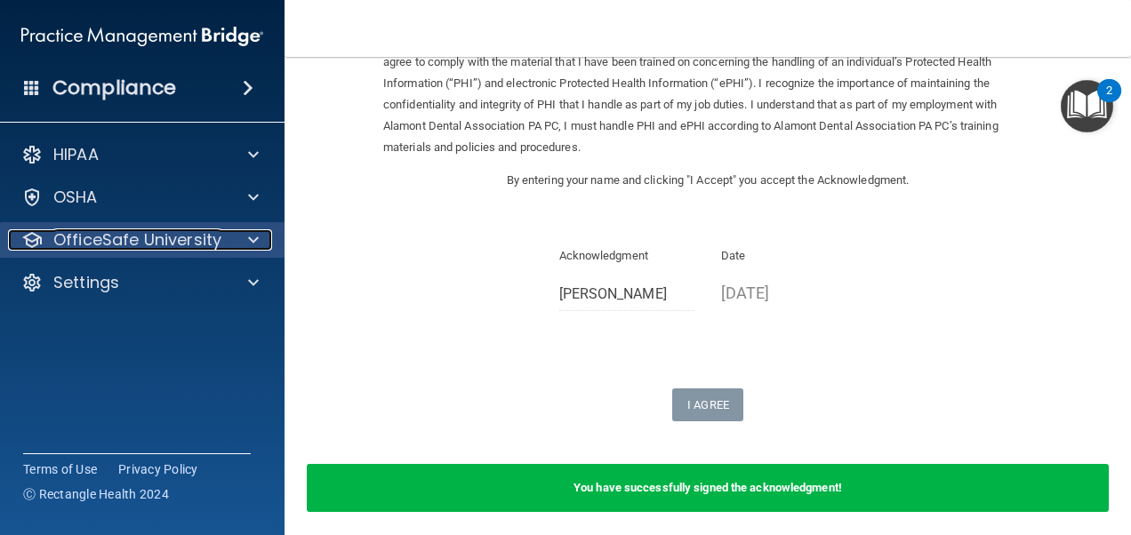
click at [108, 247] on p "OfficeSafe University" at bounding box center [137, 239] width 168 height 21
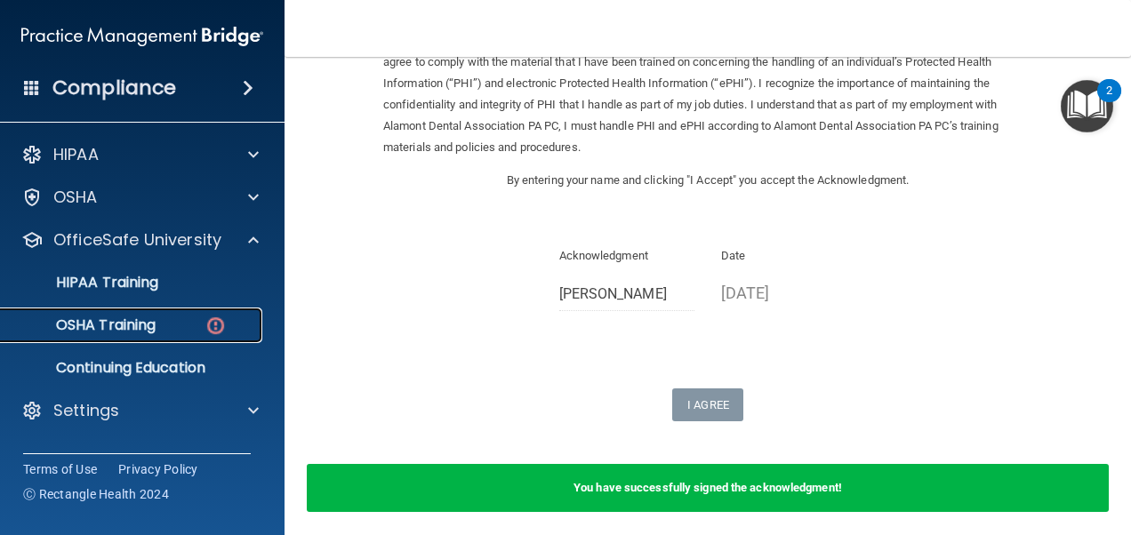
click at [71, 326] on p "OSHA Training" at bounding box center [84, 326] width 144 height 18
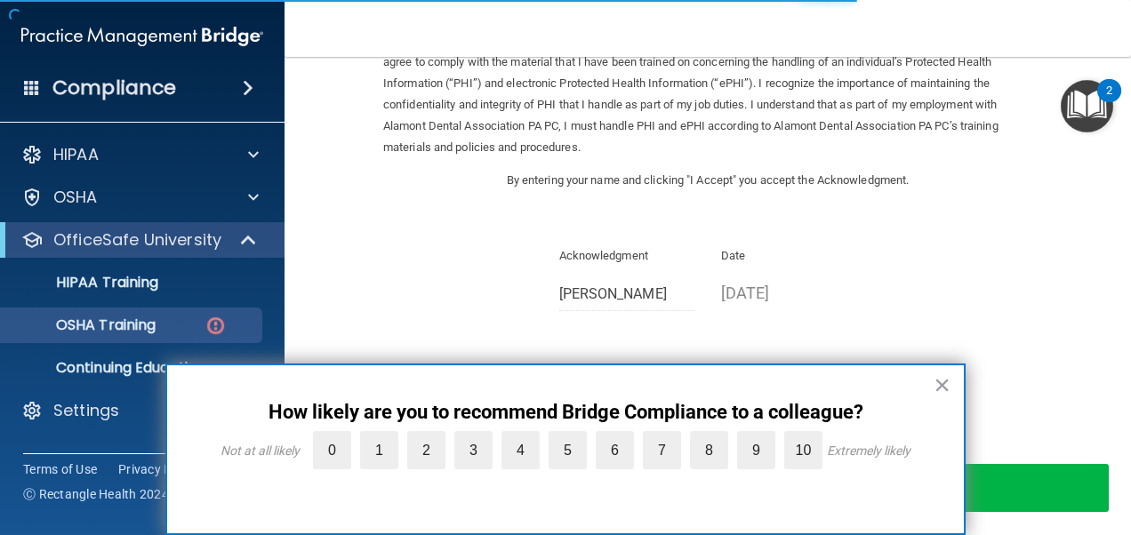
scroll to position [555, 0]
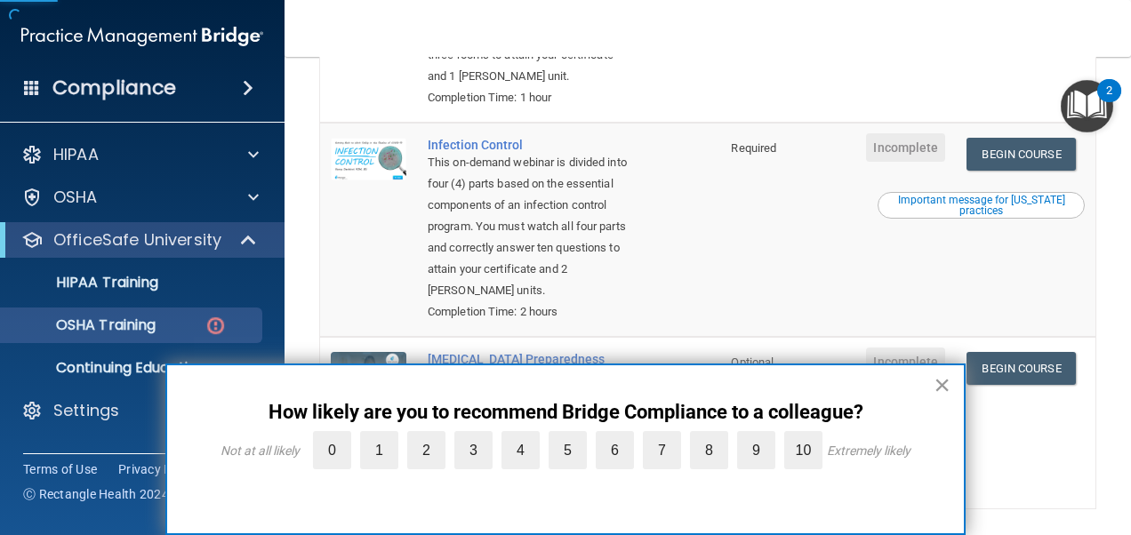
click at [940, 380] on button "×" at bounding box center [942, 385] width 17 height 28
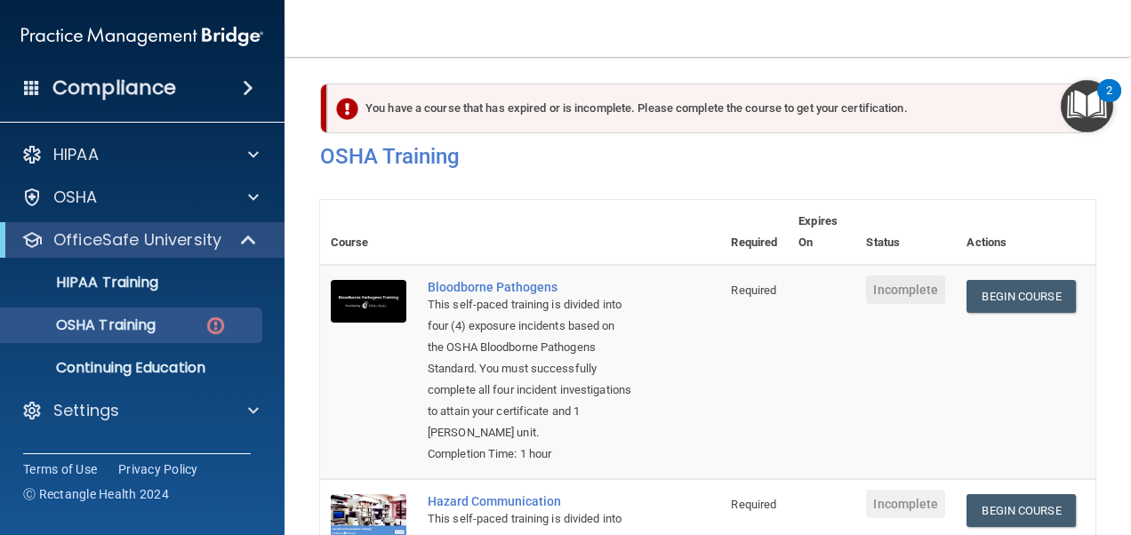
scroll to position [0, 0]
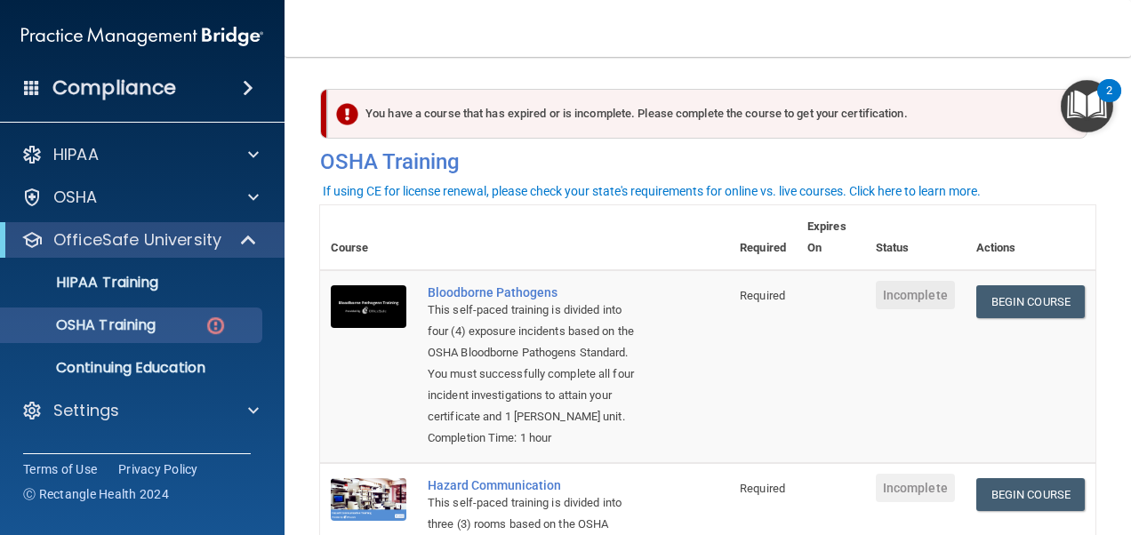
click at [783, 114] on div "You have a course that has expired or is incomplete. Please complete the course…" at bounding box center [707, 114] width 760 height 50
click at [165, 290] on div "HIPAA Training" at bounding box center [133, 283] width 243 height 18
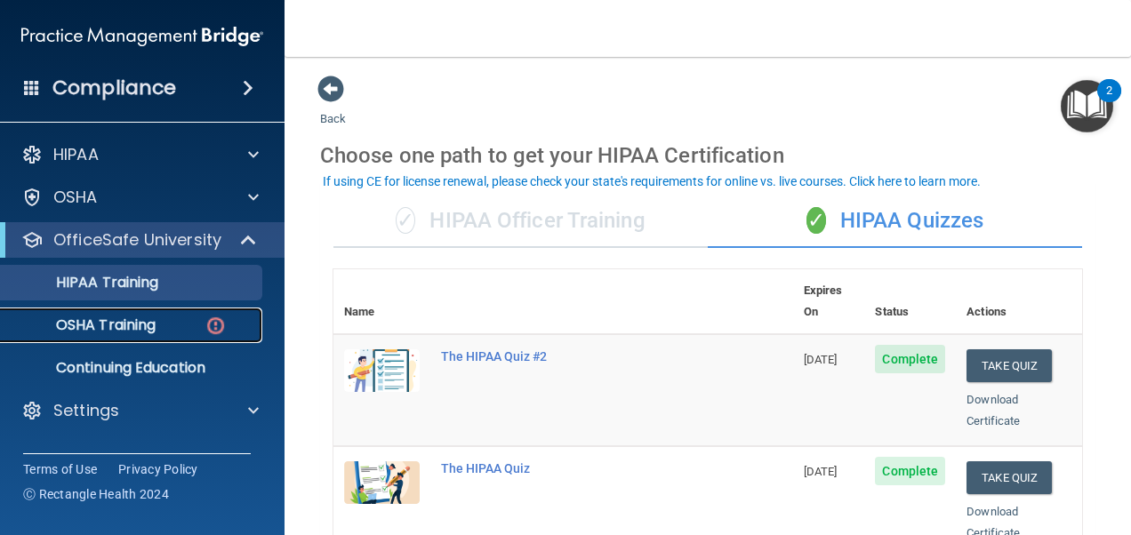
click at [126, 335] on link "OSHA Training" at bounding box center [122, 326] width 280 height 36
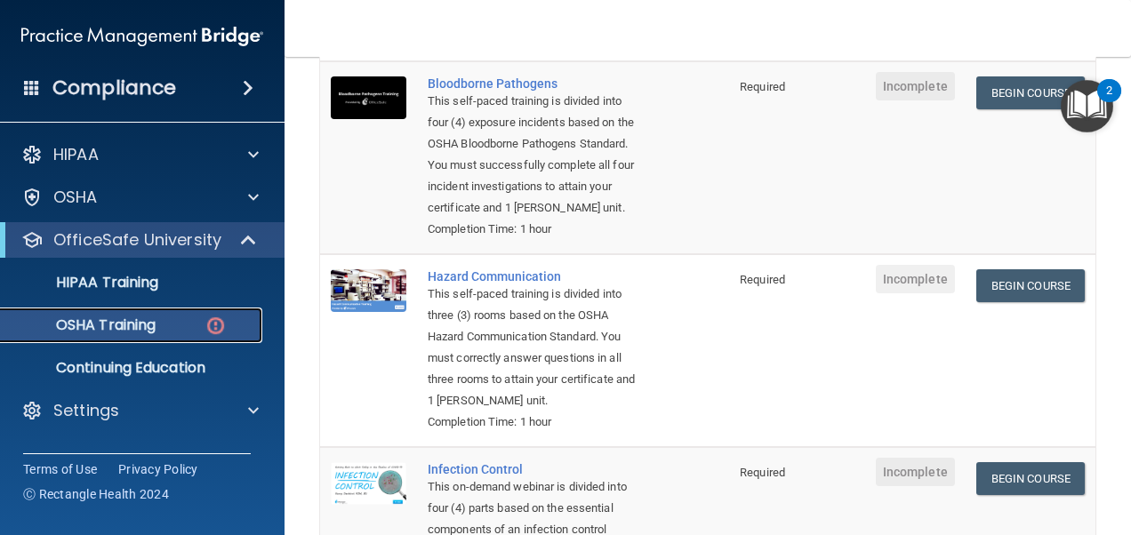
scroll to position [267, 0]
